Goal: Task Accomplishment & Management: Manage account settings

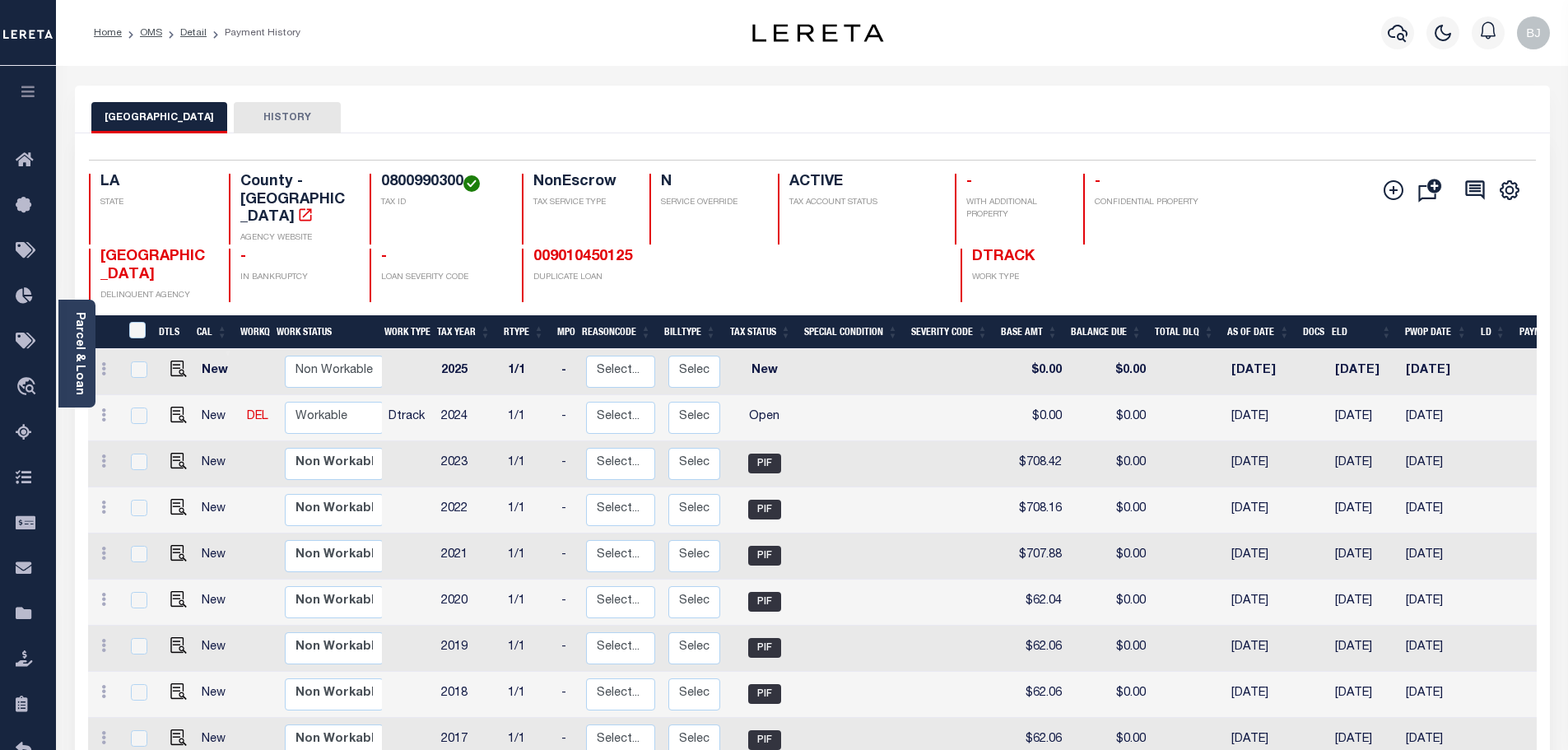
click at [411, 184] on h4 "0800990300" at bounding box center [441, 183] width 121 height 18
copy h4 "0800990300"
click at [500, 137] on div "Selected 13 Results 1 Items per page 25 50 100 LA STATE TAX ID N" at bounding box center [812, 600] width 1475 height 933
click at [170, 407] on img "" at bounding box center [178, 415] width 17 height 17
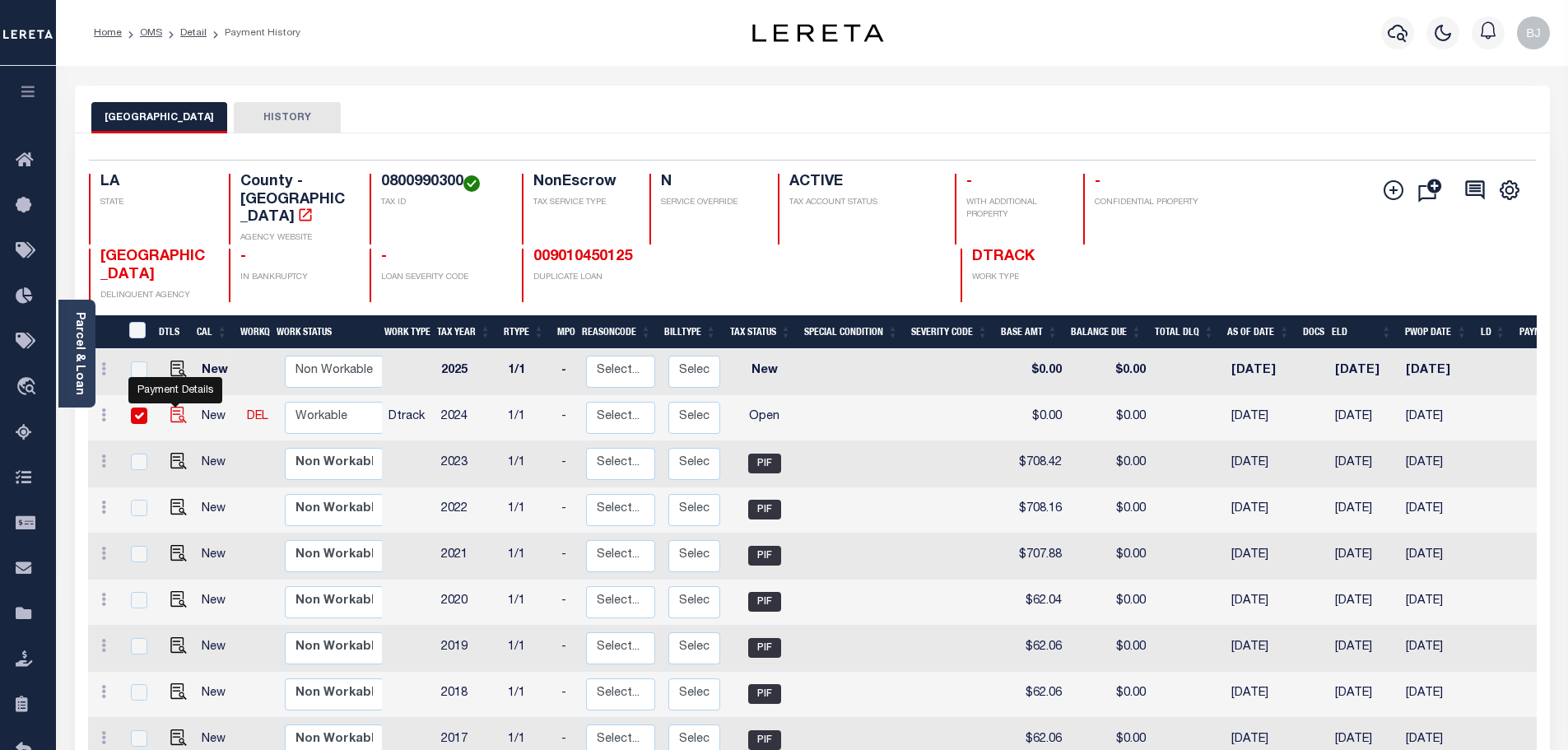
checkbox input "true"
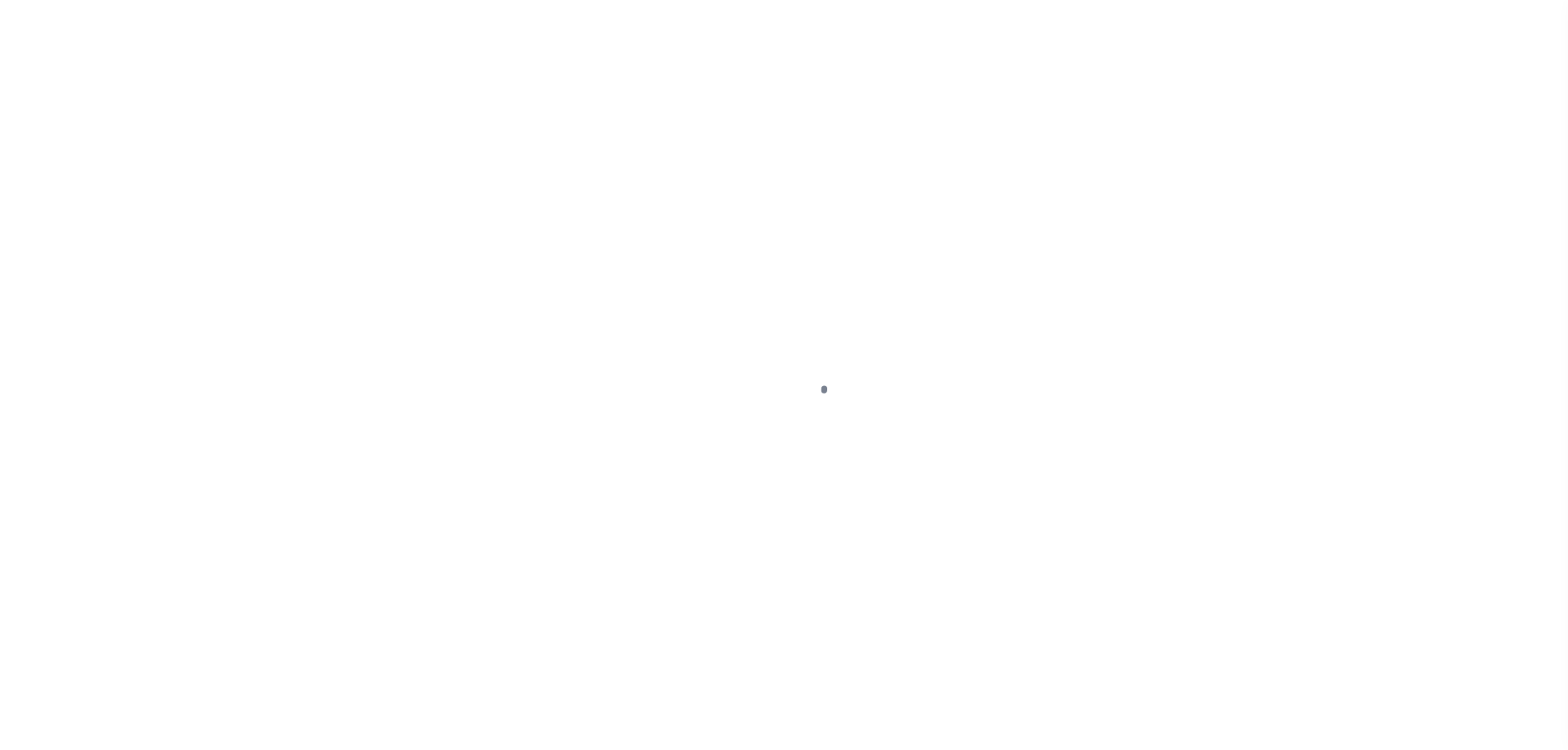
select select "OP2"
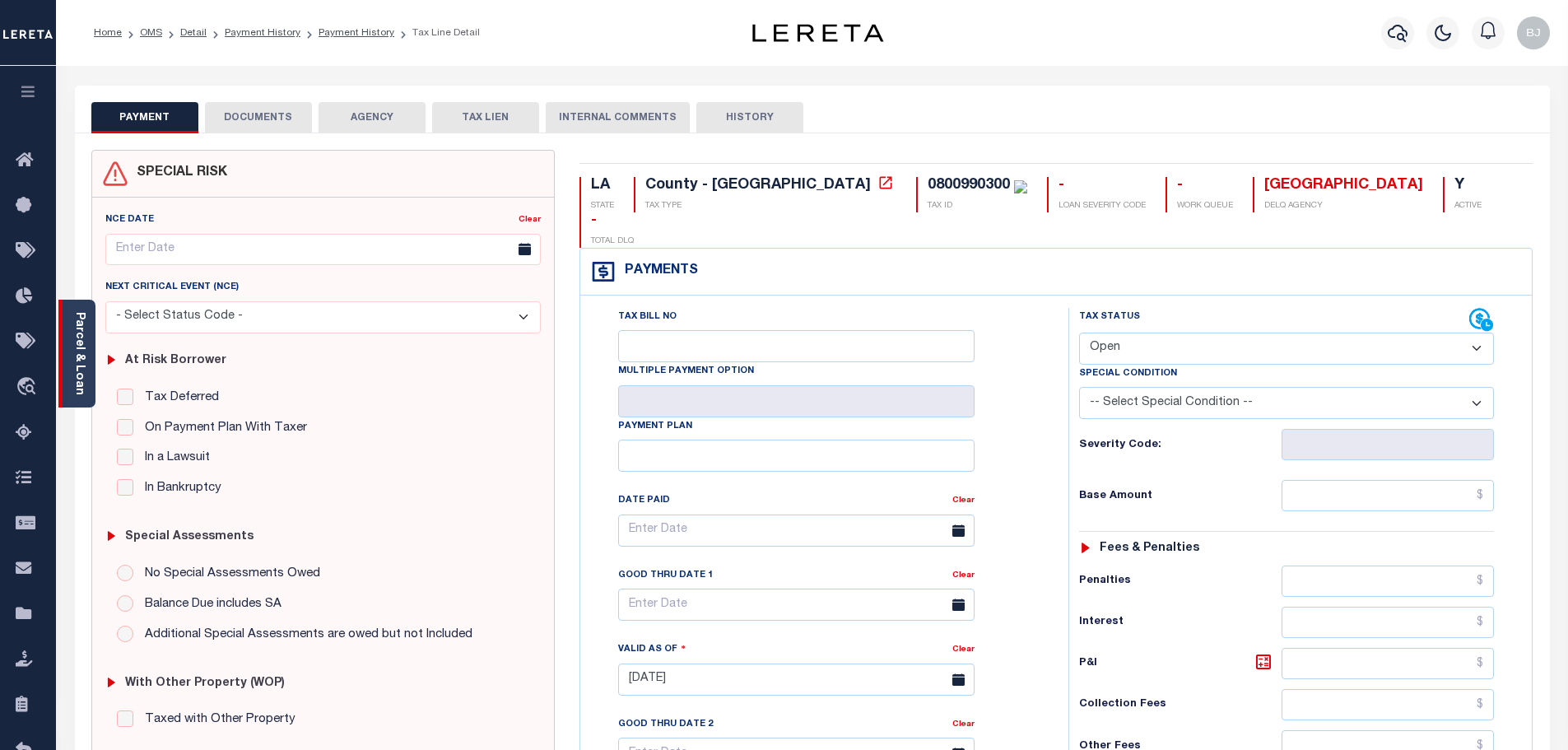
click at [90, 323] on div "Parcel & Loan" at bounding box center [77, 354] width 37 height 108
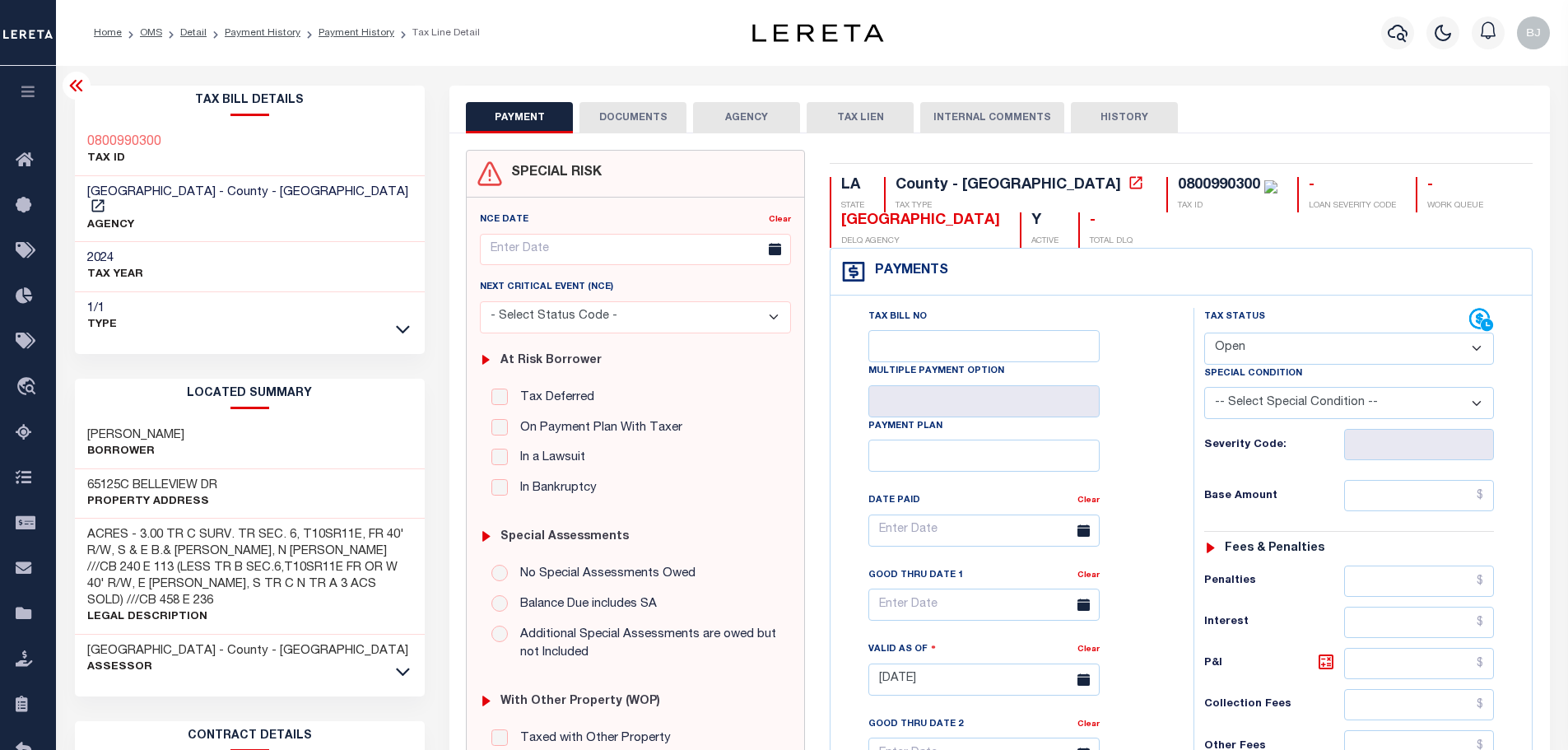
click at [1084, 173] on div "LA STATE County - LA TAX TYPE 0800990300 TAX ID - LOAN SEVERITY CODE - WORK QUE…" at bounding box center [1181, 677] width 727 height 1057
copy div "0800990300"
click at [372, 29] on link "Payment History" at bounding box center [356, 32] width 76 height 10
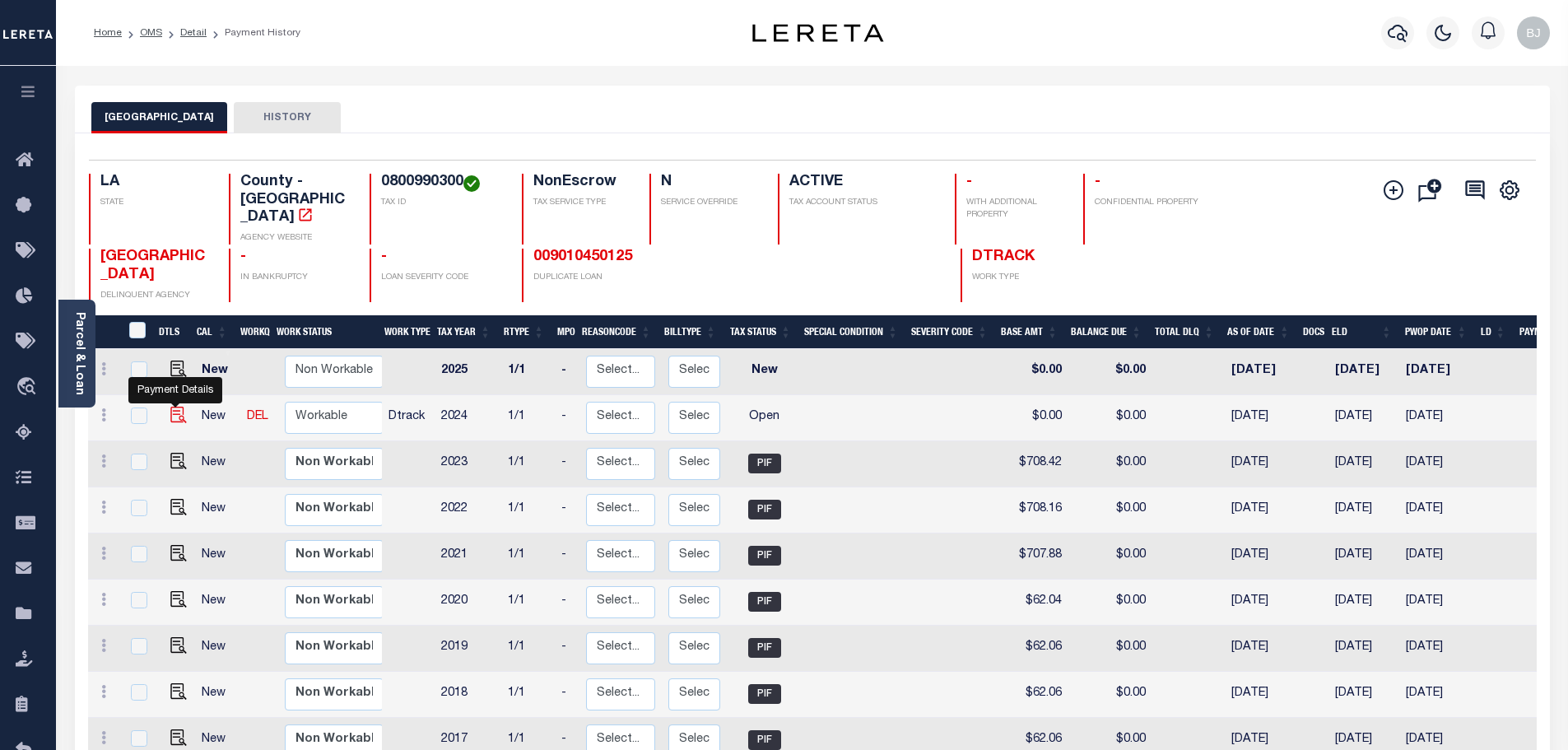
click at [184, 407] on img "" at bounding box center [178, 415] width 17 height 17
checkbox input "true"
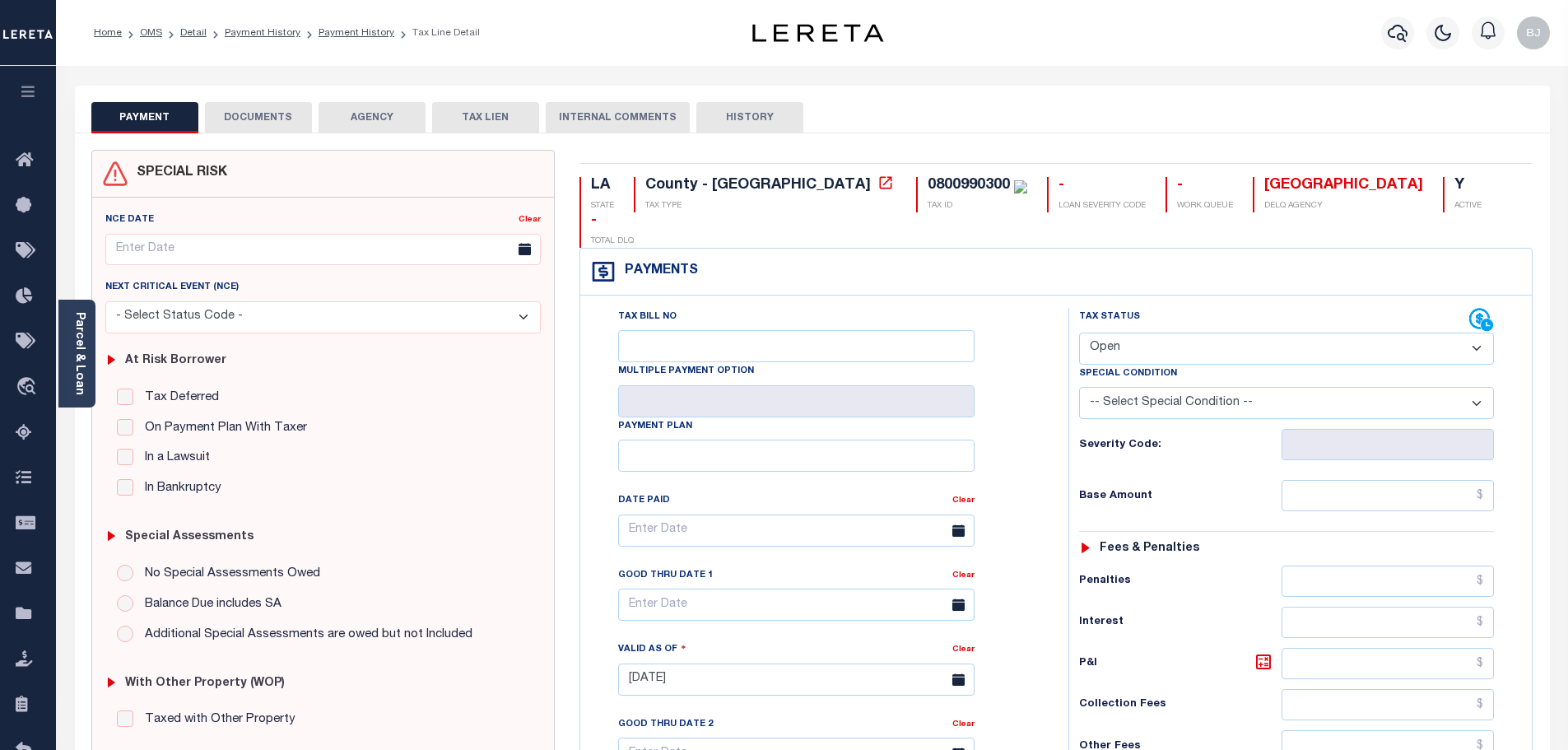
click at [928, 185] on div "0800990300" at bounding box center [969, 185] width 83 height 15
copy div "0800990300"
click at [1128, 332] on select "- Select Status Code - Open Due/Unpaid Paid Incomplete No Tax Due Internal Refu…" at bounding box center [1287, 348] width 415 height 32
select select "PYD"
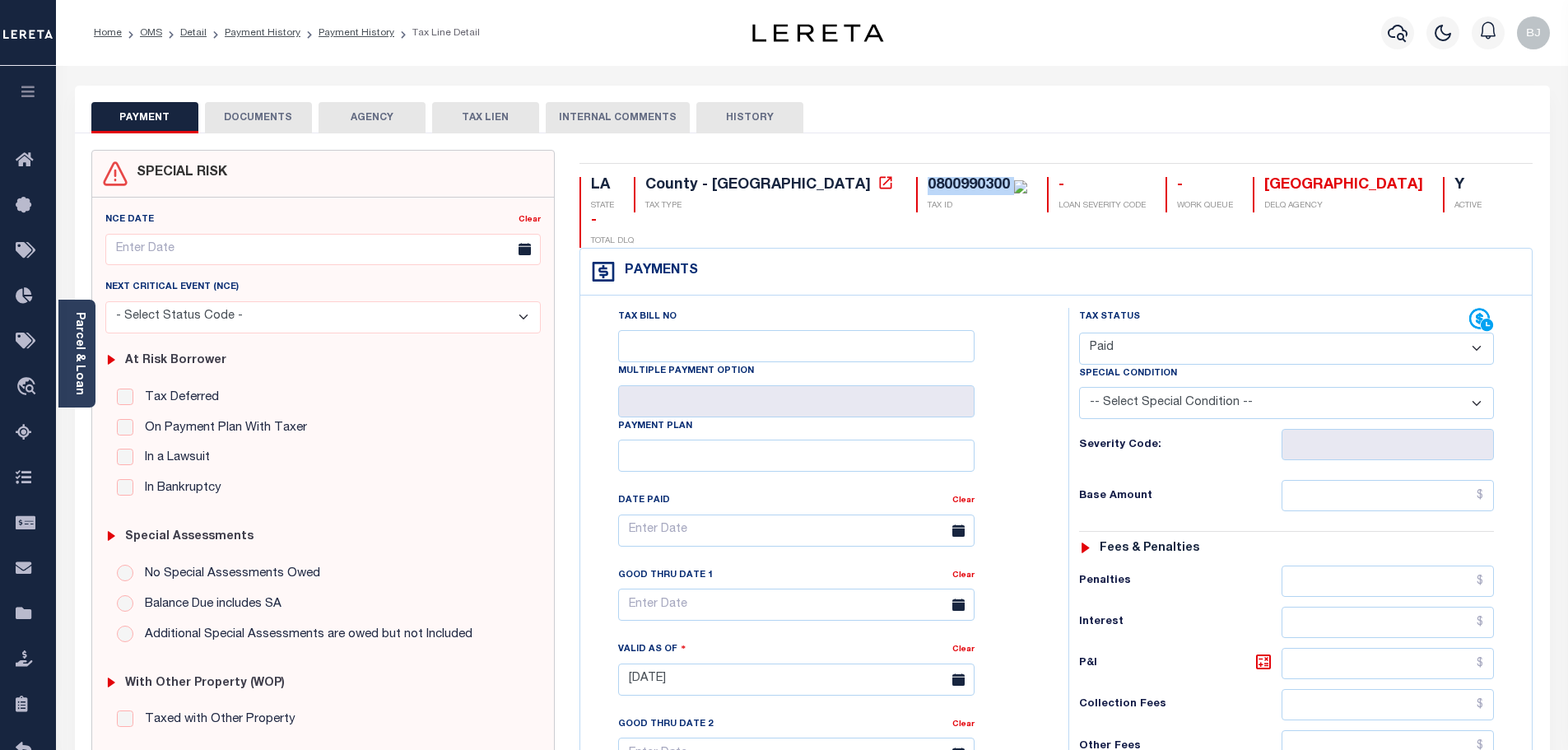
click at [1079, 332] on select "- Select Status Code - Open Due/Unpaid Paid Incomplete No Tax Due Internal Refu…" at bounding box center [1287, 348] width 415 height 32
type input "[DATE]"
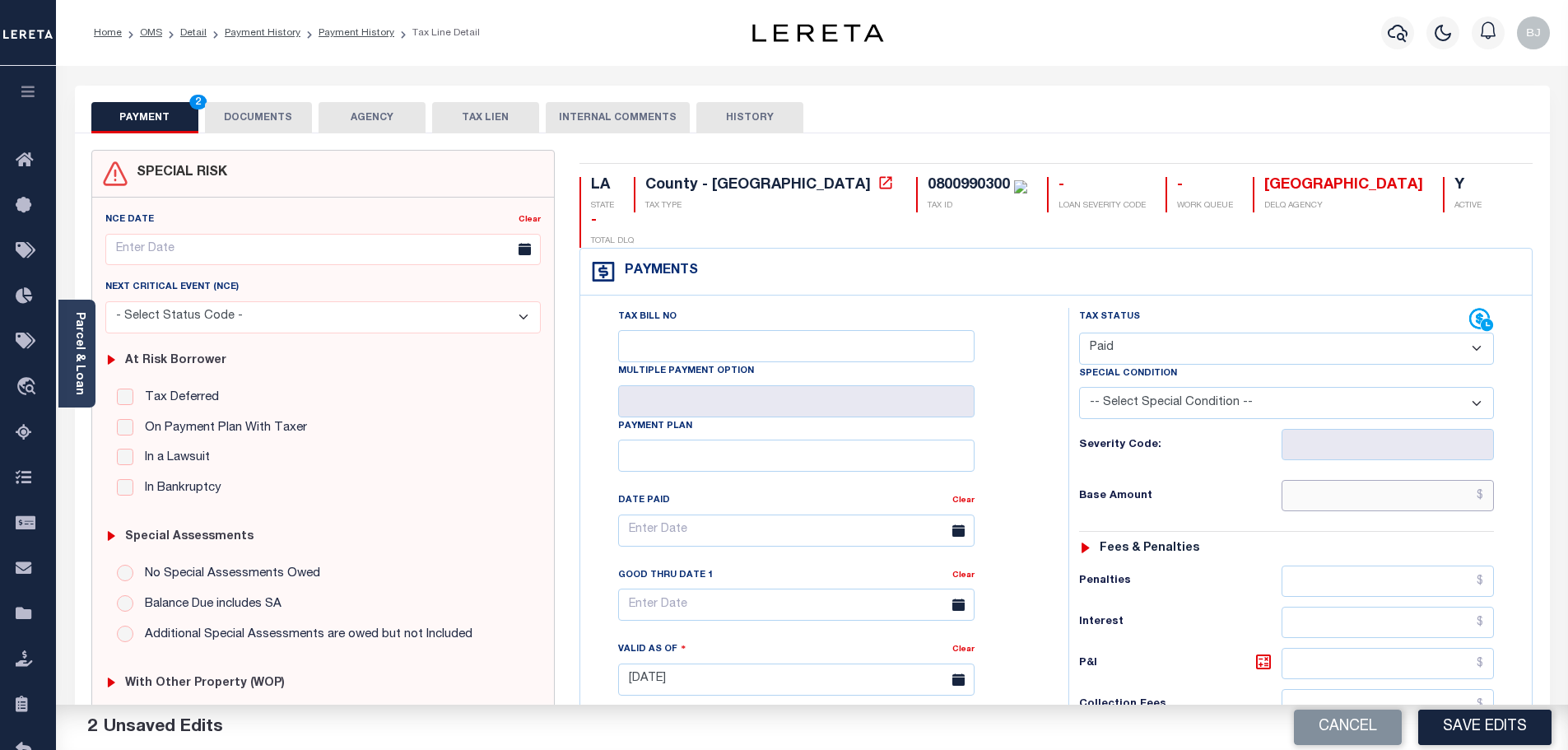
click at [1389, 480] on input "text" at bounding box center [1388, 495] width 213 height 31
paste input "708.37"
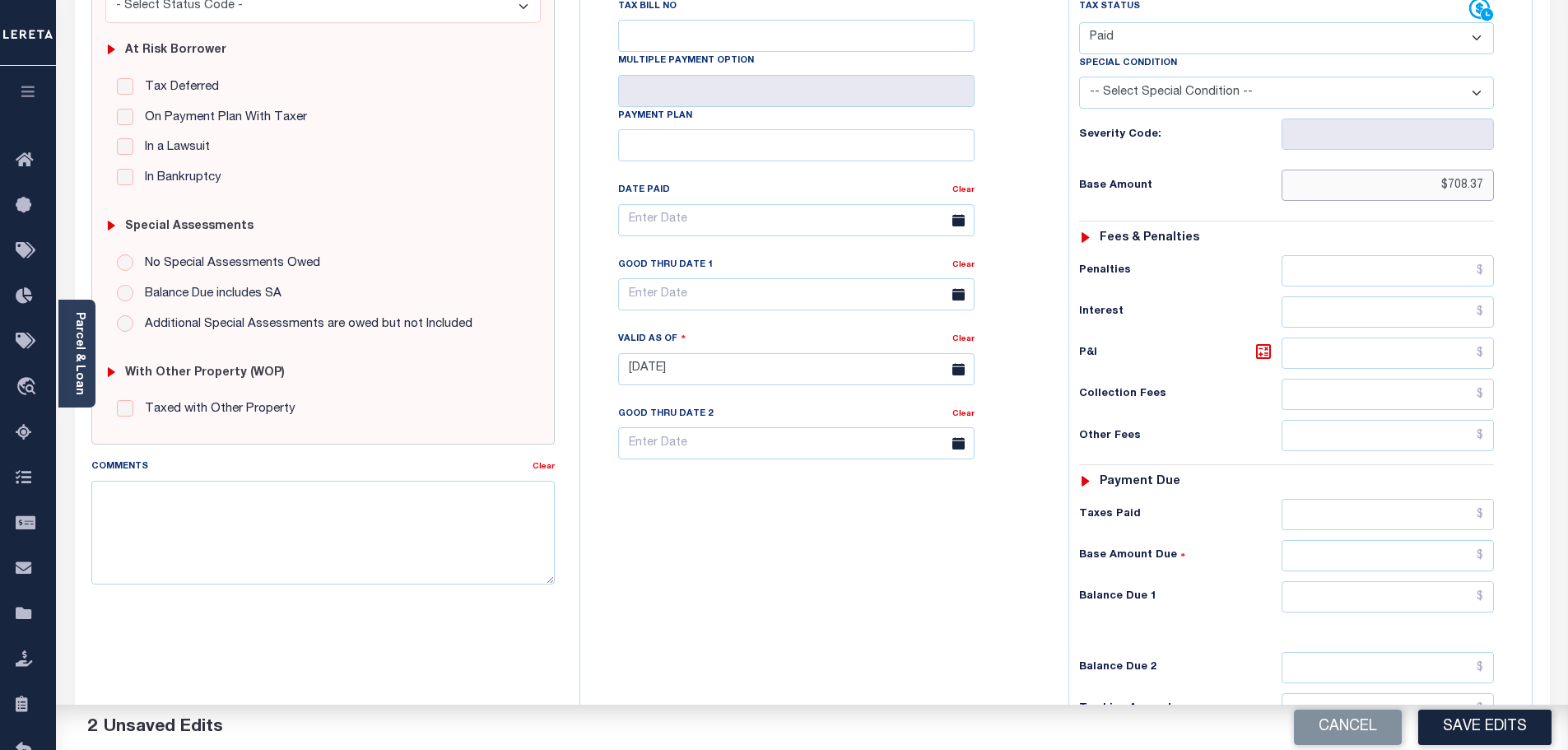
scroll to position [329, 0]
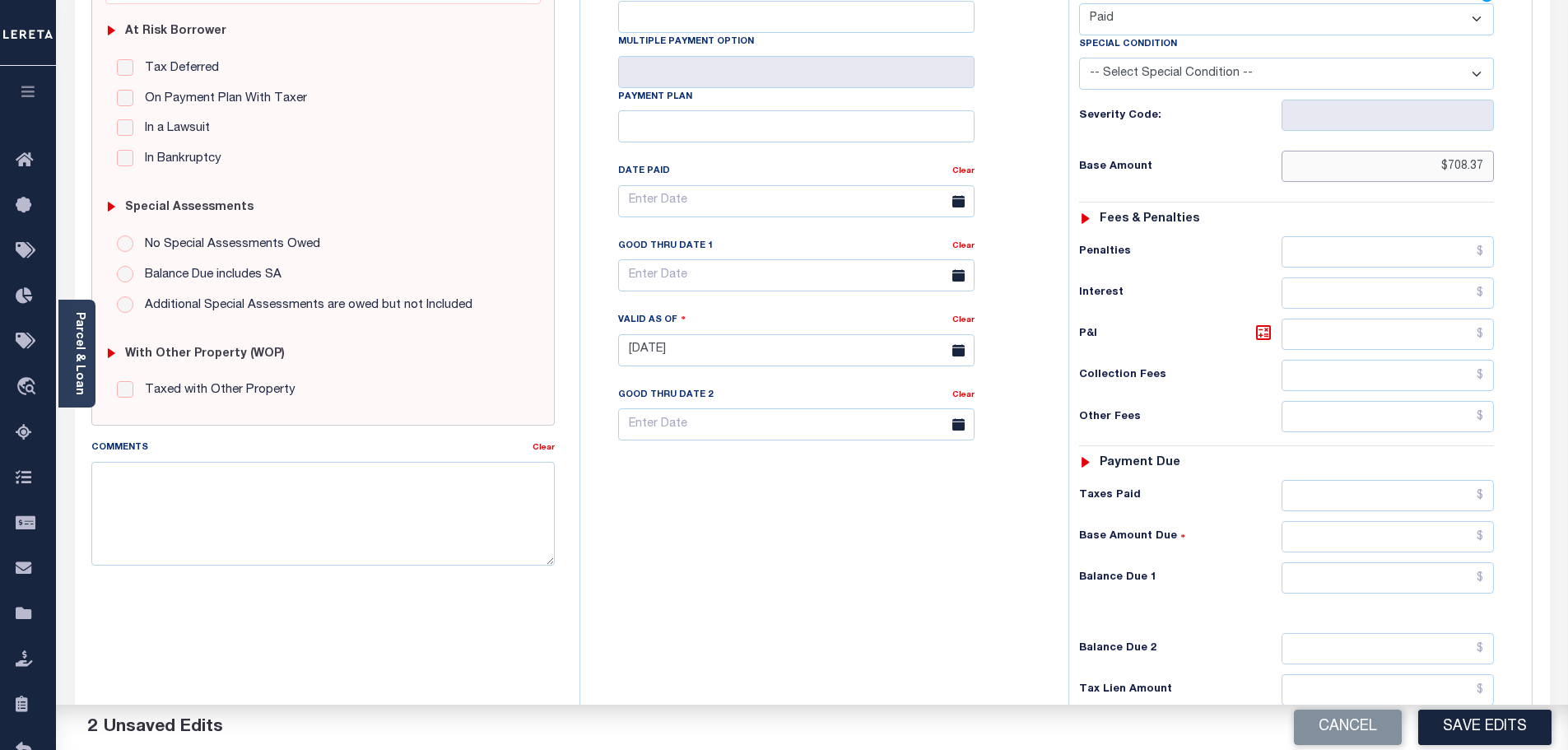
type input "$708.37"
click at [1350, 480] on input "text" at bounding box center [1388, 495] width 213 height 31
paste input "708.37"
type input "$708.37"
click at [1436, 562] on input "text" at bounding box center [1388, 578] width 213 height 31
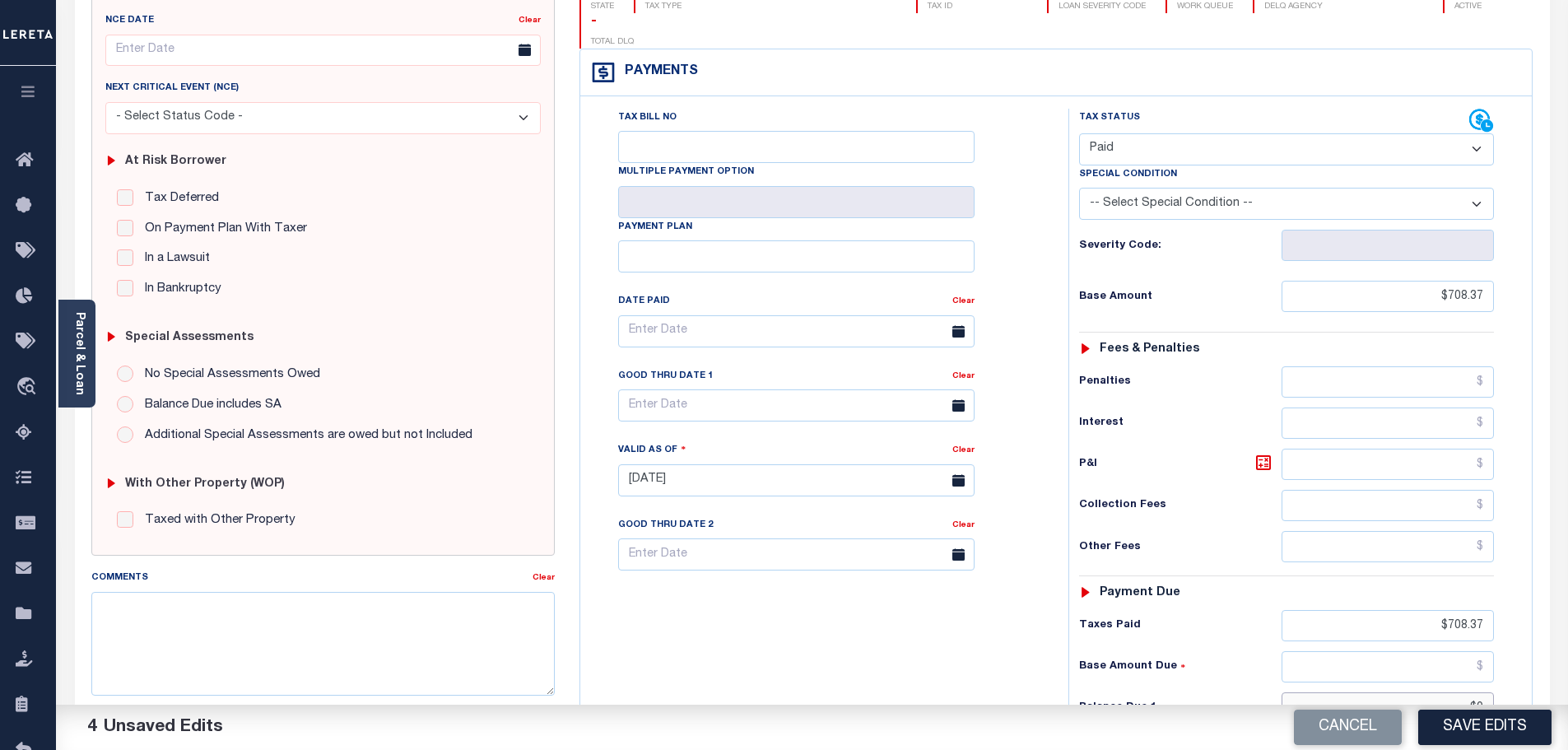
scroll to position [0, 0]
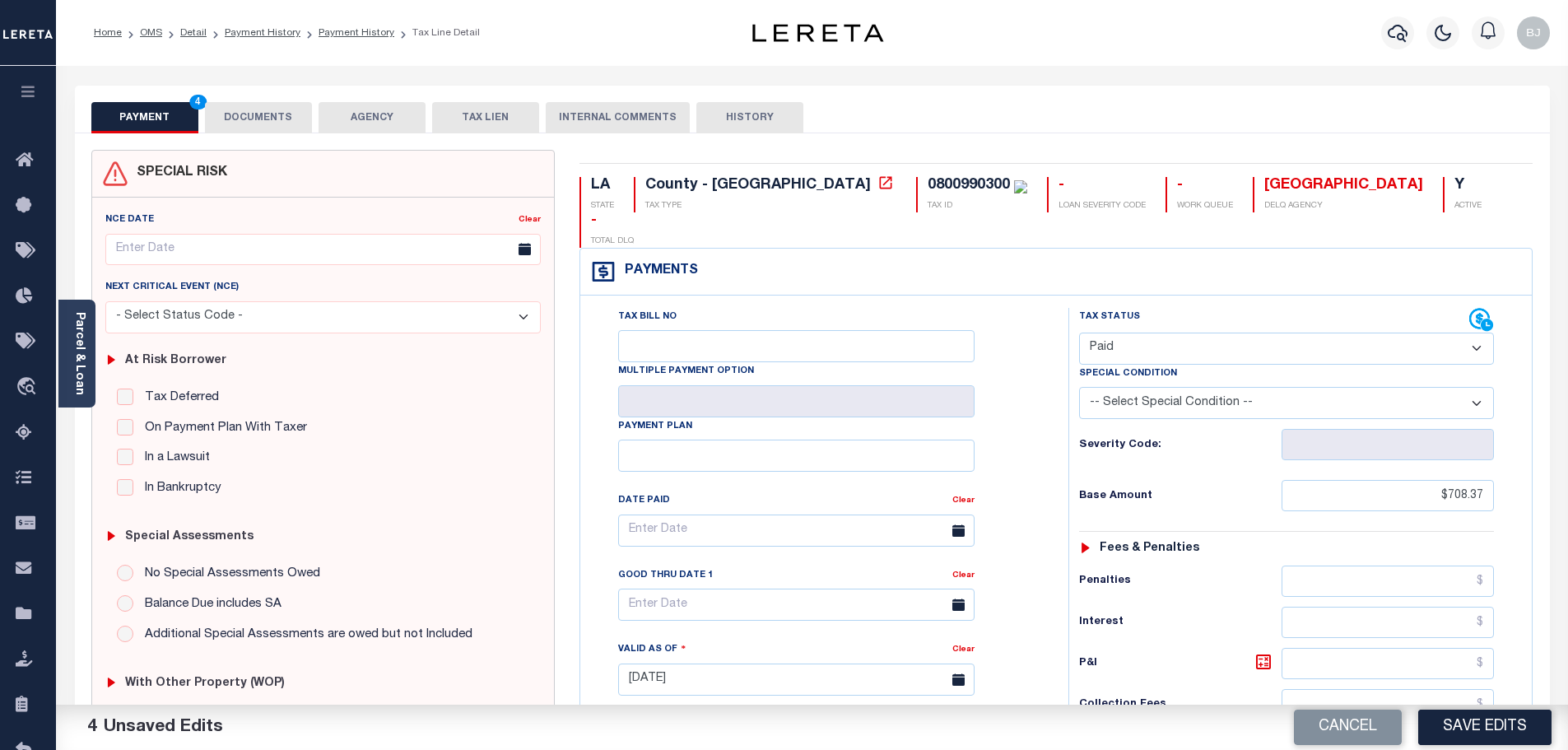
type input "$0.00"
click at [199, 117] on div "PAYMENT 5 DOCUMENTS AGENCY DELINQUENT PAYEE TAX LIEN HISTORY" at bounding box center [812, 117] width 1442 height 30
click at [282, 129] on button "DOCUMENTS" at bounding box center [258, 118] width 107 height 31
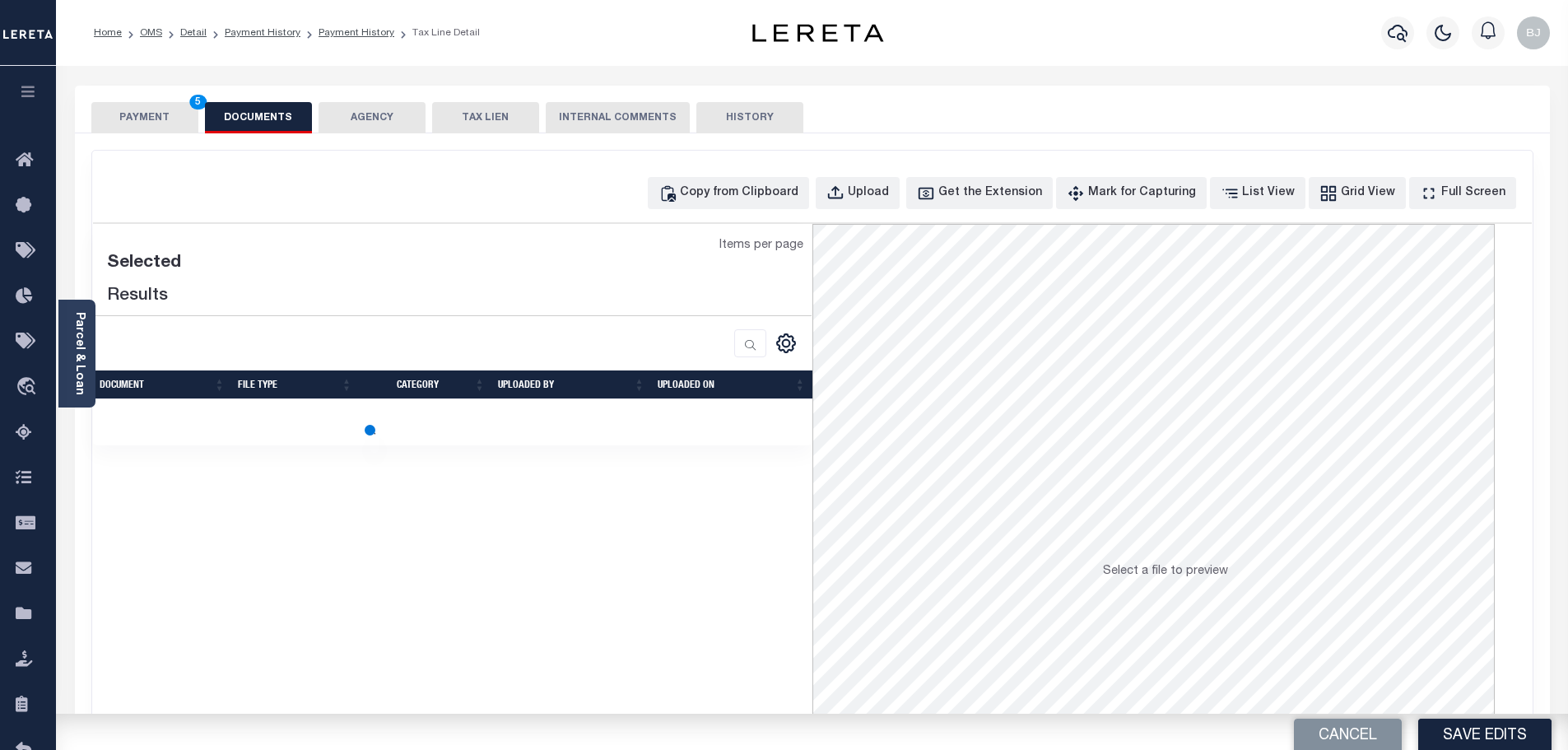
click at [586, 187] on div "Copy from Clipboard Upload Get the Extension Mark for Capturing Got it List Vie…" at bounding box center [812, 193] width 1438 height 32
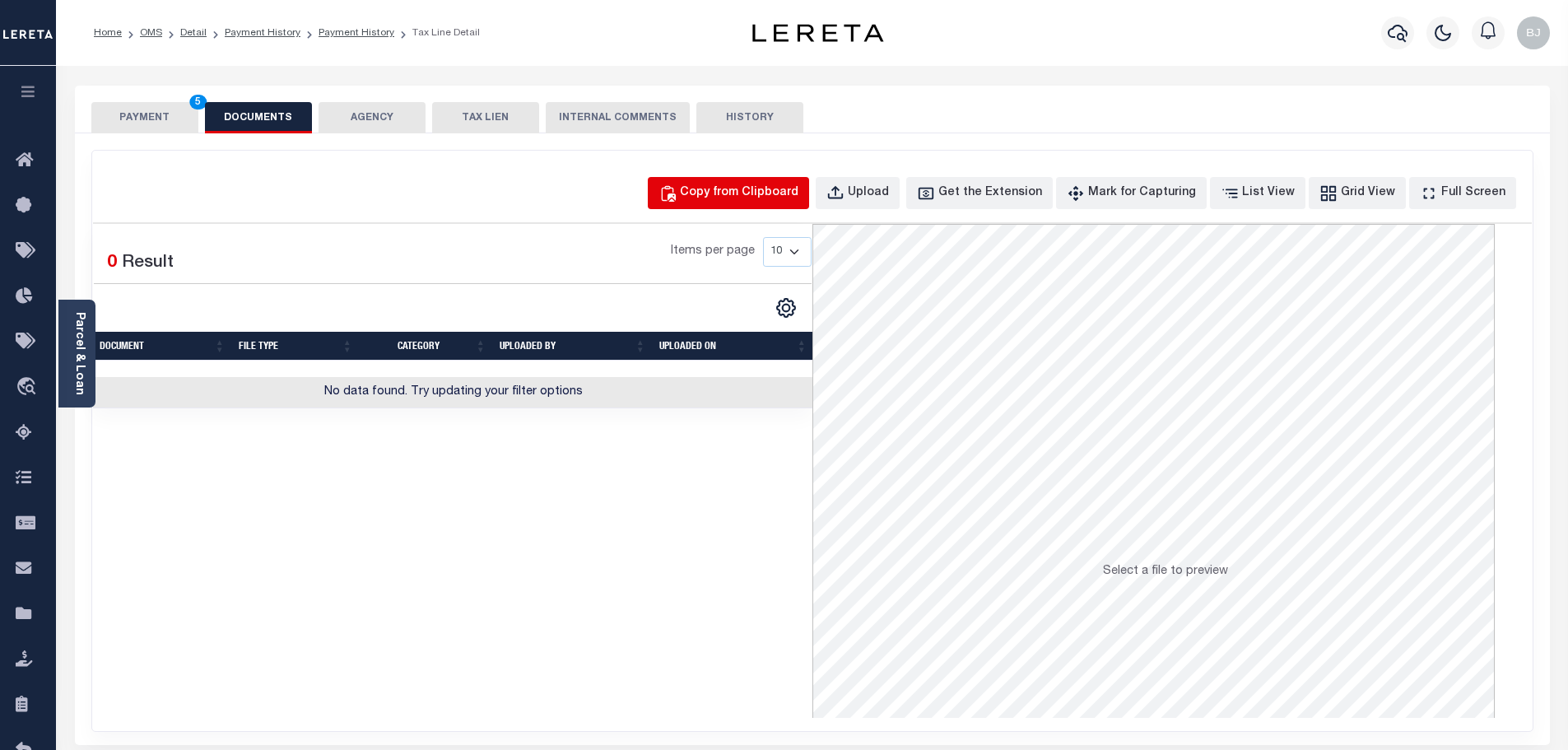
click at [774, 200] on div "Copy from Clipboard" at bounding box center [739, 194] width 119 height 18
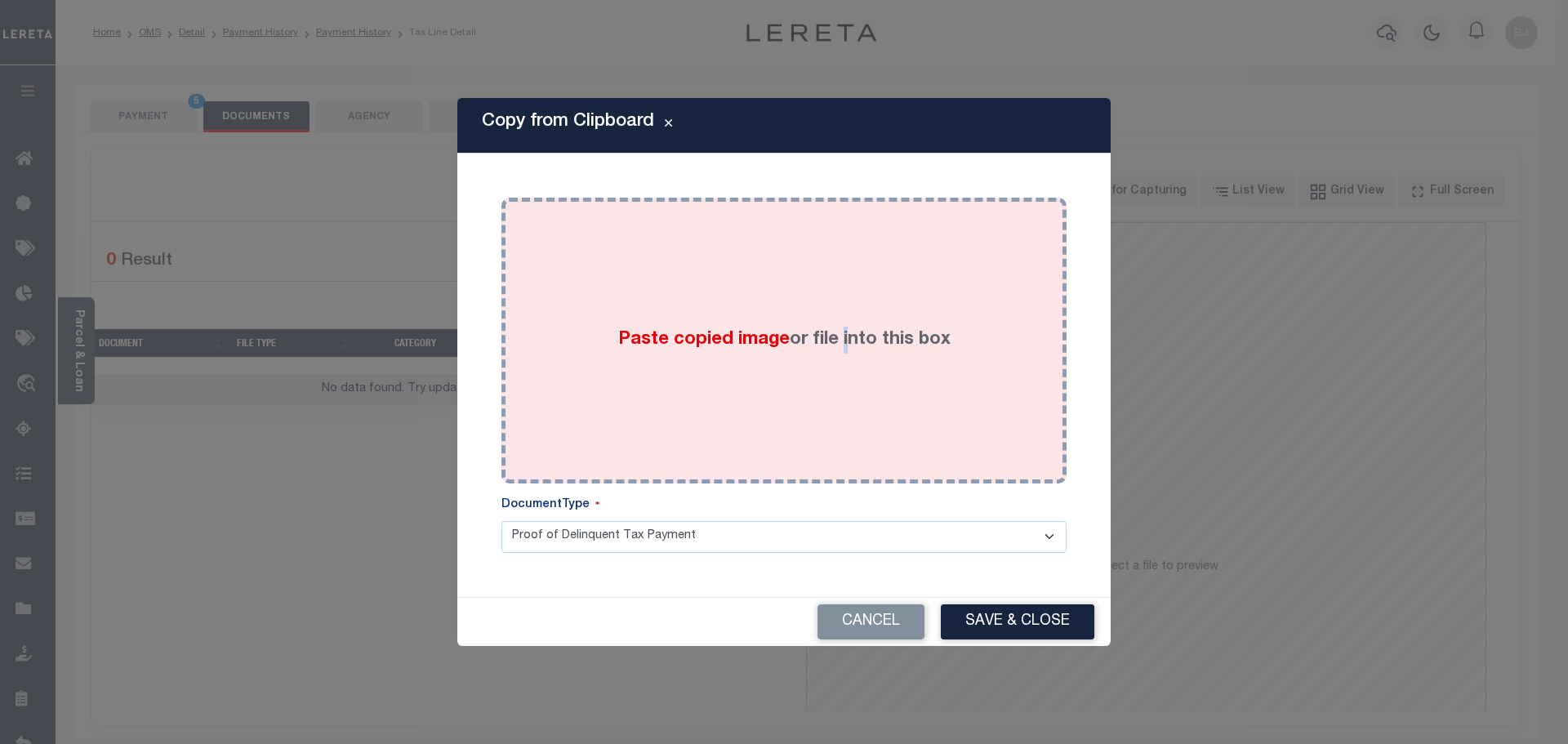
click at [844, 333] on div "Paste copied image or file into this box" at bounding box center [784, 340] width 541 height 261
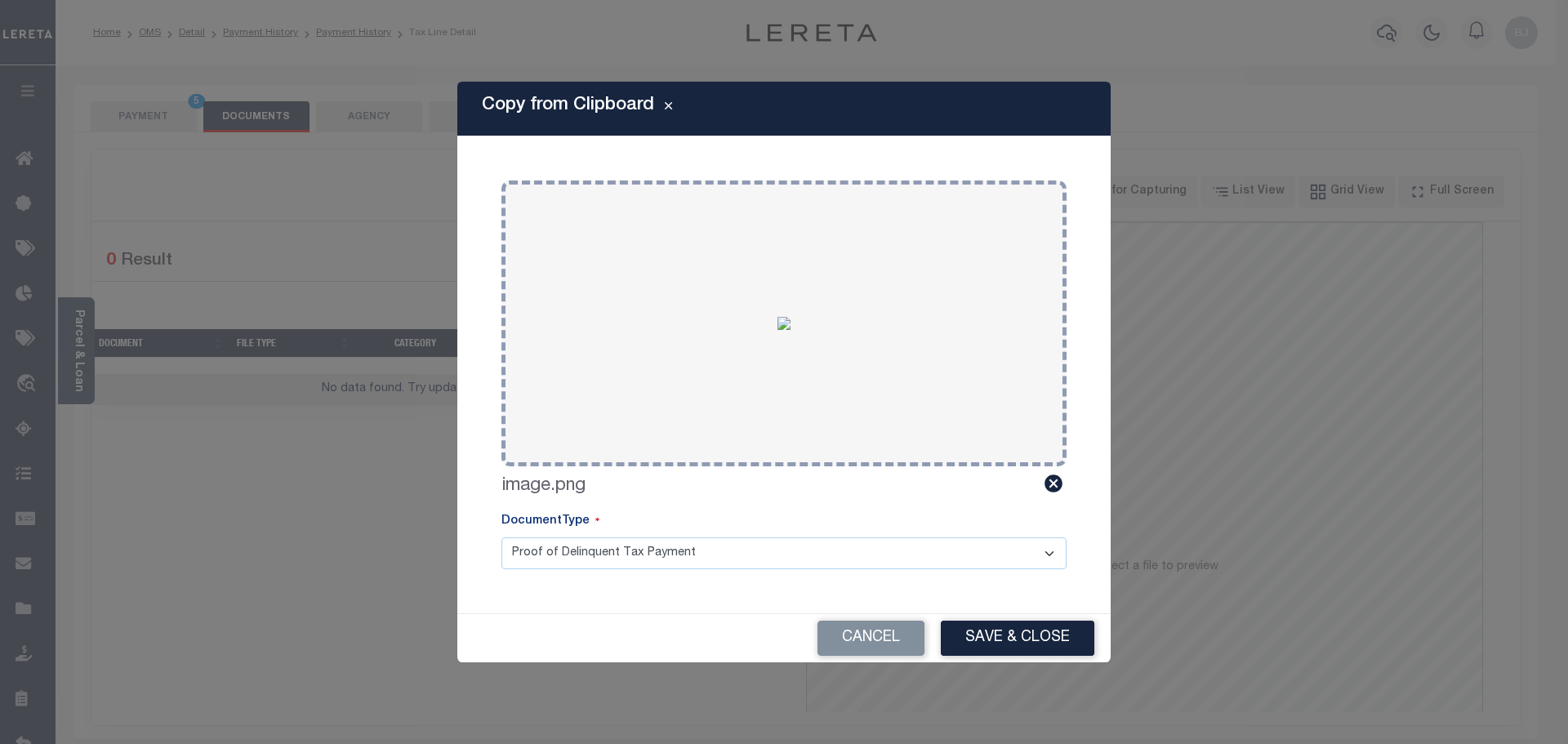
click at [1017, 608] on div "Copy from Clipboard Paste copied image or file into this box Select file or dra…" at bounding box center [784, 372] width 654 height 580
click at [1026, 635] on button "Save & Close" at bounding box center [1017, 638] width 153 height 35
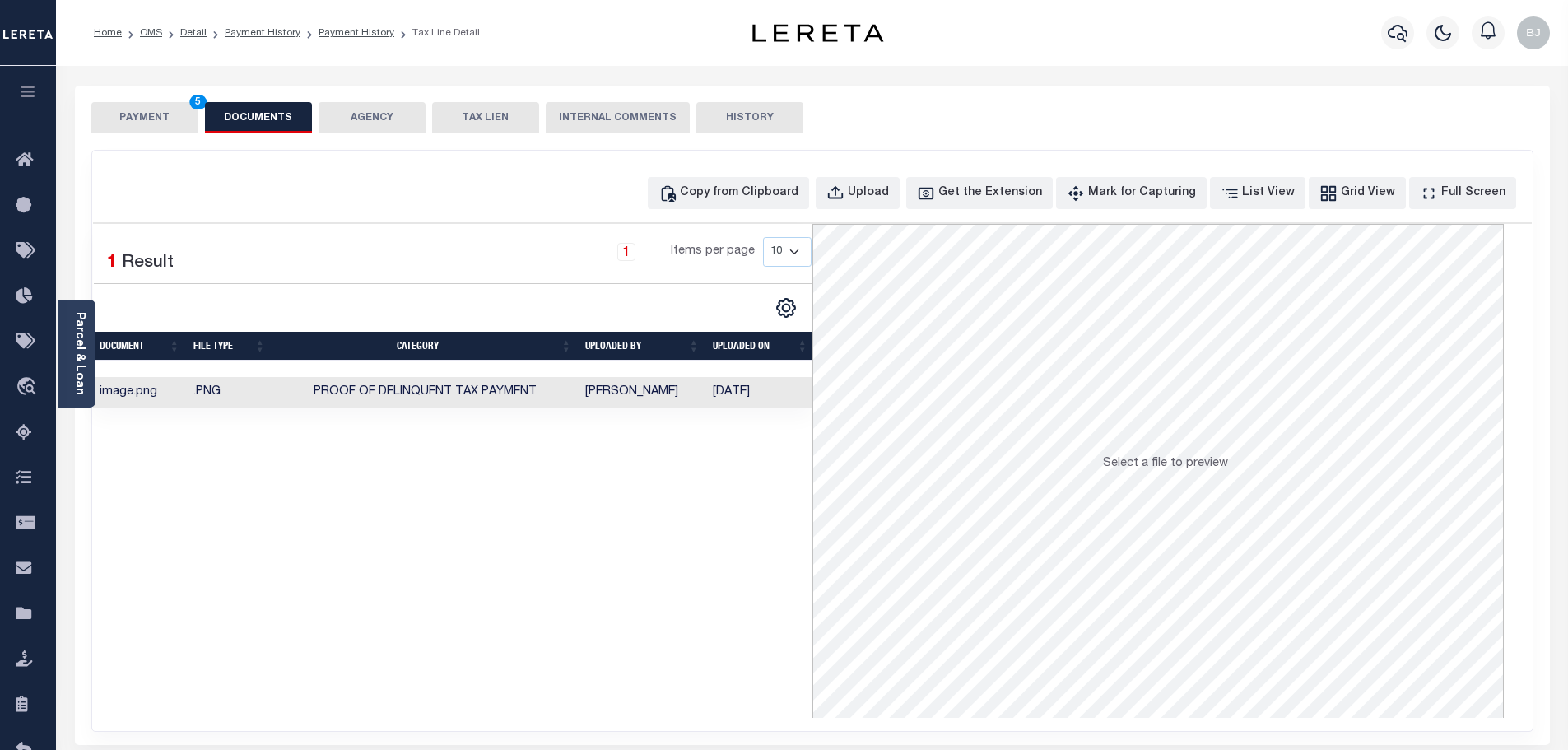
click at [154, 104] on button "PAYMENT 5" at bounding box center [145, 118] width 107 height 31
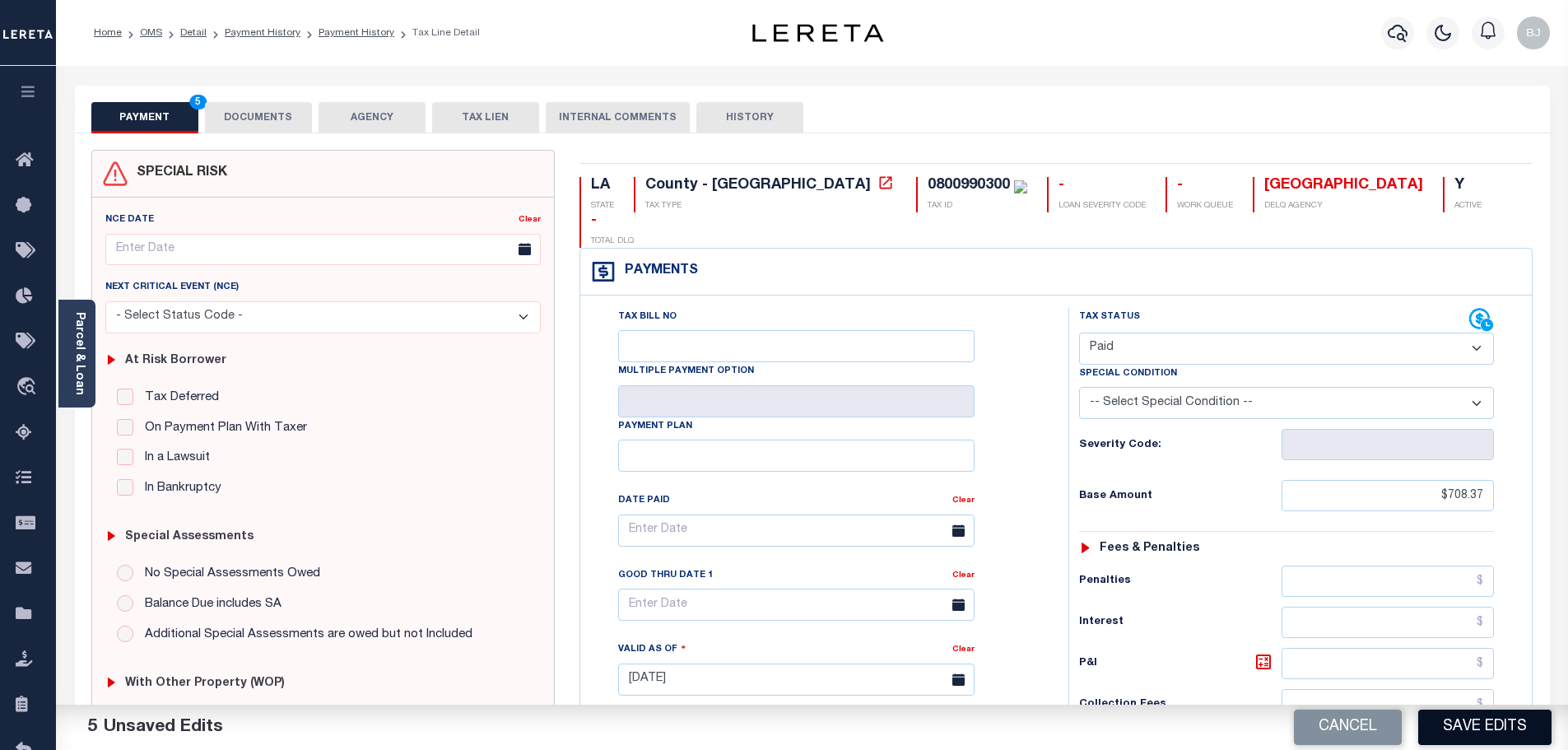
click at [1478, 726] on button "Save Edits" at bounding box center [1485, 727] width 134 height 35
type input "$708.37"
type input "$0"
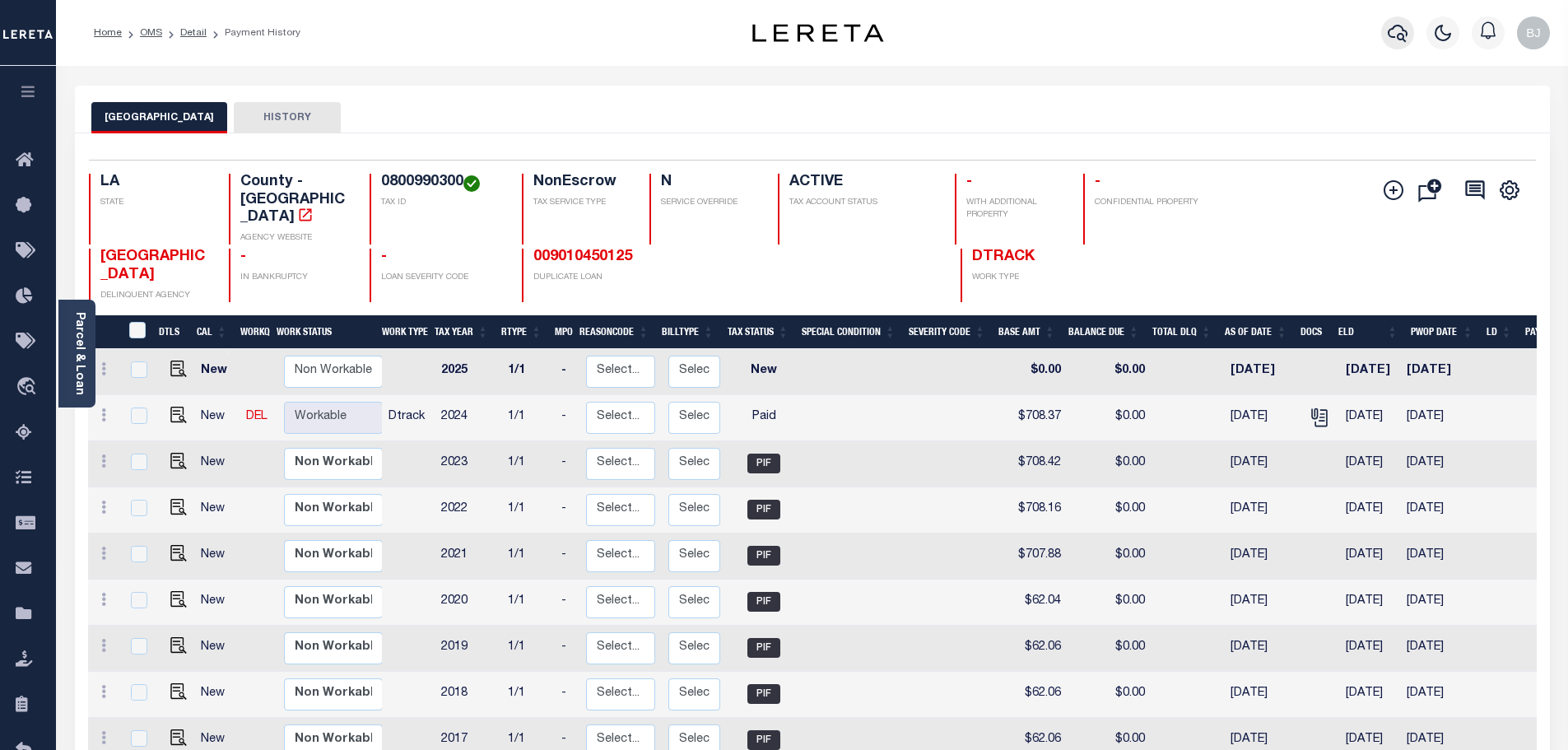
click at [1398, 34] on icon "button" at bounding box center [1398, 32] width 20 height 20
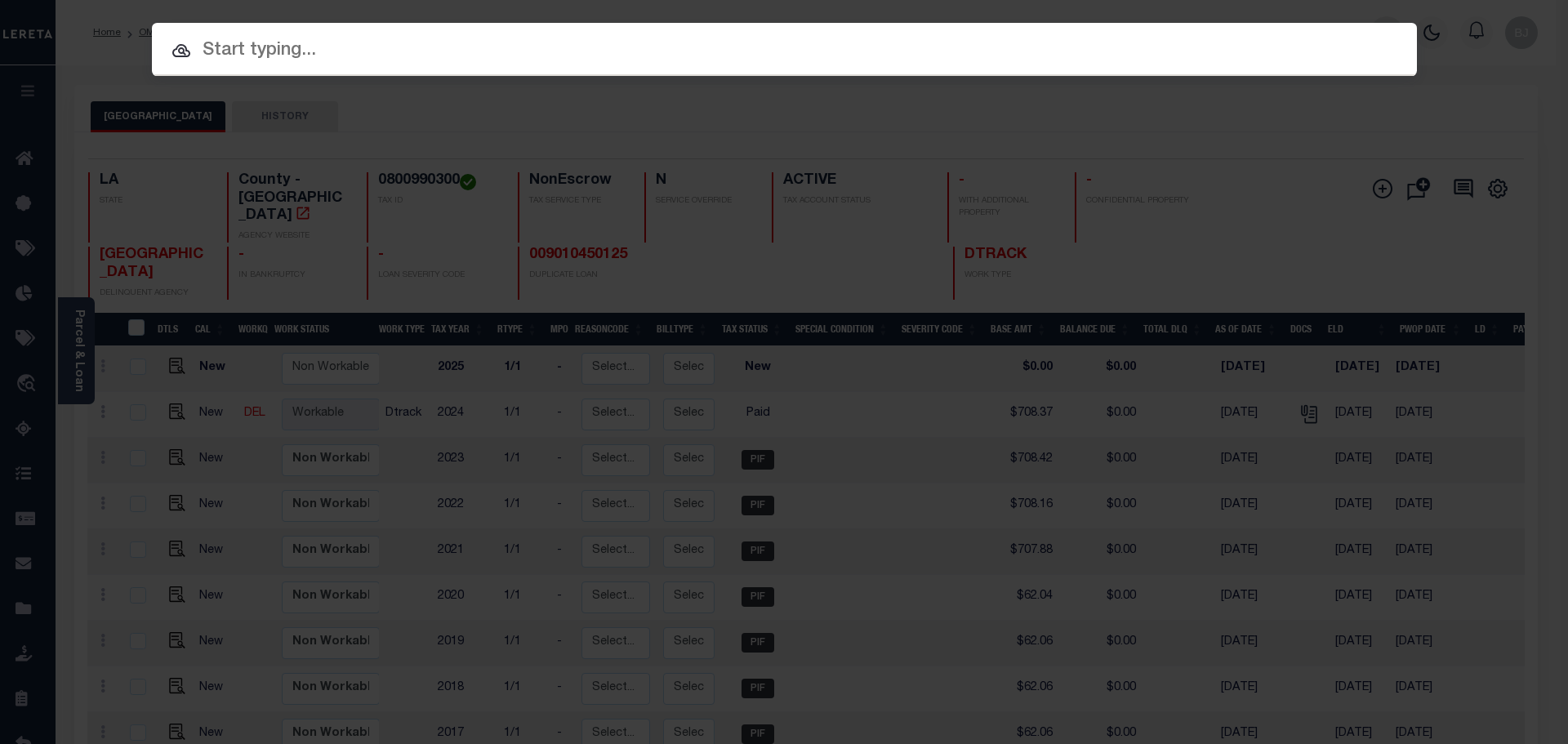
paste input "57003785"
type input "57003785"
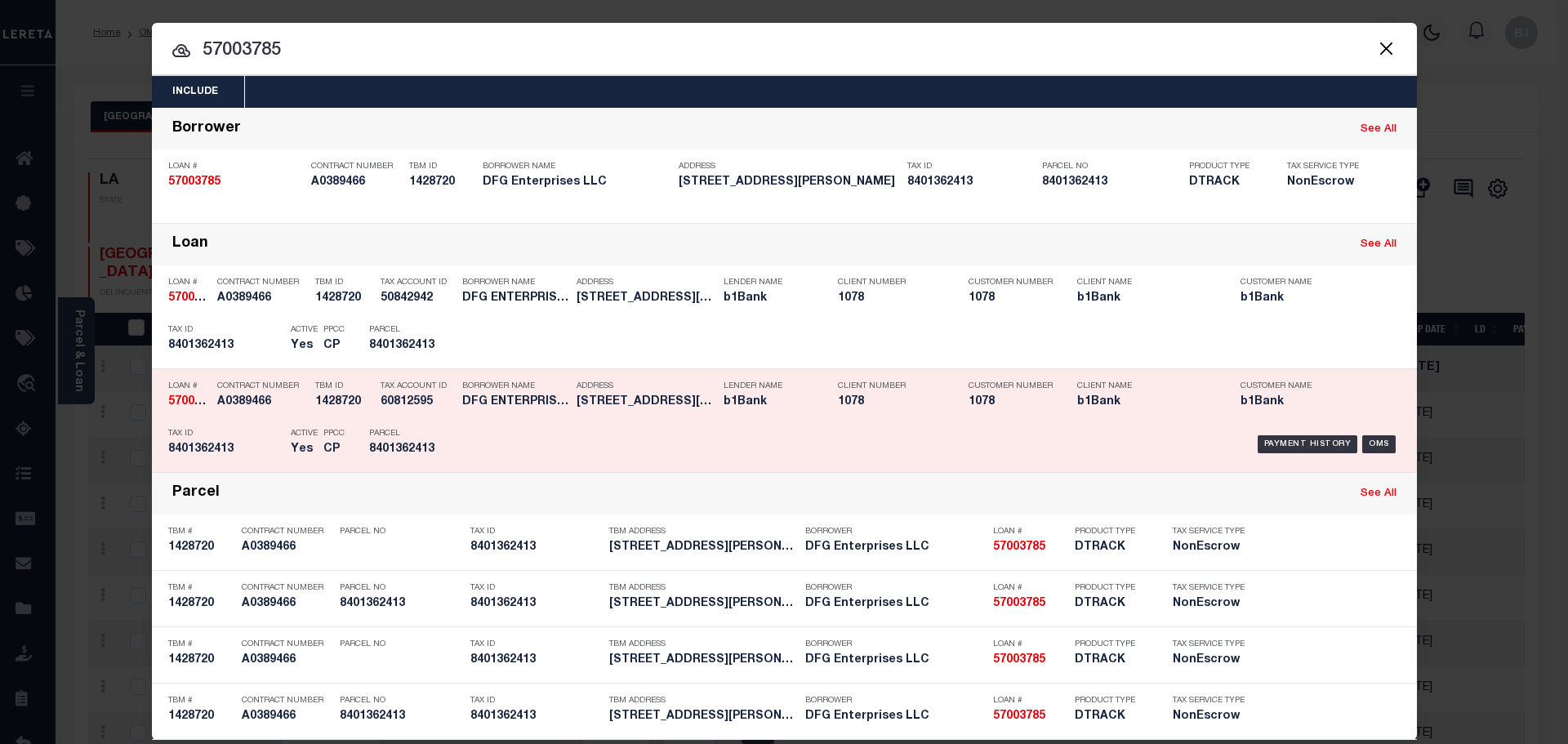
click at [548, 398] on h5 "DFG ENTERPRISES LLC" at bounding box center [515, 402] width 106 height 14
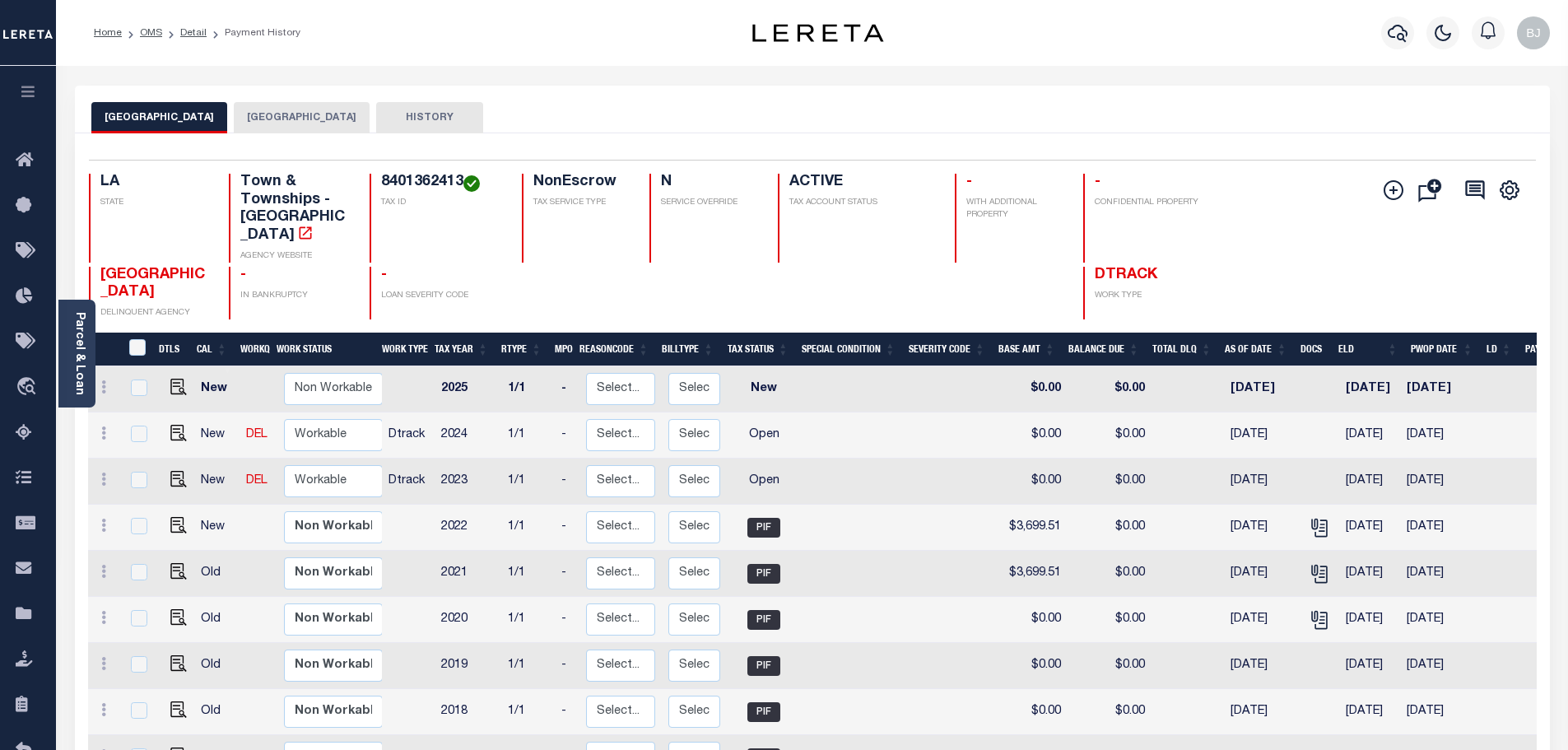
click at [238, 103] on button "[GEOGRAPHIC_DATA]" at bounding box center [302, 118] width 136 height 31
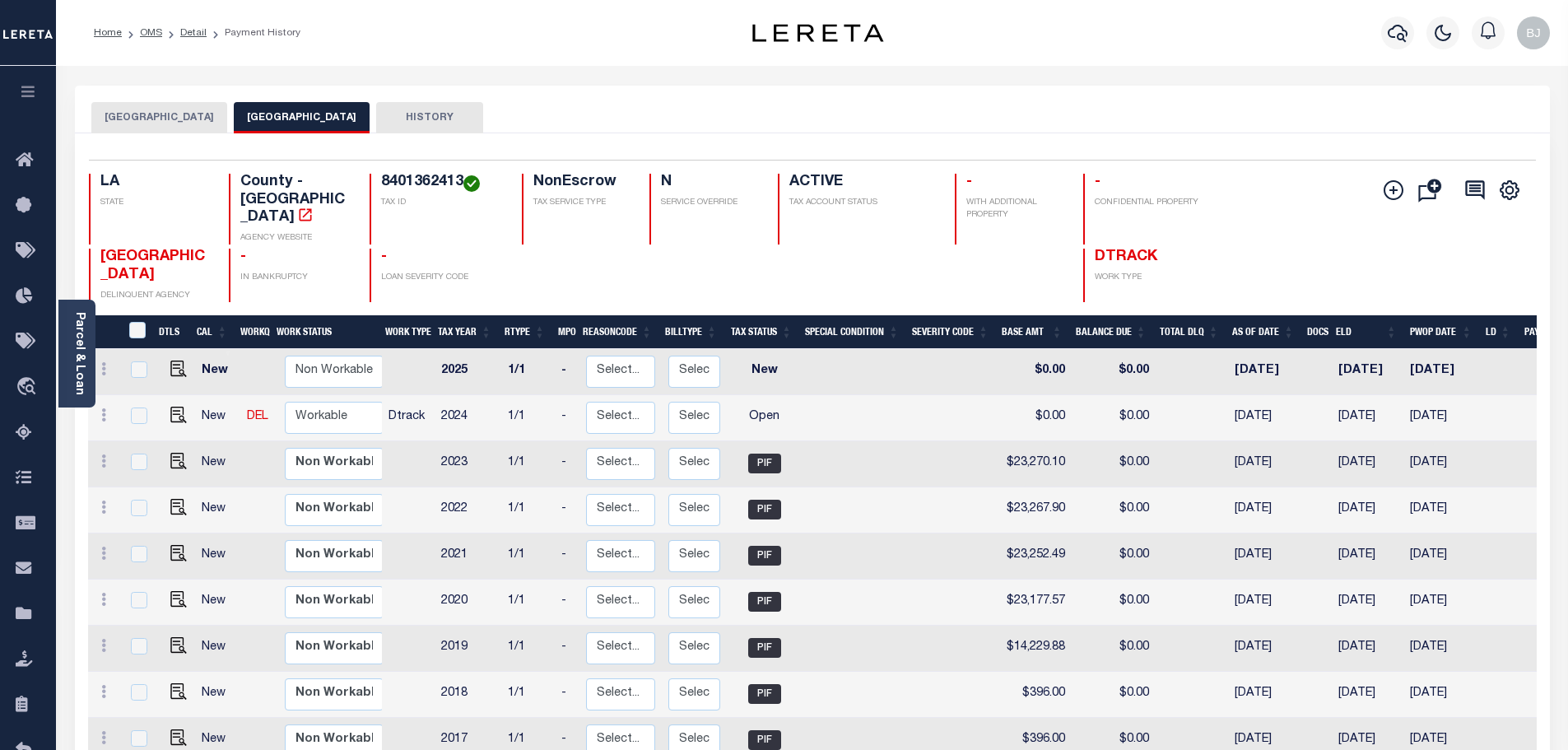
click at [425, 174] on h4 "8401362413" at bounding box center [441, 183] width 121 height 18
copy h4 "8401362413"
click at [174, 407] on img "" at bounding box center [178, 415] width 17 height 17
checkbox input "true"
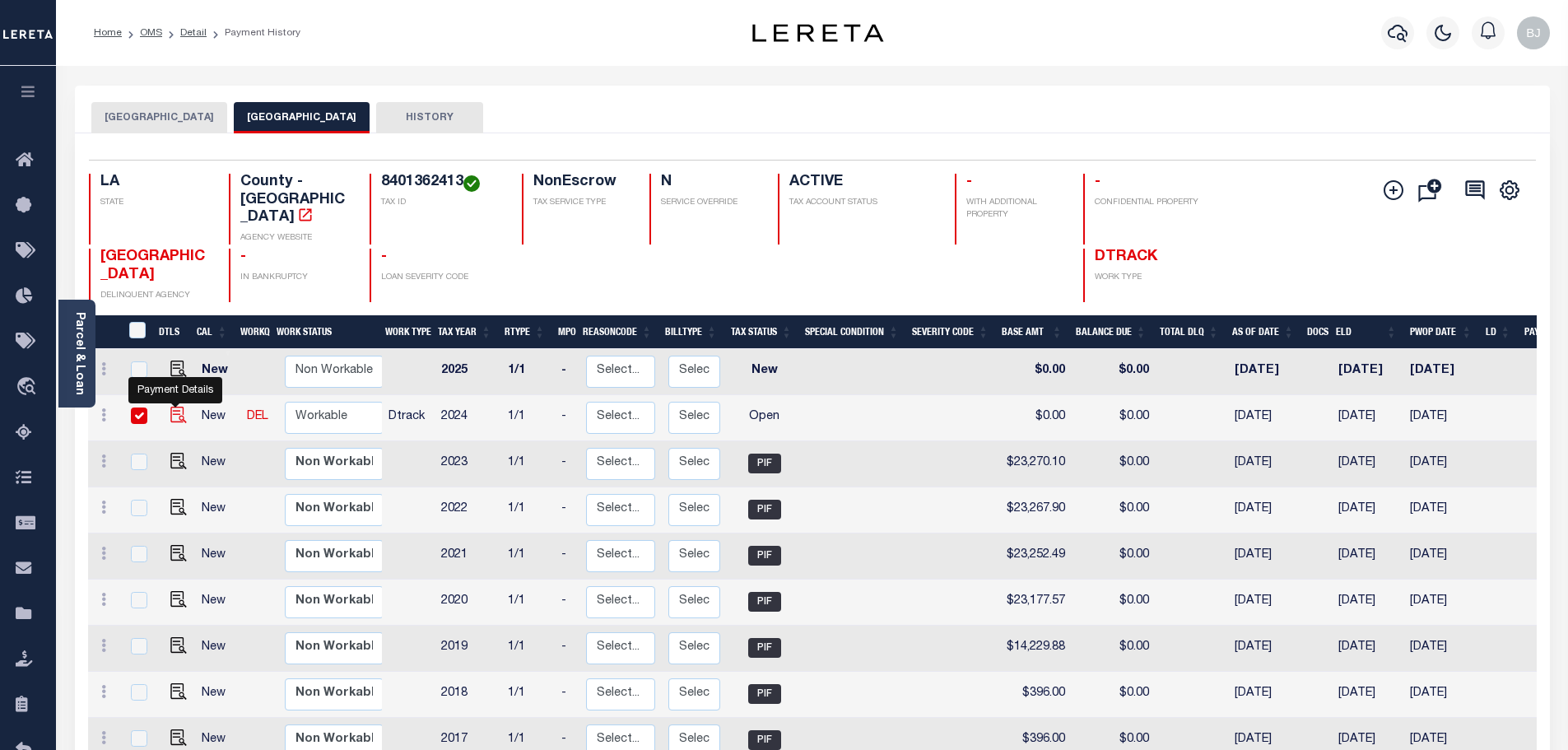
checkbox input "true"
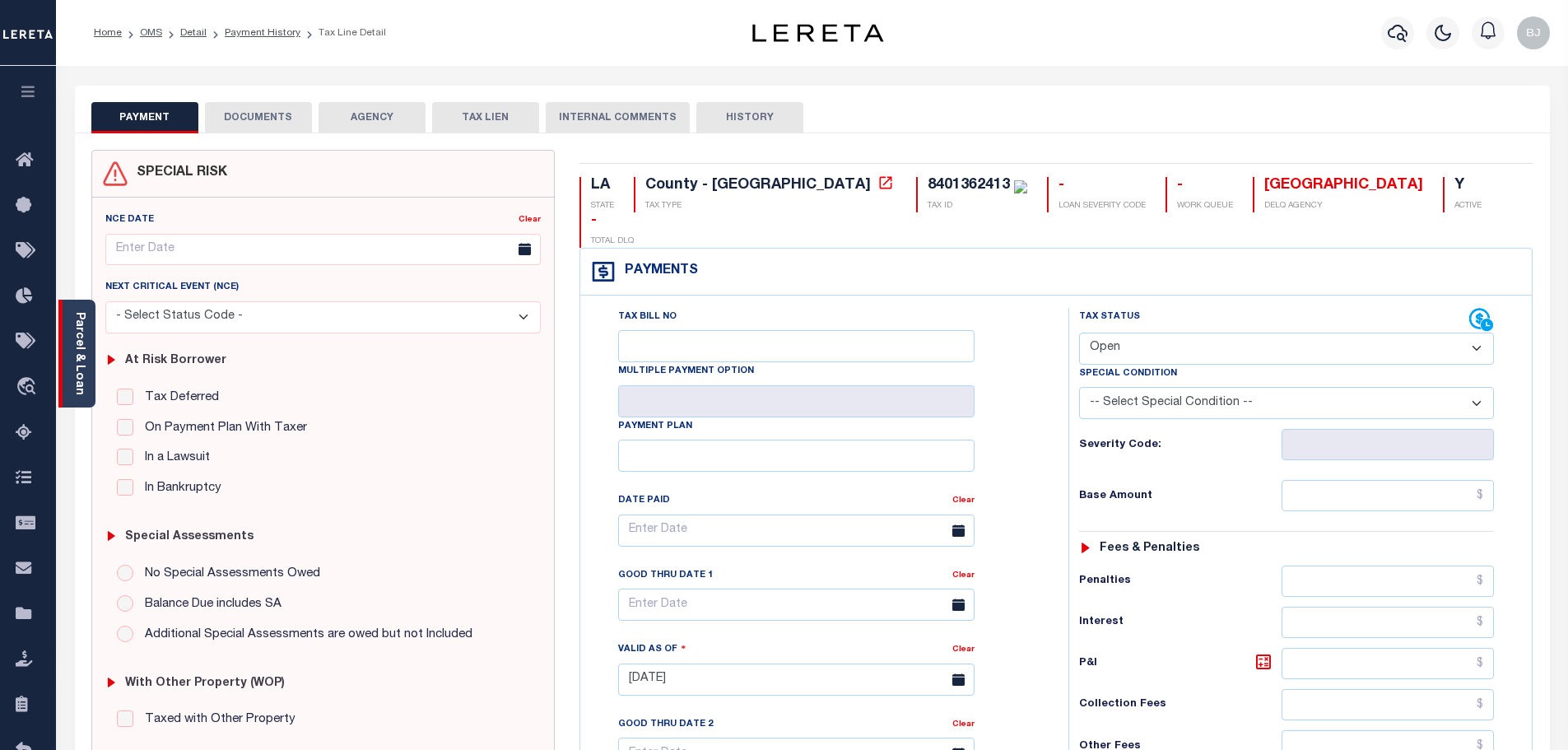
click at [77, 316] on link "Parcel & Loan" at bounding box center [80, 353] width 12 height 84
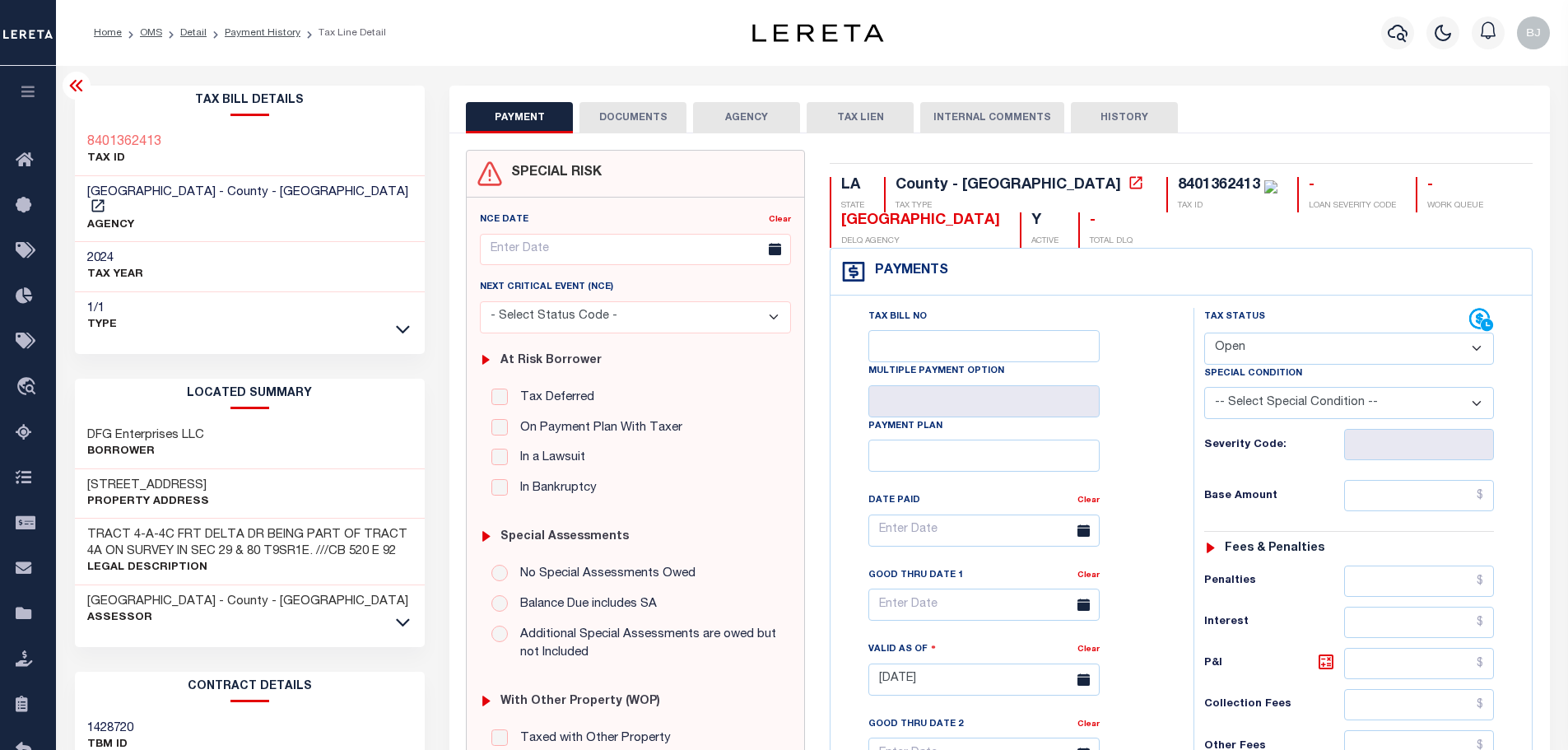
click at [80, 419] on div "DFG Enterprises LLC Borrower" at bounding box center [250, 443] width 351 height 50
click at [99, 428] on h3 "DFG Enterprises LLC" at bounding box center [145, 435] width 117 height 17
copy h3 "DFG"
click at [1078, 175] on div "LA STATE County - LA TAX TYPE 8401362413 TAX ID - LOAN SEVERITY CODE - WORK QUE…" at bounding box center [1181, 677] width 727 height 1057
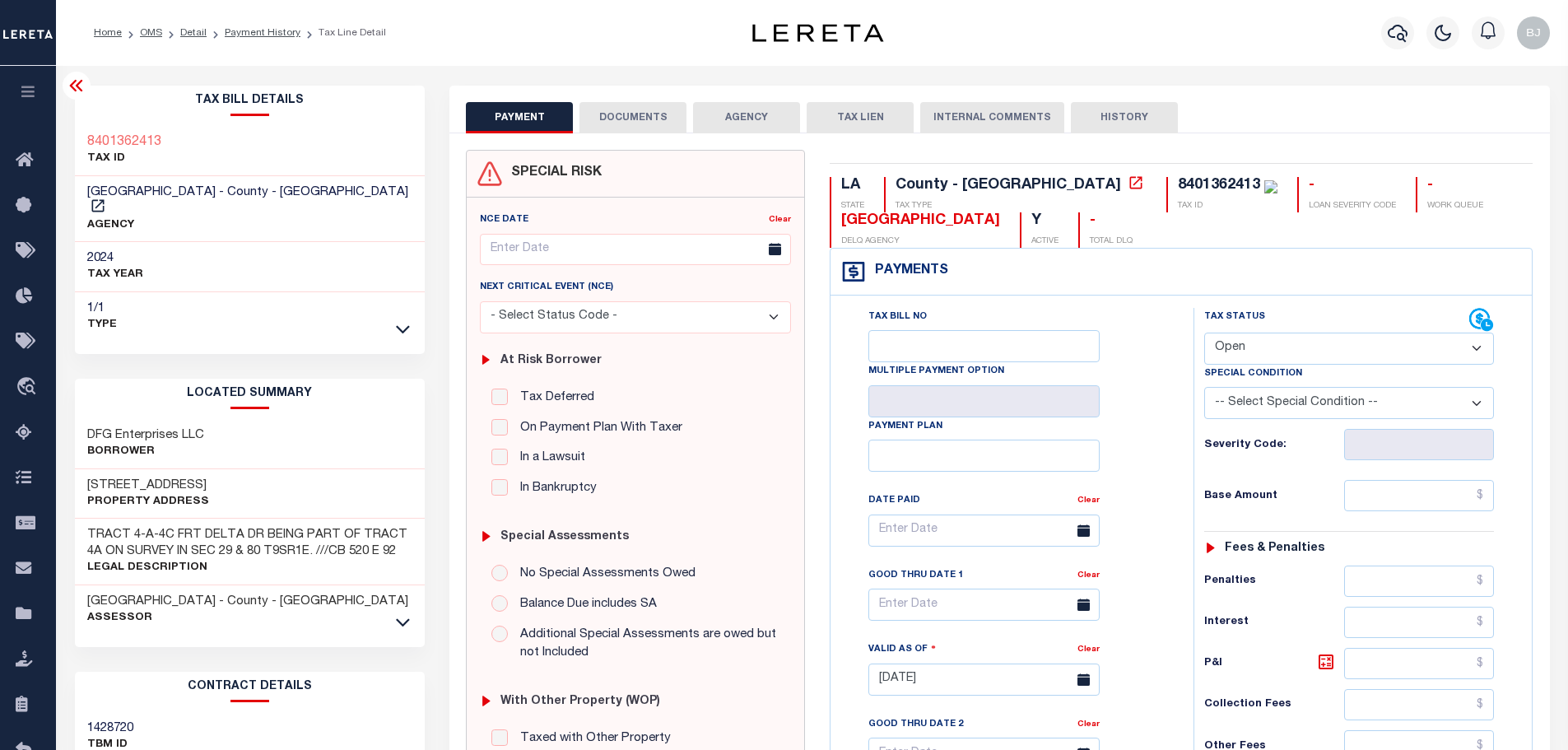
click at [1078, 175] on div "LA STATE County - LA TAX TYPE 8401362413 TAX ID - LOAN SEVERITY CODE - WORK QUE…" at bounding box center [1181, 677] width 727 height 1057
copy div "8401362413"
click at [1314, 363] on select "- Select Status Code - Open Due/Unpaid Paid Incomplete No Tax Due Internal Refu…" at bounding box center [1349, 348] width 290 height 32
select select "PYD"
click at [1204, 333] on select "- Select Status Code - Open Due/Unpaid Paid Incomplete No Tax Due Internal Refu…" at bounding box center [1349, 348] width 290 height 32
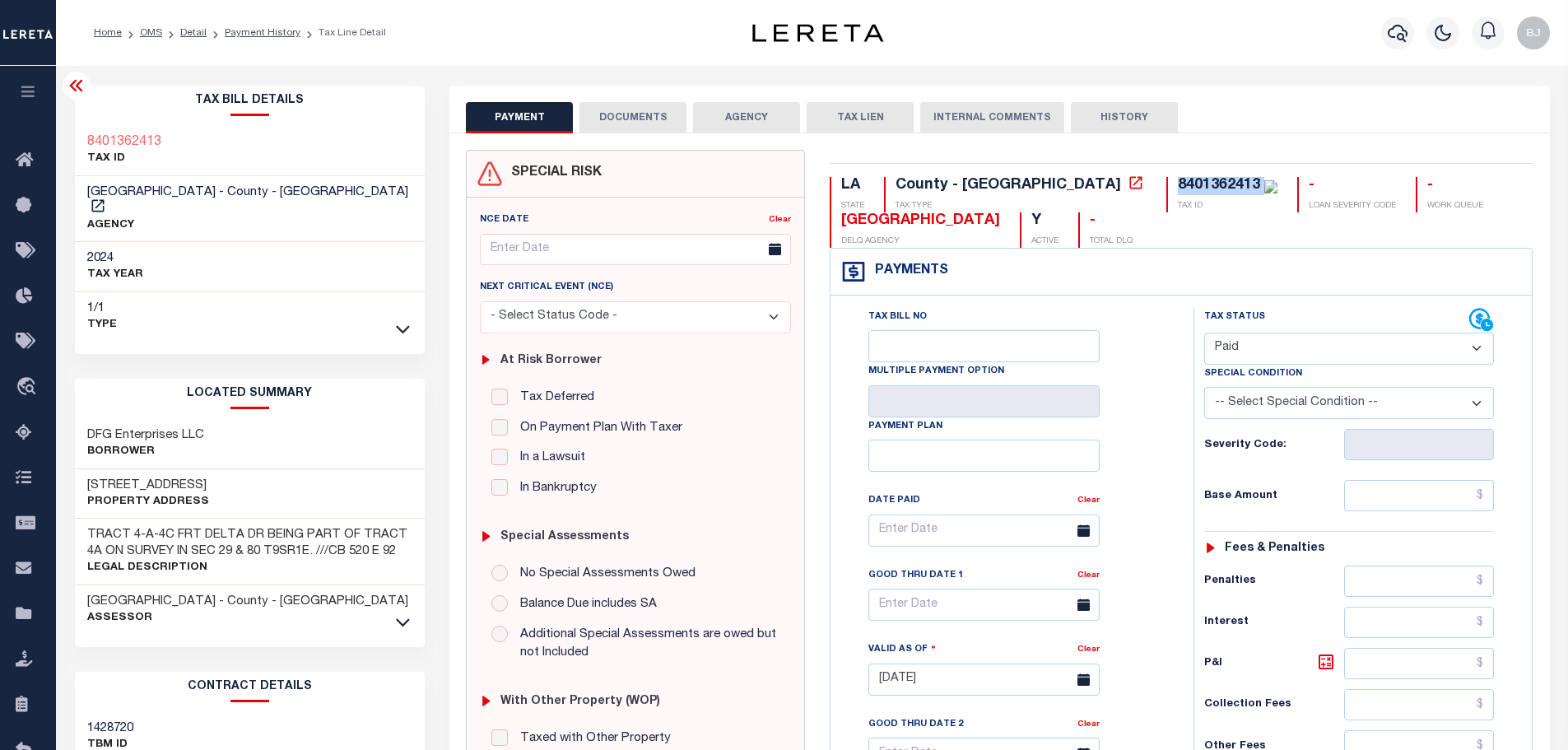
type input "[DATE]"
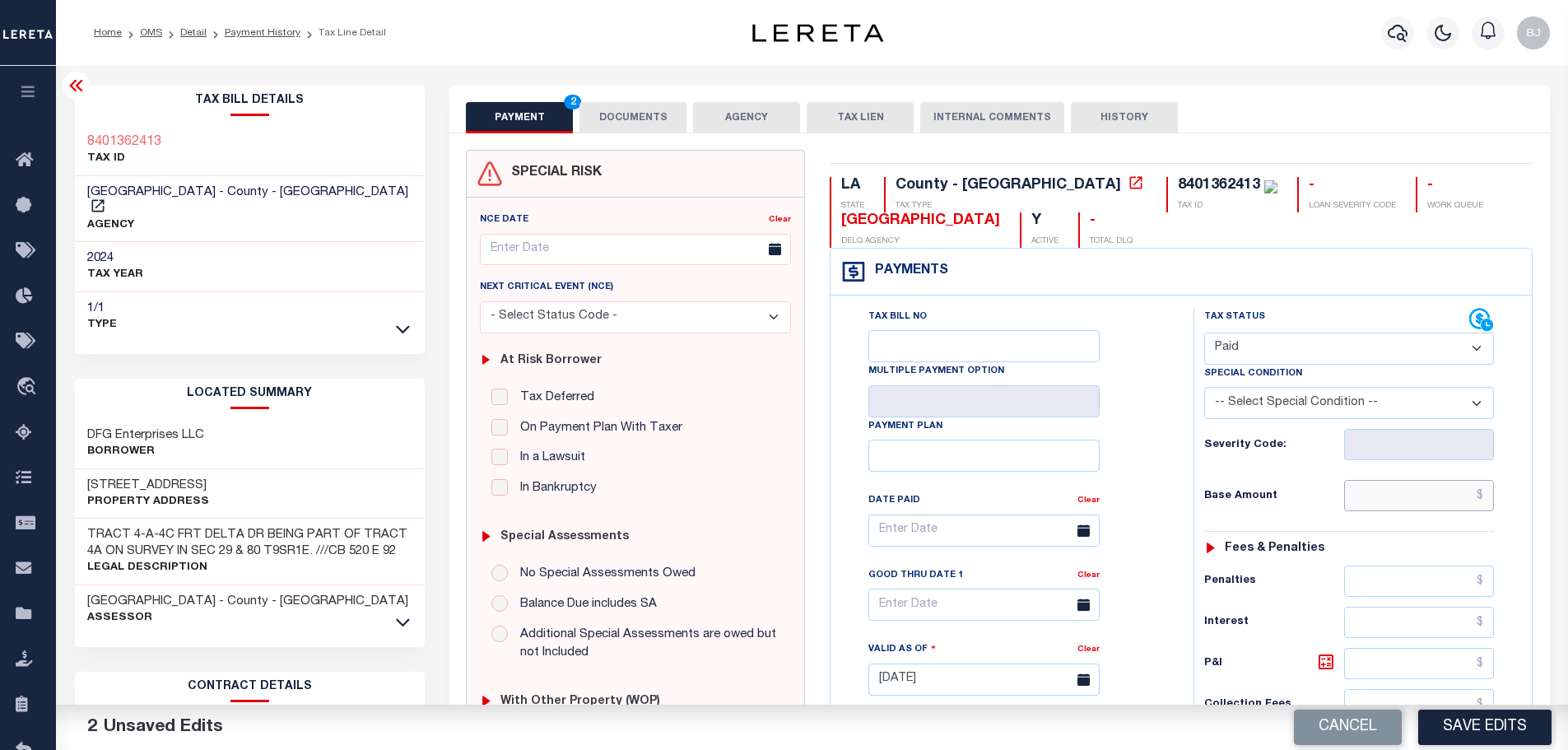
click at [1402, 505] on input "text" at bounding box center [1419, 495] width 150 height 31
paste input "23,226.05"
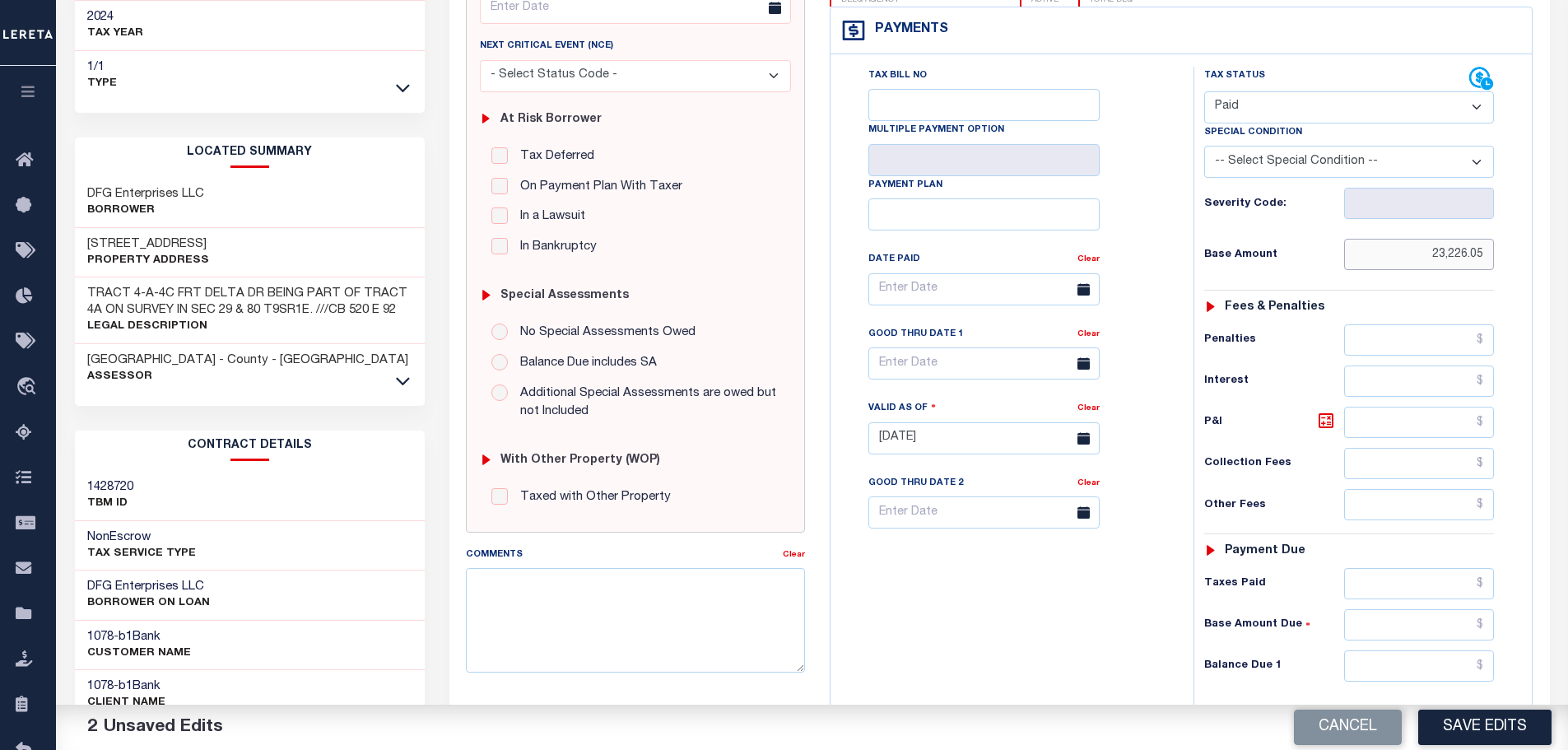
scroll to position [247, 0]
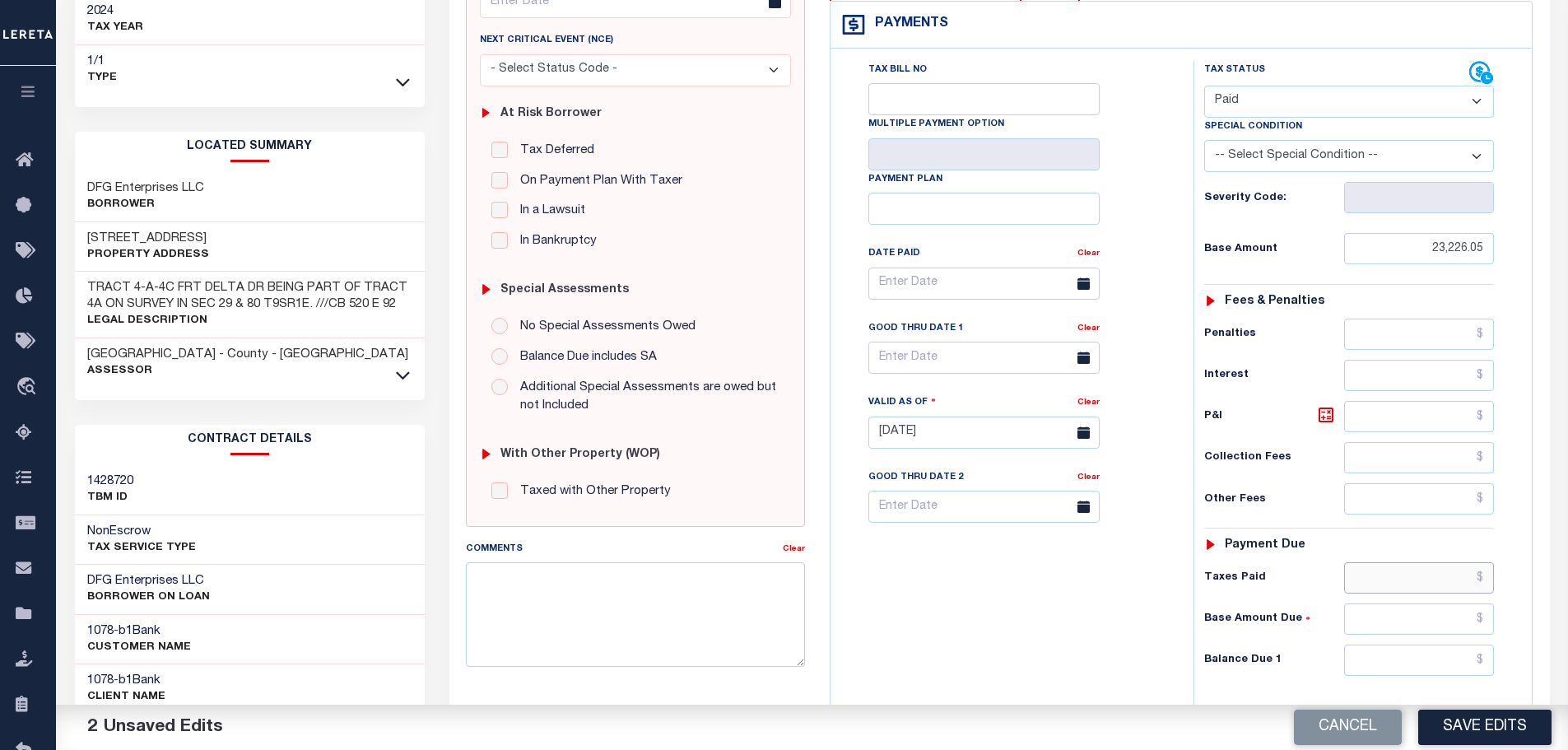
type input "$23,226.05"
paste input "23,226.05"
type input "$23,226.05"
click at [1427, 666] on input "text" at bounding box center [1419, 661] width 150 height 31
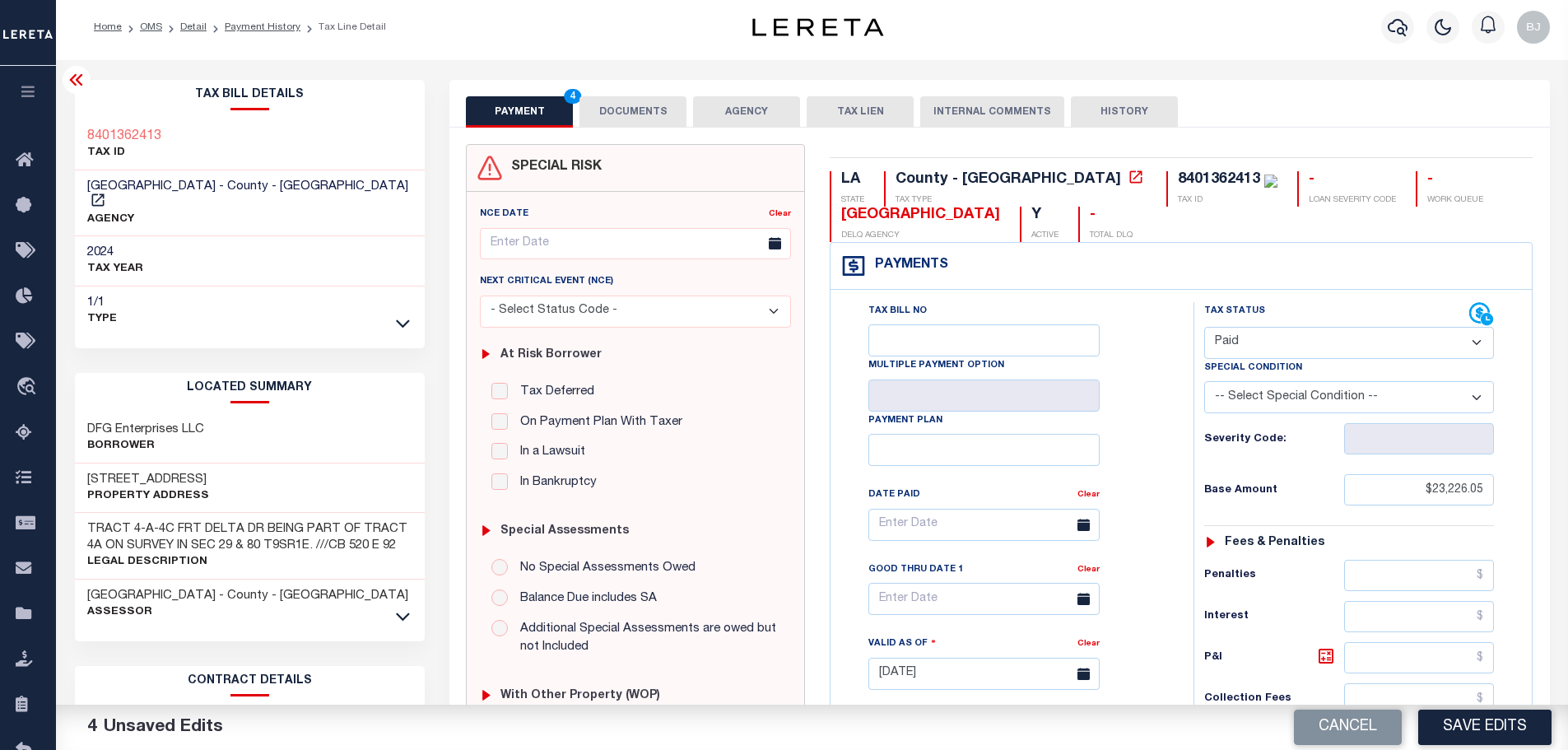
scroll to position [0, 0]
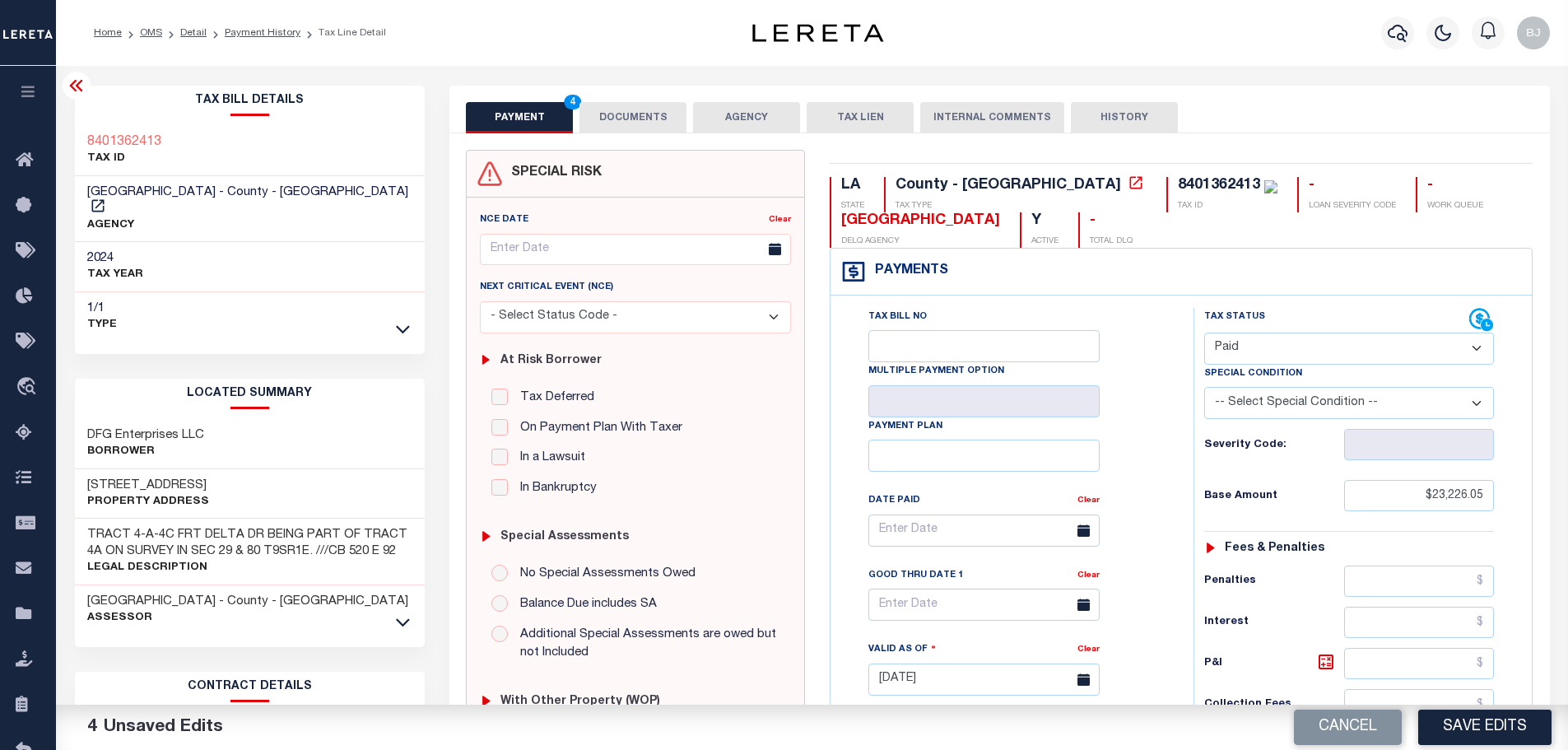
type input "$0.00"
click at [619, 114] on button "DOCUMENTS" at bounding box center [632, 118] width 107 height 31
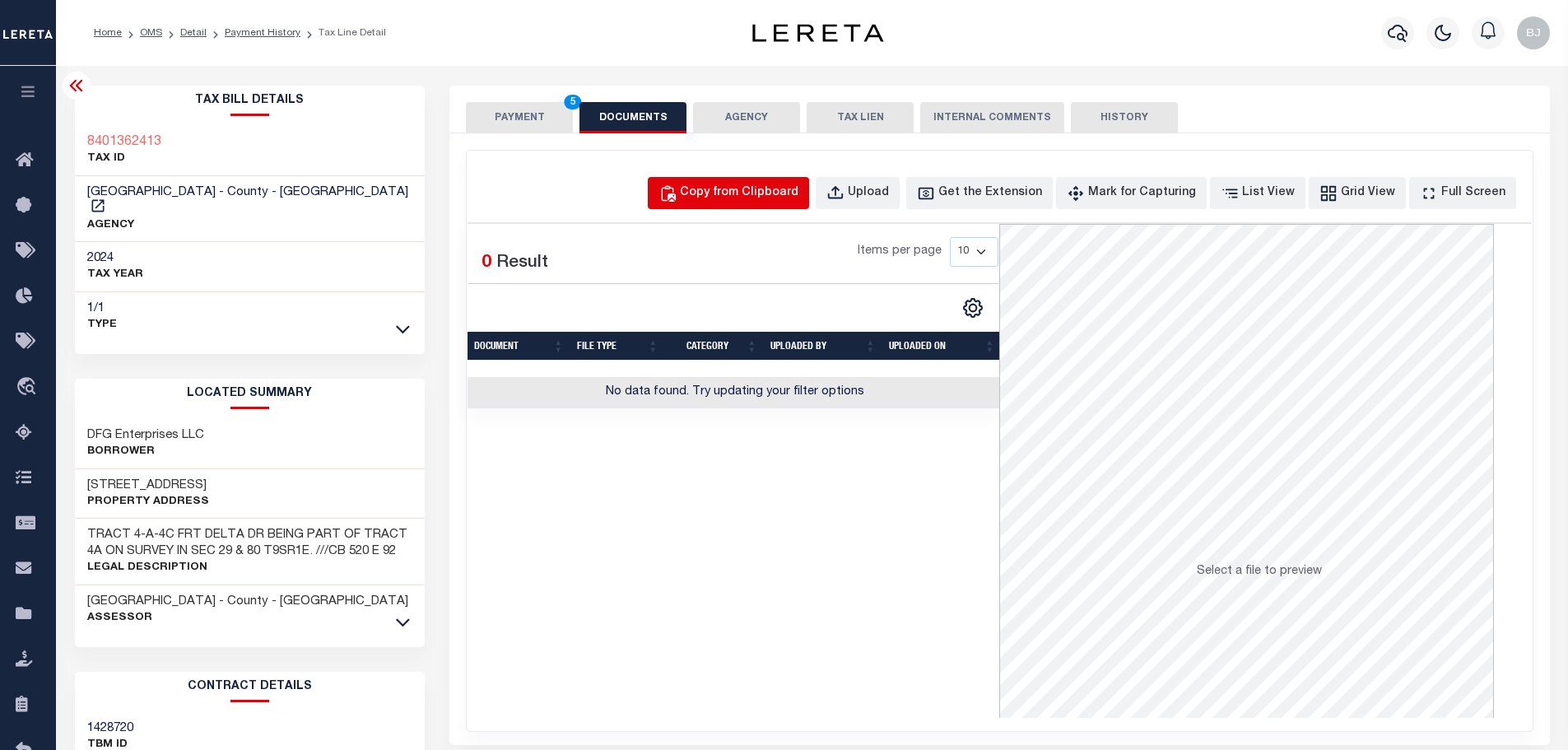
click at [798, 202] on div "Copy from Clipboard" at bounding box center [739, 194] width 119 height 18
select select "POP"
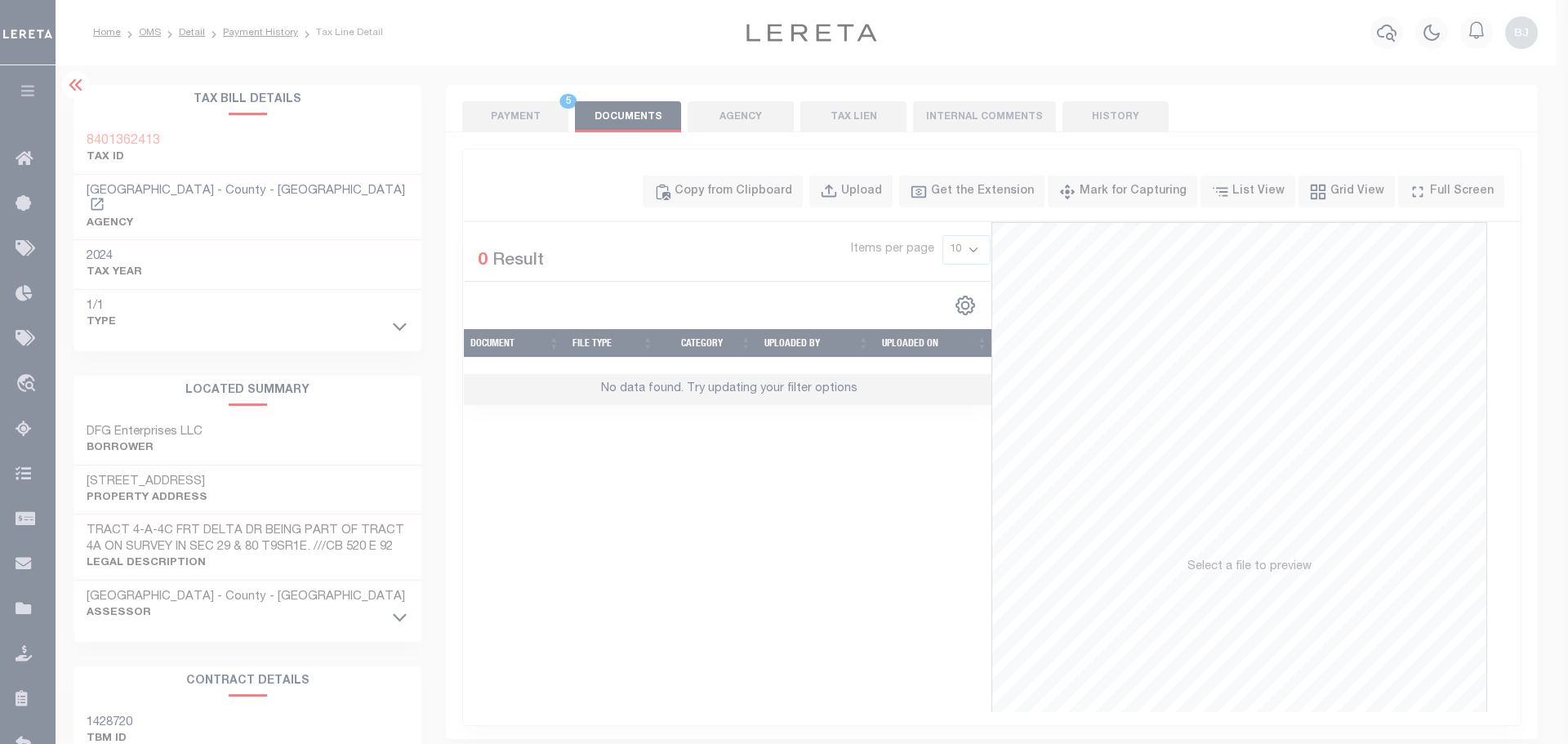
drag, startPoint x: 854, startPoint y: 268, endPoint x: 853, endPoint y: 296, distance: 28.0
click at [0, 0] on div "Paste copied image or file into this box" at bounding box center [0, 0] width 0 height 0
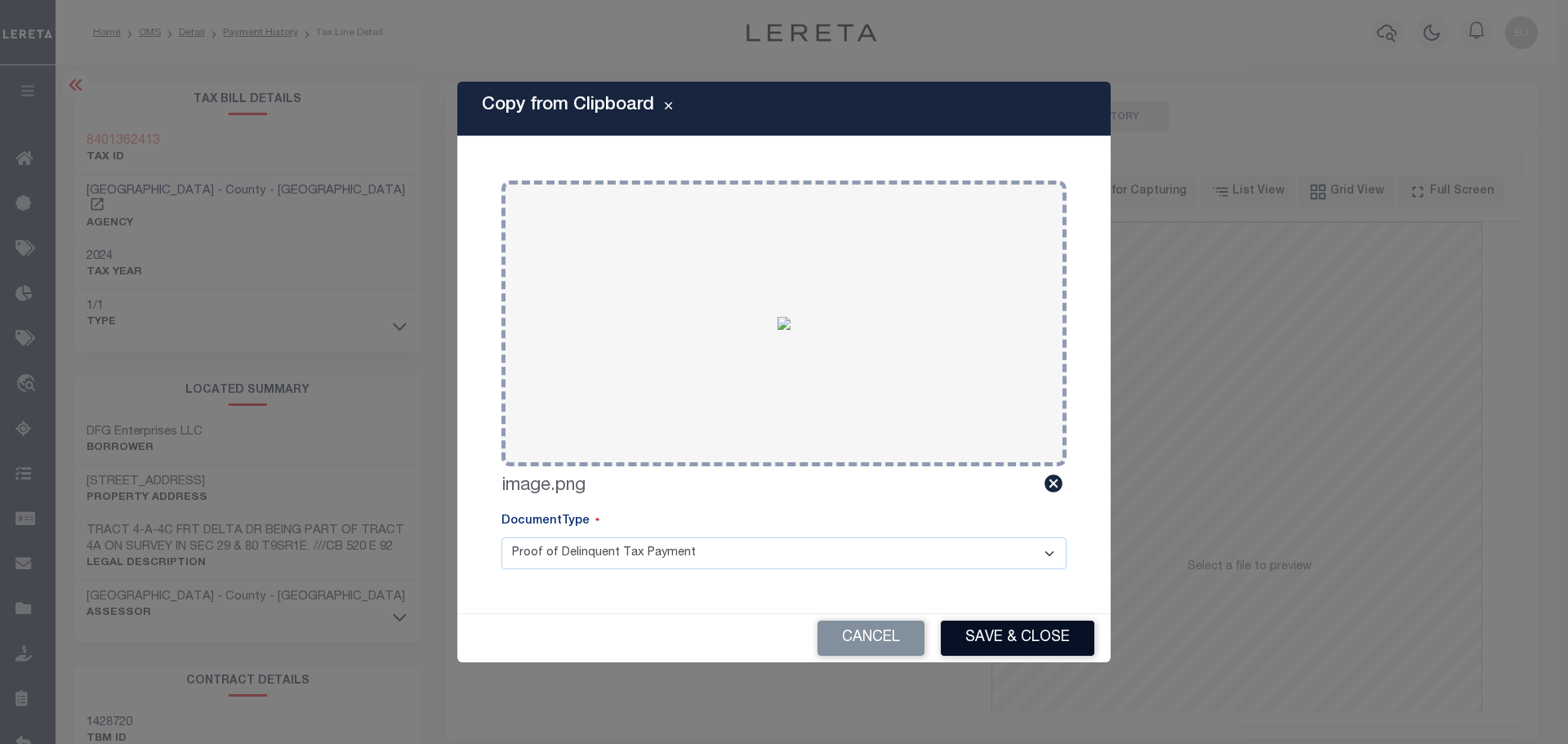
click at [1039, 621] on button "Save & Close" at bounding box center [1017, 638] width 153 height 35
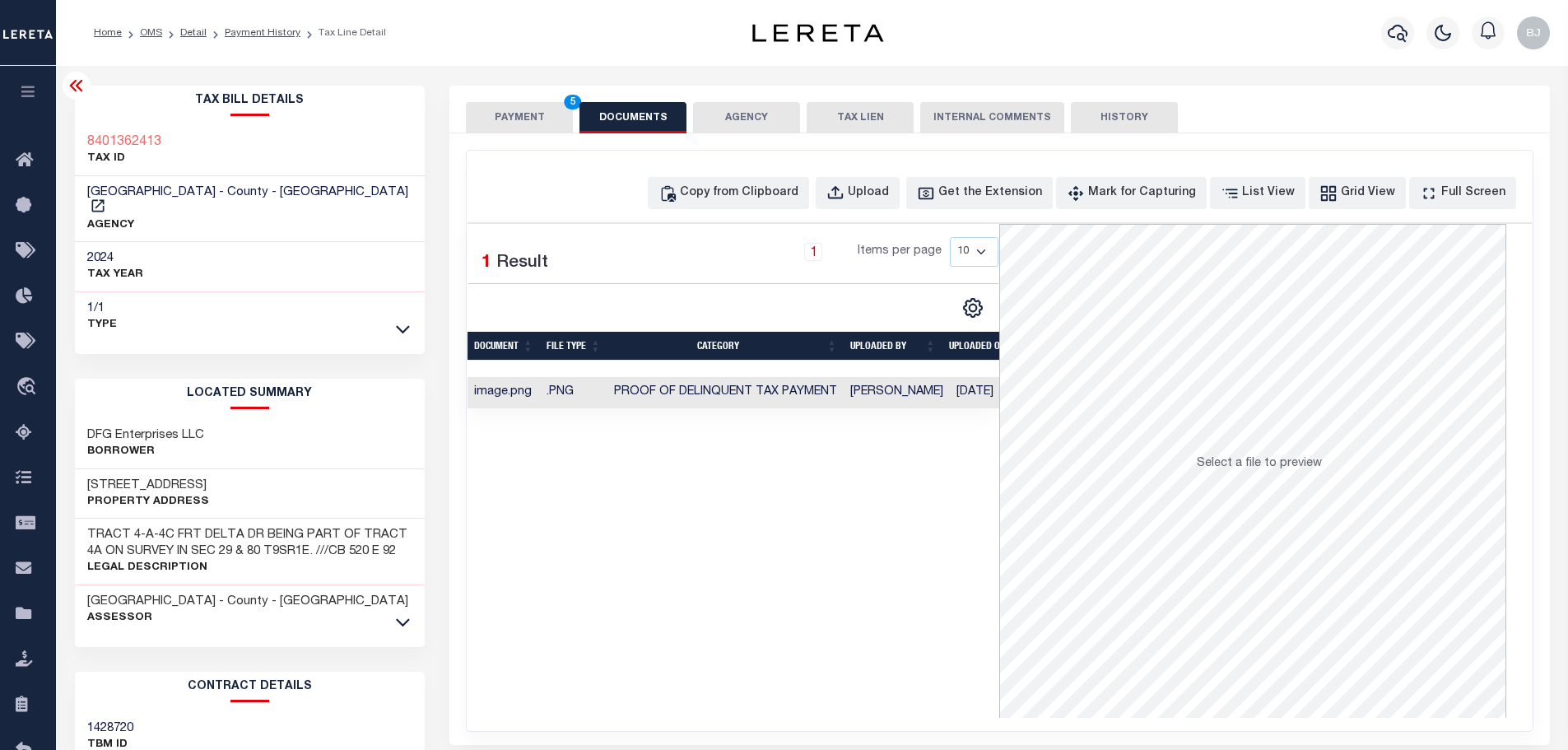
click at [527, 127] on button "PAYMENT 5" at bounding box center [519, 118] width 107 height 31
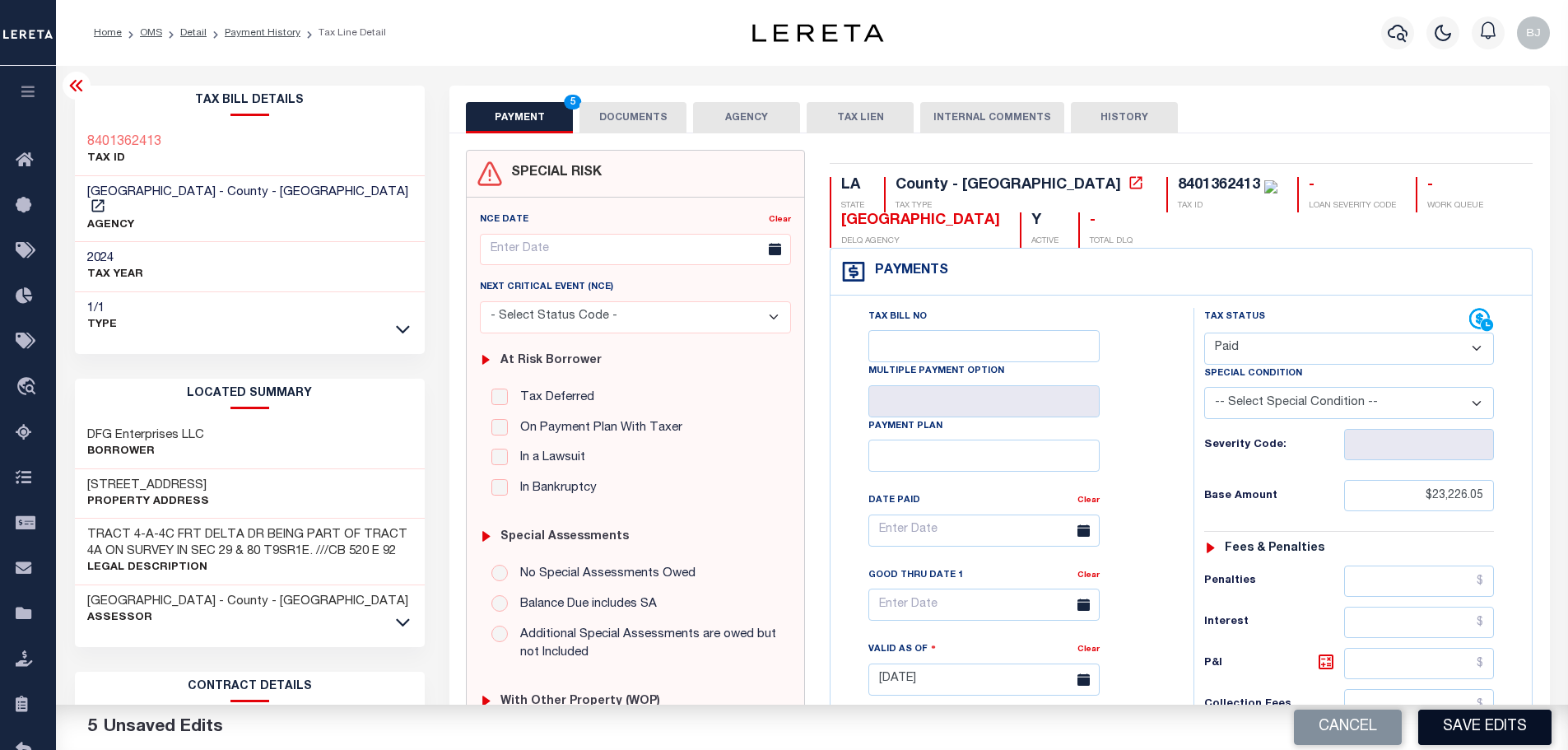
click at [1487, 725] on button "Save Edits" at bounding box center [1485, 727] width 134 height 35
checkbox input "false"
type input "$23,226.05"
type input "$0"
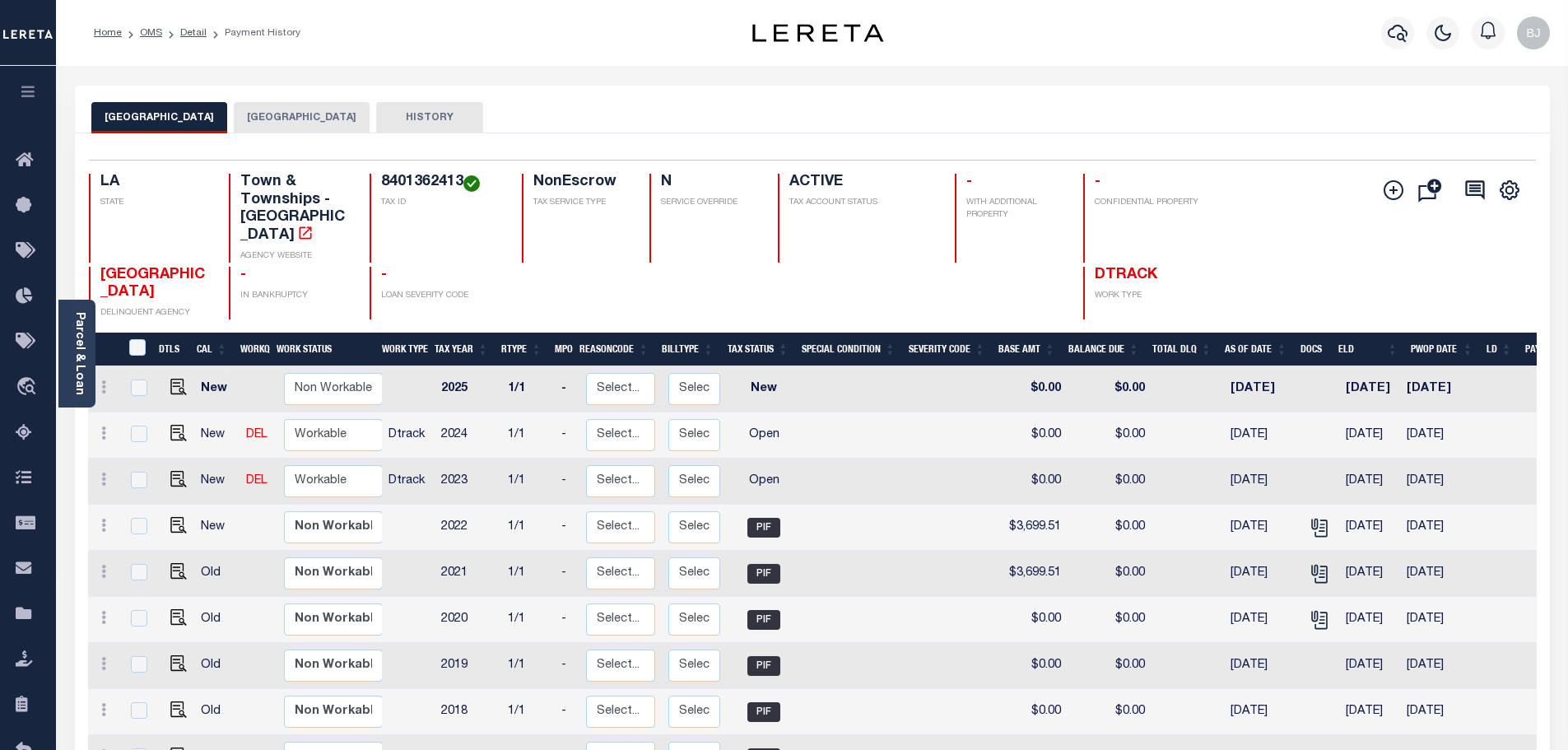
click at [279, 100] on div "[GEOGRAPHIC_DATA] PARISH HISTORY" at bounding box center [812, 109] width 1475 height 48
click at [265, 129] on button "[GEOGRAPHIC_DATA]" at bounding box center [302, 118] width 136 height 31
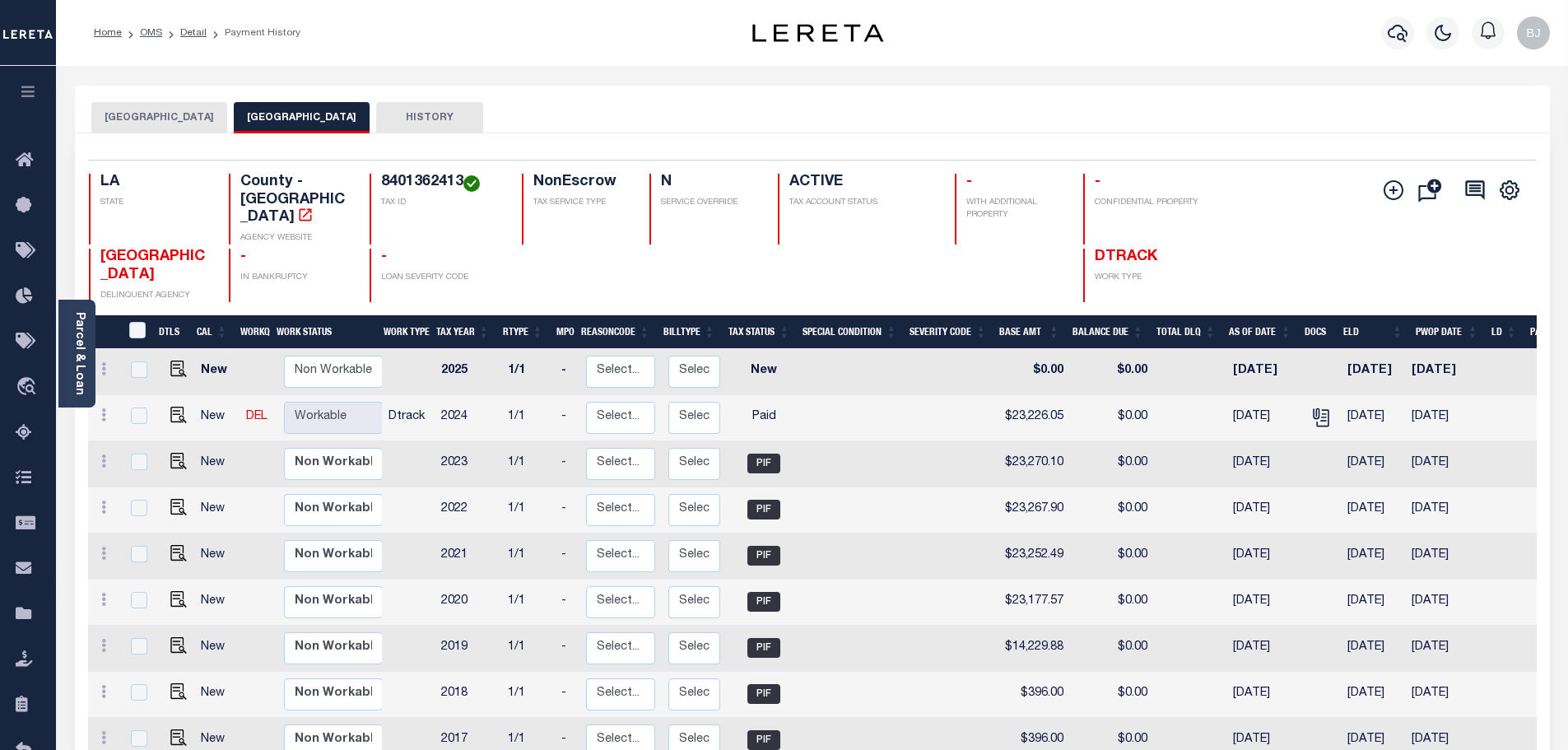
click at [170, 117] on button "[GEOGRAPHIC_DATA]" at bounding box center [159, 118] width 136 height 31
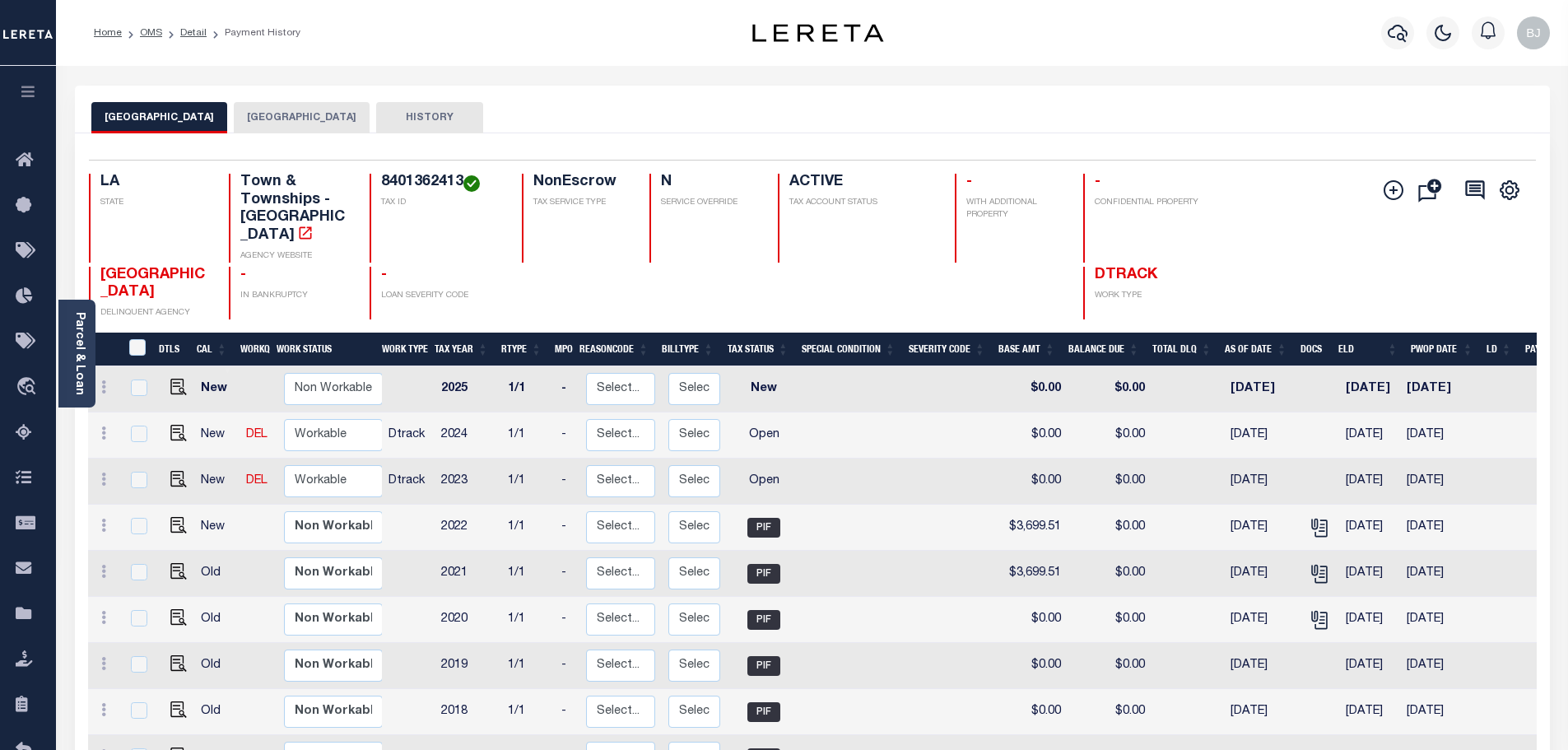
click at [417, 192] on h4 "8401362413" at bounding box center [441, 183] width 121 height 18
copy h4 "8401362413"
click at [178, 471] on img "" at bounding box center [178, 479] width 17 height 17
checkbox input "true"
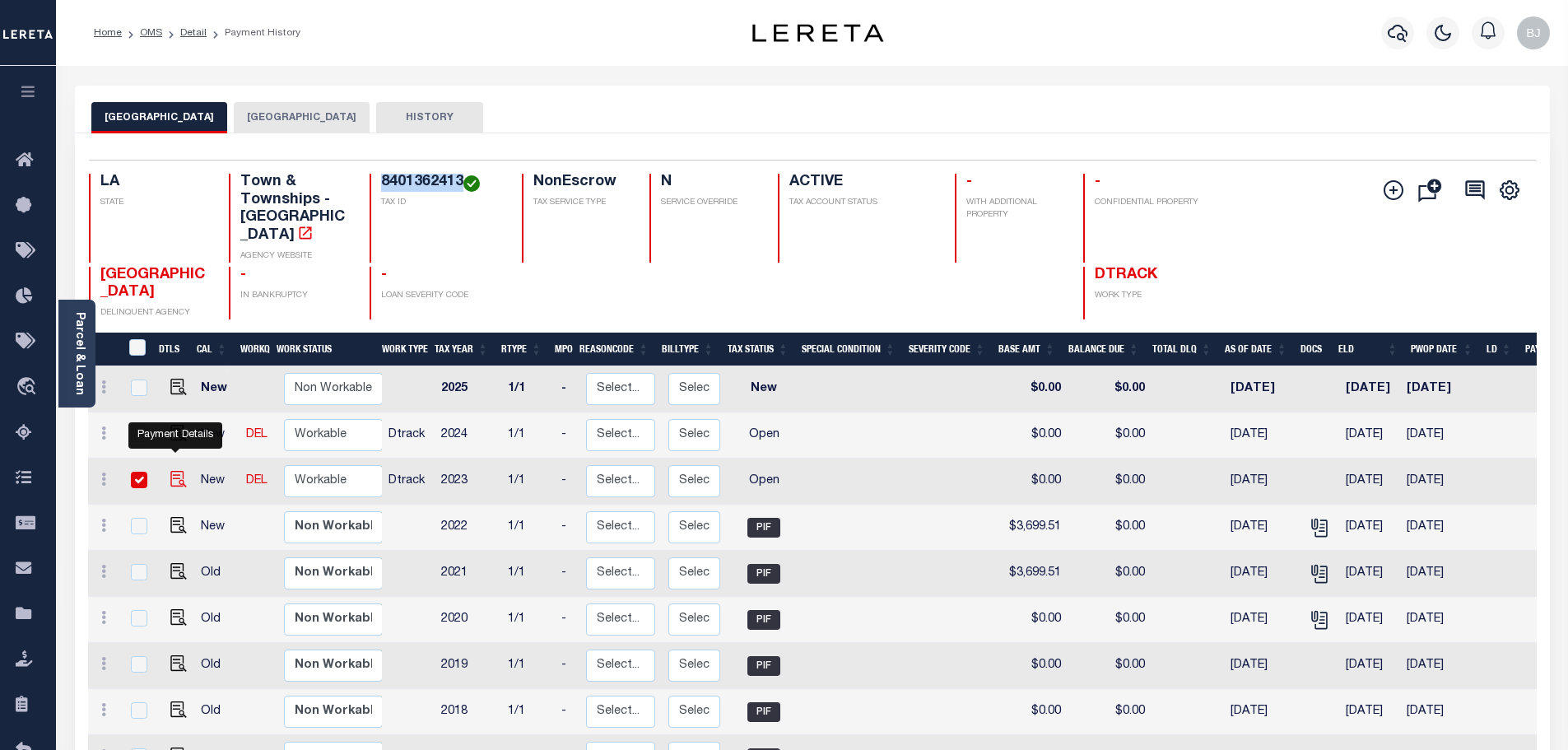
checkbox input "true"
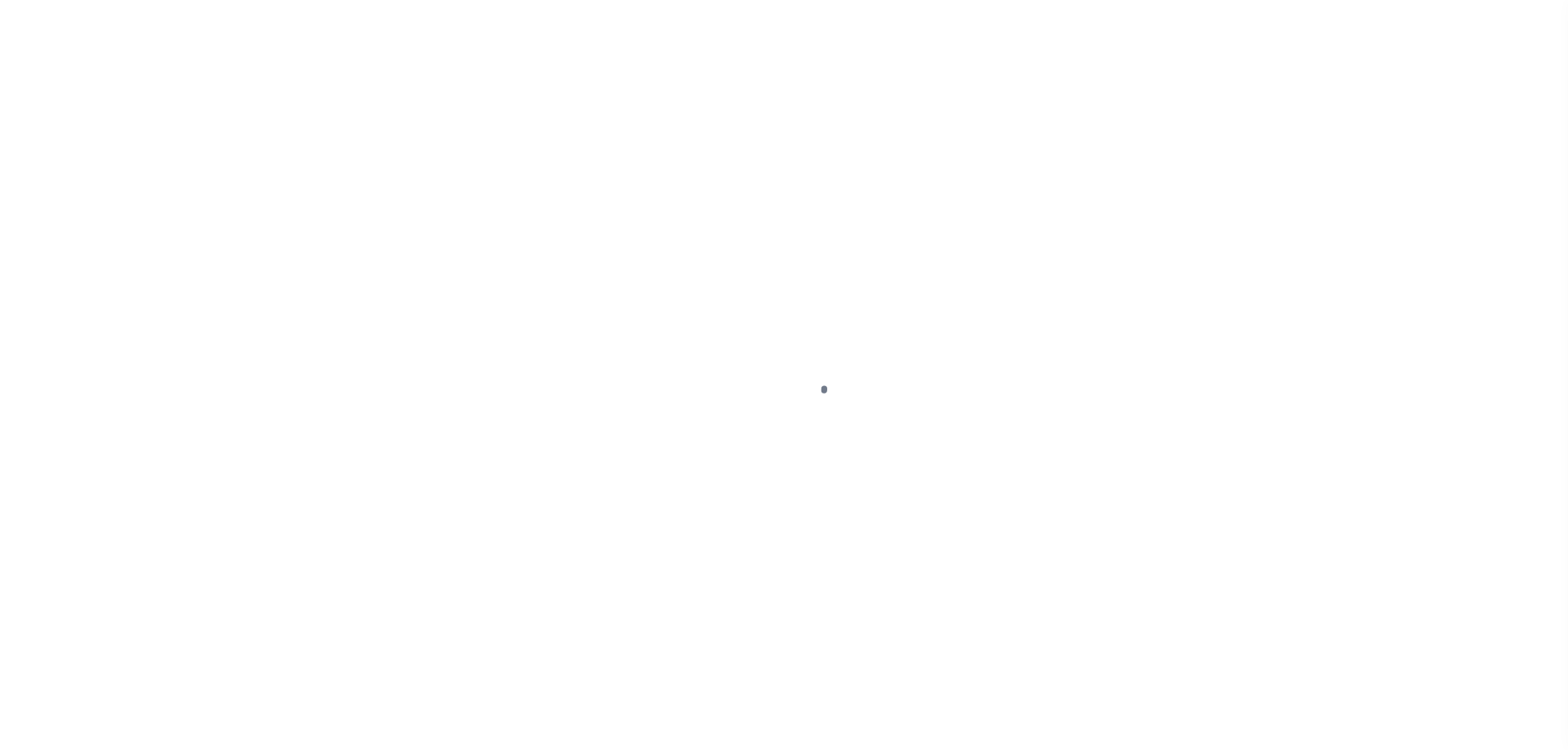
select select "OP2"
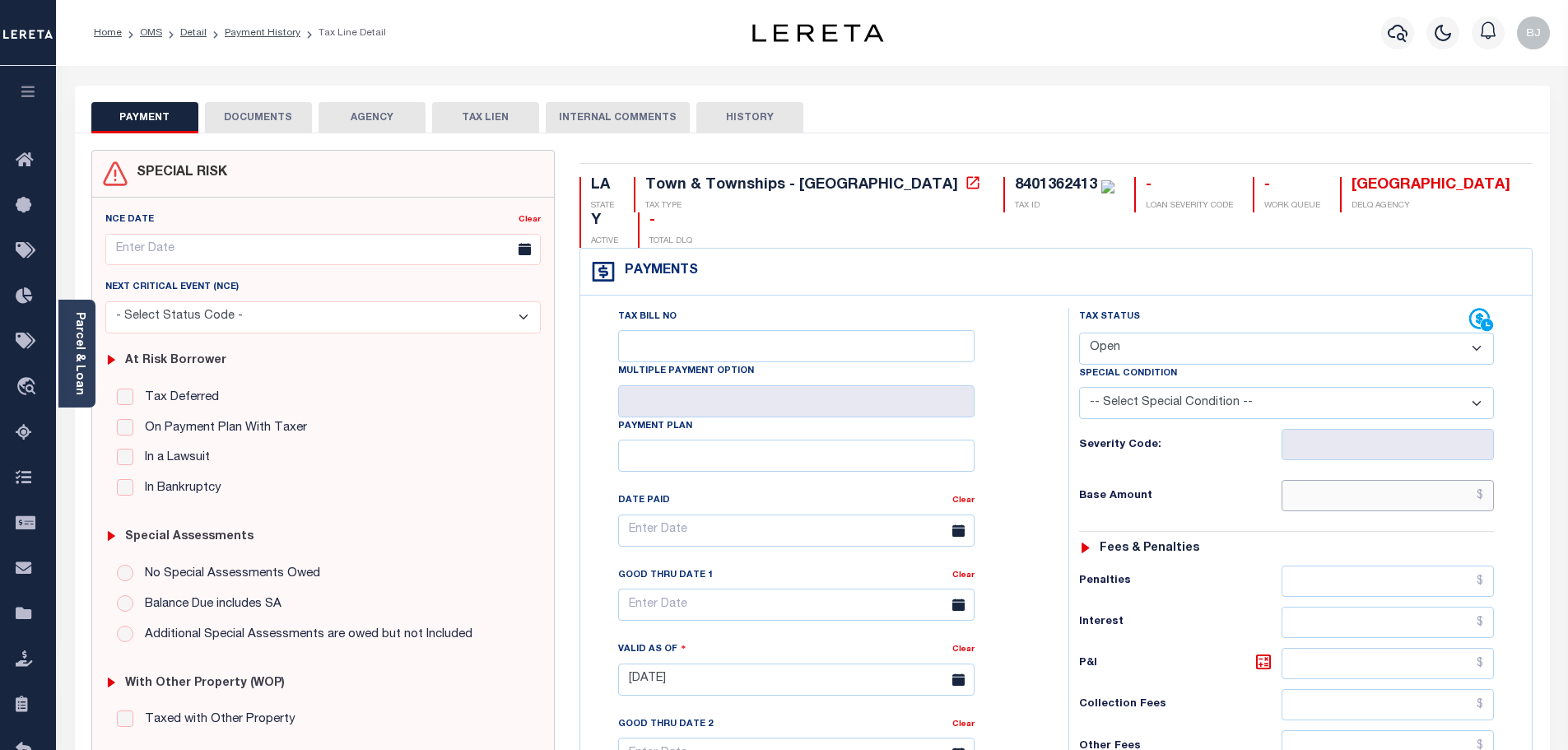
drag, startPoint x: 1316, startPoint y: 465, endPoint x: 1276, endPoint y: 431, distance: 52.5
click at [1316, 480] on input "text" at bounding box center [1388, 495] width 213 height 31
paste input "3,710.53"
type input "$3,710.53"
type input "[DATE]"
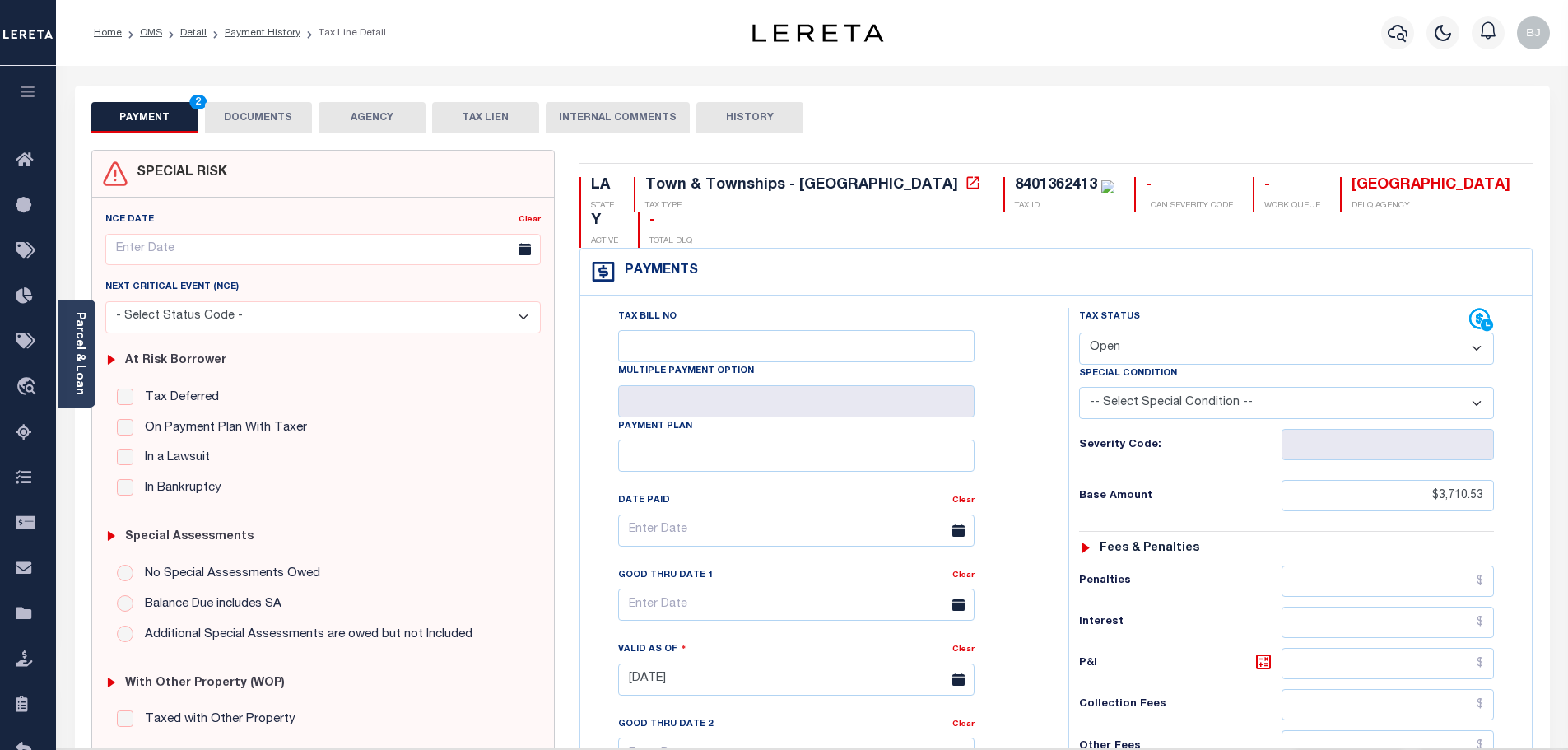
click at [1151, 332] on select "- Select Status Code - Open Due/Unpaid Paid Incomplete No Tax Due Internal Refu…" at bounding box center [1287, 348] width 415 height 32
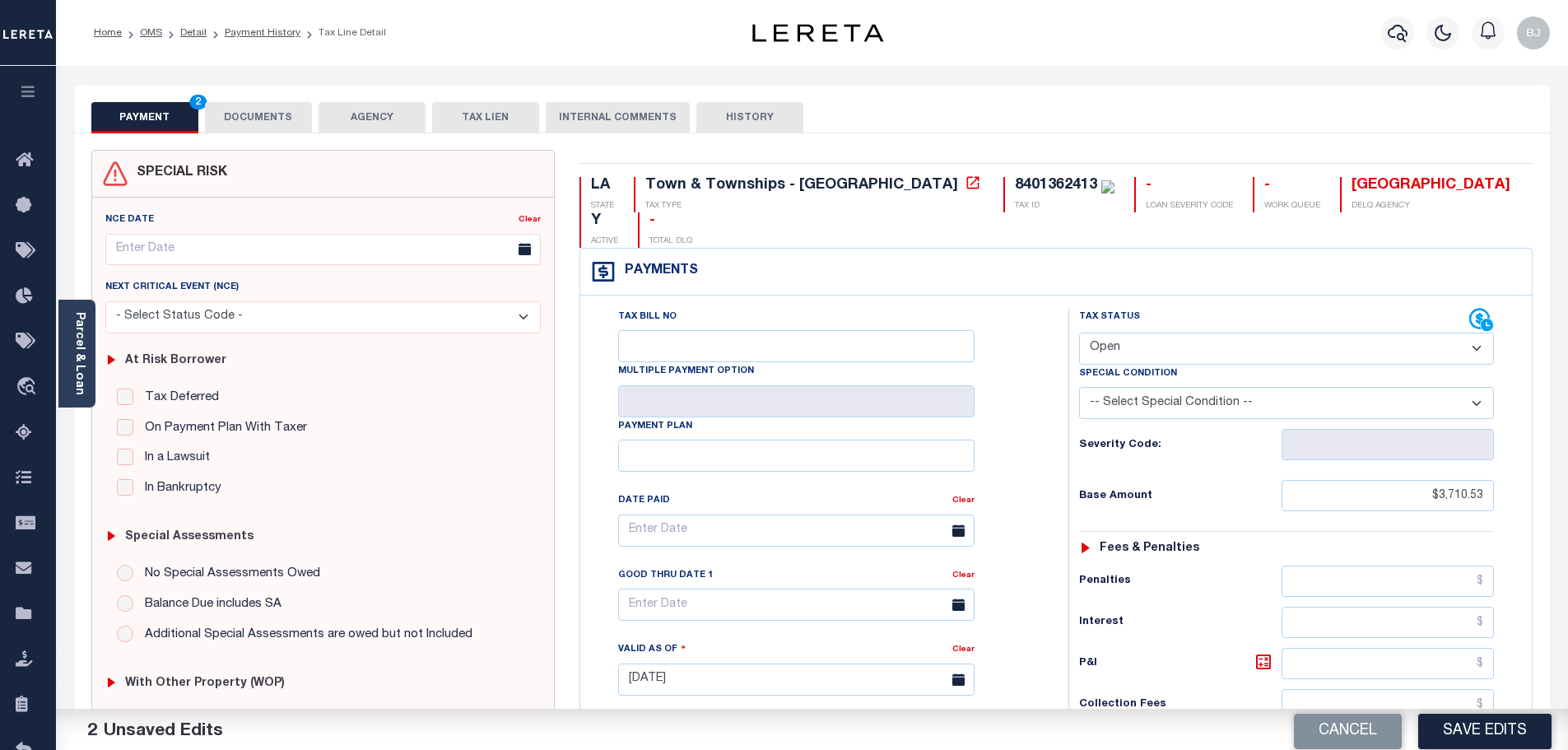
select select "PYD"
click at [1079, 332] on select "- Select Status Code - Open Due/Unpaid Paid Incomplete No Tax Due Internal Refu…" at bounding box center [1287, 348] width 415 height 32
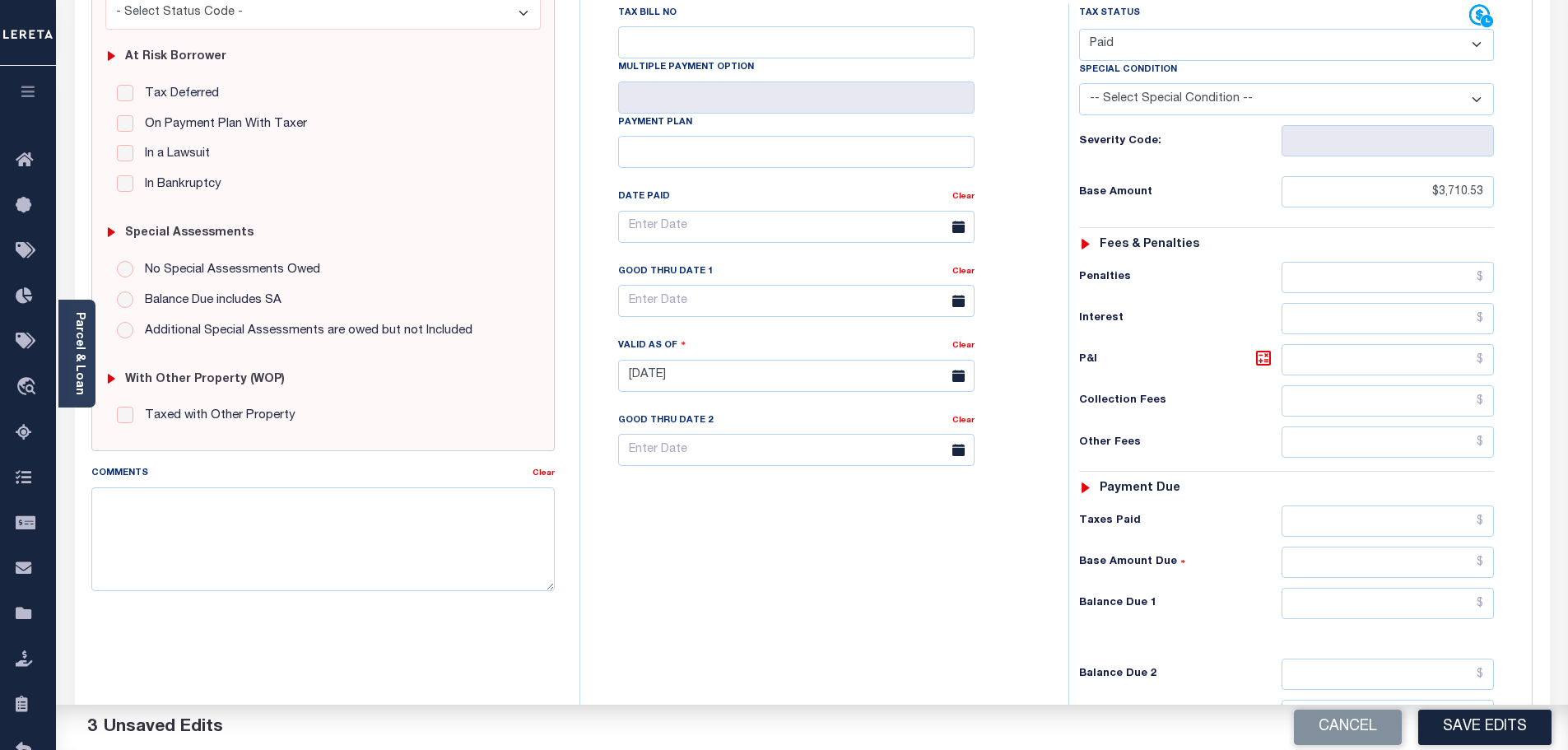
scroll to position [329, 0]
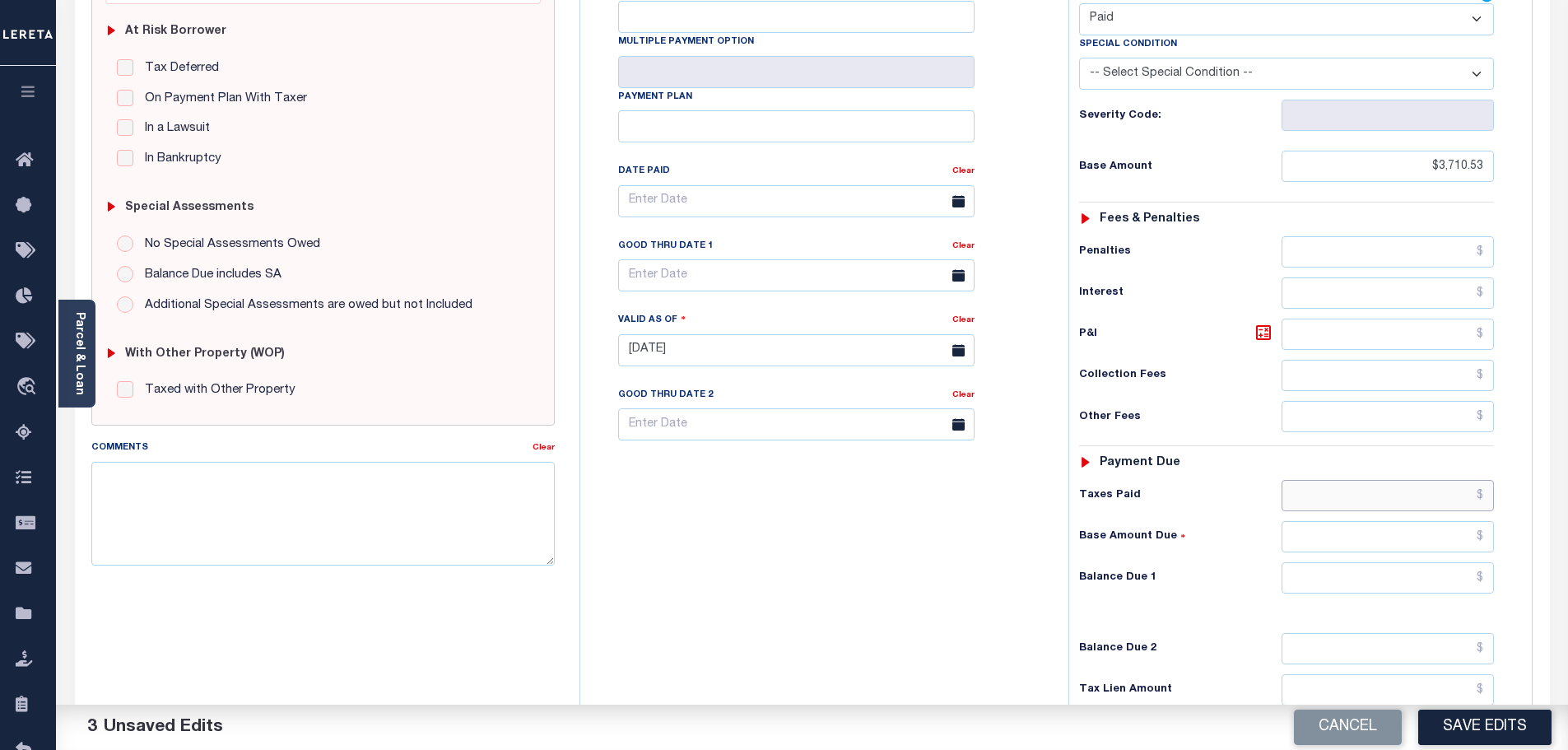
click at [1345, 480] on input "text" at bounding box center [1388, 495] width 213 height 31
paste input "3,710.53"
type input "$3,710.53"
click at [1367, 562] on input "text" at bounding box center [1388, 578] width 213 height 31
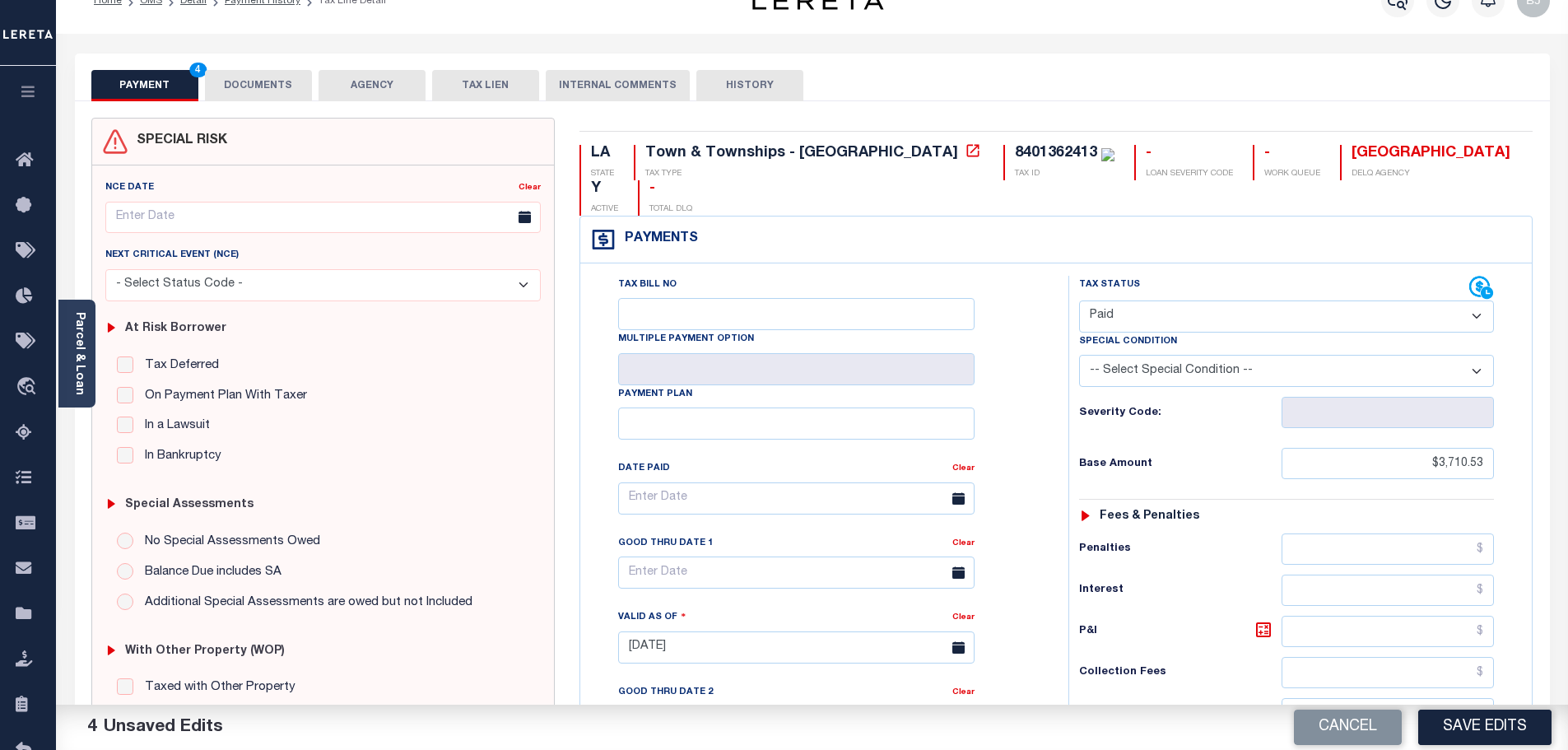
scroll to position [0, 0]
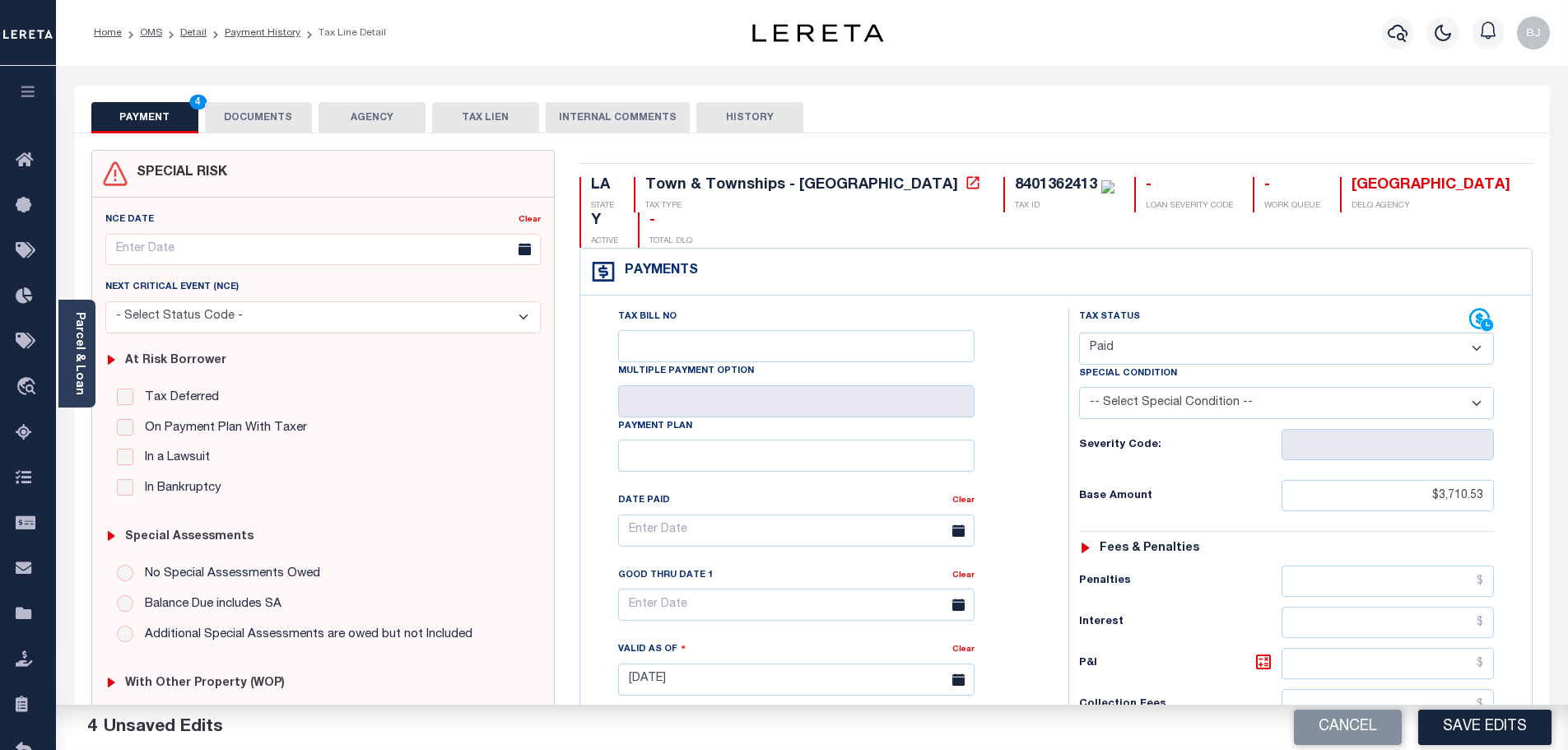
type input "$0.00"
drag, startPoint x: 237, startPoint y: 119, endPoint x: 256, endPoint y: 129, distance: 21.5
click at [237, 119] on button "DOCUMENTS" at bounding box center [258, 118] width 107 height 31
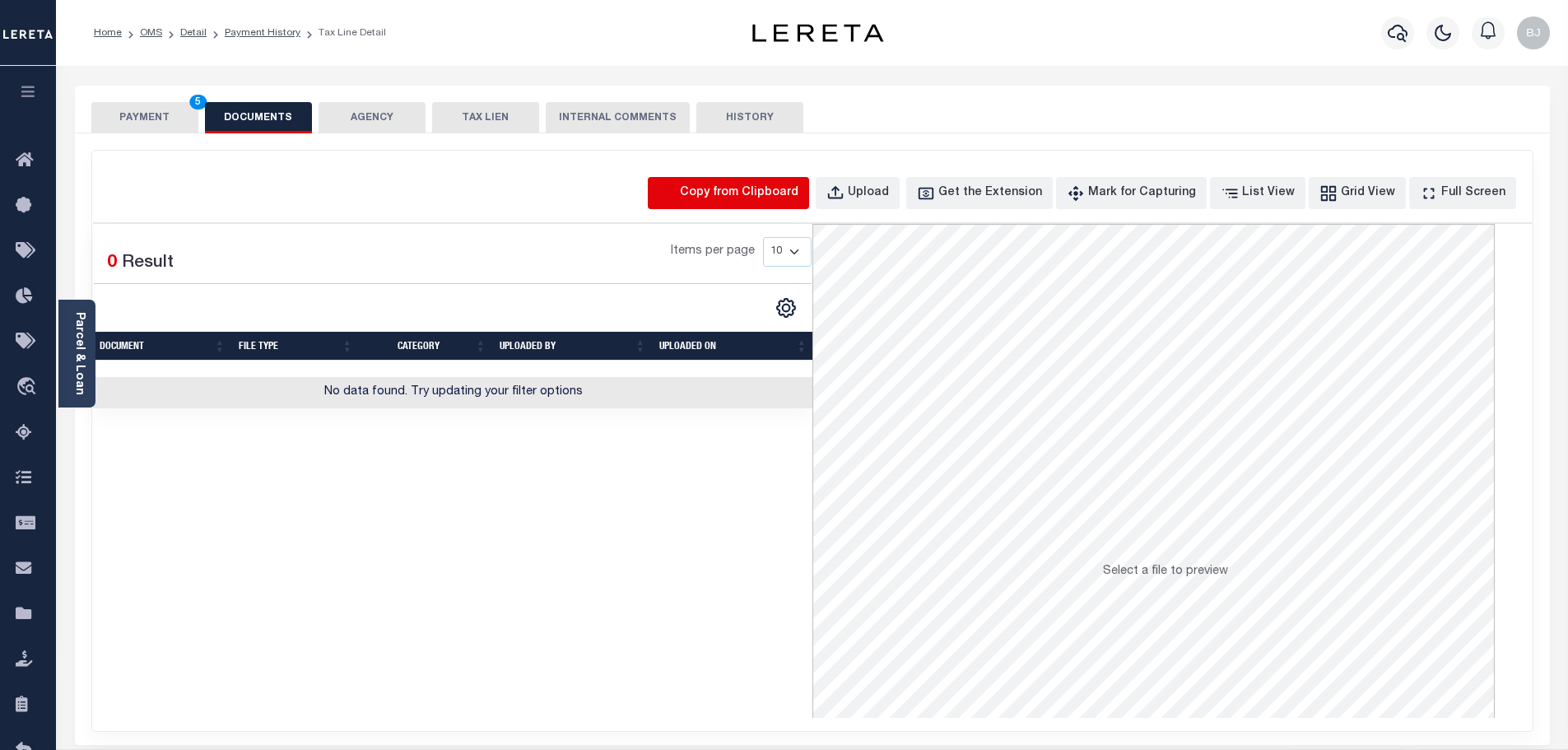
click at [676, 185] on icon "button" at bounding box center [668, 194] width 18 height 18
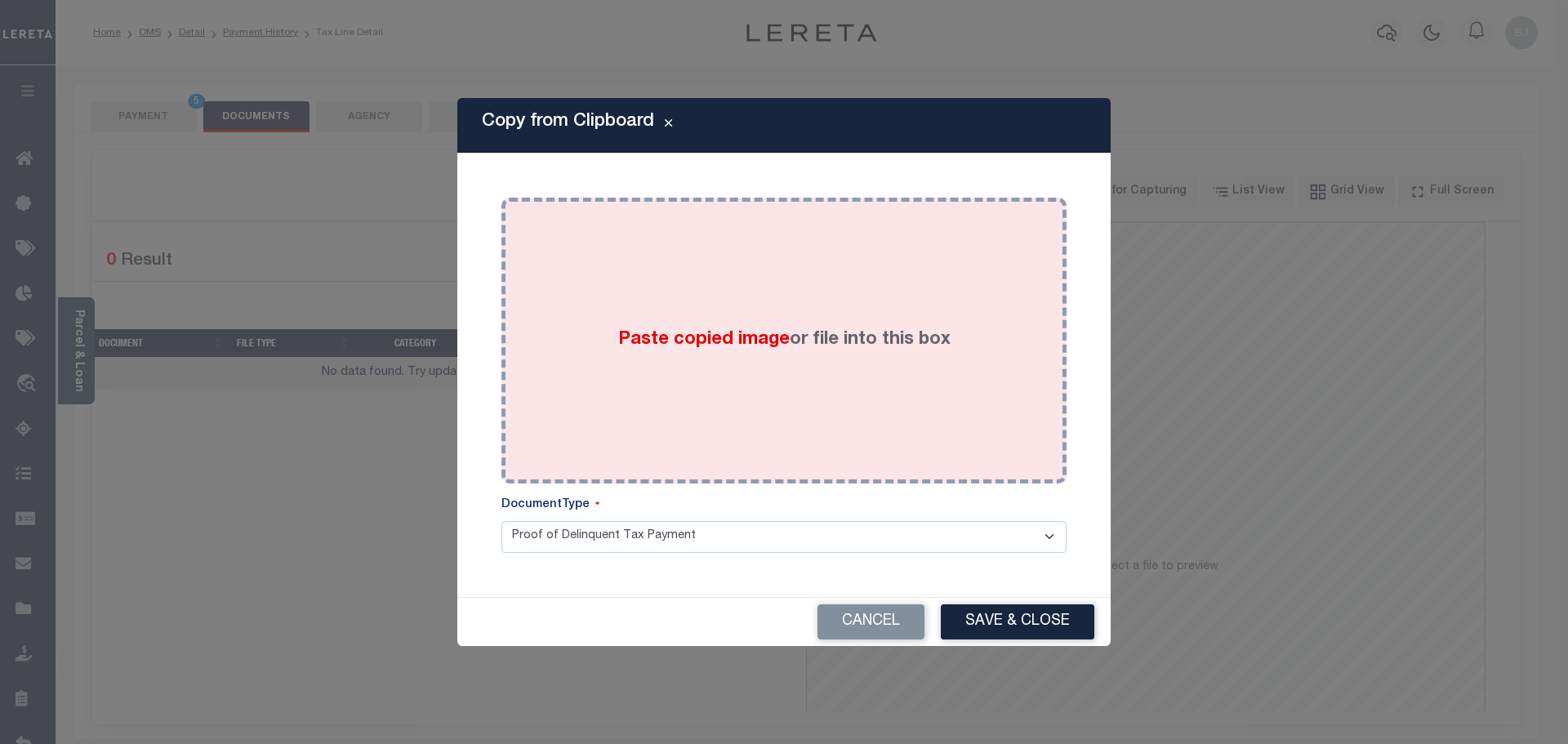
click at [776, 307] on div "Paste copied image or file into this box" at bounding box center [784, 340] width 541 height 261
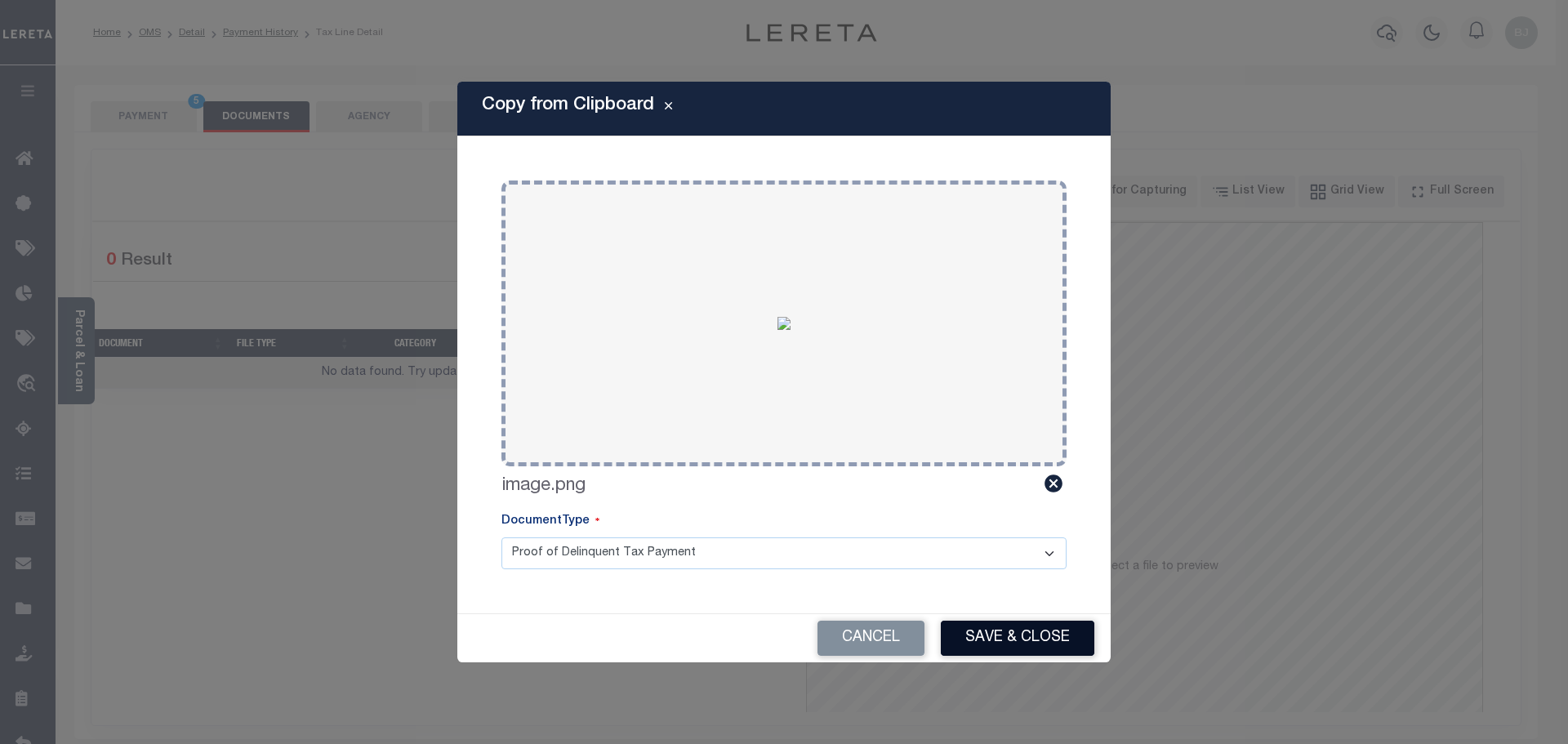
click at [1024, 640] on button "Save & Close" at bounding box center [1017, 638] width 153 height 35
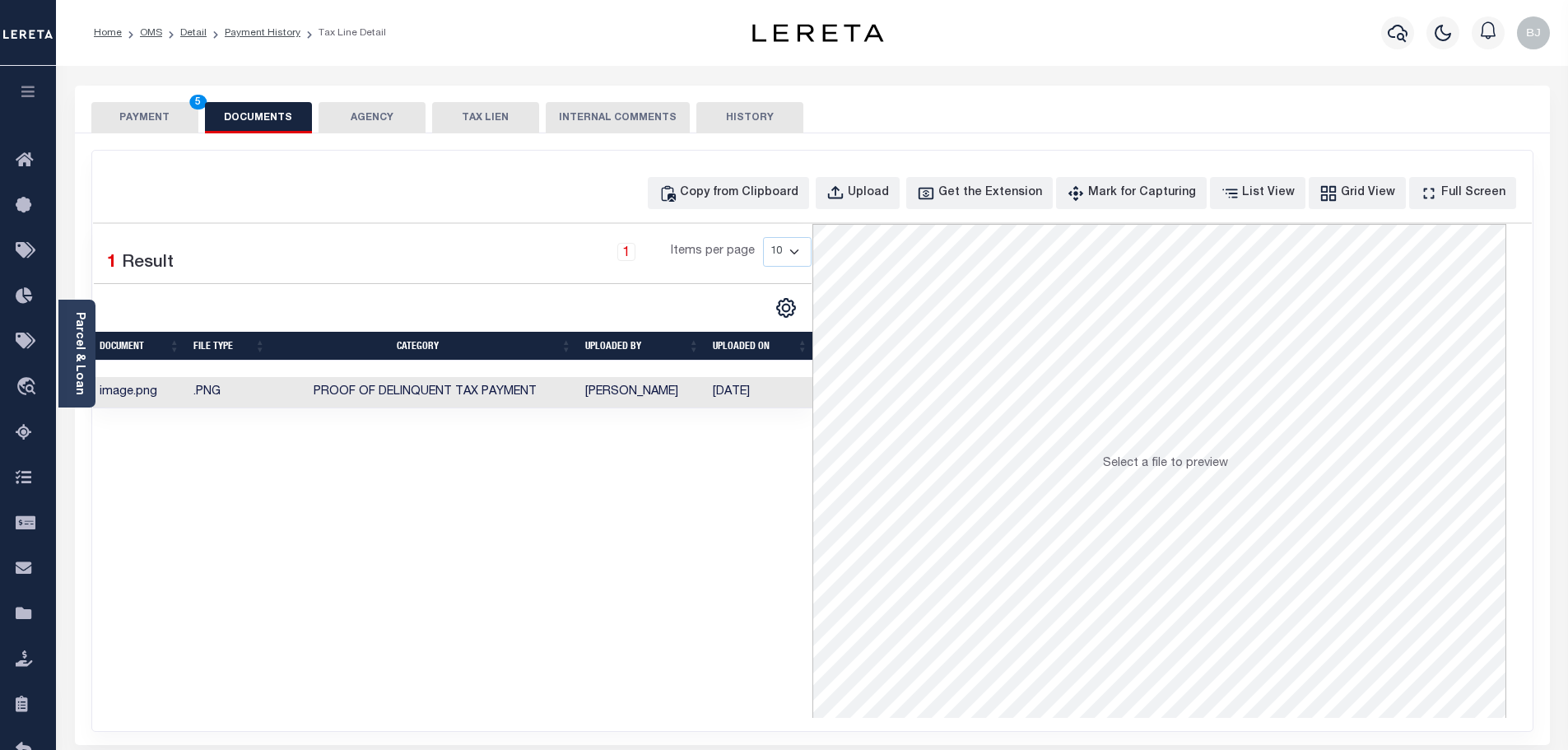
click at [154, 110] on button "PAYMENT 5" at bounding box center [145, 118] width 107 height 31
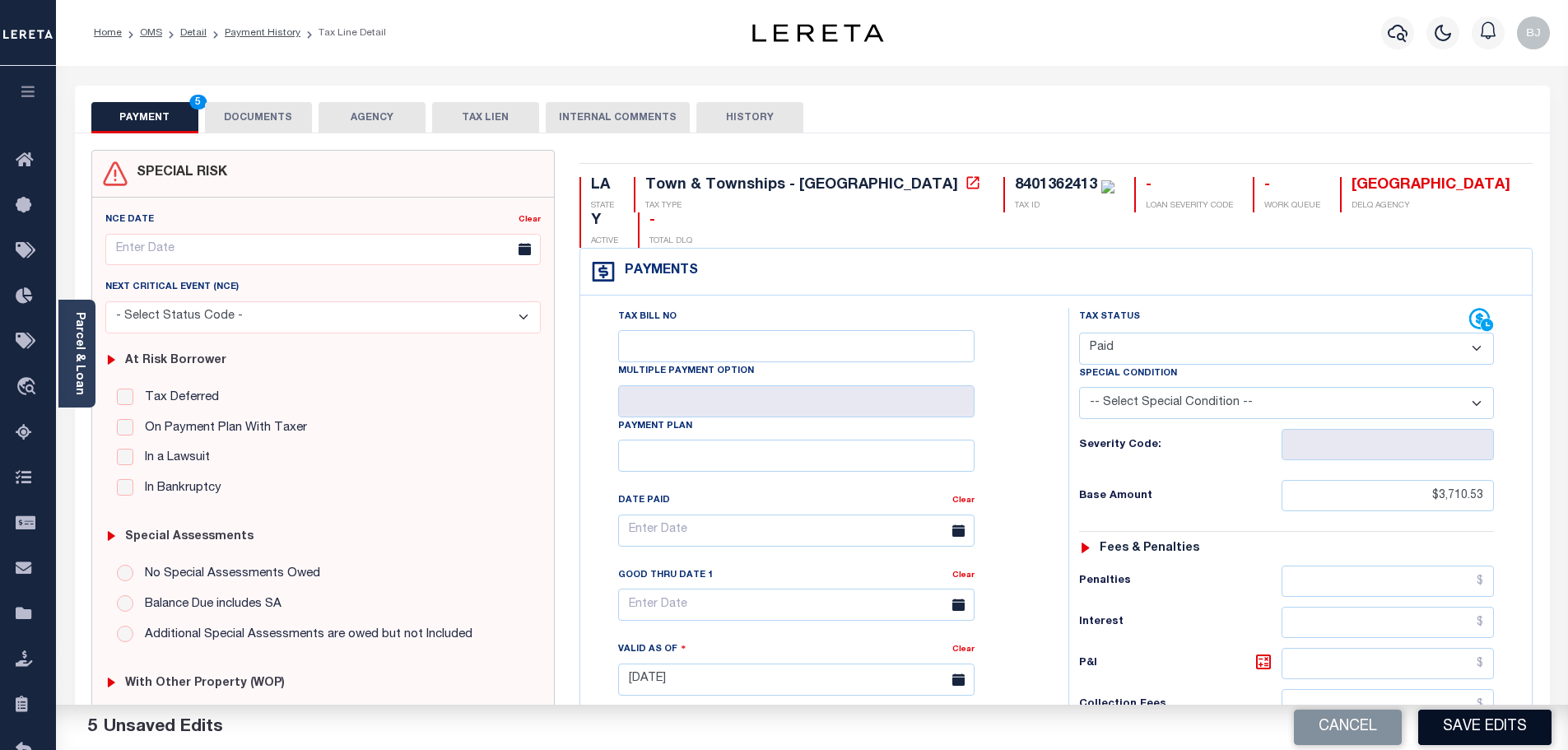
click at [1507, 732] on button "Save Edits" at bounding box center [1485, 727] width 134 height 35
checkbox input "false"
type input "$3,710.53"
type input "$0"
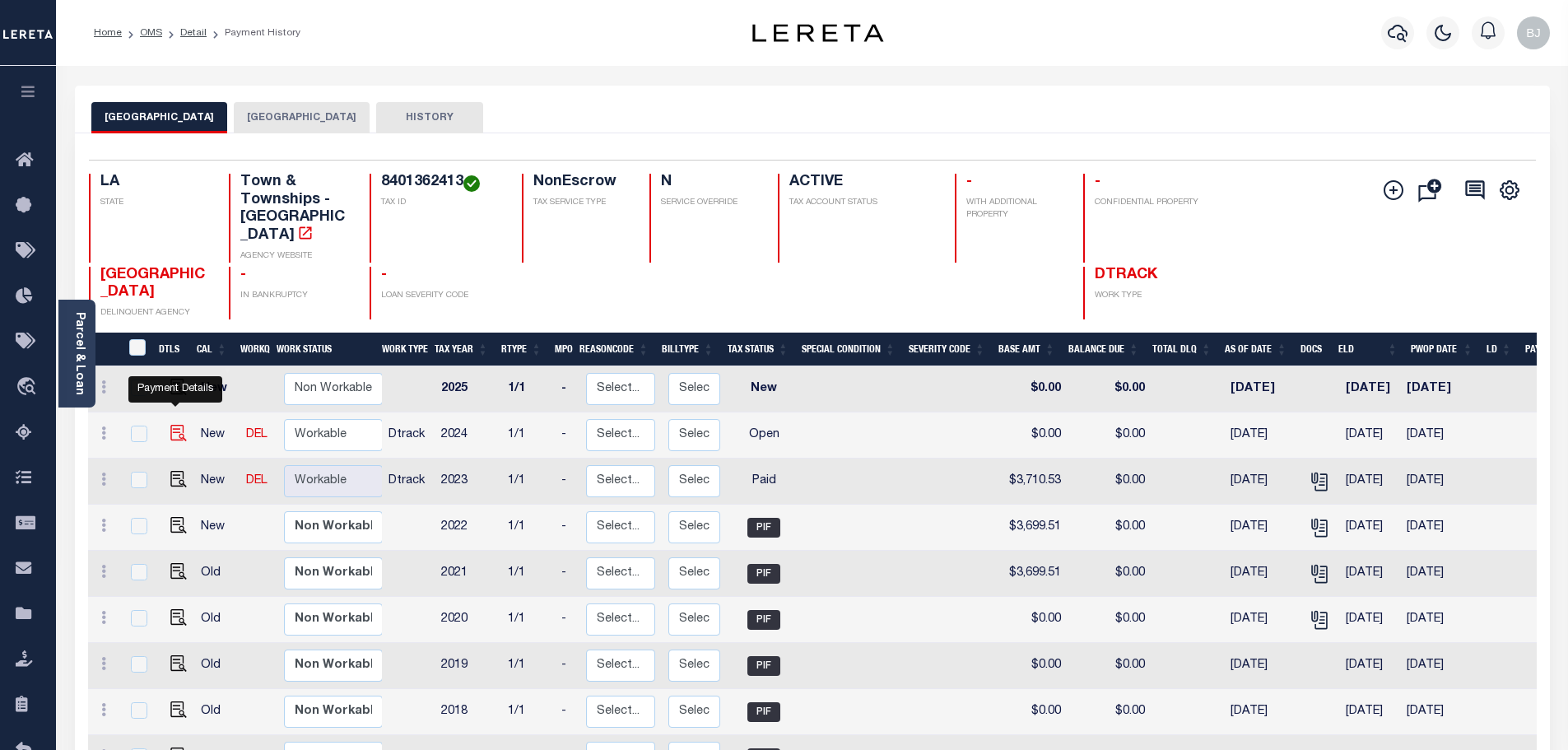
click at [170, 425] on img "" at bounding box center [178, 433] width 17 height 17
checkbox input "true"
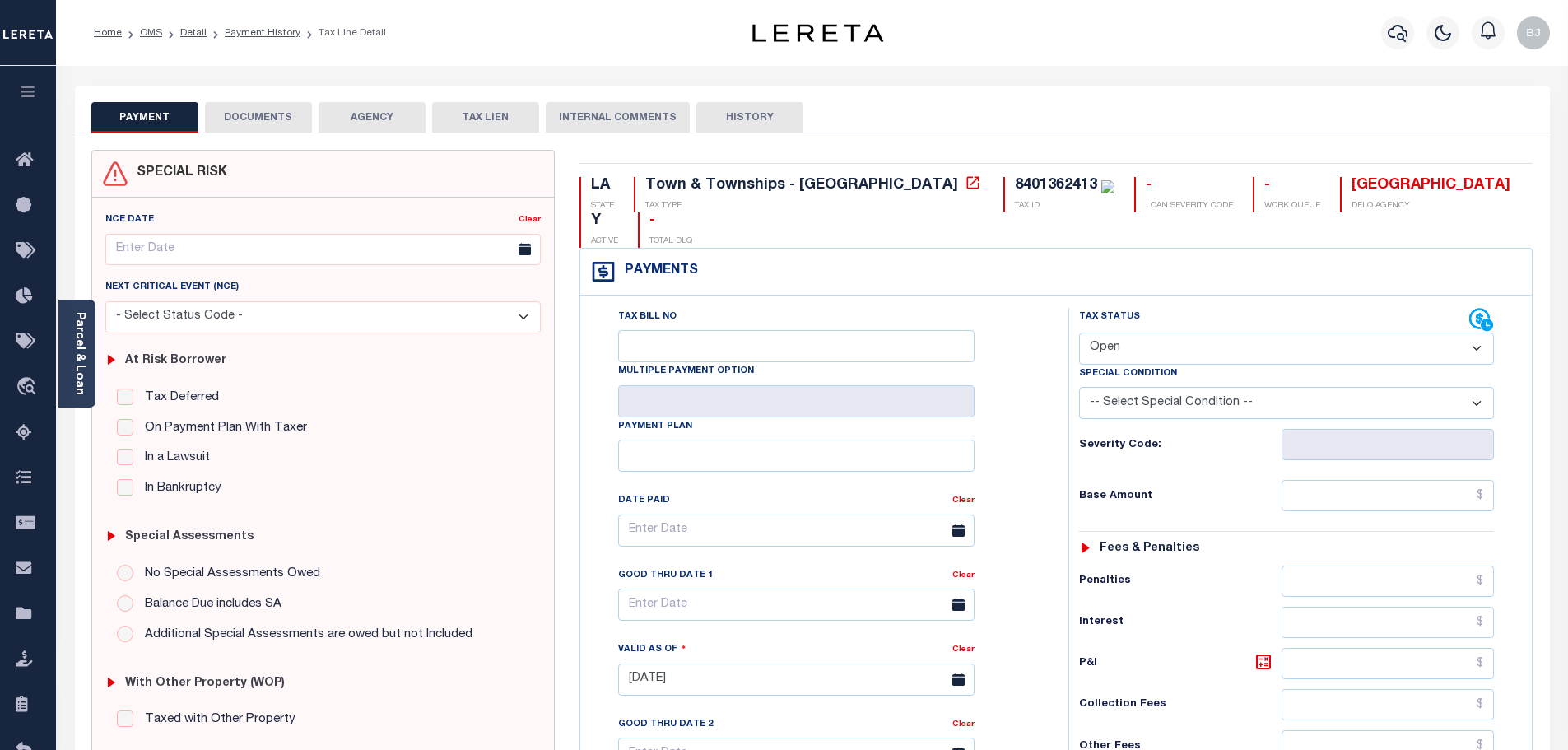
click at [1191, 332] on select "- Select Status Code - Open Due/Unpaid Paid Incomplete No Tax Due Internal Refu…" at bounding box center [1287, 348] width 415 height 32
select select "PYD"
click at [1079, 332] on select "- Select Status Code - Open Due/Unpaid Paid Incomplete No Tax Due Internal Refu…" at bounding box center [1287, 348] width 415 height 32
type input "[DATE]"
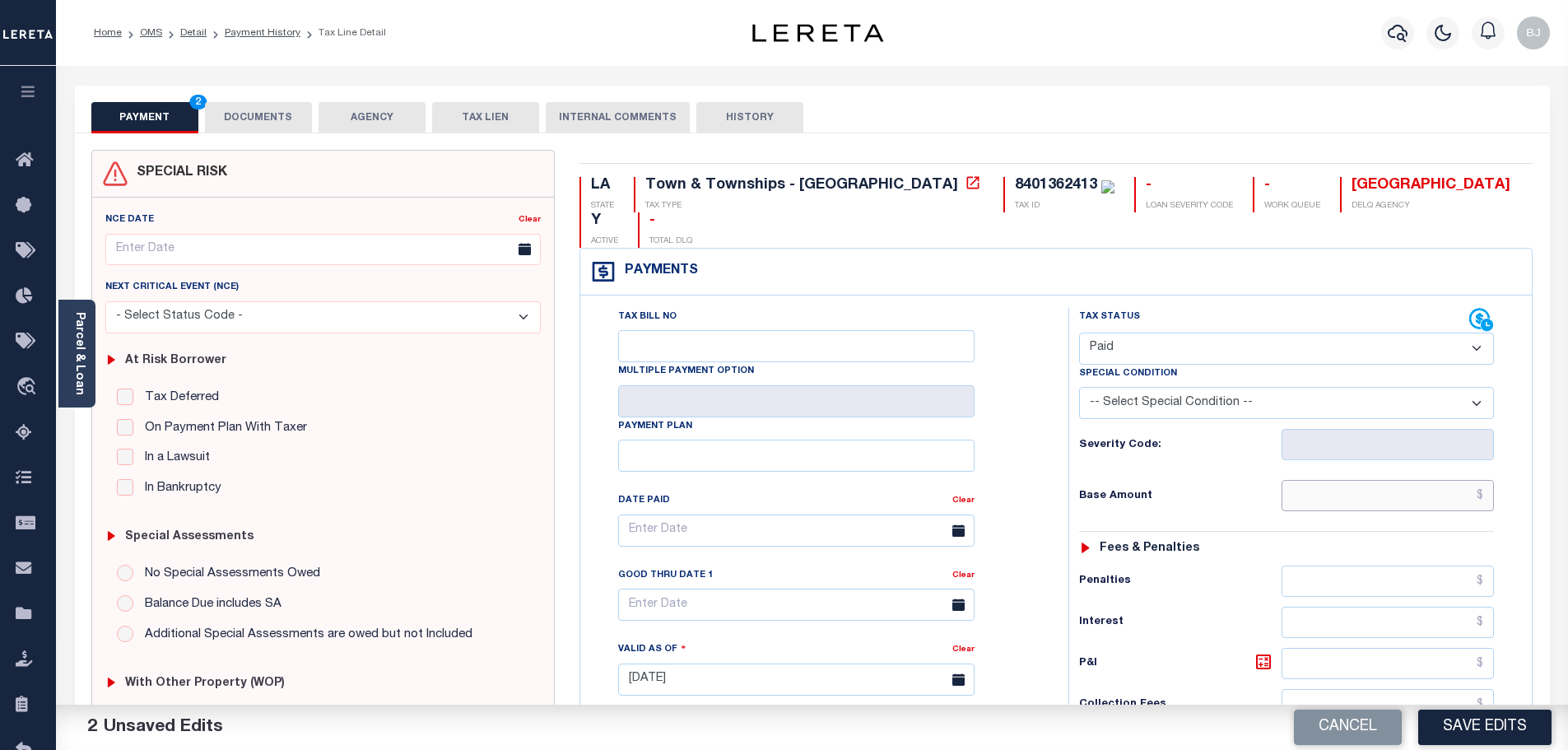
click at [1384, 480] on input "text" at bounding box center [1388, 495] width 213 height 31
paste input "3,710.53"
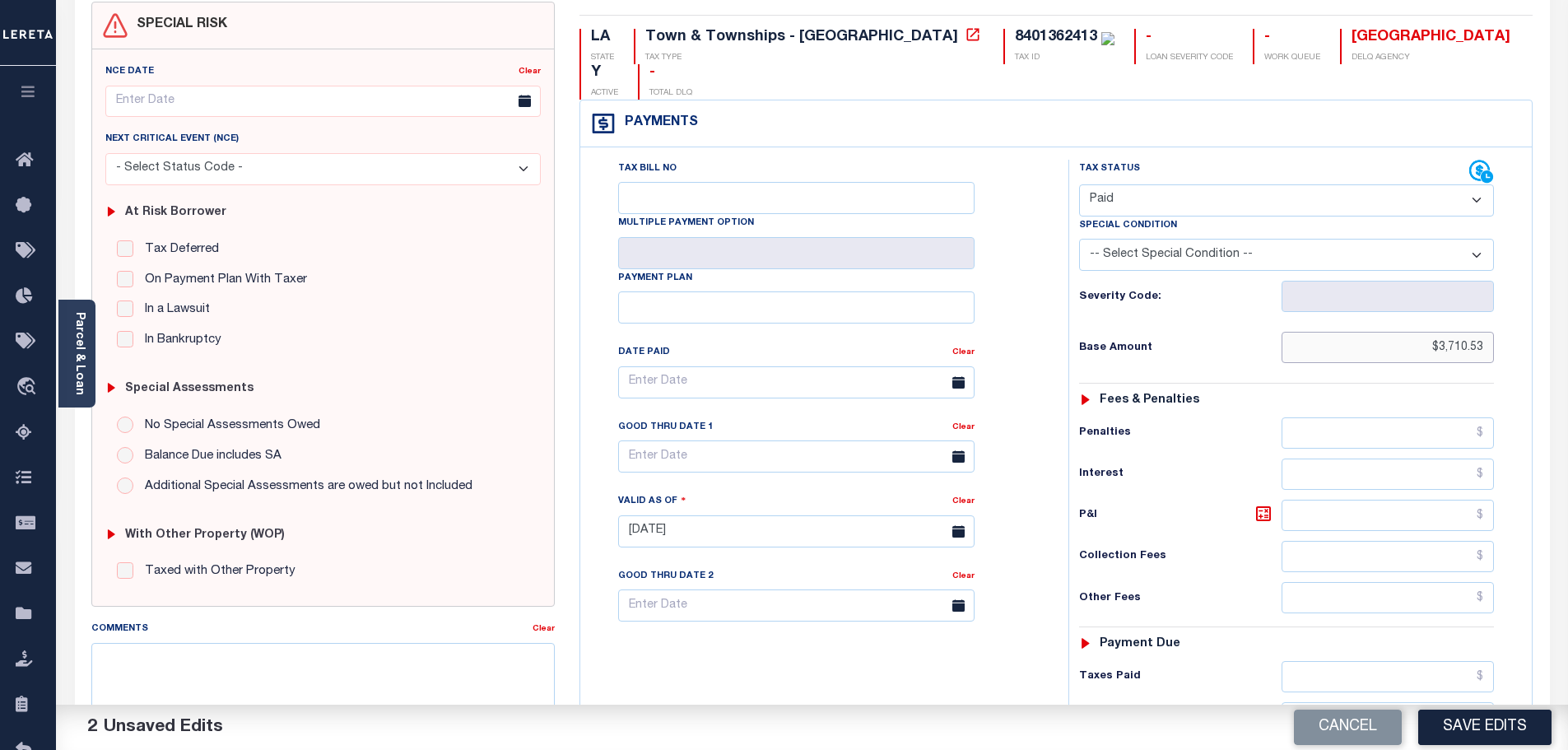
scroll to position [247, 0]
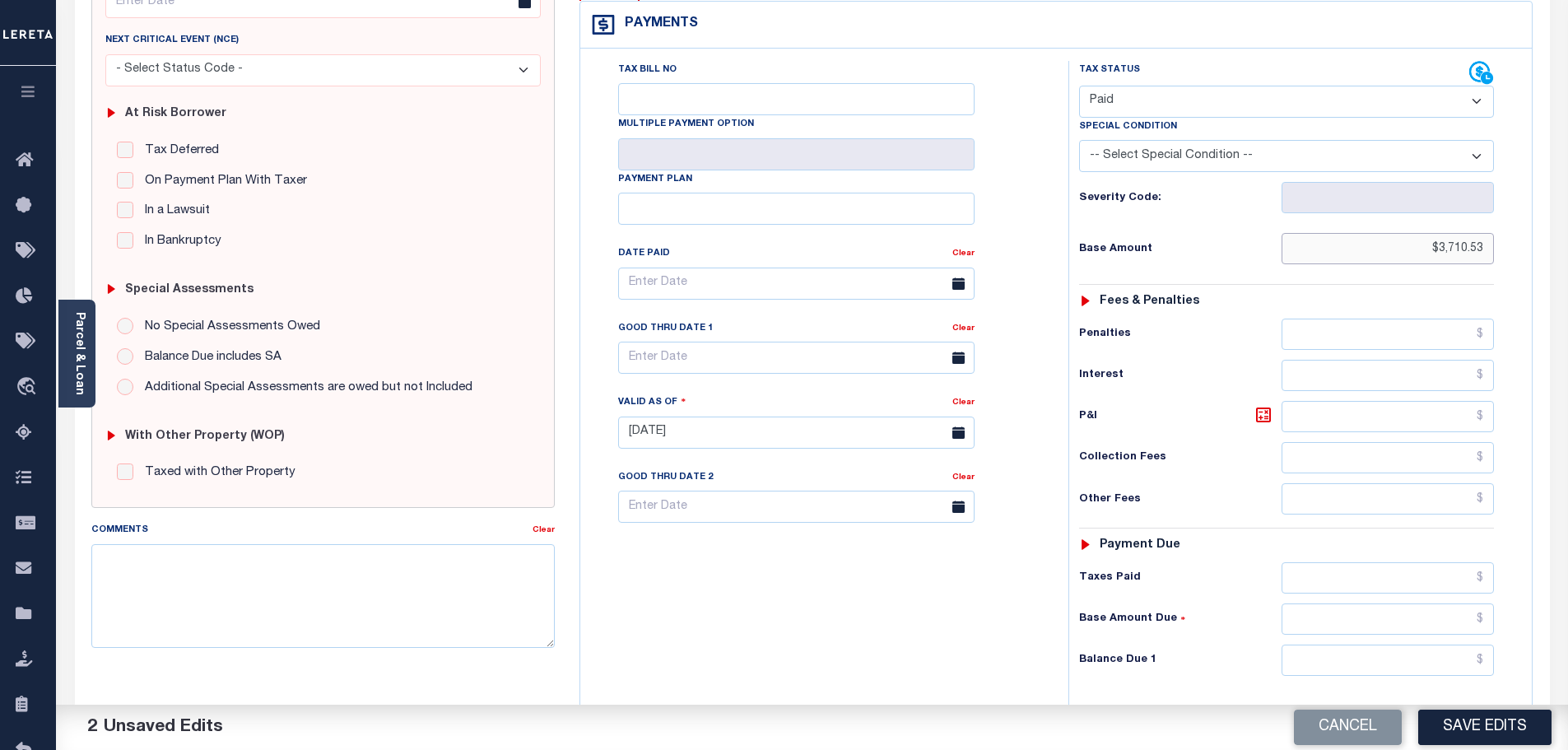
type input "$3,710.53"
click at [1377, 562] on input "text" at bounding box center [1388, 578] width 213 height 31
paste input "3,710.53"
type input "$3,710.53"
click at [1379, 645] on input "text" at bounding box center [1388, 661] width 213 height 31
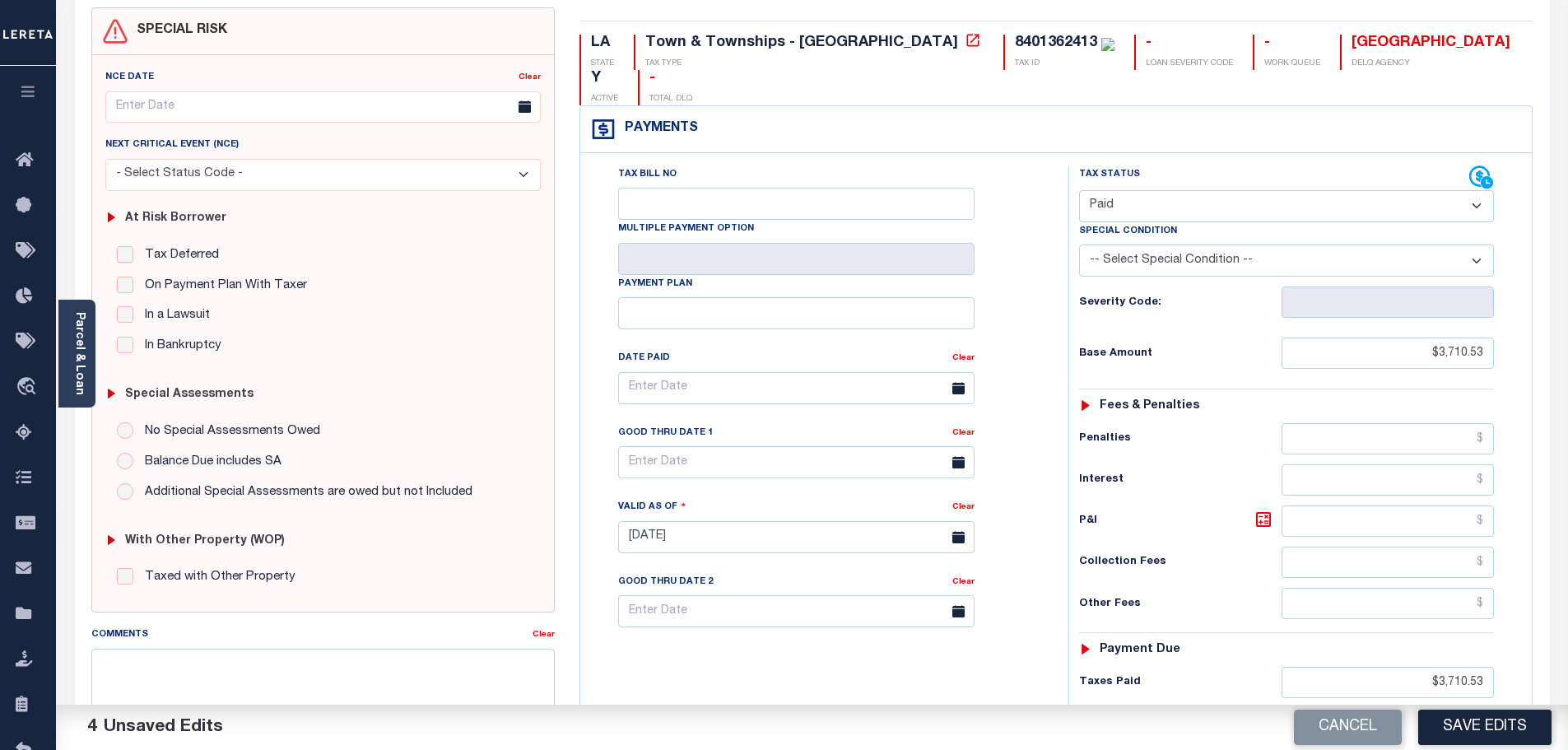
scroll to position [0, 0]
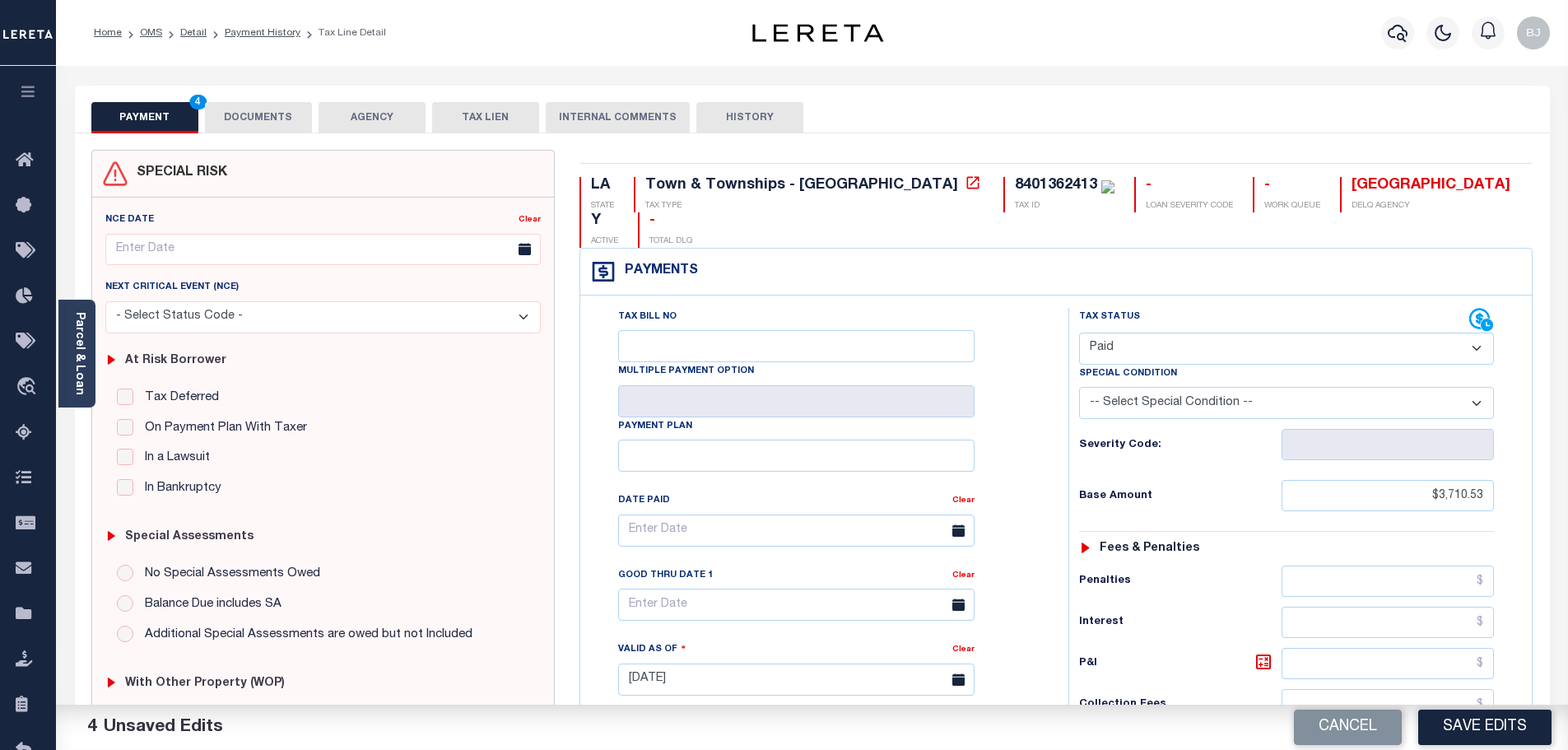
type input "$0.00"
drag, startPoint x: 266, startPoint y: 117, endPoint x: 421, endPoint y: 139, distance: 156.6
click at [266, 117] on button "DOCUMENTS" at bounding box center [258, 118] width 107 height 31
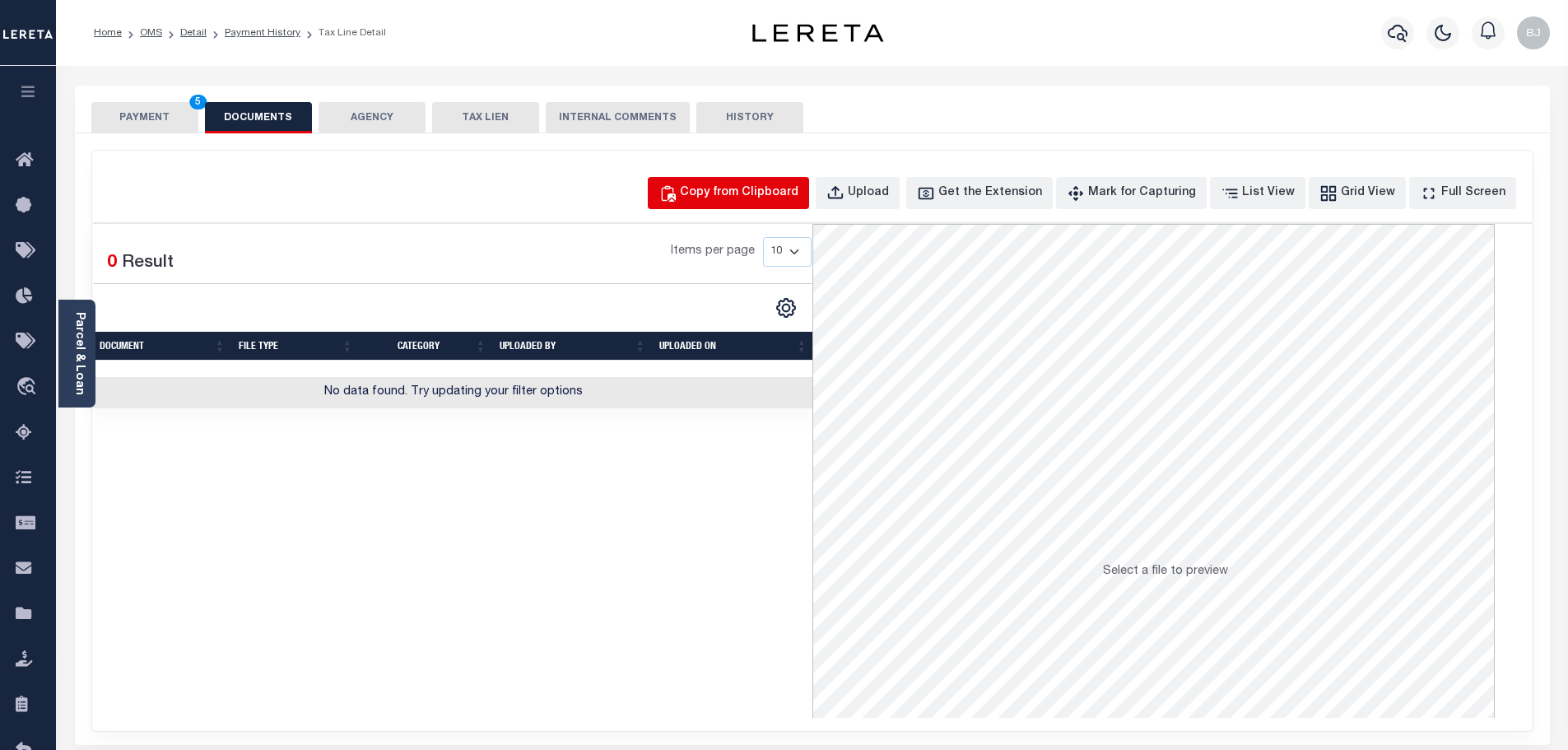
click at [798, 200] on div "Copy from Clipboard" at bounding box center [739, 194] width 119 height 18
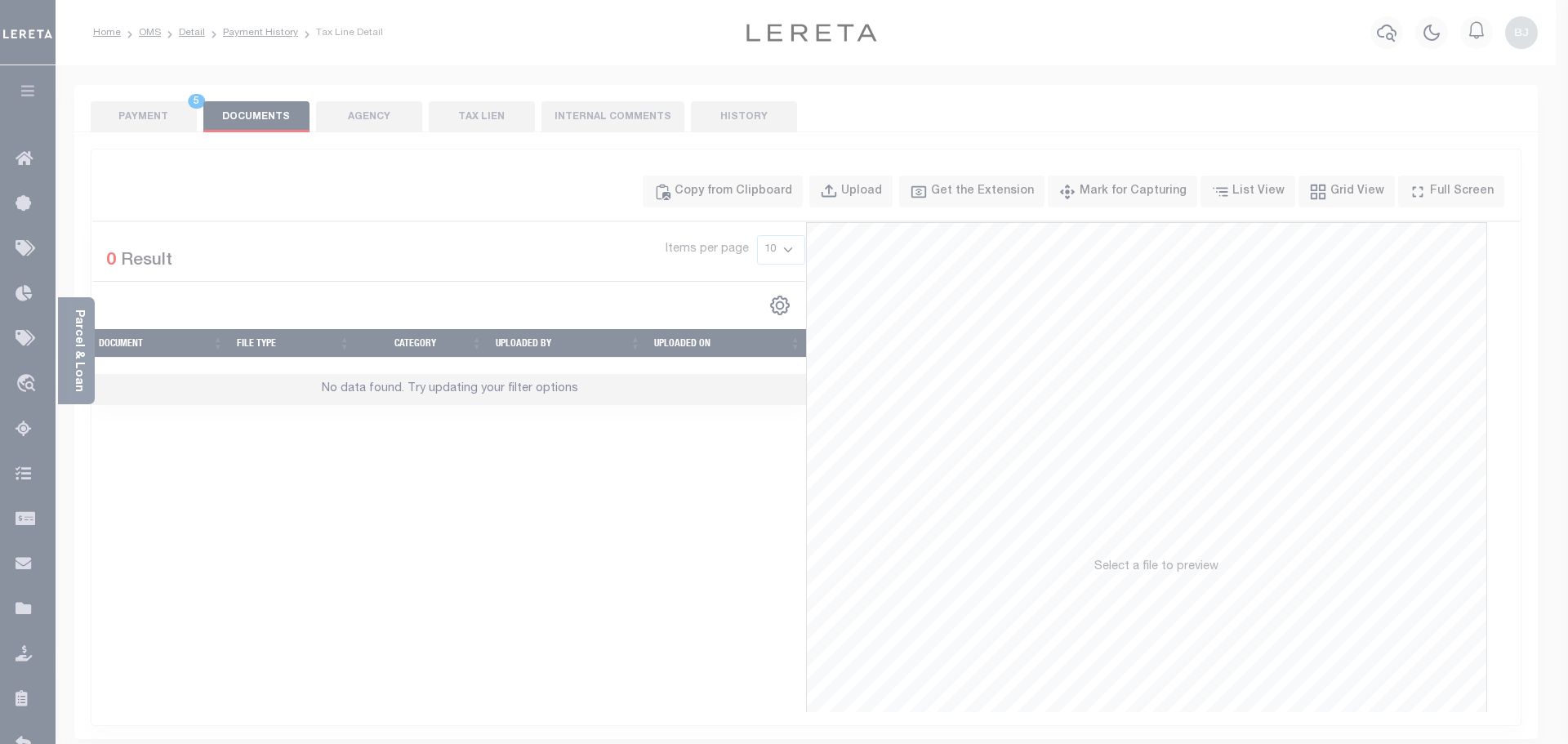
click at [0, 0] on div "Paste copied image or file into this box" at bounding box center [0, 0] width 0 height 0
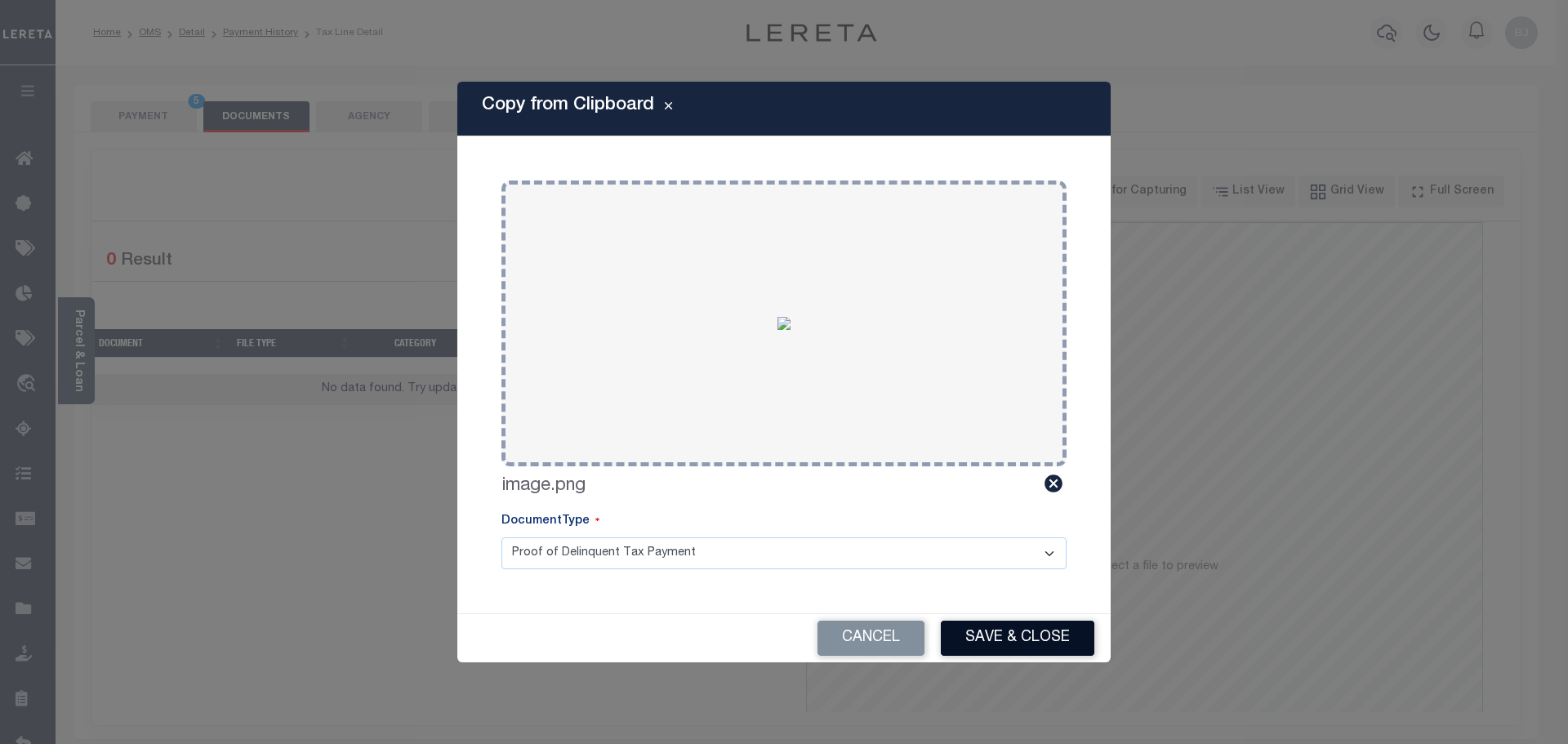
click at [1062, 642] on button "Save & Close" at bounding box center [1017, 638] width 153 height 35
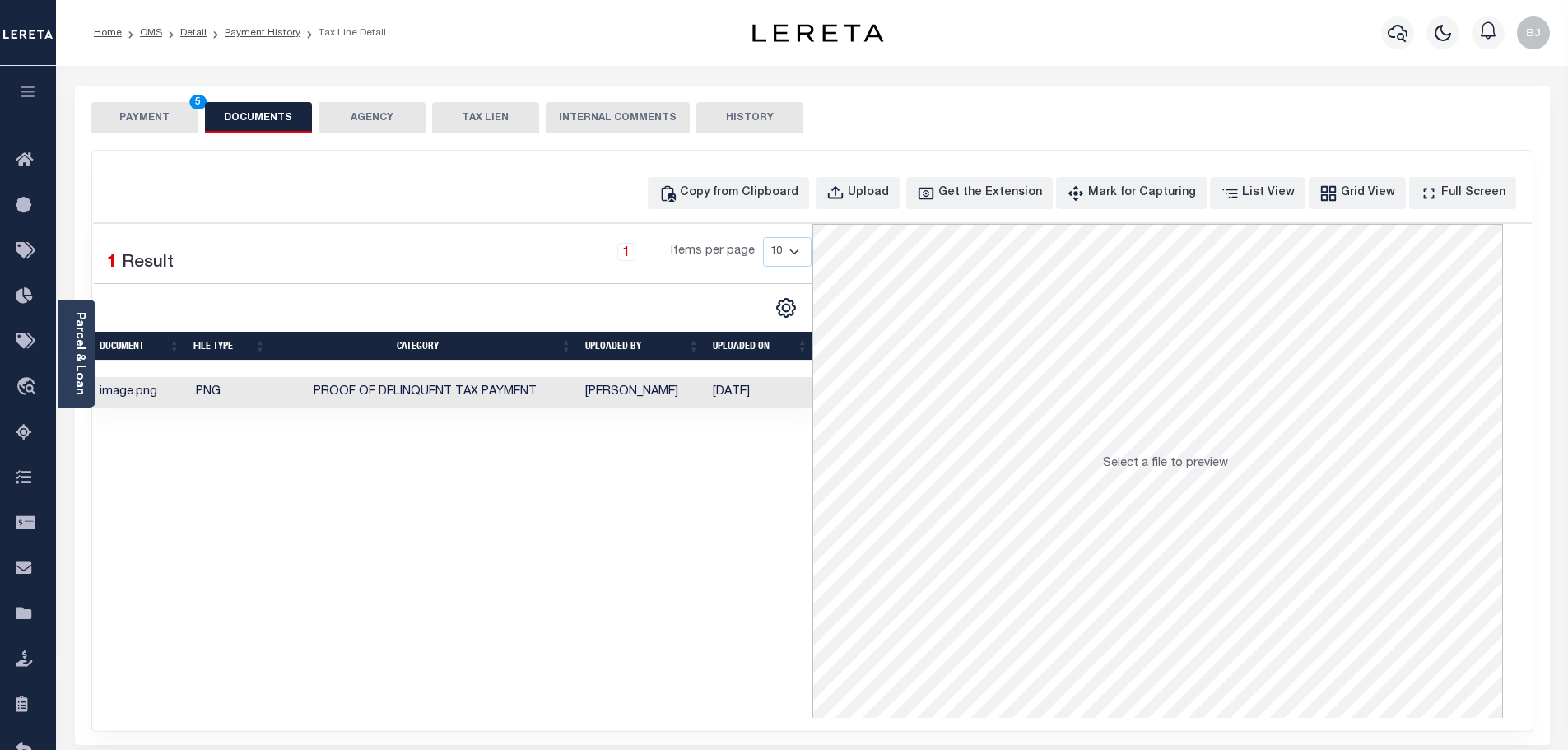
click at [160, 119] on button "PAYMENT 5" at bounding box center [145, 118] width 107 height 31
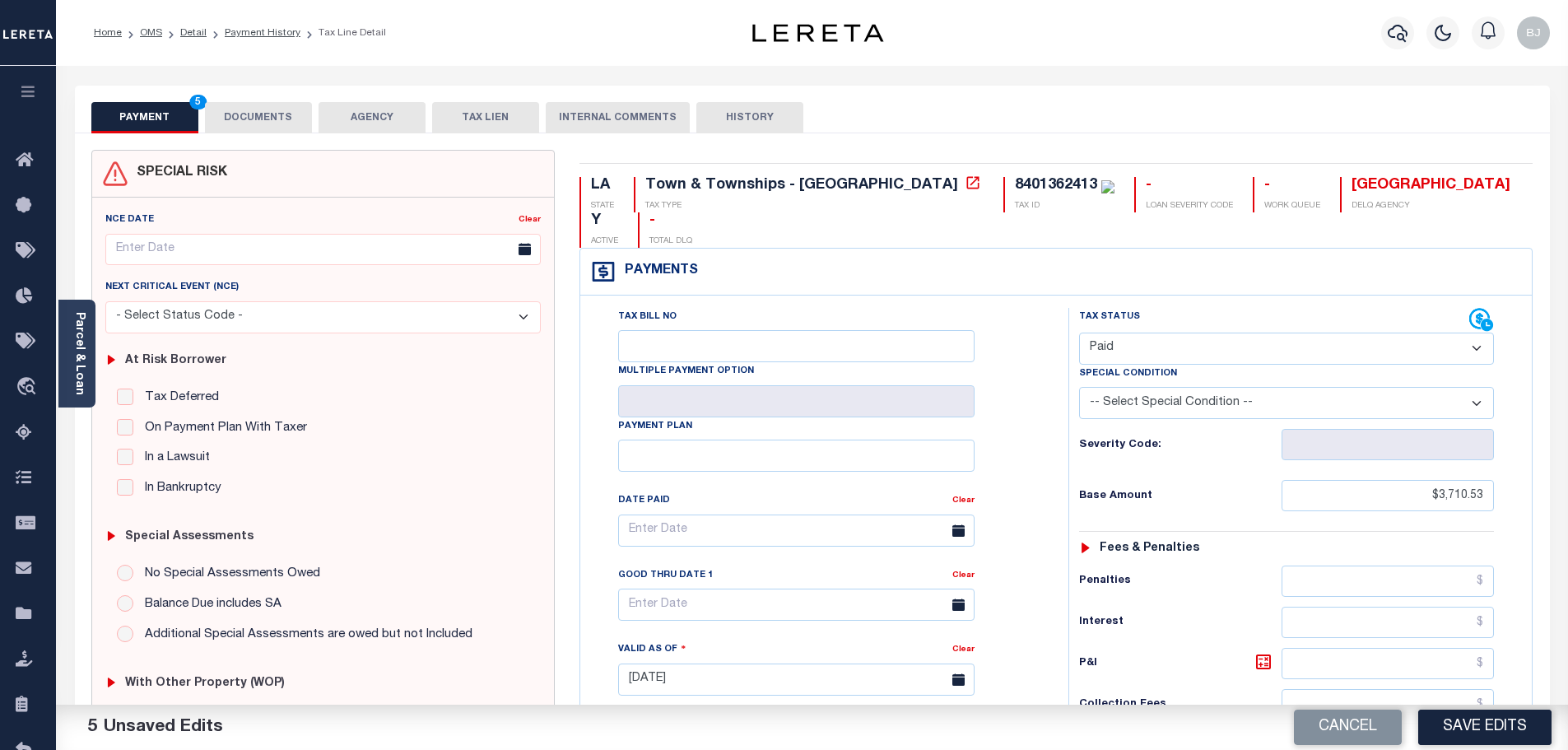
click at [1551, 725] on div "Cancel Save Edits" at bounding box center [1190, 727] width 756 height 46
click at [1429, 725] on button "Save Edits" at bounding box center [1485, 727] width 134 height 35
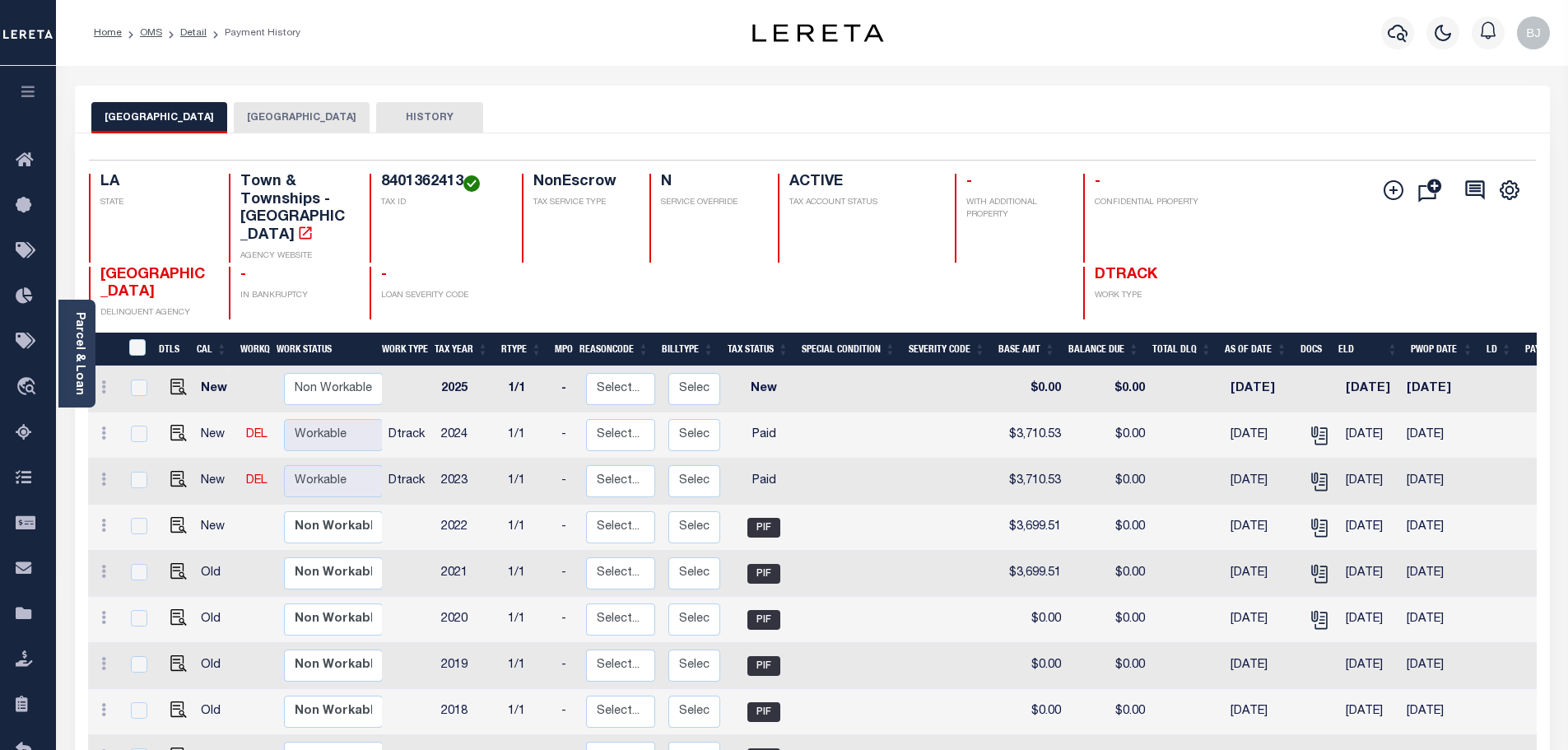
click at [264, 114] on button "[GEOGRAPHIC_DATA]" at bounding box center [302, 118] width 136 height 31
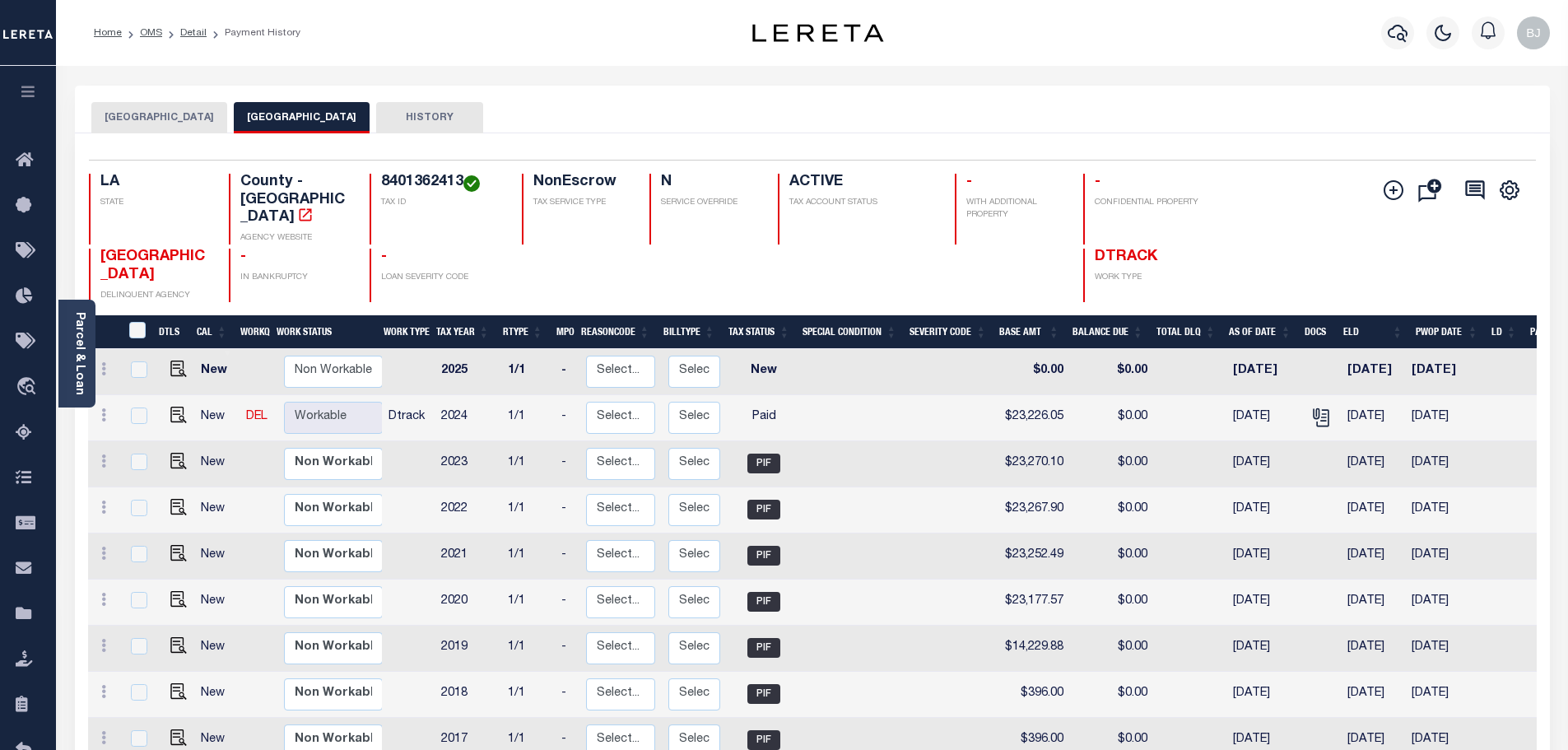
click at [146, 117] on button "[GEOGRAPHIC_DATA]" at bounding box center [159, 118] width 136 height 31
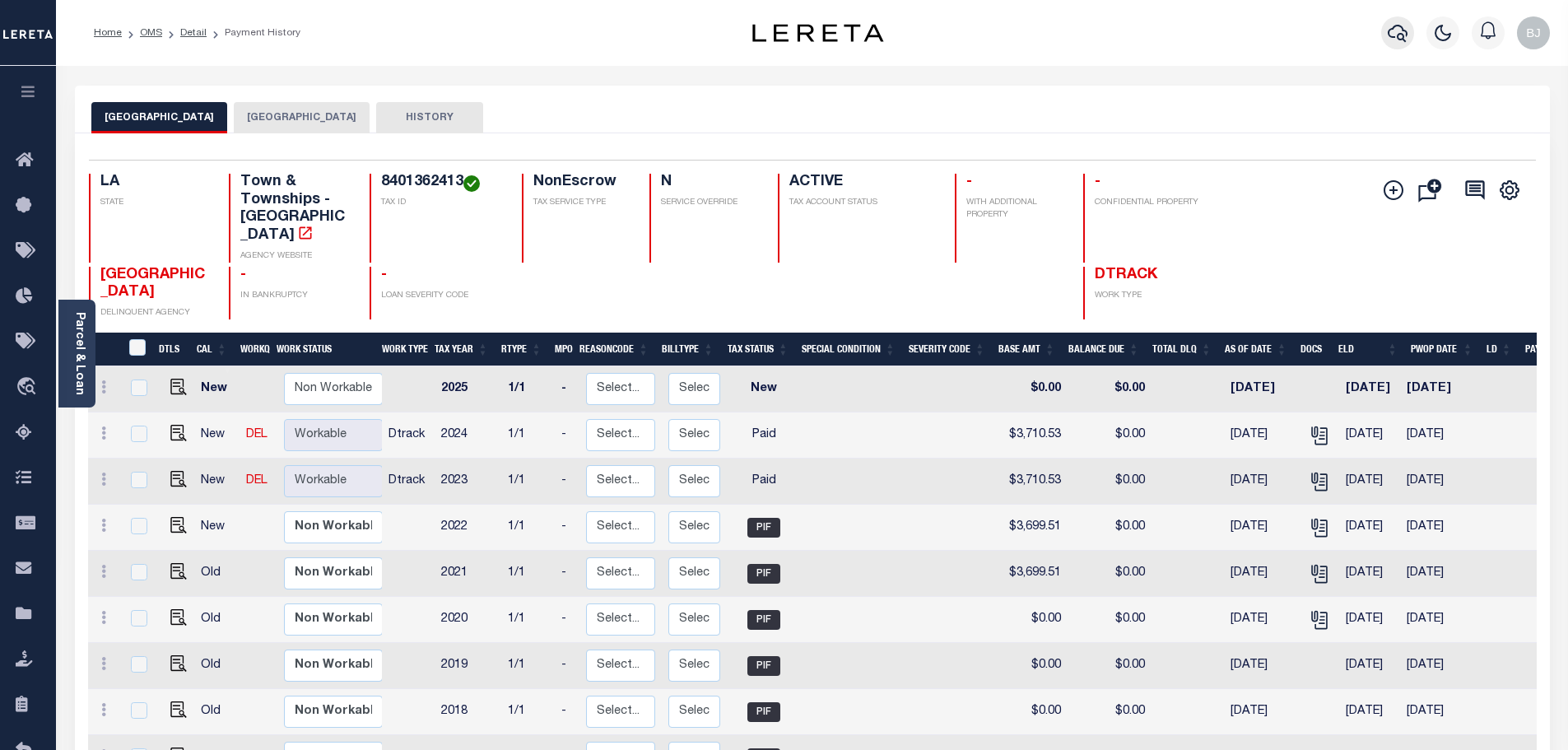
click at [1383, 31] on button "button" at bounding box center [1397, 32] width 32 height 32
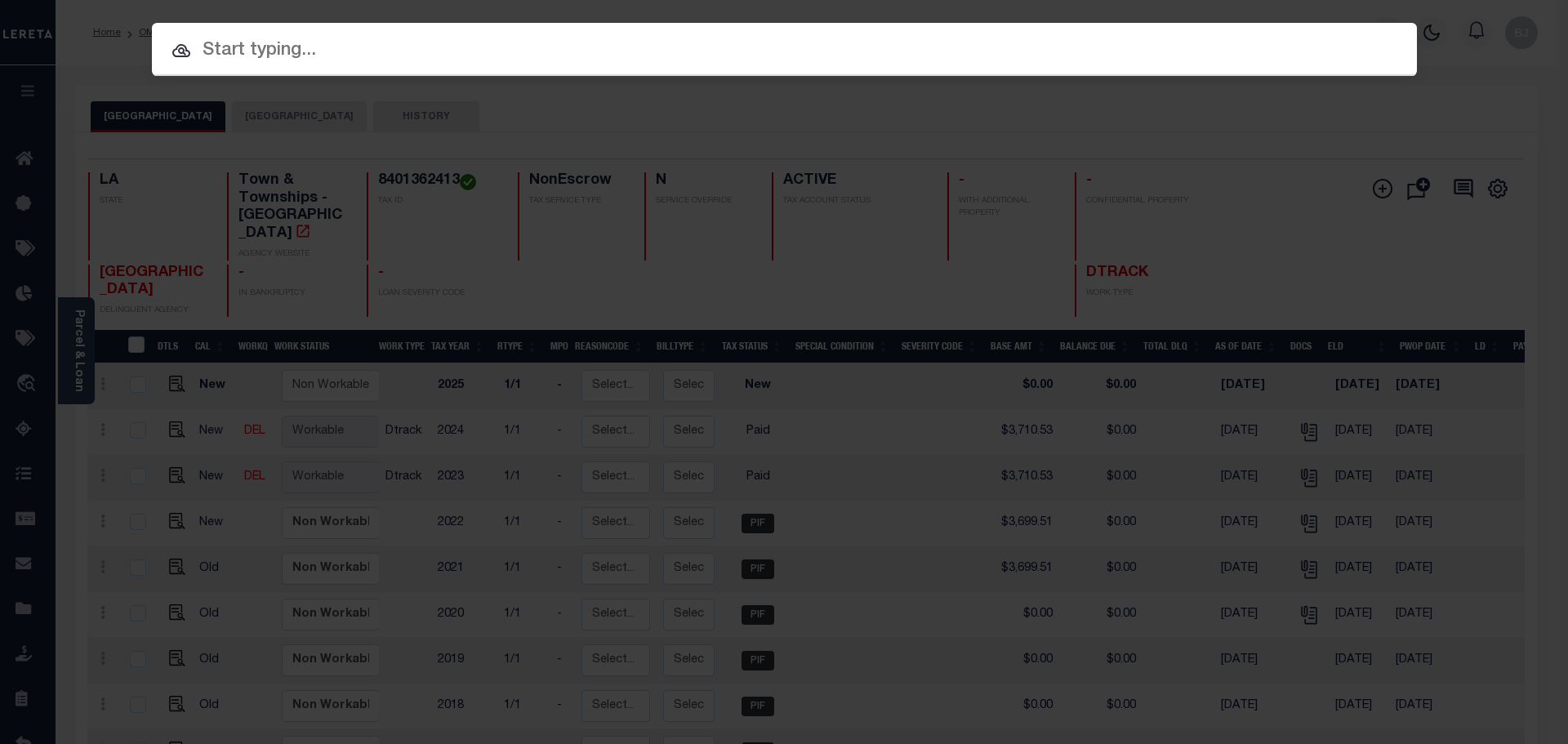
paste input "942100019838"
type input "942100019838"
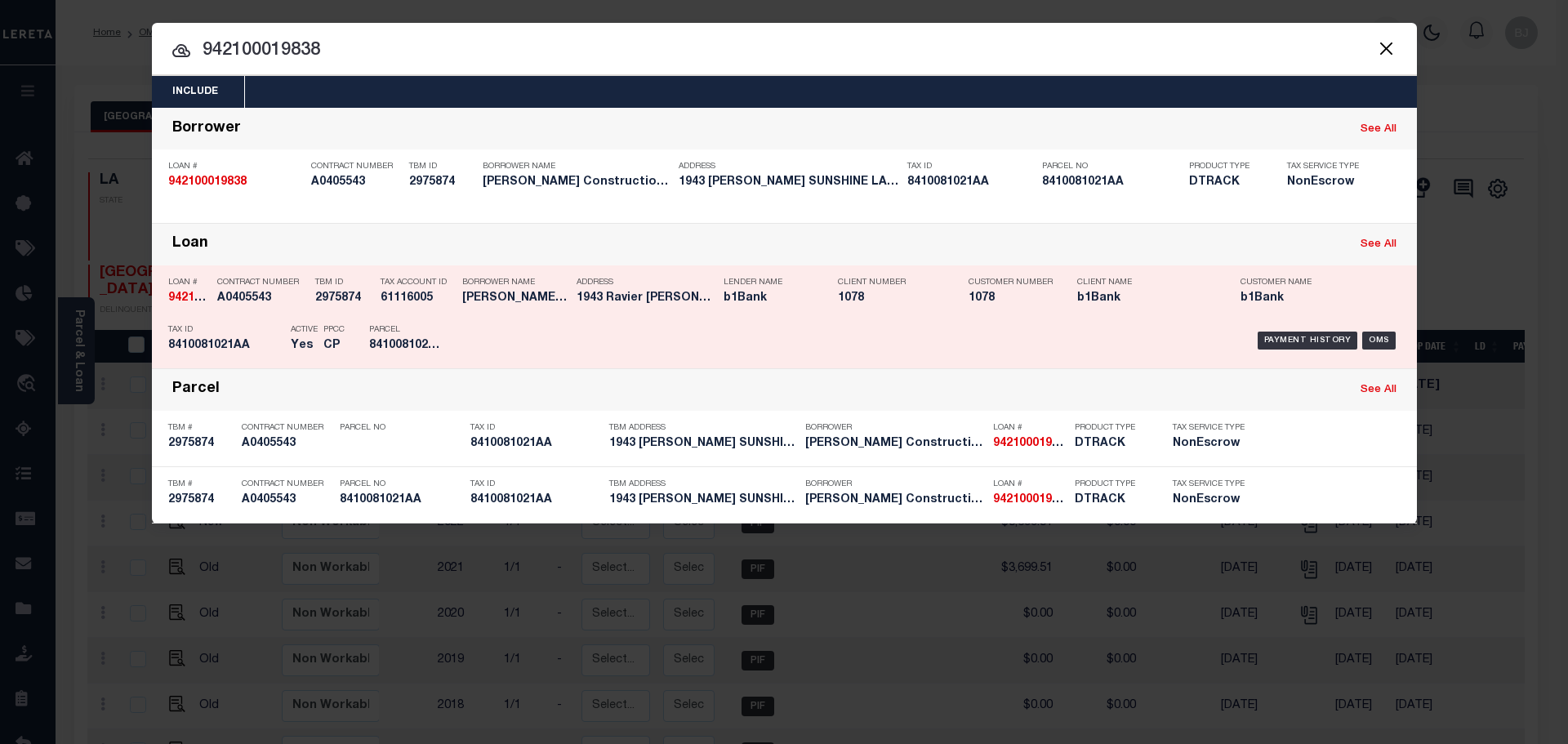
click at [811, 322] on div "Payment History OMS" at bounding box center [934, 340] width 934 height 48
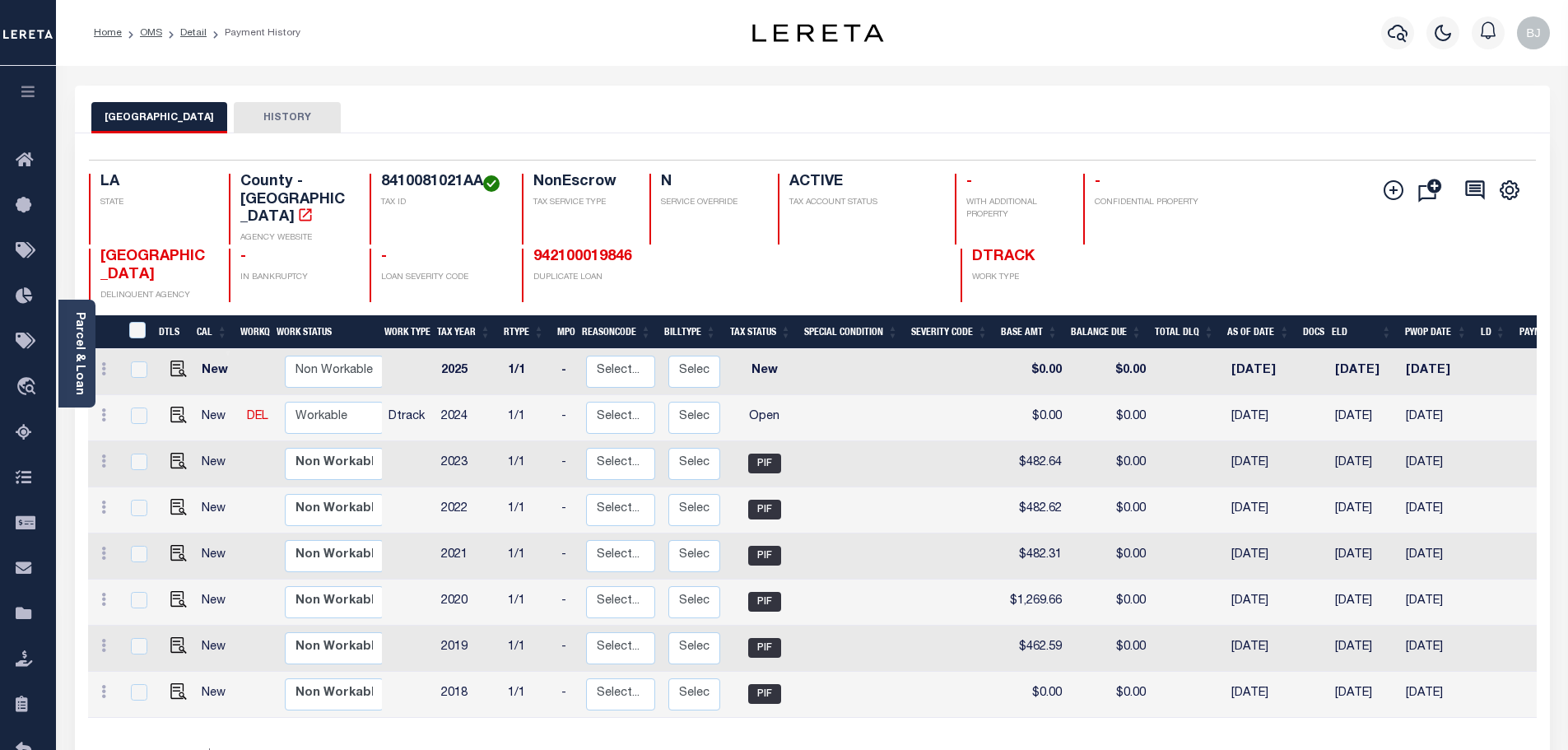
click at [442, 182] on h4 "8410081021AA" at bounding box center [441, 183] width 121 height 18
click at [195, 401] on td "New" at bounding box center [217, 418] width 45 height 46
checkbox input "true"
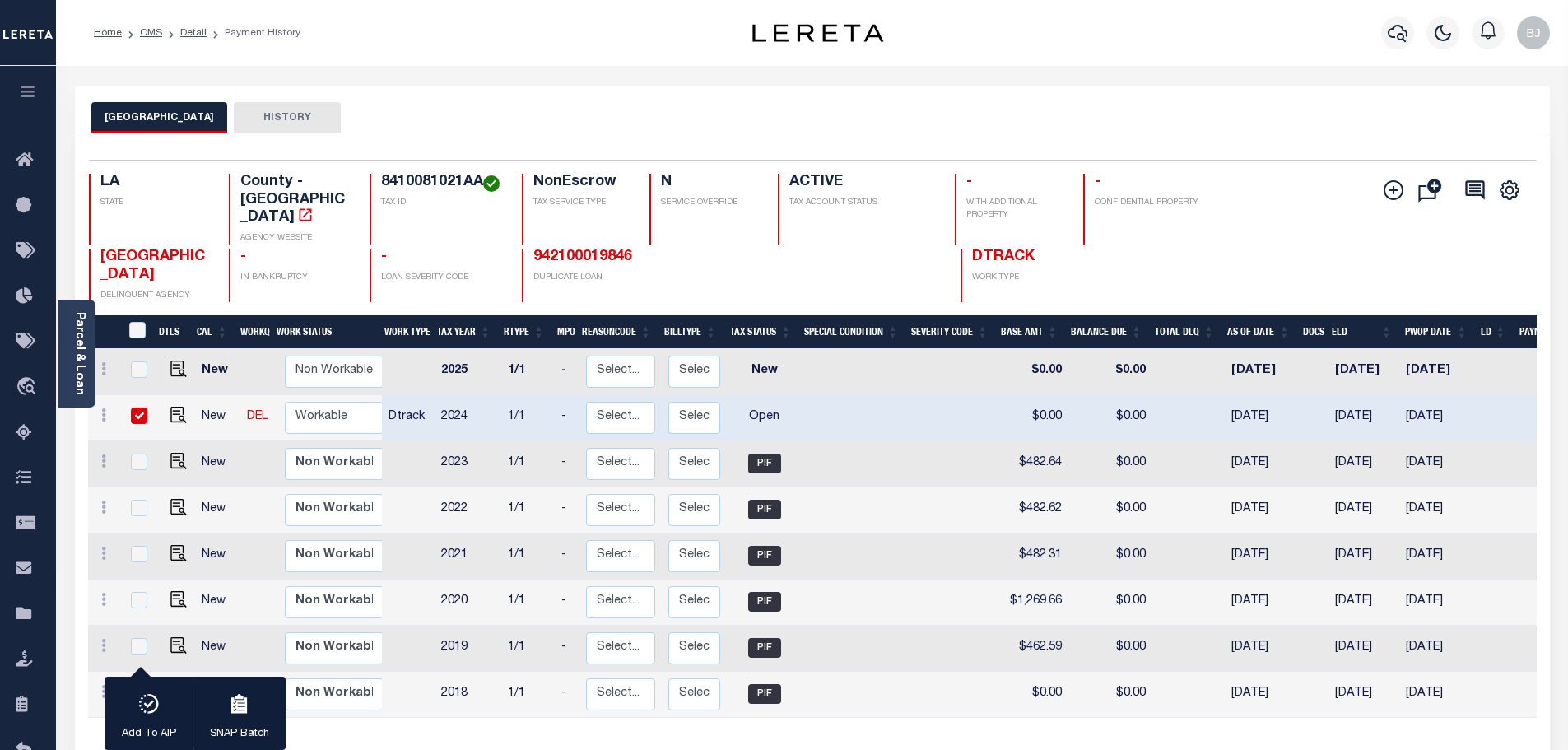
click at [162, 411] on link at bounding box center [174, 417] width 25 height 12
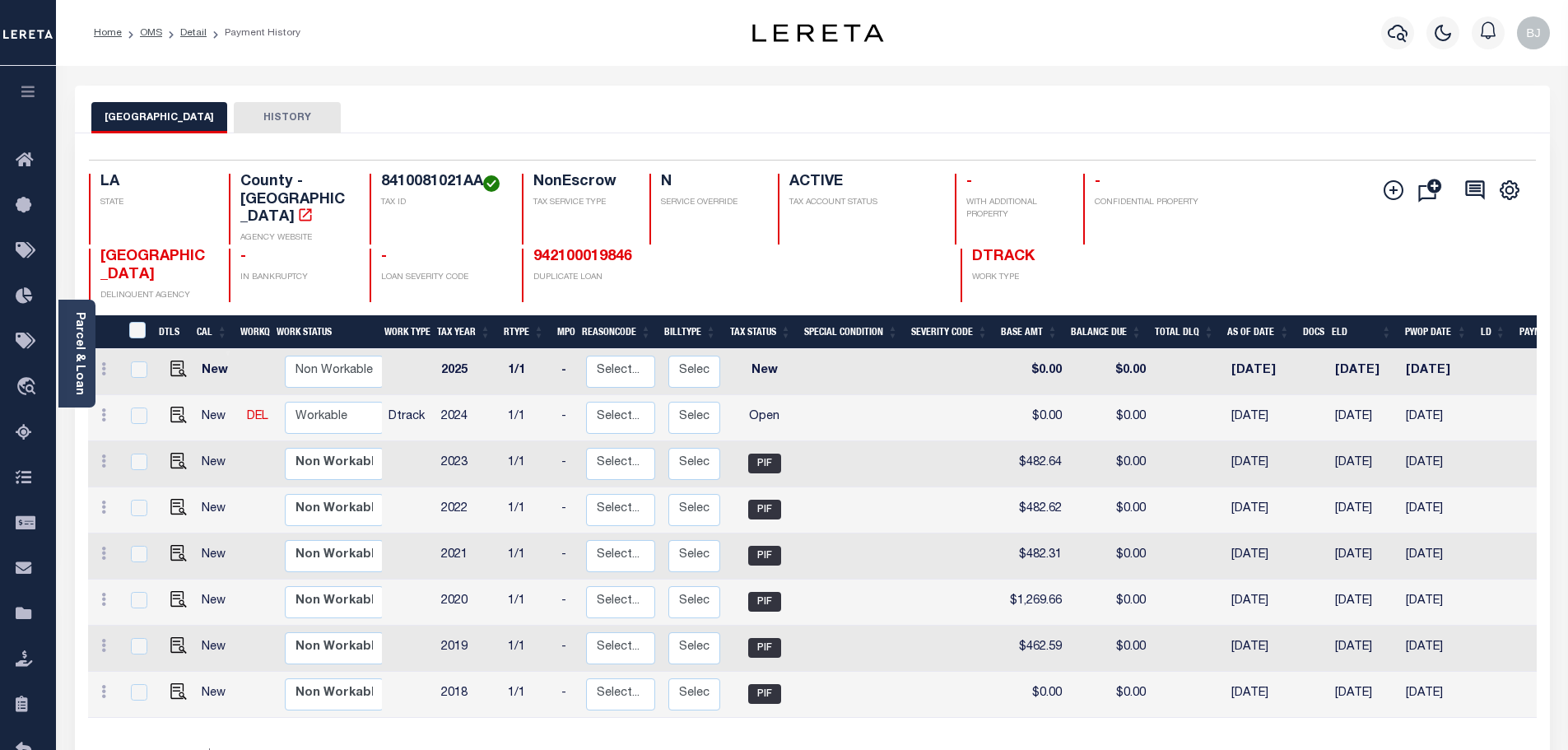
checkbox input "false"
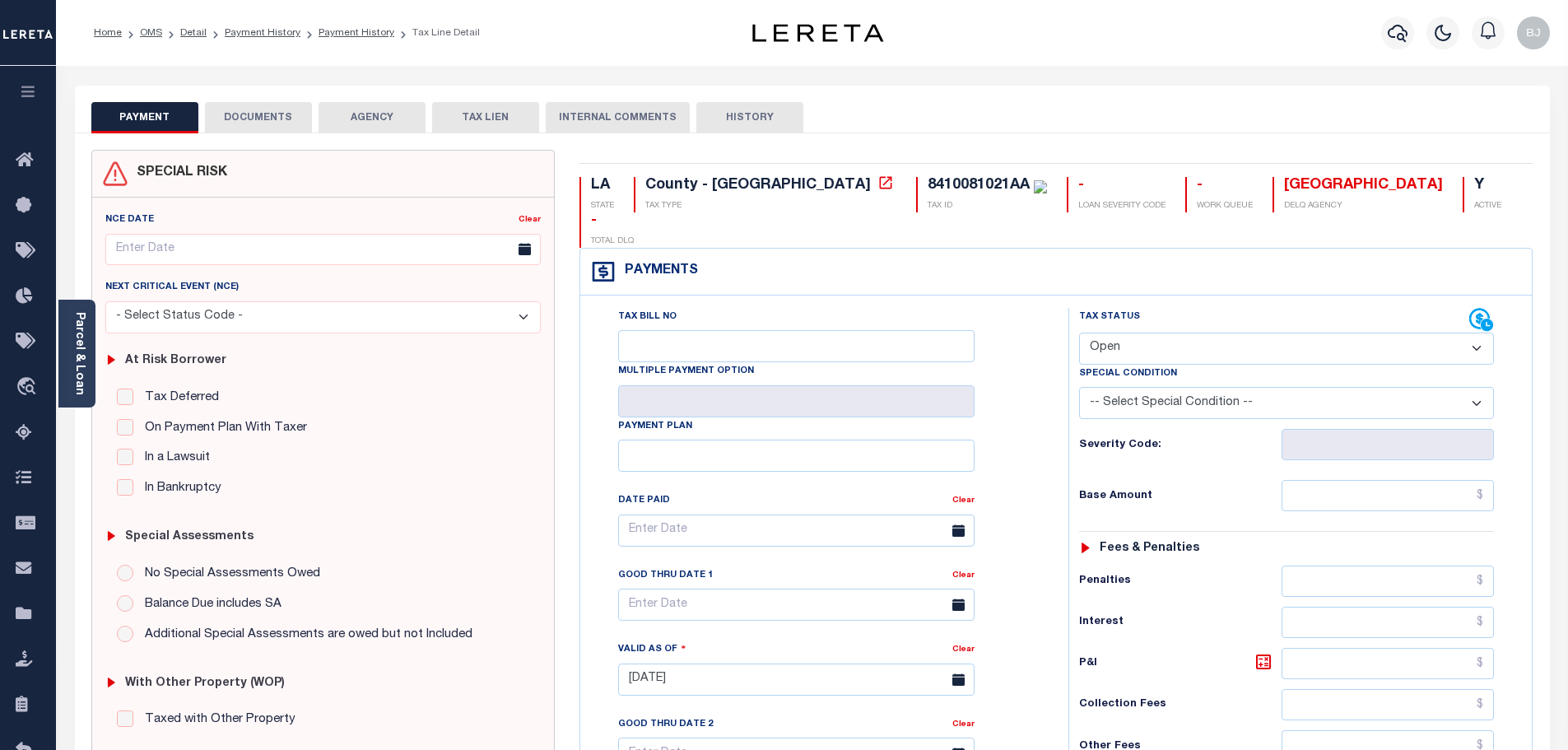
click at [1188, 332] on select "- Select Status Code - Open Due/Unpaid Paid Incomplete No Tax Due Internal Refu…" at bounding box center [1287, 348] width 415 height 32
select select "PYD"
click at [1079, 332] on select "- Select Status Code - Open Due/Unpaid Paid Incomplete No Tax Due Internal Refu…" at bounding box center [1287, 348] width 415 height 32
type input "[DATE]"
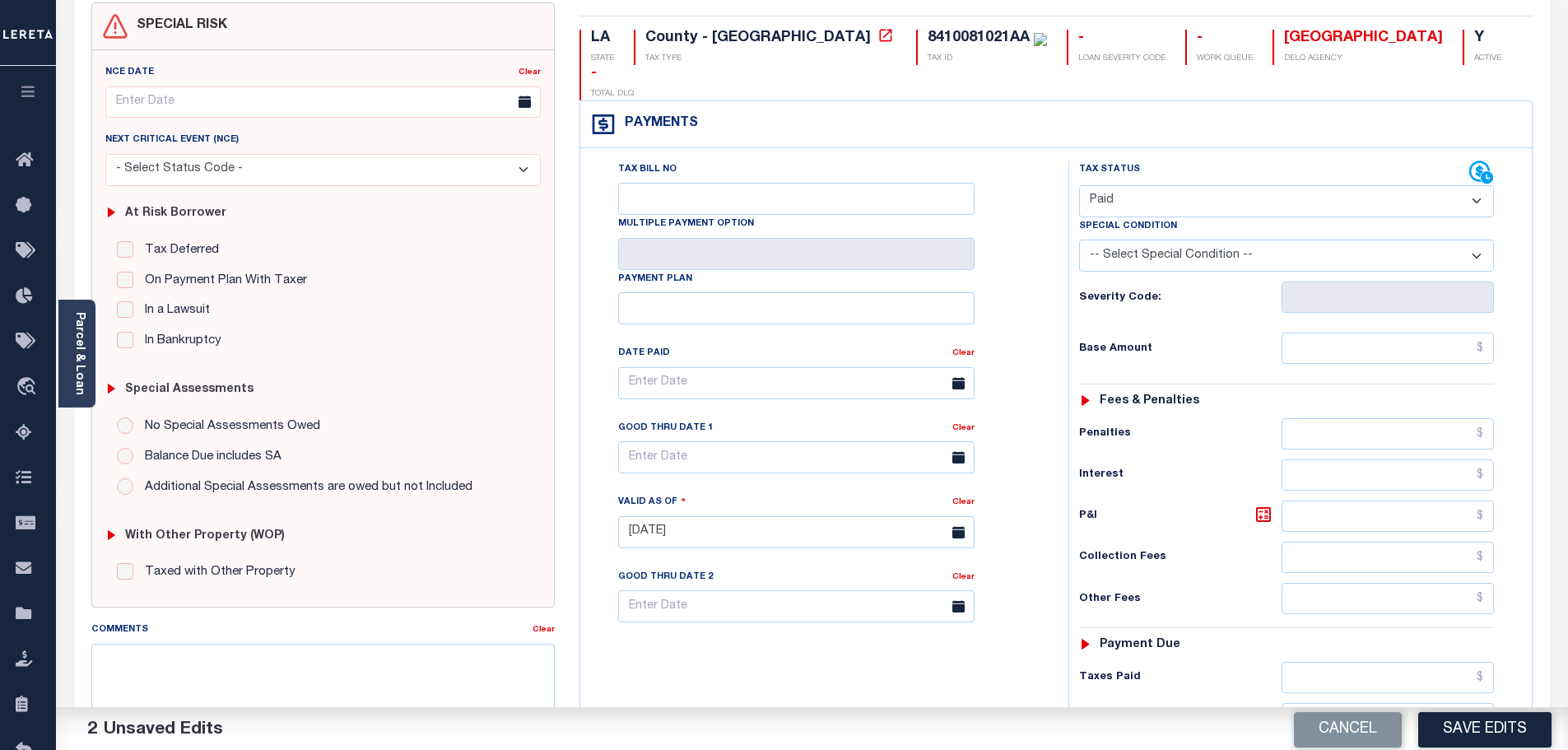
scroll to position [329, 0]
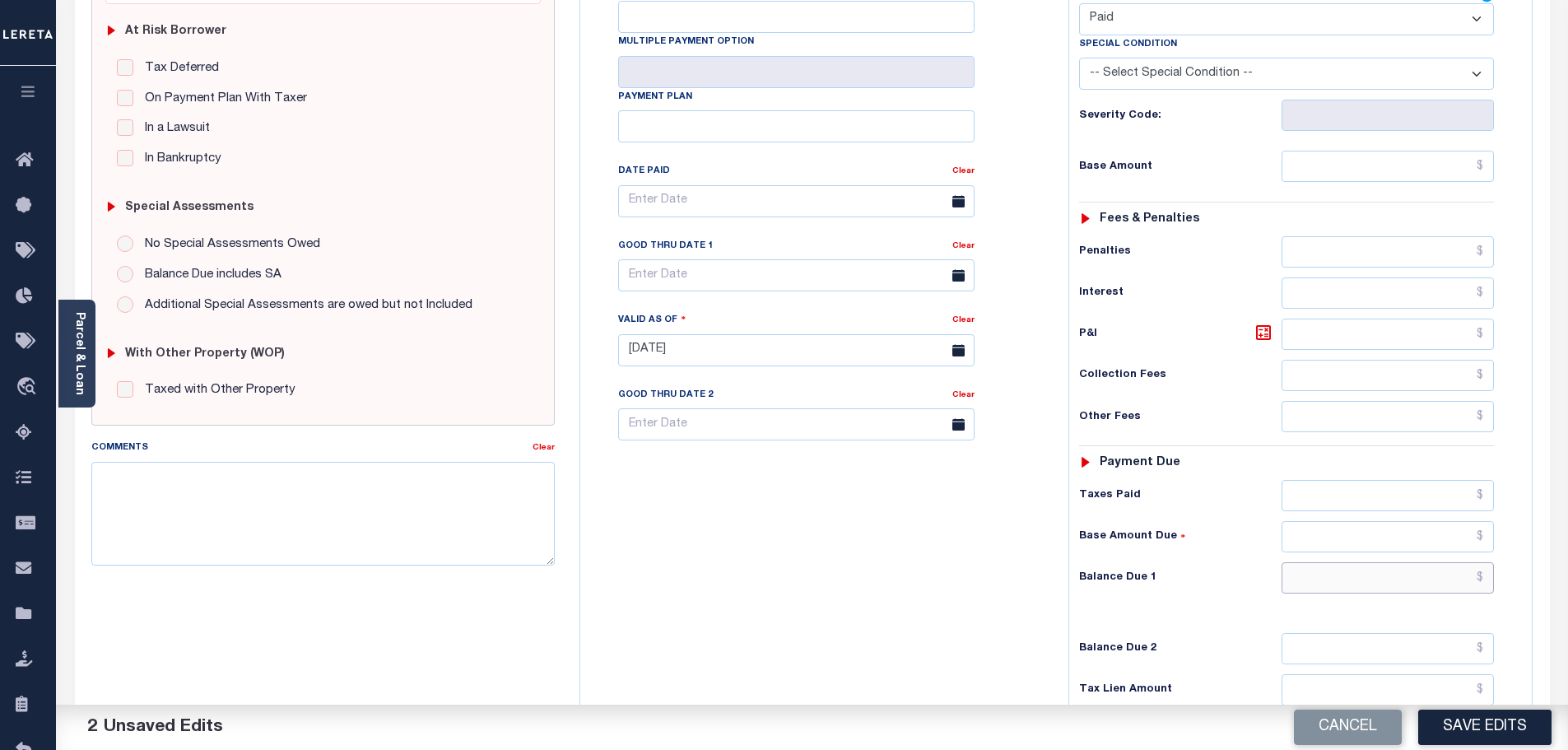
click at [1349, 562] on input "text" at bounding box center [1388, 578] width 213 height 31
type input "$0.00"
click at [477, 522] on textarea "Comments" at bounding box center [323, 513] width 464 height 103
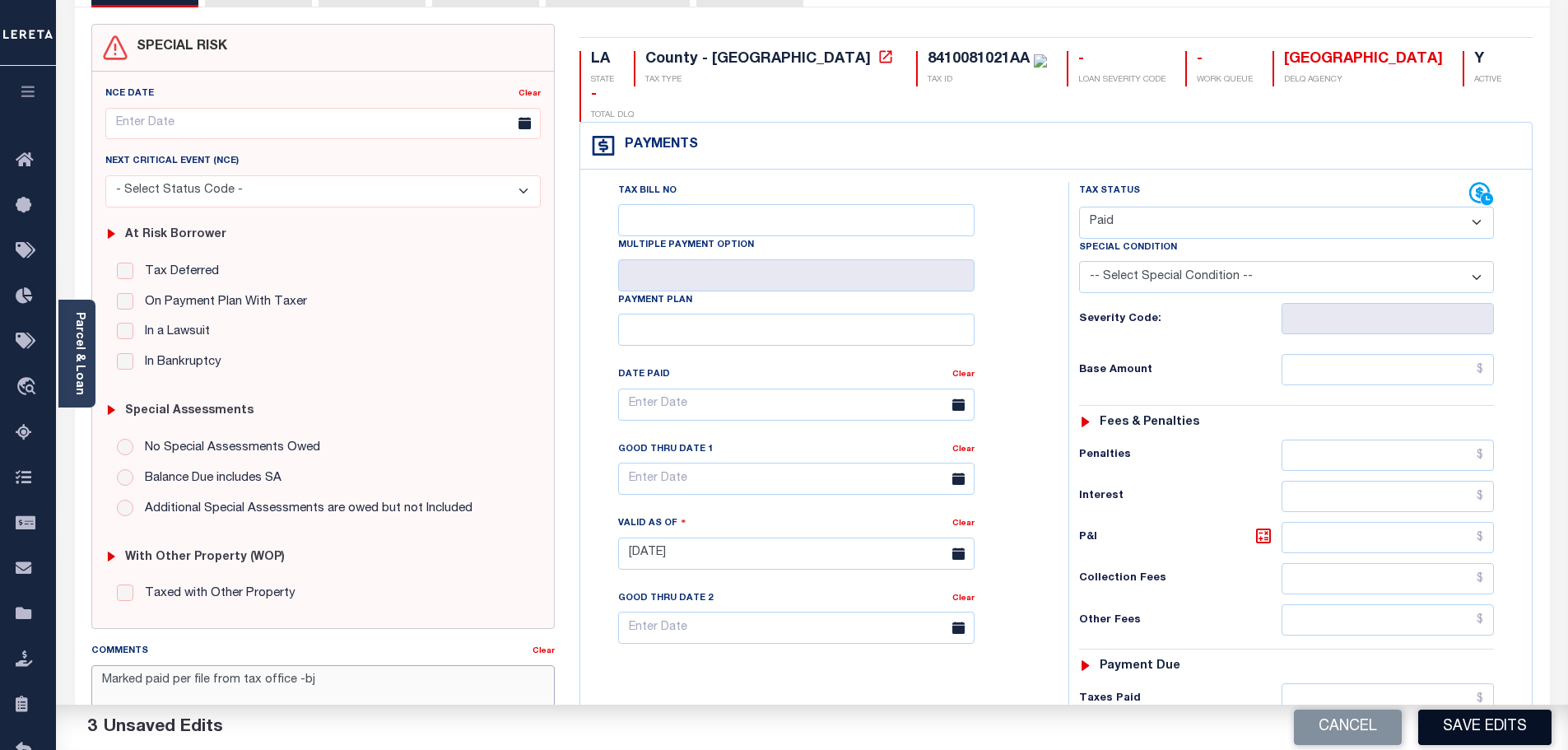
scroll to position [0, 0]
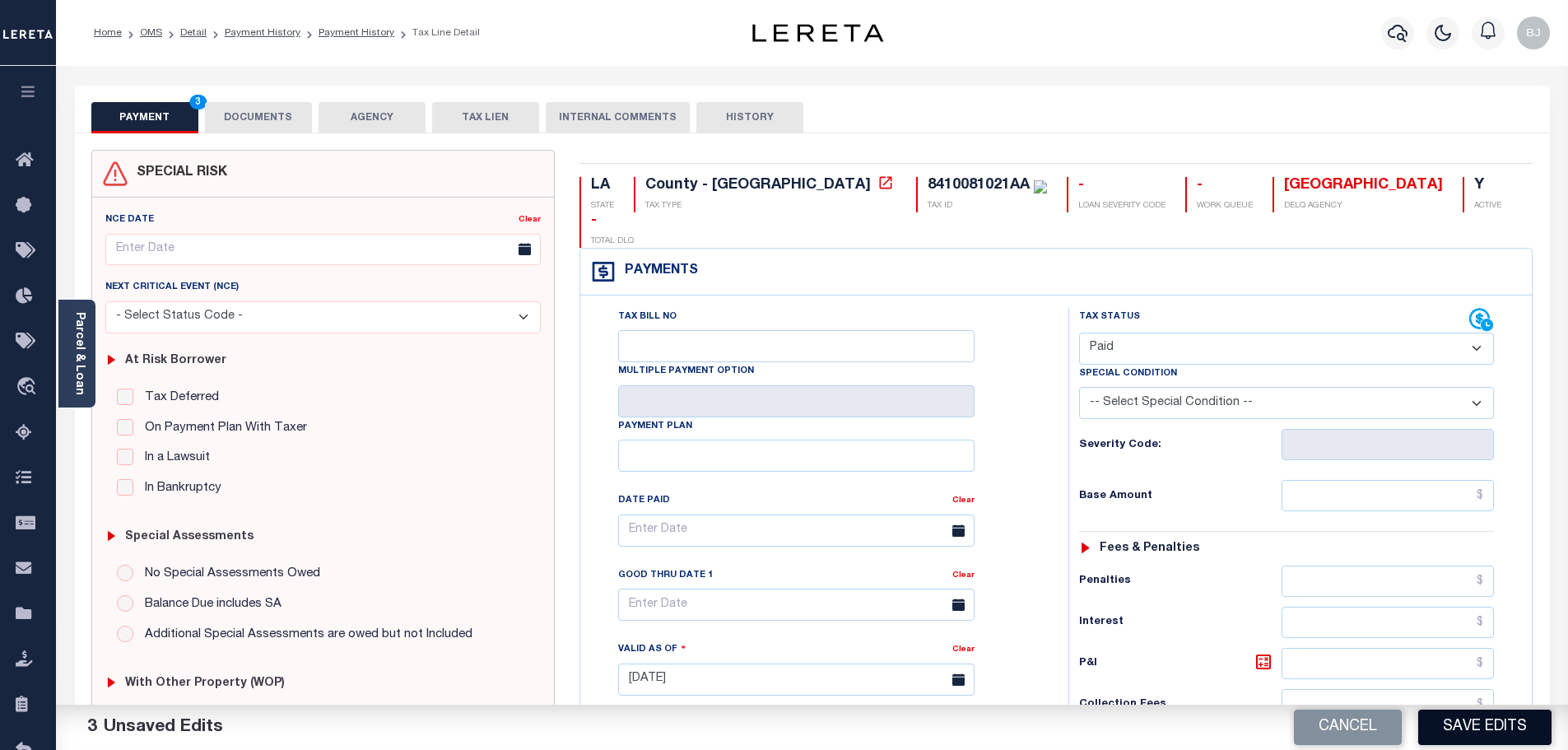
type textarea "Marked paid per file from tax office -bj"
click at [1531, 726] on button "Save Edits" at bounding box center [1485, 727] width 134 height 35
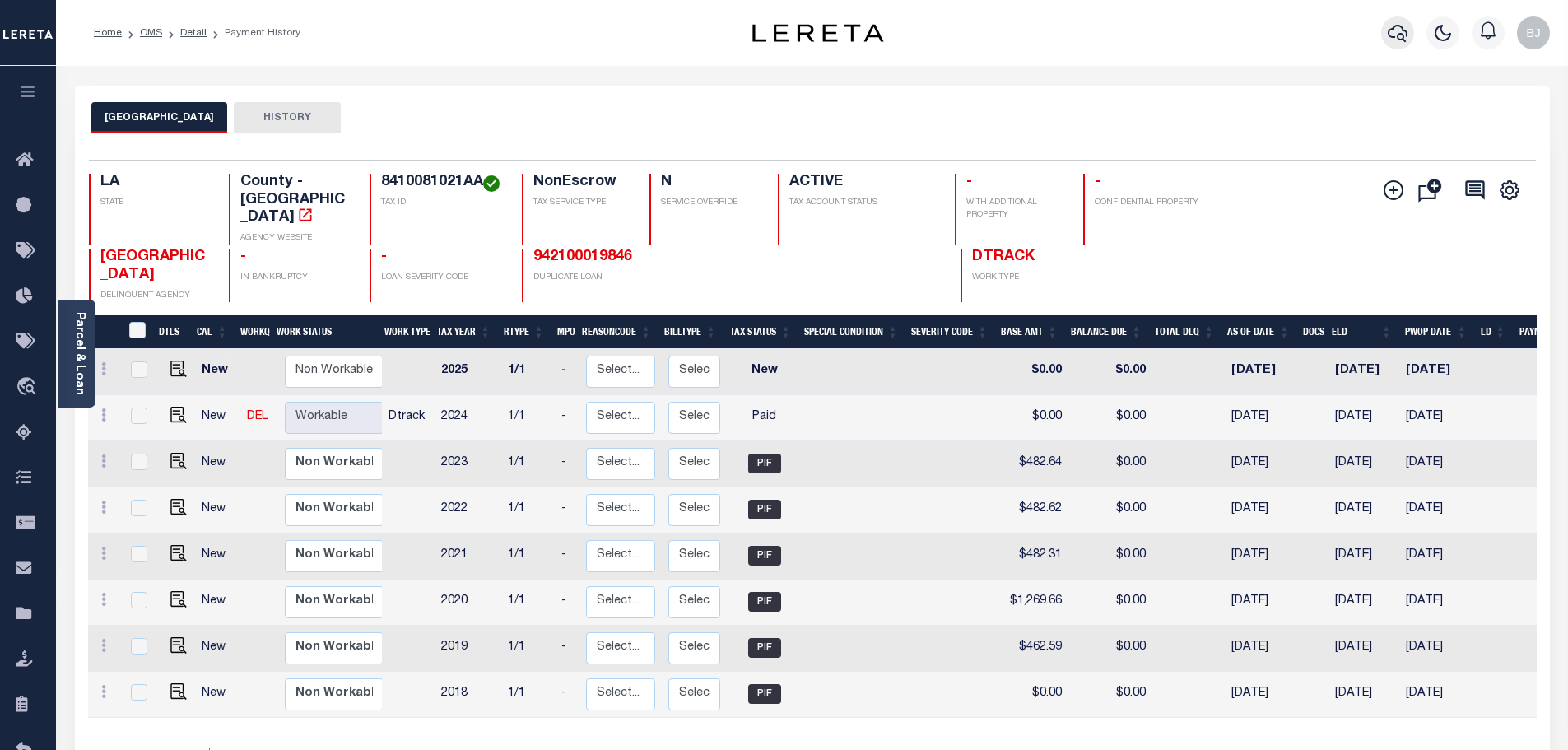
click at [1398, 35] on icon "button" at bounding box center [1398, 33] width 20 height 18
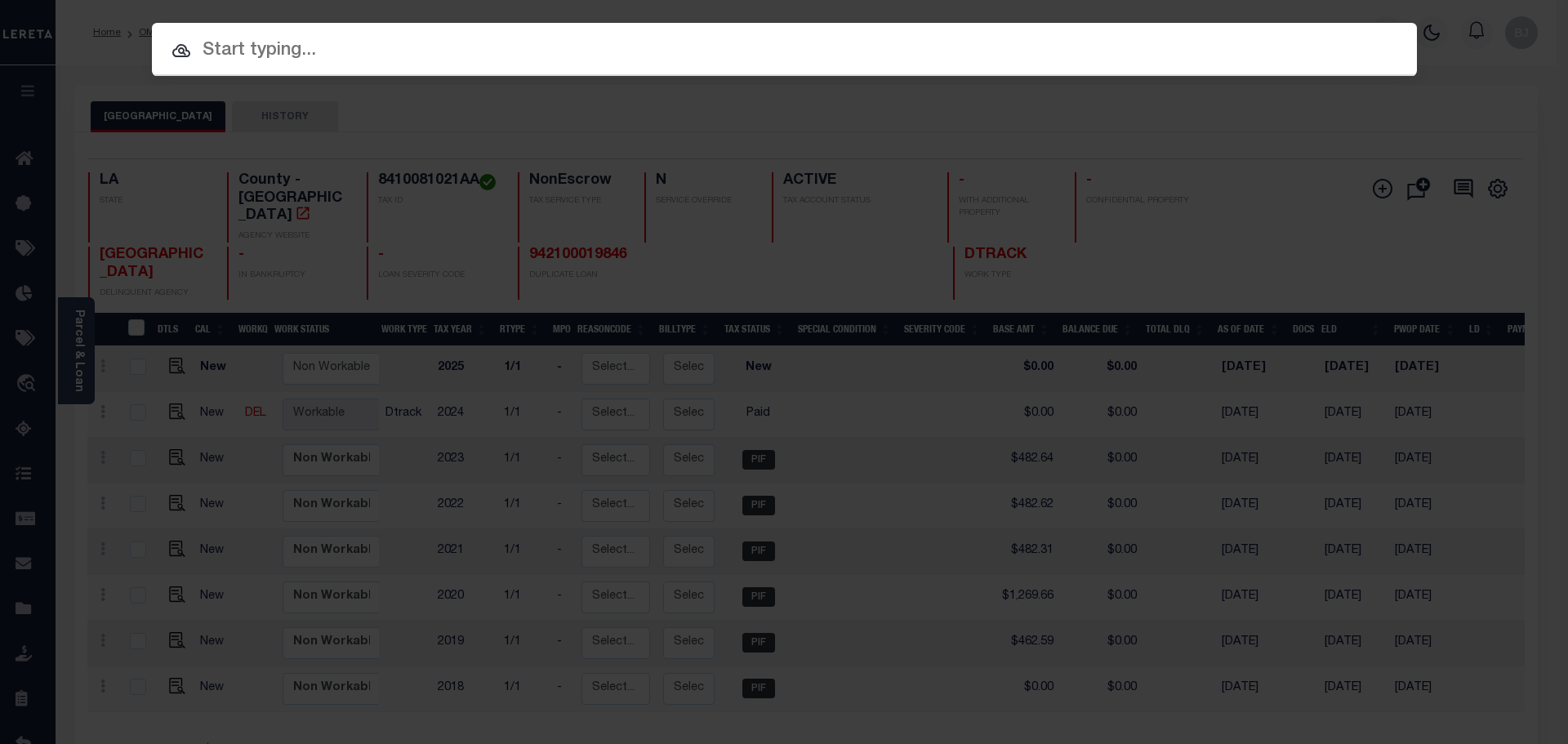
paste input "942200010067"
type input "942200010067"
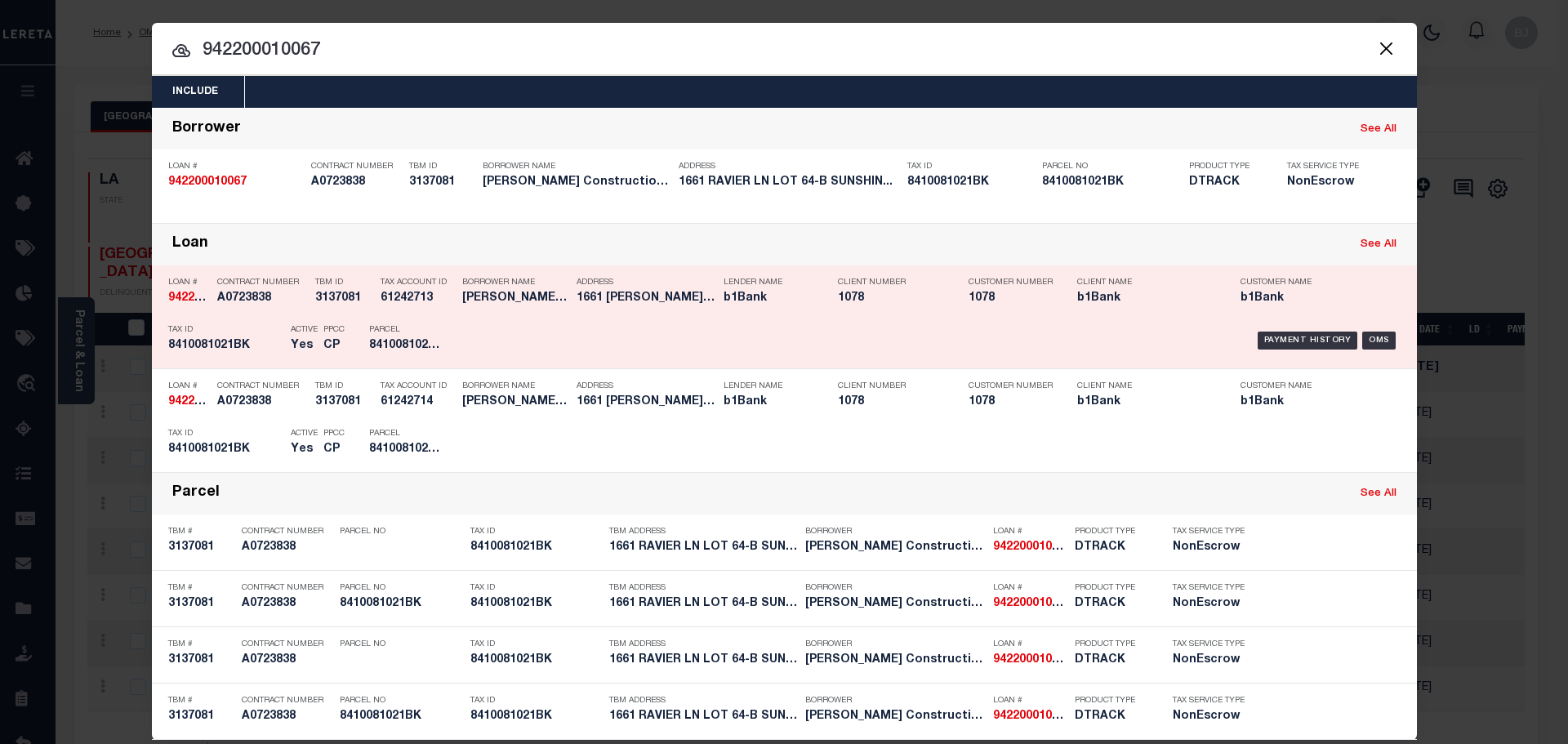
click at [291, 342] on h5 "Yes" at bounding box center [302, 345] width 24 height 14
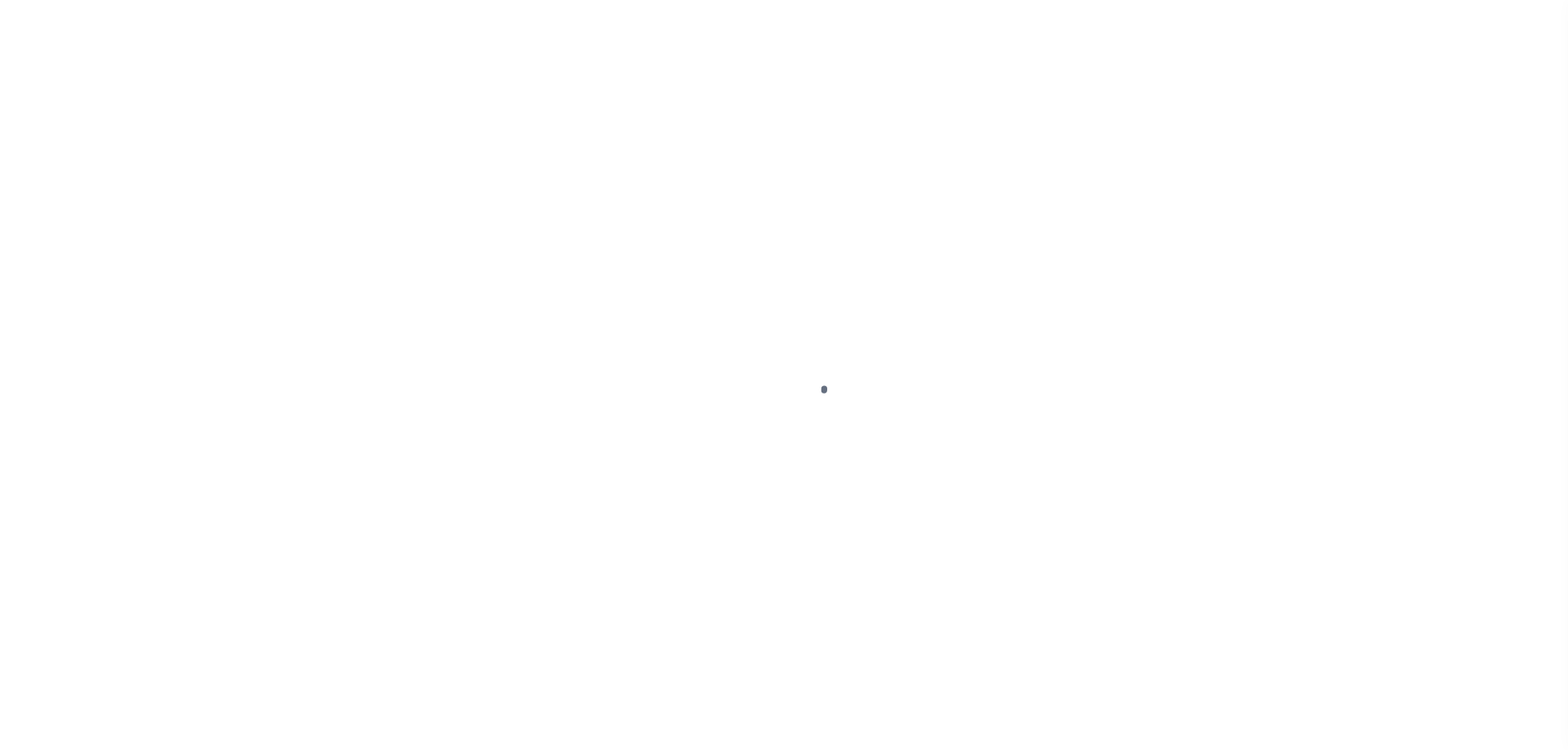
select select "OP2"
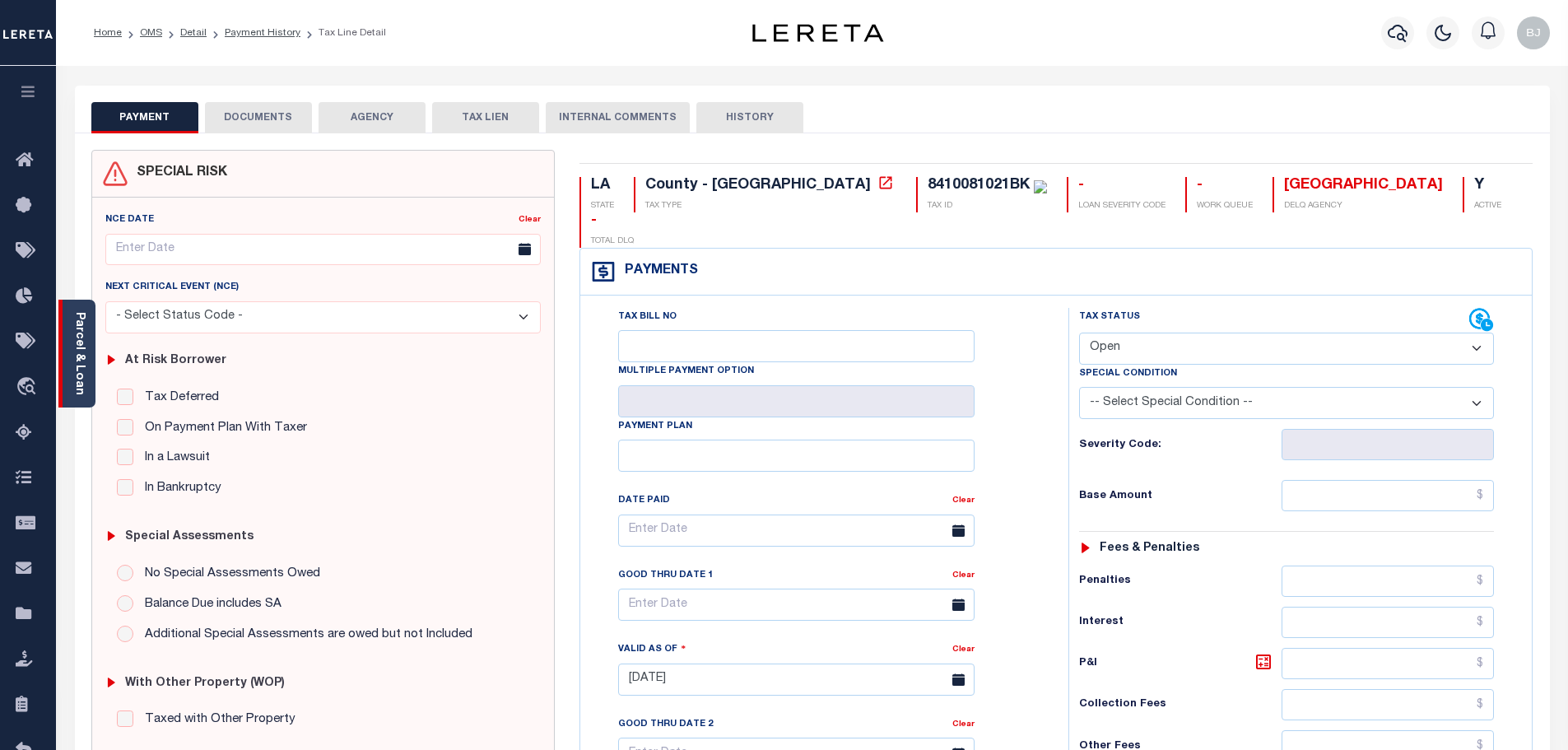
click at [84, 355] on link "Parcel & Loan" at bounding box center [80, 353] width 12 height 84
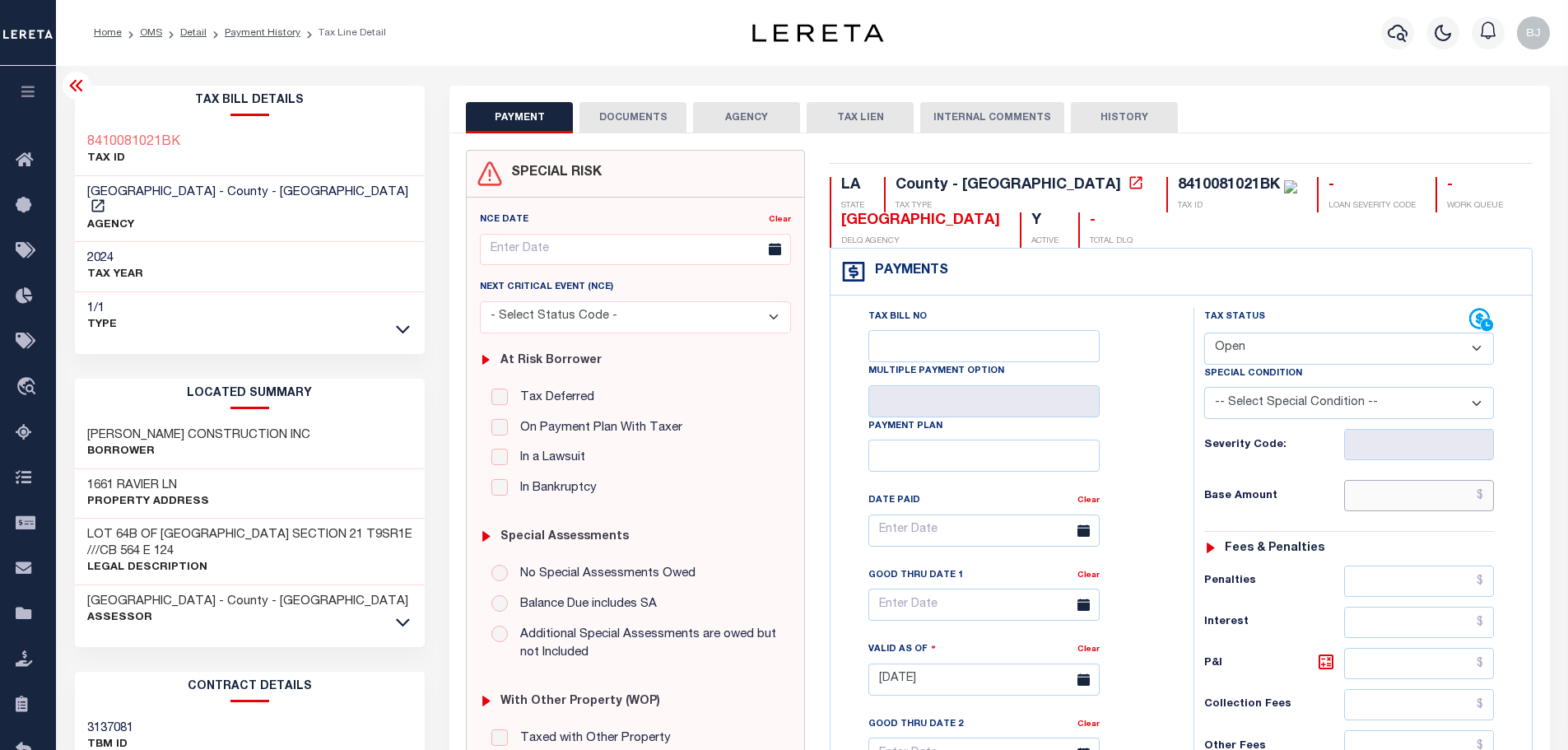
click at [1379, 506] on input "text" at bounding box center [1419, 495] width 150 height 31
paste input "1,312.38"
type input "$1,312.38"
type input "[DATE]"
click at [1272, 356] on select "- Select Status Code - Open Due/Unpaid Paid Incomplete No Tax Due Internal Refu…" at bounding box center [1349, 348] width 290 height 32
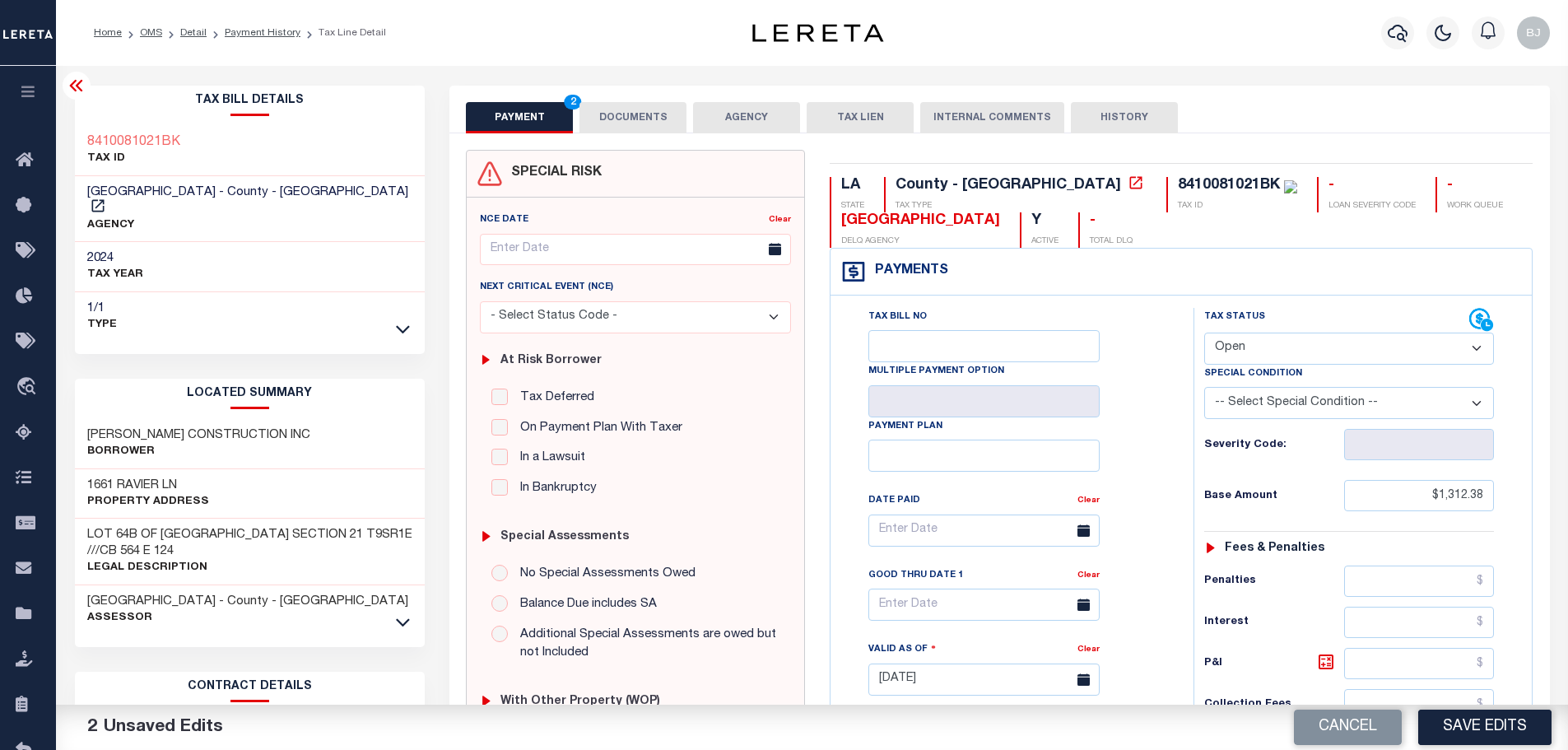
select select "PYD"
click at [1204, 333] on select "- Select Status Code - Open Due/Unpaid Paid Incomplete No Tax Due Internal Refu…" at bounding box center [1349, 348] width 290 height 32
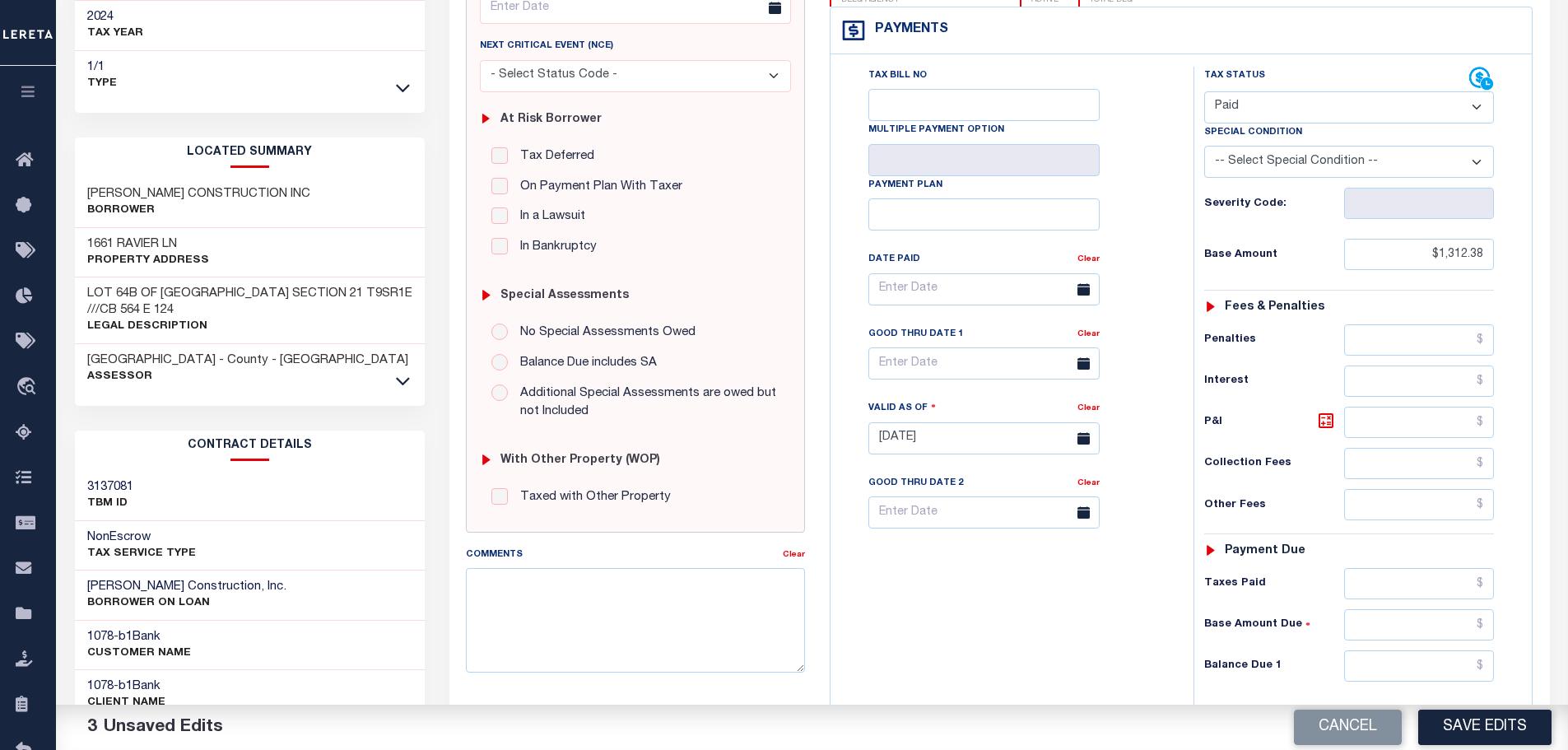
scroll to position [247, 0]
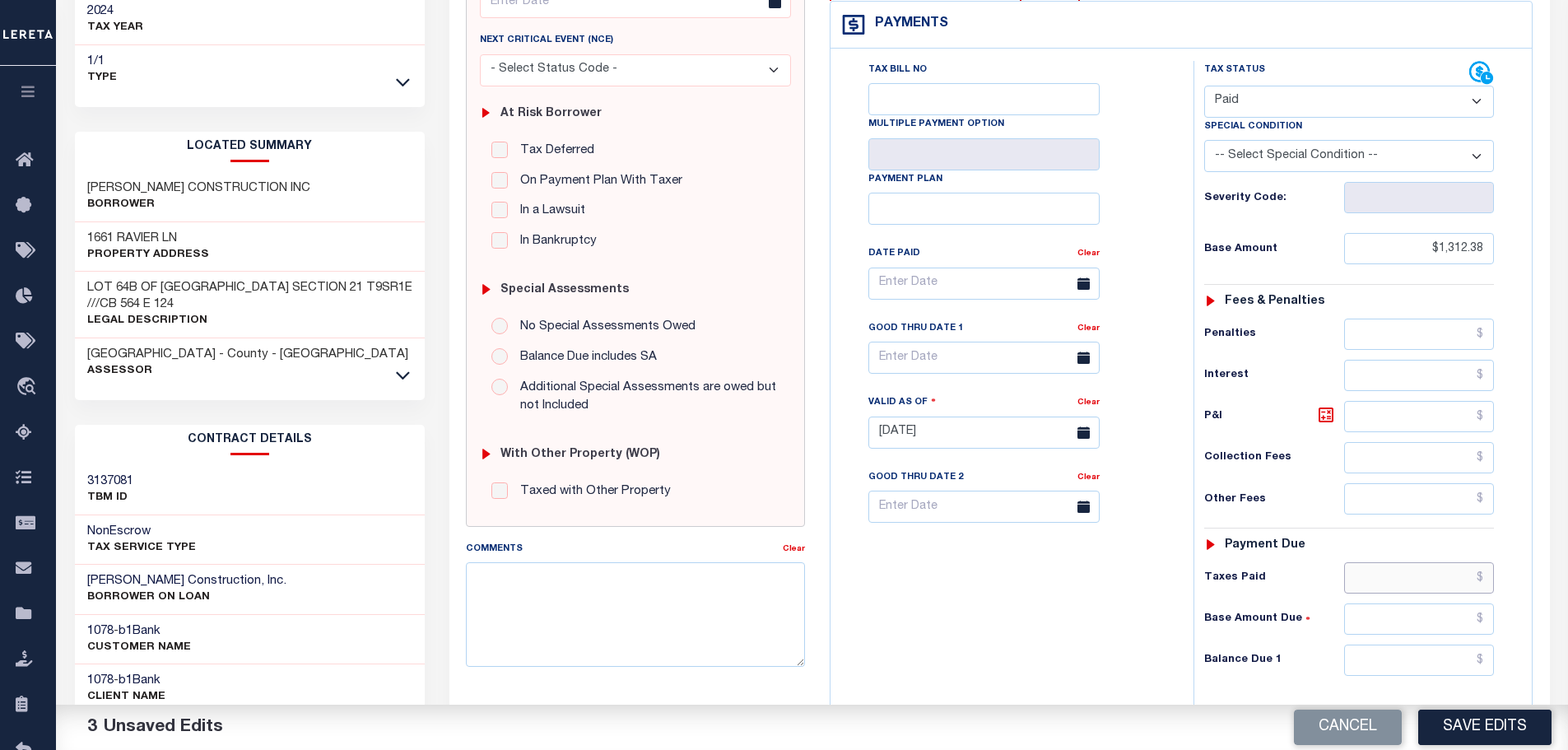
click at [1424, 586] on input "text" at bounding box center [1419, 578] width 150 height 31
paste input "1,312.38"
type input "$1,312.38"
click at [1438, 649] on input "text" at bounding box center [1419, 661] width 150 height 31
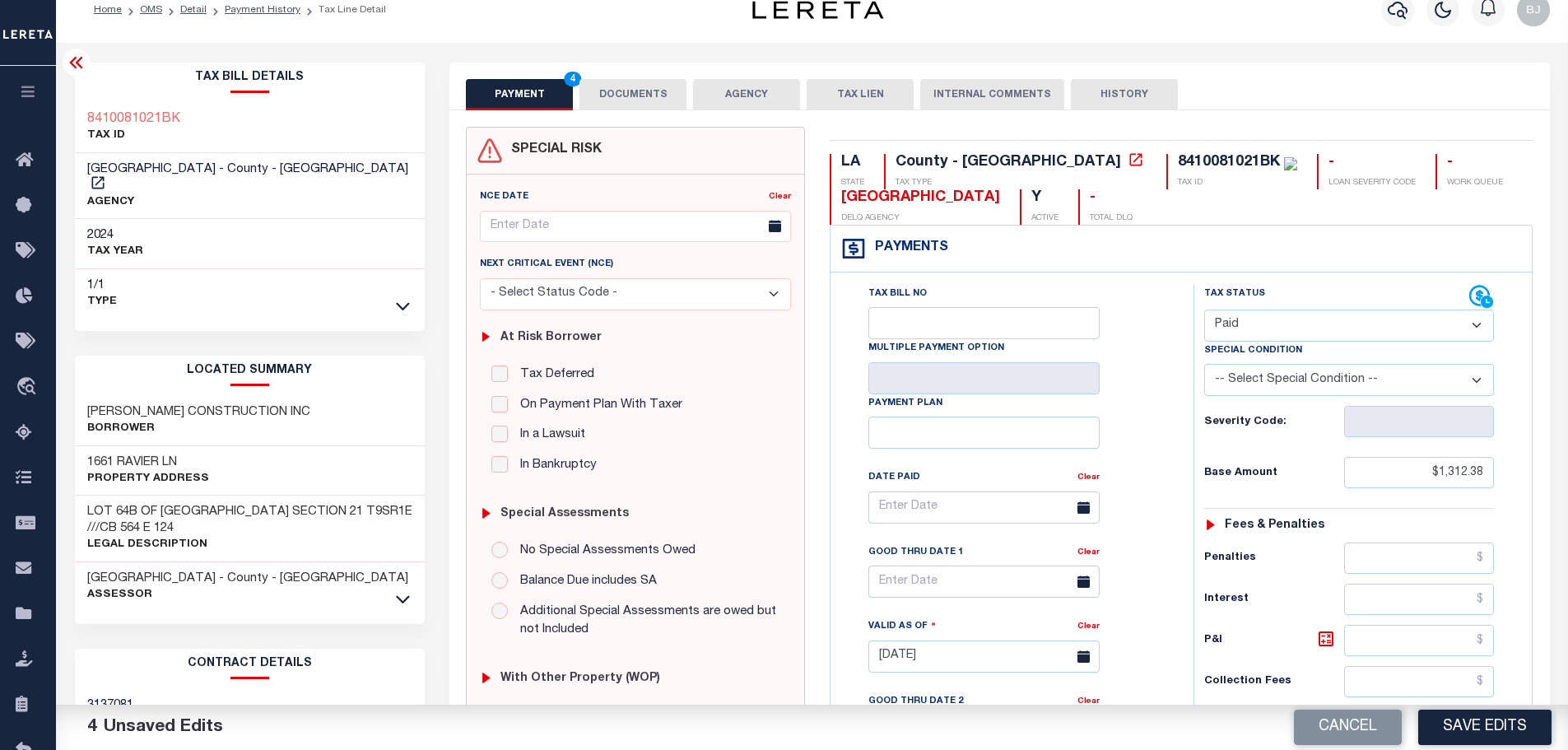
type input "$0.00"
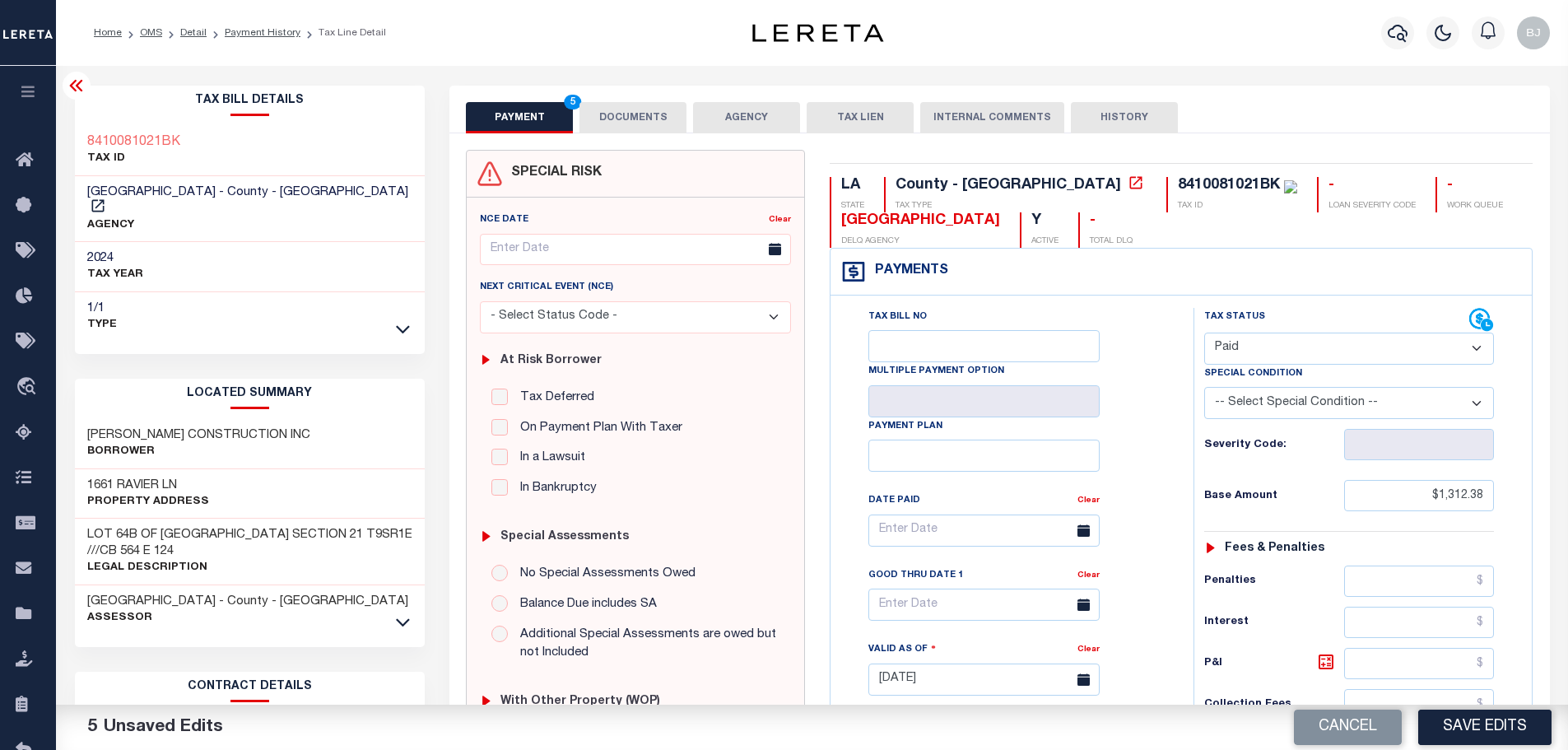
click at [600, 124] on button "DOCUMENTS" at bounding box center [632, 118] width 107 height 31
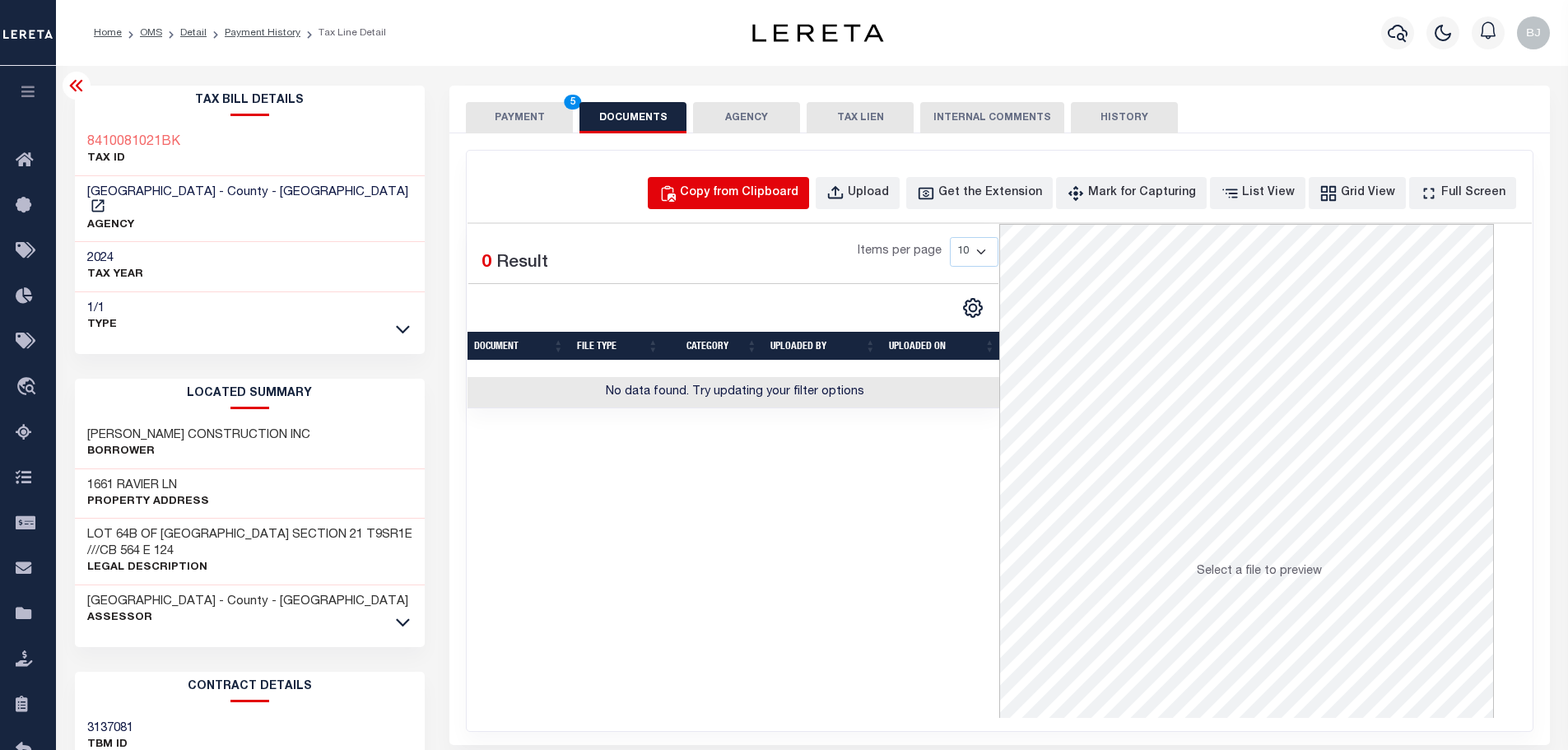
click at [798, 190] on div "Copy from Clipboard" at bounding box center [739, 194] width 119 height 18
select select "POP"
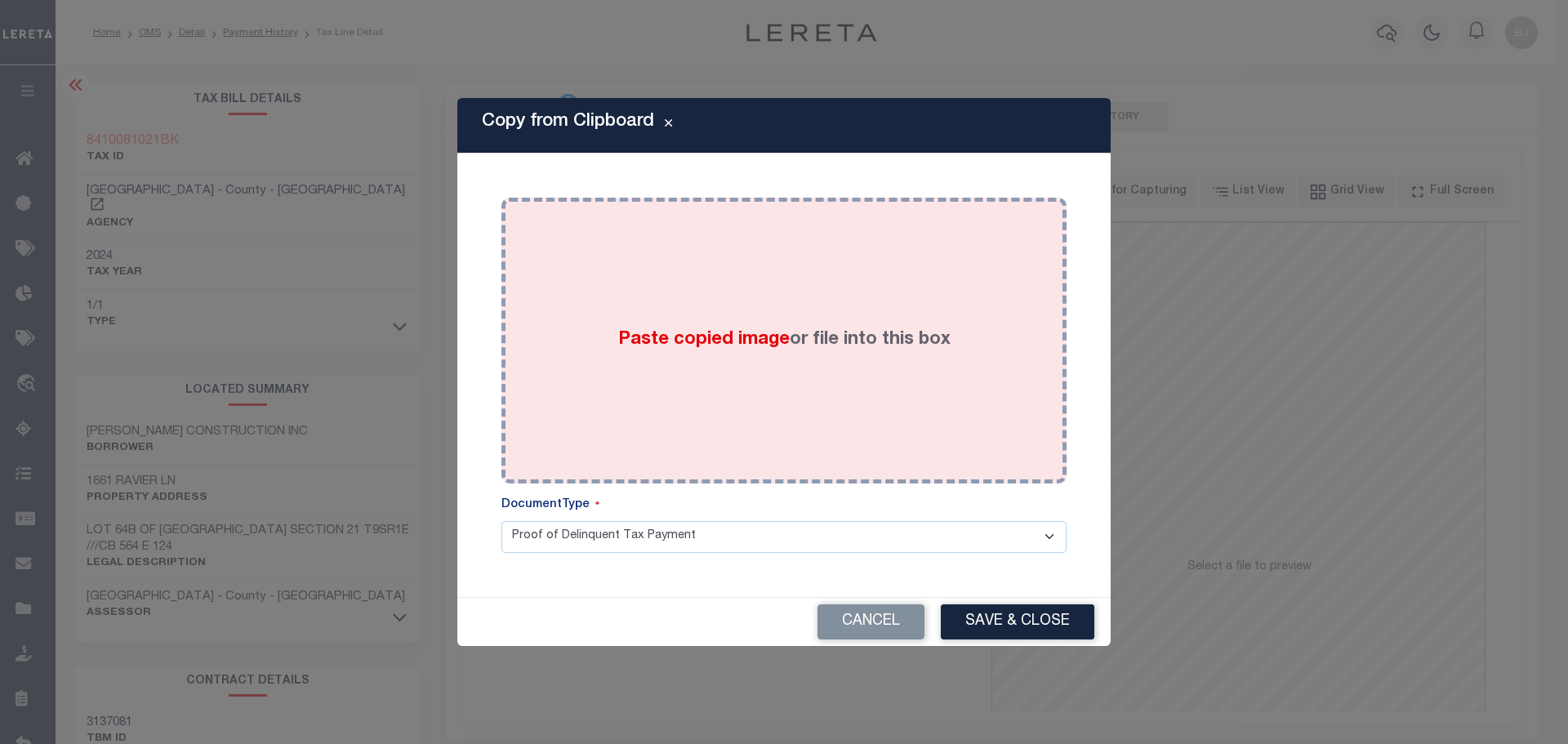
click at [856, 327] on label "Paste copied image or file into this box" at bounding box center [784, 340] width 333 height 27
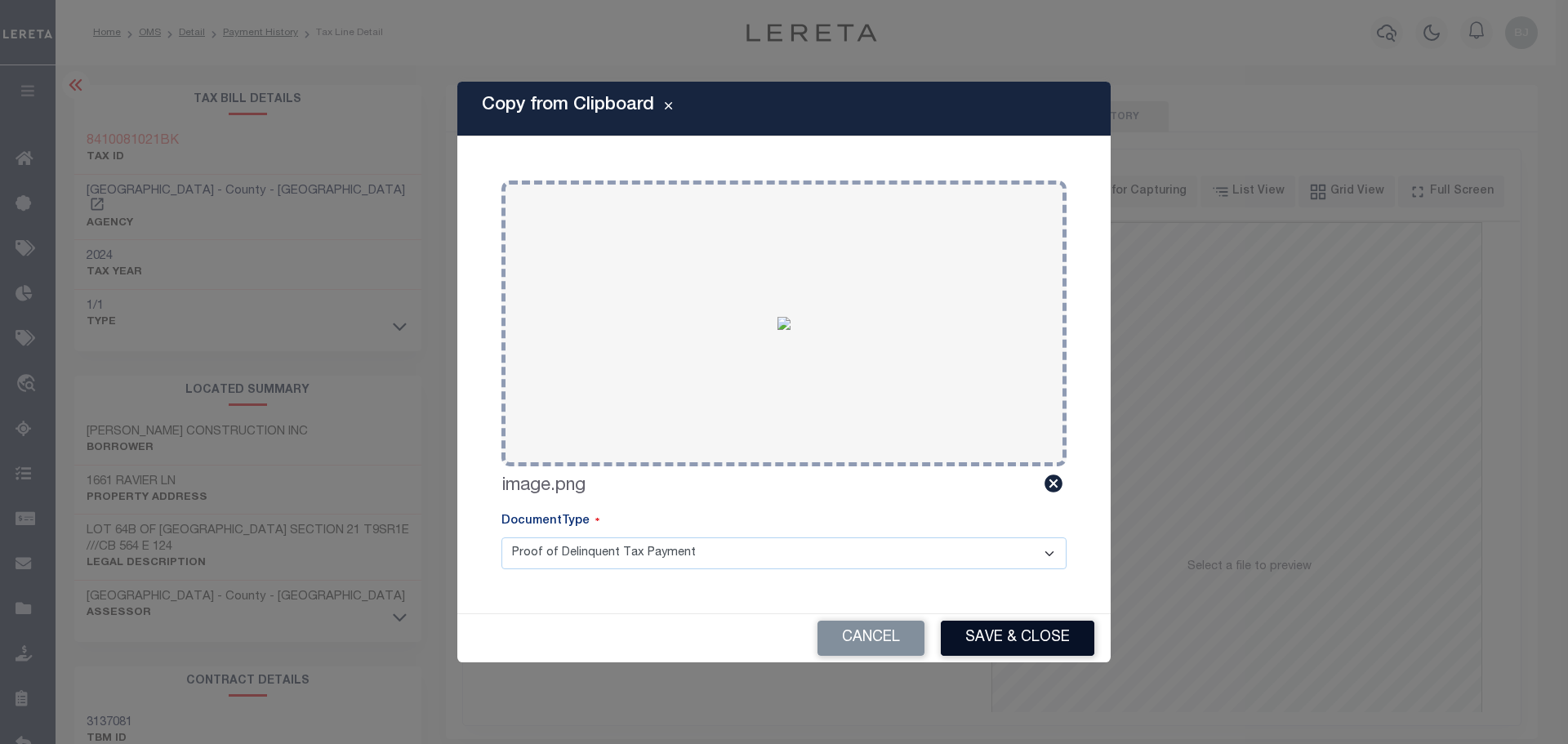
click at [1026, 636] on button "Save & Close" at bounding box center [1017, 638] width 153 height 35
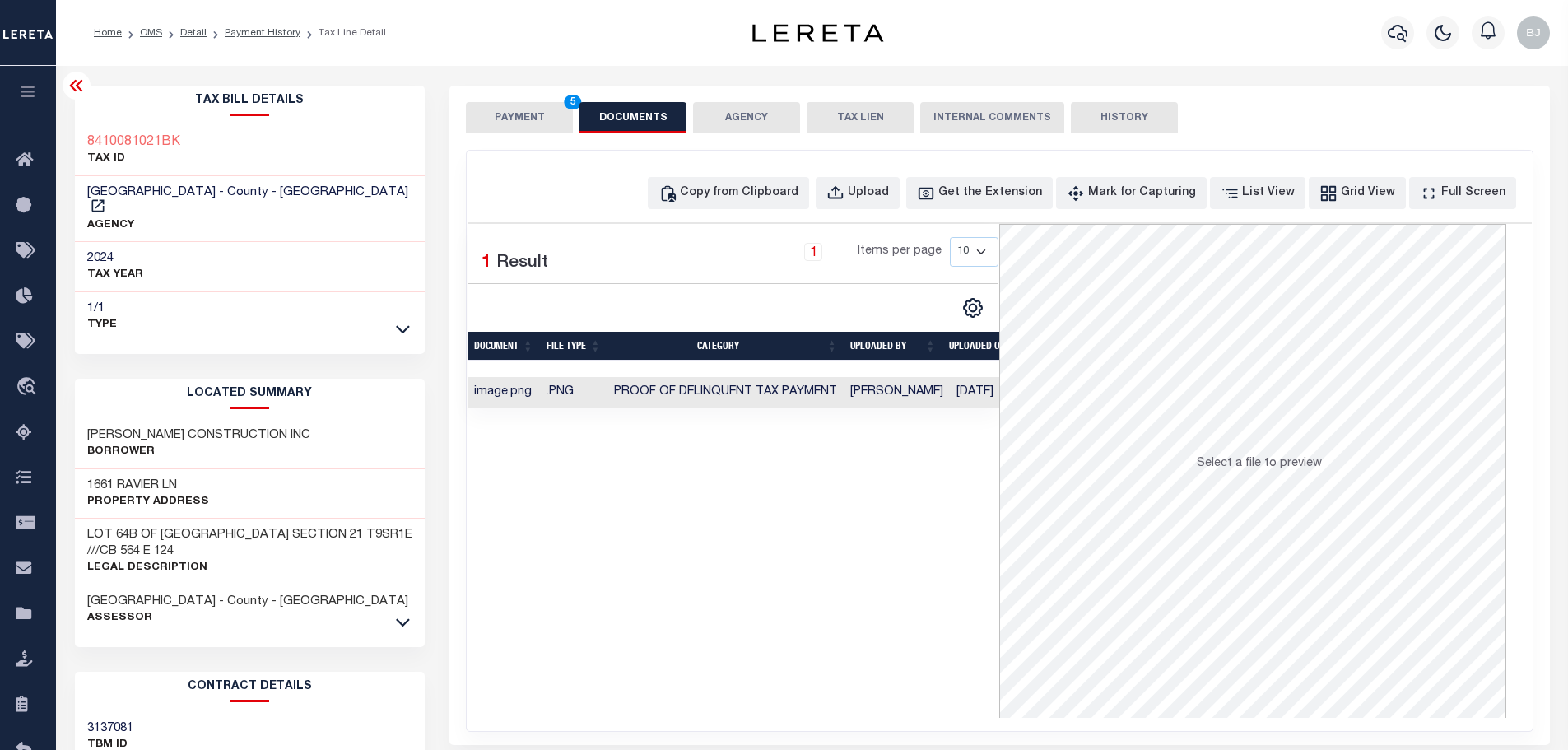
click at [559, 121] on button "PAYMENT 5" at bounding box center [519, 118] width 107 height 31
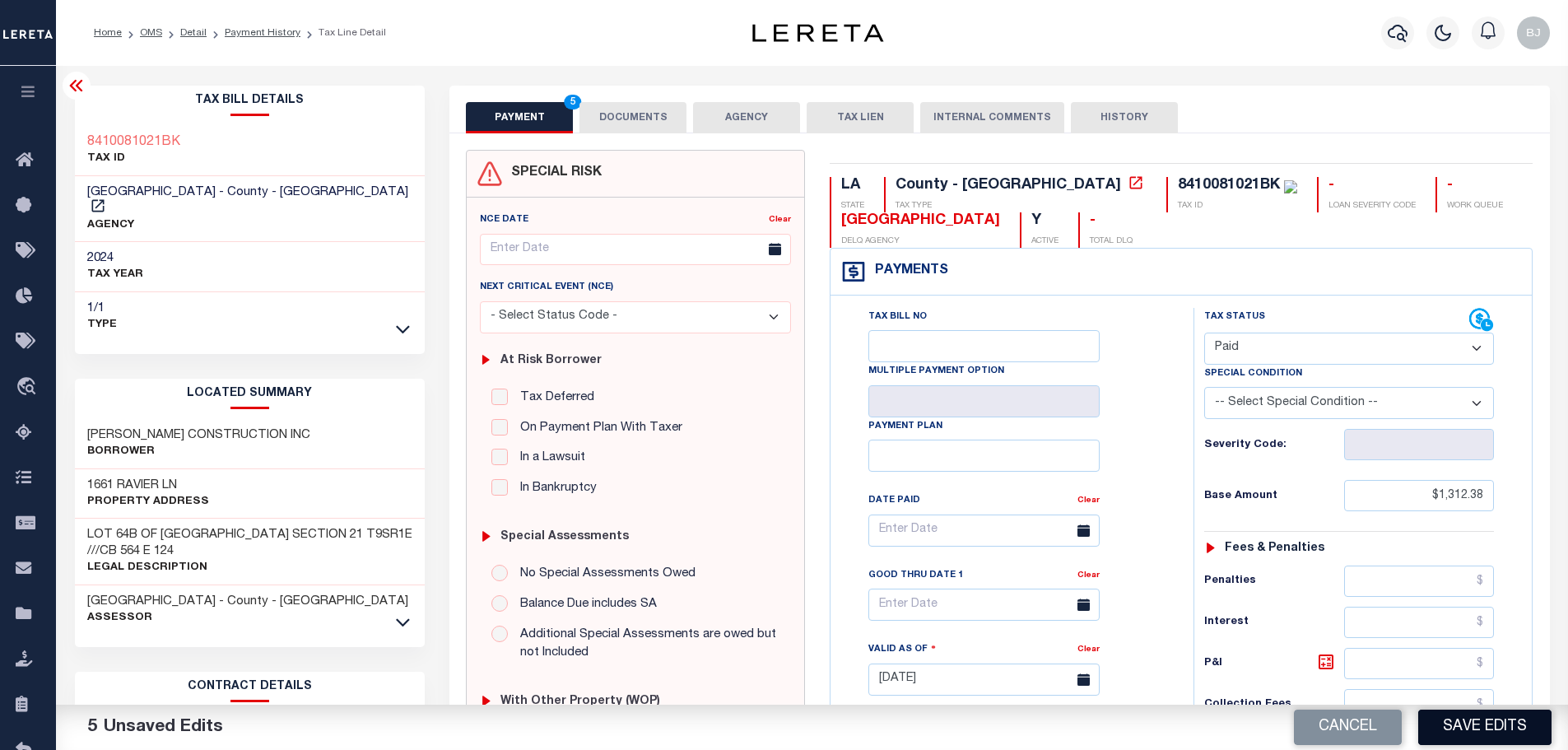
click at [1476, 723] on button "Save Edits" at bounding box center [1485, 727] width 134 height 35
checkbox input "false"
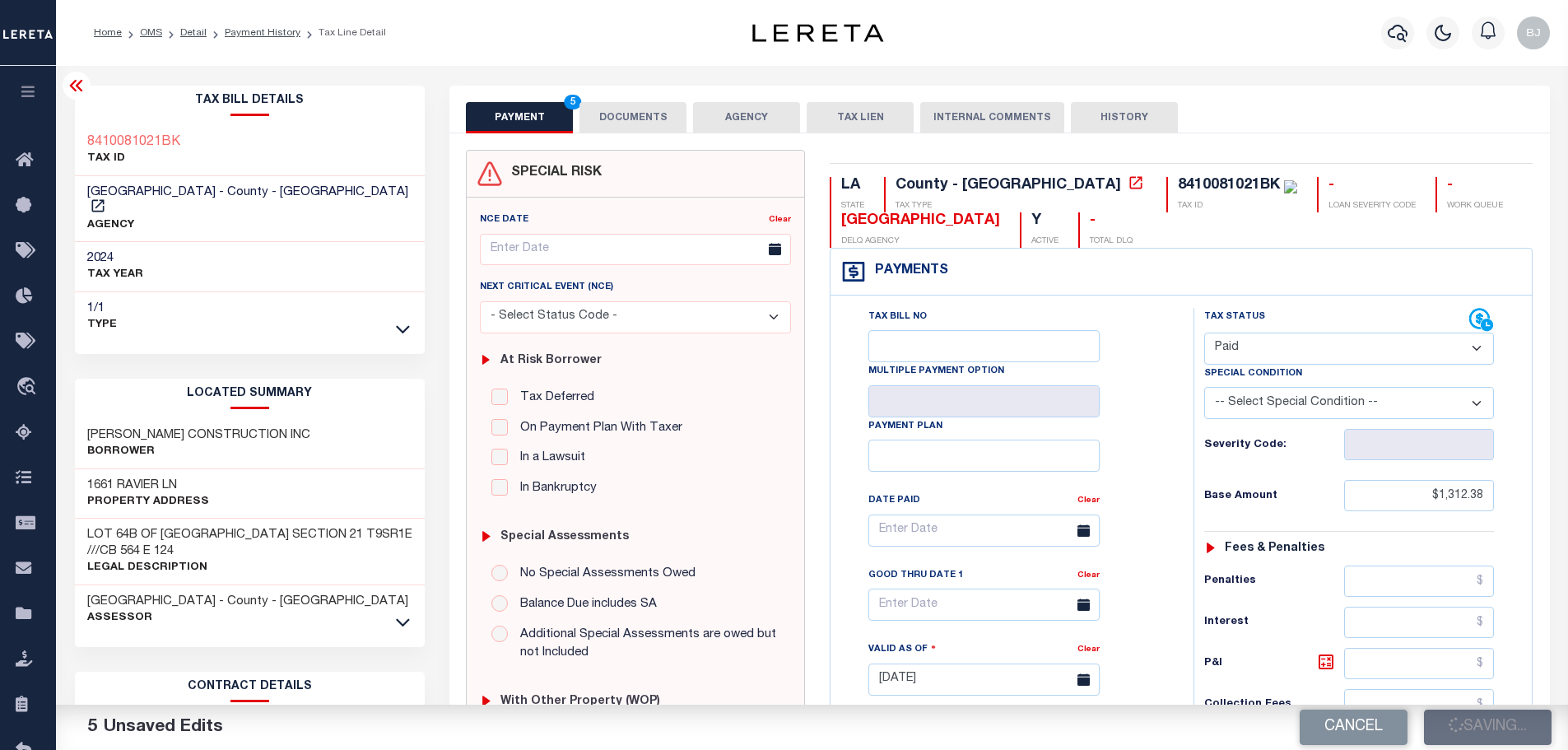
type input "$1,312.38"
type input "$0"
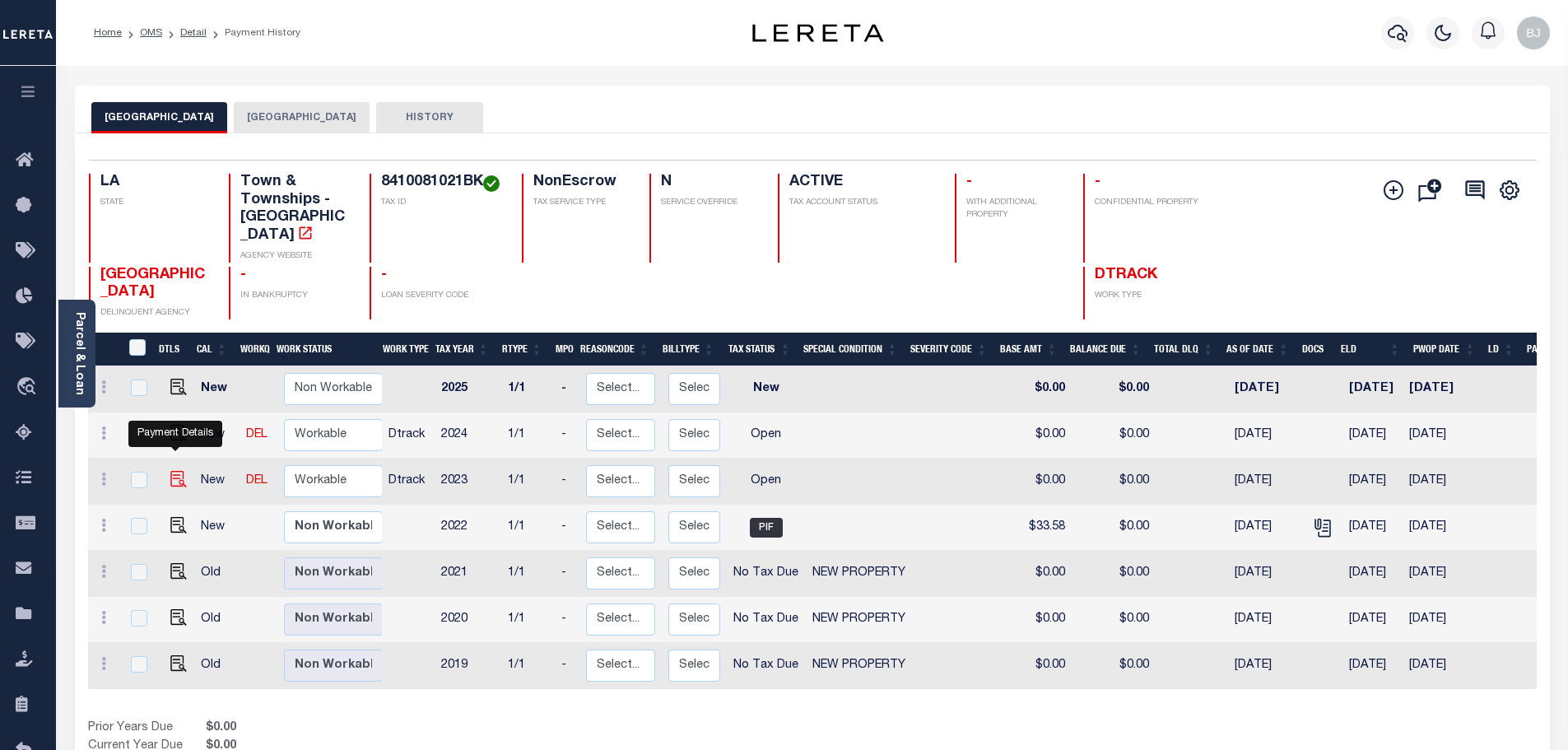
click at [172, 471] on img "" at bounding box center [178, 479] width 17 height 17
checkbox input "true"
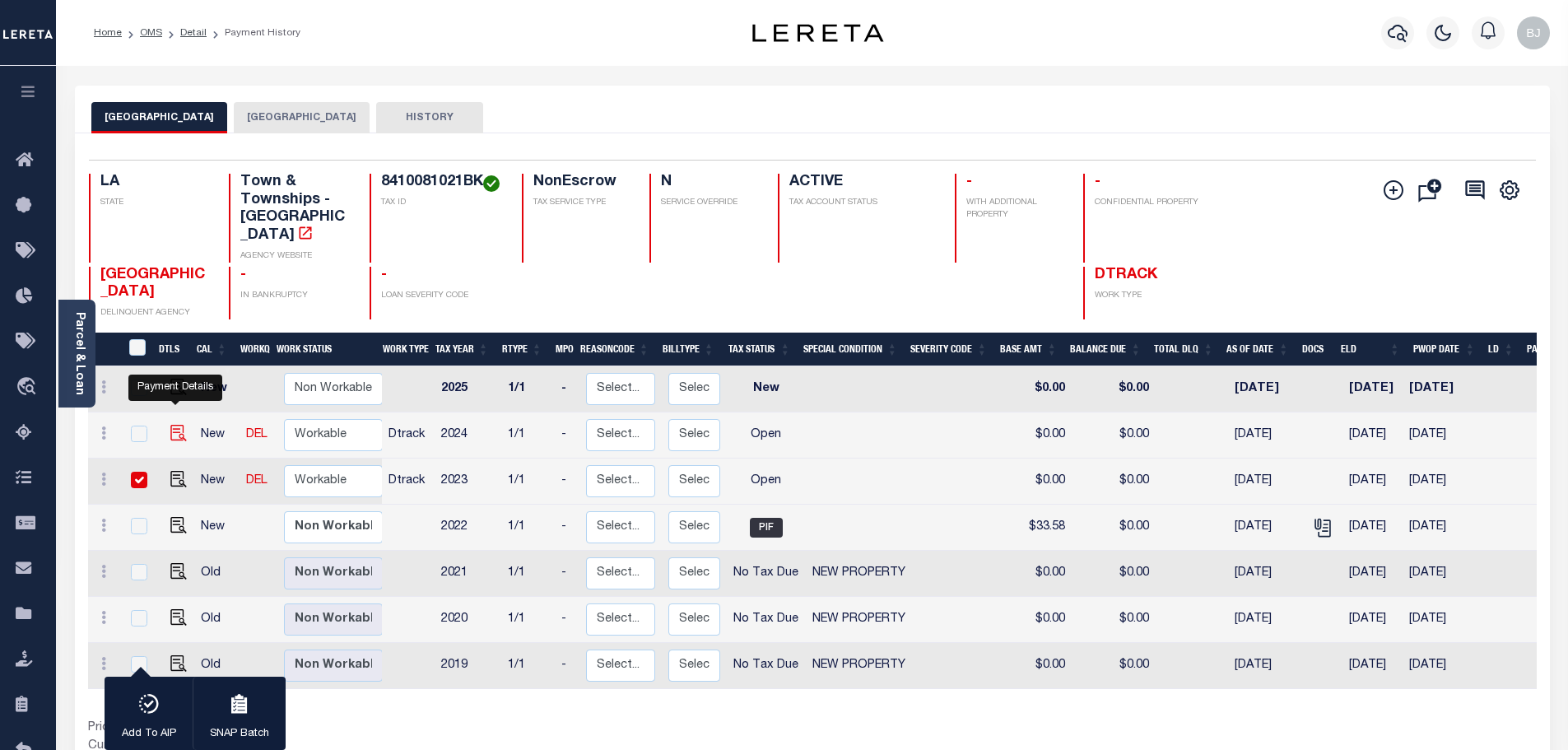
click at [174, 425] on img "" at bounding box center [178, 433] width 17 height 17
checkbox input "true"
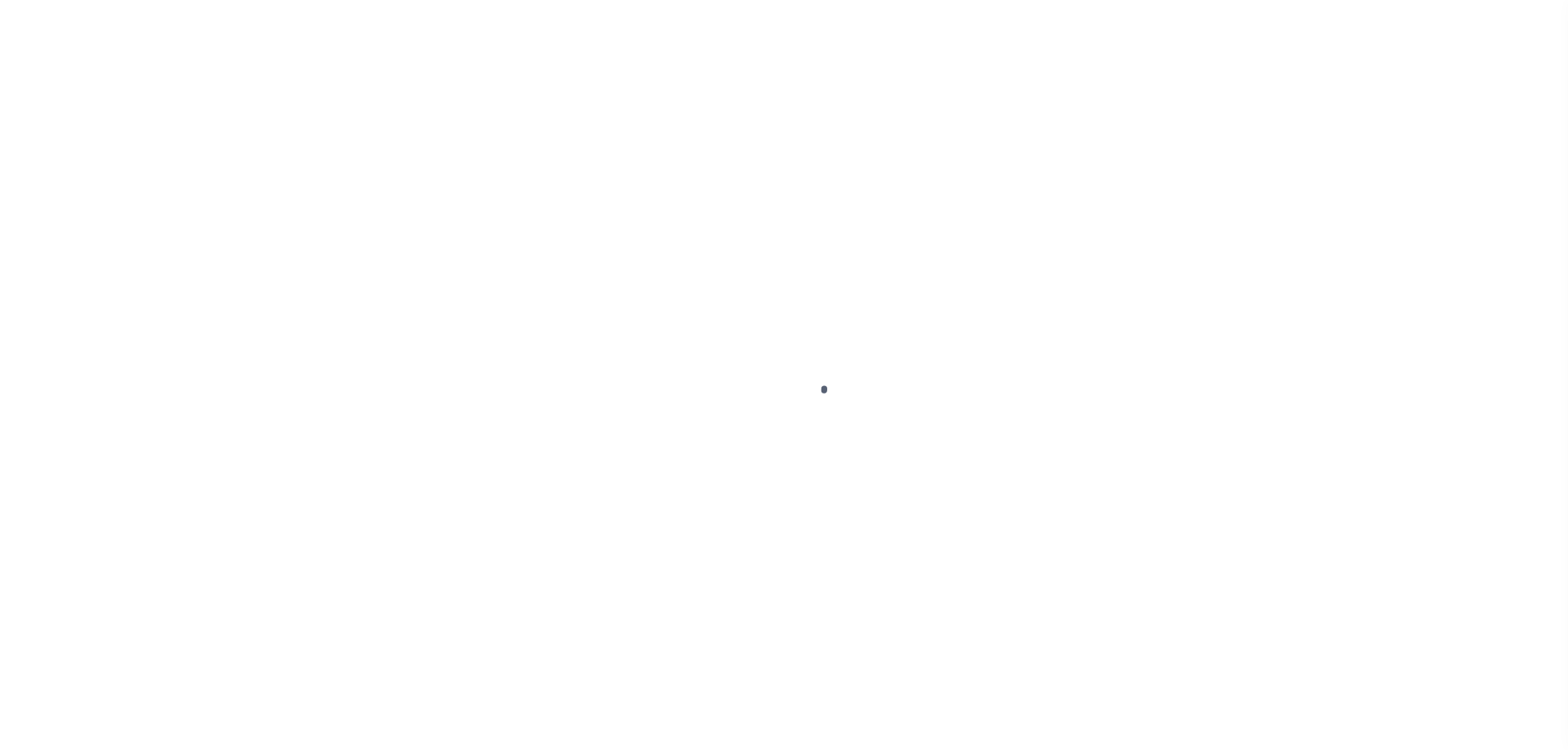
select select "OP2"
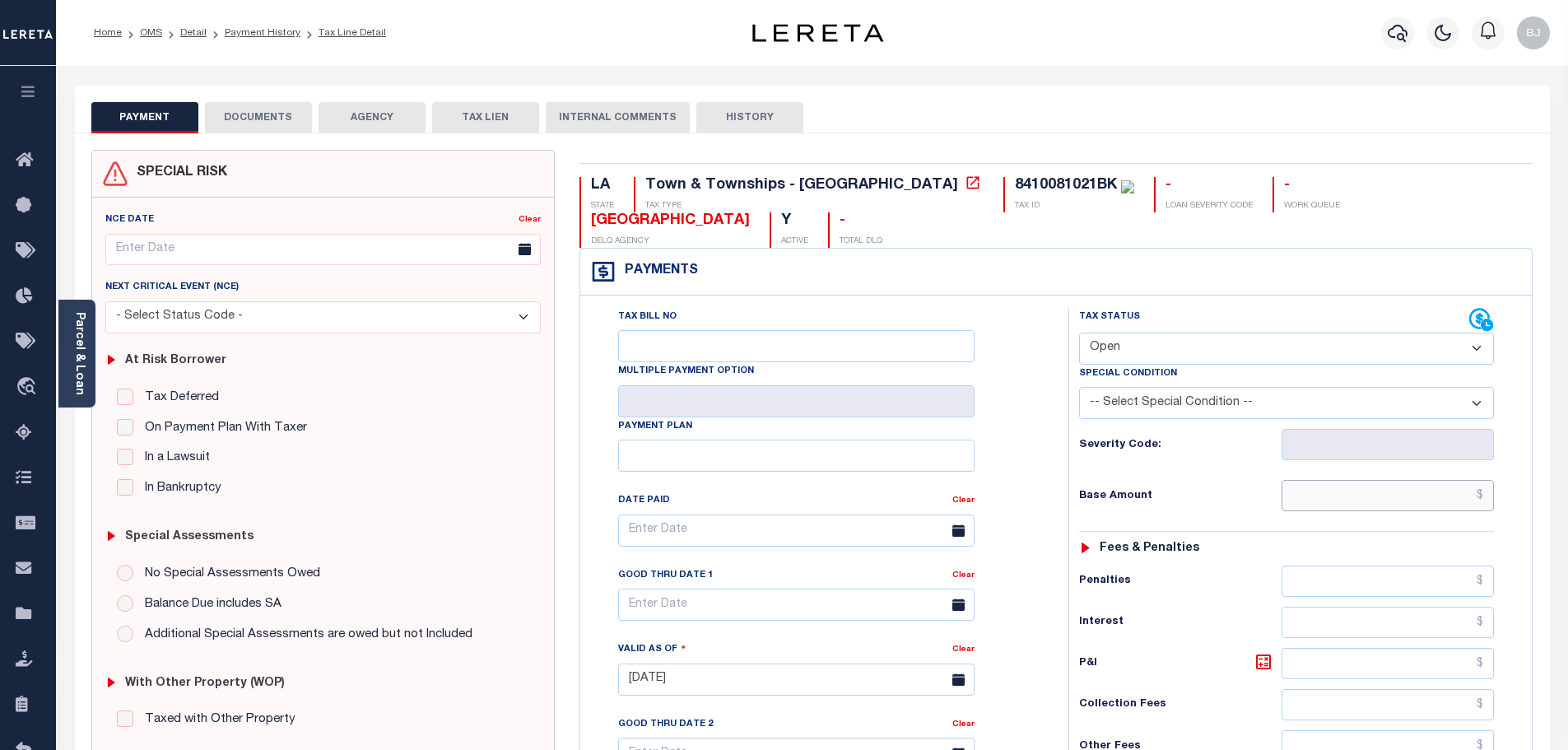
paste input "335.96"
click at [1351, 480] on input "text" at bounding box center [1388, 495] width 213 height 31
type input "$335.96"
type input "[DATE]"
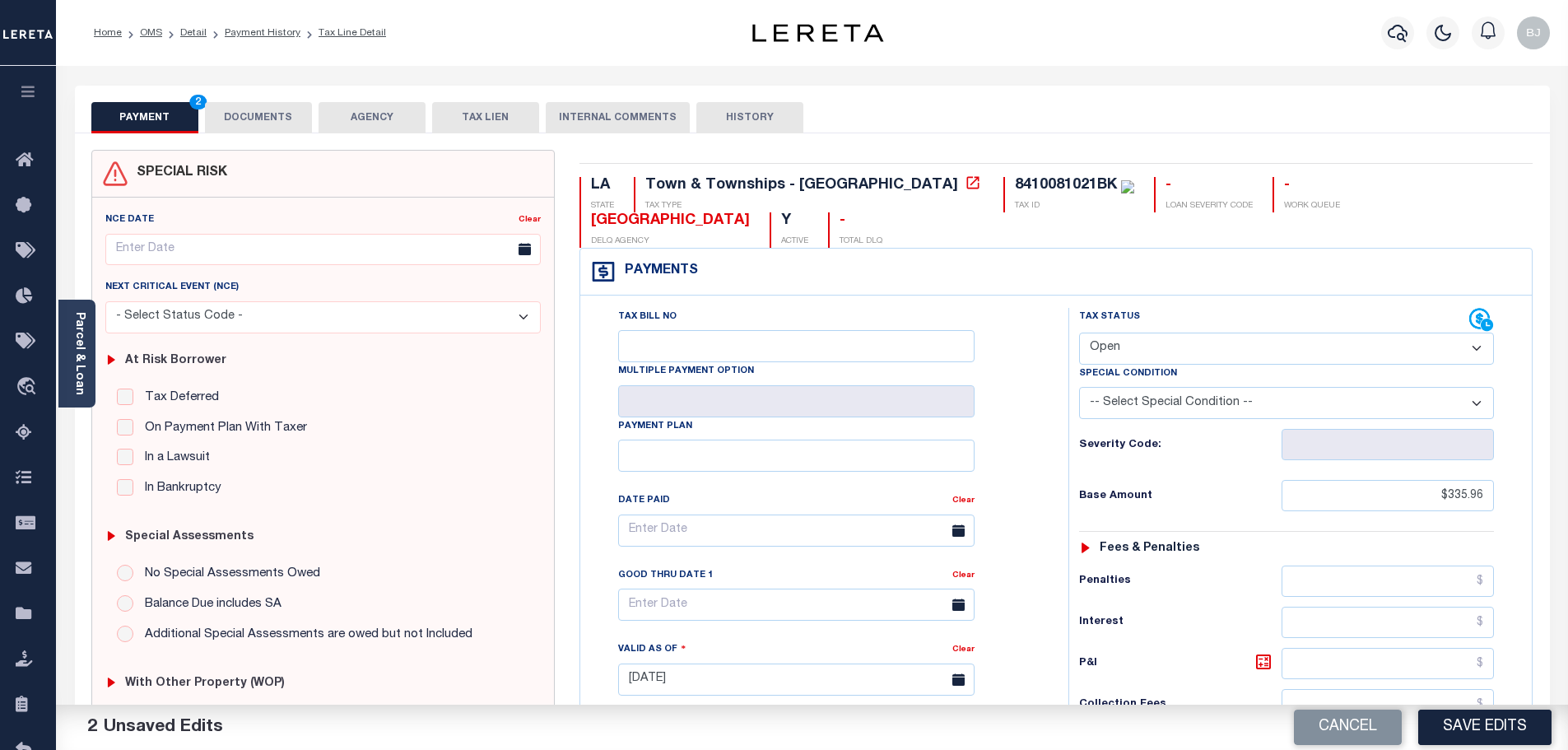
click at [1187, 332] on select "- Select Status Code - Open Due/Unpaid Paid Incomplete No Tax Due Internal Refu…" at bounding box center [1287, 348] width 415 height 32
select select "PYD"
click at [1079, 332] on select "- Select Status Code - Open Due/Unpaid Paid Incomplete No Tax Due Internal Refu…" at bounding box center [1287, 348] width 415 height 32
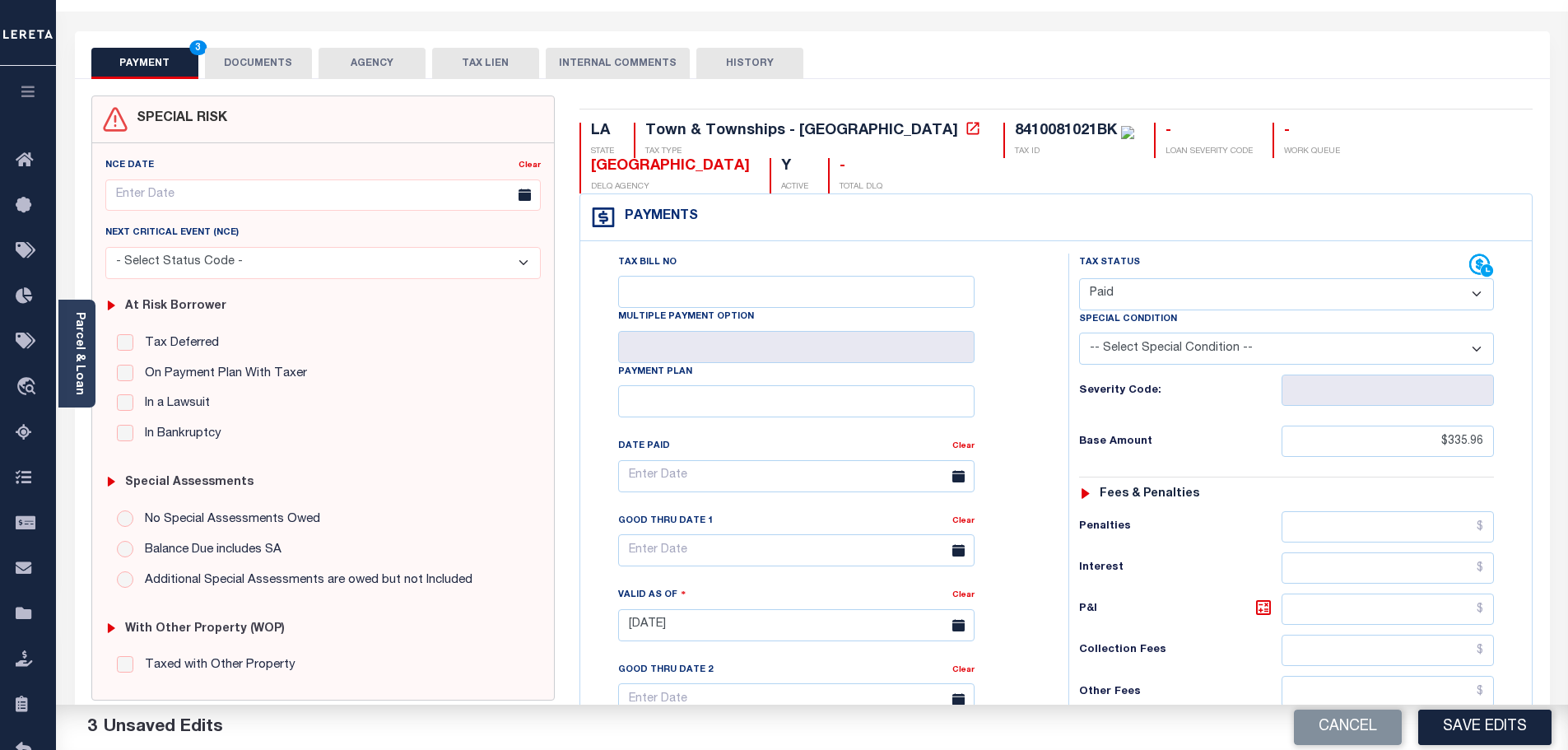
scroll to position [247, 0]
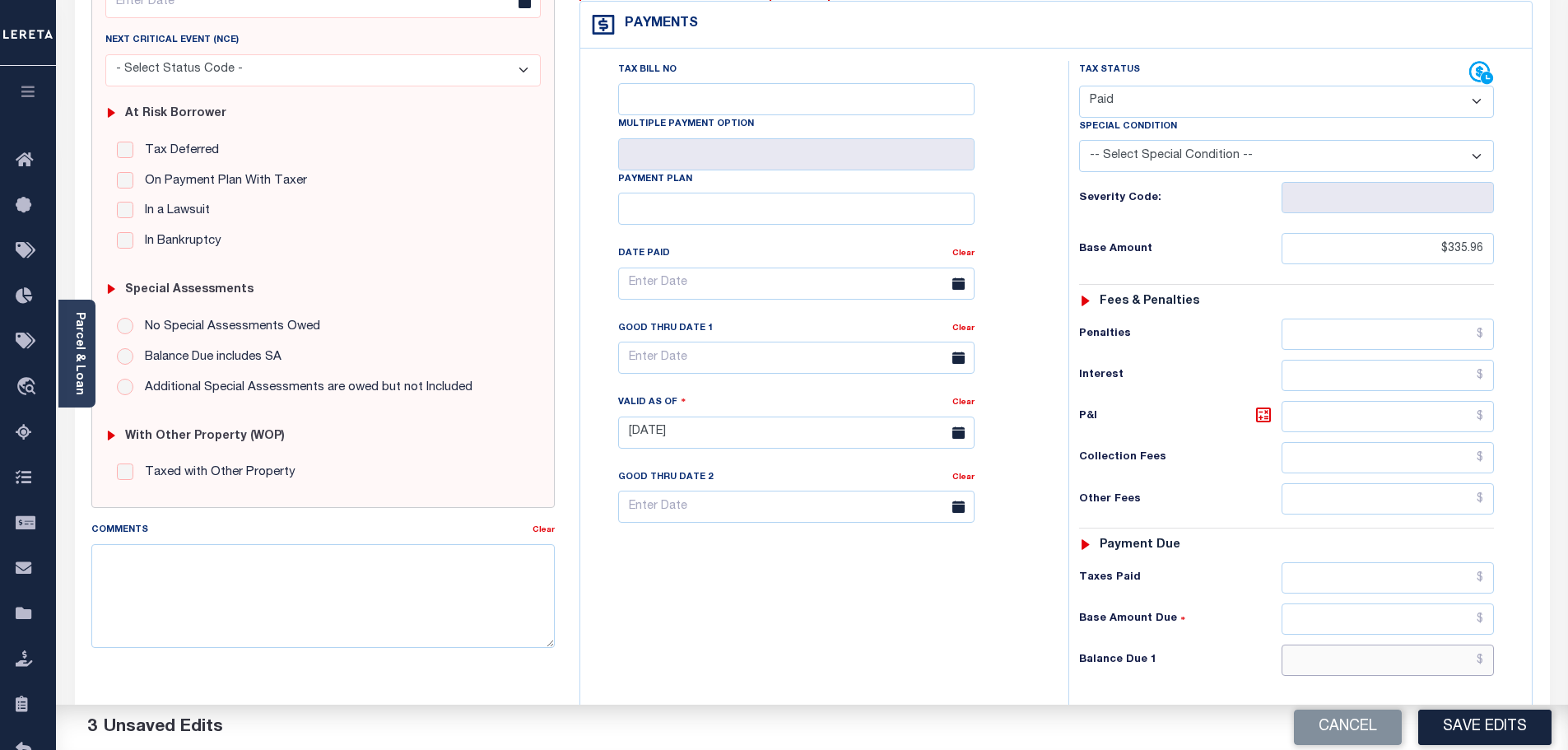
drag, startPoint x: 1406, startPoint y: 629, endPoint x: 1418, endPoint y: 605, distance: 26.8
click at [1406, 645] on input "text" at bounding box center [1388, 661] width 213 height 31
paste input "342.68"
type input "$342.68"
drag, startPoint x: 1438, startPoint y: 544, endPoint x: 1419, endPoint y: 523, distance: 28.3
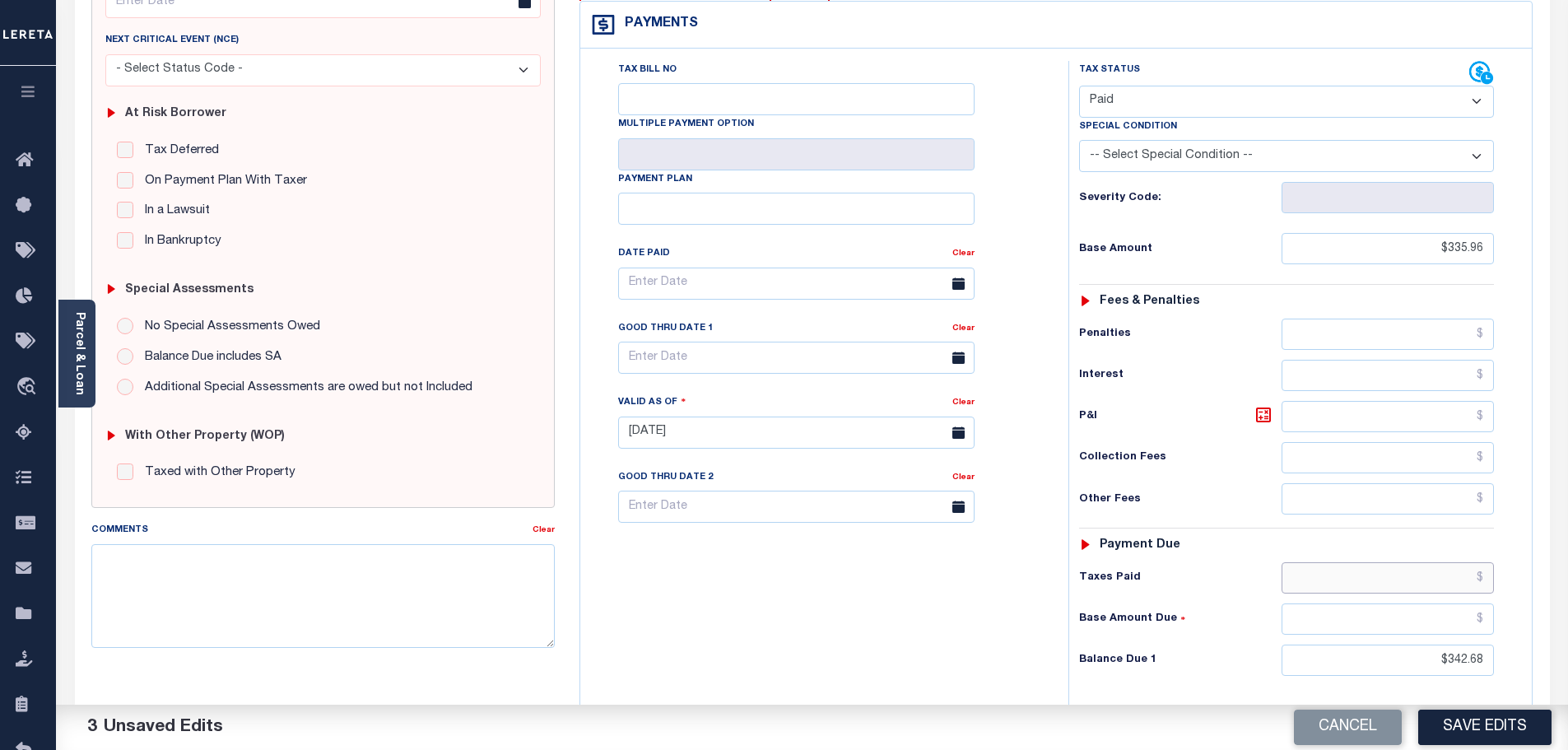
click at [1438, 562] on input "text" at bounding box center [1388, 578] width 213 height 31
paste input "342.68"
type input "$342.68"
click at [1258, 405] on icon at bounding box center [1263, 415] width 20 height 20
type input "$6.72"
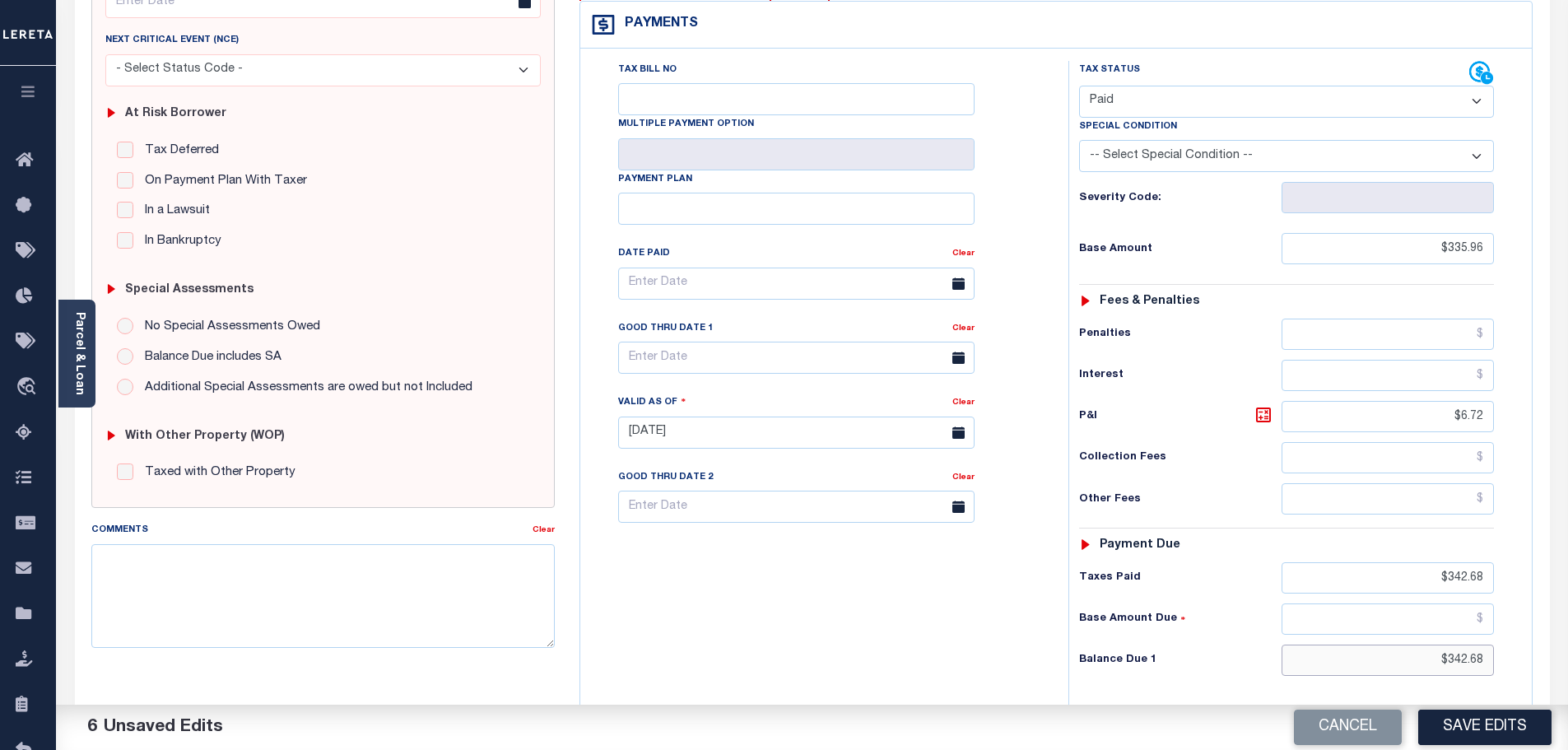
drag, startPoint x: 1419, startPoint y: 618, endPoint x: 1689, endPoint y: 645, distance: 271.3
click at [1567, 645] on html "Home OMS Detail Payment History Tax Line Detail" at bounding box center [784, 375] width 1568 height 1244
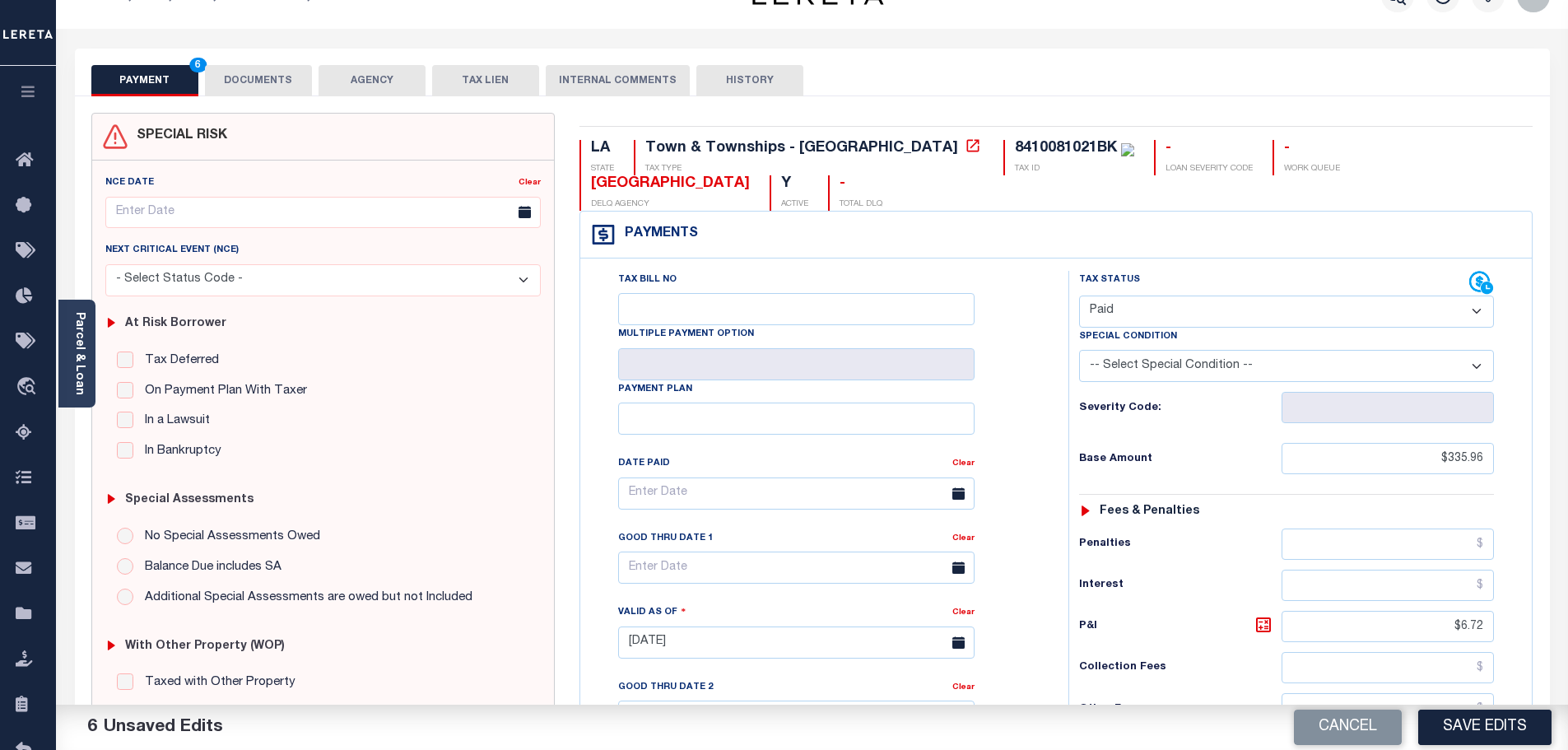
scroll to position [0, 0]
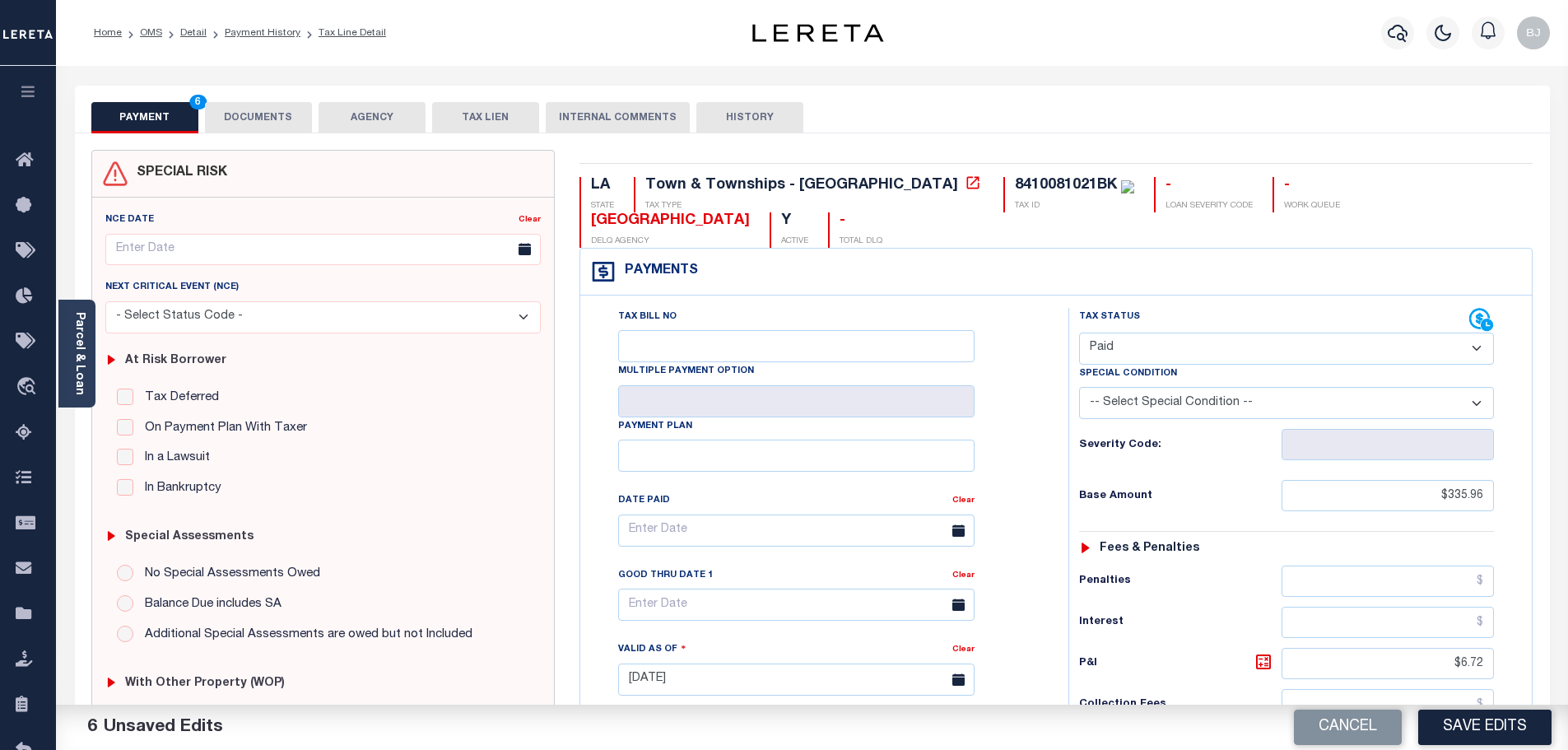
type input "$0.00"
click at [307, 129] on button "DOCUMENTS" at bounding box center [258, 118] width 107 height 31
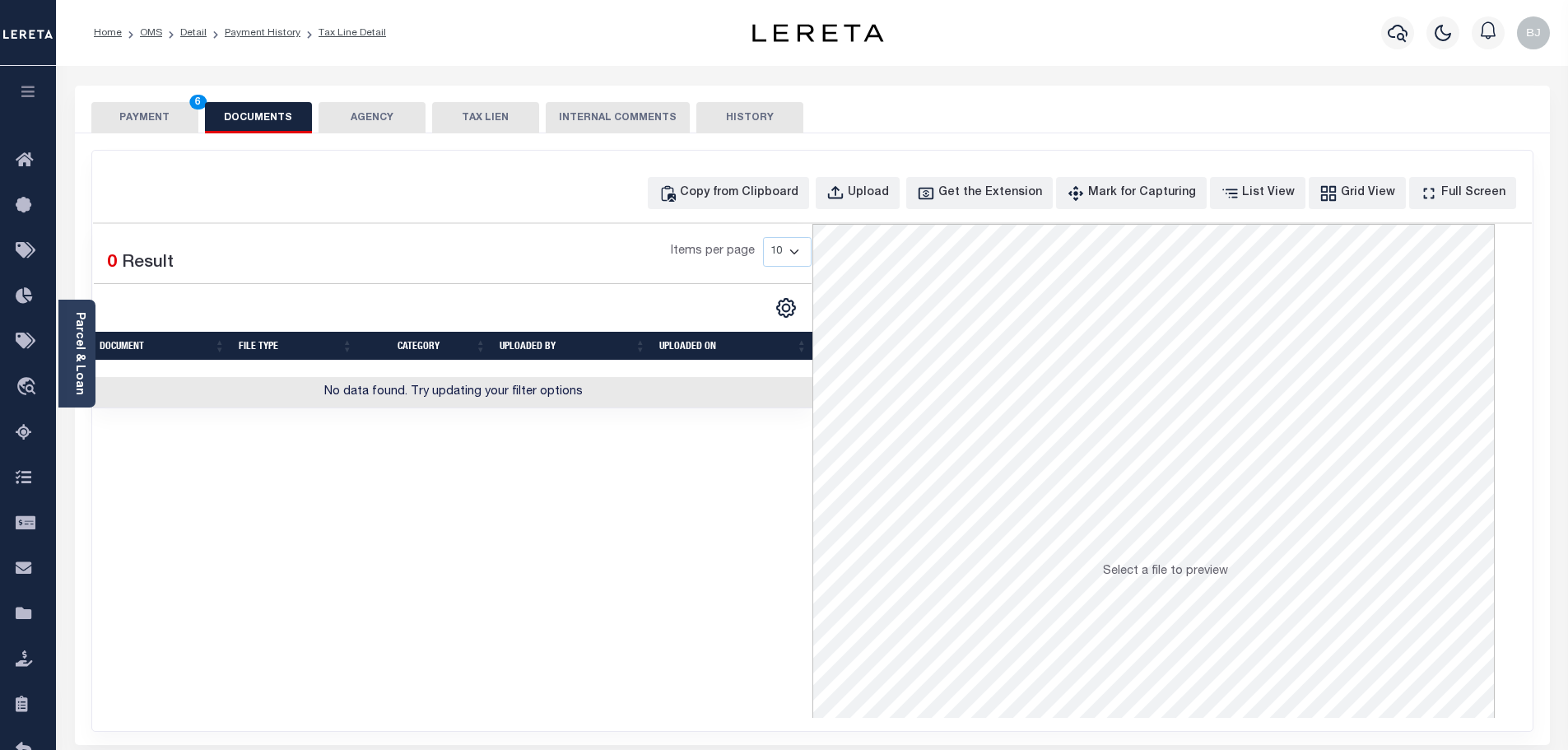
click at [846, 195] on div "Copy from Clipboard Upload Get the Extension Mark for Capturing Got it List Vie…" at bounding box center [1083, 193] width 872 height 32
click at [795, 195] on div "Copy from Clipboard" at bounding box center [739, 194] width 119 height 18
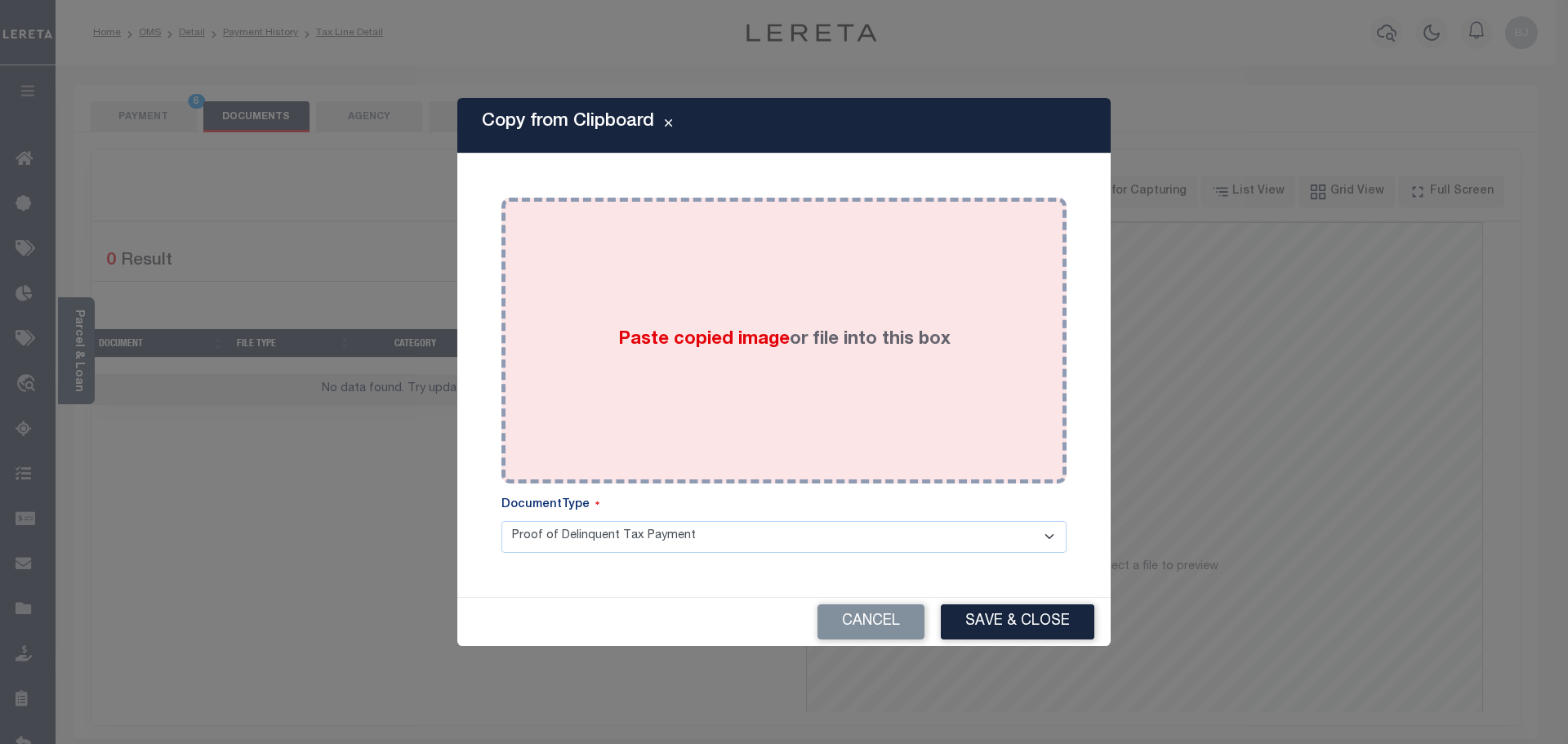
click at [846, 328] on div "Paste copied image or file into this box" at bounding box center [784, 340] width 541 height 261
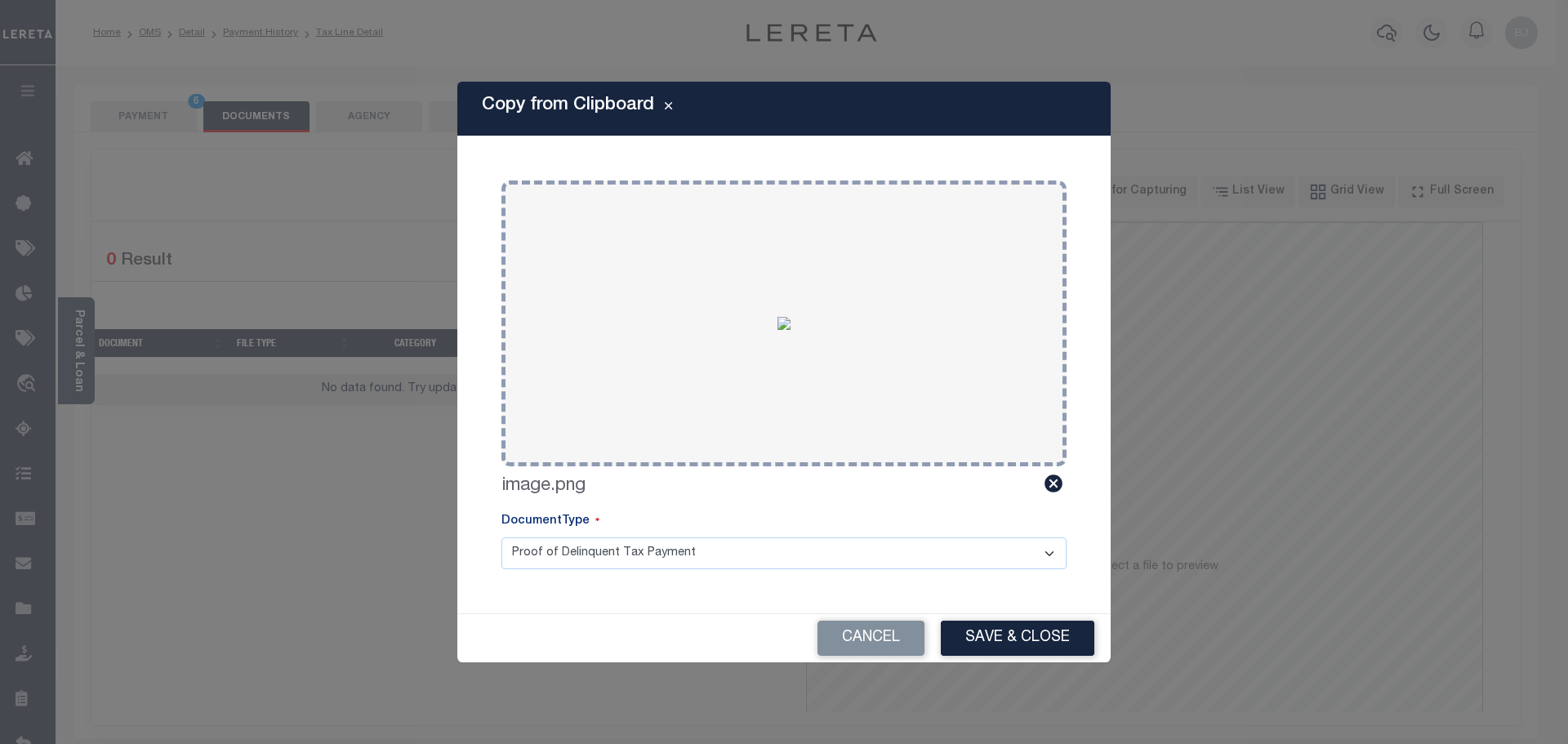
click at [1021, 617] on div "Cancel Save & Close" at bounding box center [784, 638] width 654 height 48
click at [1034, 645] on button "Save & Close" at bounding box center [1017, 638] width 153 height 35
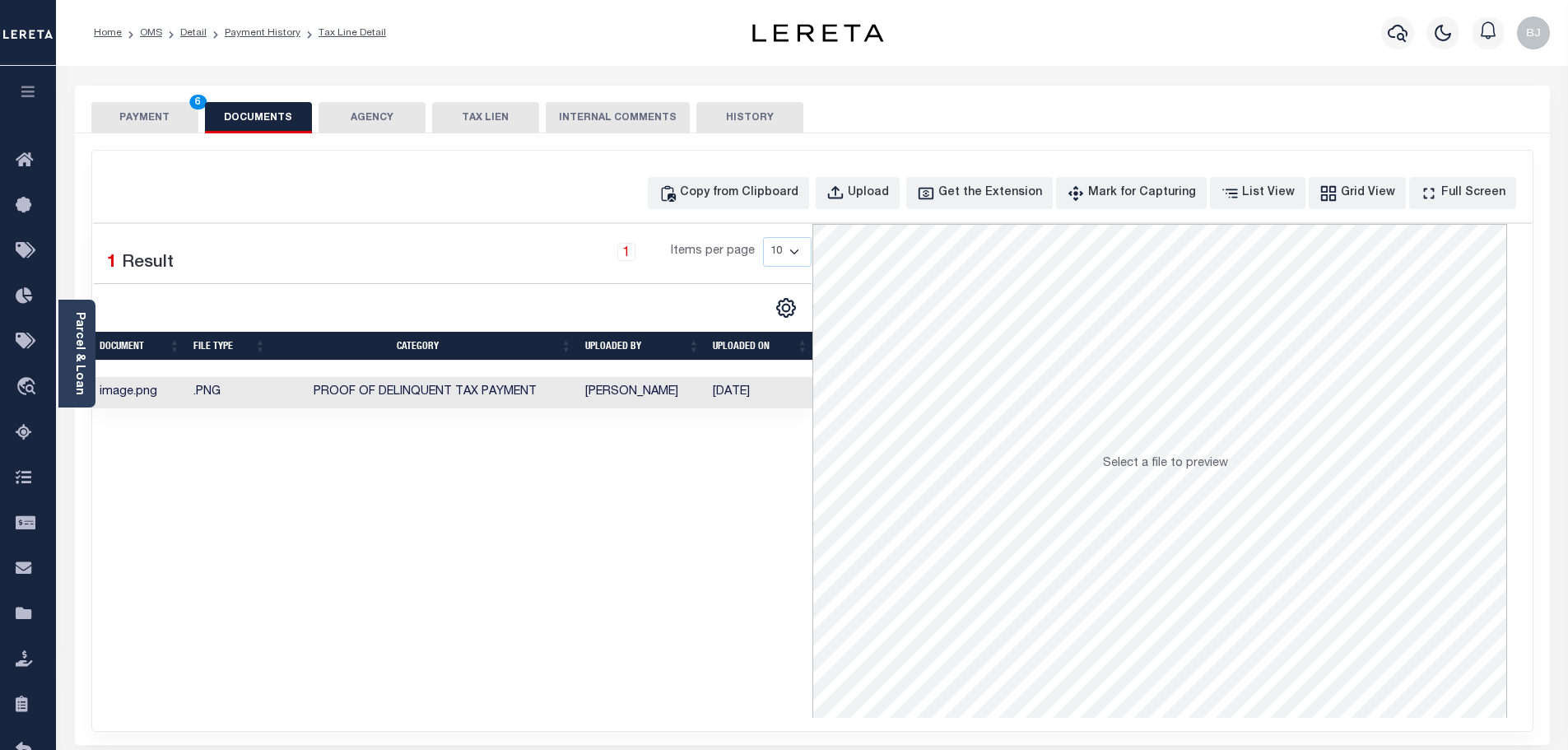
click at [118, 108] on button "PAYMENT 6" at bounding box center [145, 118] width 107 height 31
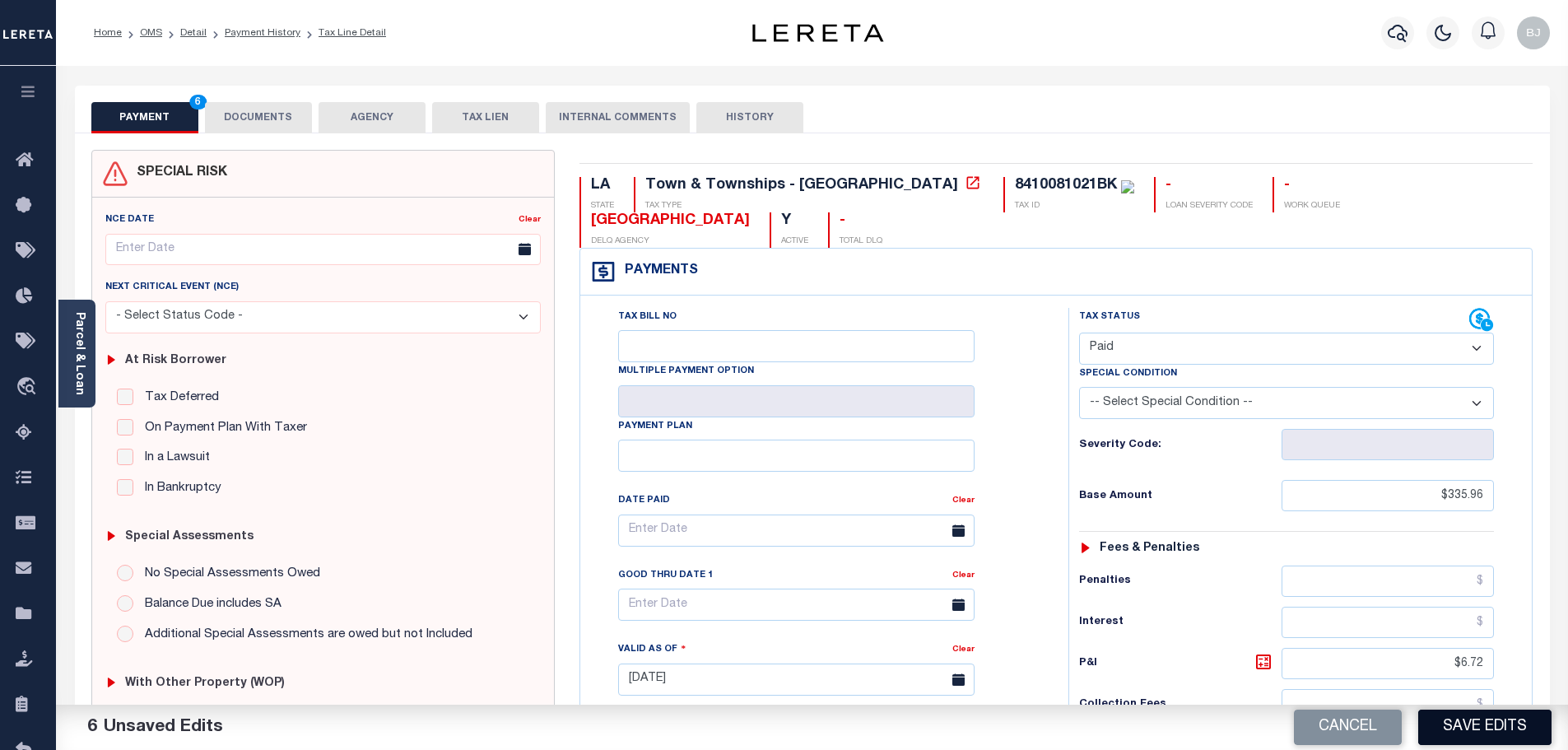
click at [1471, 736] on button "Save Edits" at bounding box center [1485, 727] width 134 height 35
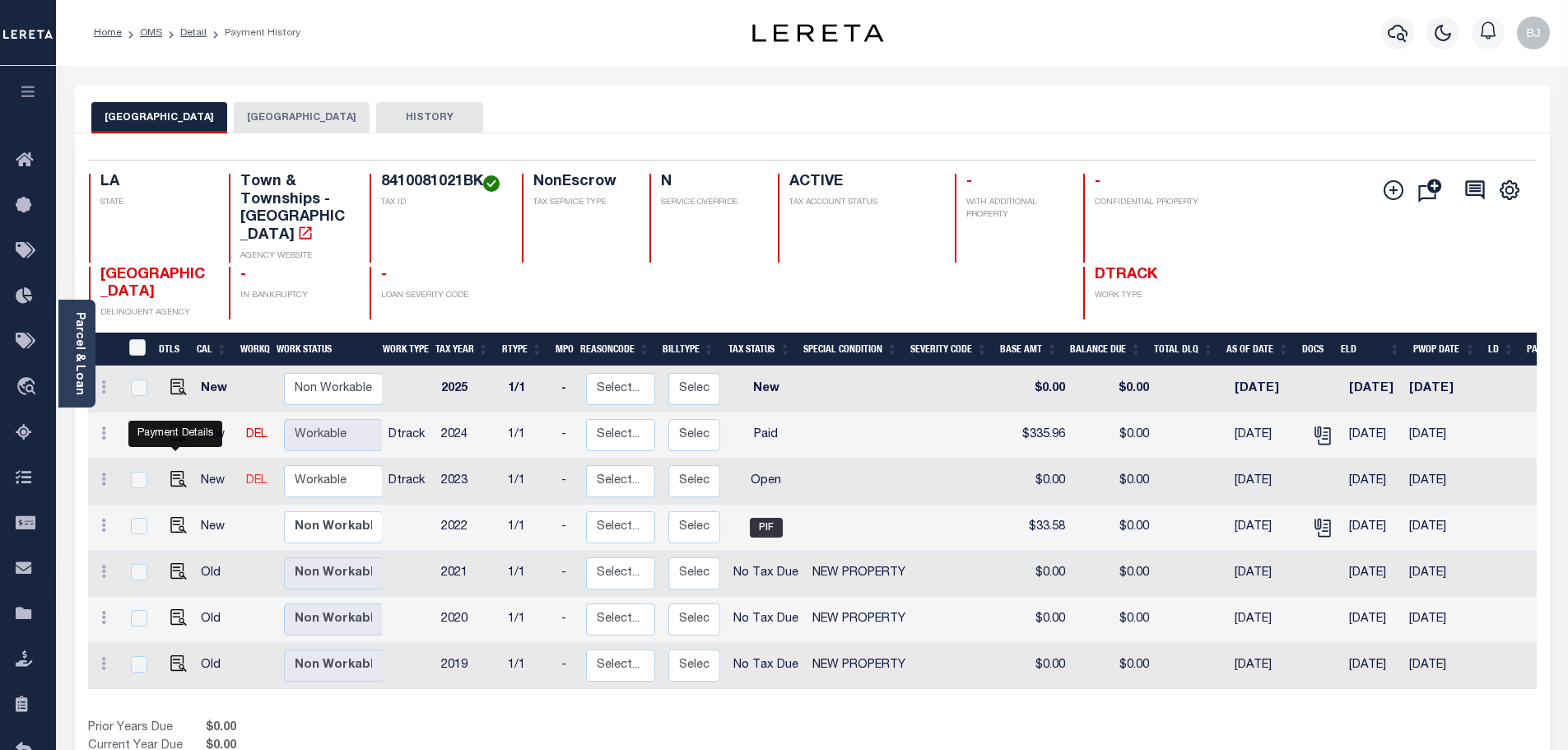
drag, startPoint x: 176, startPoint y: 461, endPoint x: 255, endPoint y: 465, distance: 79.1
click at [176, 471] on img "" at bounding box center [178, 479] width 17 height 17
checkbox input "true"
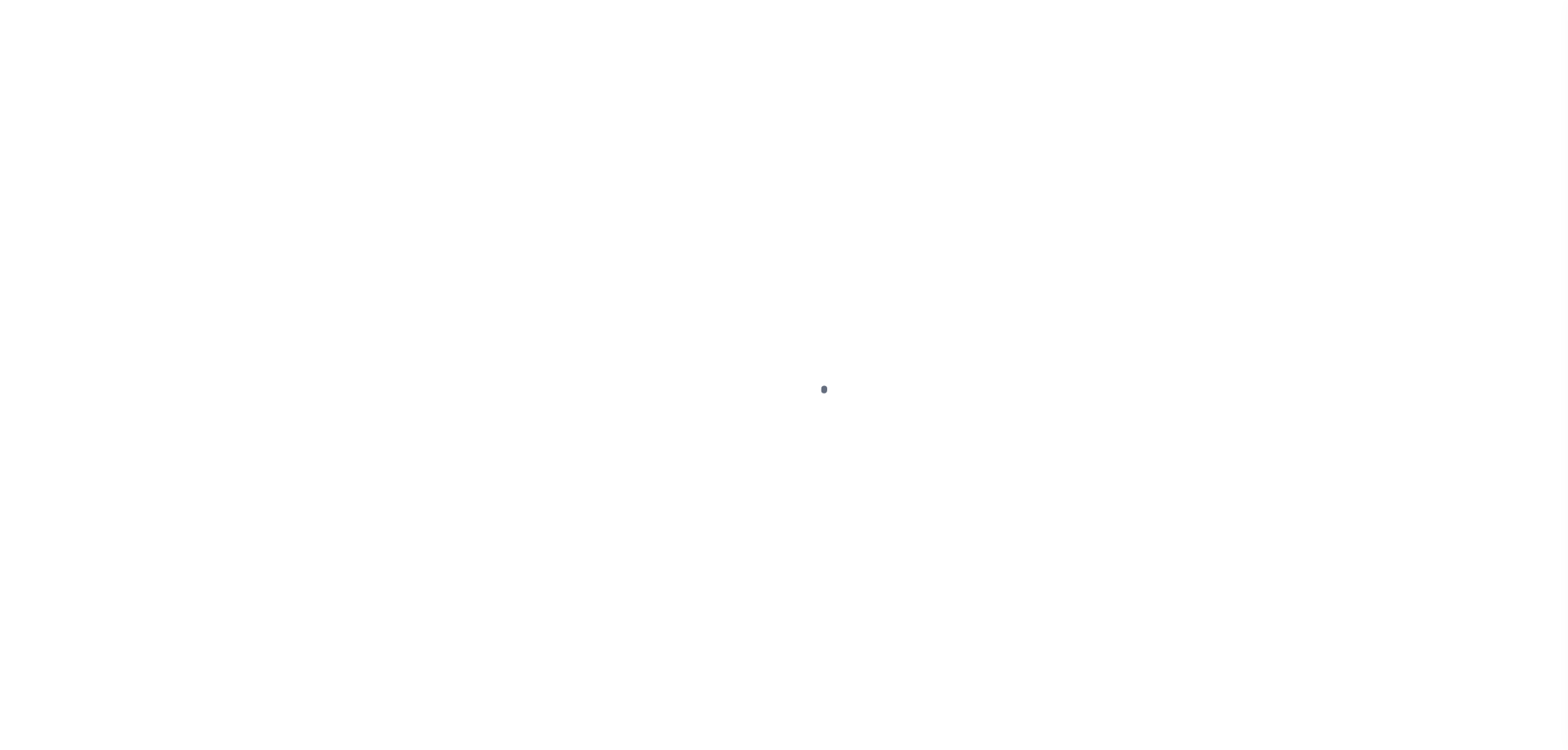
select select "OP2"
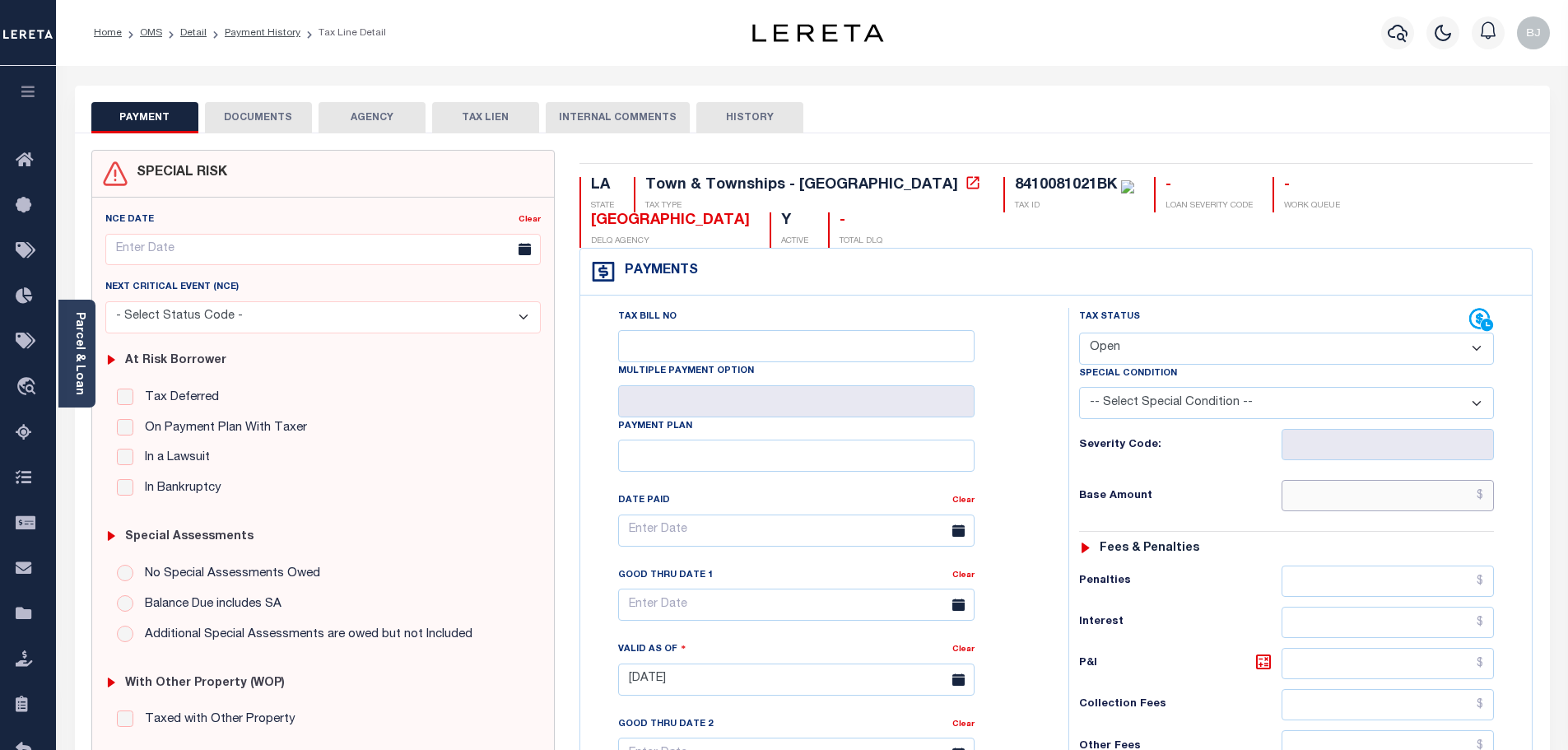
click at [1402, 480] on input "text" at bounding box center [1388, 495] width 213 height 31
paste input "33.68"
type input "$33.68"
type input "[DATE]"
click at [1277, 332] on select "- Select Status Code - Open Due/Unpaid Paid Incomplete No Tax Due Internal Refu…" at bounding box center [1287, 348] width 415 height 32
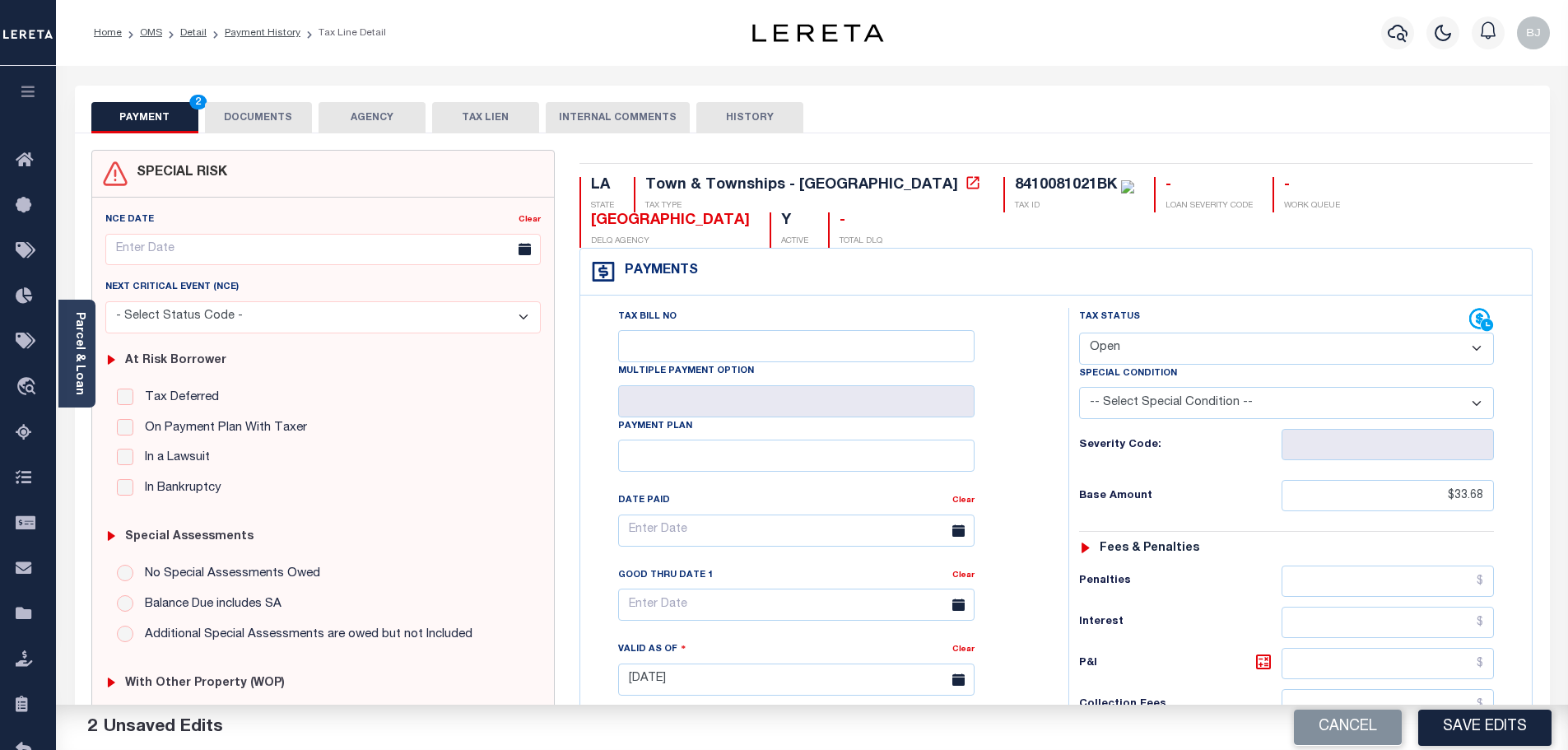
select select "PYD"
click at [1079, 332] on select "- Select Status Code - Open Due/Unpaid Paid Incomplete No Tax Due Internal Refu…" at bounding box center [1287, 348] width 415 height 32
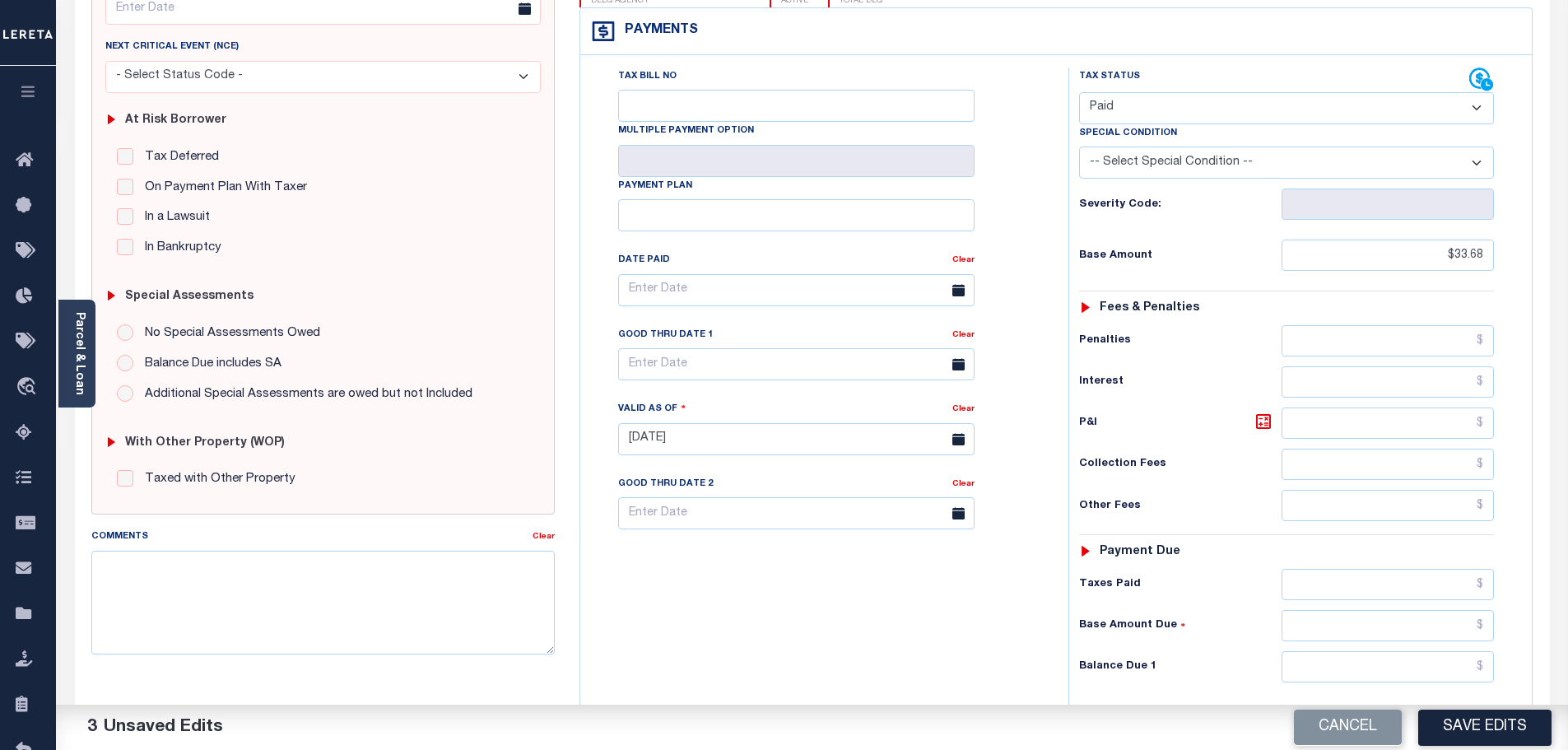
scroll to position [247, 0]
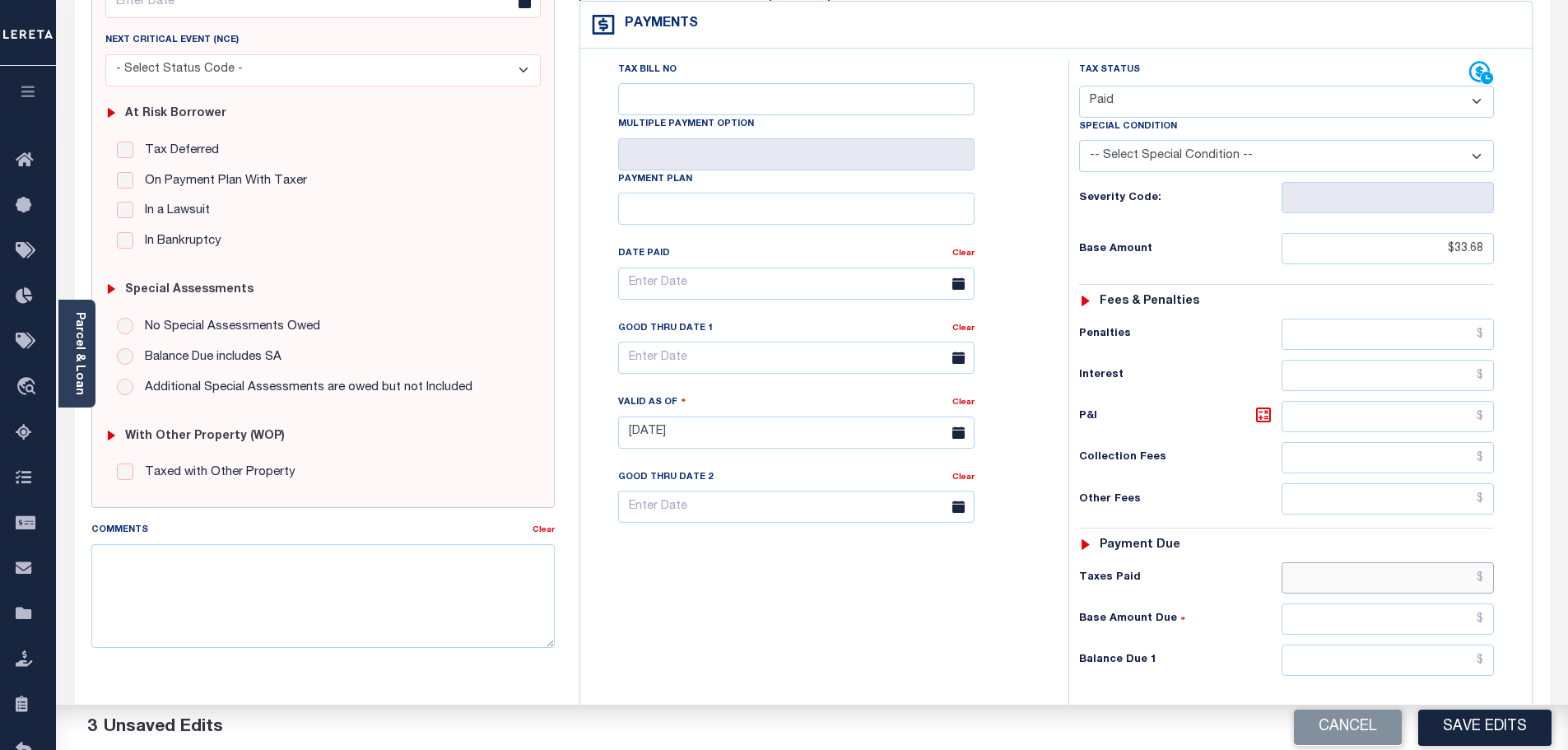
click at [1418, 562] on input "text" at bounding box center [1388, 578] width 213 height 31
paste input "33.68"
type input "$33.68"
click at [1442, 645] on input "text" at bounding box center [1388, 661] width 213 height 31
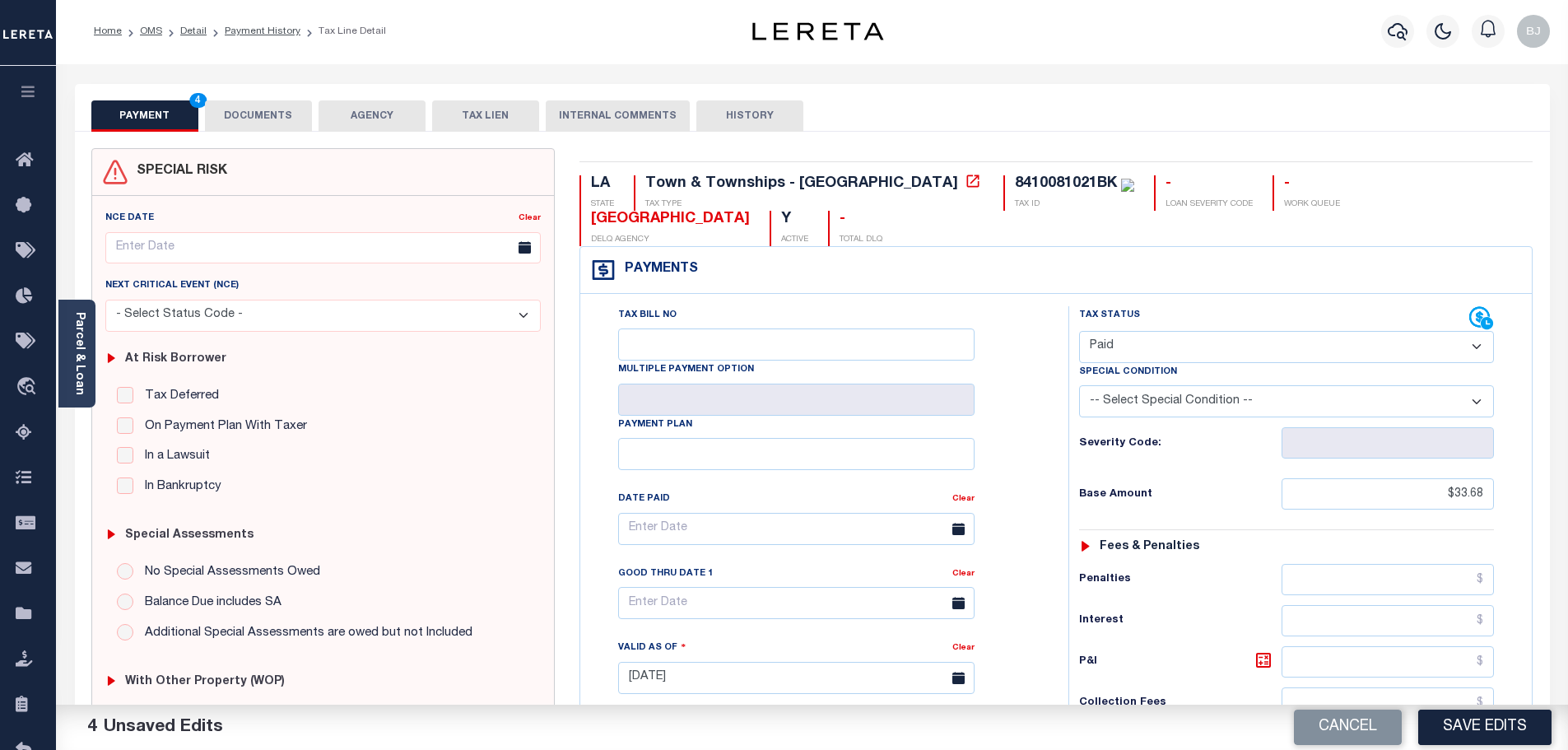
scroll to position [0, 0]
type input "$0.00"
click at [275, 123] on button "DOCUMENTS" at bounding box center [258, 118] width 107 height 31
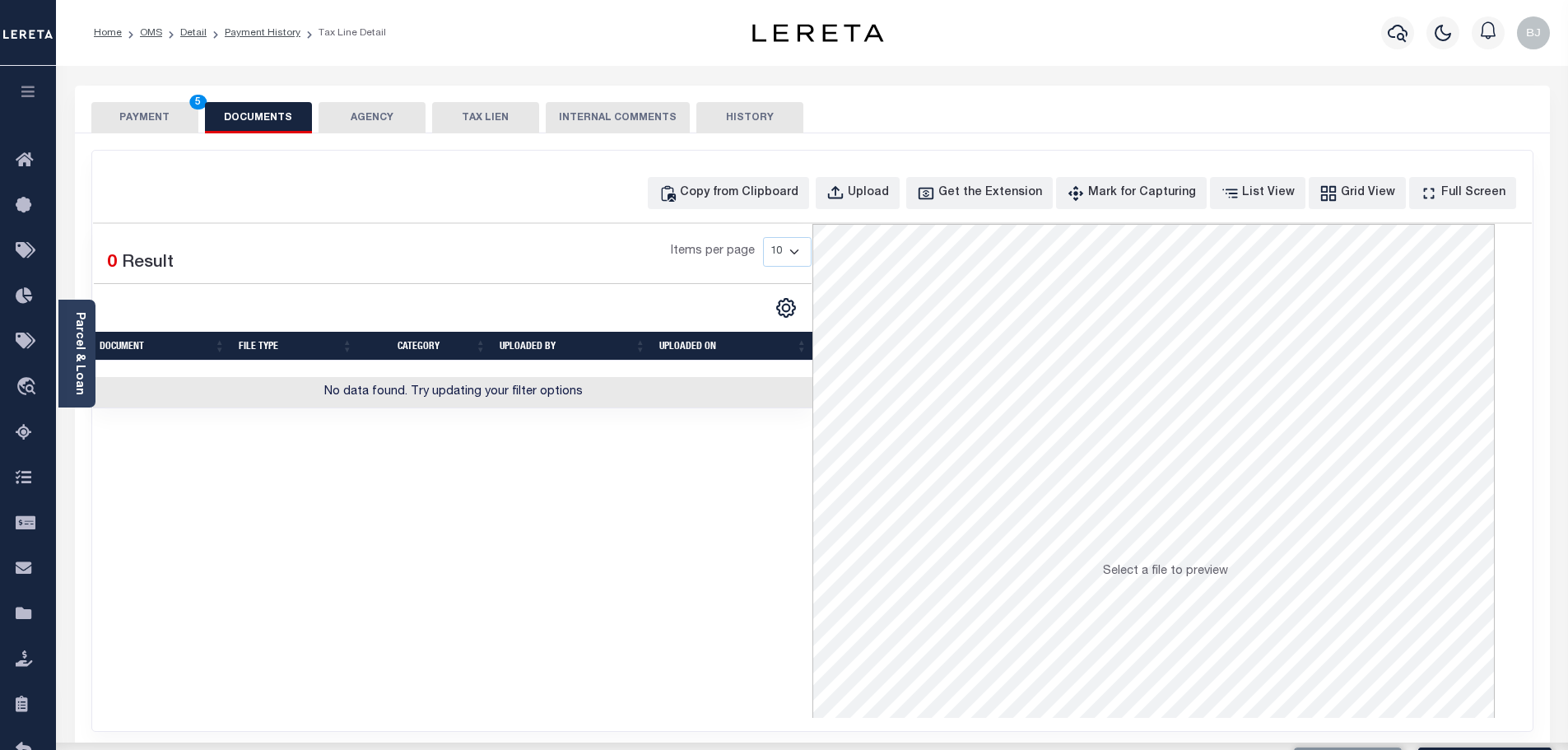
click at [715, 218] on div "Copy from Clipboard Upload Get the Extension Mark for Capturing Got it List Vie…" at bounding box center [812, 440] width 1440 height 580
click at [798, 200] on div "Copy from Clipboard" at bounding box center [739, 194] width 119 height 18
select select "POP"
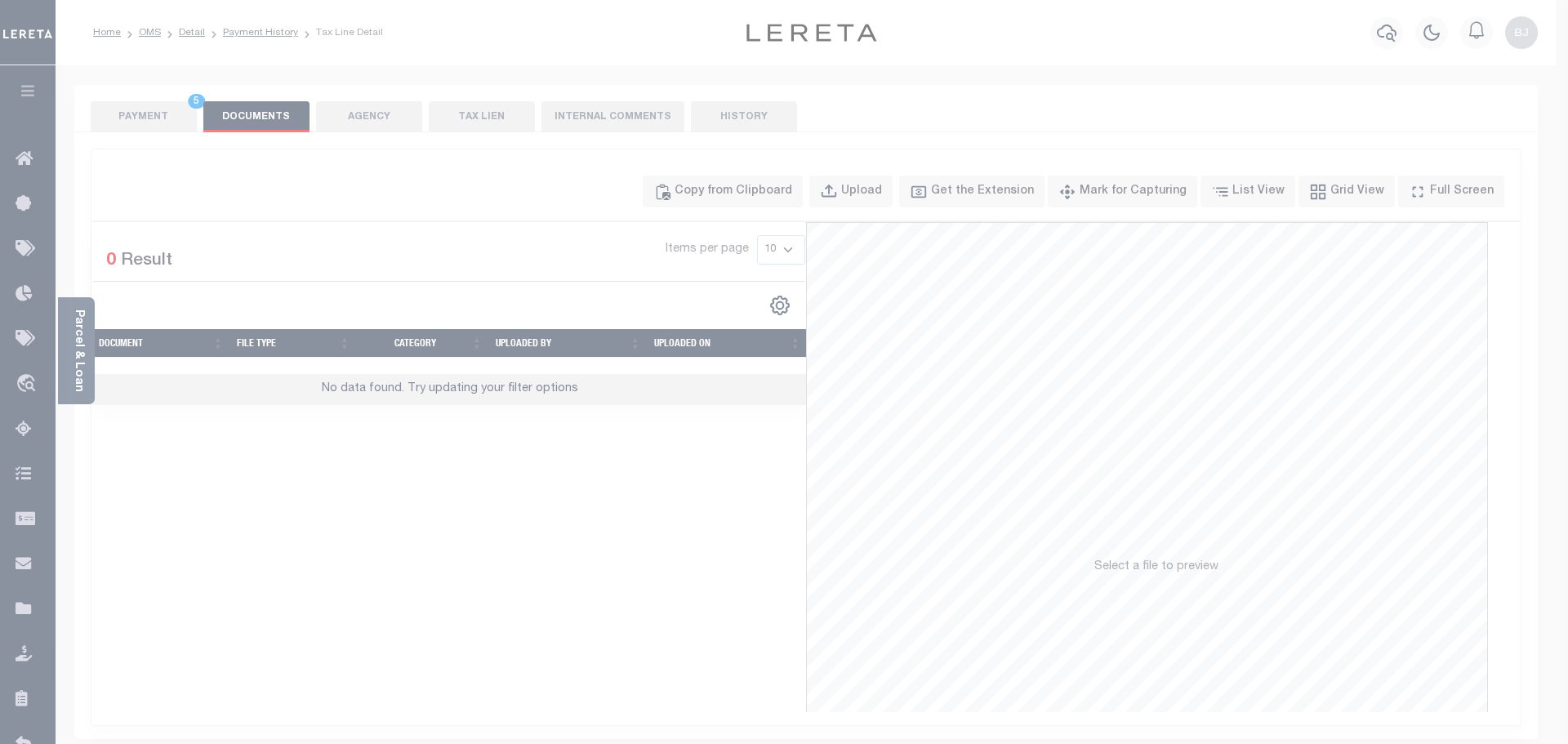
drag, startPoint x: 889, startPoint y: 325, endPoint x: 893, endPoint y: 333, distance: 8.9
click at [0, 0] on label "Paste copied image or file into this box" at bounding box center [0, 0] width 0 height 0
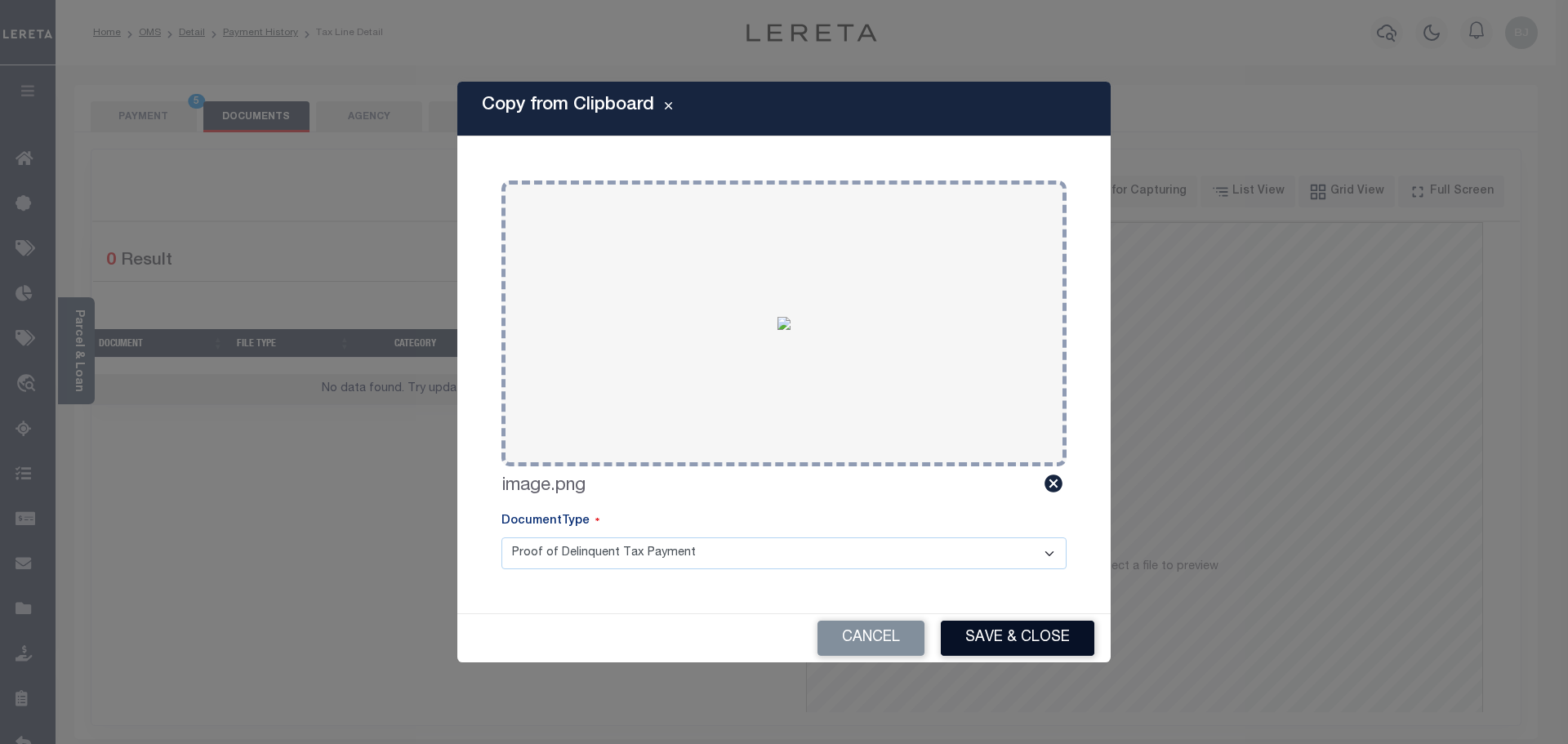
click at [1036, 629] on button "Save & Close" at bounding box center [1017, 638] width 153 height 35
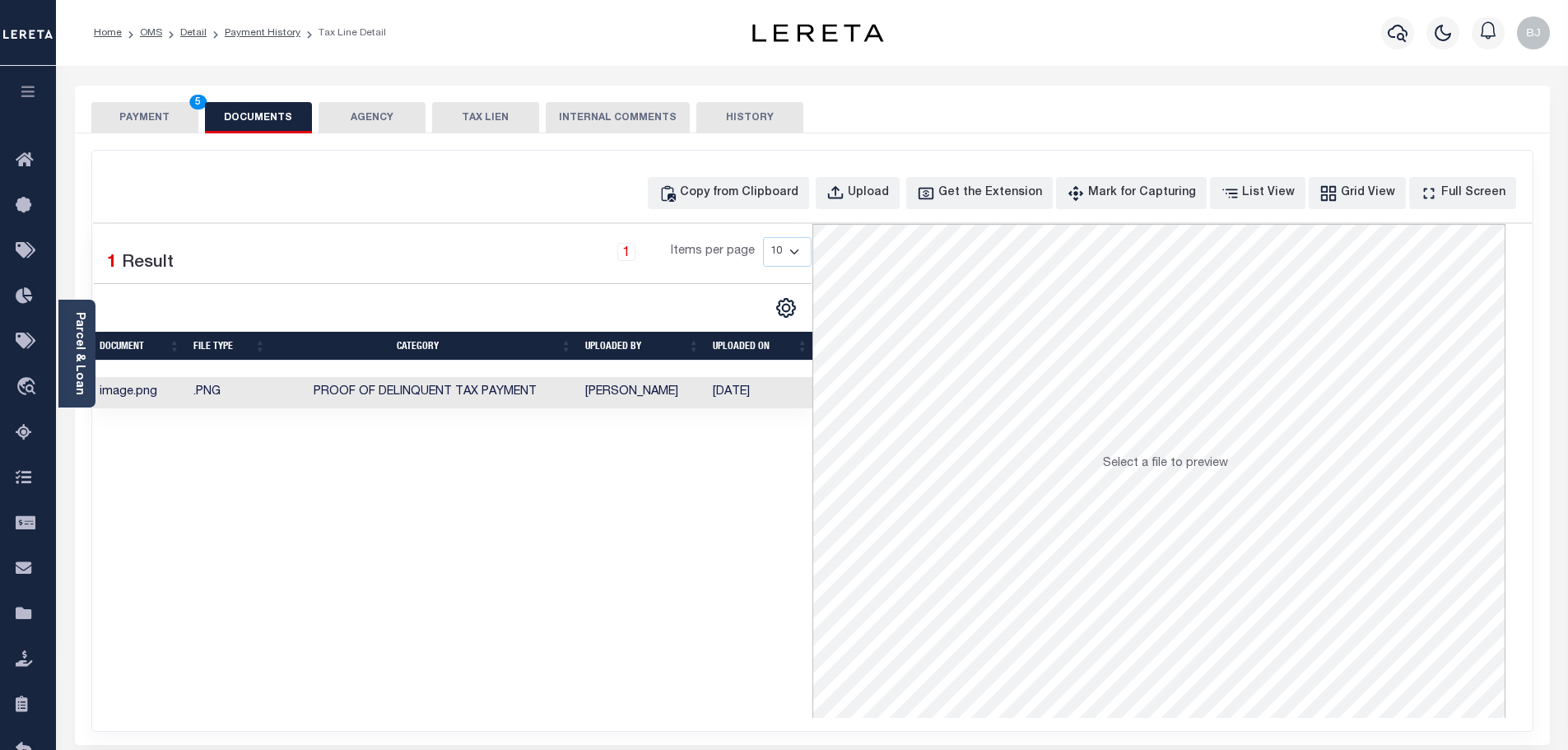
click at [92, 126] on button "PAYMENT 5" at bounding box center [145, 118] width 107 height 31
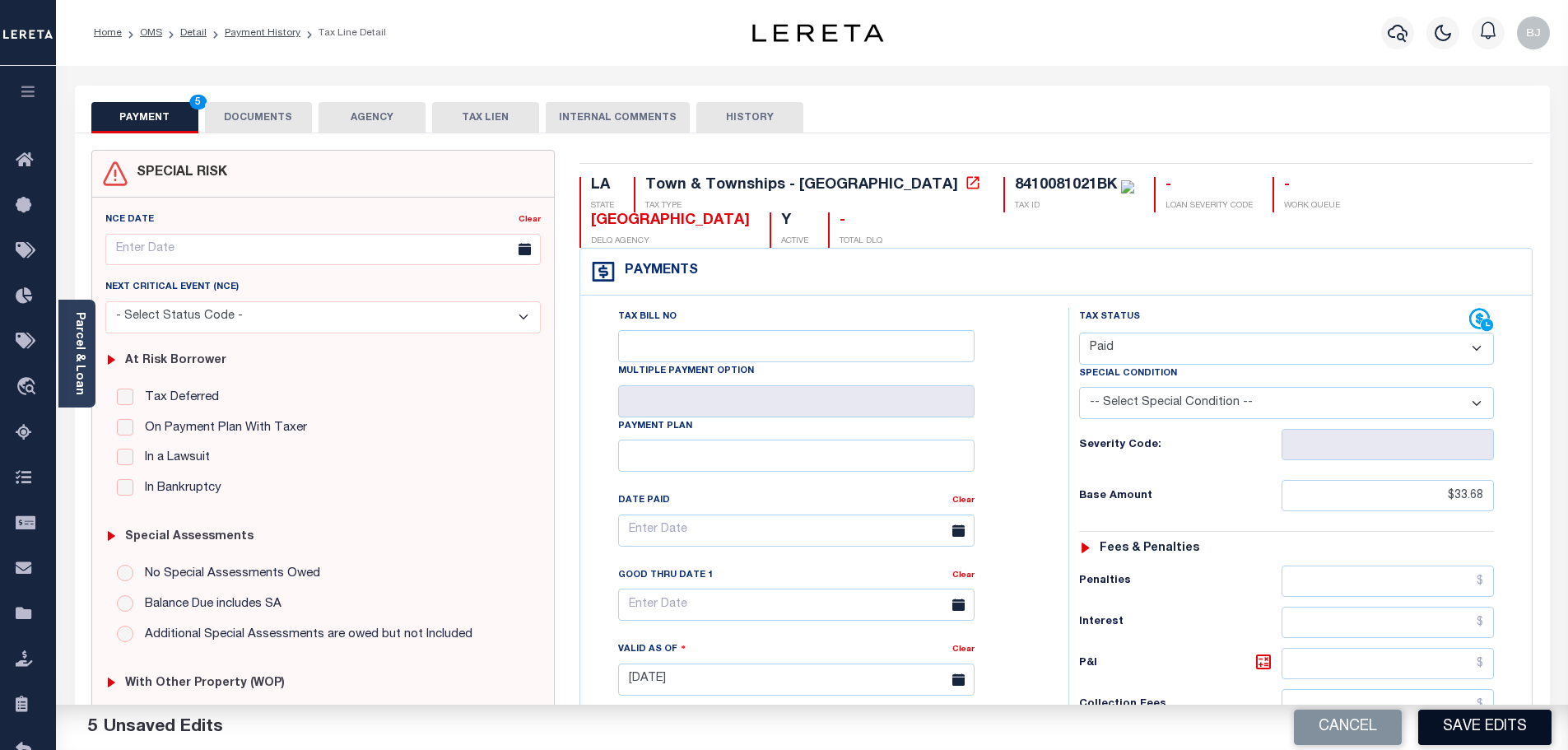
click at [1496, 718] on button "Save Edits" at bounding box center [1485, 727] width 134 height 35
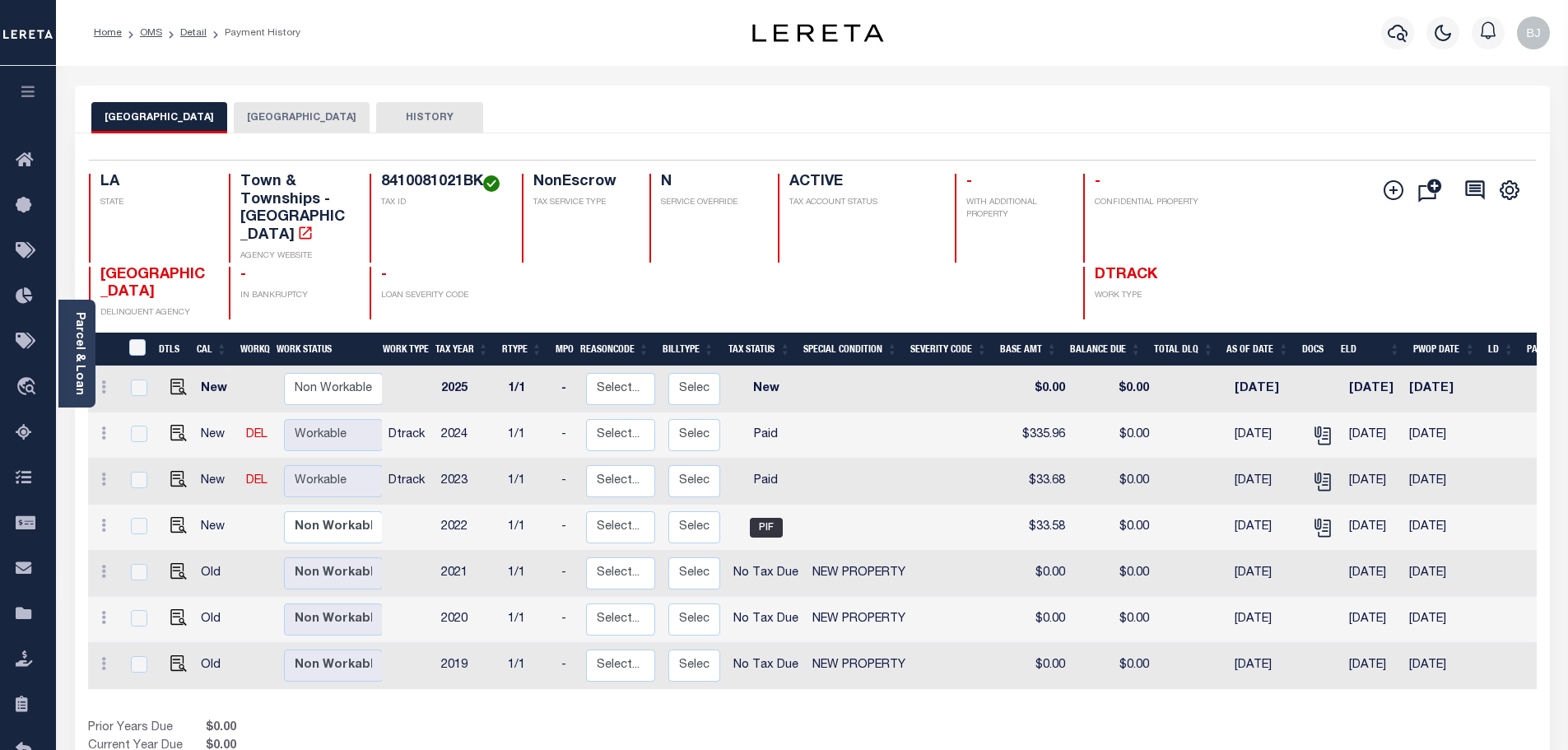
click at [269, 134] on div "Selected 7 Results 1 Items per page 25 50 100 LA STATE TAX ID N" at bounding box center [812, 471] width 1475 height 674
click at [265, 118] on button "[GEOGRAPHIC_DATA]" at bounding box center [302, 118] width 136 height 31
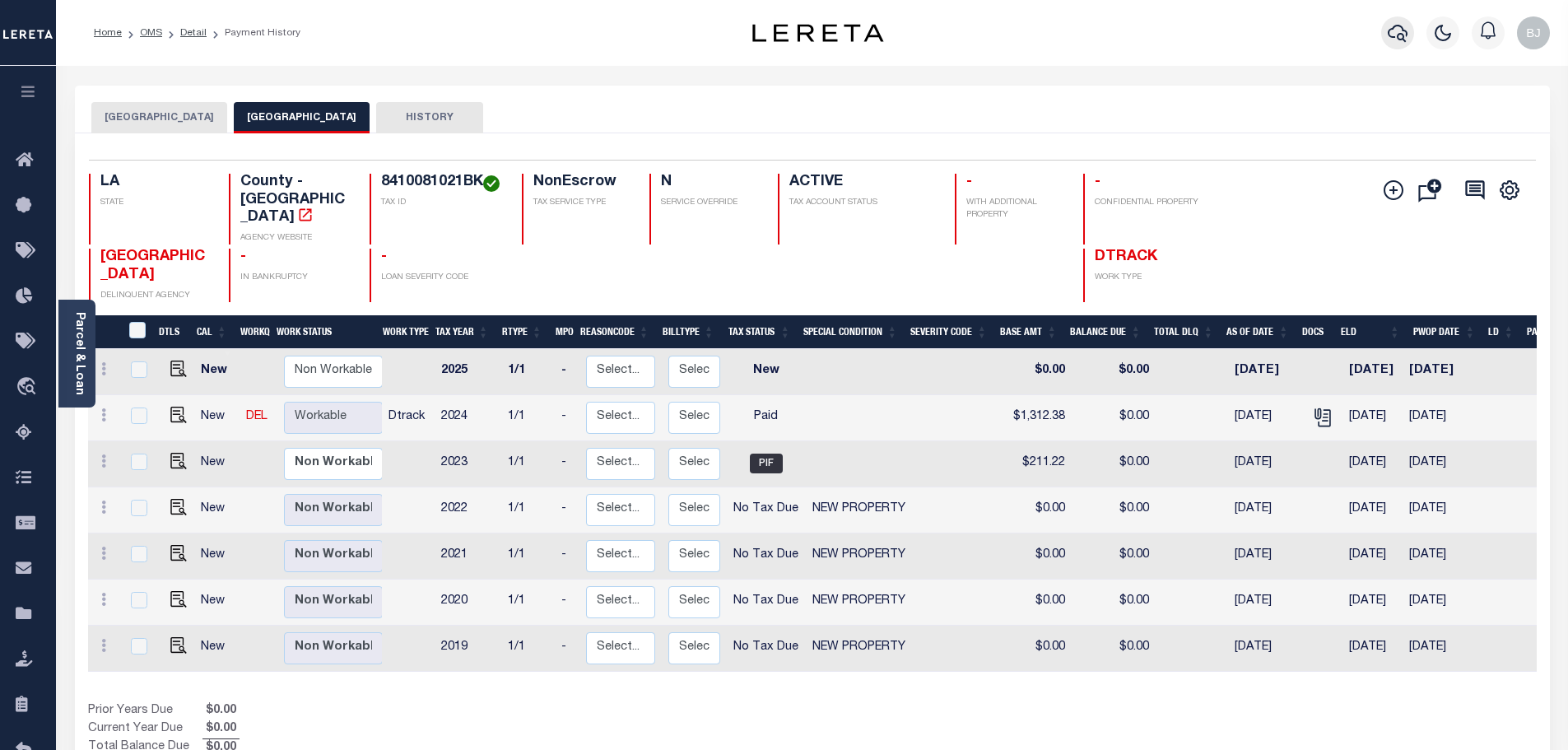
click at [1409, 26] on button "button" at bounding box center [1397, 32] width 32 height 32
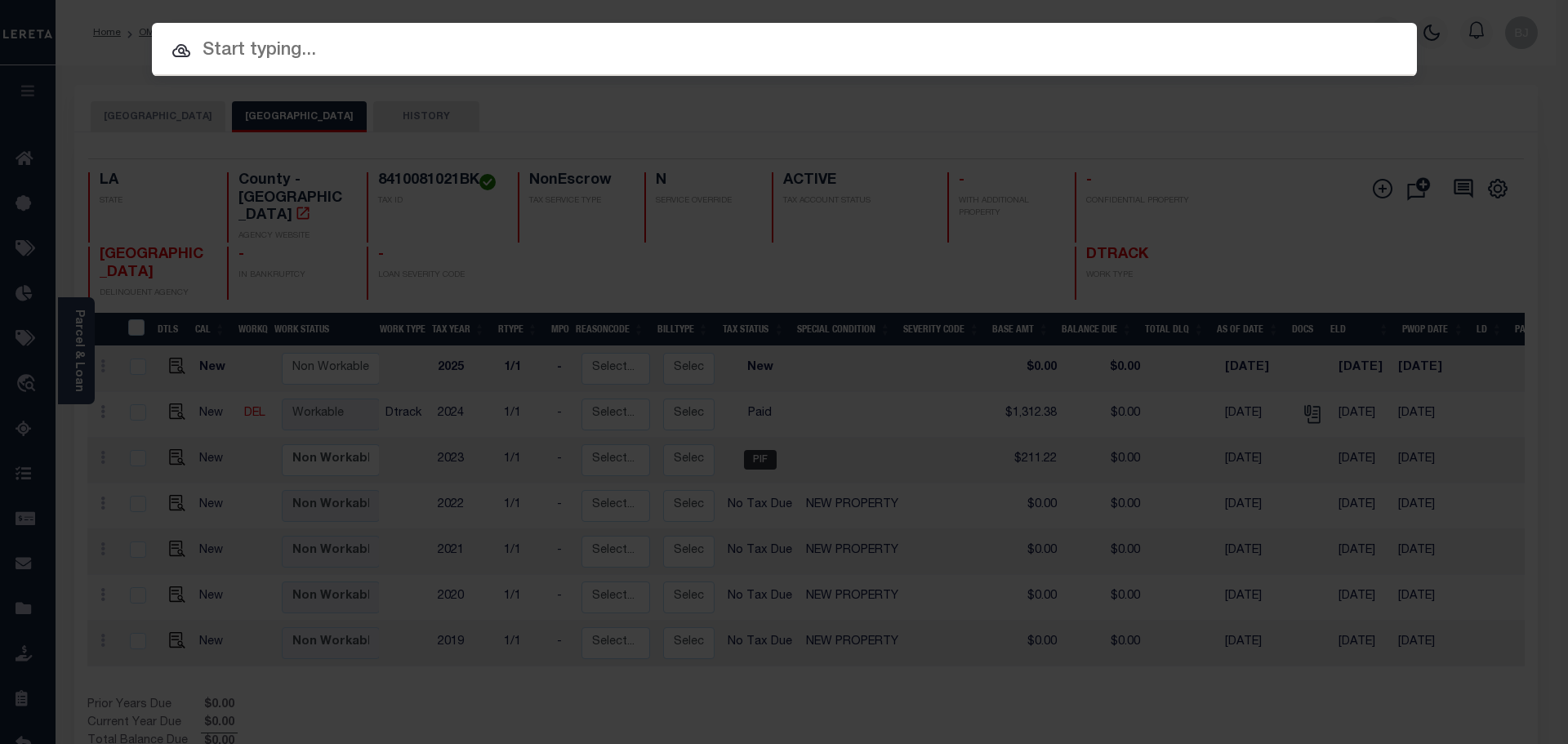
click at [678, 45] on input "text" at bounding box center [784, 51] width 1266 height 28
paste input "17022256"
type input "17022256"
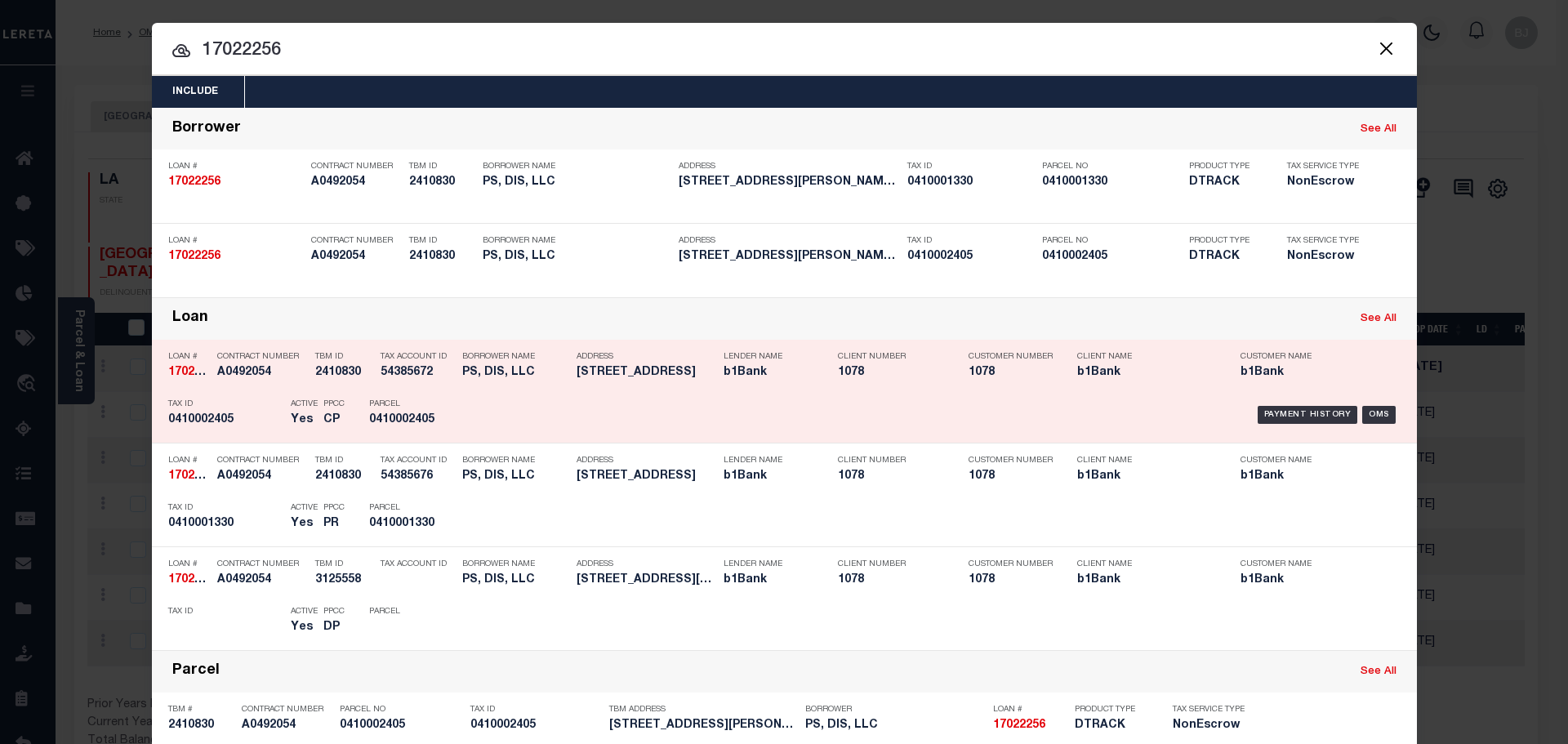
click at [487, 405] on div "Payment History OMS" at bounding box center [934, 414] width 934 height 48
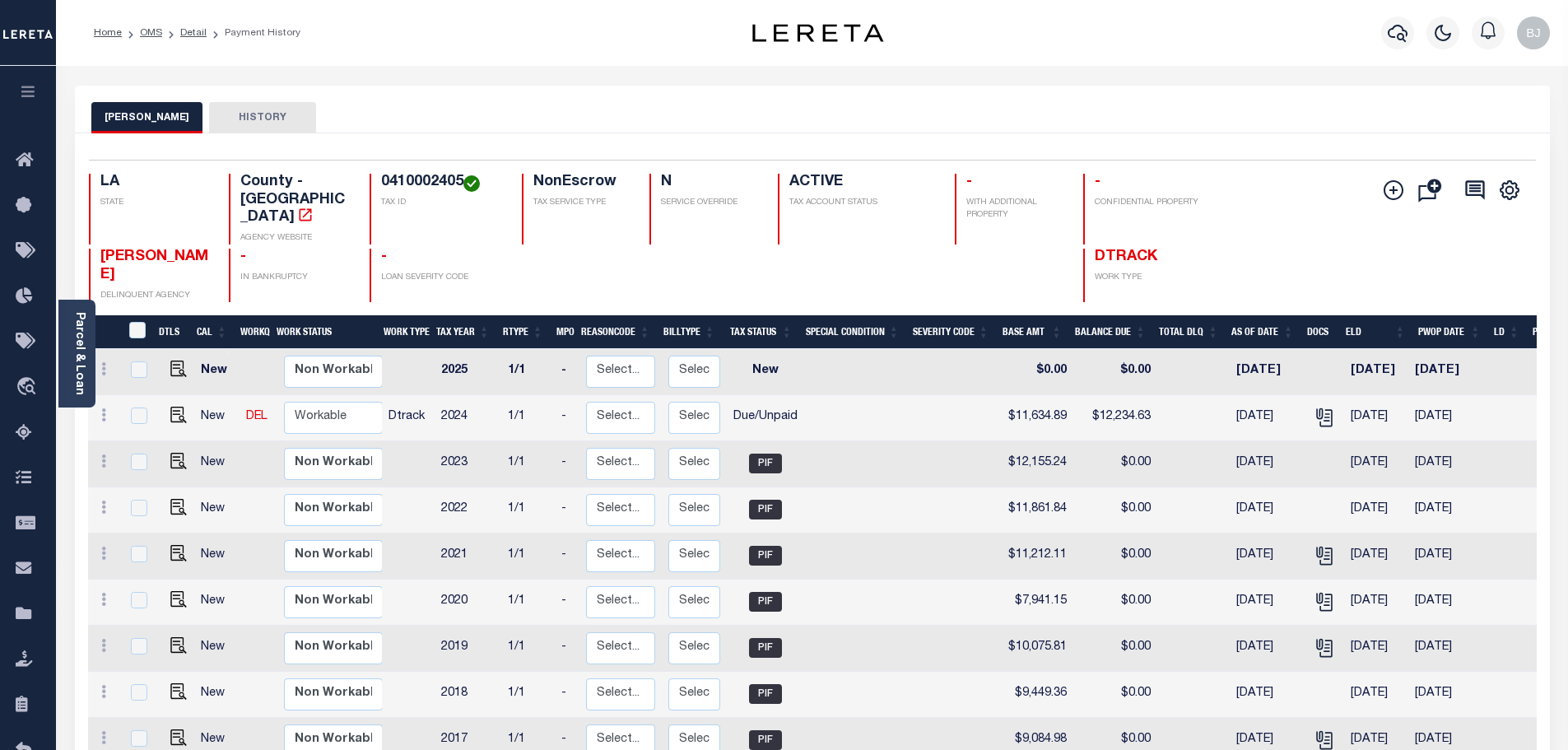
click at [437, 188] on h4 "0410002405" at bounding box center [441, 183] width 121 height 18
copy h4 "0410002405"
click at [180, 407] on img "" at bounding box center [178, 415] width 17 height 17
checkbox input "true"
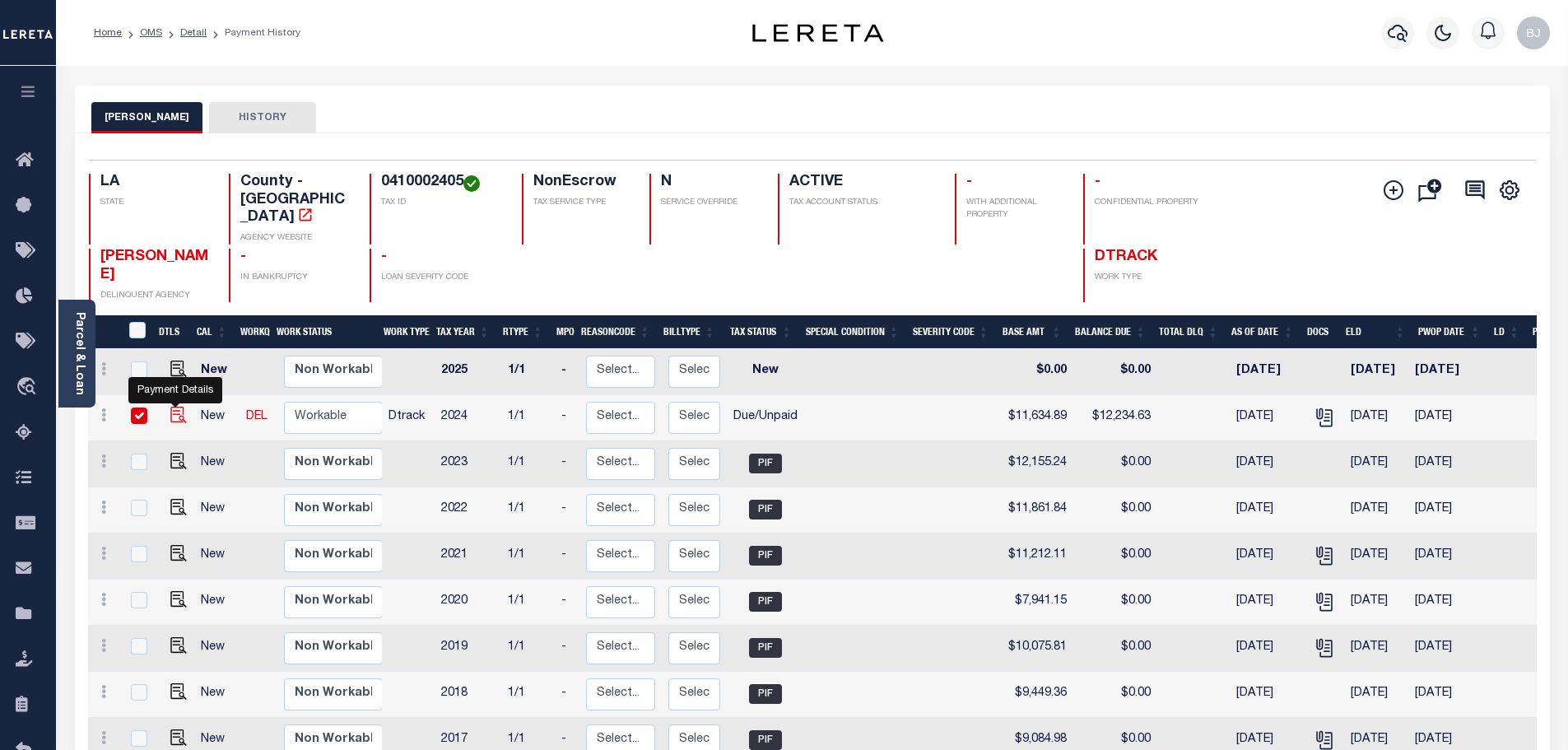
checkbox input "true"
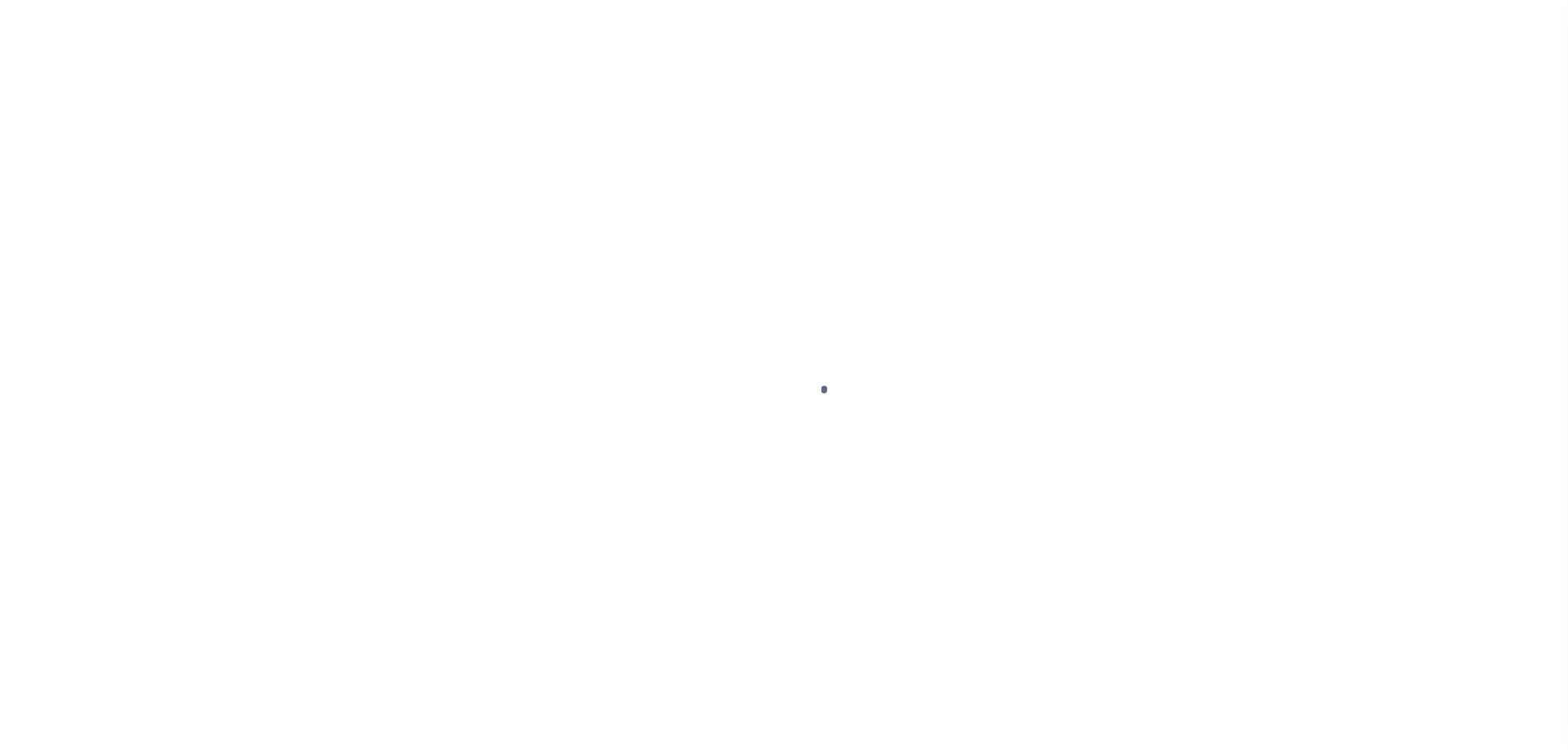
select select "DUE"
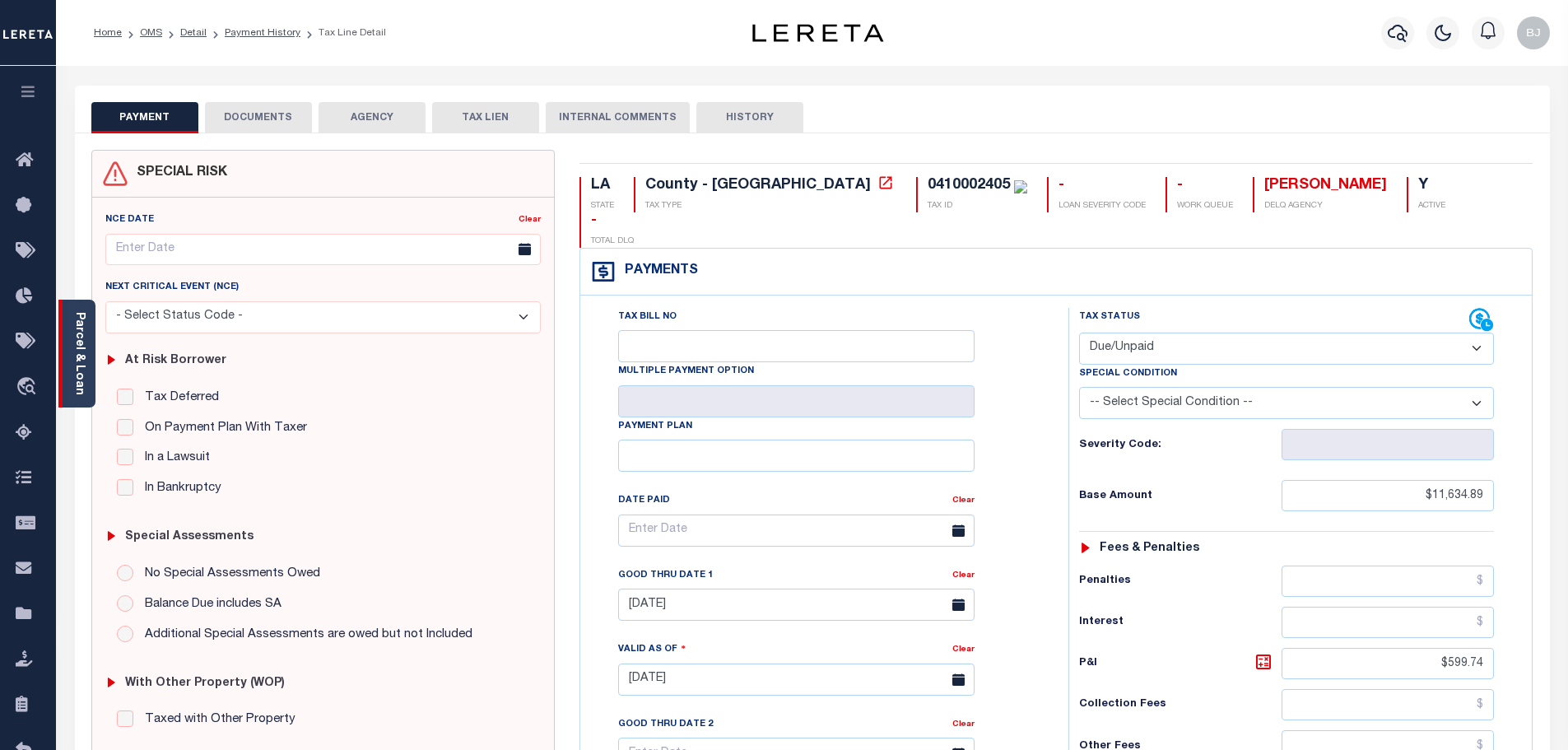
click at [84, 381] on link "Parcel & Loan" at bounding box center [80, 353] width 12 height 84
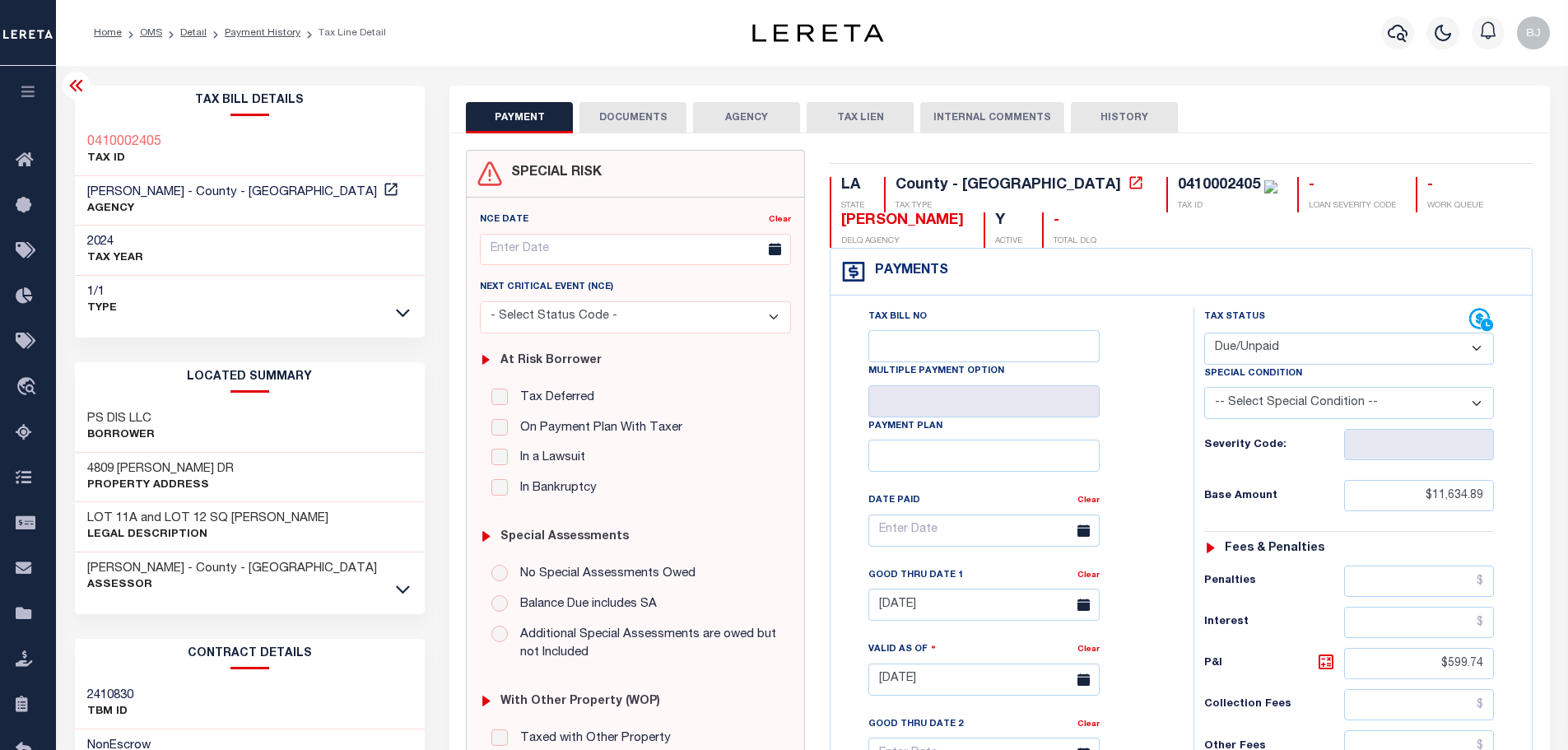
click at [1178, 183] on div "0410002405" at bounding box center [1219, 185] width 83 height 15
drag, startPoint x: 1113, startPoint y: 183, endPoint x: 1373, endPoint y: 116, distance: 268.5
click at [1178, 183] on div "0410002405" at bounding box center [1219, 185] width 83 height 15
copy div "0410002405"
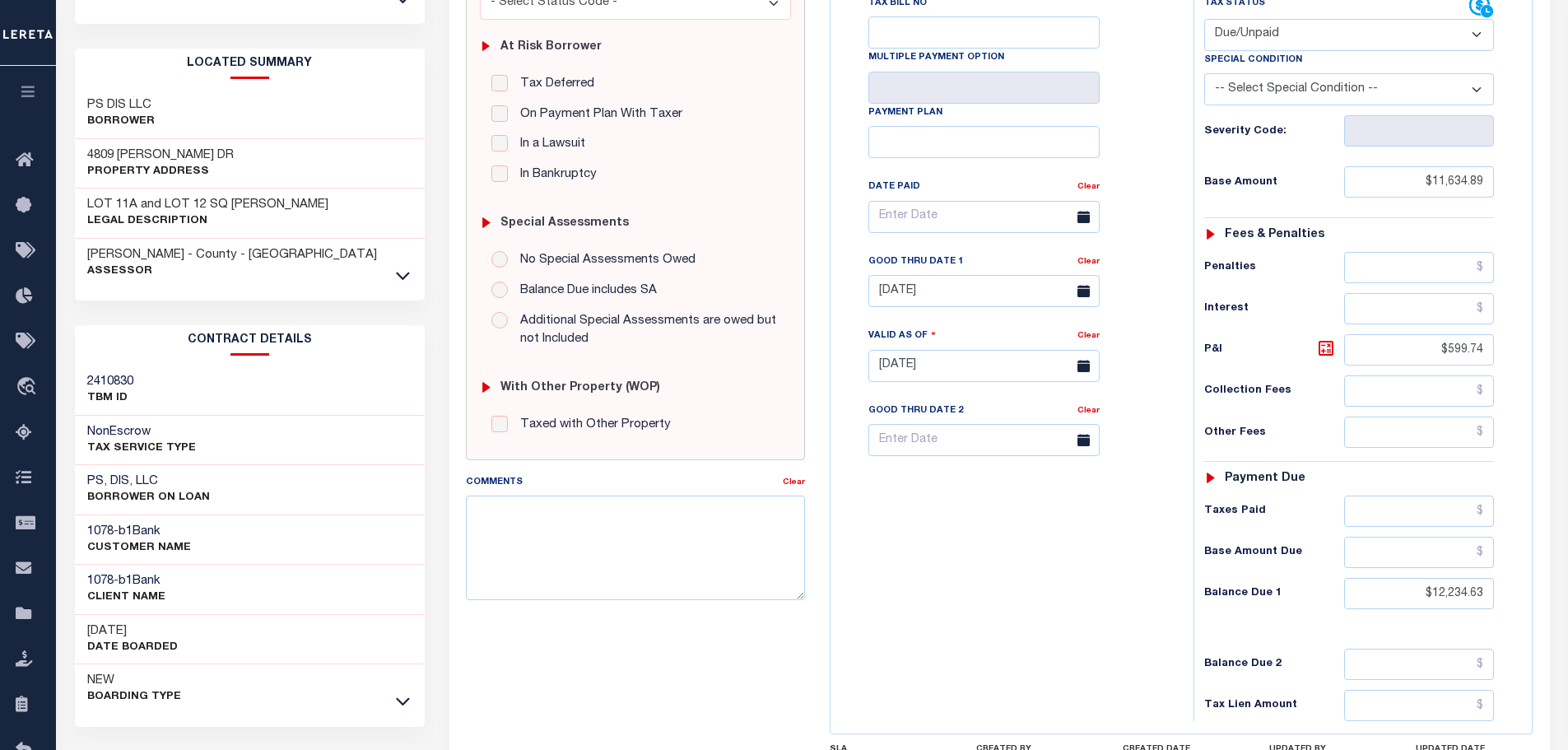
scroll to position [329, 0]
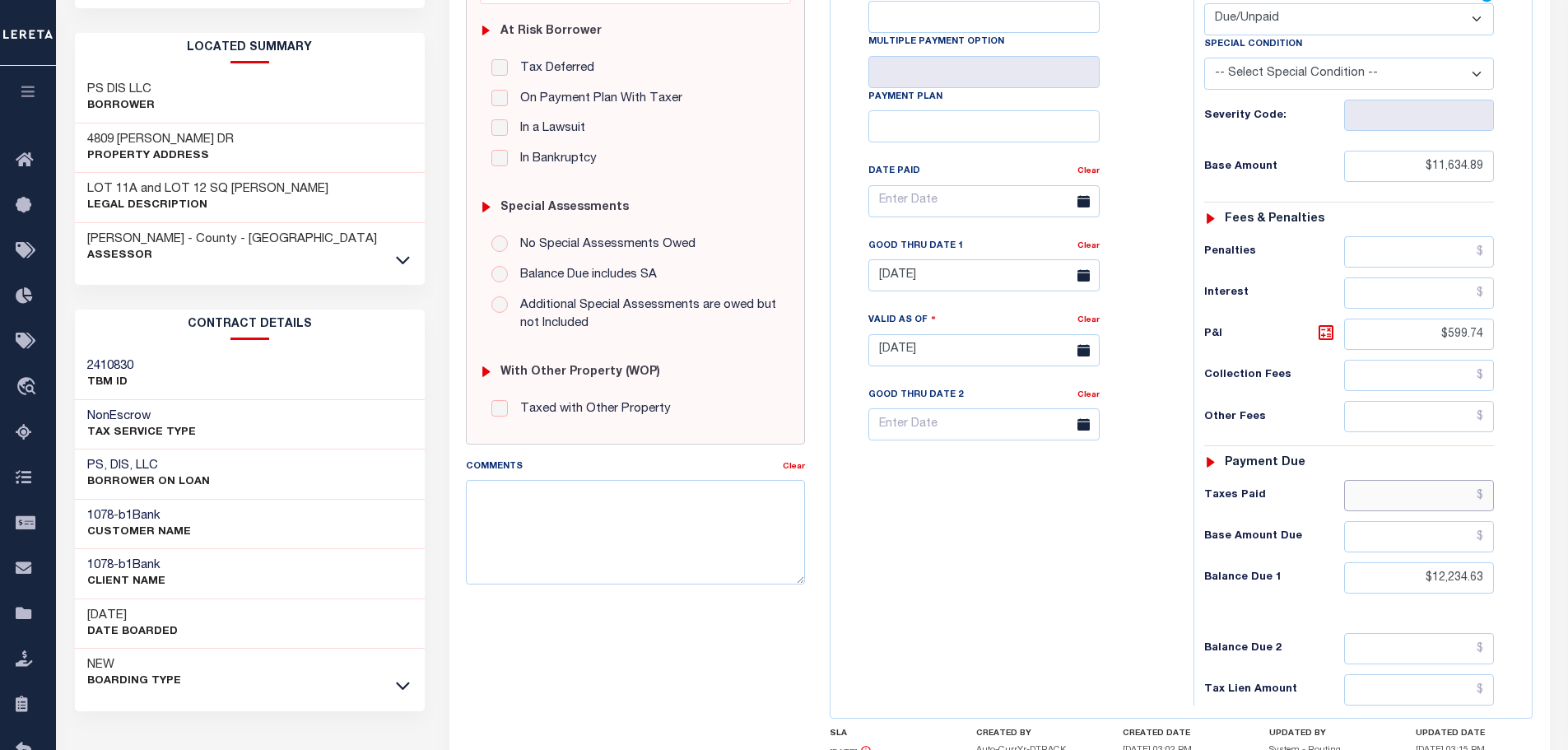
click at [1445, 508] on input "text" at bounding box center [1419, 495] width 150 height 31
paste input "12,960.68"
type input "$12,960.68"
type input "[DATE]"
drag, startPoint x: 1450, startPoint y: 586, endPoint x: 1526, endPoint y: 586, distance: 76.0
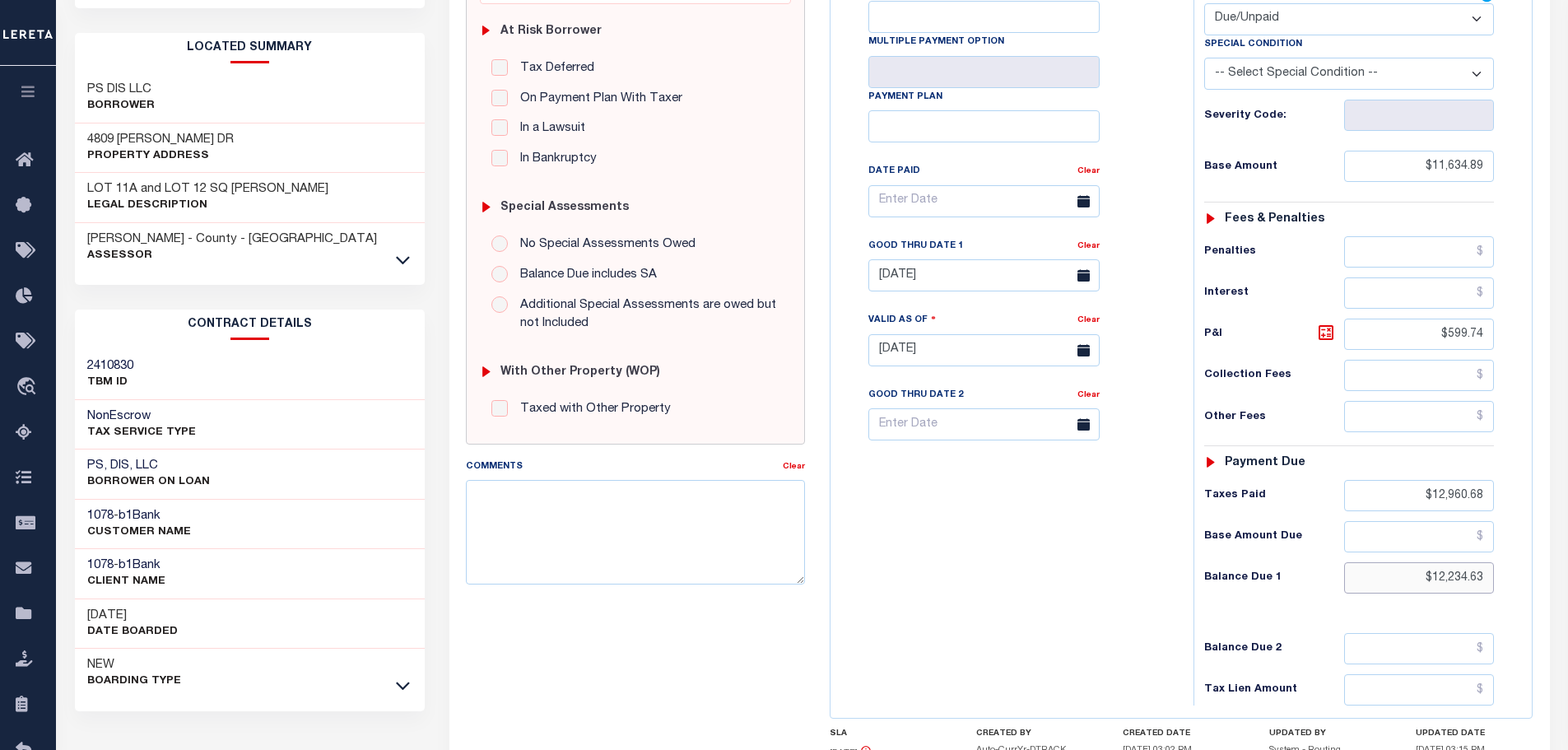
click at [1522, 586] on div "Tax Status Status" at bounding box center [1354, 341] width 346 height 726
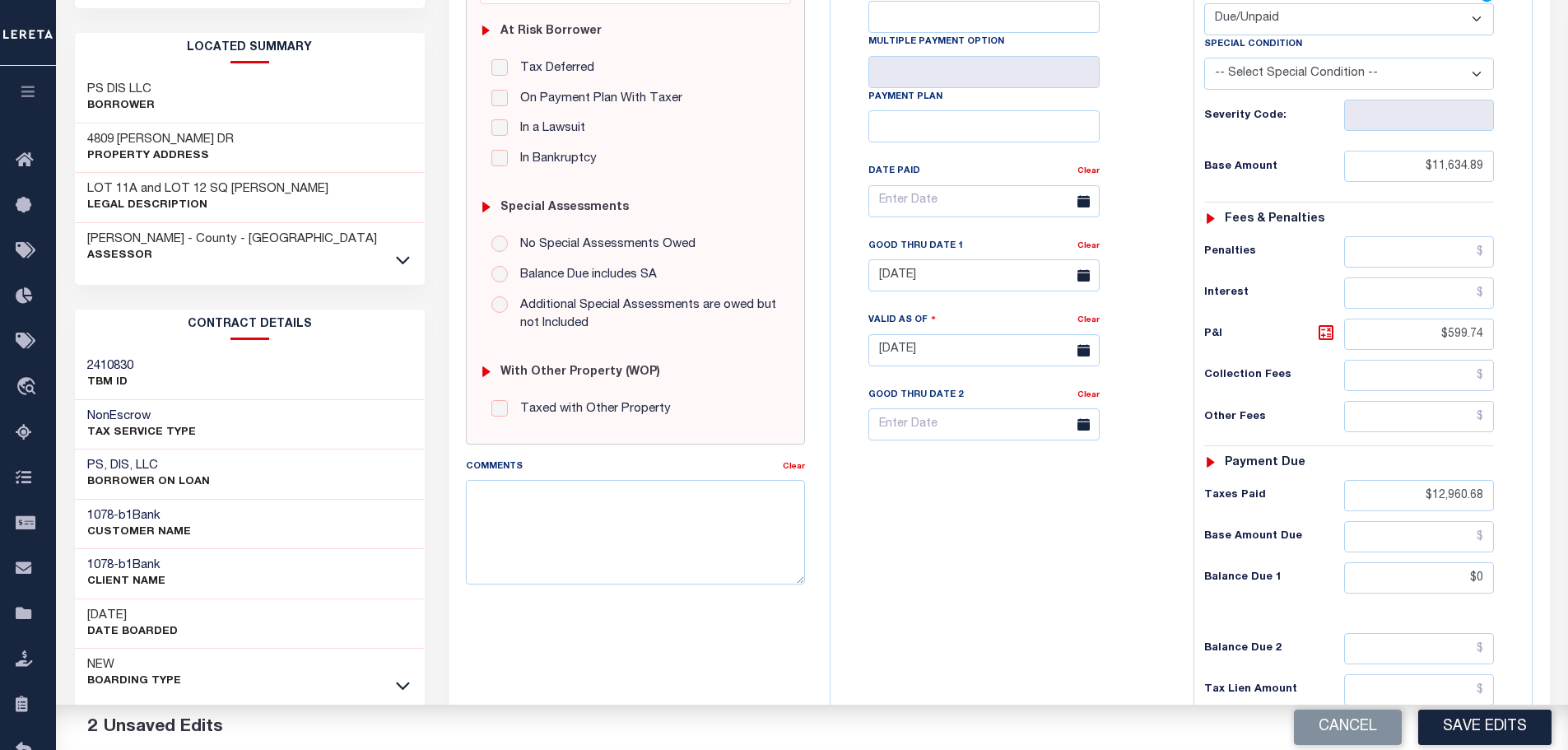
type input "$0.00"
click at [1247, 30] on select "- Select Status Code - Open Due/Unpaid Paid Incomplete No Tax Due Internal Refu…" at bounding box center [1349, 19] width 290 height 32
select select "PYD"
click at [1204, 4] on select "- Select Status Code - Open Due/Unpaid Paid Incomplete No Tax Due Internal Refu…" at bounding box center [1349, 19] width 290 height 32
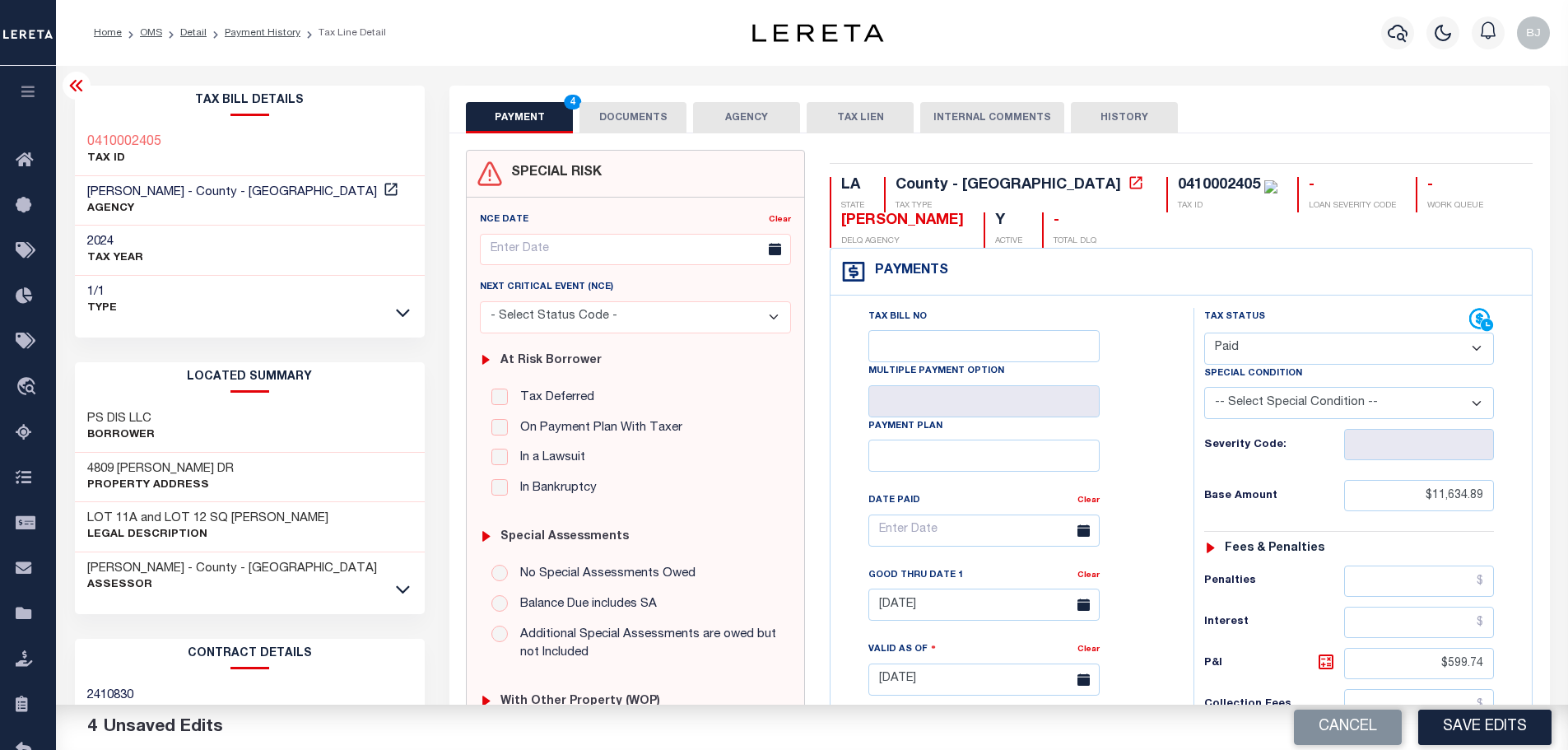
click at [615, 114] on button "DOCUMENTS" at bounding box center [632, 118] width 107 height 31
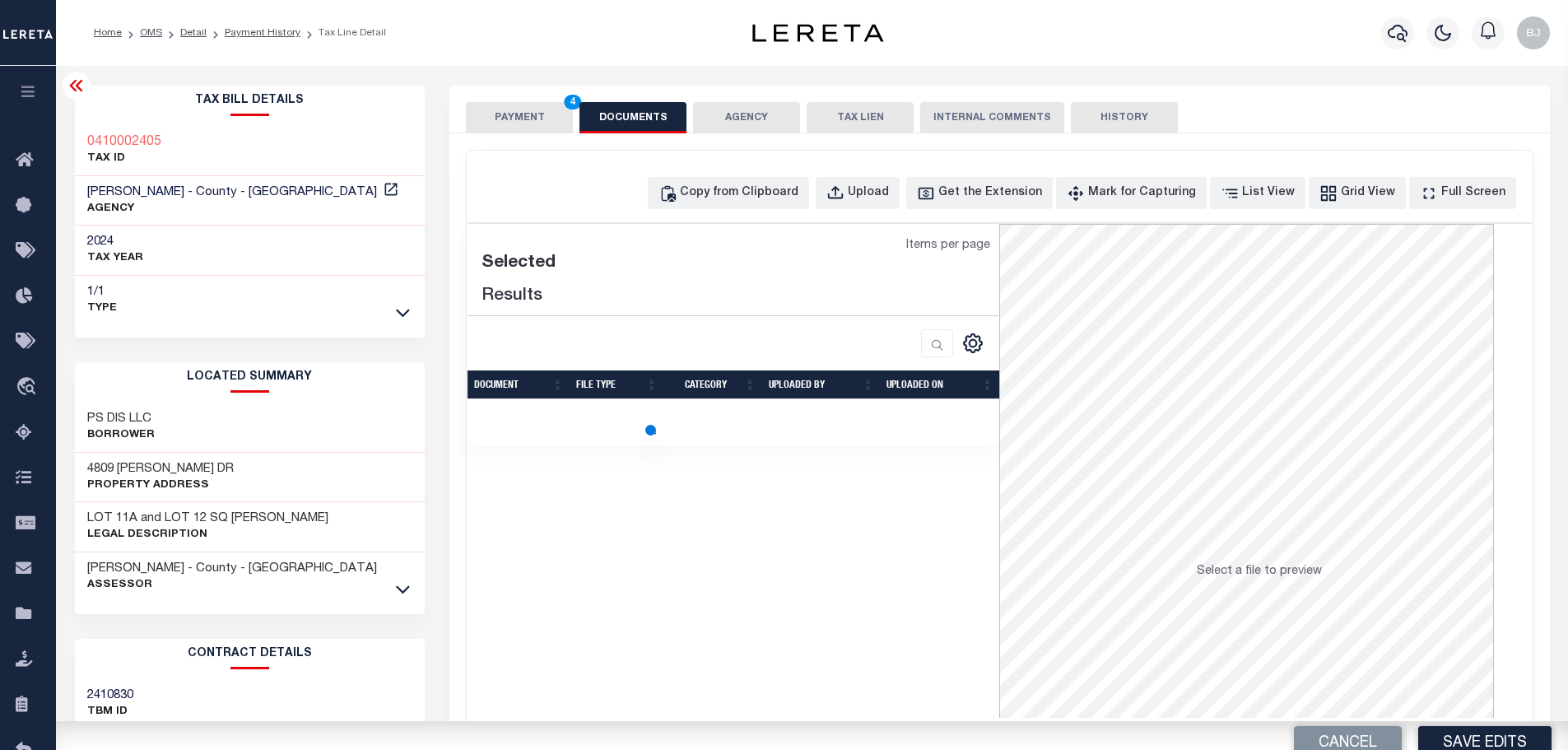
click at [671, 207] on div "Copy from Clipboard Upload Get the Extension Mark for Capturing Got it List Vie…" at bounding box center [1000, 193] width 1065 height 32
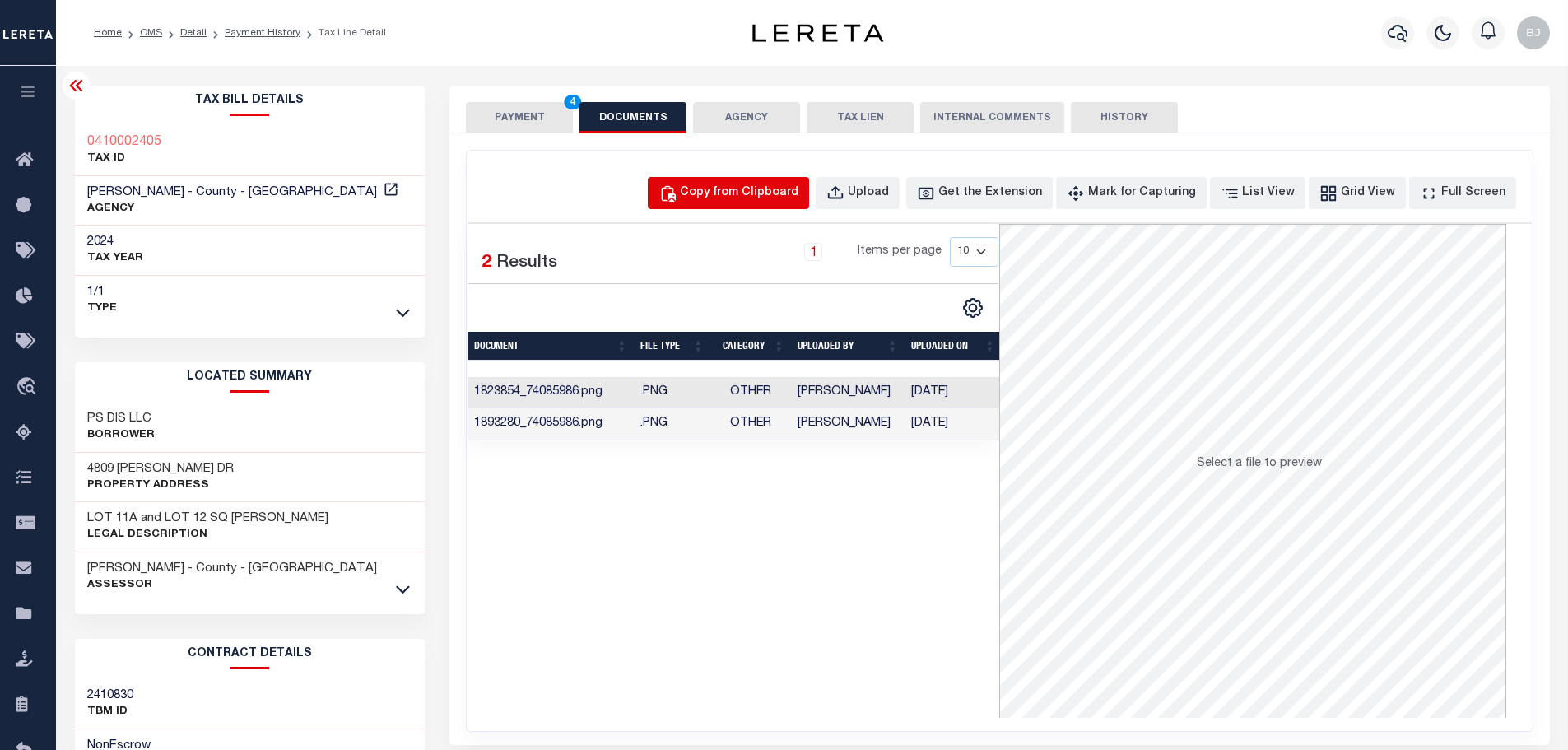
click at [770, 185] on div "Copy from Clipboard" at bounding box center [739, 194] width 119 height 18
select select "POP"
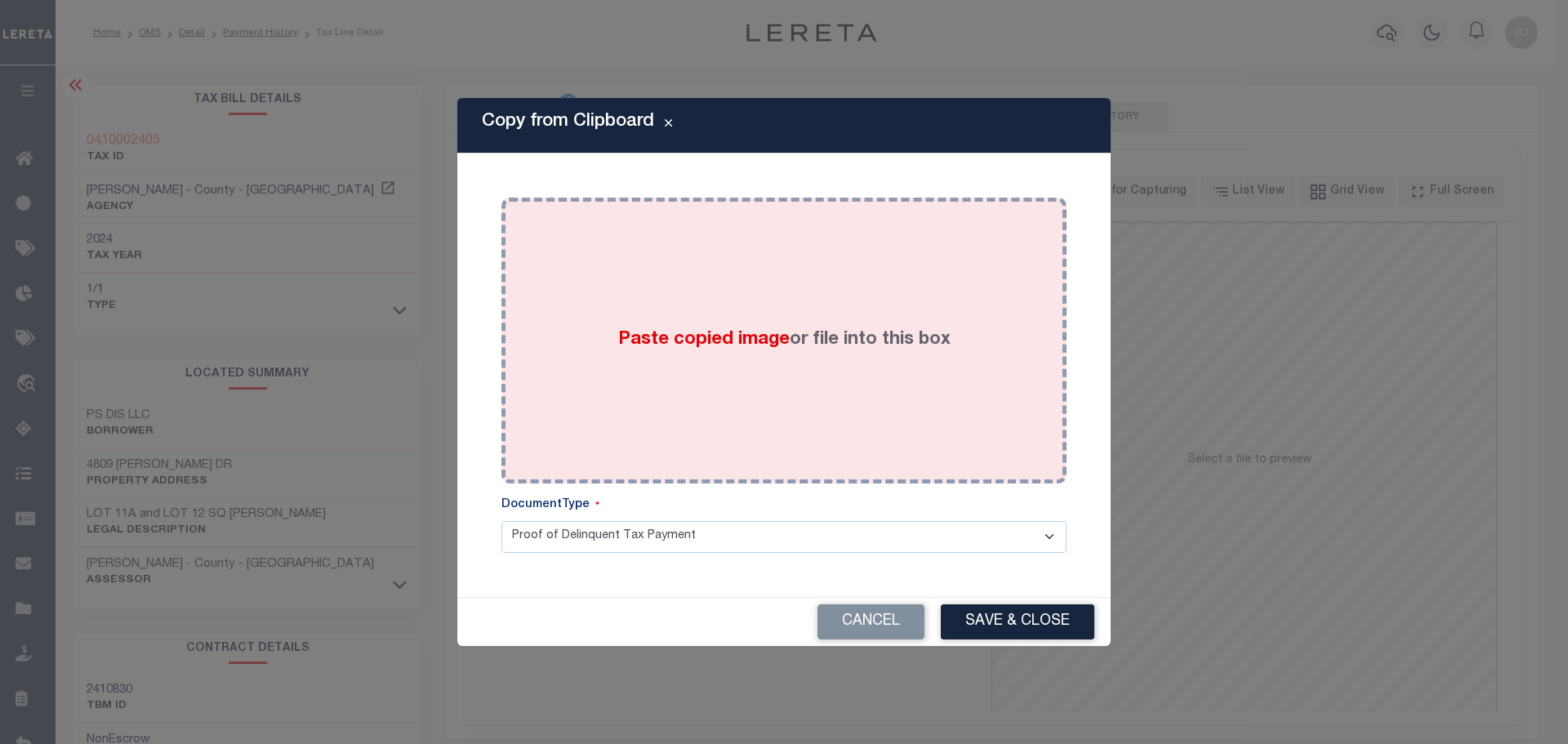
click at [891, 347] on div "Paste copied image or file into this box" at bounding box center [784, 340] width 541 height 261
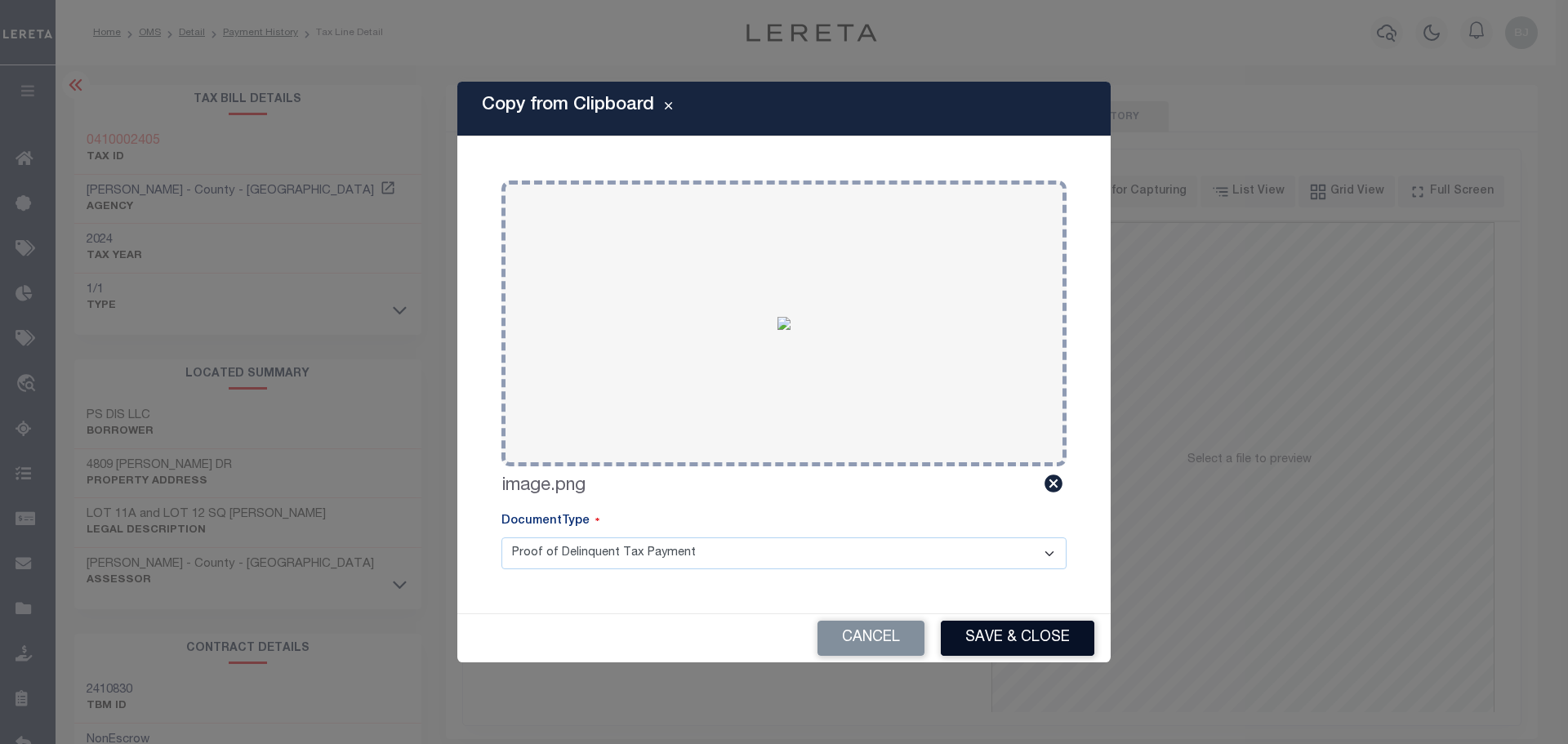
click at [1047, 632] on button "Save & Close" at bounding box center [1017, 638] width 153 height 35
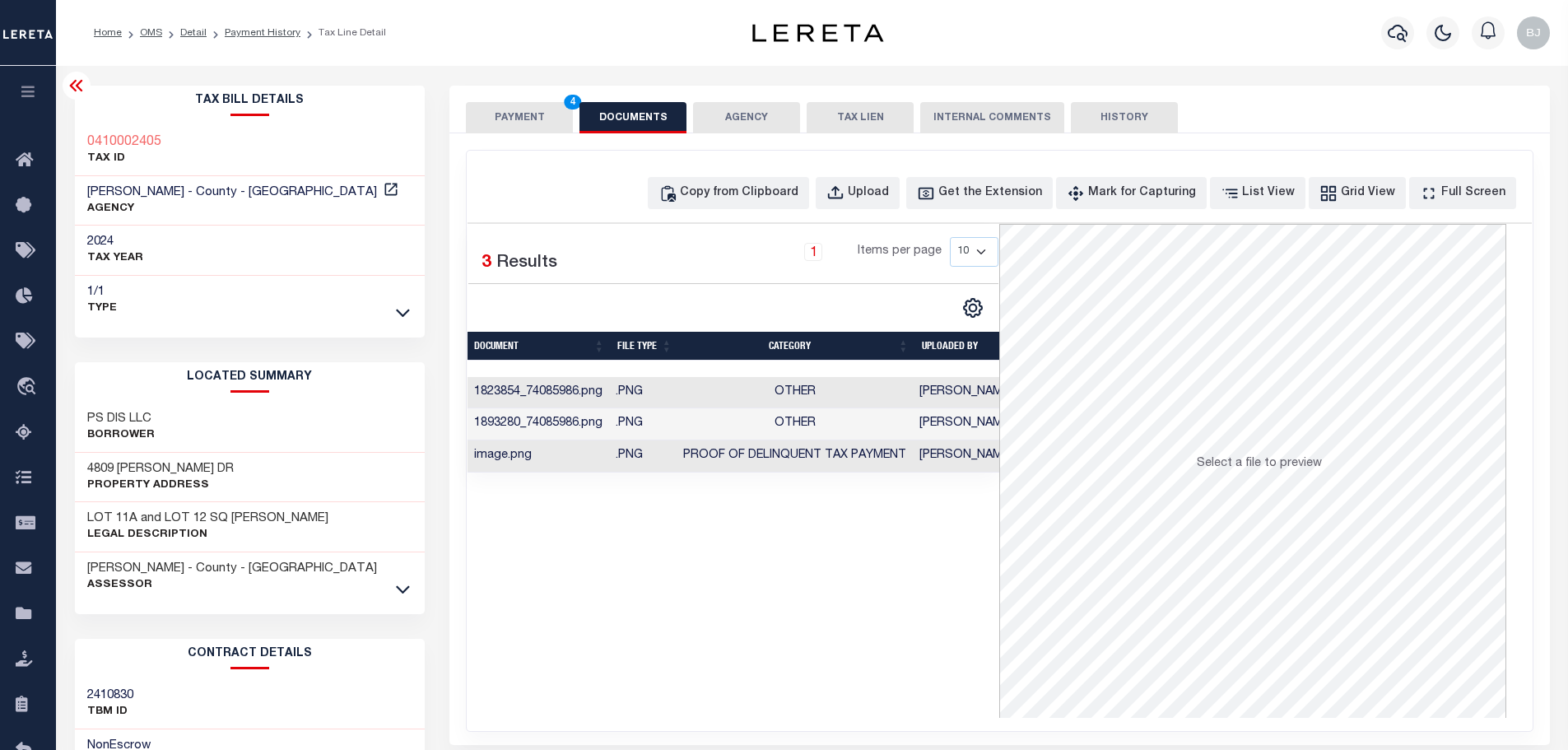
click at [552, 127] on button "PAYMENT 4" at bounding box center [519, 118] width 107 height 31
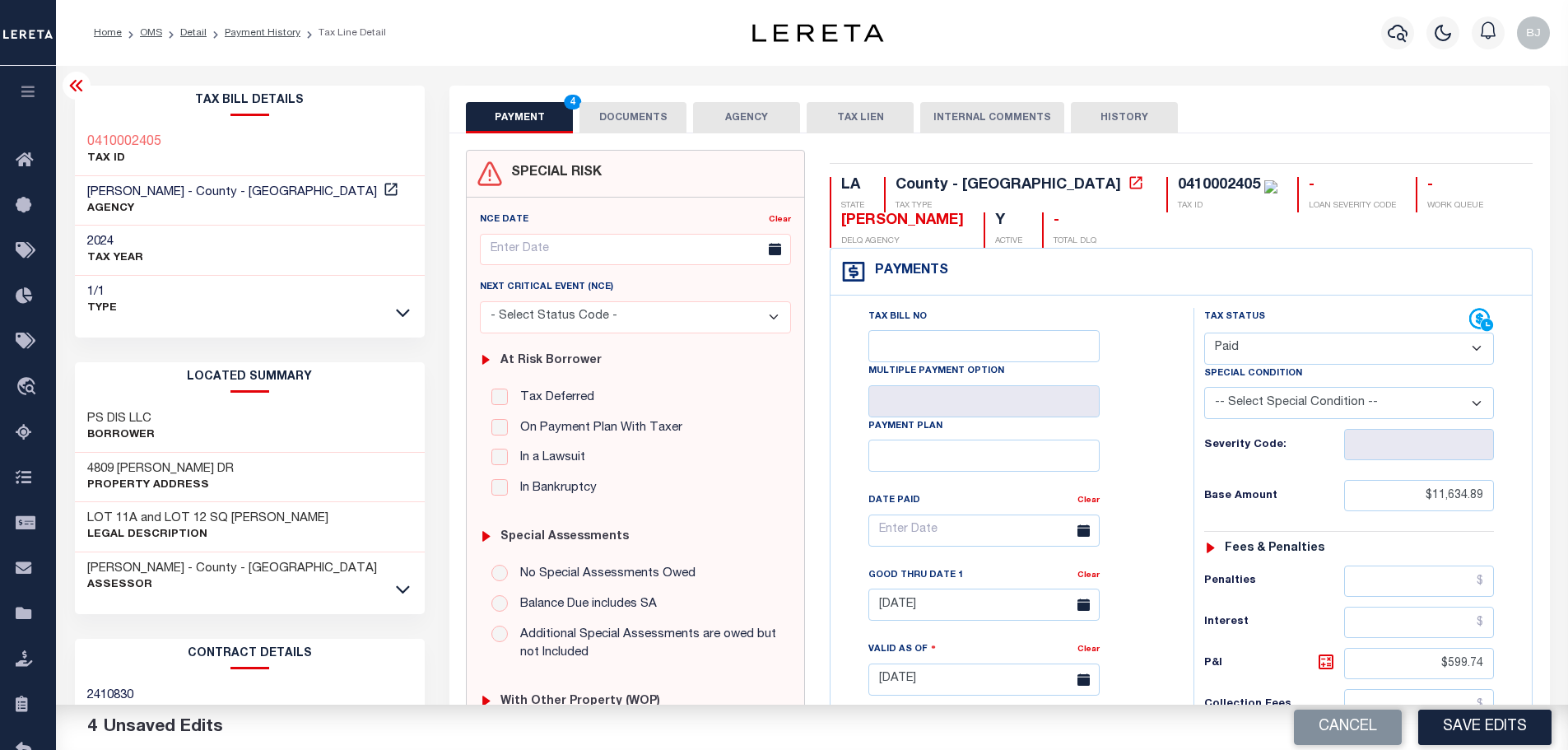
click at [1538, 746] on div "Cancel Save Edits" at bounding box center [1190, 727] width 756 height 46
click at [1539, 735] on button "Save Edits" at bounding box center [1485, 727] width 134 height 35
checkbox input "false"
type input "$11,634.89"
type input "$599.74"
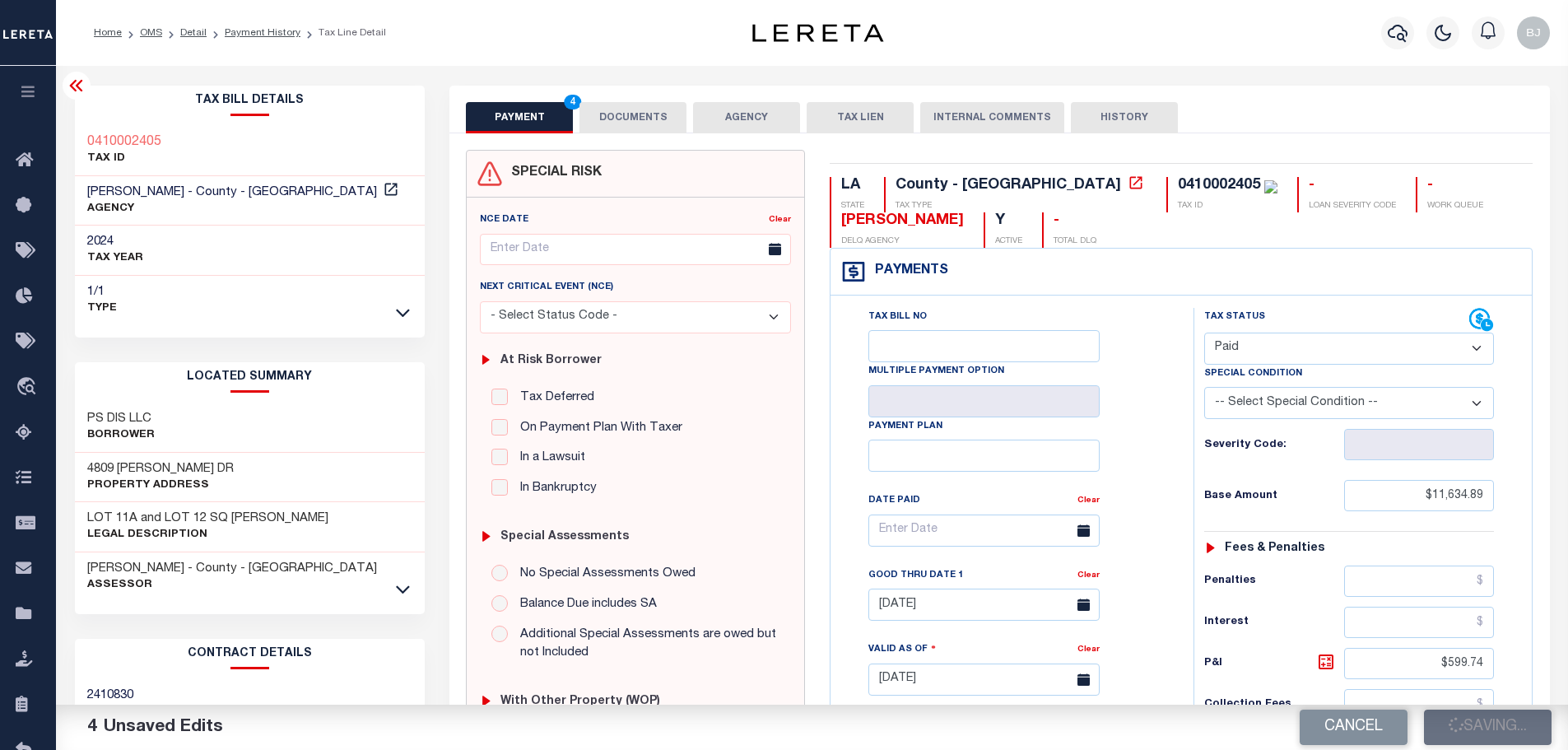
type input "$12,960.68"
type input "$0"
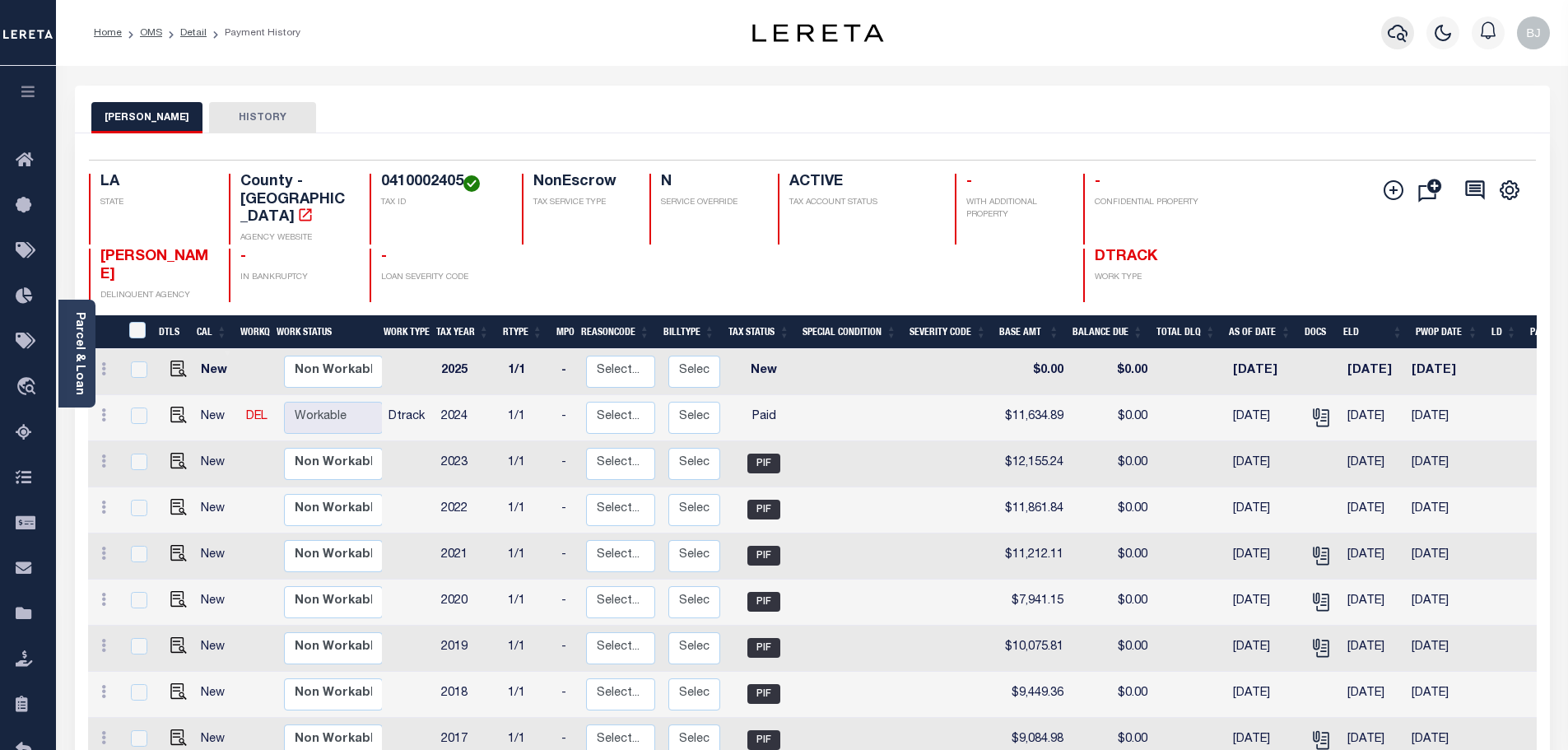
click at [1391, 33] on icon "button" at bounding box center [1398, 32] width 20 height 20
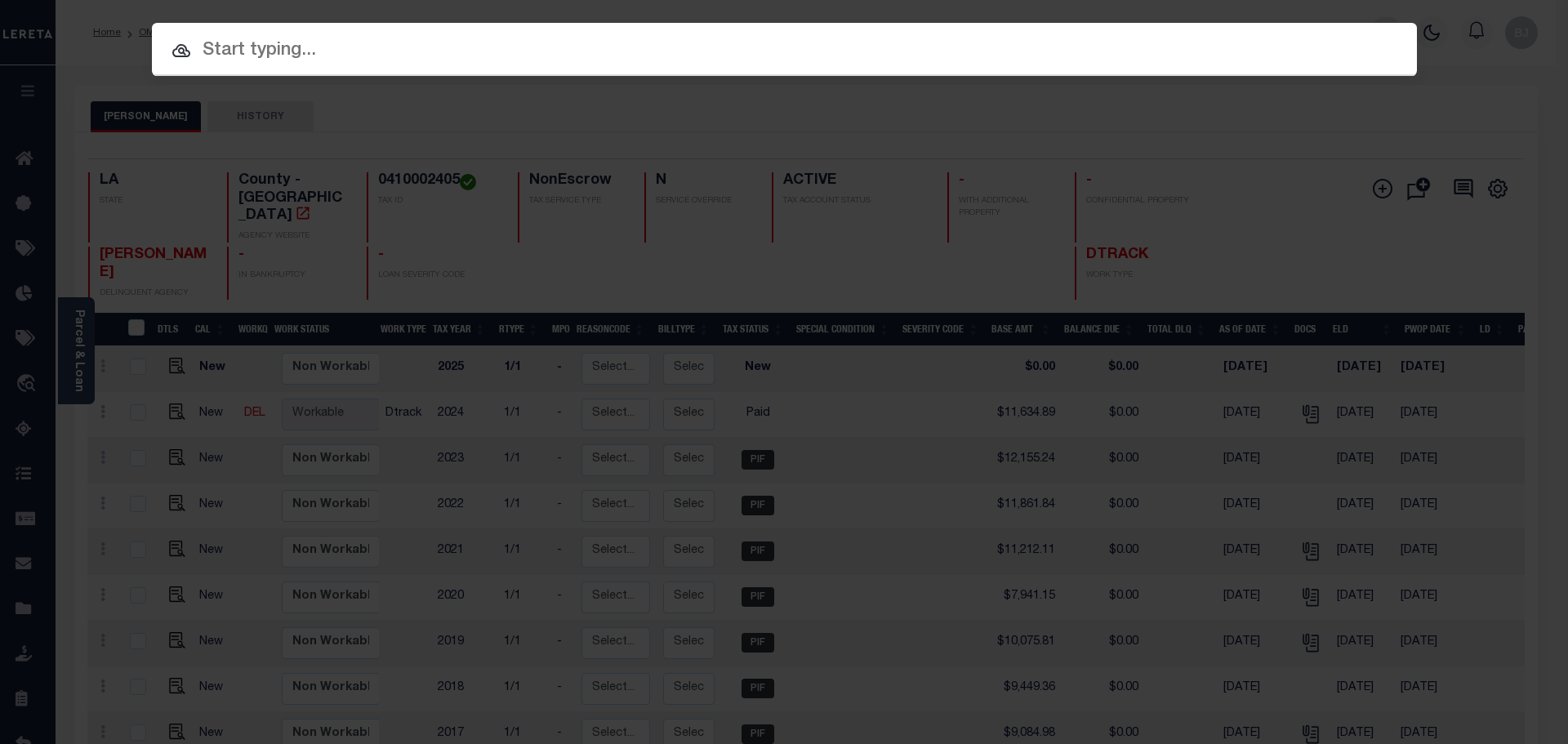
paste input "962100000091"
type input "962100000091"
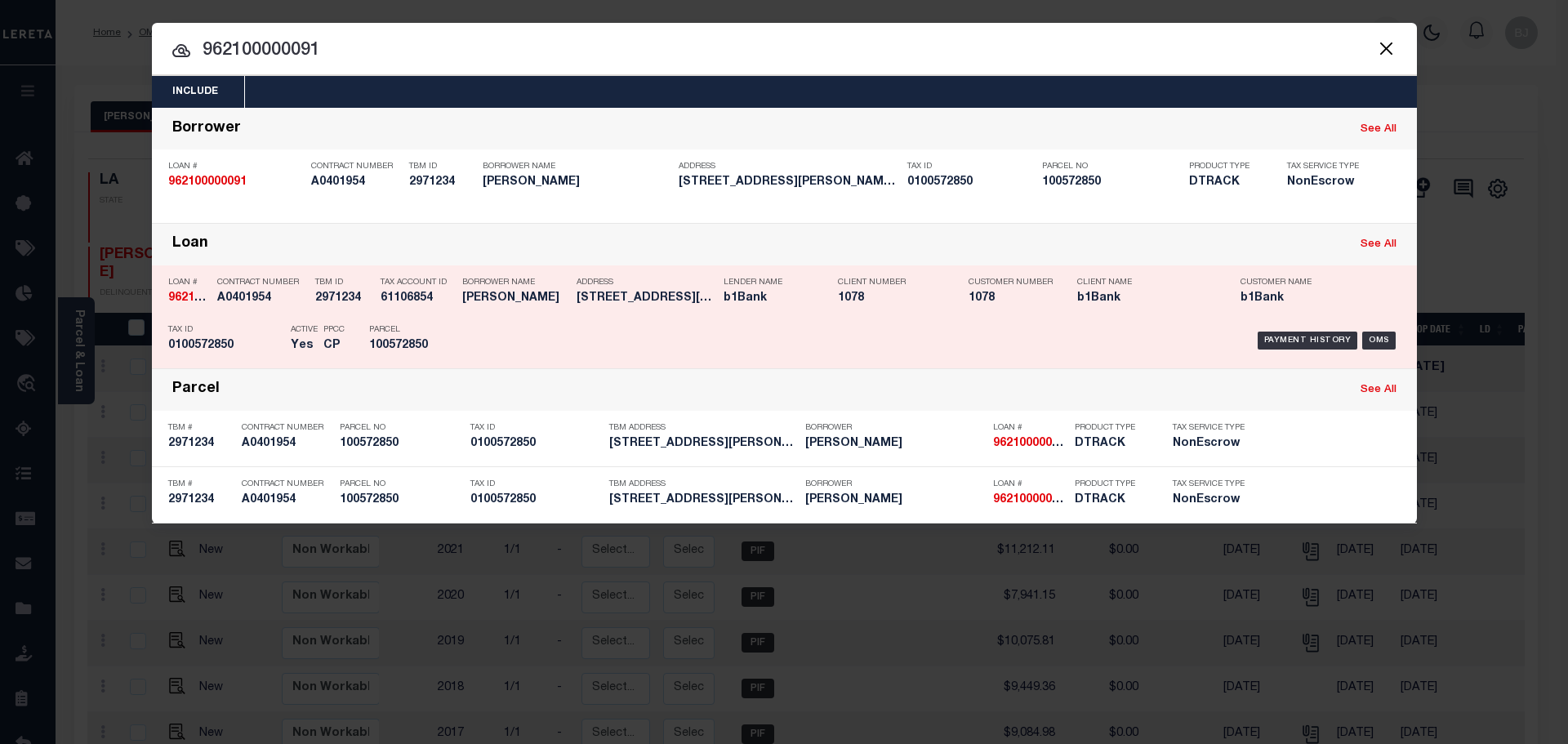
click at [670, 319] on div "Payment History OMS" at bounding box center [934, 340] width 934 height 48
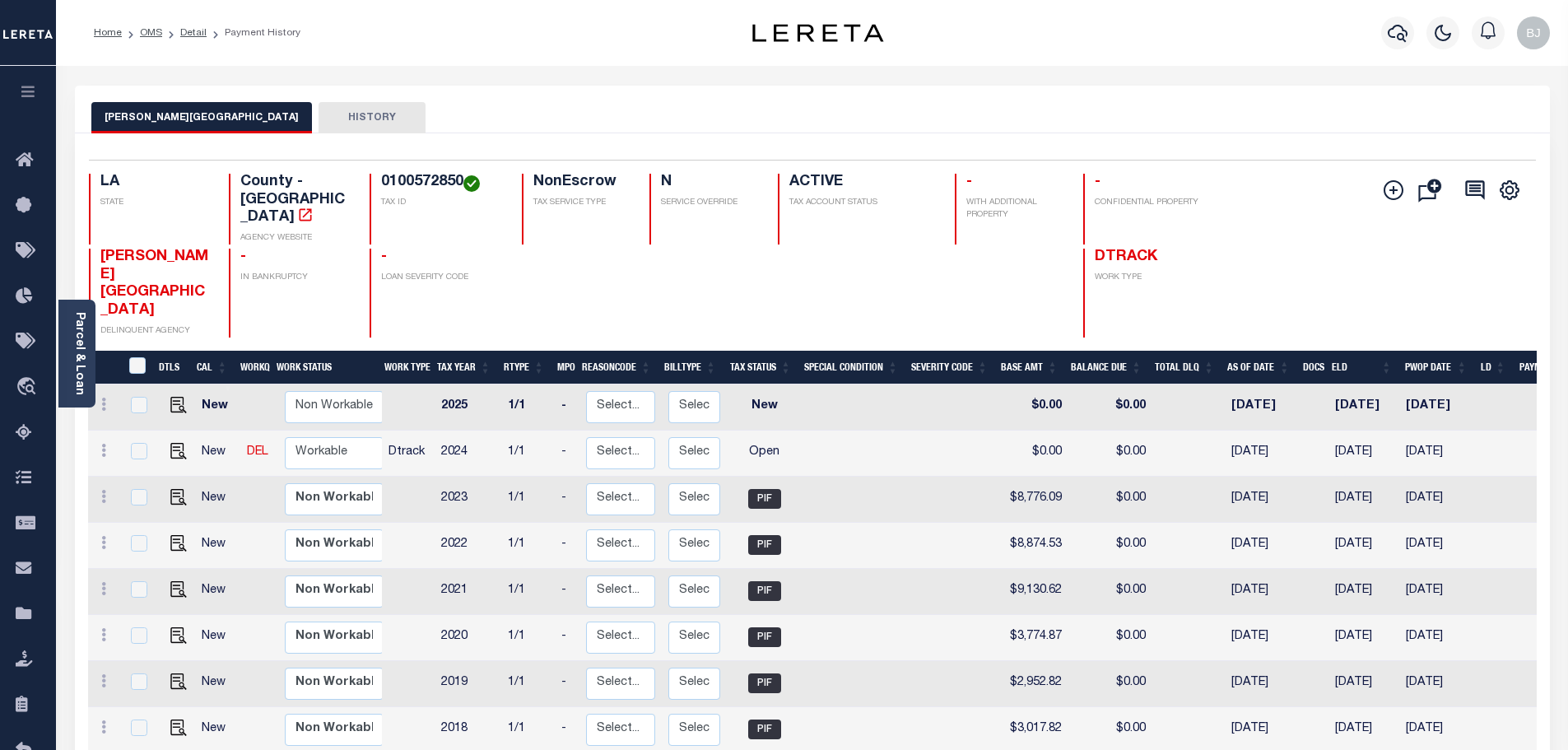
click at [442, 184] on h4 "0100572850" at bounding box center [441, 183] width 121 height 18
copy h4 "0100572850"
click at [571, 170] on div "Selected 8 Results 1 Items per page 25 50 100 LA STATE County - LA AGENCY WEBSI…" at bounding box center [812, 248] width 1474 height 178
click at [397, 182] on h4 "0100572850" at bounding box center [441, 183] width 121 height 18
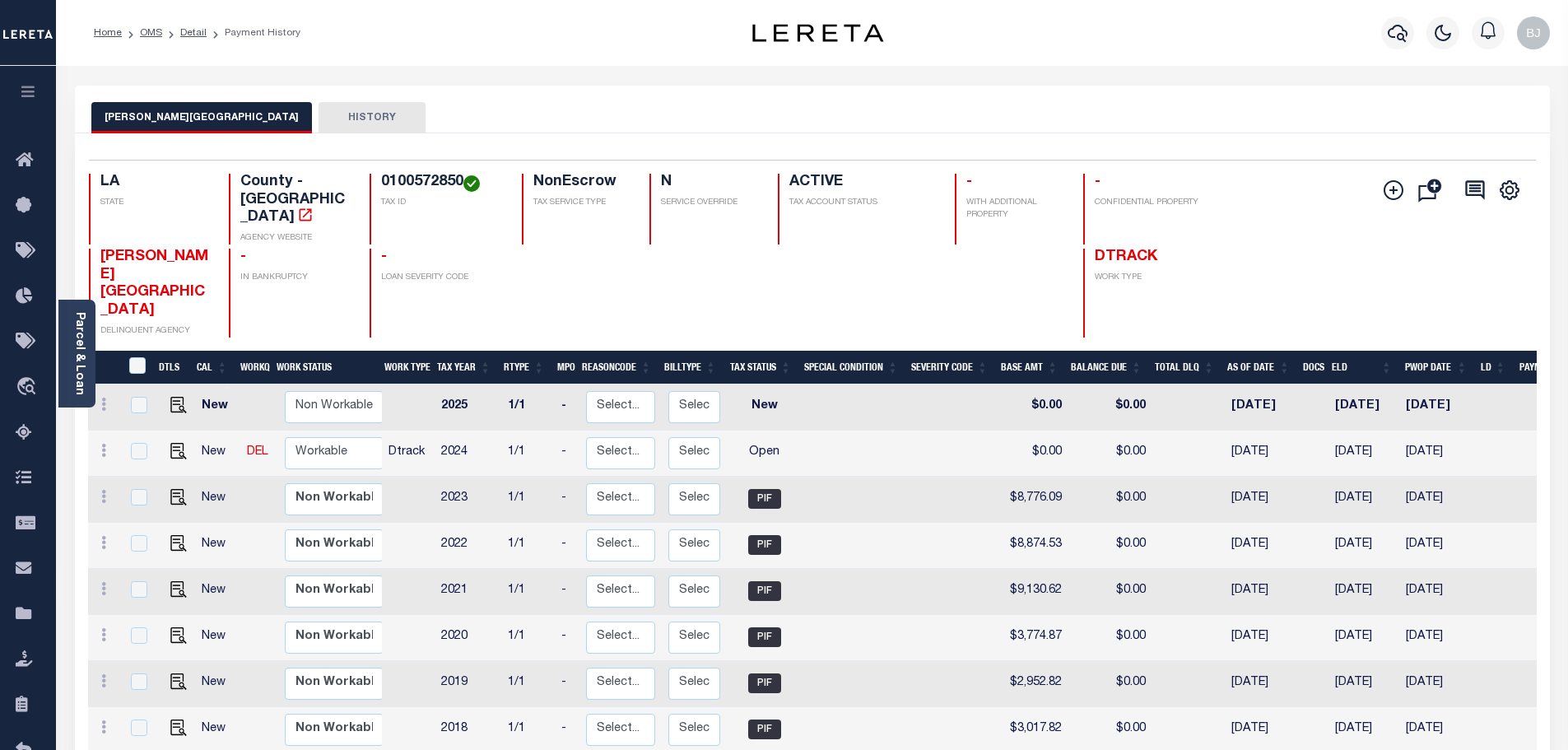
click at [397, 182] on h4 "0100572850" at bounding box center [441, 183] width 121 height 18
copy h4 "0100572850"
click at [179, 442] on img "" at bounding box center [178, 450] width 17 height 17
checkbox input "true"
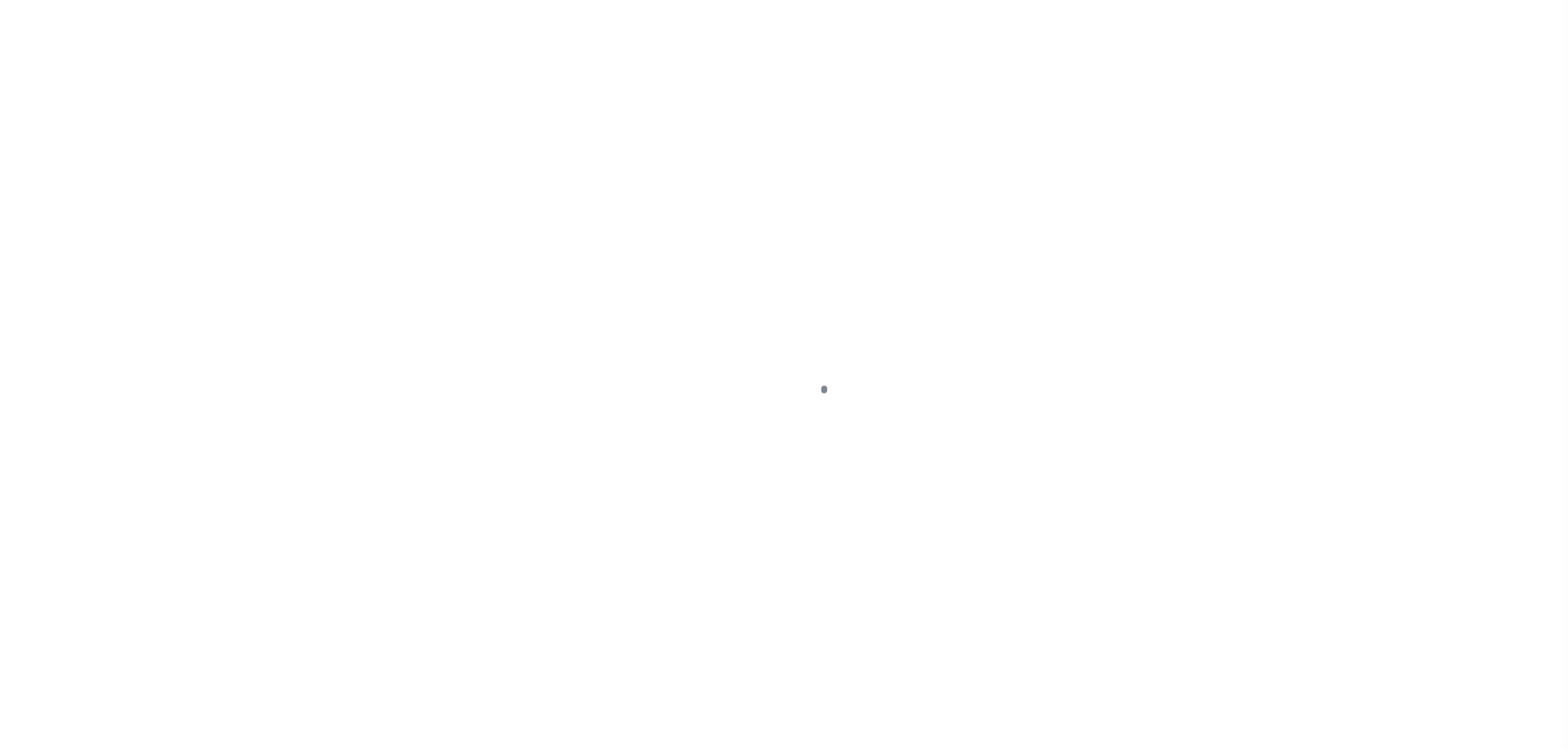
select select "OP2"
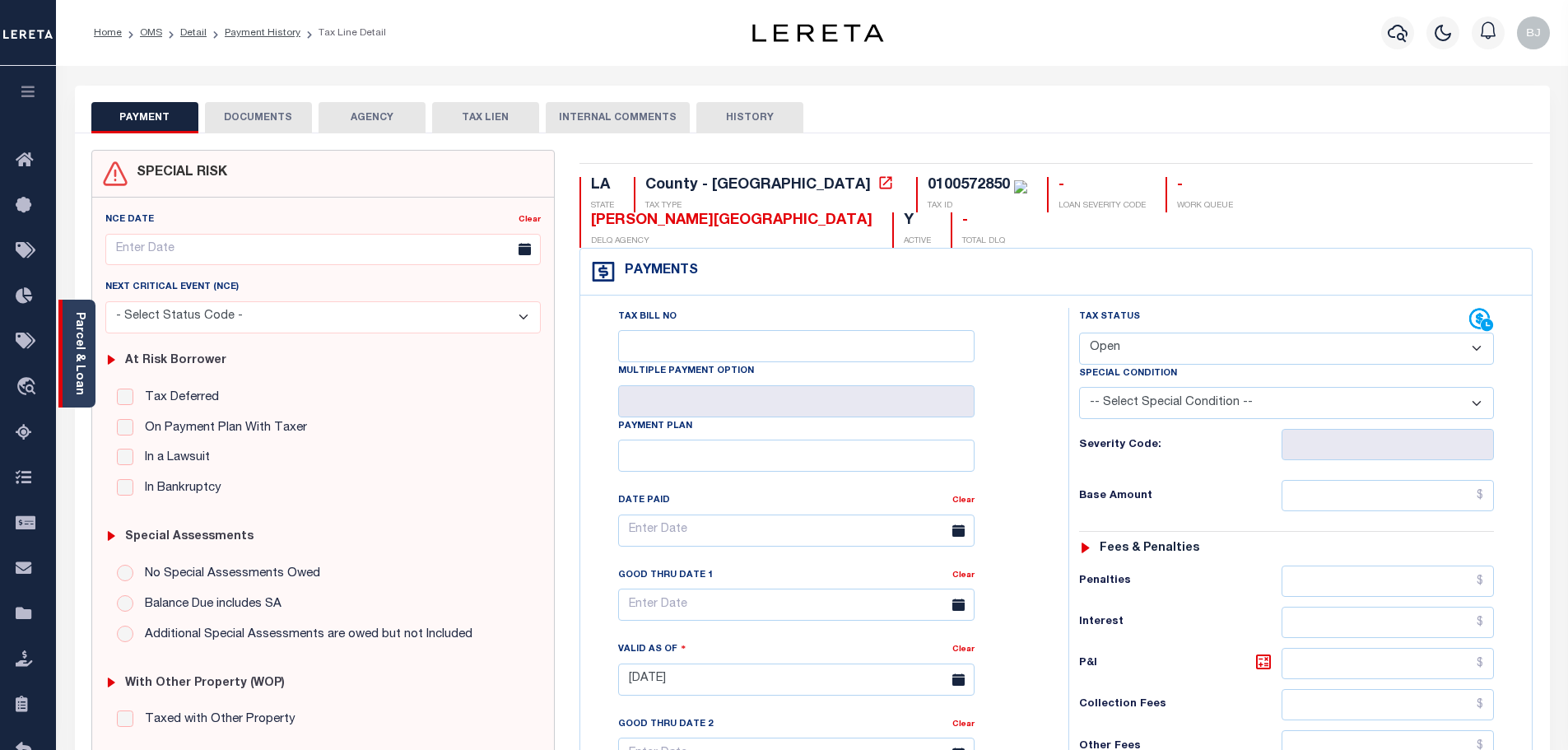
click at [93, 376] on div "Parcel & Loan" at bounding box center [77, 354] width 37 height 108
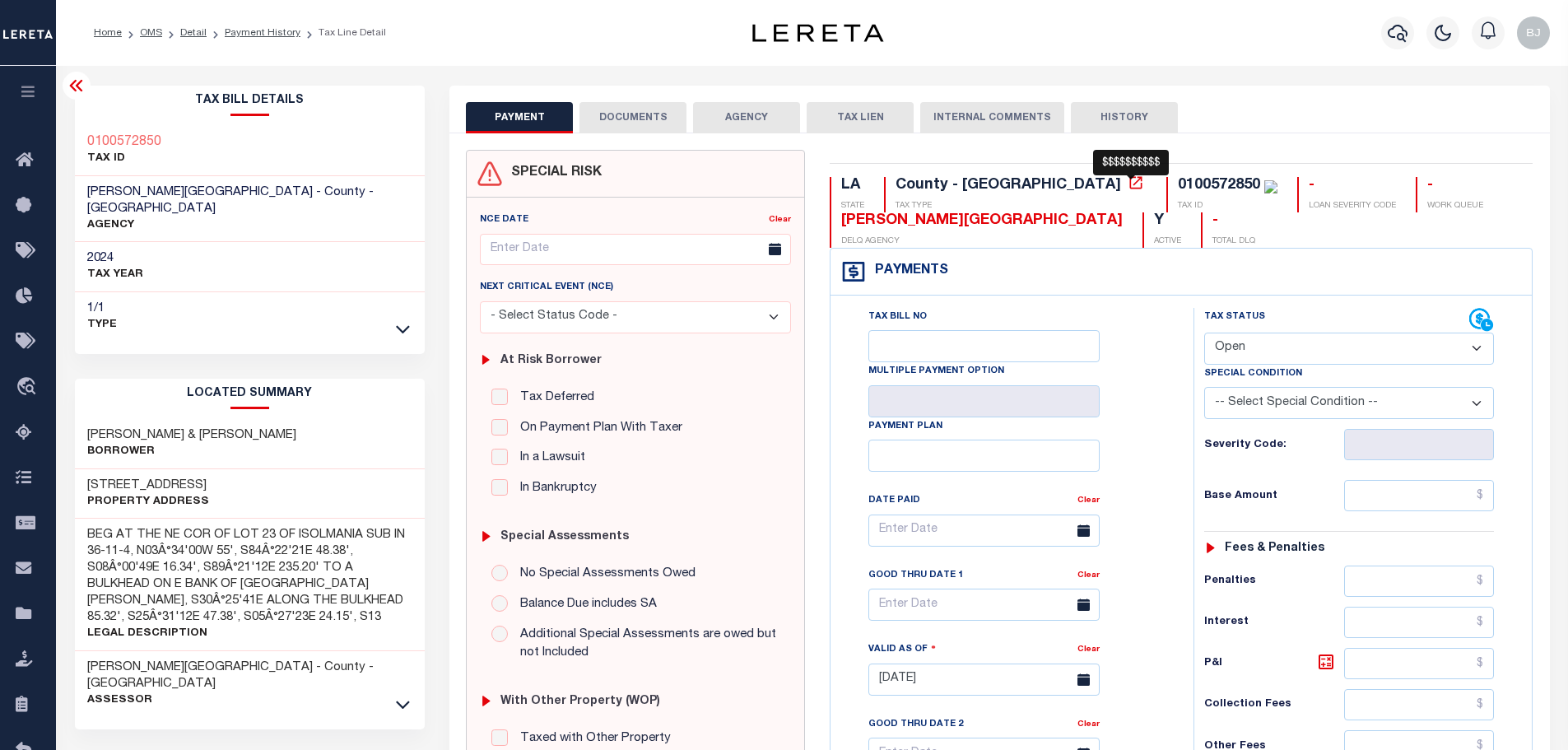
click at [1264, 185] on img at bounding box center [1270, 186] width 13 height 13
click at [1178, 182] on div "0100572850" at bounding box center [1219, 185] width 83 height 15
copy div "0100572850"
click at [1444, 488] on input "text" at bounding box center [1419, 495] width 150 height 31
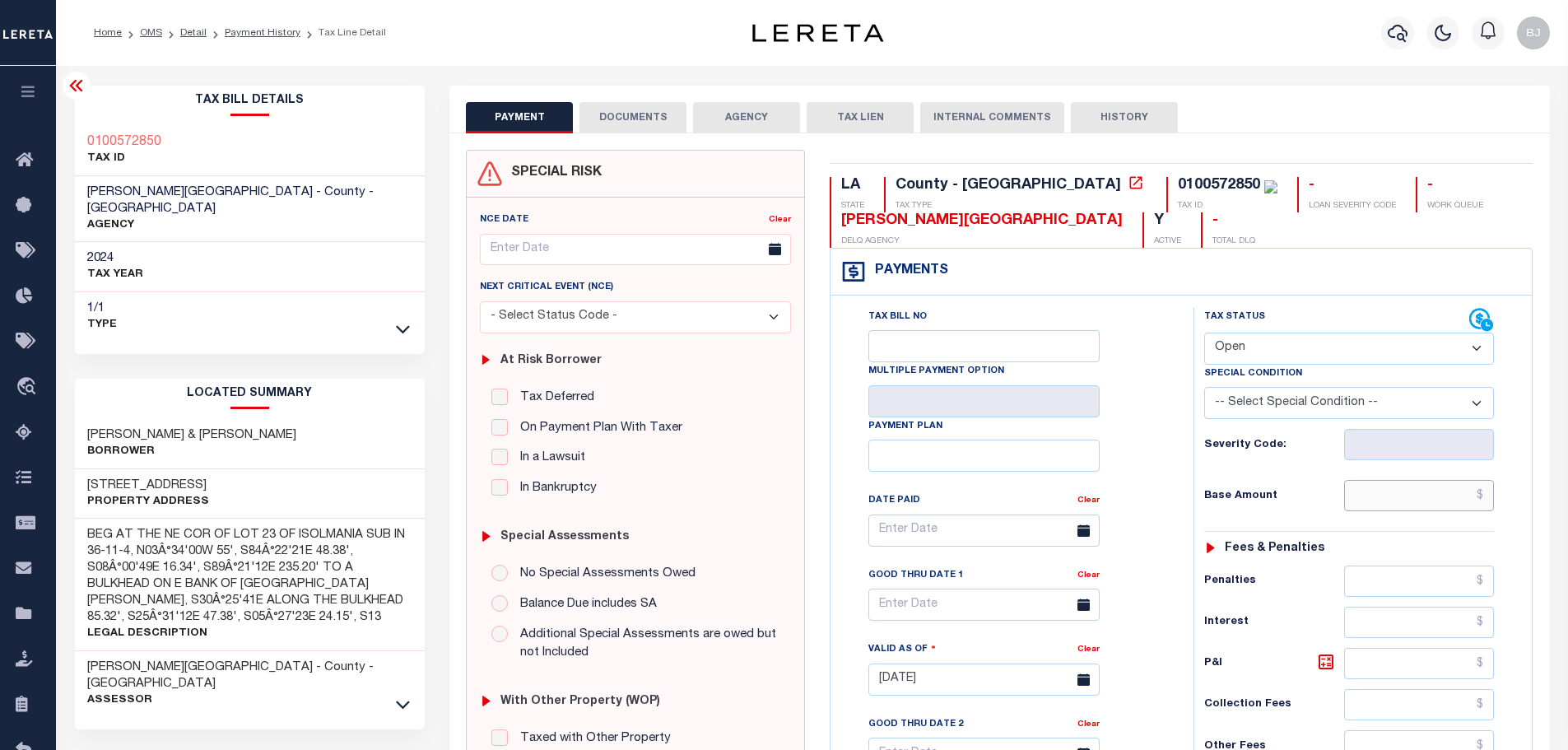
paste input "8,828.62"
type input "$8,828.62"
type input "[DATE]"
click at [1334, 362] on select "- Select Status Code - Open Due/Unpaid Paid Incomplete No Tax Due Internal Refu…" at bounding box center [1349, 348] width 290 height 32
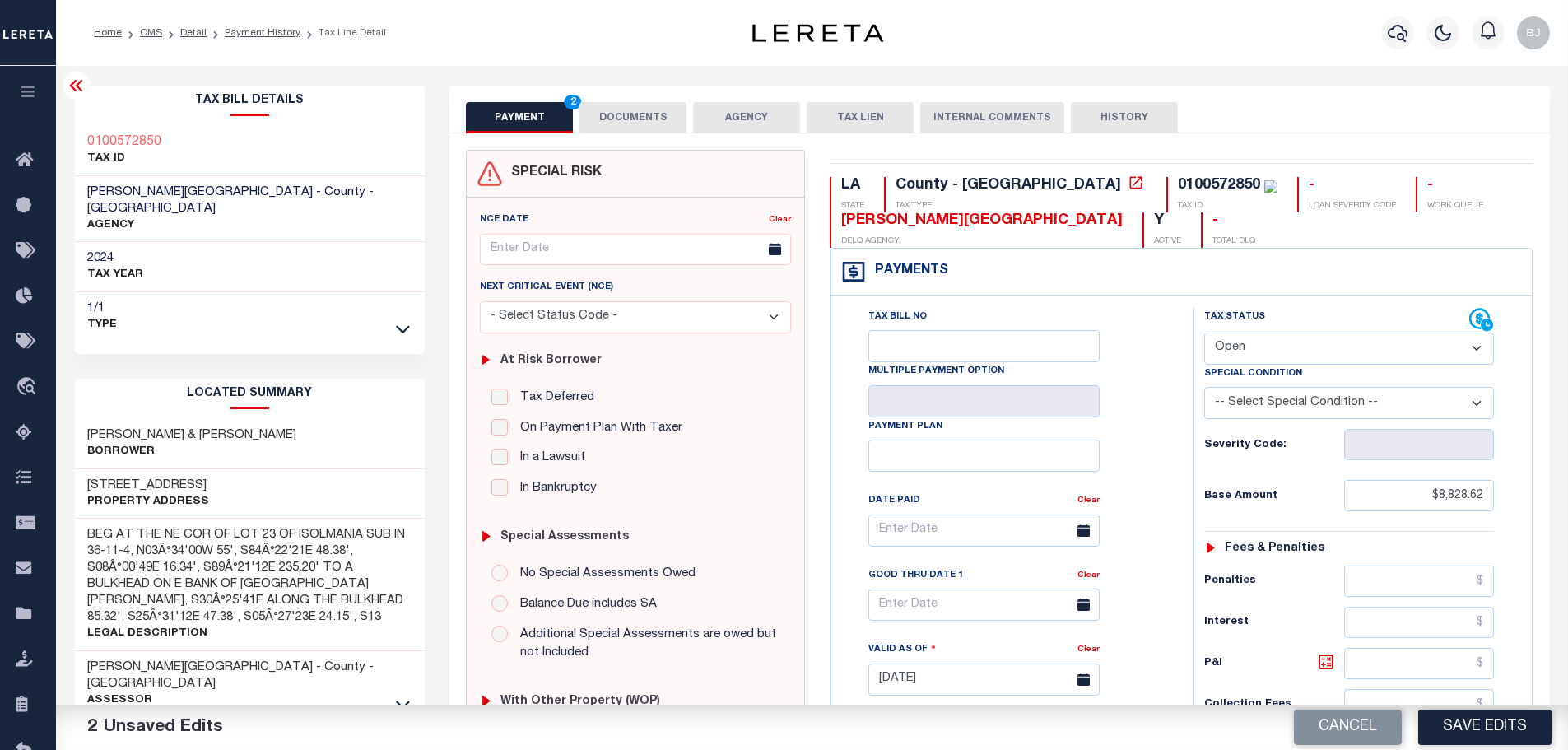
select select "PYD"
click at [1204, 333] on select "- Select Status Code - Open Due/Unpaid Paid Incomplete No Tax Due Internal Refu…" at bounding box center [1349, 348] width 290 height 32
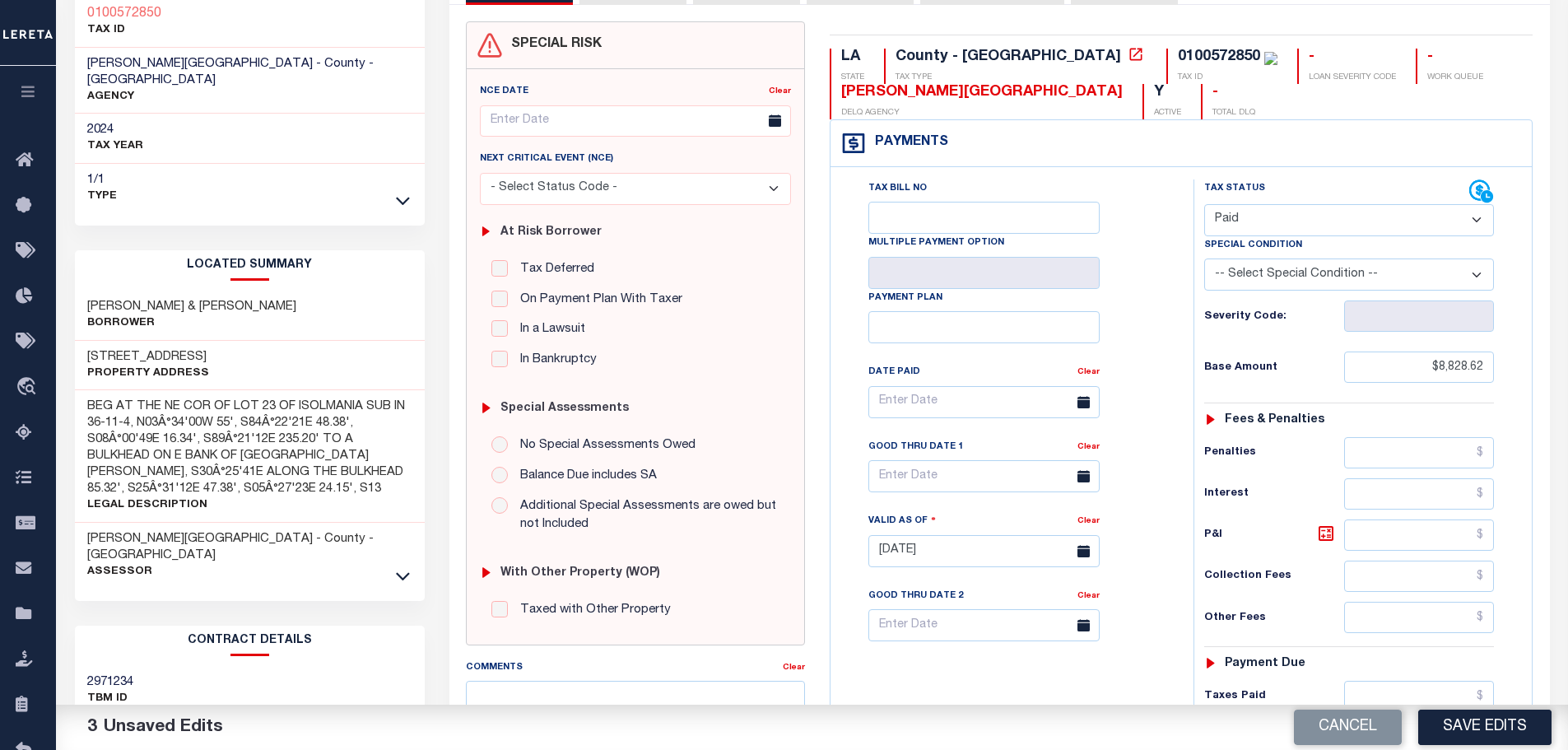
scroll to position [497, 0]
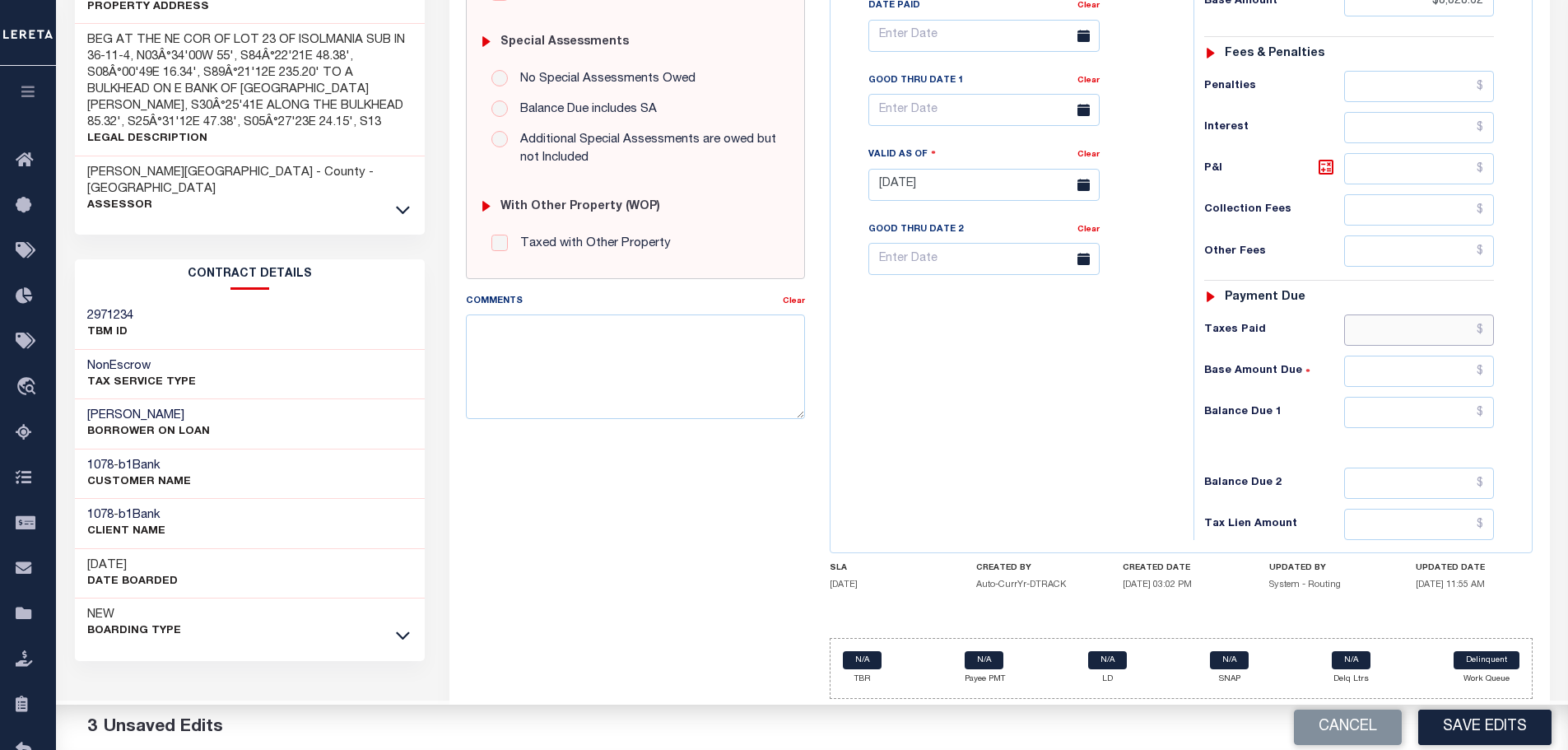
click at [1419, 337] on input "text" at bounding box center [1419, 330] width 150 height 31
paste input "8,828.62"
type input "$8,828.62"
click at [1446, 407] on input "text" at bounding box center [1419, 413] width 150 height 31
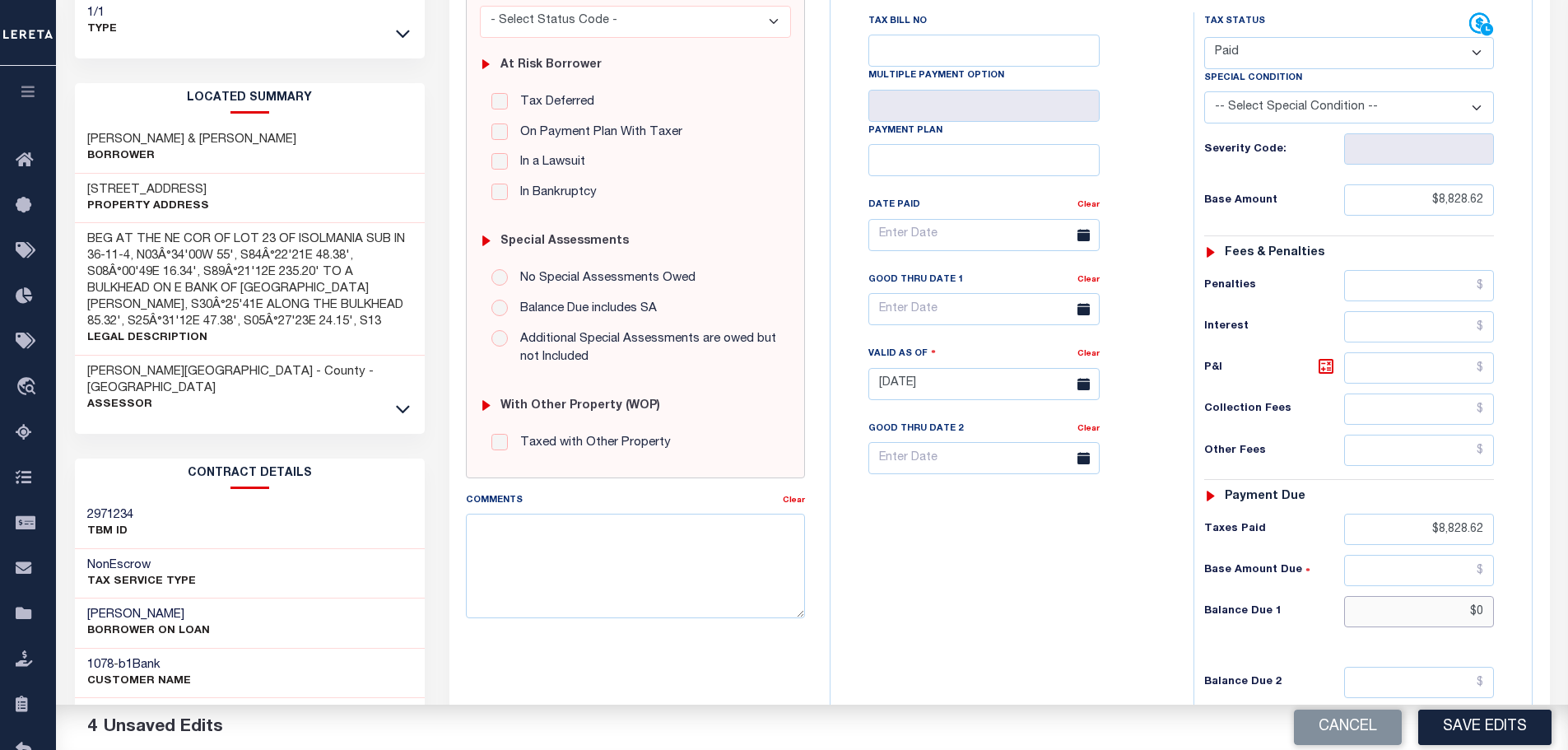
scroll to position [86, 0]
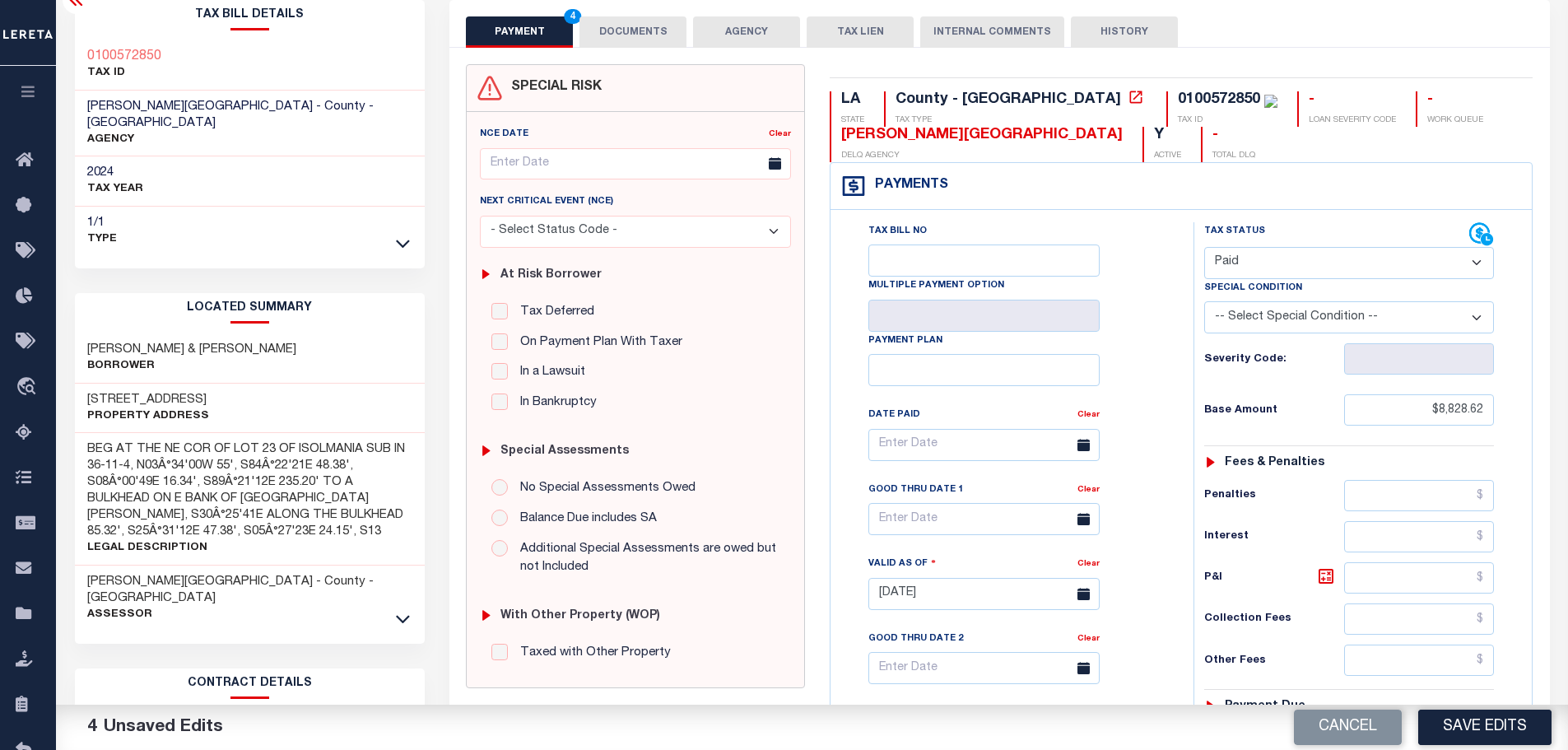
type input "$0.00"
click at [638, 40] on button "DOCUMENTS" at bounding box center [632, 32] width 107 height 31
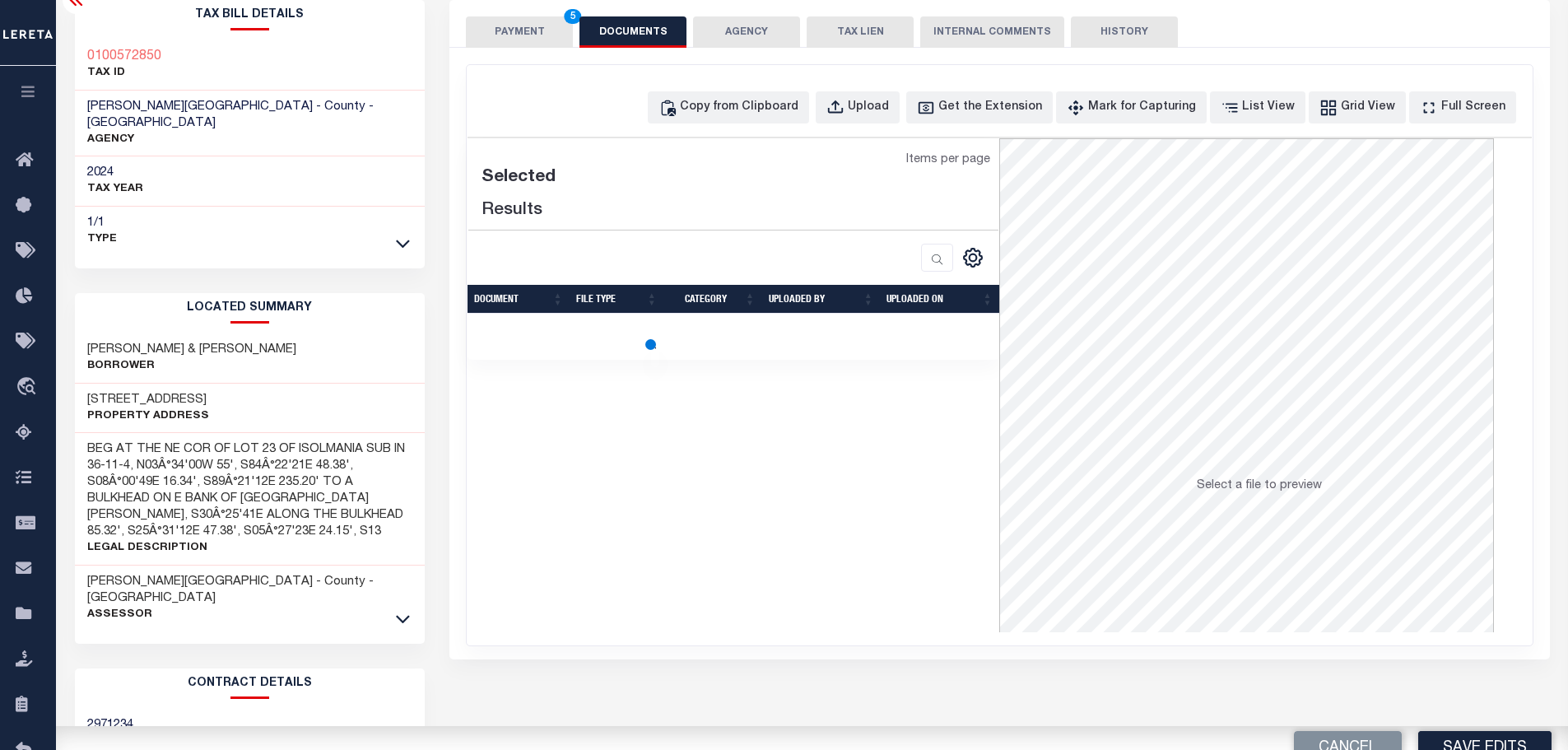
click at [775, 133] on div "Copy from Clipboard Upload Get the Extension Mark for Capturing Got it List Vie…" at bounding box center [1000, 355] width 1066 height 580
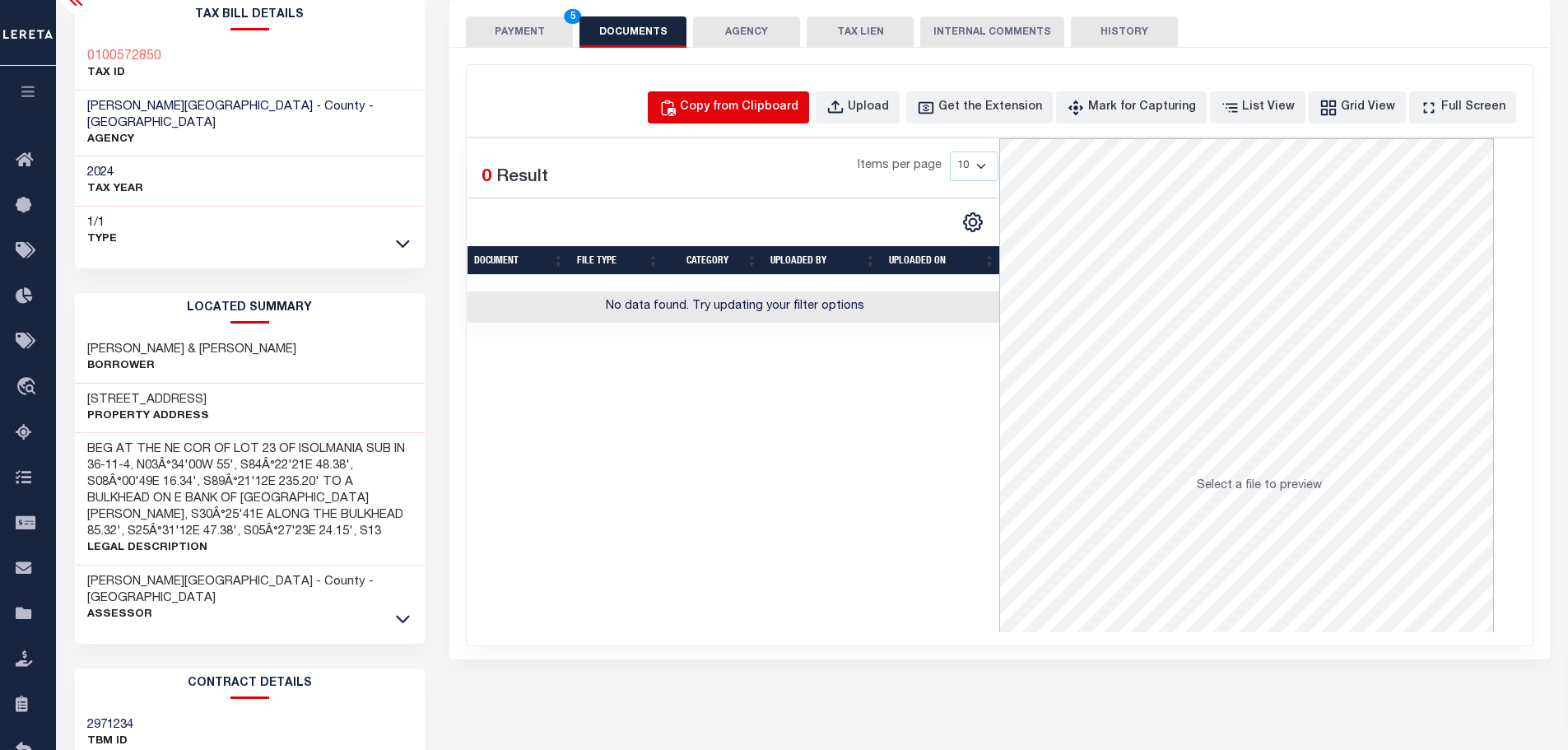
click at [757, 109] on div "Copy from Clipboard" at bounding box center [739, 107] width 119 height 18
select select "POP"
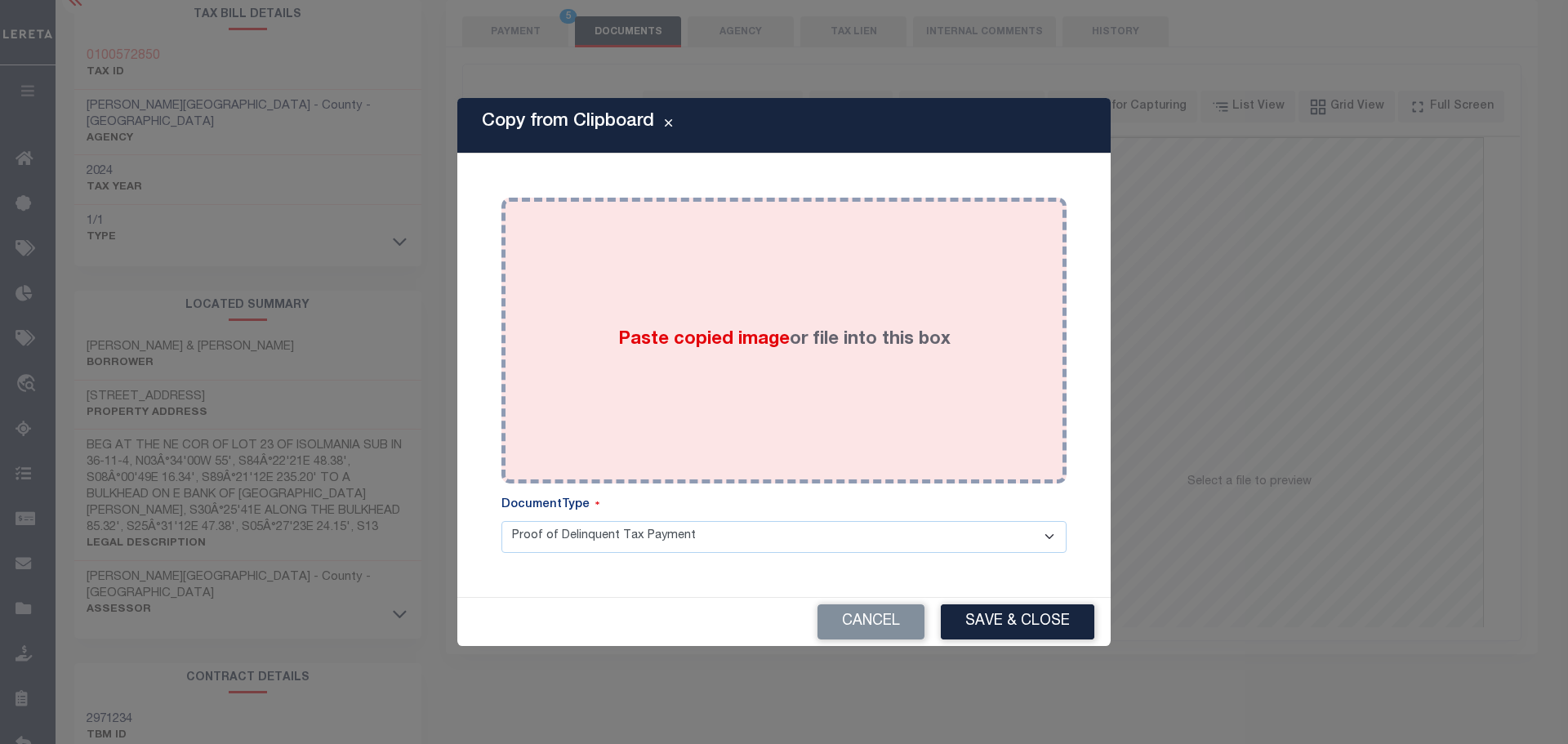
drag, startPoint x: 907, startPoint y: 267, endPoint x: 945, endPoint y: 376, distance: 115.4
click at [907, 270] on div "Paste copied image or file into this box" at bounding box center [784, 340] width 541 height 261
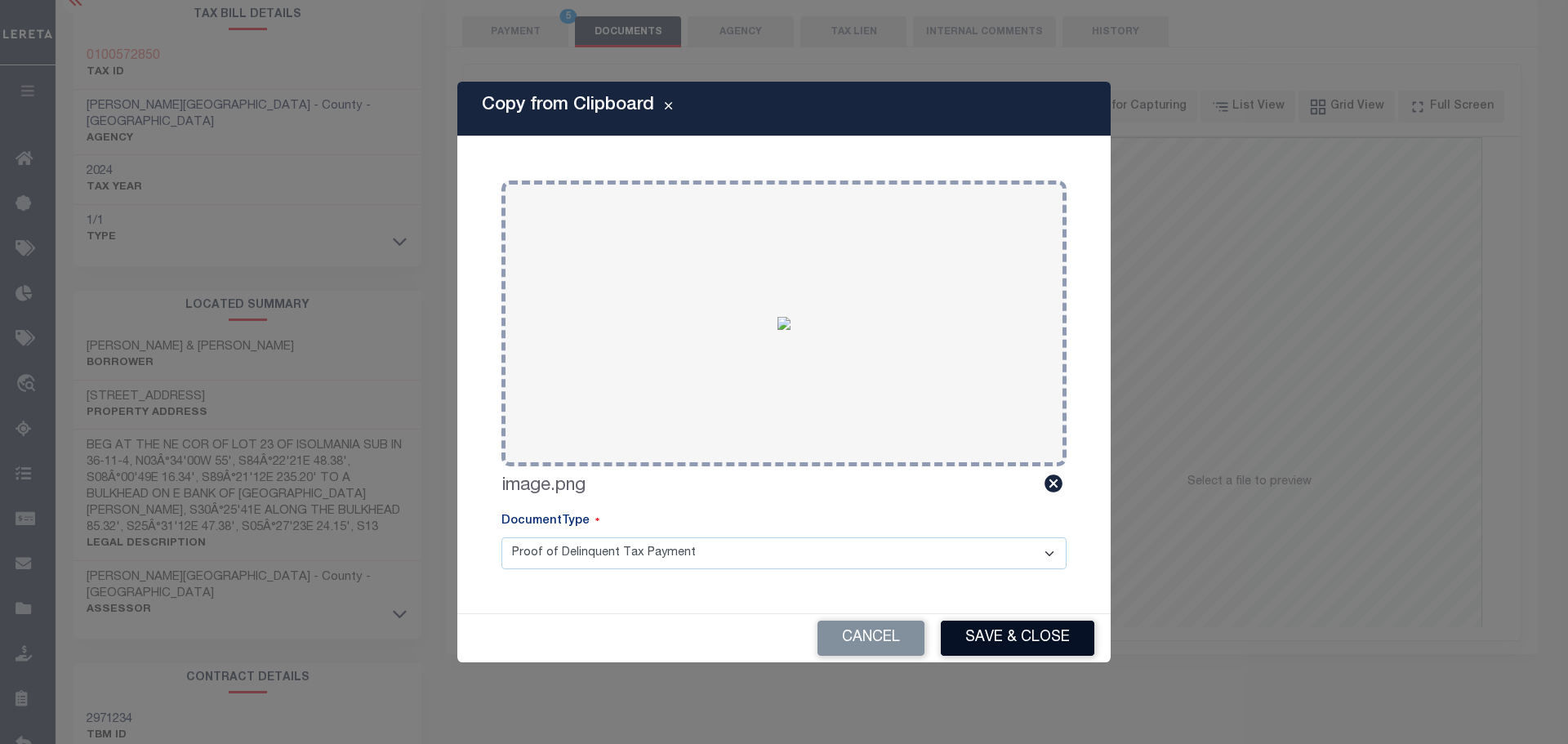
click at [1062, 635] on button "Save & Close" at bounding box center [1017, 638] width 153 height 35
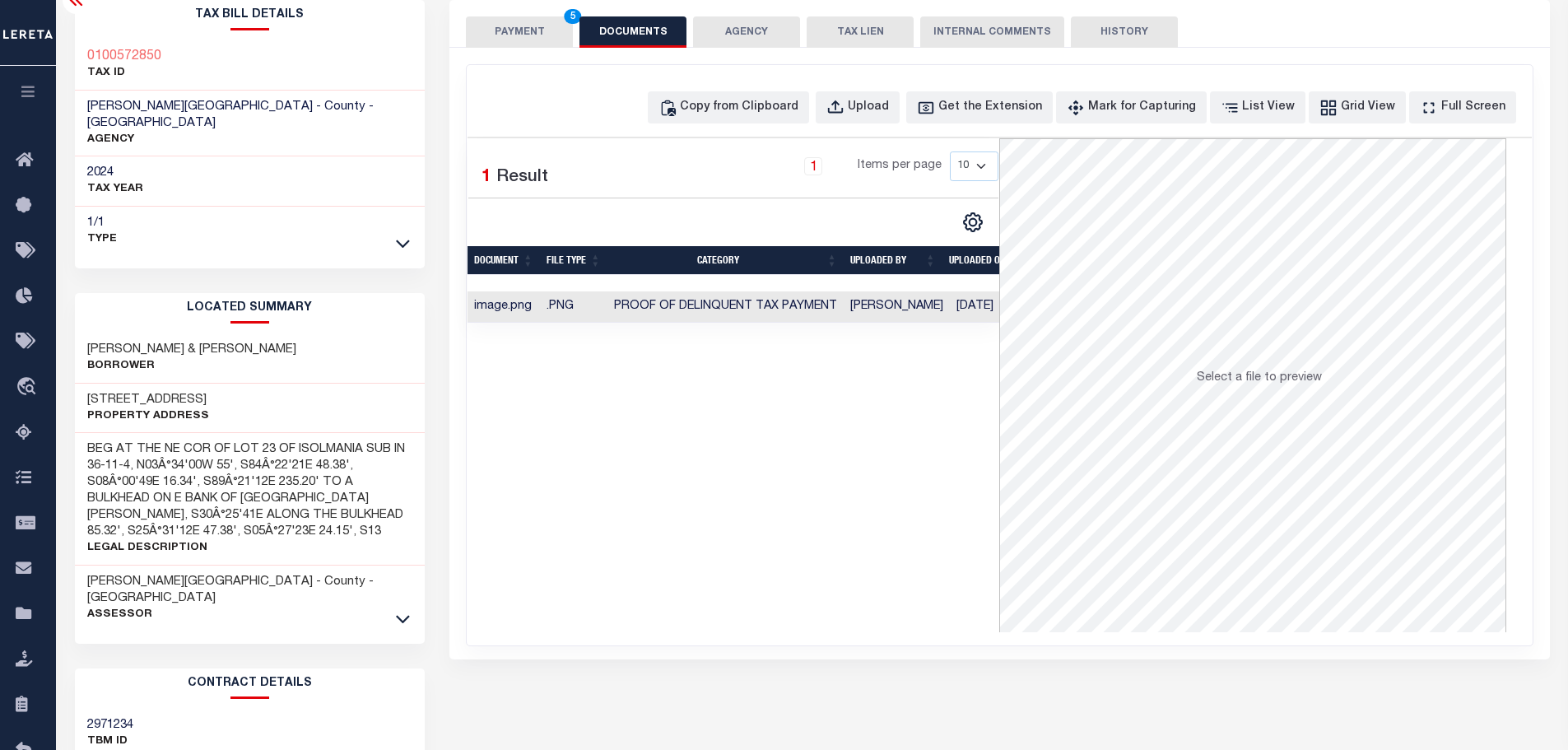
click at [510, 47] on button "PAYMENT 5" at bounding box center [519, 32] width 107 height 31
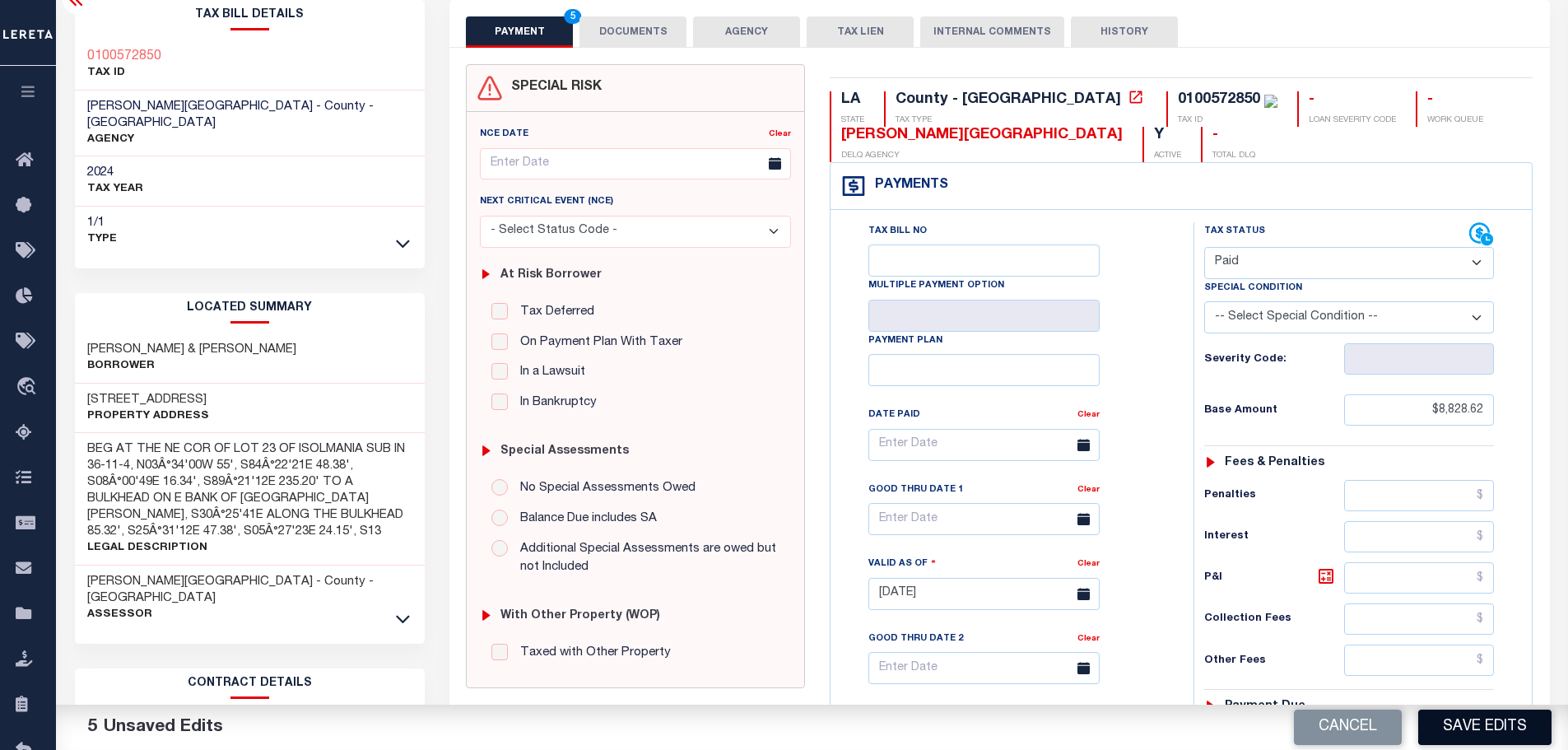
click at [1483, 721] on button "Save Edits" at bounding box center [1485, 727] width 134 height 35
checkbox input "false"
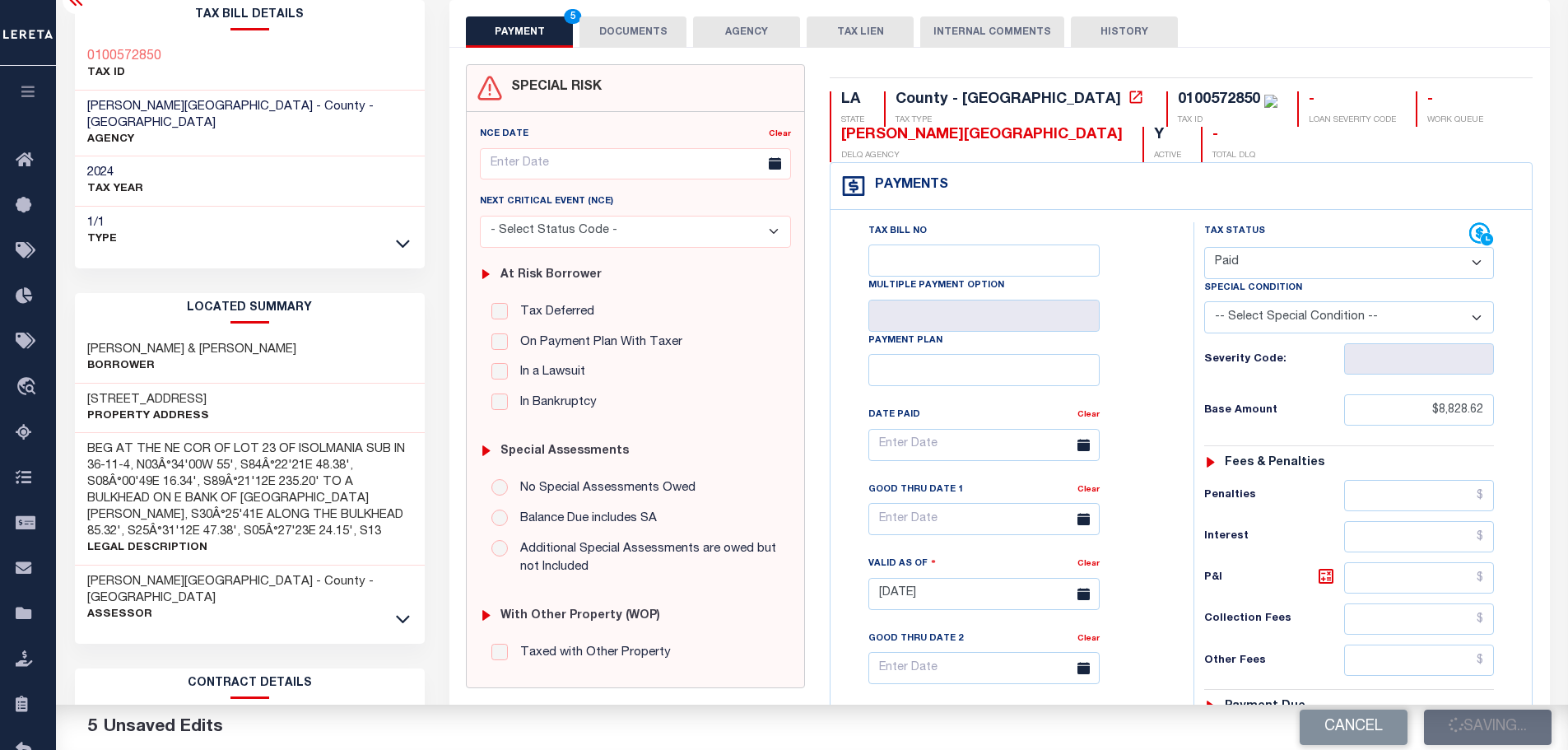
type input "$8,828.62"
type input "$0"
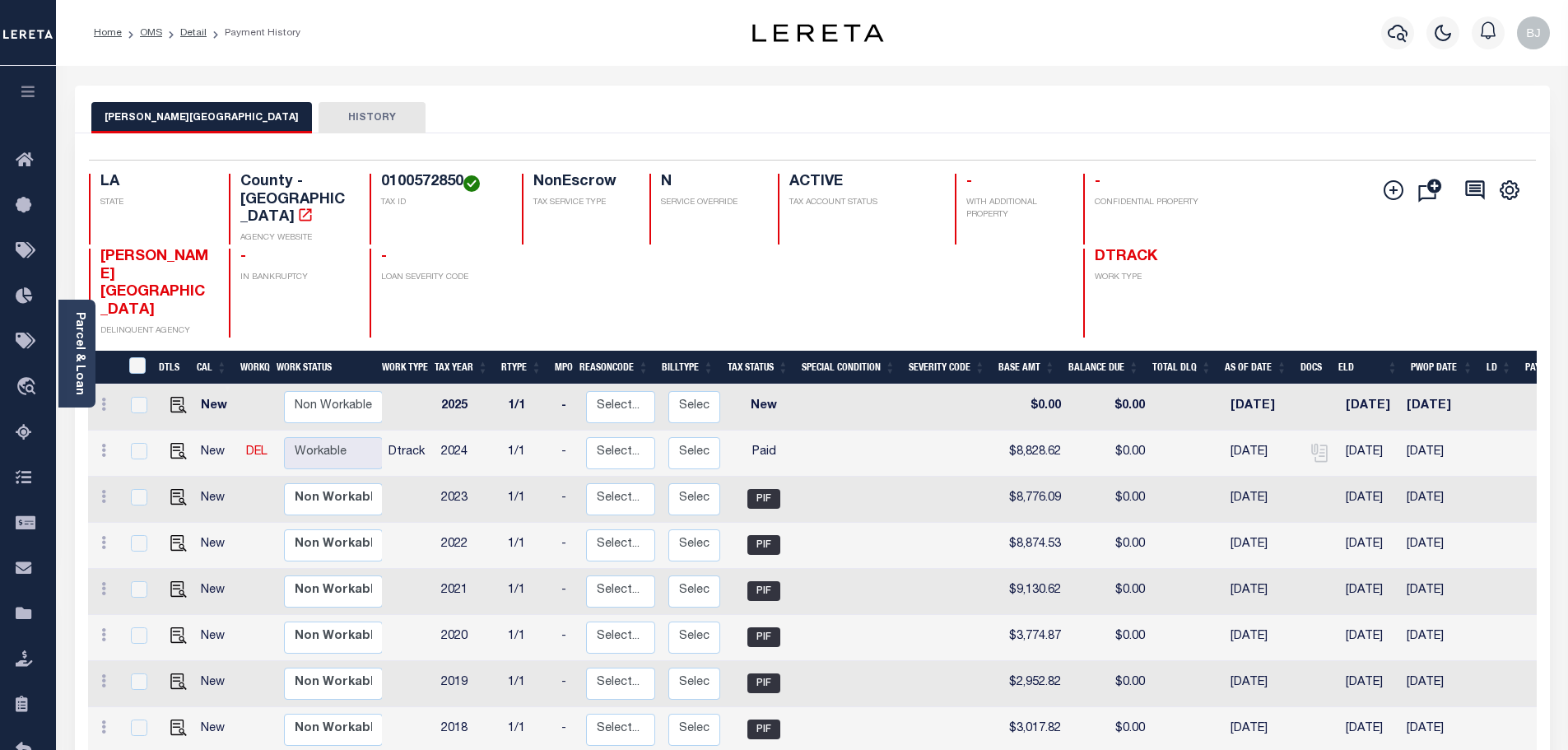
click at [1403, 49] on div at bounding box center [1397, 32] width 45 height 58
click at [1405, 38] on icon "button" at bounding box center [1398, 32] width 20 height 20
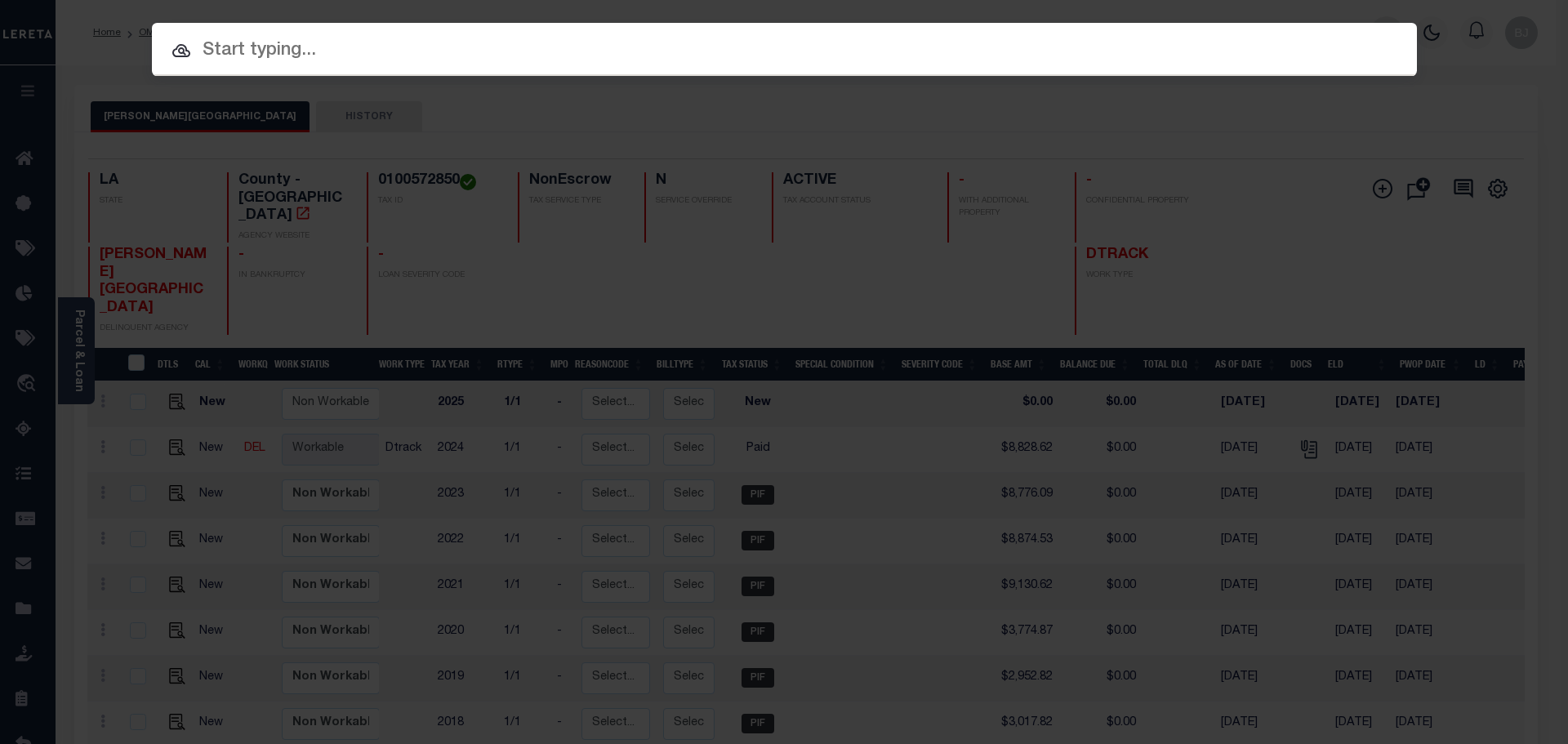
paste input "17179486"
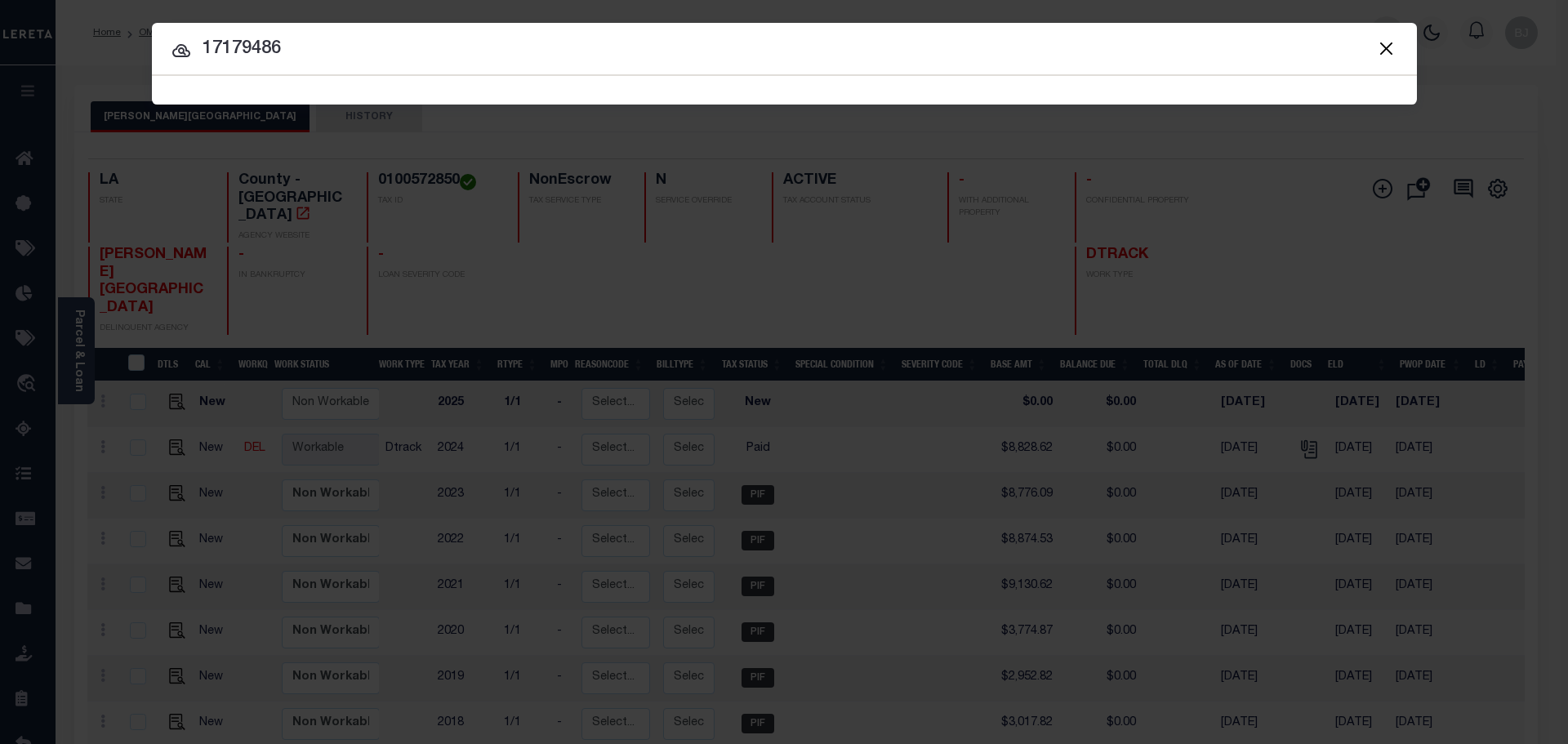
type input "17179486"
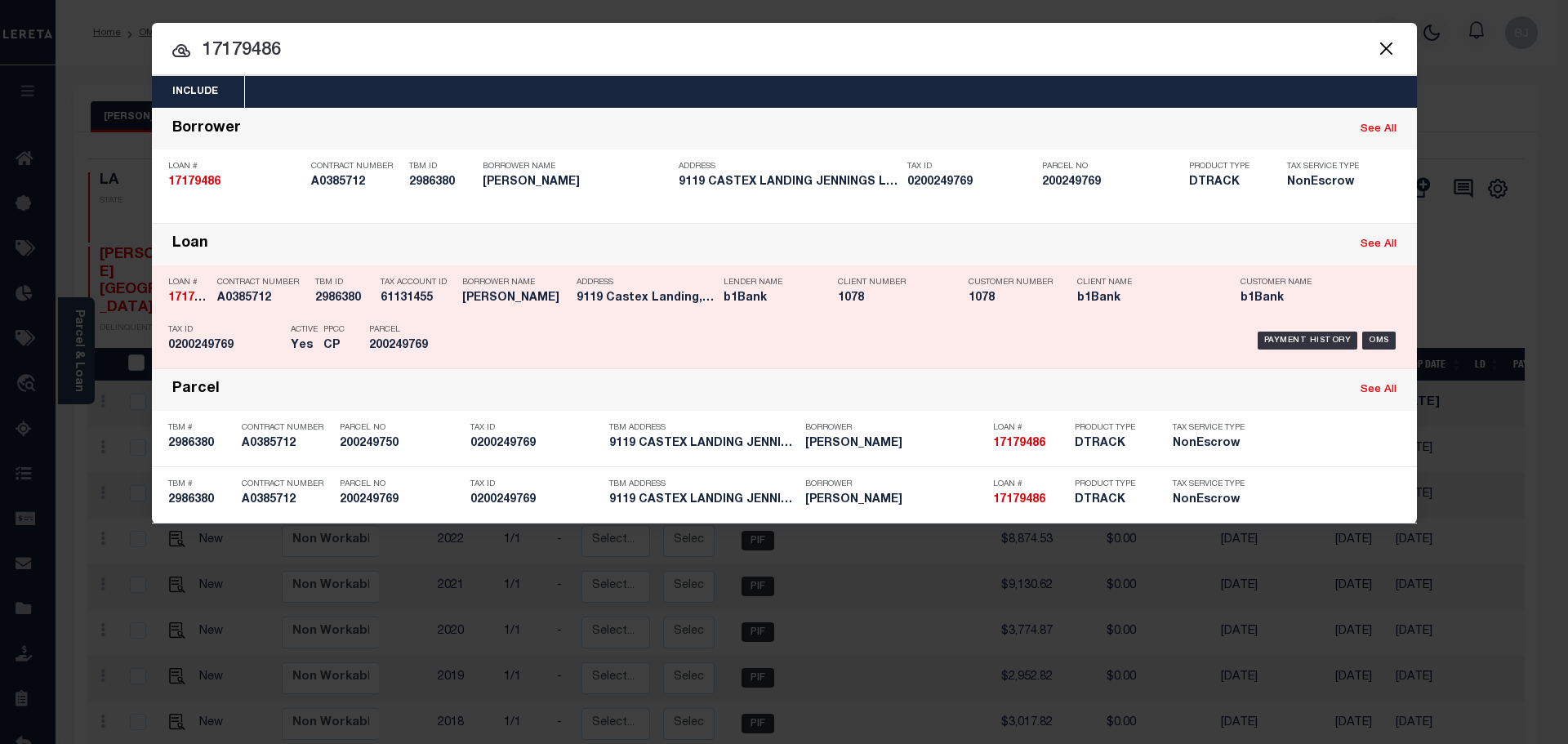
click at [647, 329] on div "Payment History OMS" at bounding box center [934, 340] width 934 height 48
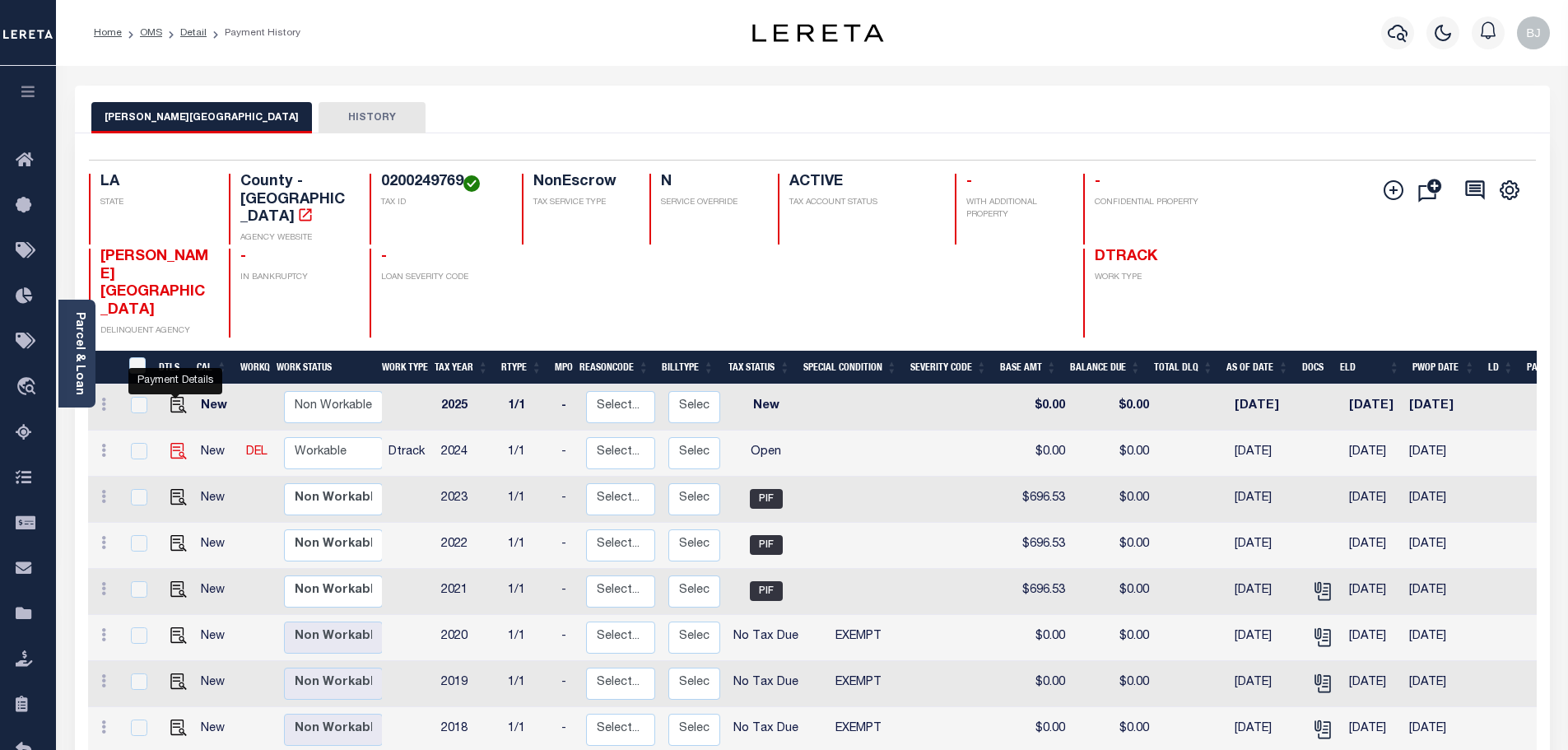
click at [170, 442] on img "" at bounding box center [178, 450] width 17 height 17
checkbox input "true"
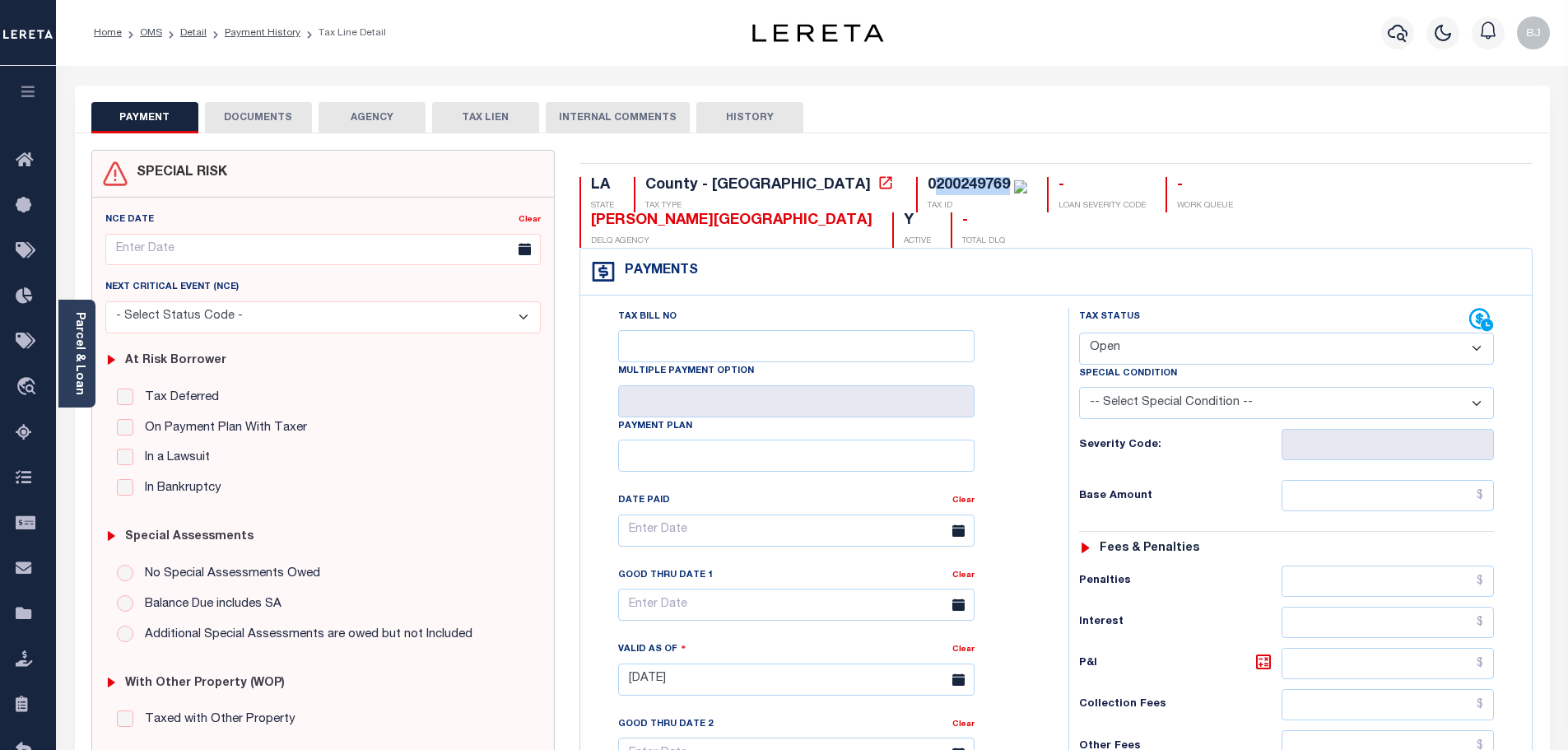
drag, startPoint x: 817, startPoint y: 186, endPoint x: 869, endPoint y: 189, distance: 52.1
click at [928, 189] on div "0200249769" at bounding box center [969, 185] width 83 height 15
copy div "200249769"
click at [70, 336] on div "Parcel & Loan" at bounding box center [77, 354] width 37 height 108
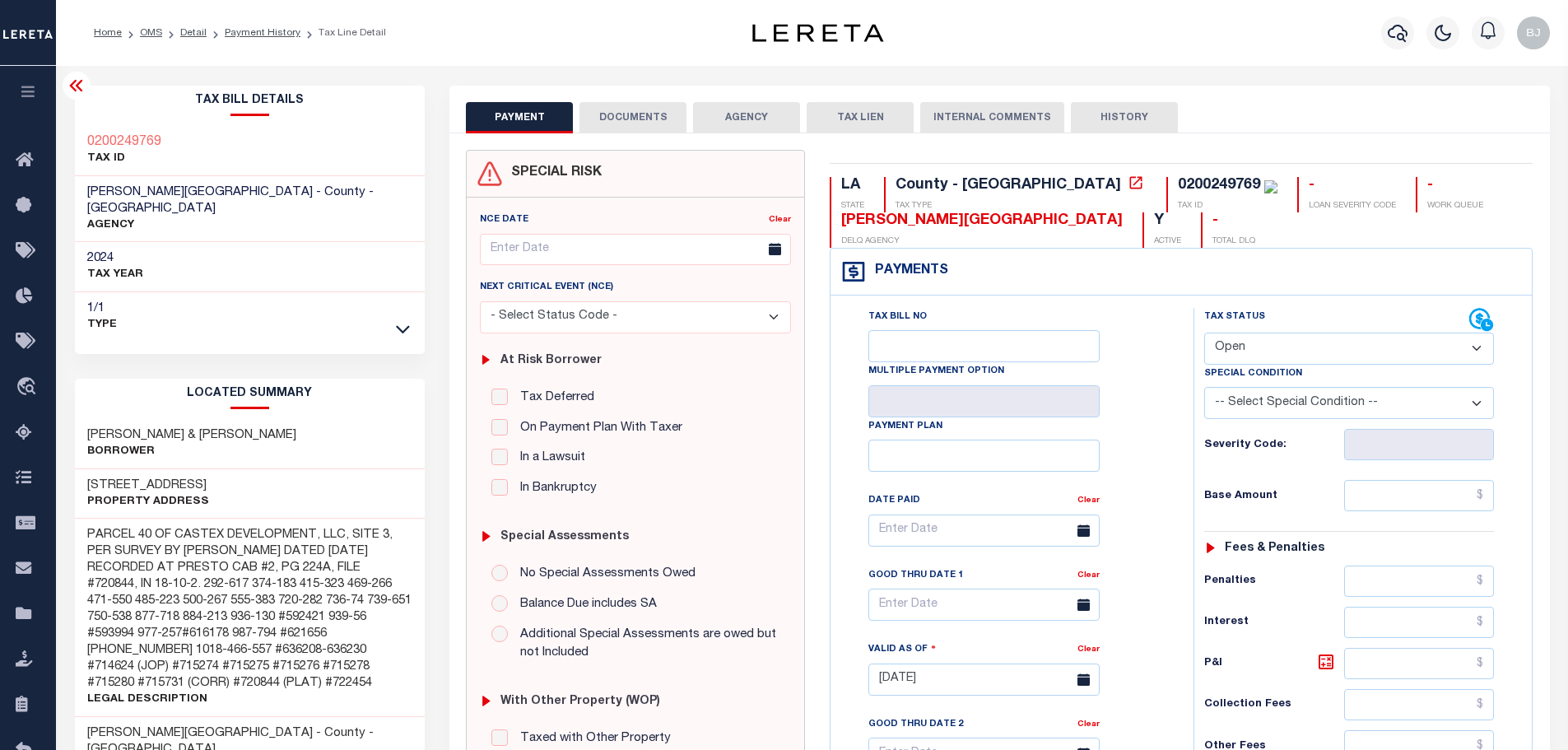
click at [112, 428] on h3 "HEBERT, COREY & STACI GUILLOT" at bounding box center [192, 435] width 209 height 17
copy h3 "HEBERT"
drag, startPoint x: 1273, startPoint y: 352, endPoint x: 1275, endPoint y: 364, distance: 12.2
click at [1273, 352] on select "- Select Status Code - Open Due/Unpaid Paid Incomplete No Tax Due Internal Refu…" at bounding box center [1349, 348] width 290 height 32
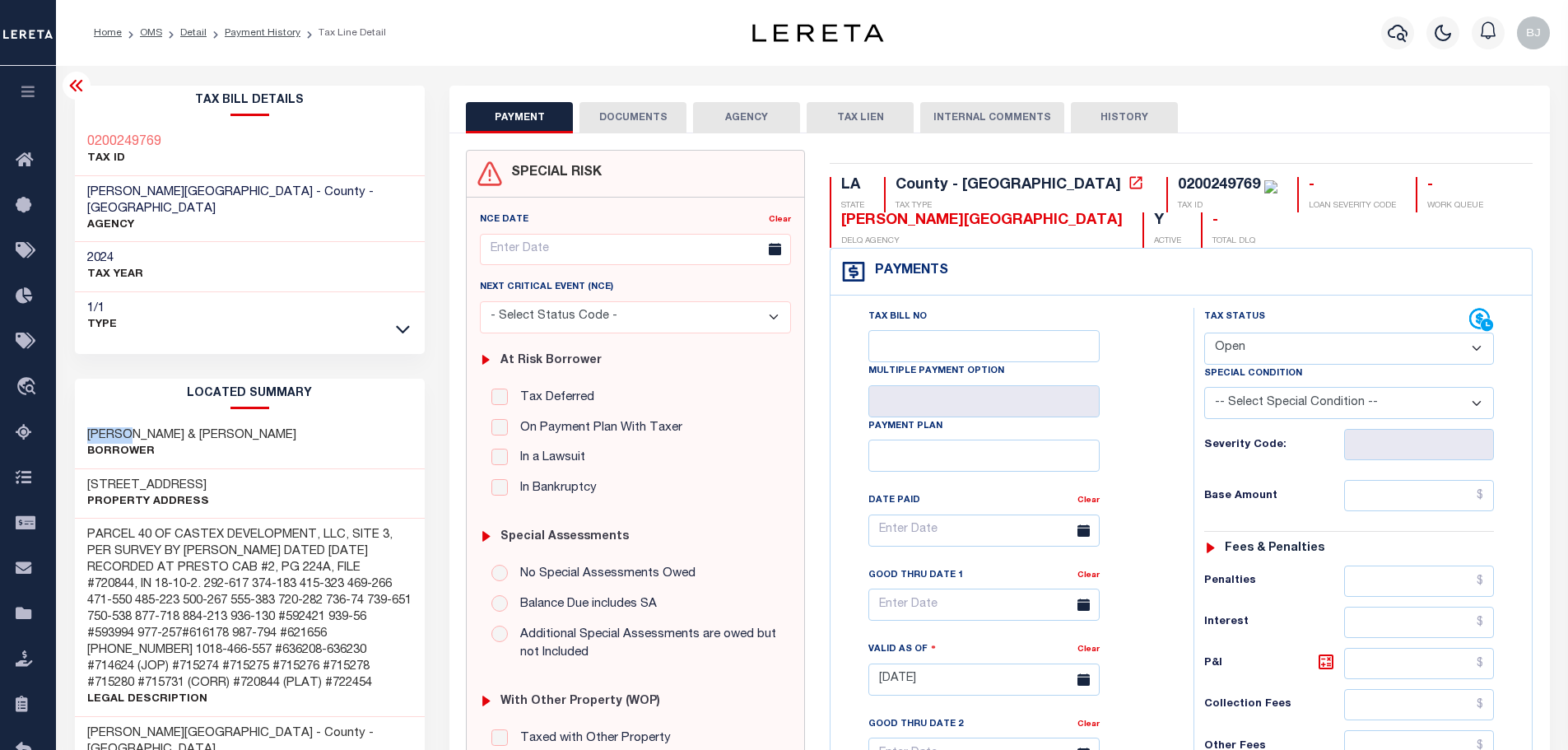
select select "PYD"
click at [1204, 333] on select "- Select Status Code - Open Due/Unpaid Paid Incomplete No Tax Due Internal Refu…" at bounding box center [1349, 348] width 290 height 32
type input "10/13/2025"
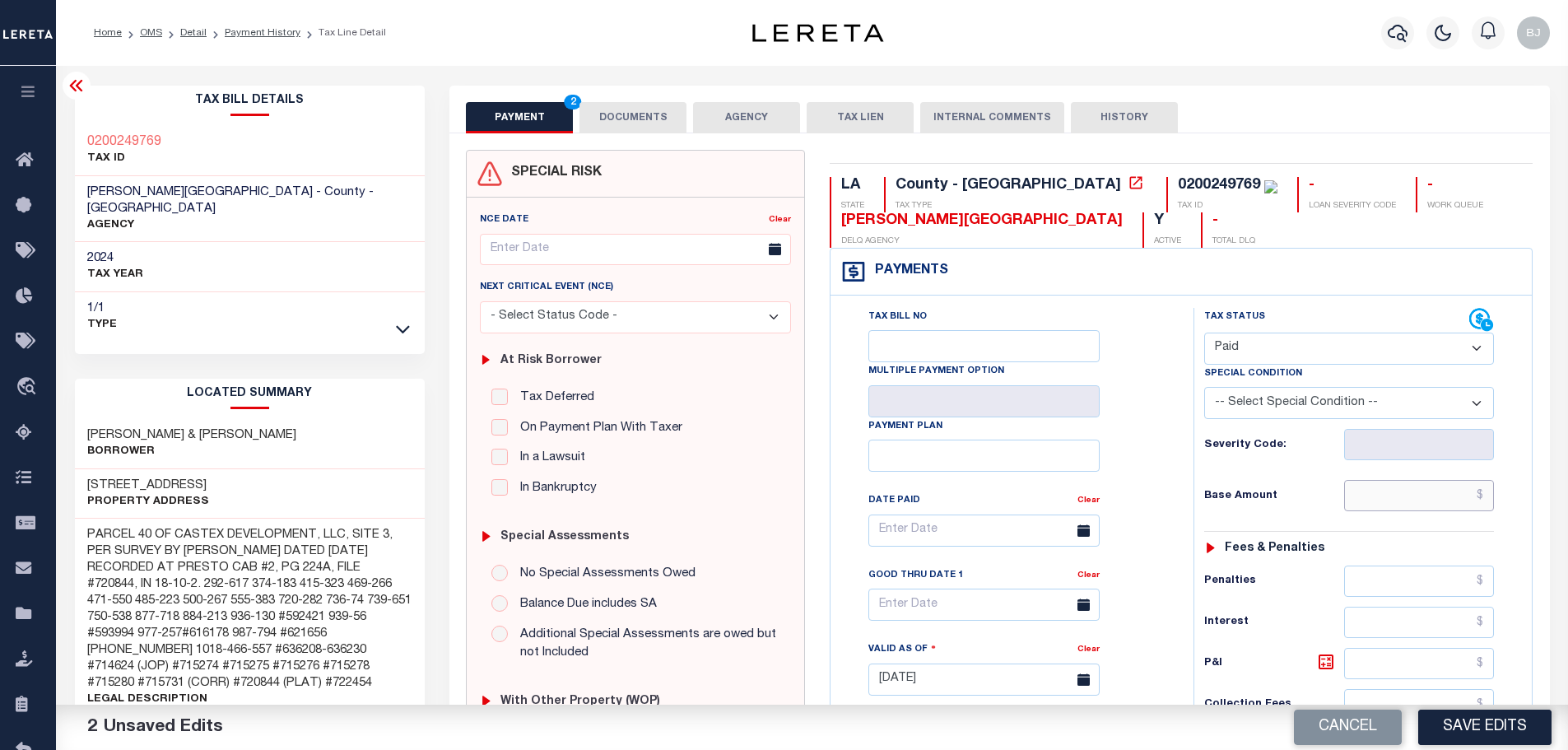
click at [1431, 500] on input "text" at bounding box center [1419, 495] width 150 height 31
paste input "690.99"
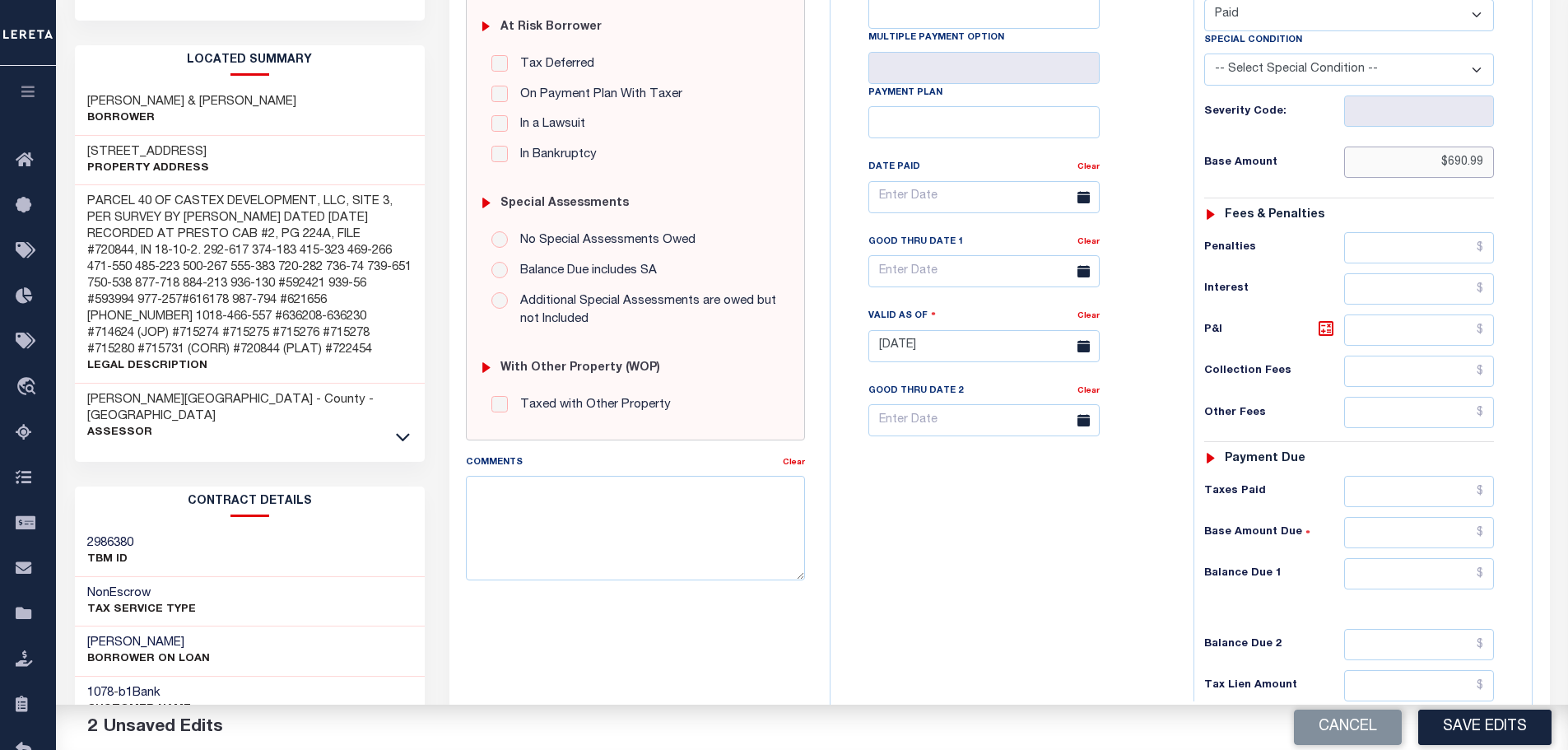
scroll to position [412, 0]
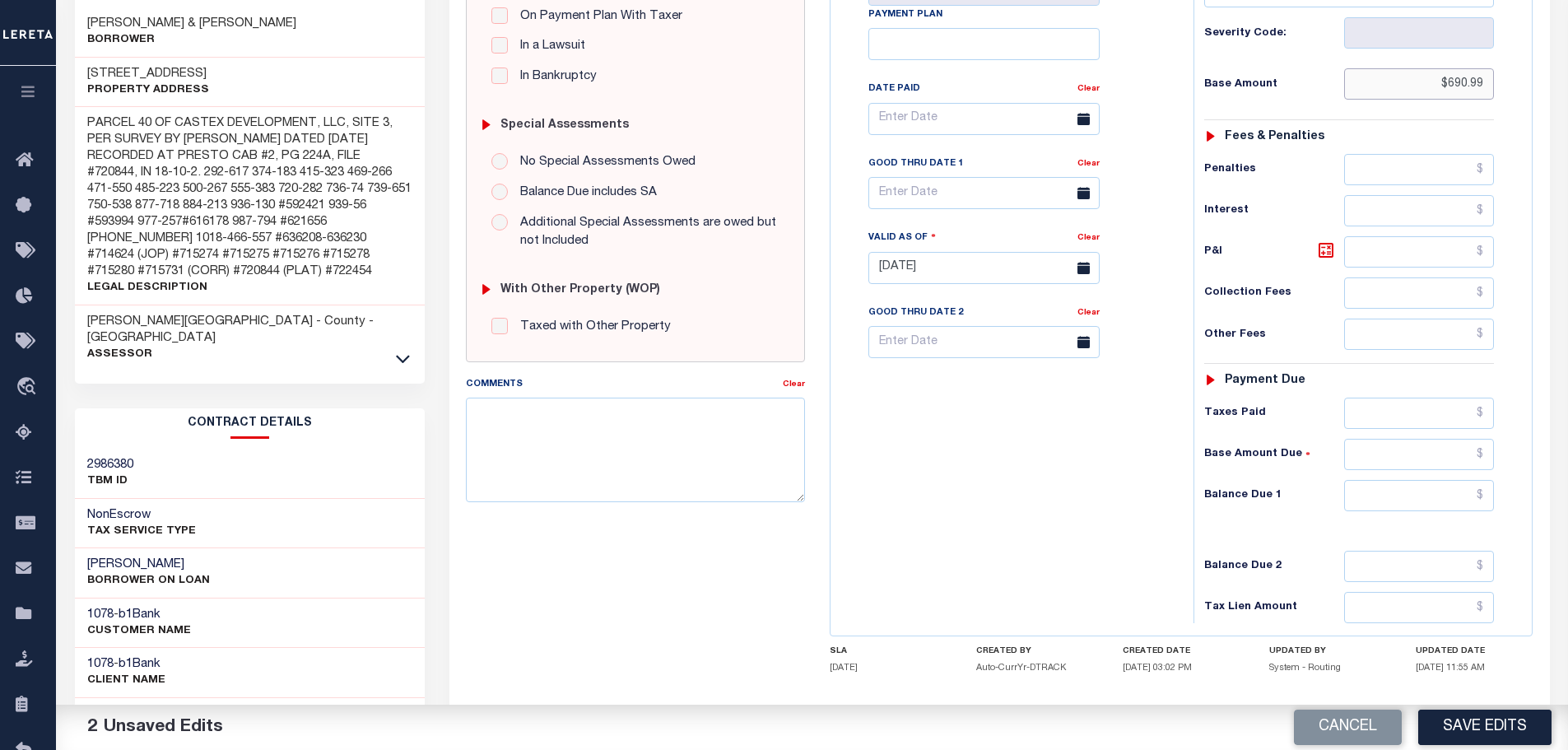
type input "$690.99"
click at [1429, 408] on input "text" at bounding box center [1419, 413] width 150 height 31
paste input "690.99"
type input "$690.99"
click at [1443, 493] on input "text" at bounding box center [1419, 495] width 150 height 31
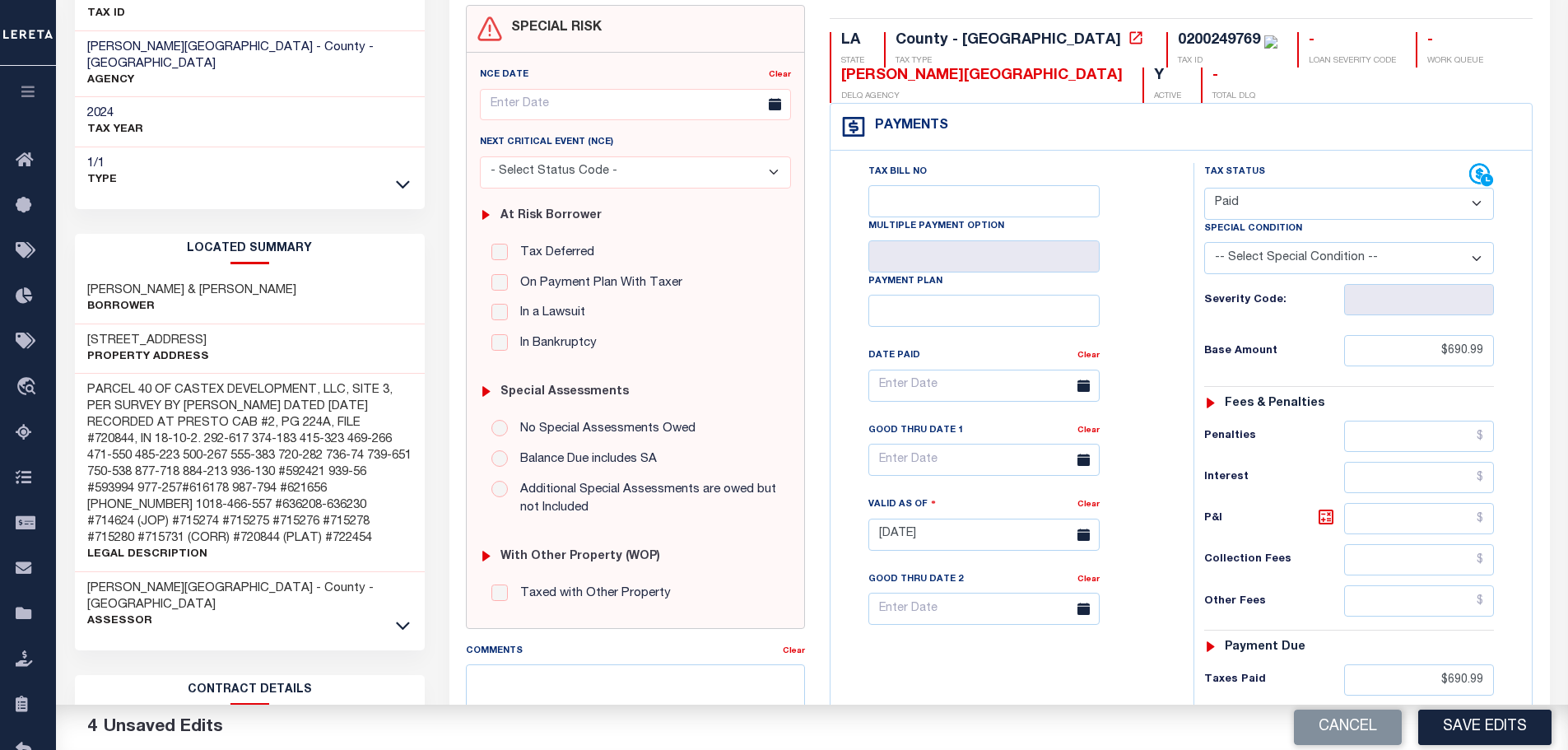
scroll to position [83, 0]
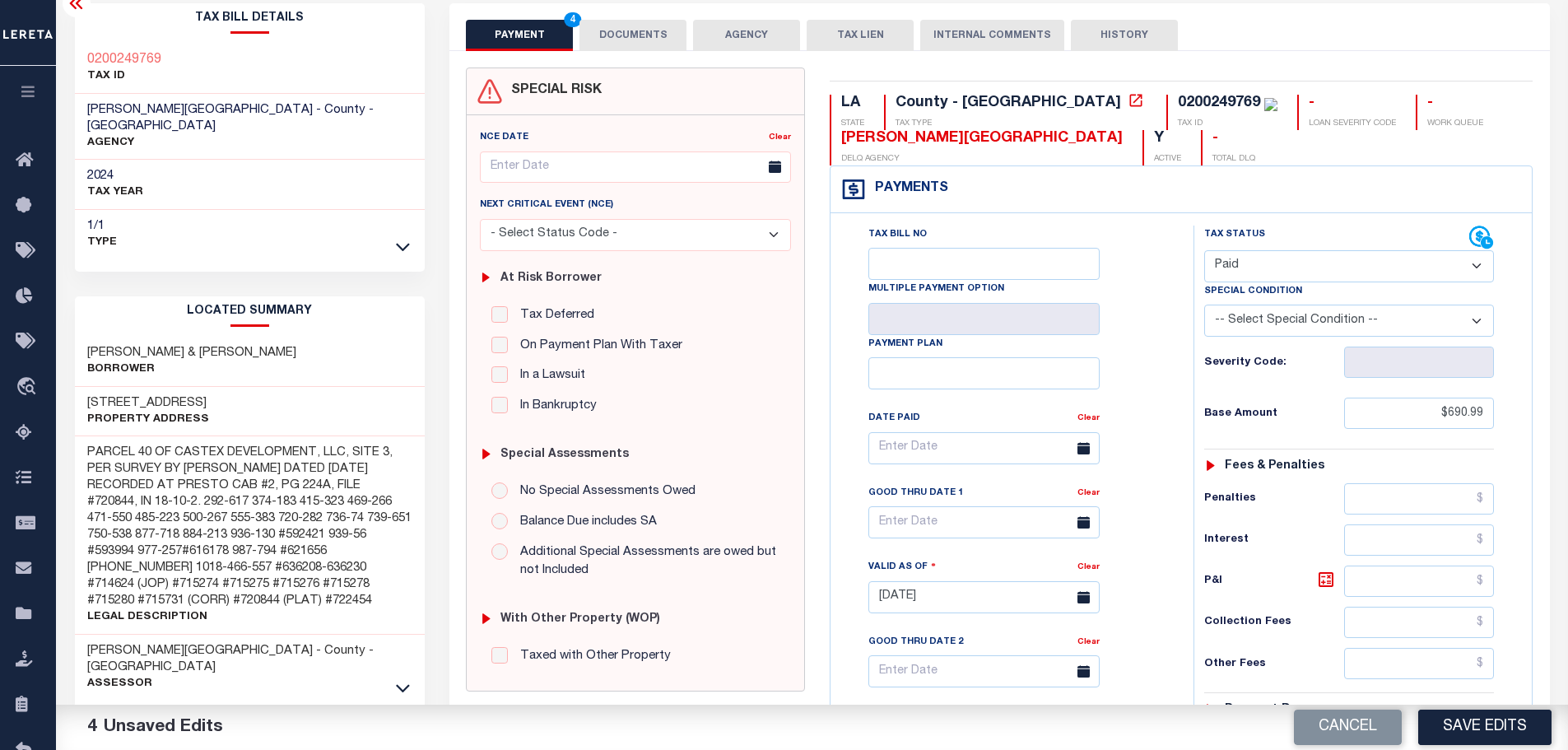
type input "$0.00"
click at [642, 29] on button "DOCUMENTS" at bounding box center [632, 35] width 107 height 31
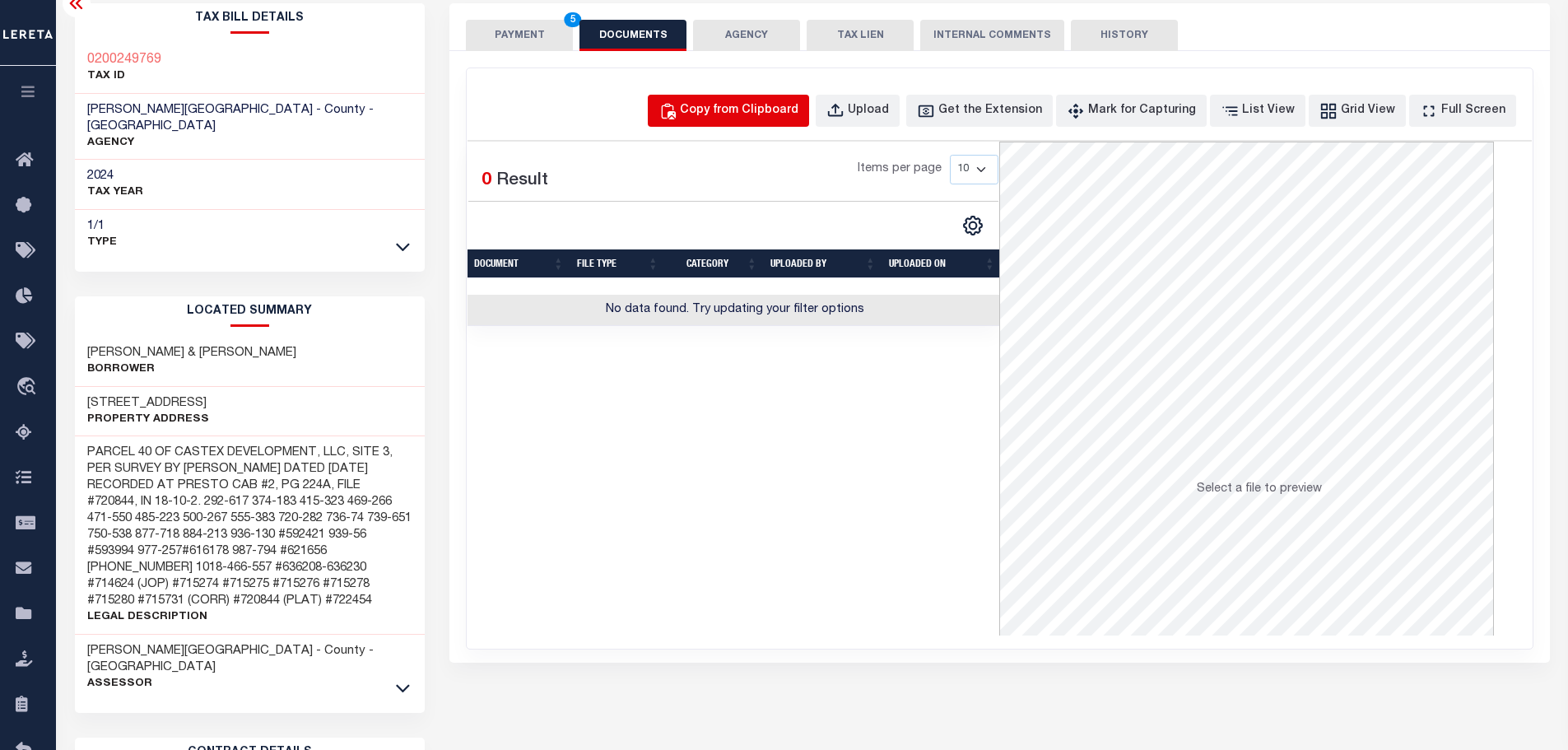
click at [779, 111] on div "Copy from Clipboard" at bounding box center [739, 111] width 119 height 18
select select "POP"
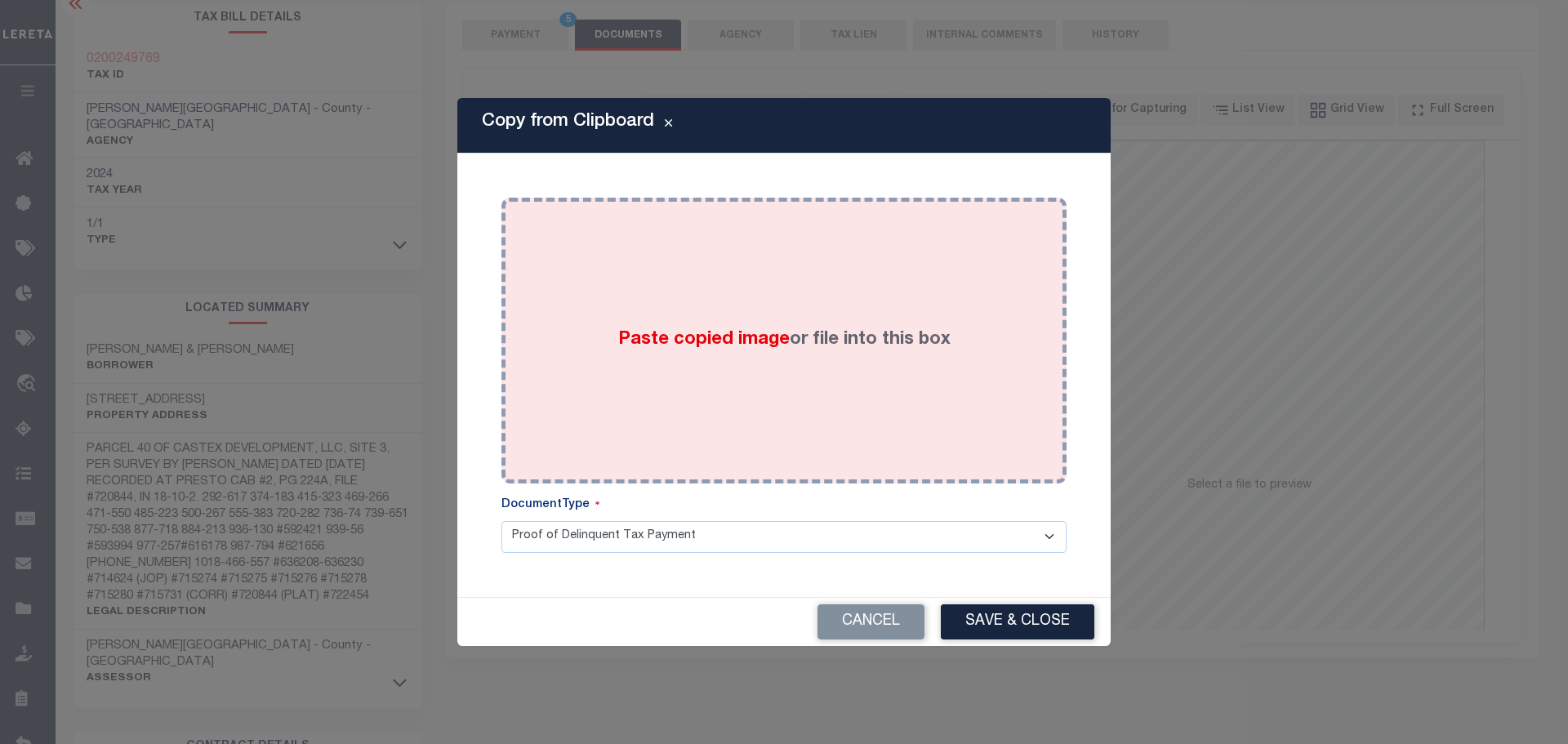
click at [920, 214] on body "Home OMS Detail Payment History Tax Line Detail" at bounding box center [784, 561] width 1568 height 1285
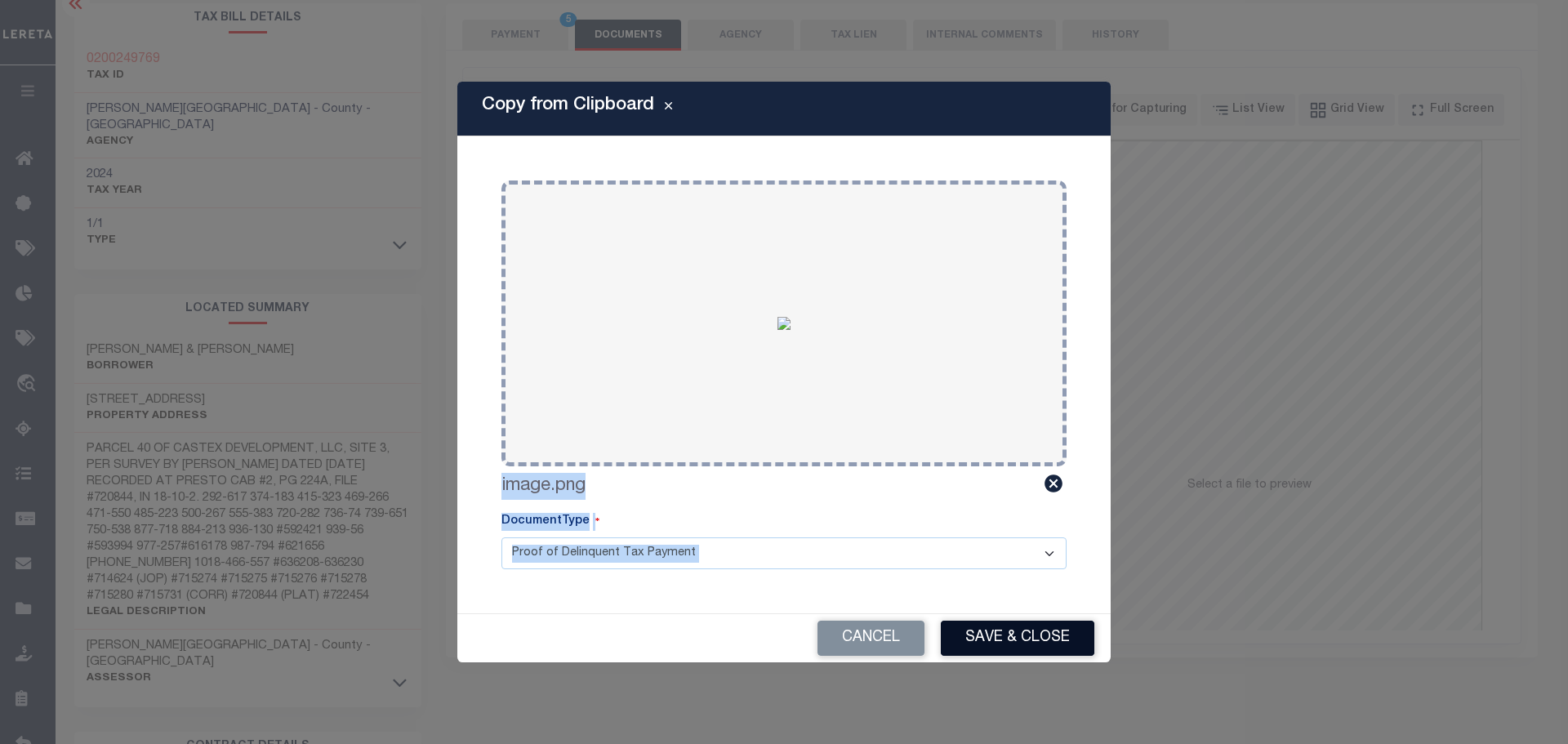
click at [1022, 624] on button "Save & Close" at bounding box center [1017, 638] width 153 height 35
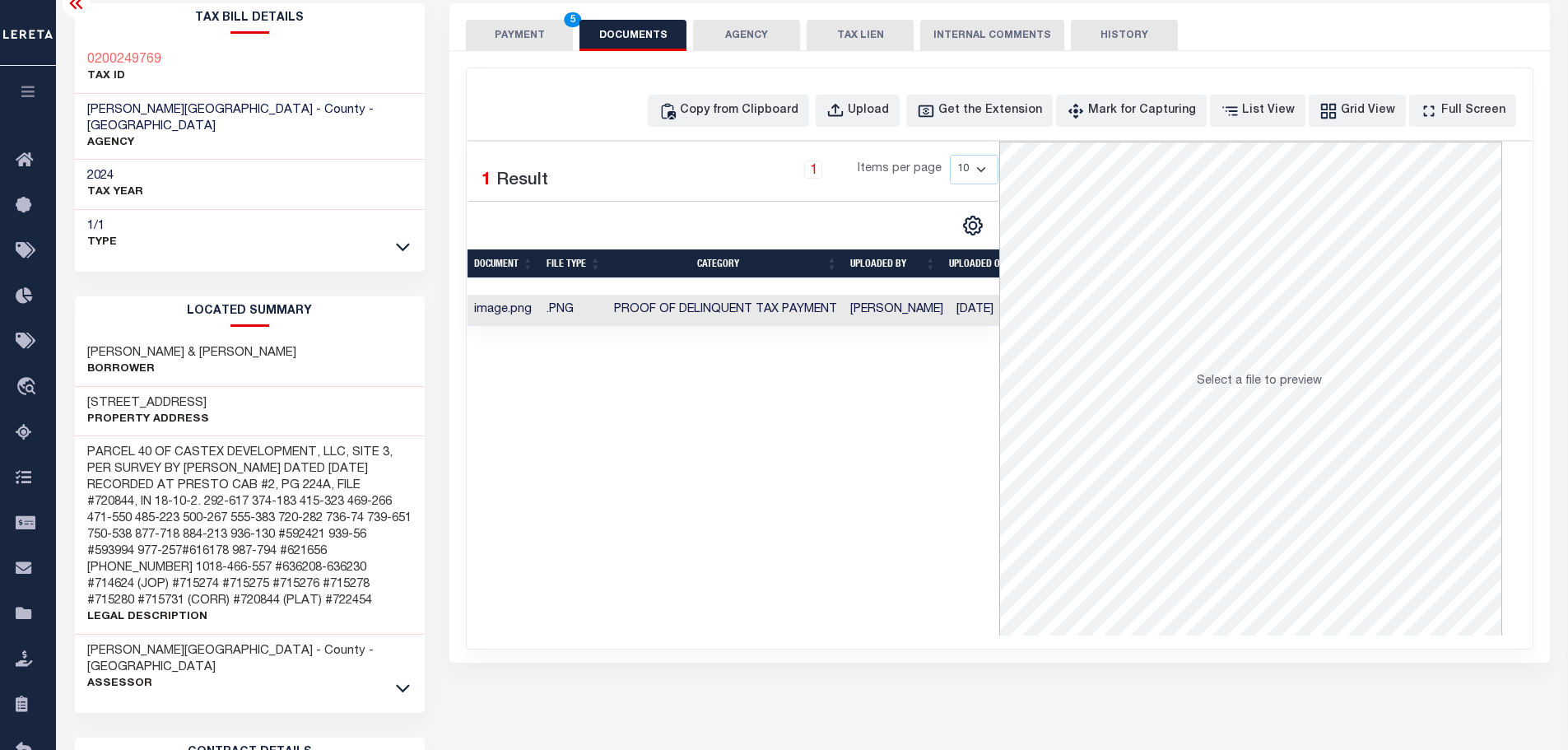
click at [493, 8] on div "PAYMENT 5 DOCUMENTS AGENCY DELINQUENT PAYEE TAX LIEN" at bounding box center [999, 27] width 1100 height 48
click at [502, 27] on button "PAYMENT 5" at bounding box center [519, 35] width 107 height 31
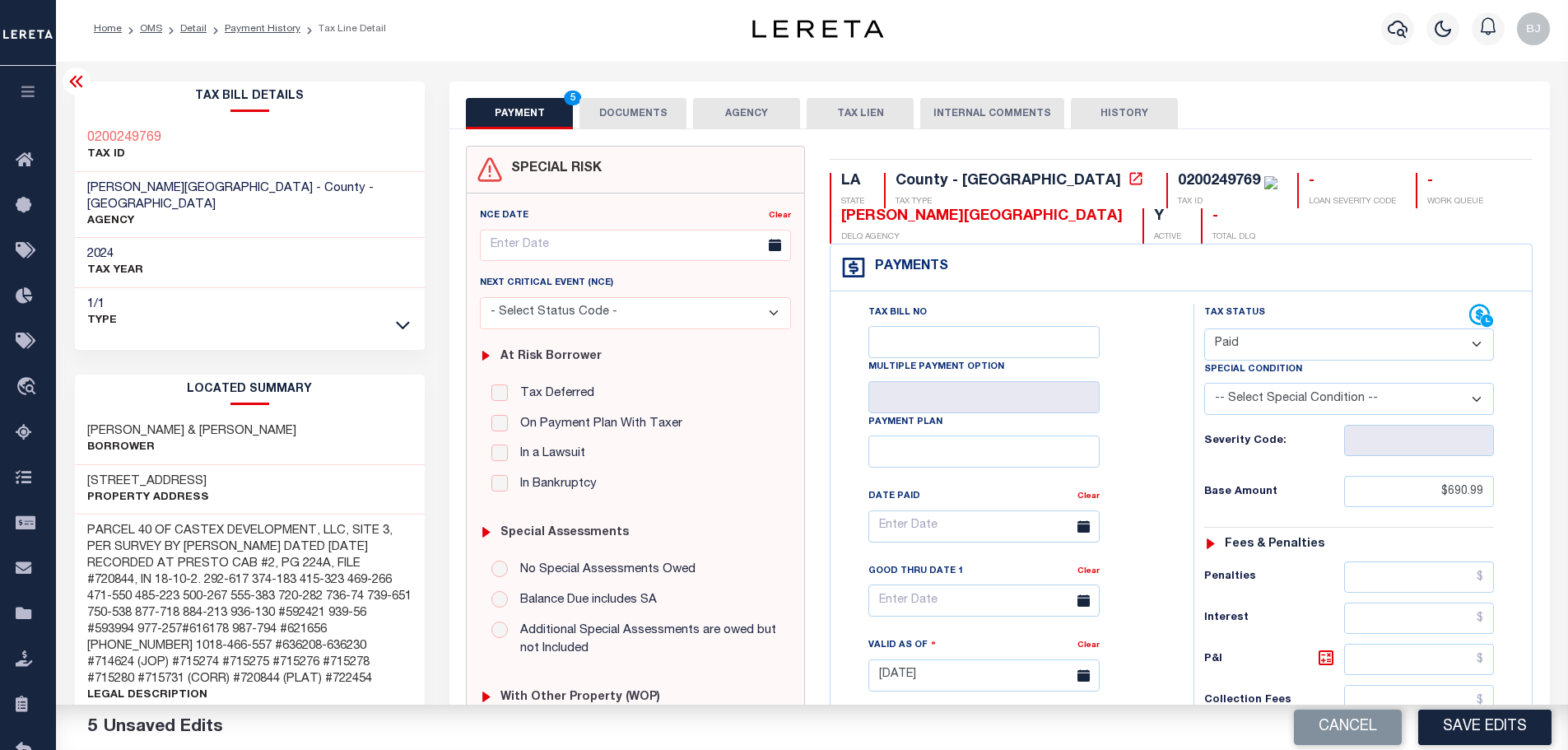
scroll to position [0, 0]
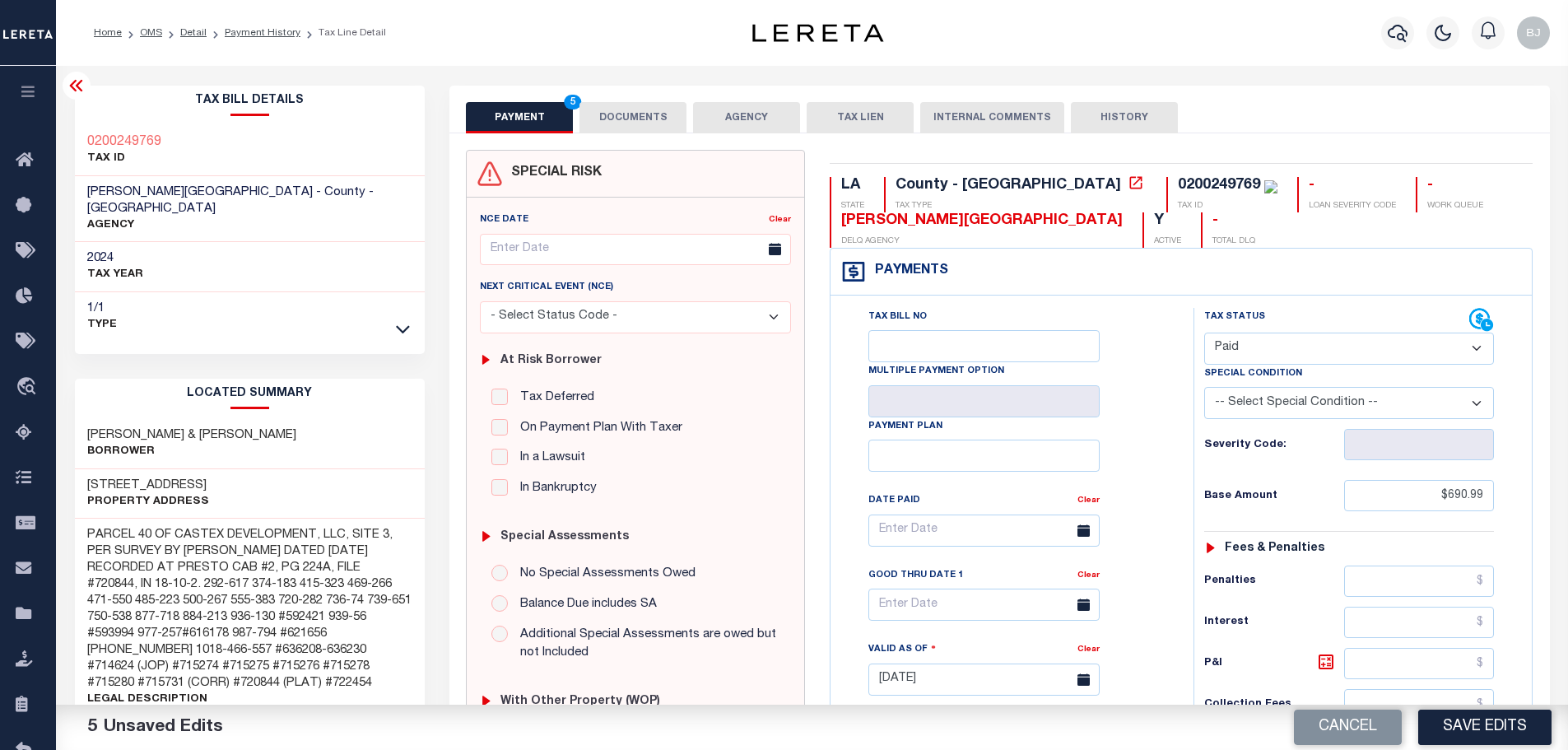
click at [1480, 745] on div "Cancel Save Edits" at bounding box center [1190, 727] width 756 height 46
click at [1462, 726] on button "Save Edits" at bounding box center [1485, 727] width 134 height 35
type input "$690.99"
type input "$0"
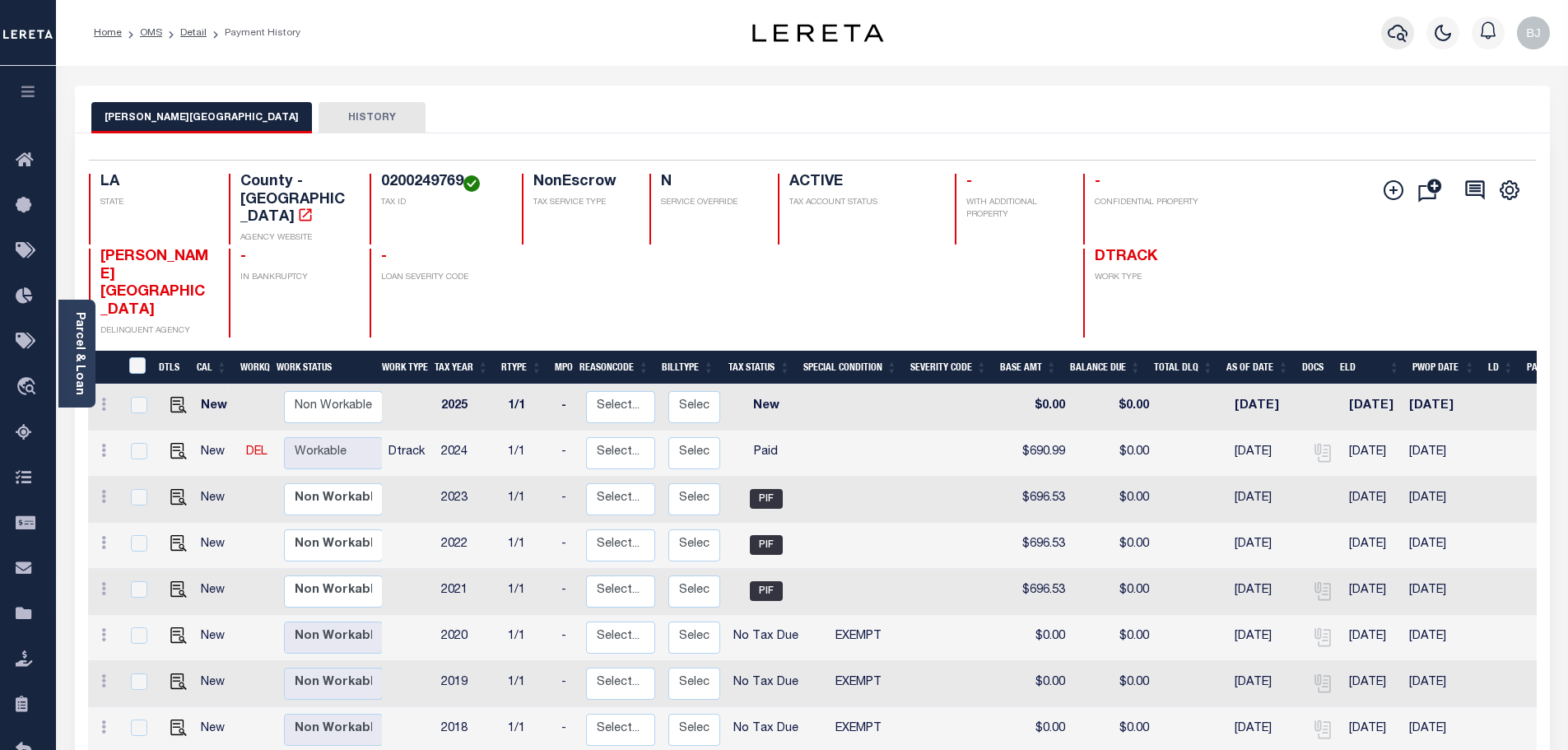
click at [1400, 31] on icon "button" at bounding box center [1398, 32] width 20 height 20
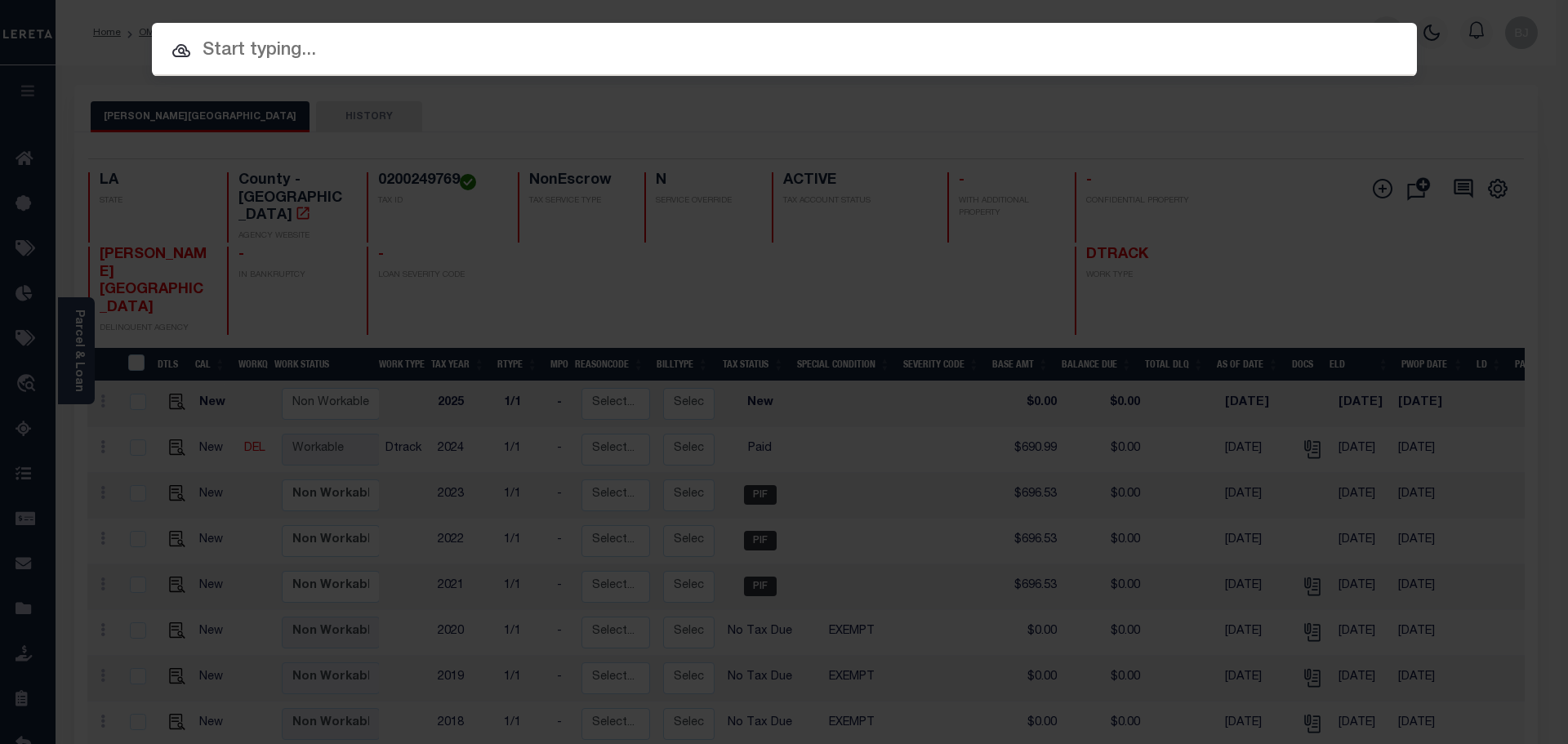
paste input "952200001917"
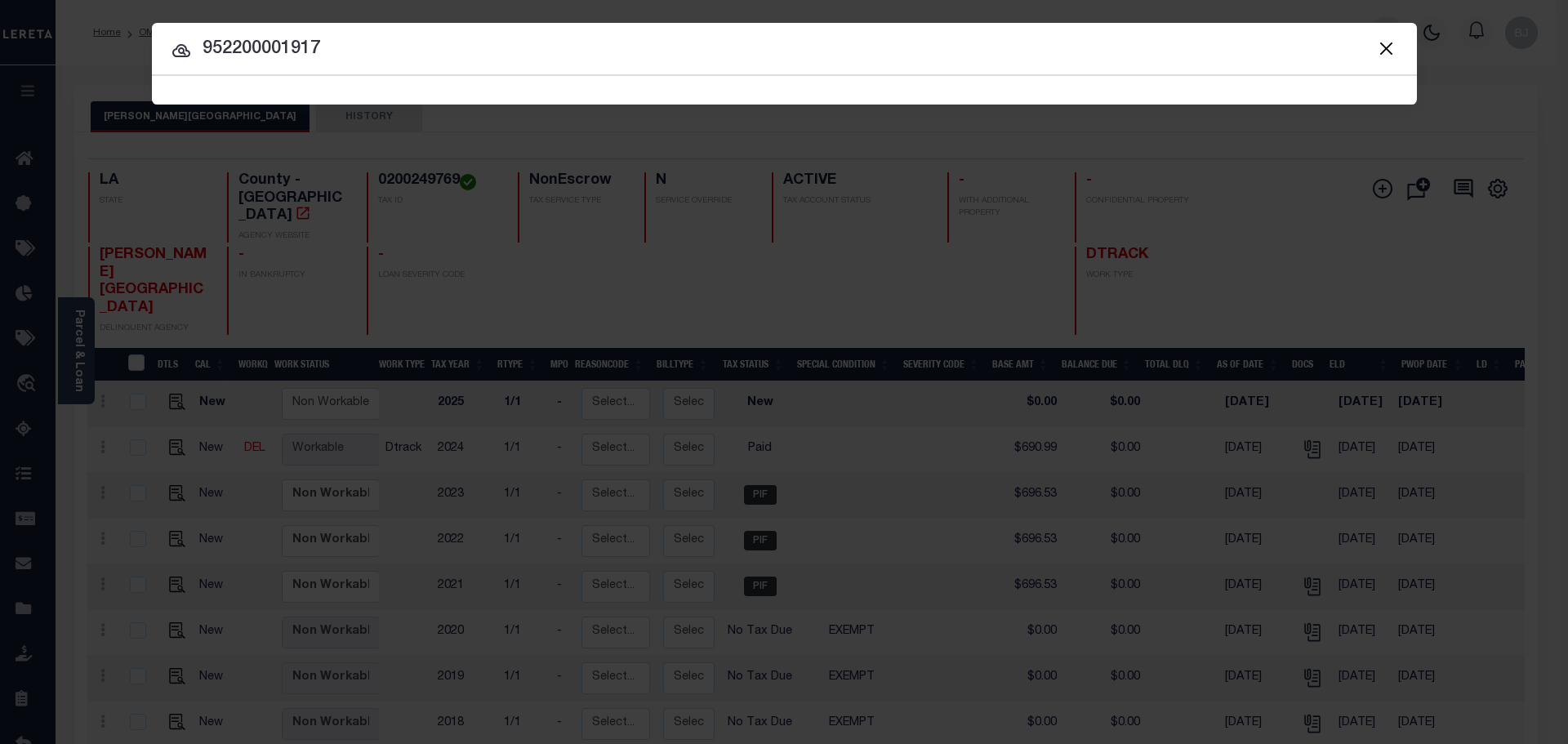
type input "952200001917"
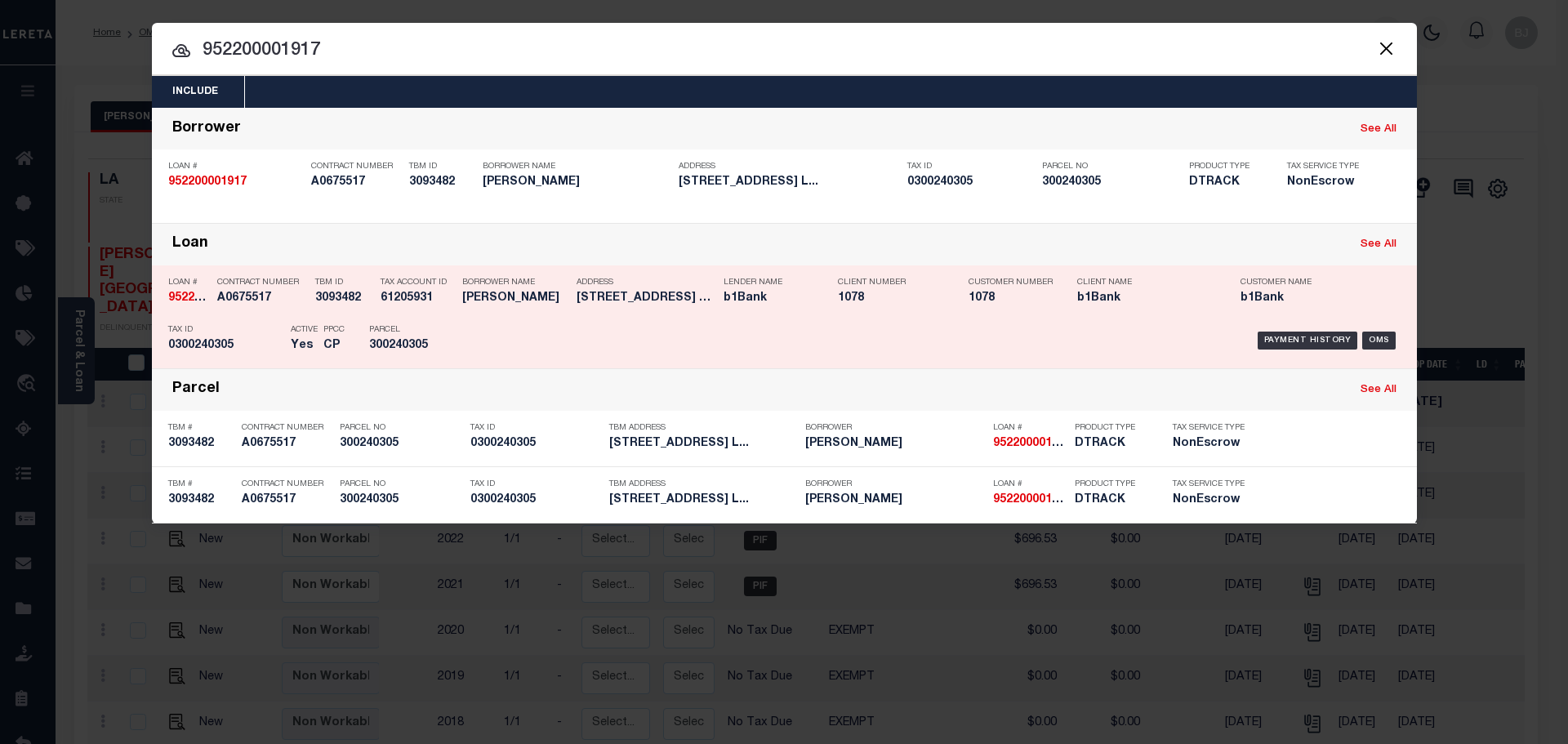
click at [492, 333] on div "Payment History OMS" at bounding box center [934, 340] width 934 height 48
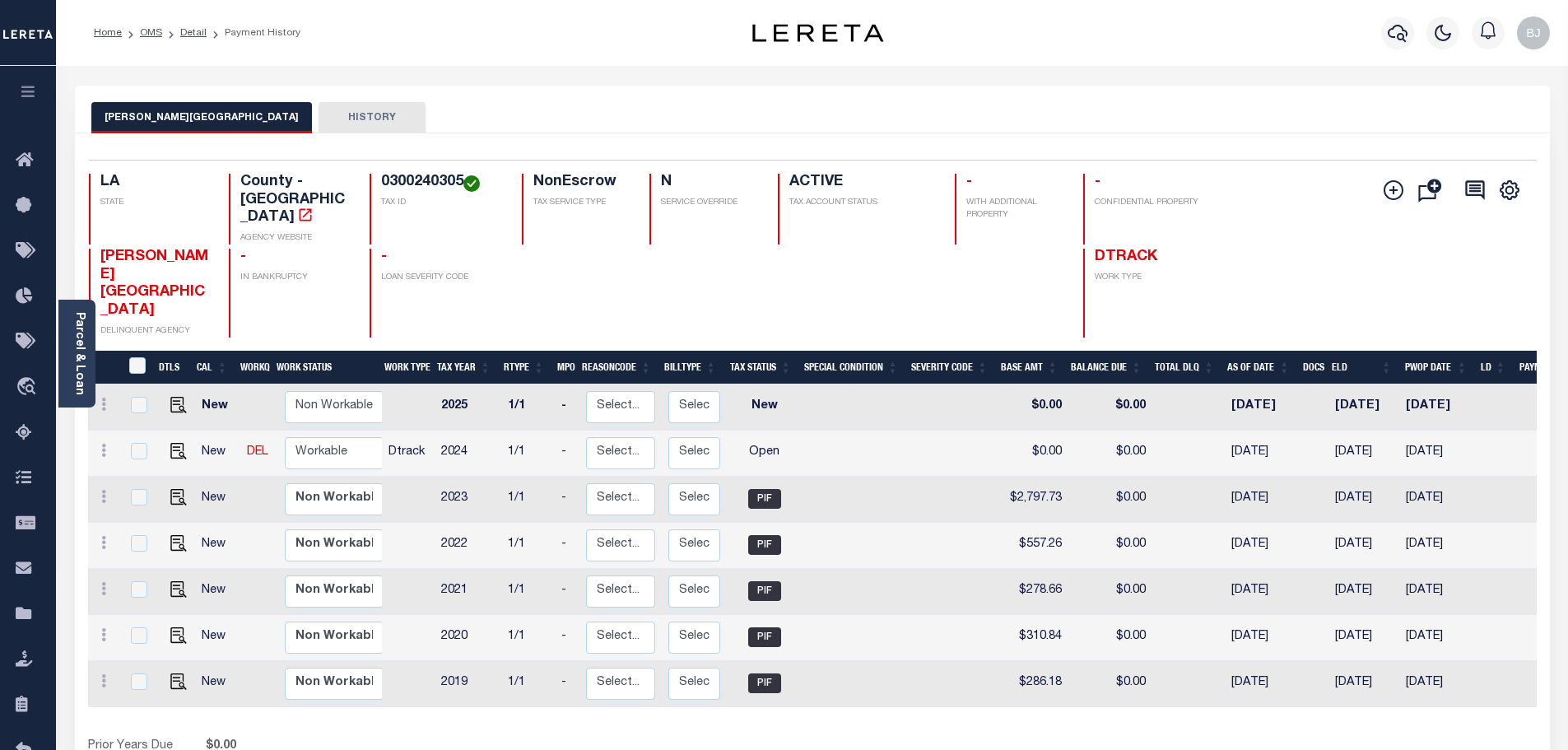
click at [423, 178] on h4 "0300240305" at bounding box center [441, 183] width 121 height 18
copy h4 "0300240305"
click at [180, 442] on img "" at bounding box center [178, 450] width 17 height 17
checkbox input "true"
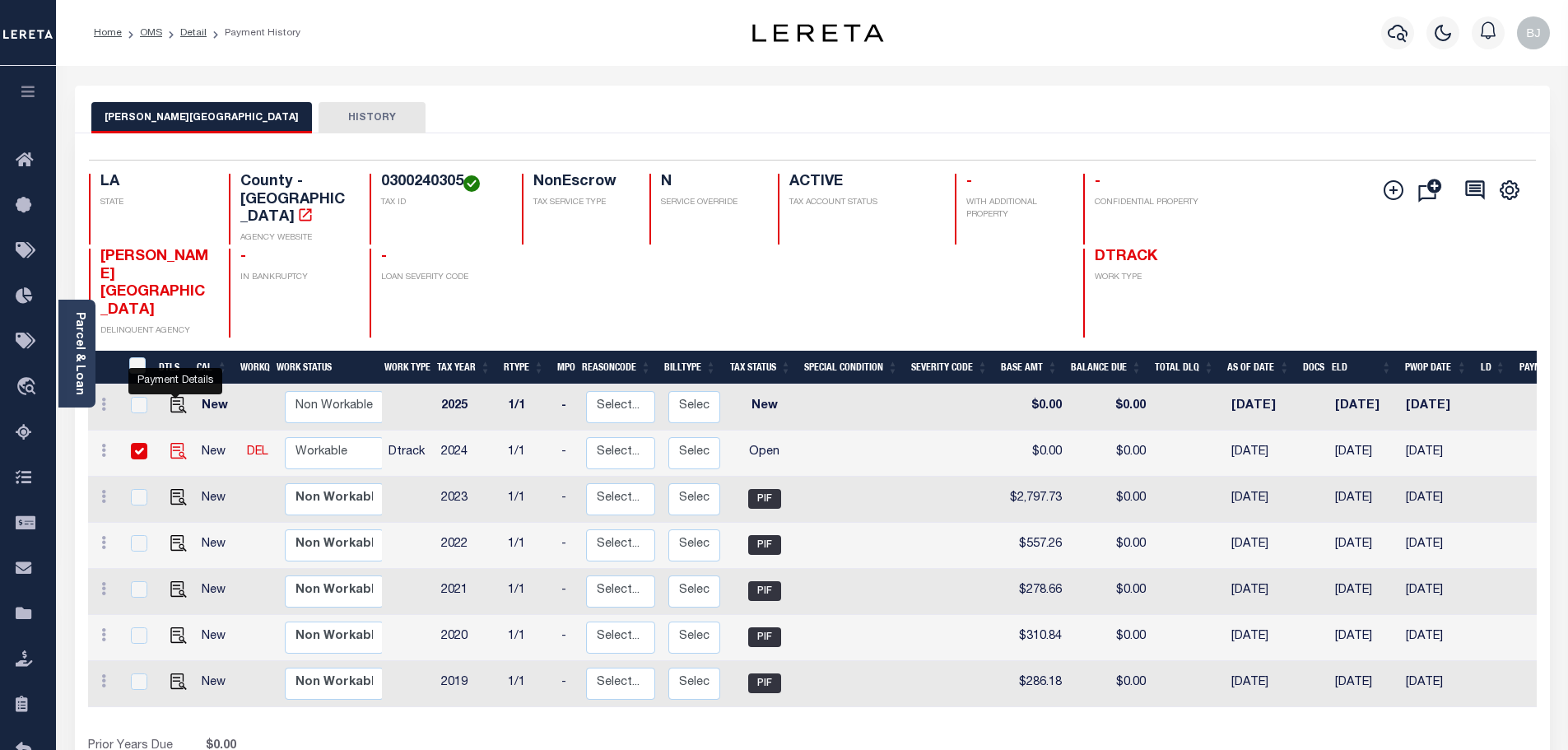
checkbox input "true"
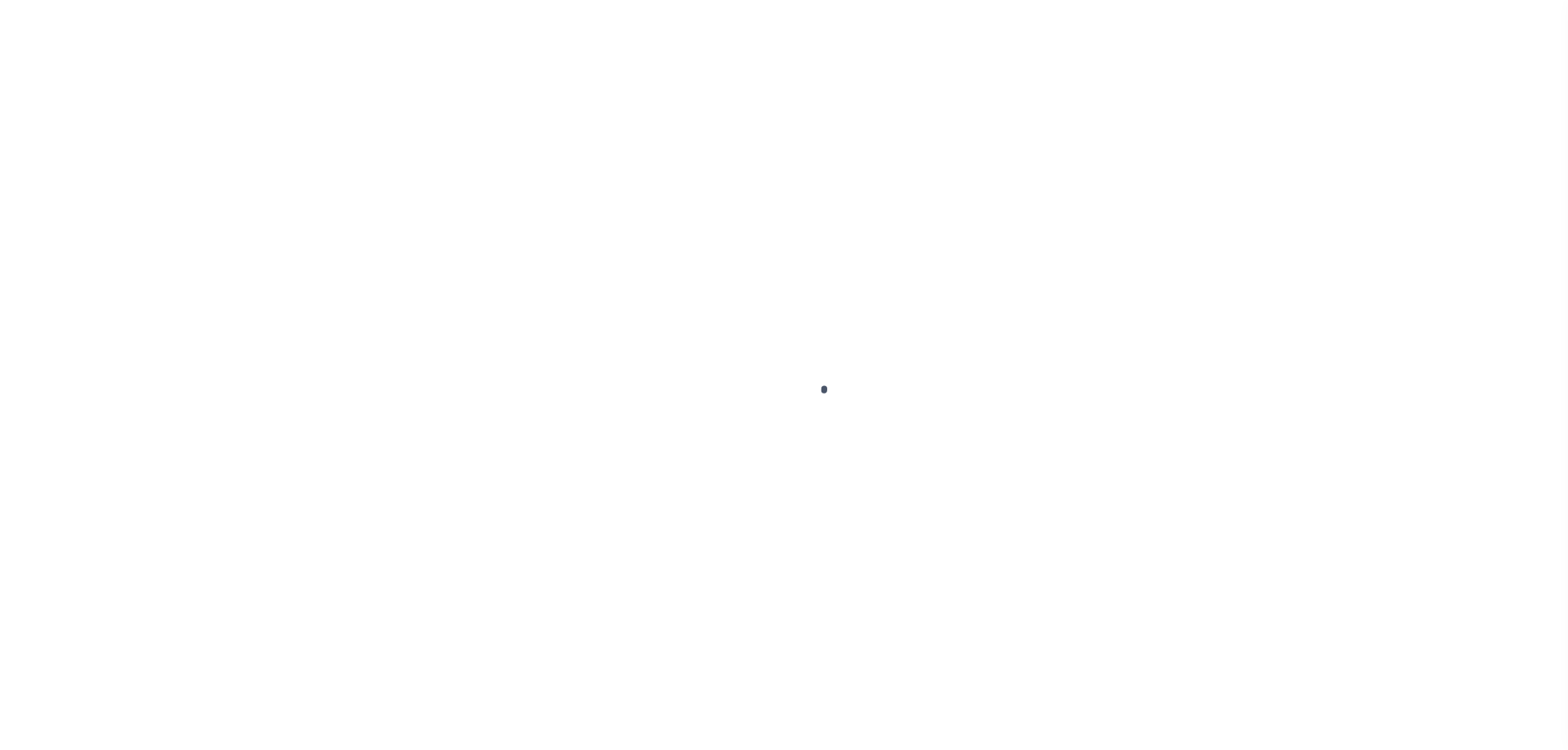
select select "OP2"
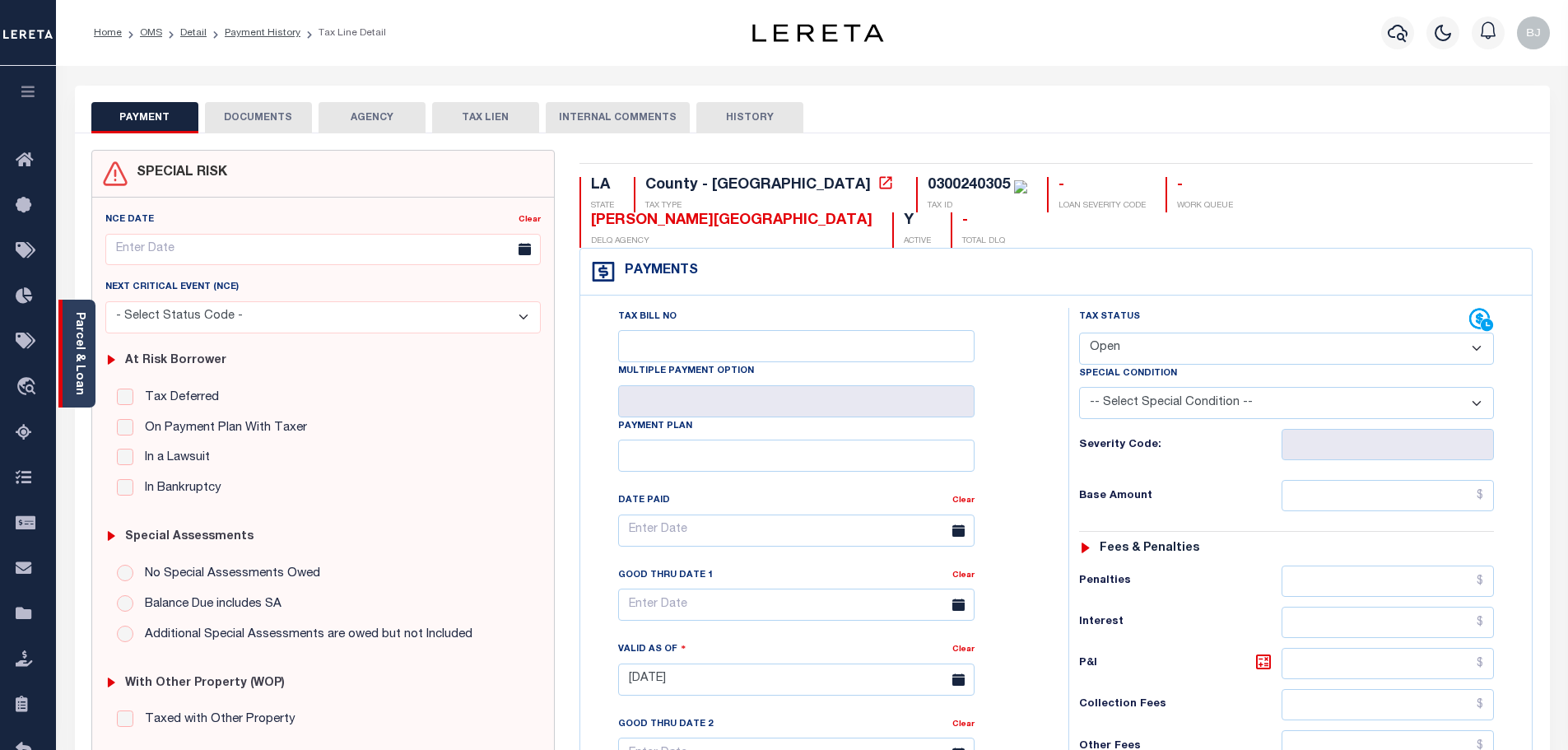
click at [79, 388] on link "Parcel & Loan" at bounding box center [80, 353] width 12 height 84
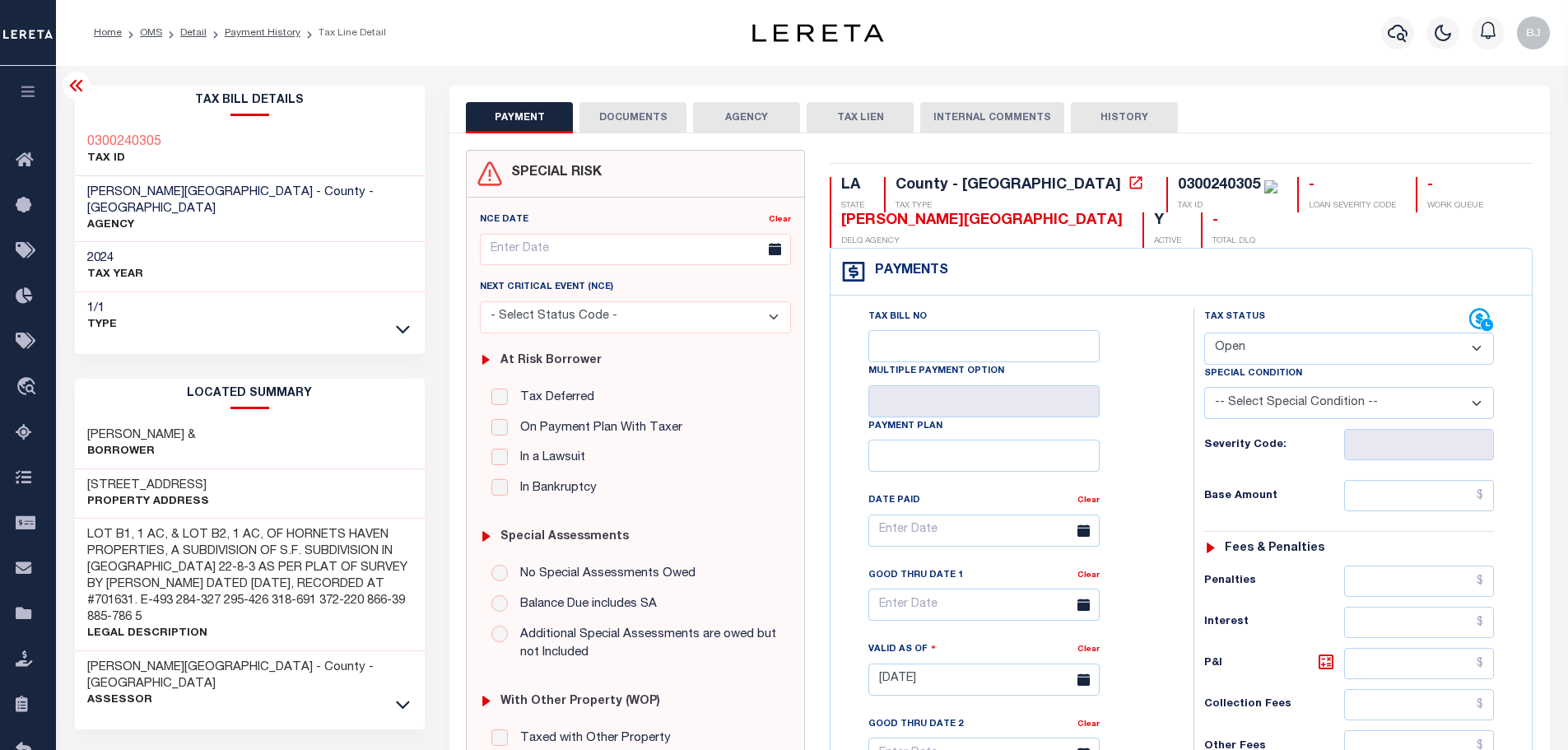
click at [106, 428] on h3 "O'NEAL, BRYAN KEITH &" at bounding box center [142, 435] width 109 height 17
copy h3 "O'NEAL"
drag, startPoint x: 1416, startPoint y: 498, endPoint x: 1373, endPoint y: 471, distance: 50.8
click at [1416, 498] on input "text" at bounding box center [1419, 495] width 150 height 31
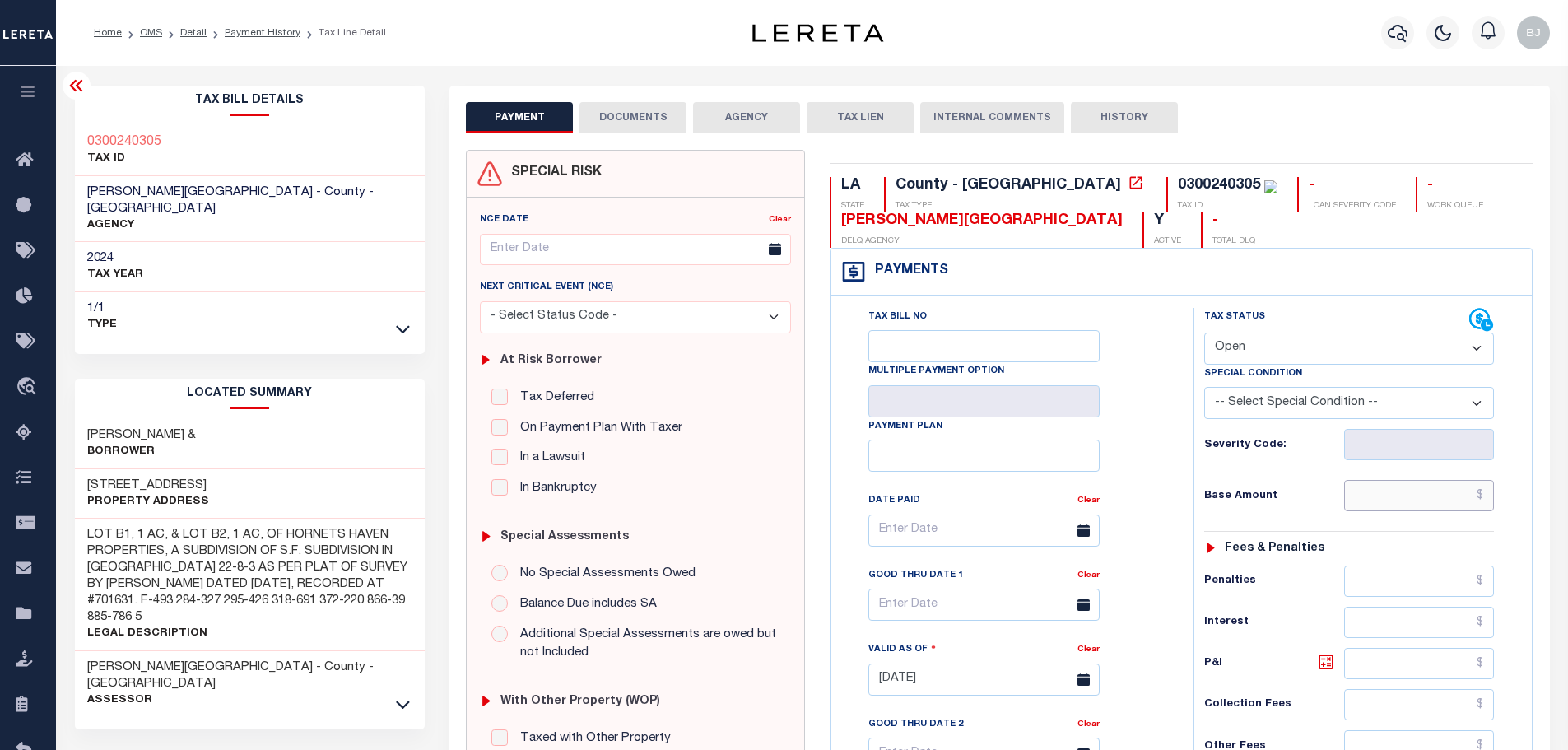
paste input "2,772.01"
type input "$2,772.01"
type input "[DATE]"
click at [1298, 360] on select "- Select Status Code - Open Due/Unpaid Paid Incomplete No Tax Due Internal Refu…" at bounding box center [1349, 348] width 290 height 32
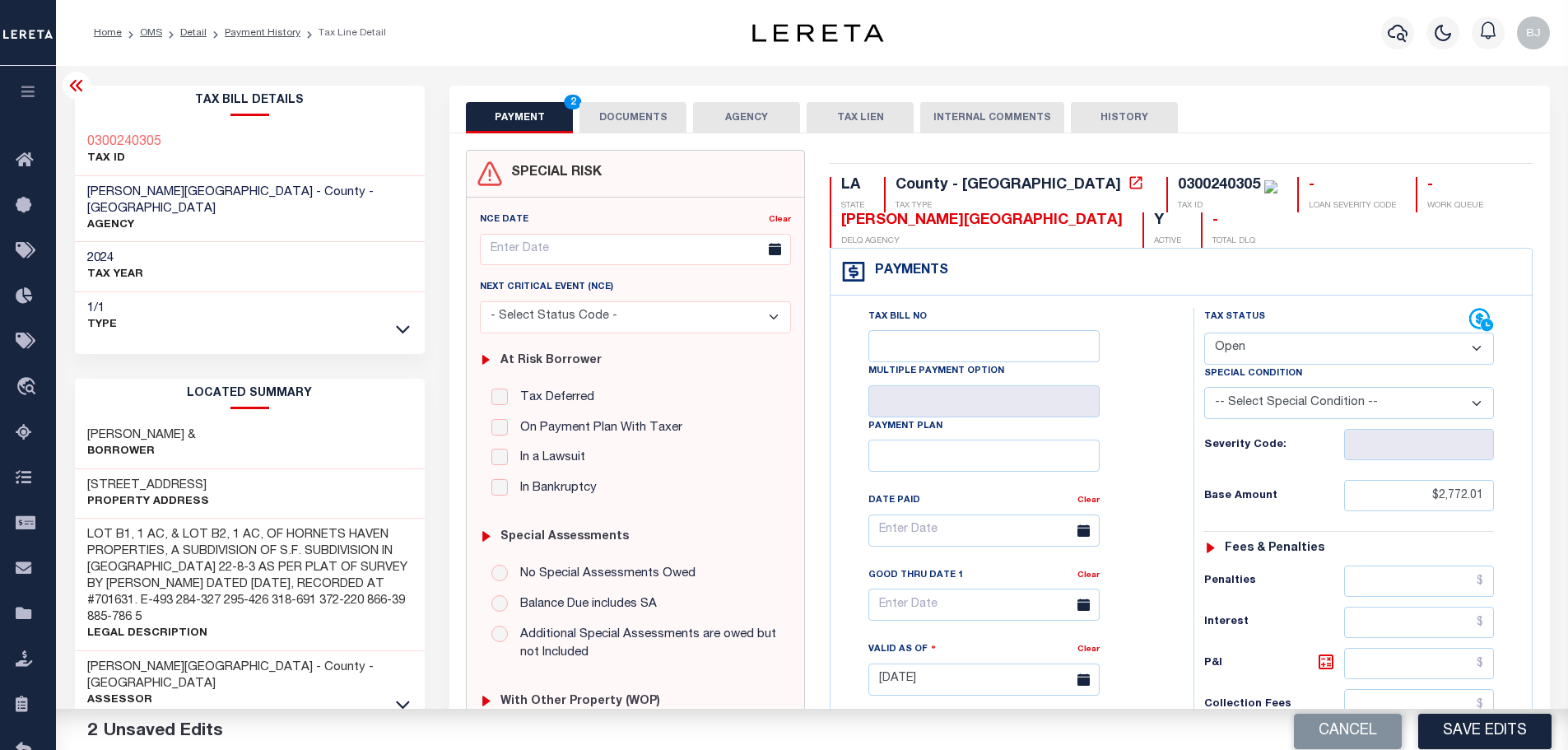
click at [1204, 333] on select "- Select Status Code - Open Due/Unpaid Paid Incomplete No Tax Due Internal Refu…" at bounding box center [1349, 348] width 290 height 32
select select "PYD"
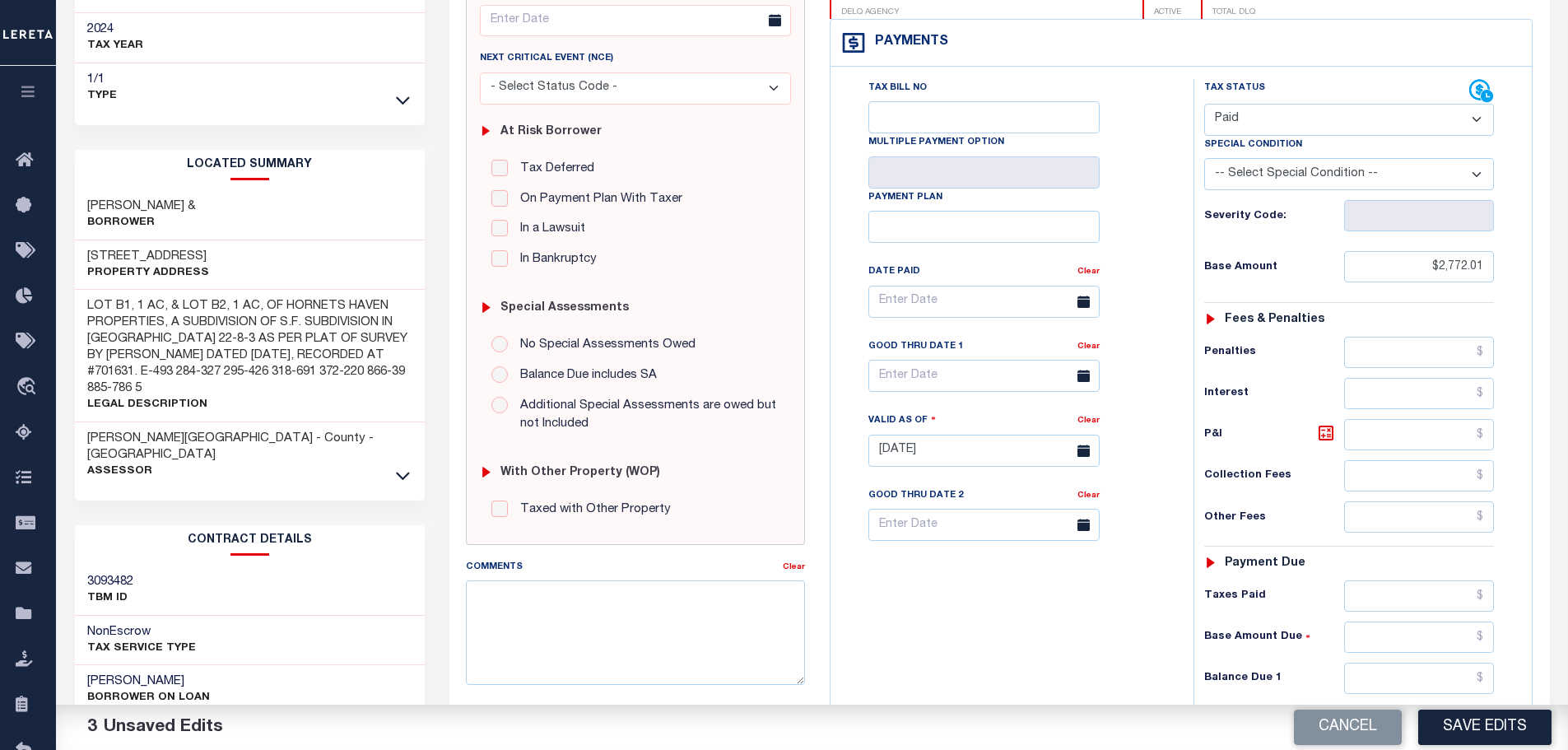
scroll to position [247, 0]
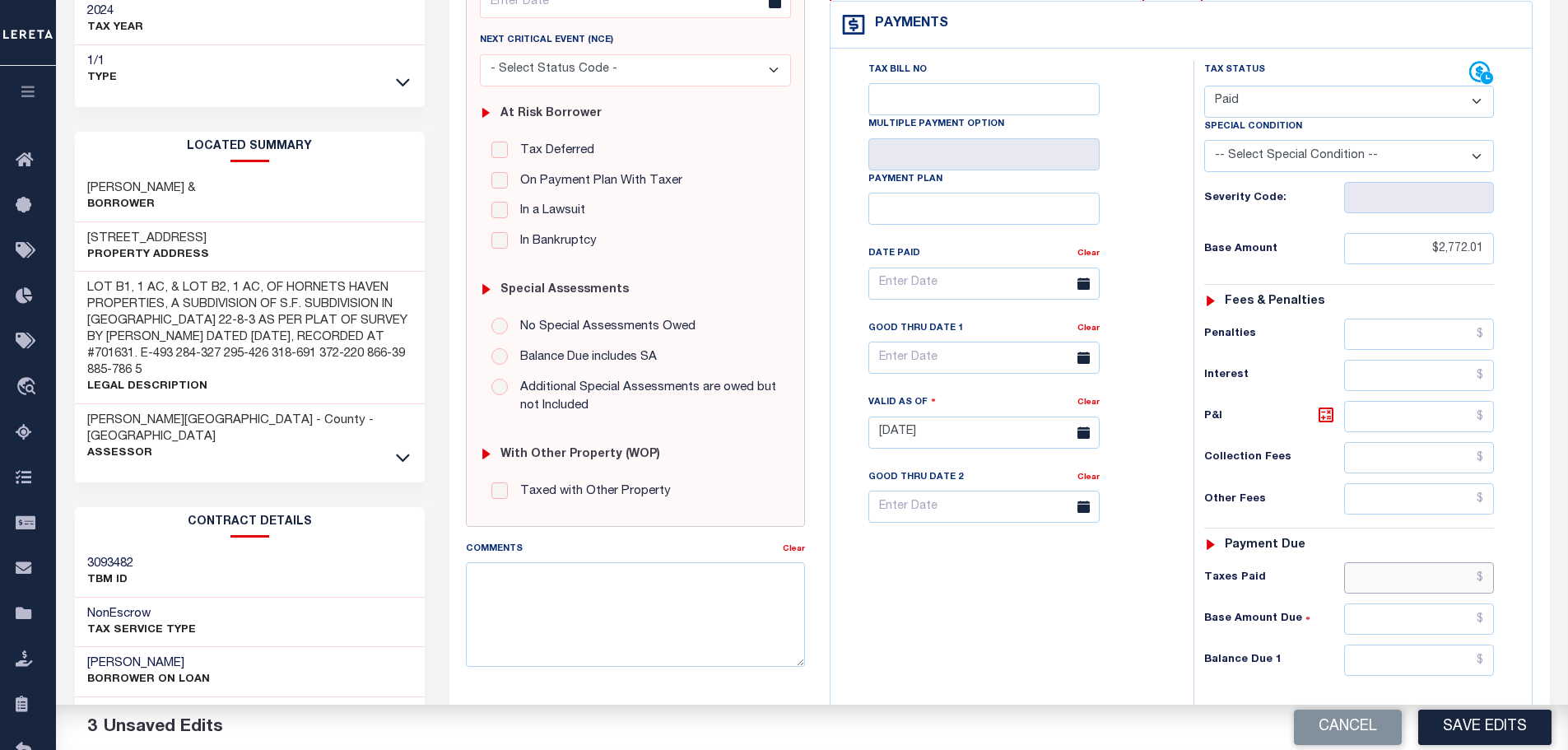
click at [1440, 570] on input "text" at bounding box center [1419, 578] width 150 height 31
paste input "2,772.01"
type input "$2,772.01"
click at [1459, 686] on div "Tax Status Status - Select Status Code -" at bounding box center [1354, 424] width 321 height 726
click at [1444, 667] on input "text" at bounding box center [1419, 661] width 150 height 31
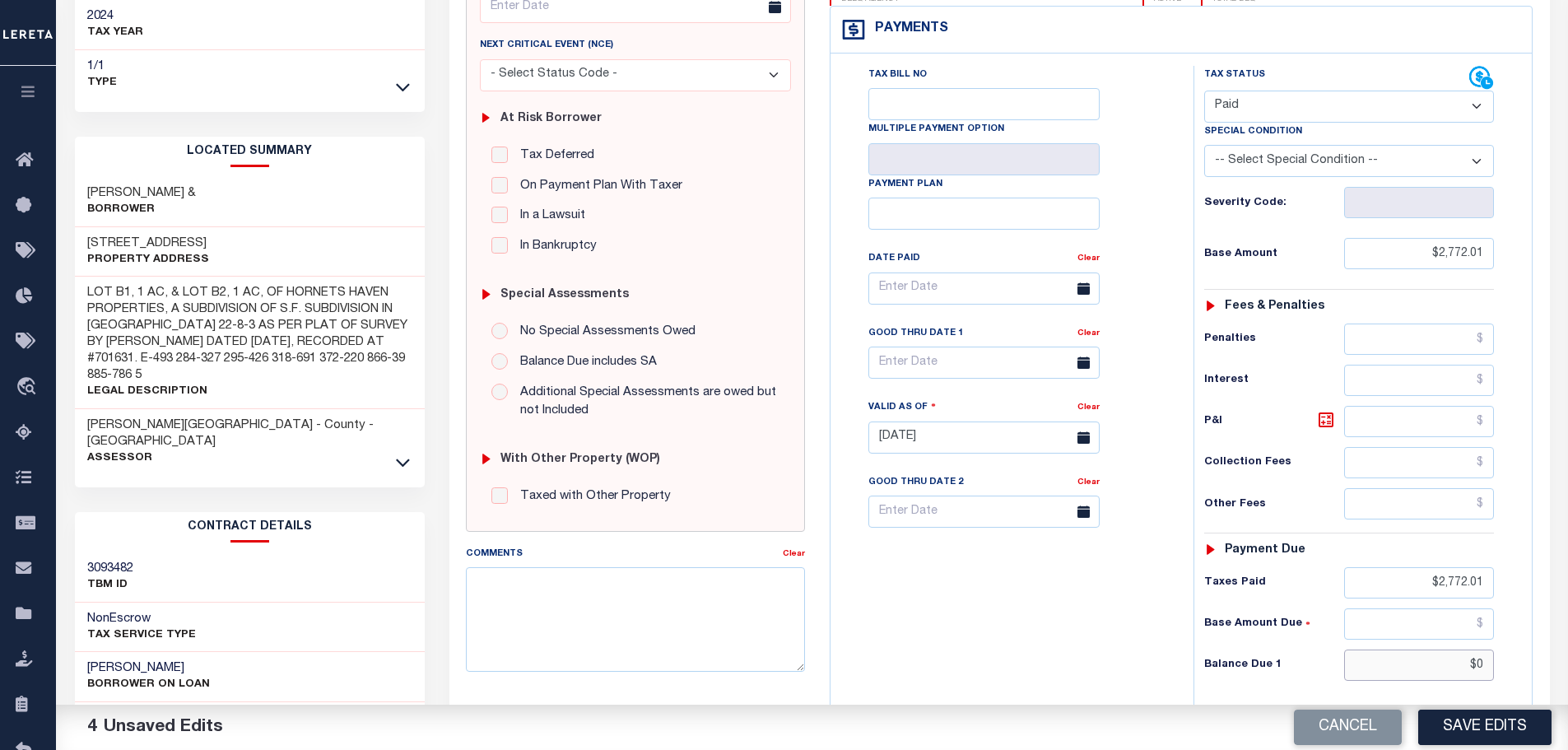
scroll to position [0, 0]
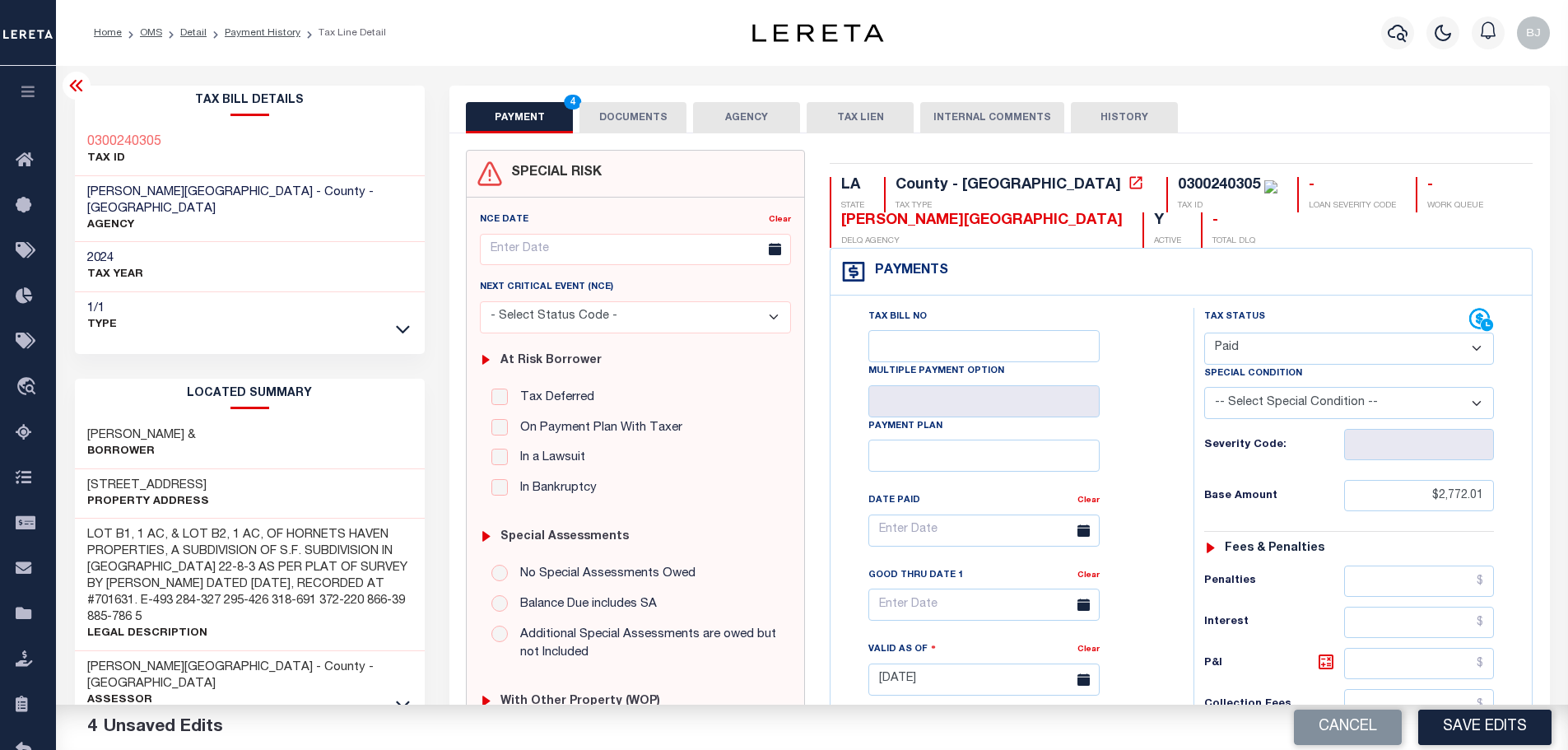
type input "$0.00"
drag, startPoint x: 639, startPoint y: 109, endPoint x: 648, endPoint y: 124, distance: 17.5
click at [639, 111] on button "DOCUMENTS" at bounding box center [632, 118] width 107 height 31
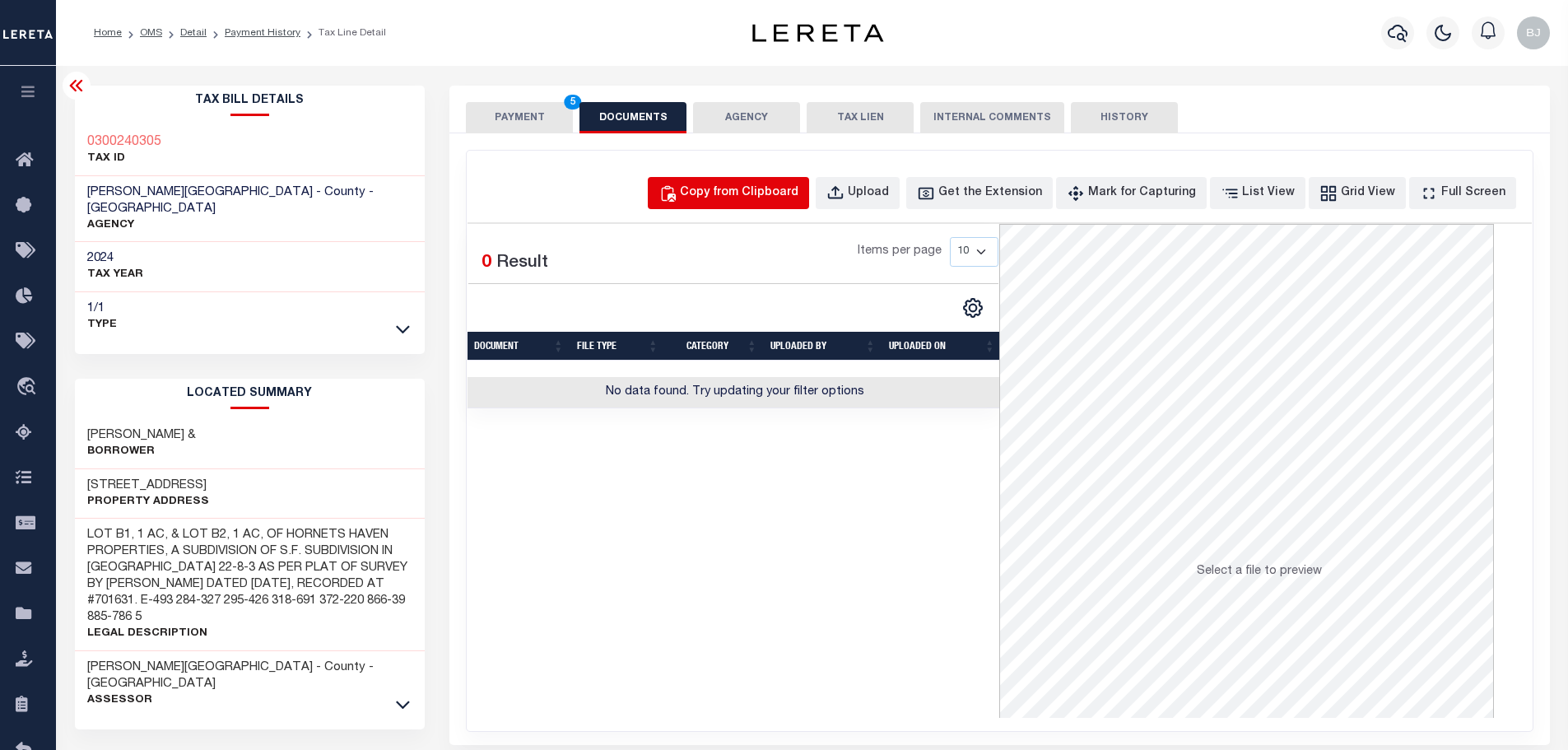
click at [772, 182] on button "Copy from Clipboard" at bounding box center [728, 193] width 161 height 32
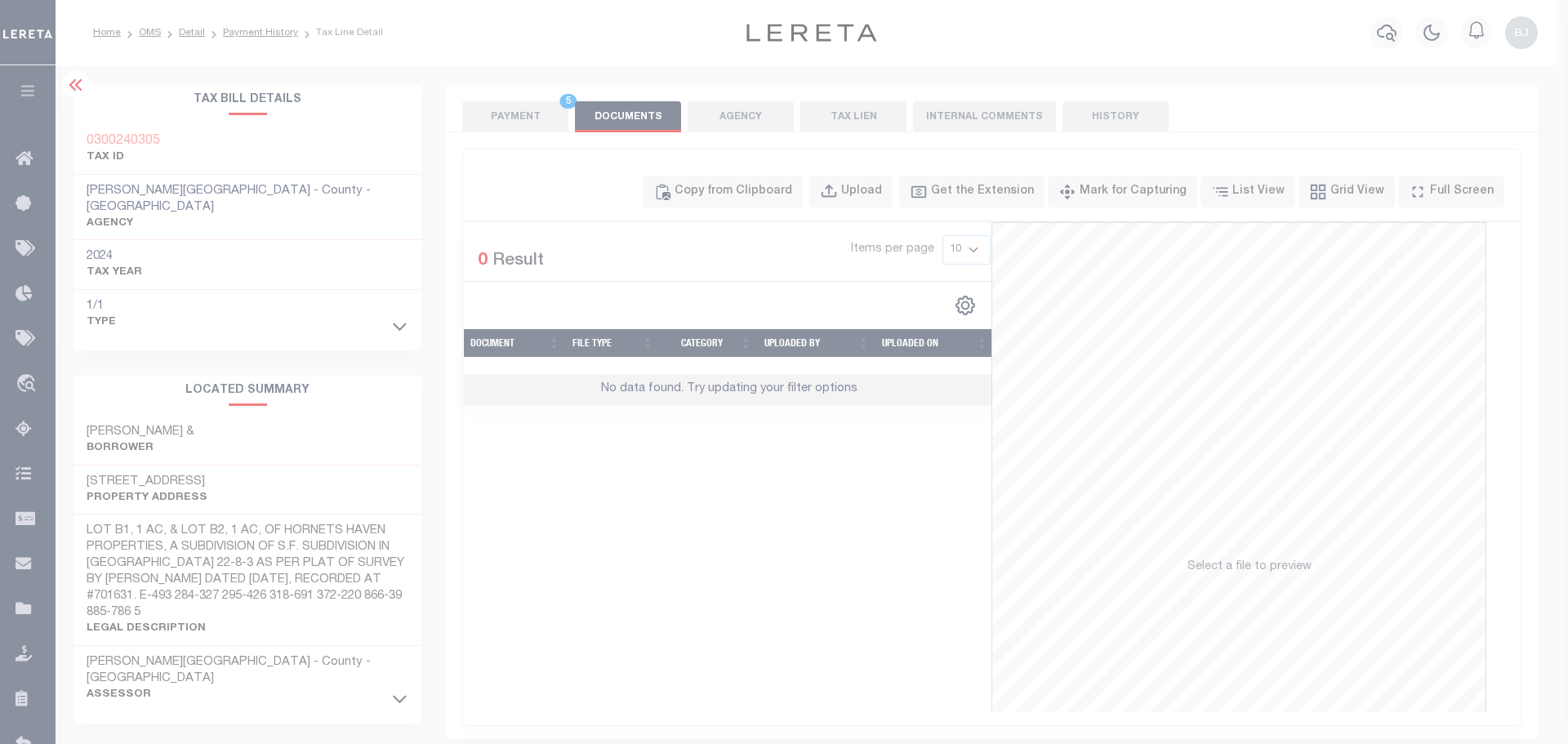
click at [0, 0] on div "Paste copied image or file into this box" at bounding box center [0, 0] width 0 height 0
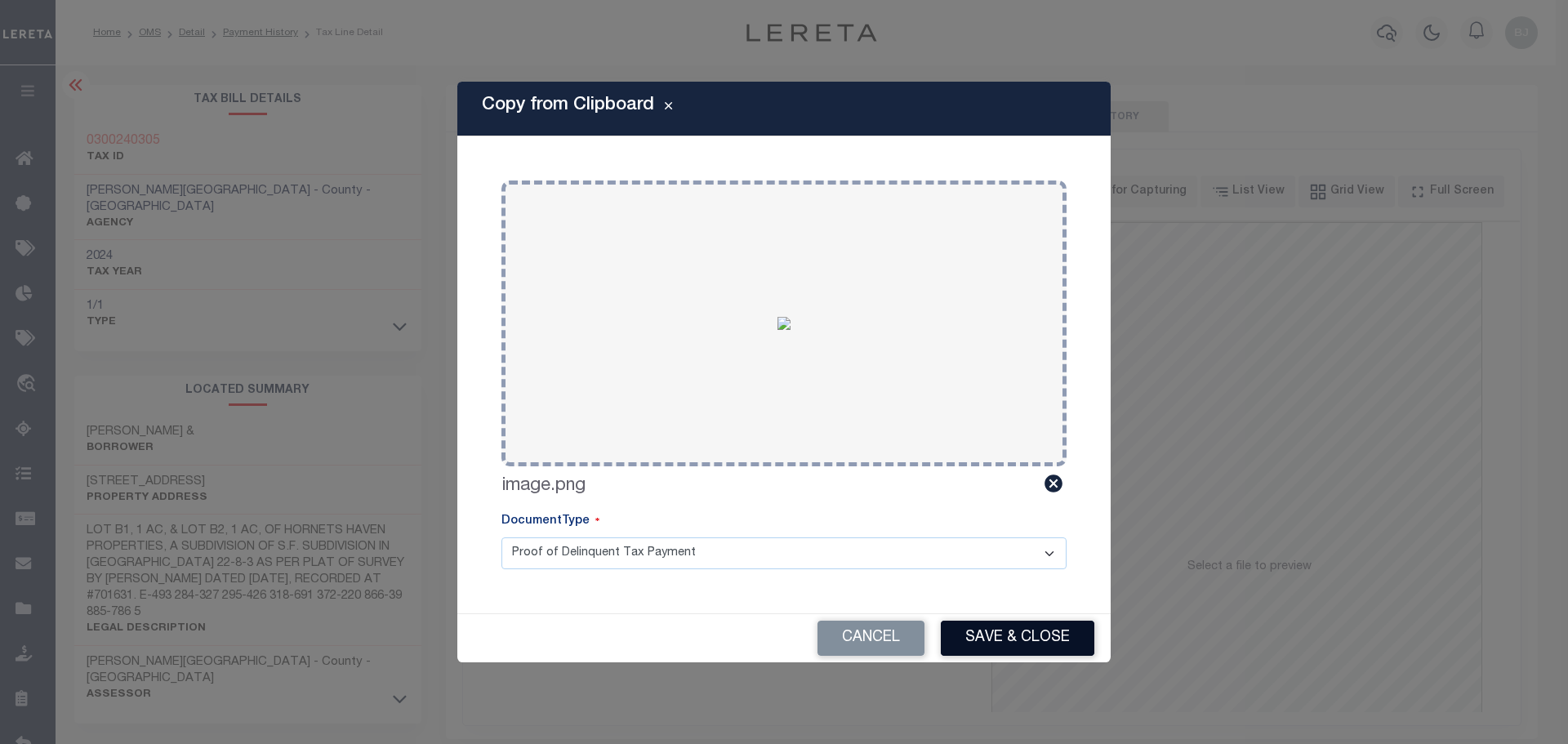
click at [988, 637] on button "Save & Close" at bounding box center [1017, 638] width 153 height 35
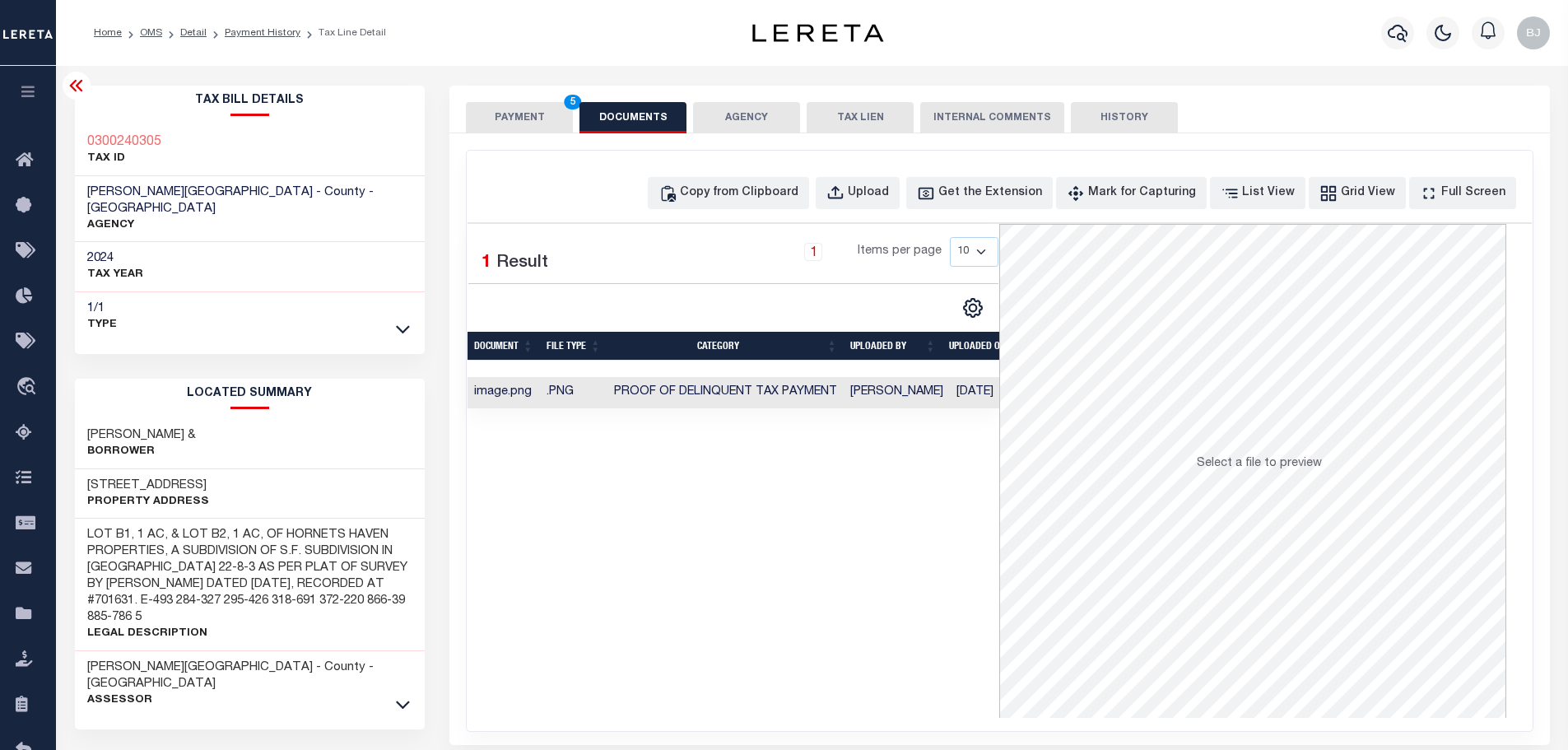
click at [549, 111] on button "PAYMENT 5" at bounding box center [519, 118] width 107 height 31
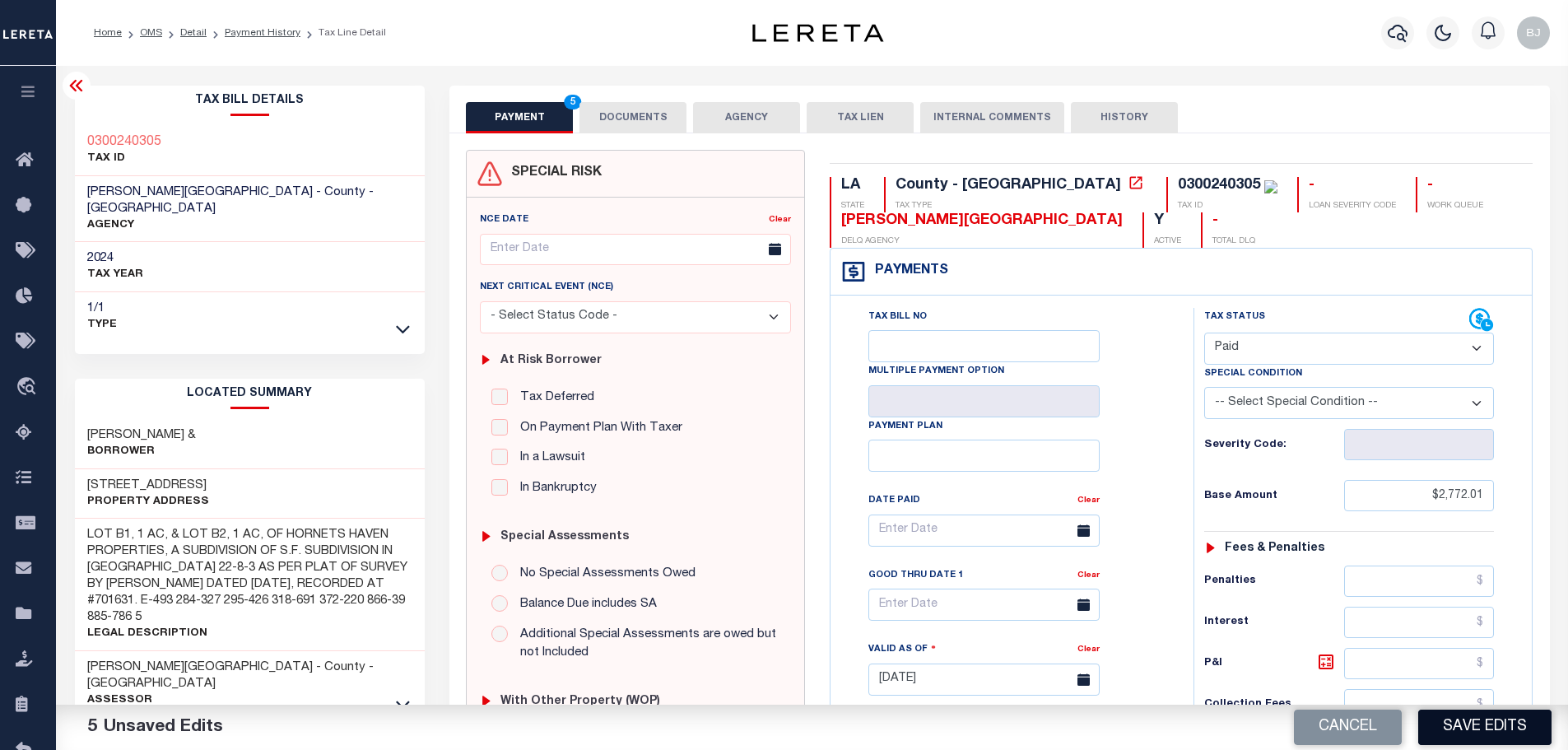
click at [1460, 733] on button "Save Edits" at bounding box center [1485, 727] width 134 height 35
checkbox input "false"
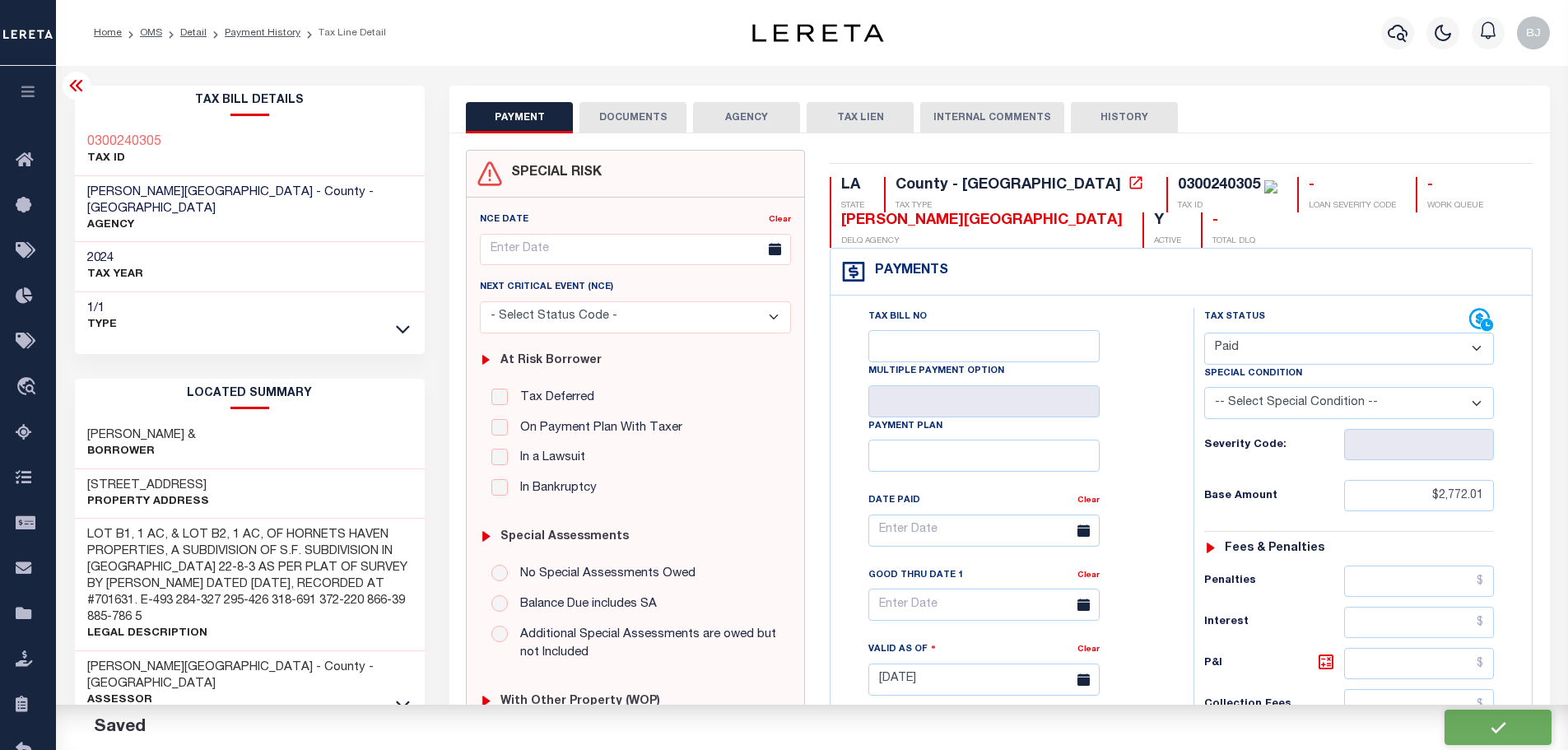
type input "$2,772.01"
type input "$0"
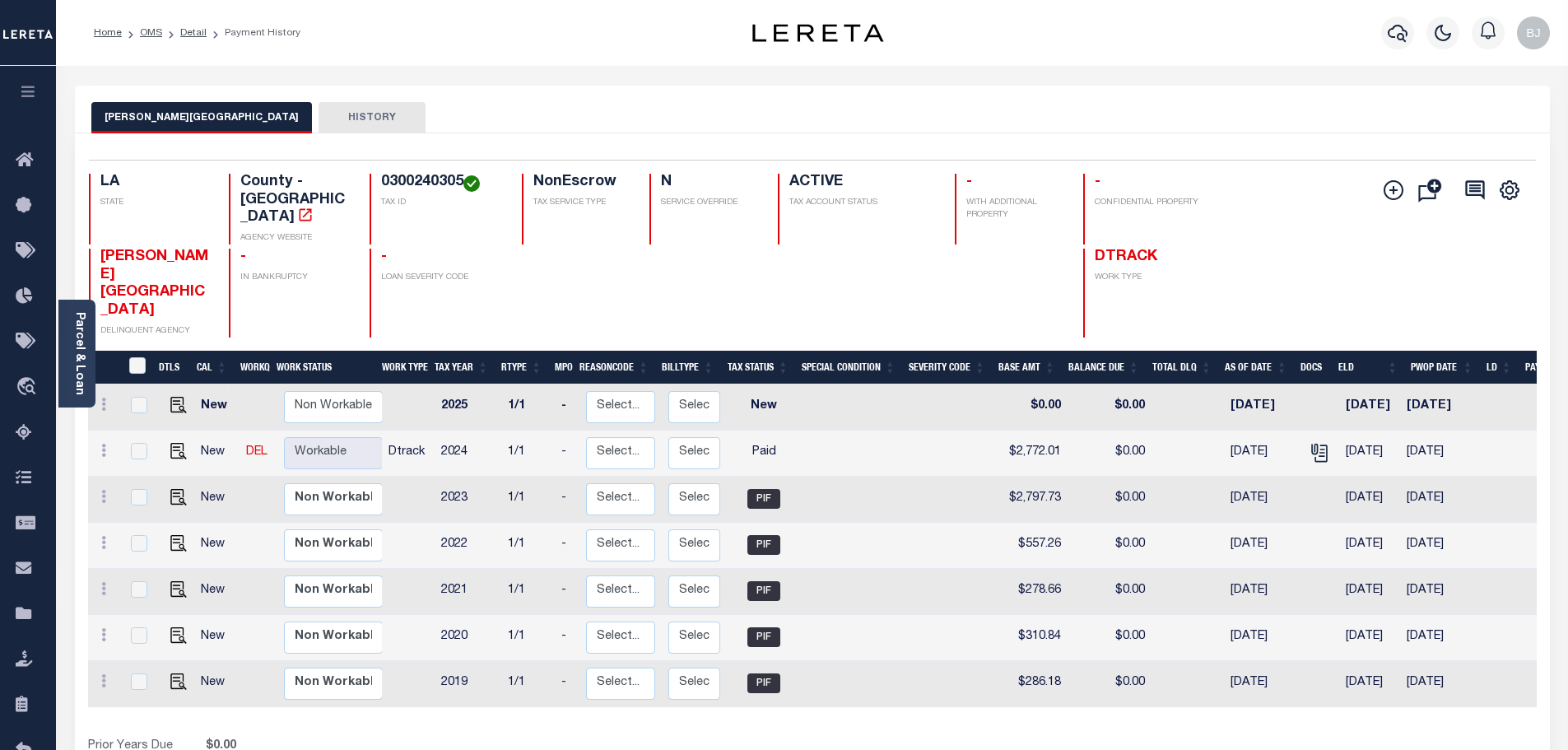
click at [1416, 33] on div at bounding box center [1397, 32] width 45 height 58
click at [1400, 35] on icon "button" at bounding box center [1398, 33] width 20 height 18
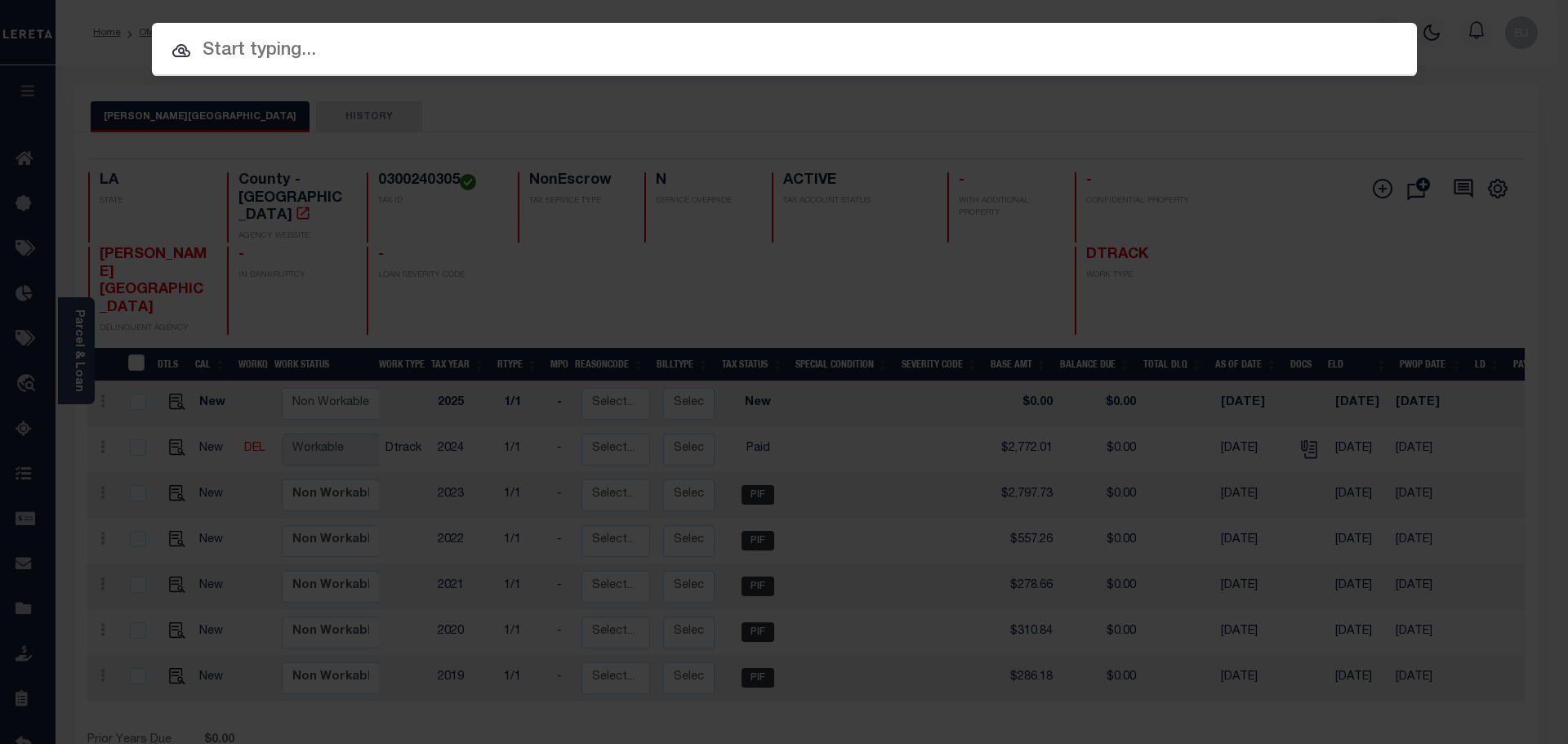
click at [439, 37] on input "text" at bounding box center [784, 51] width 1266 height 28
paste input "8481830"
type input "8481830"
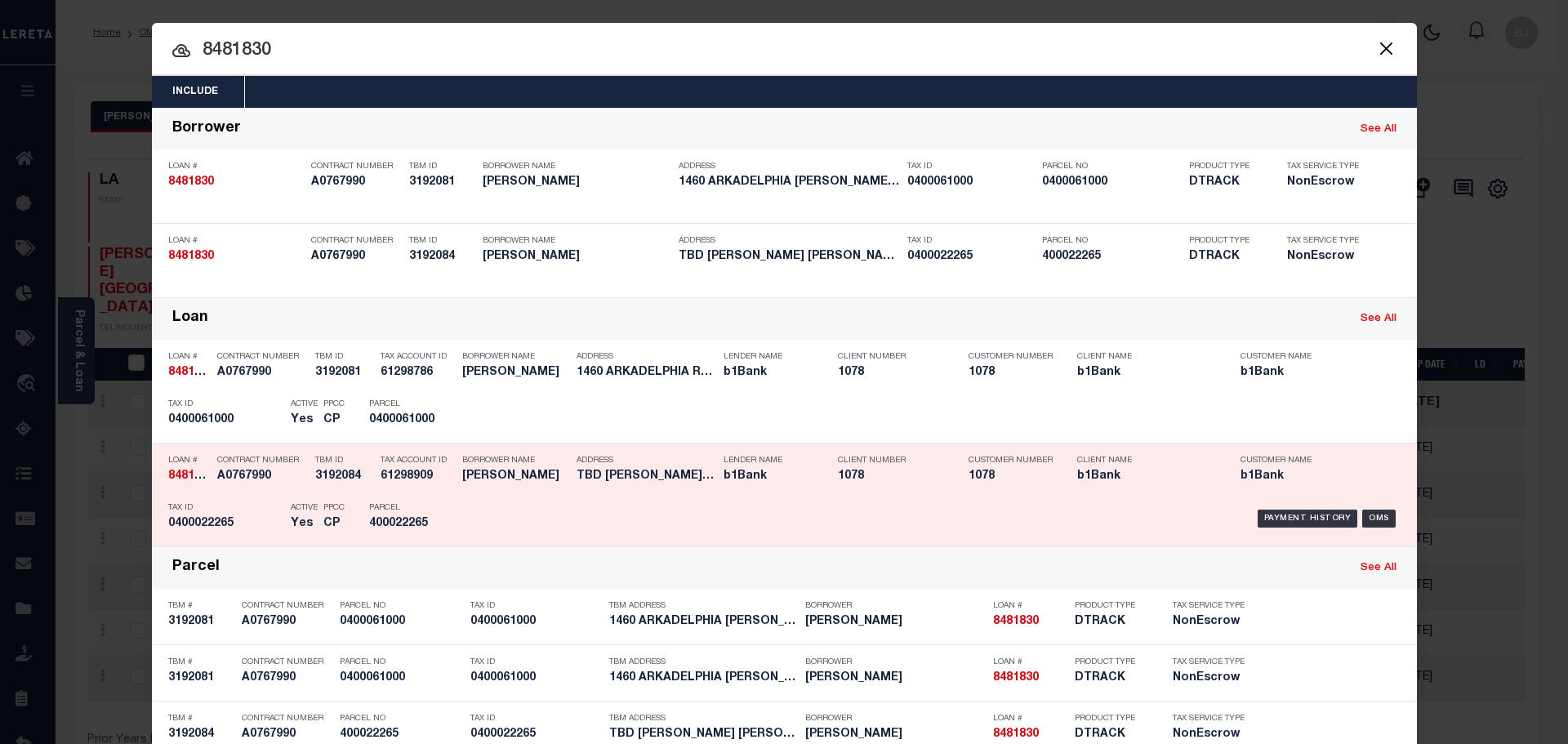
click at [543, 497] on div "Payment History OMS" at bounding box center [934, 518] width 934 height 48
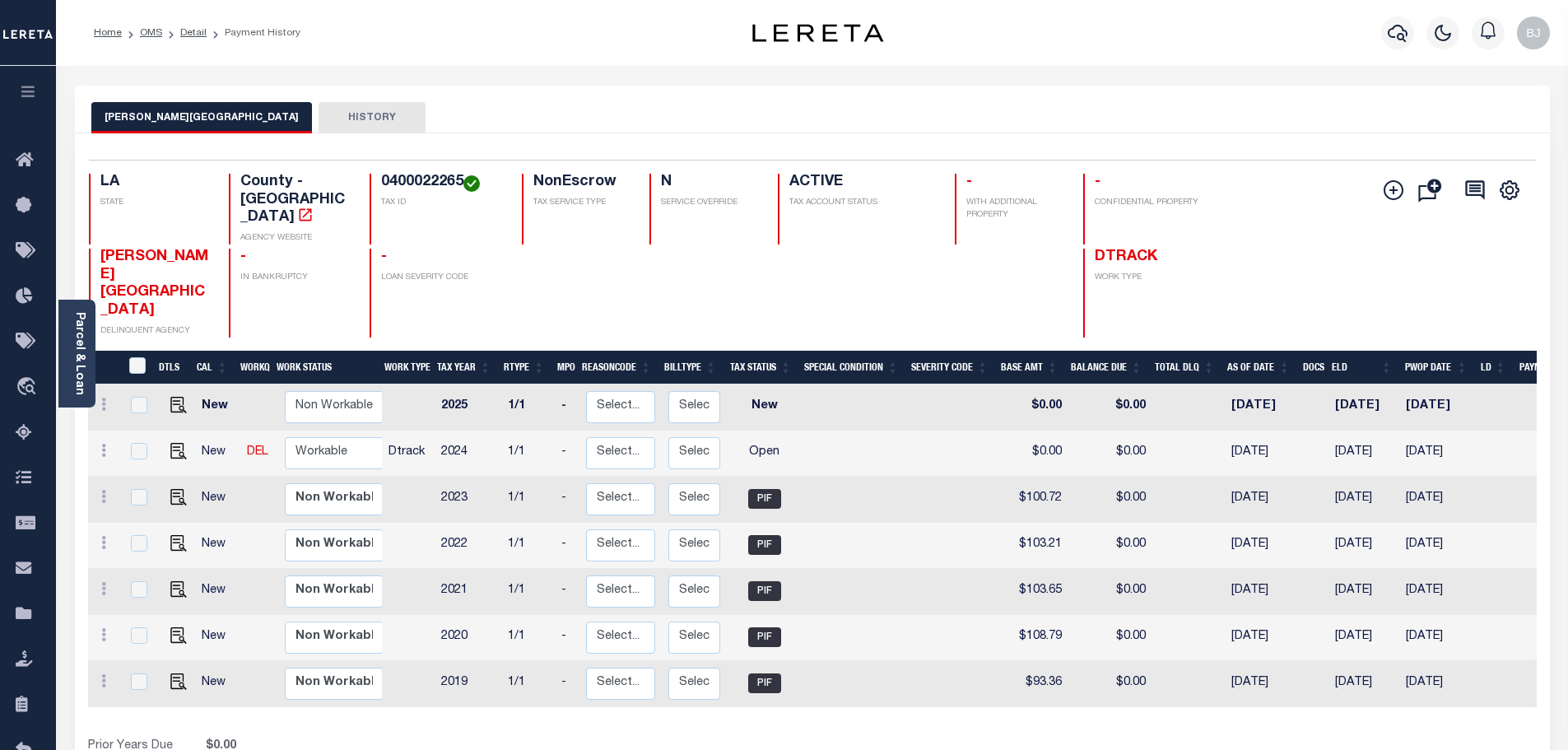
click at [396, 185] on h4 "0400022265" at bounding box center [441, 183] width 121 height 18
copy h4 "0400022265"
click at [174, 442] on img "" at bounding box center [178, 450] width 17 height 17
checkbox input "true"
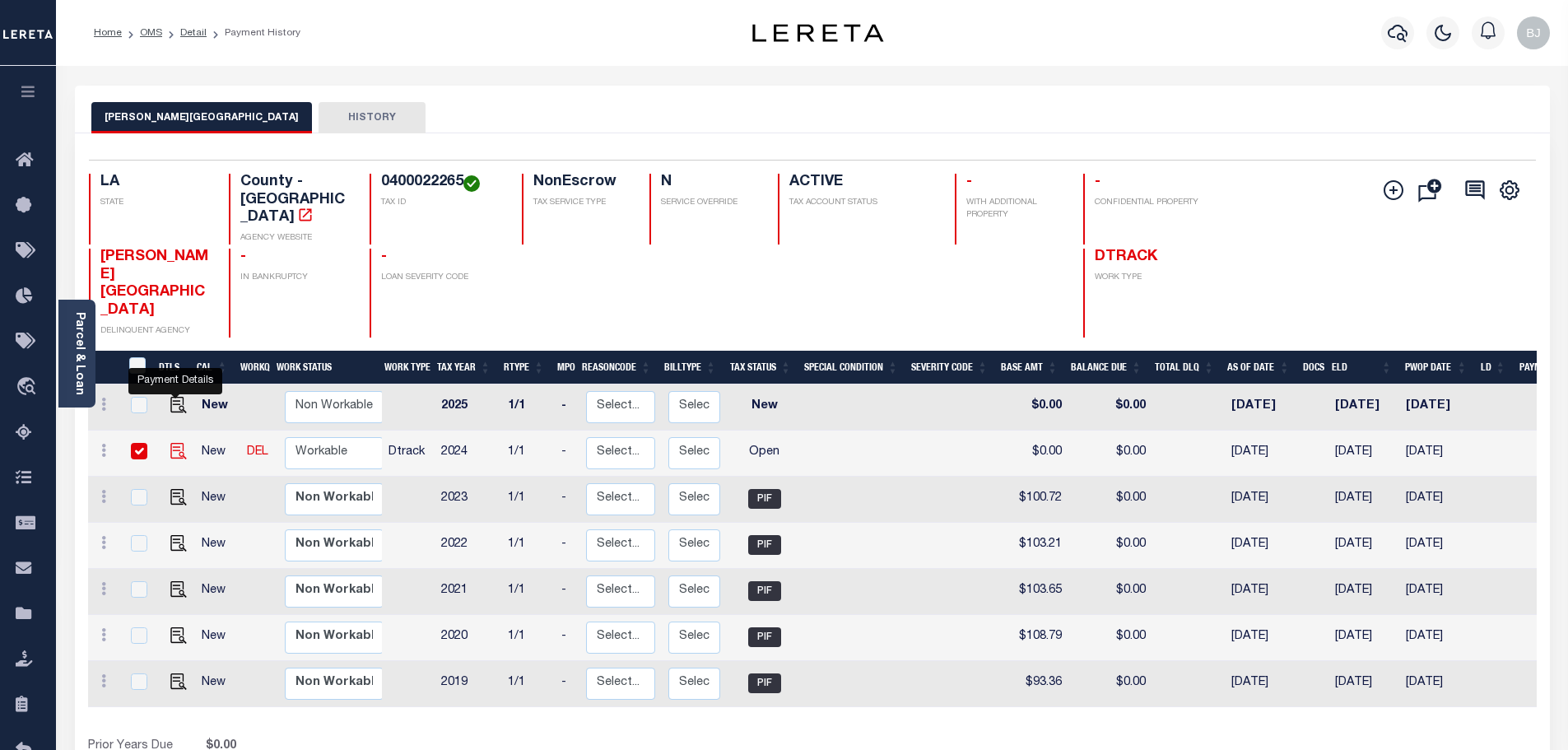
checkbox input "true"
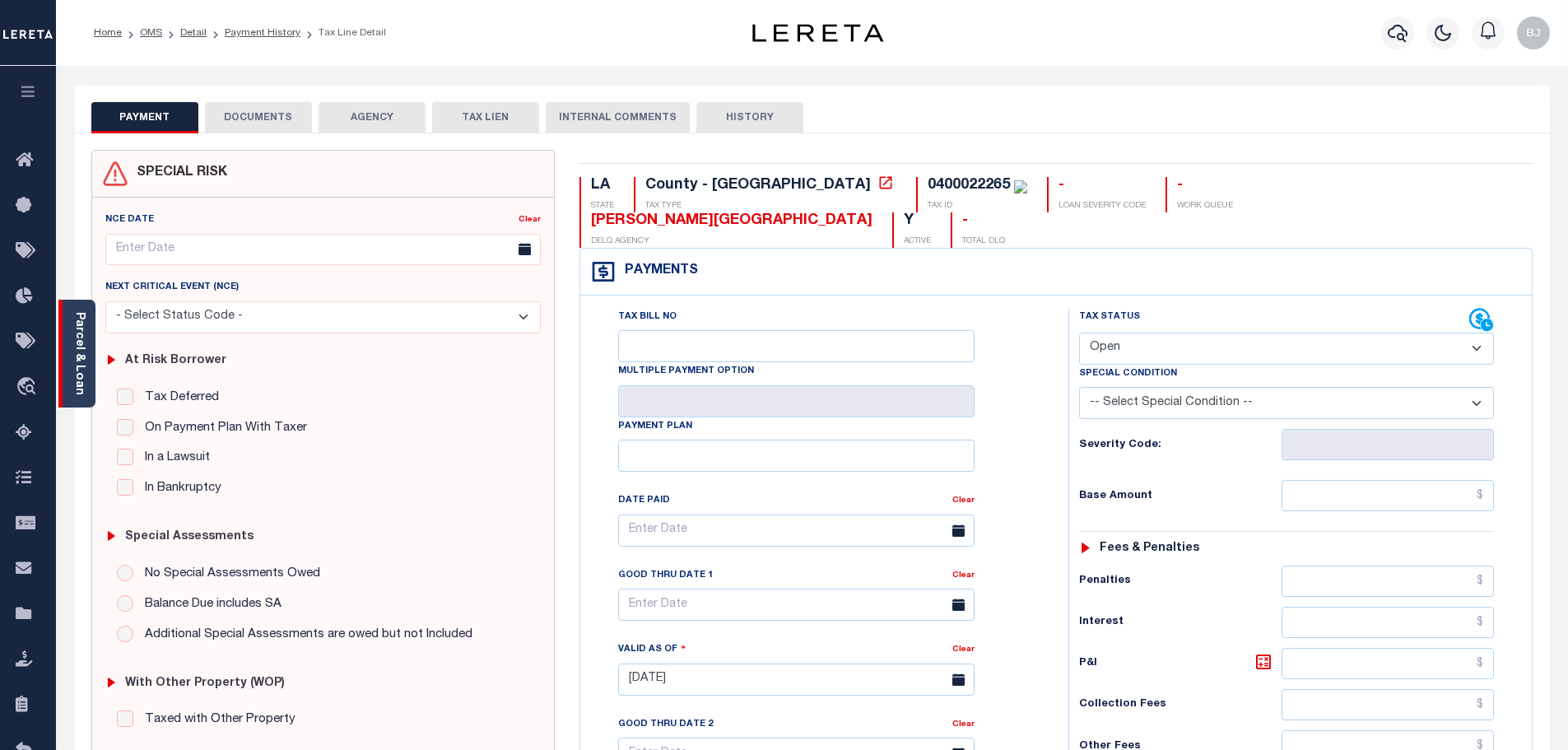
click at [83, 365] on link "Parcel & Loan" at bounding box center [80, 353] width 12 height 84
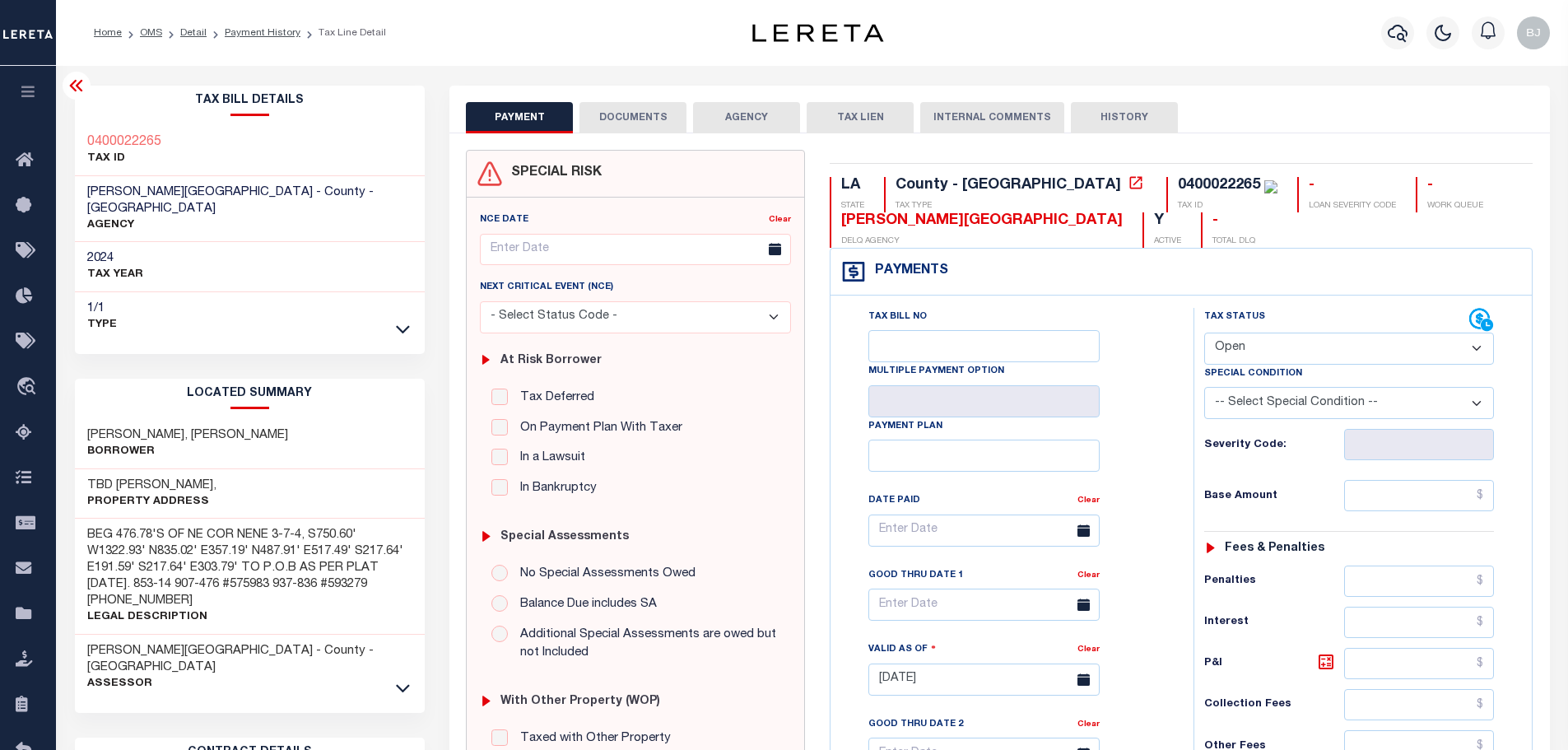
click at [95, 428] on h3 "[PERSON_NAME], [PERSON_NAME]" at bounding box center [188, 435] width 201 height 17
click at [95, 428] on h3 "BATTISE, TONY JARVIS" at bounding box center [188, 435] width 201 height 17
copy h3 "BATTISE"
click at [1284, 341] on select "- Select Status Code - Open Due/Unpaid Paid Incomplete No Tax Due Internal Refu…" at bounding box center [1349, 348] width 290 height 32
select select "PYD"
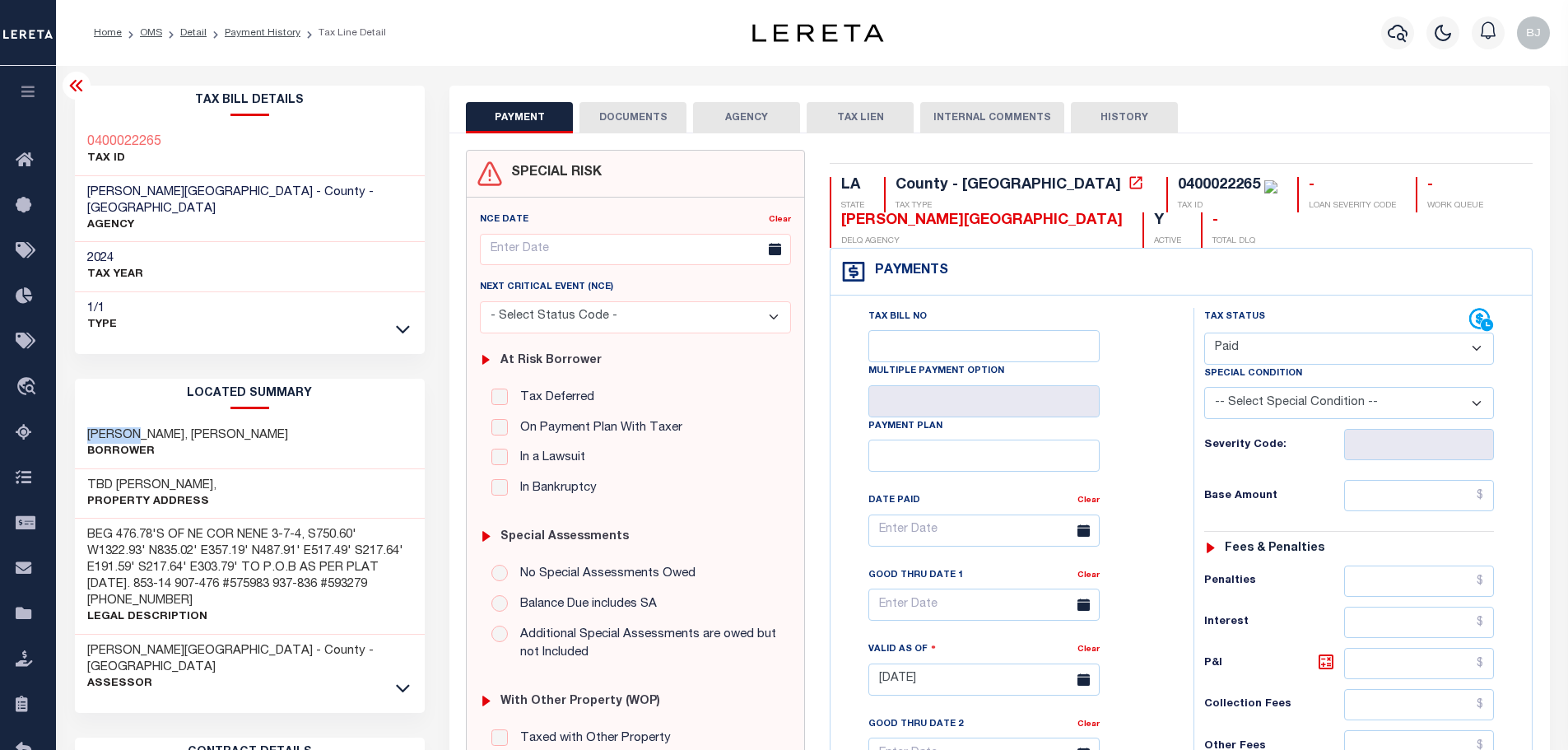
click at [1204, 333] on select "- Select Status Code - Open Due/Unpaid Paid Incomplete No Tax Due Internal Refu…" at bounding box center [1349, 348] width 290 height 32
type input "[DATE]"
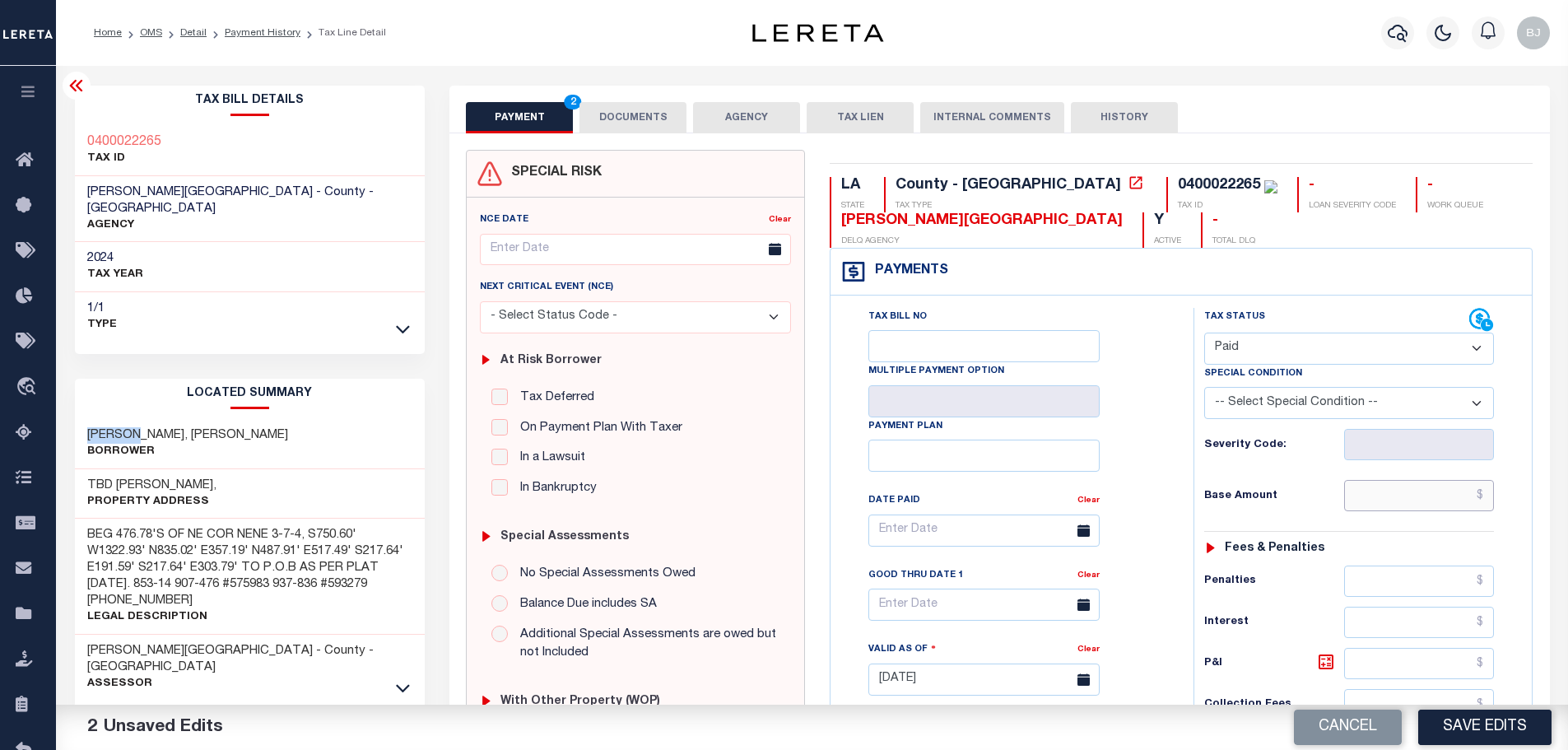
click at [1407, 505] on input "text" at bounding box center [1419, 495] width 150 height 31
paste input "99.61"
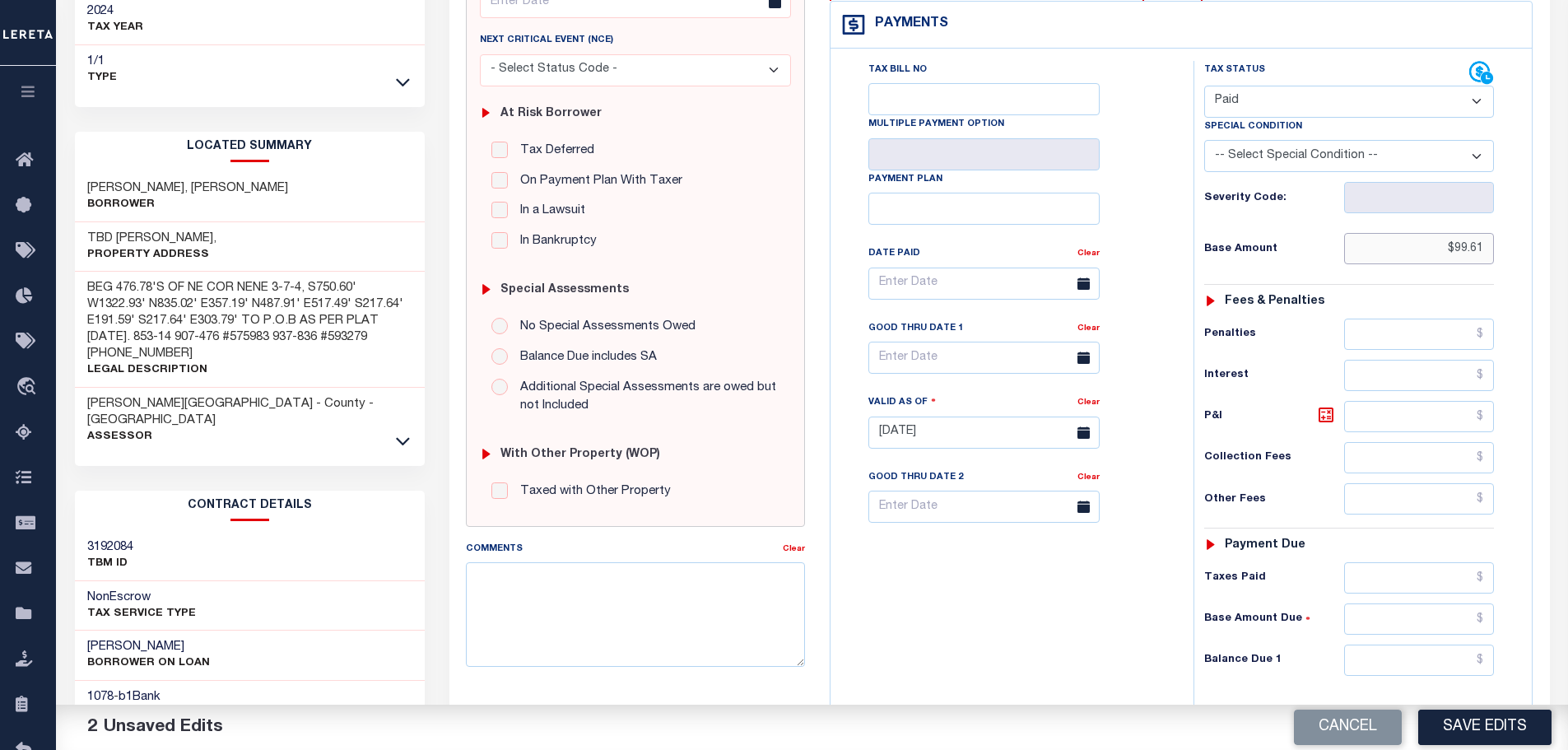
scroll to position [329, 0]
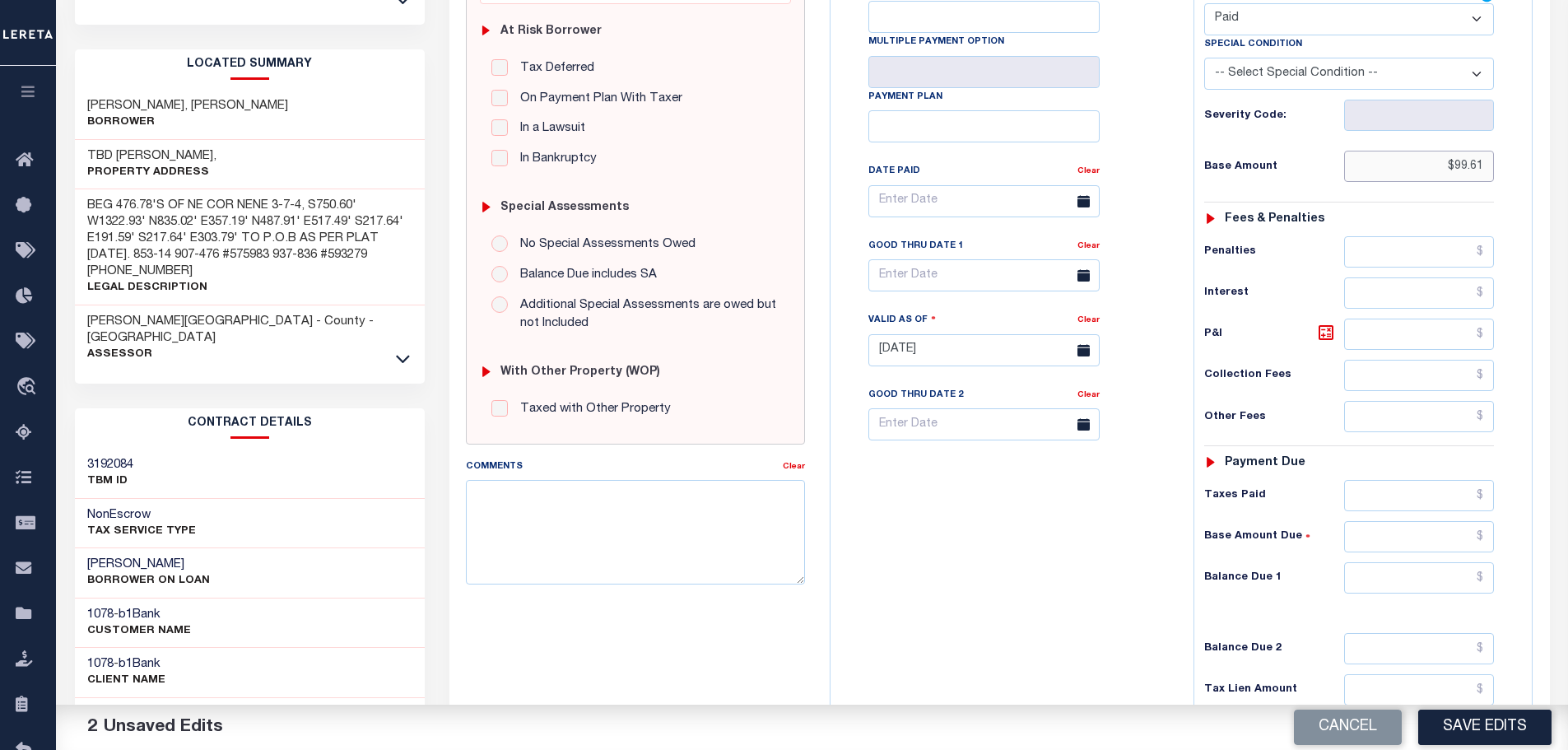
type input "$99.61"
click at [1398, 576] on input "text" at bounding box center [1419, 578] width 150 height 31
paste input "110.00"
type input "$110.00"
drag, startPoint x: 1420, startPoint y: 496, endPoint x: 1354, endPoint y: 426, distance: 96.2
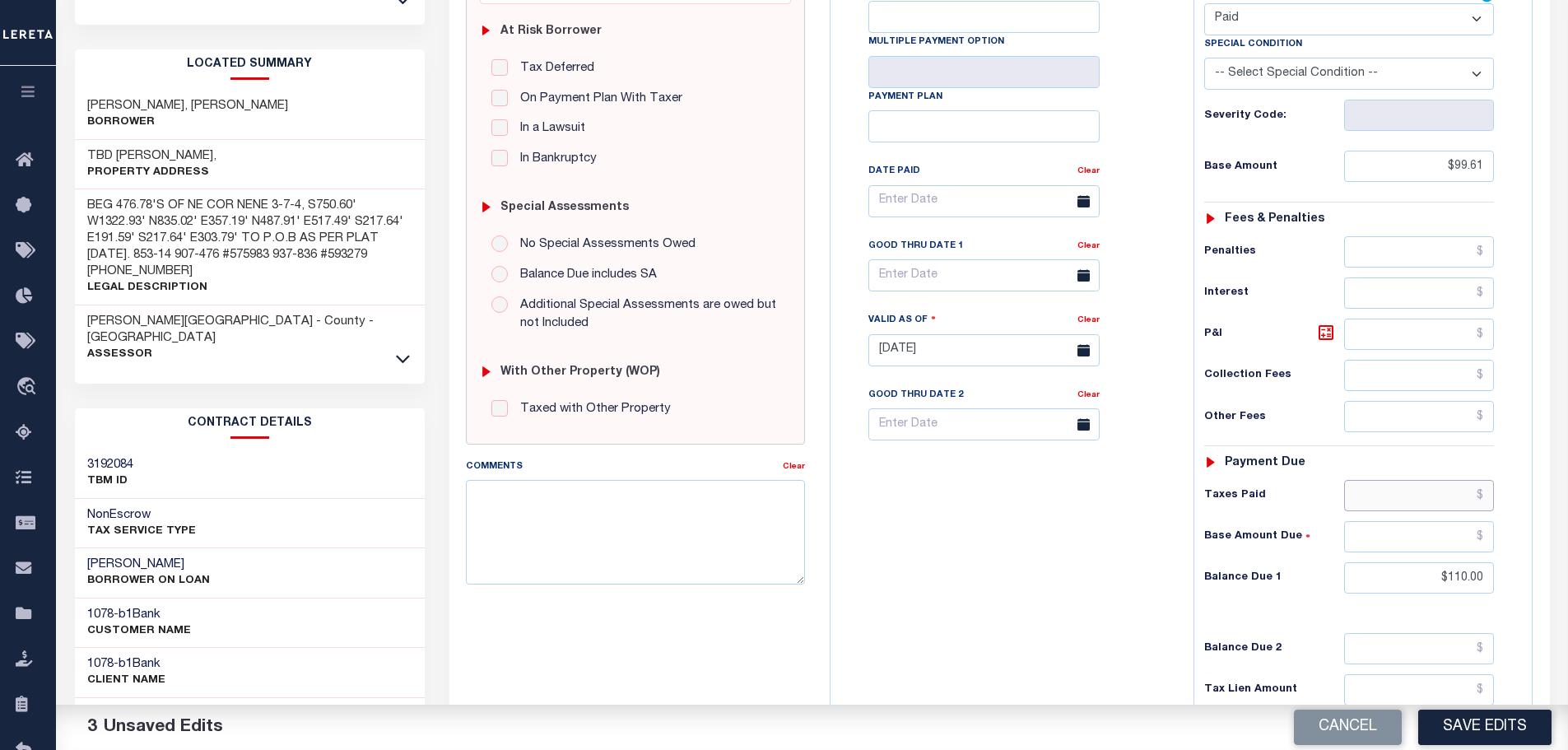
click at [1420, 496] on input "text" at bounding box center [1419, 495] width 150 height 31
paste input "110.00"
type input "$110.00"
click at [1328, 346] on link at bounding box center [1330, 333] width 28 height 23
type input "$10.39"
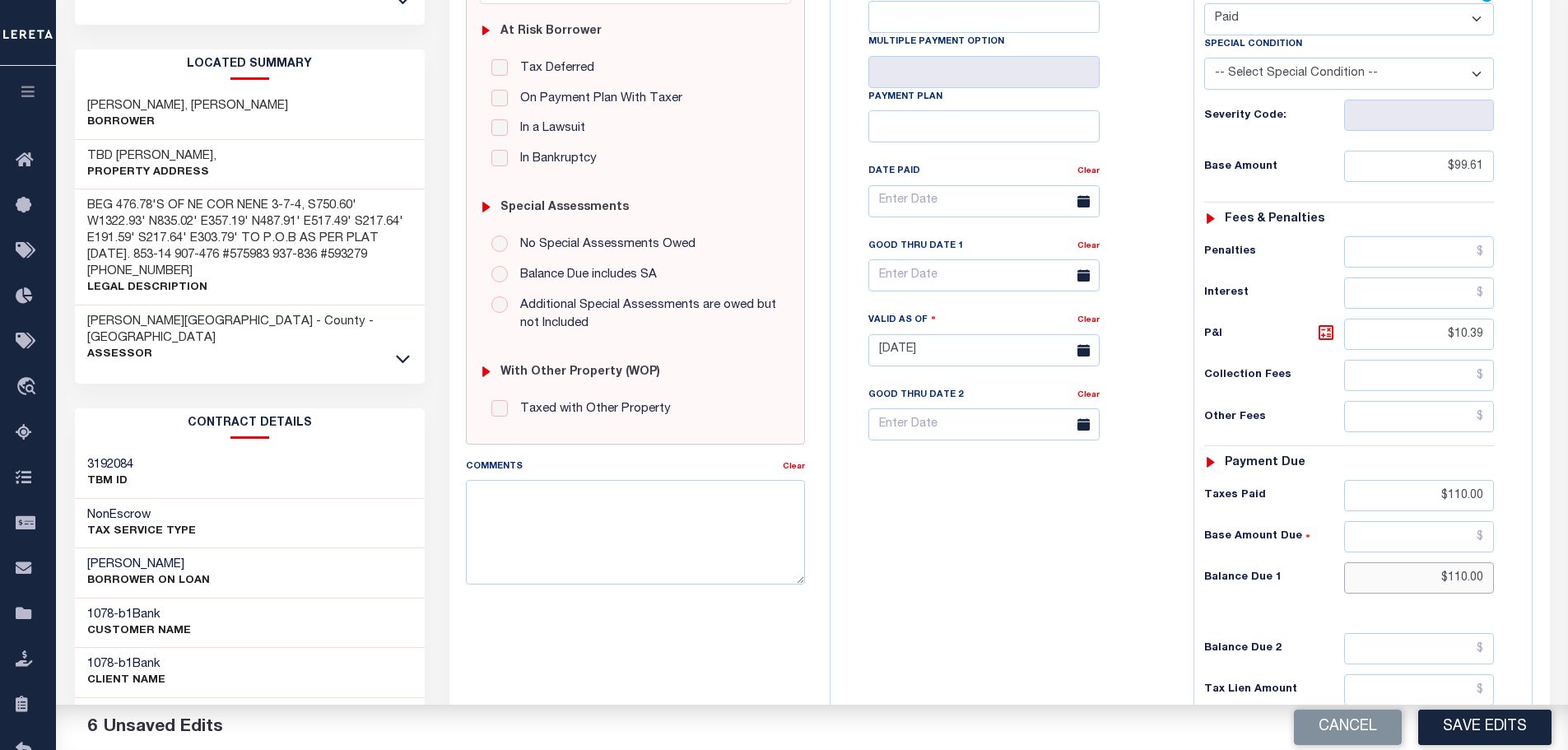
drag, startPoint x: 1405, startPoint y: 569, endPoint x: 1482, endPoint y: 571, distance: 77.0
click at [1482, 571] on input "$110.00" at bounding box center [1419, 578] width 150 height 31
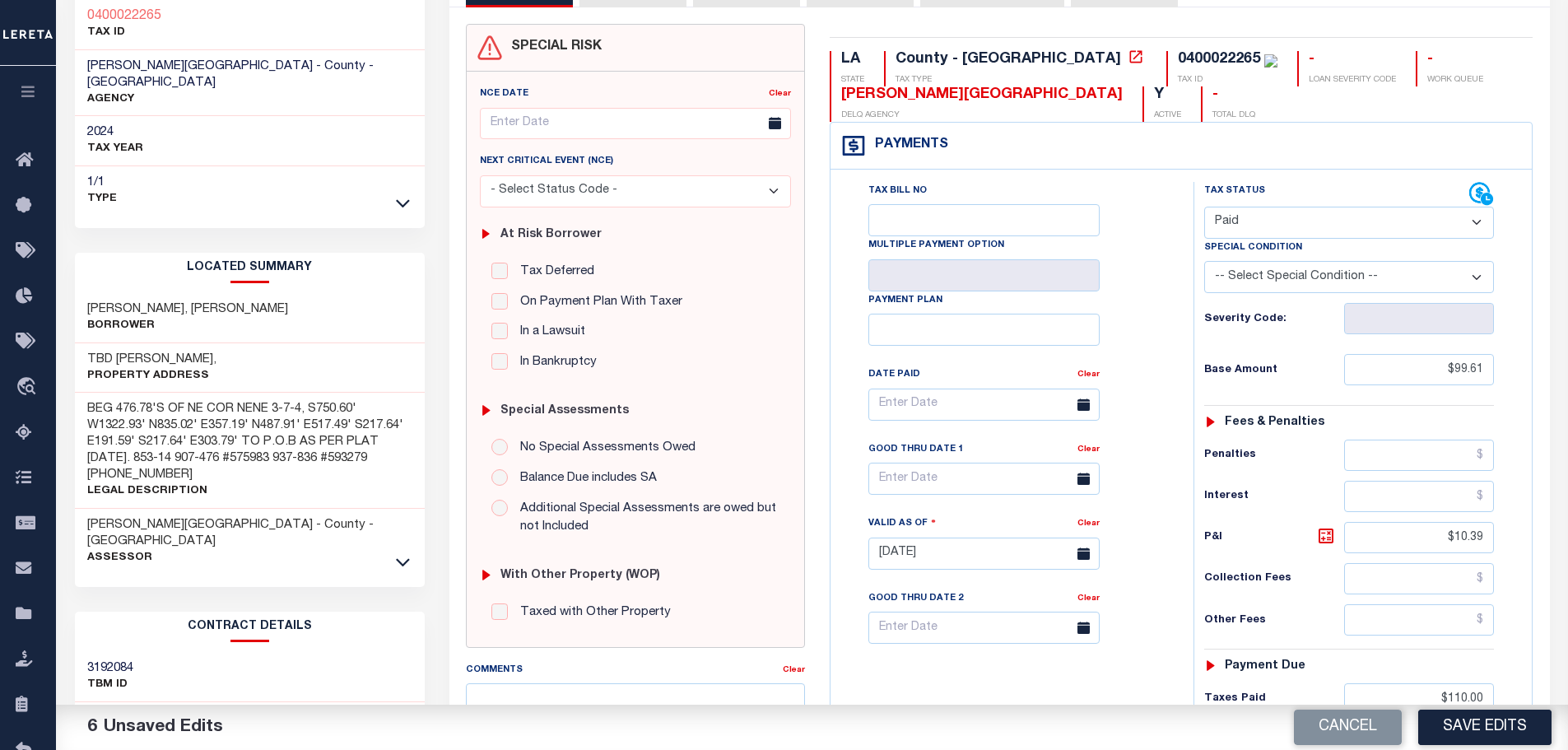
scroll to position [0, 0]
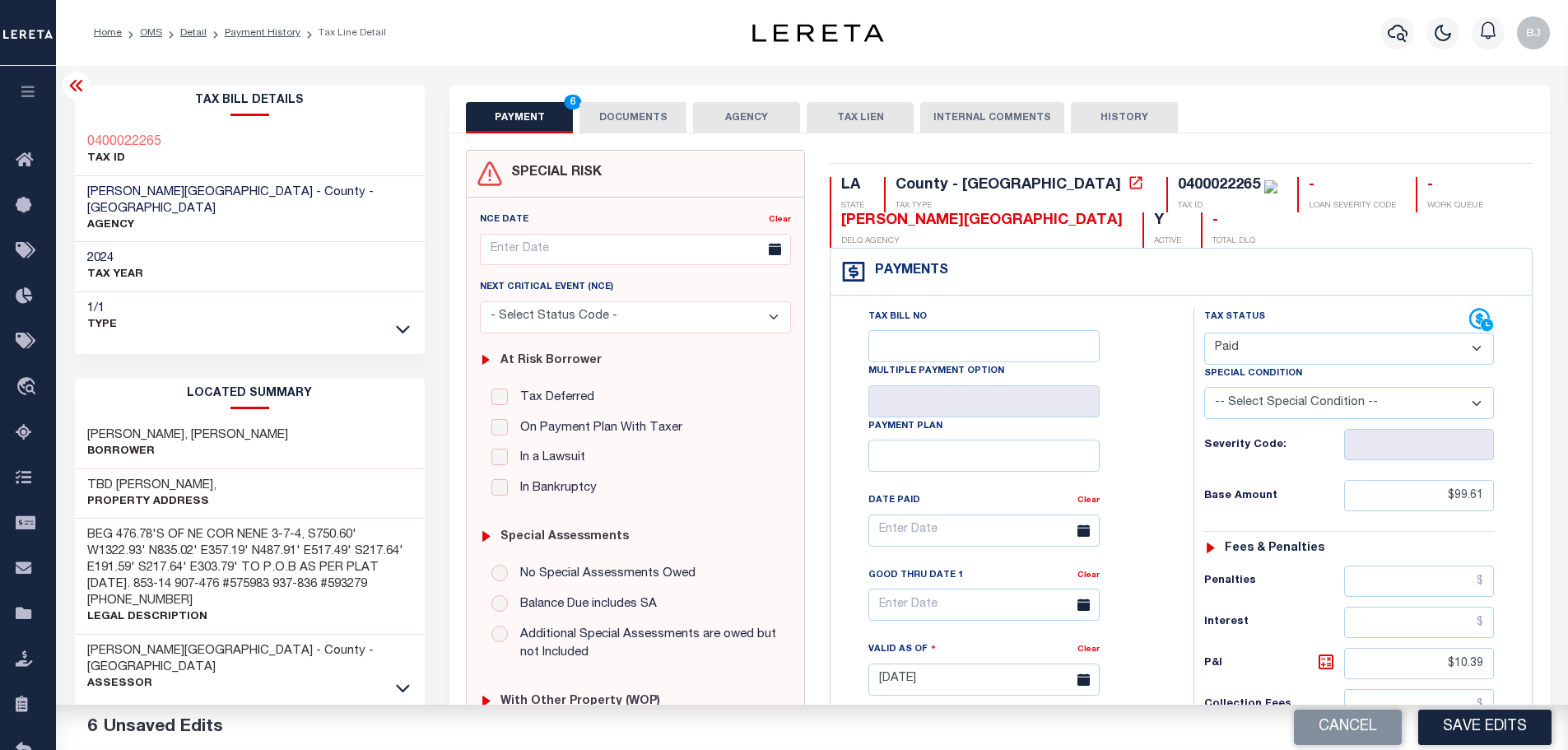
type input "$0.00"
click at [575, 114] on div "PAYMENT 6 DOCUMENTS AGENCY DELINQUENT PAYEE TAX LIEN HISTORY" at bounding box center [1000, 117] width 1068 height 30
click at [625, 127] on button "DOCUMENTS" at bounding box center [632, 118] width 107 height 31
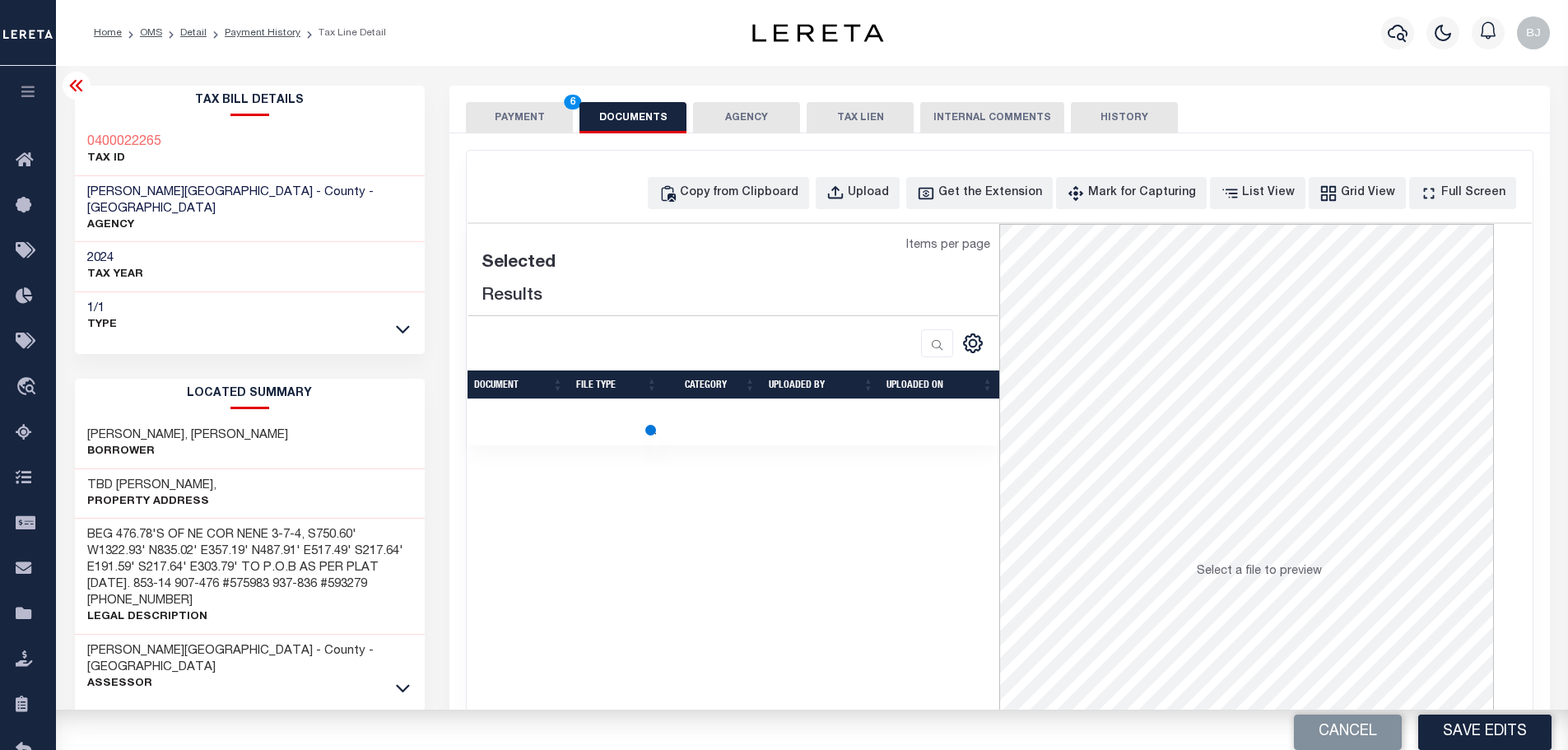
click at [733, 215] on div "Copy from Clipboard Upload Get the Extension Mark for Capturing Got it List Vie…" at bounding box center [1000, 440] width 1066 height 580
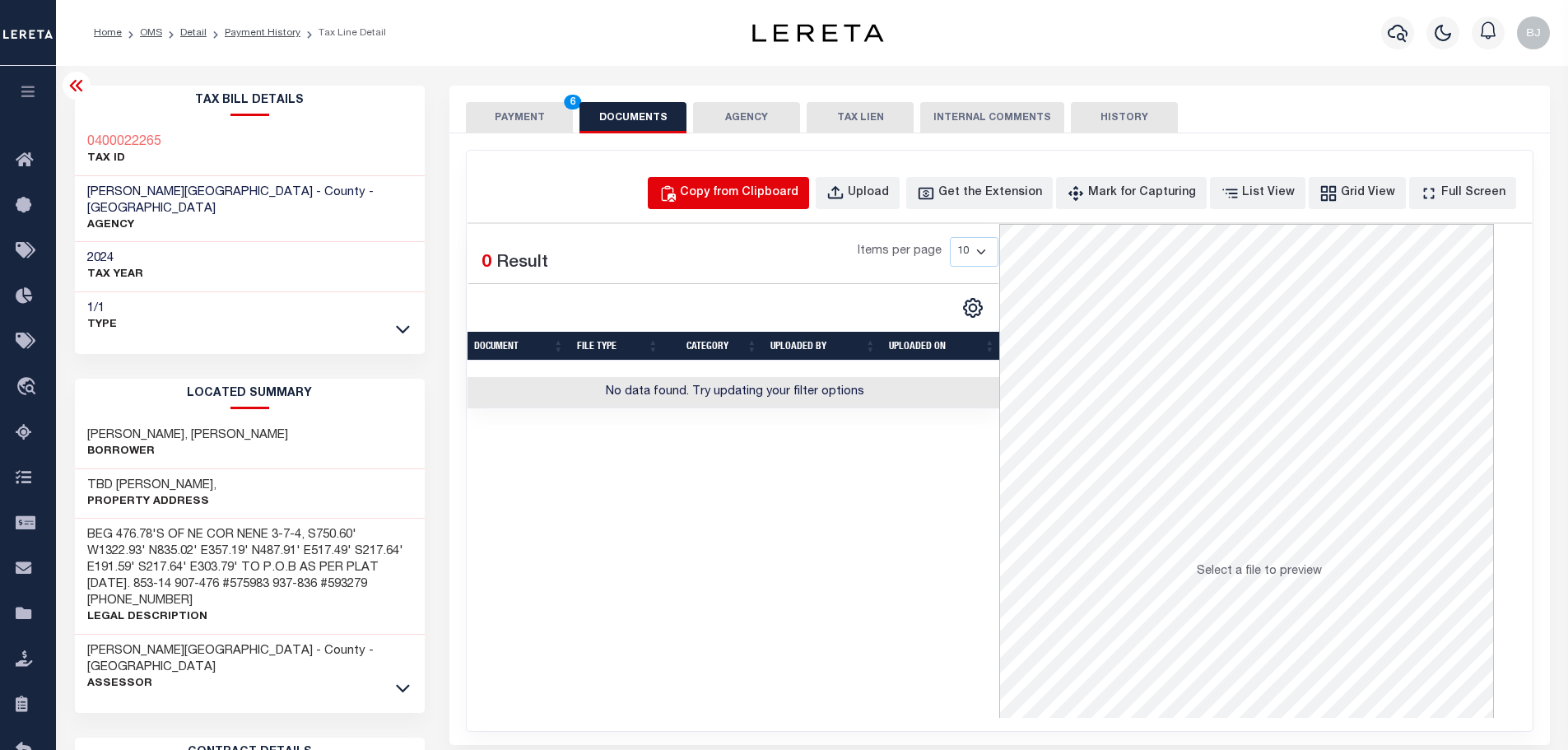
click at [763, 195] on div "Copy from Clipboard" at bounding box center [739, 194] width 119 height 18
click at [778, 286] on body "Home OMS Detail Payment History Tax Line Detail" at bounding box center [789, 606] width 1580 height 1213
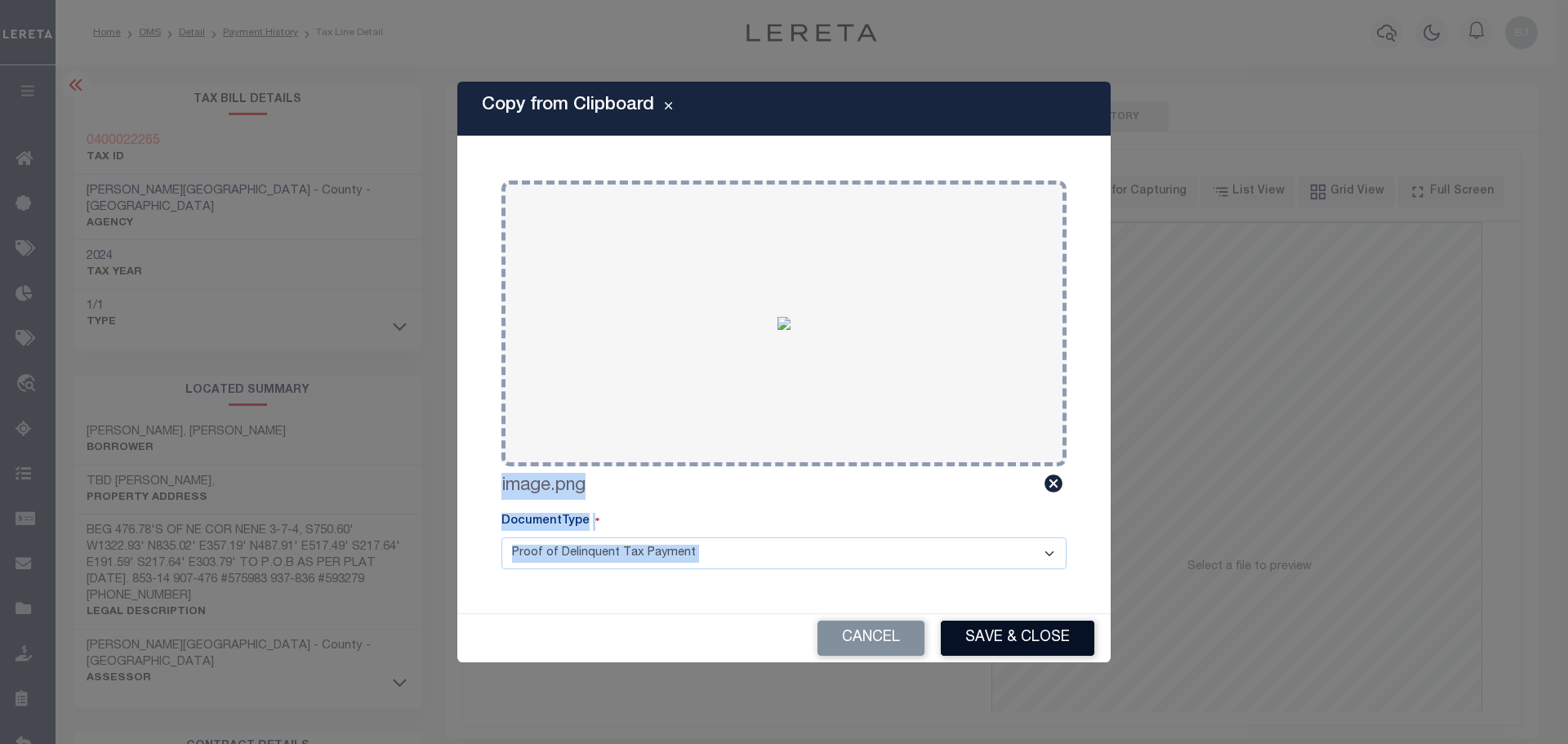
click at [1037, 630] on button "Save & Close" at bounding box center [1017, 638] width 153 height 35
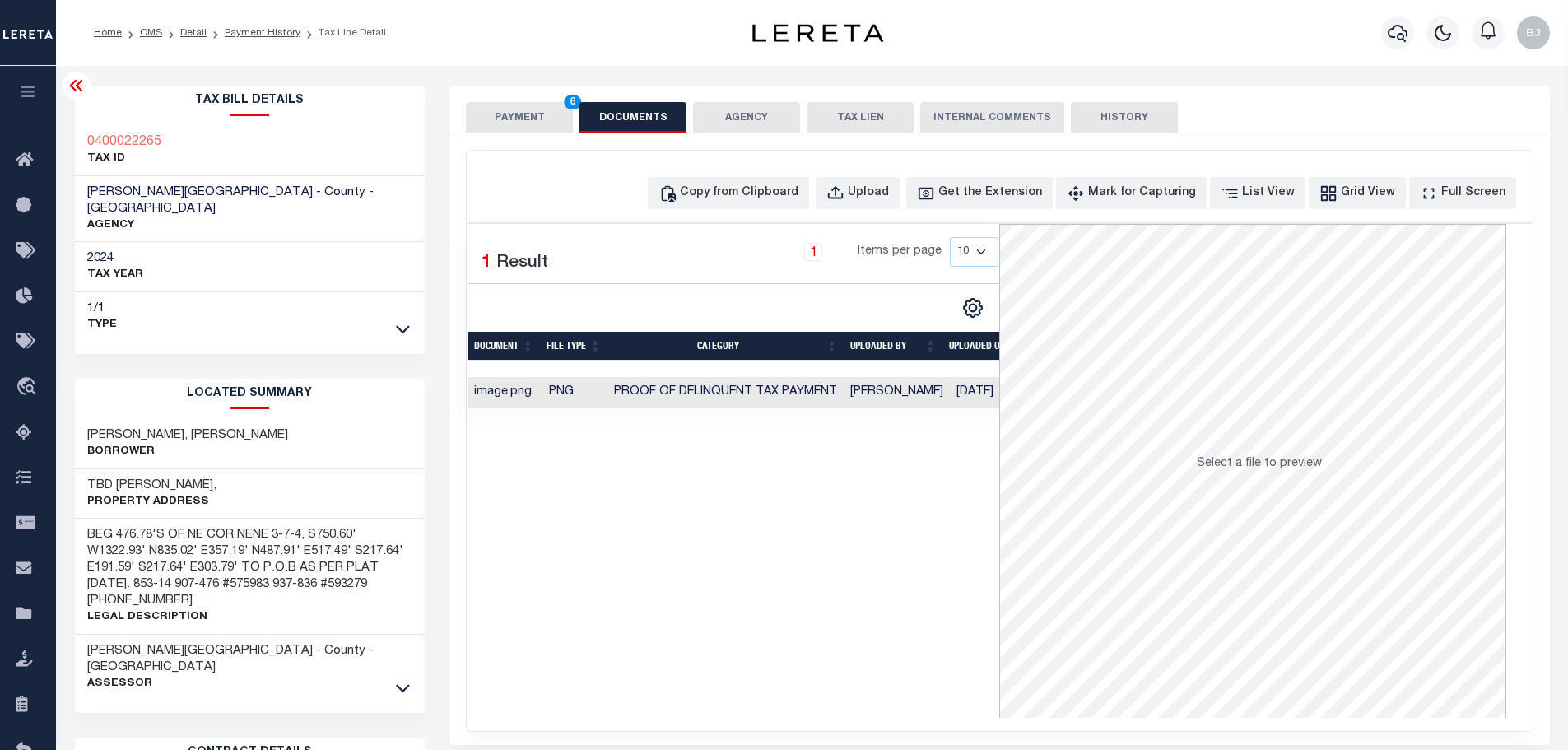
click at [568, 103] on span "6" at bounding box center [573, 101] width 18 height 15
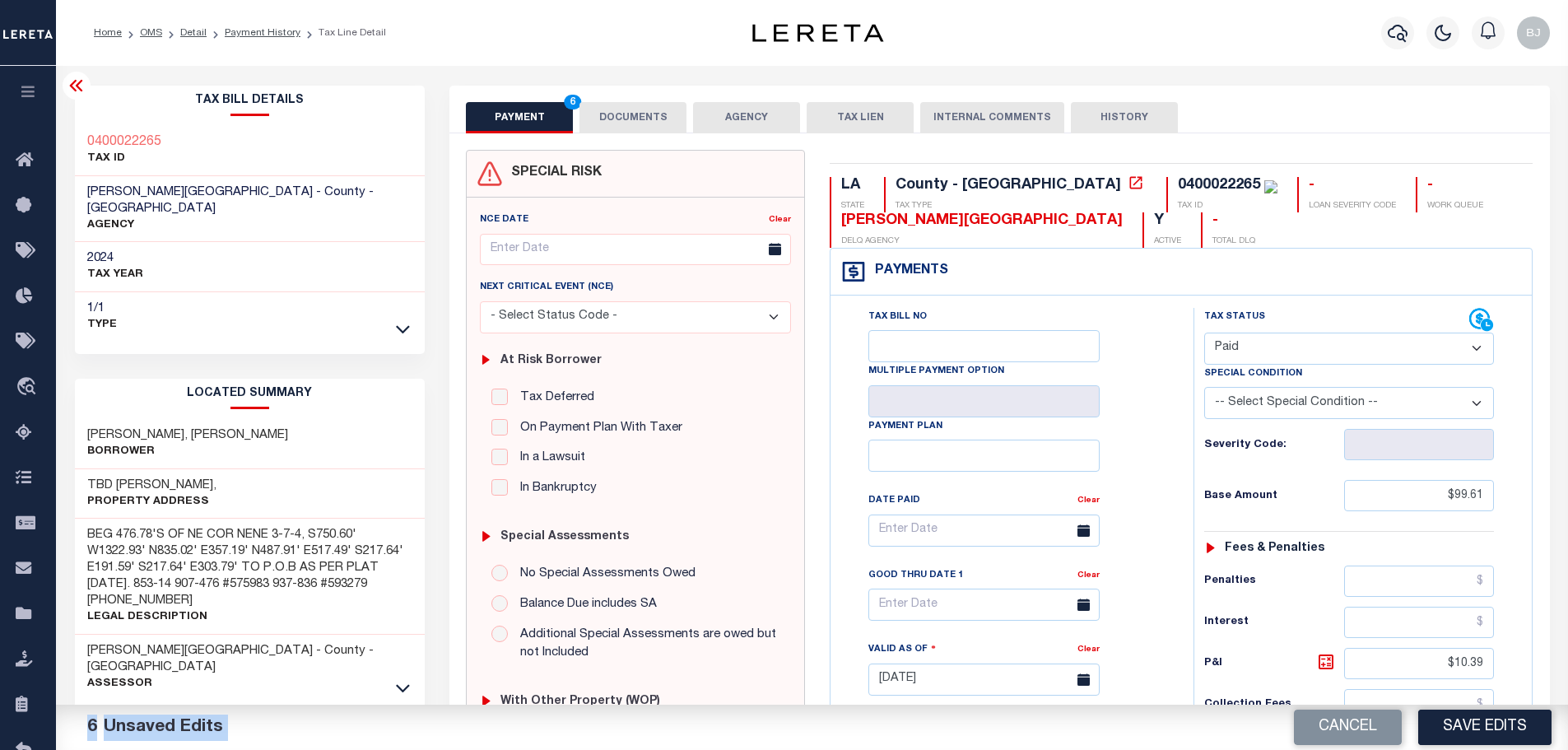
click at [1464, 716] on button "Save Edits" at bounding box center [1485, 727] width 134 height 35
checkbox input "false"
type input "$99.61"
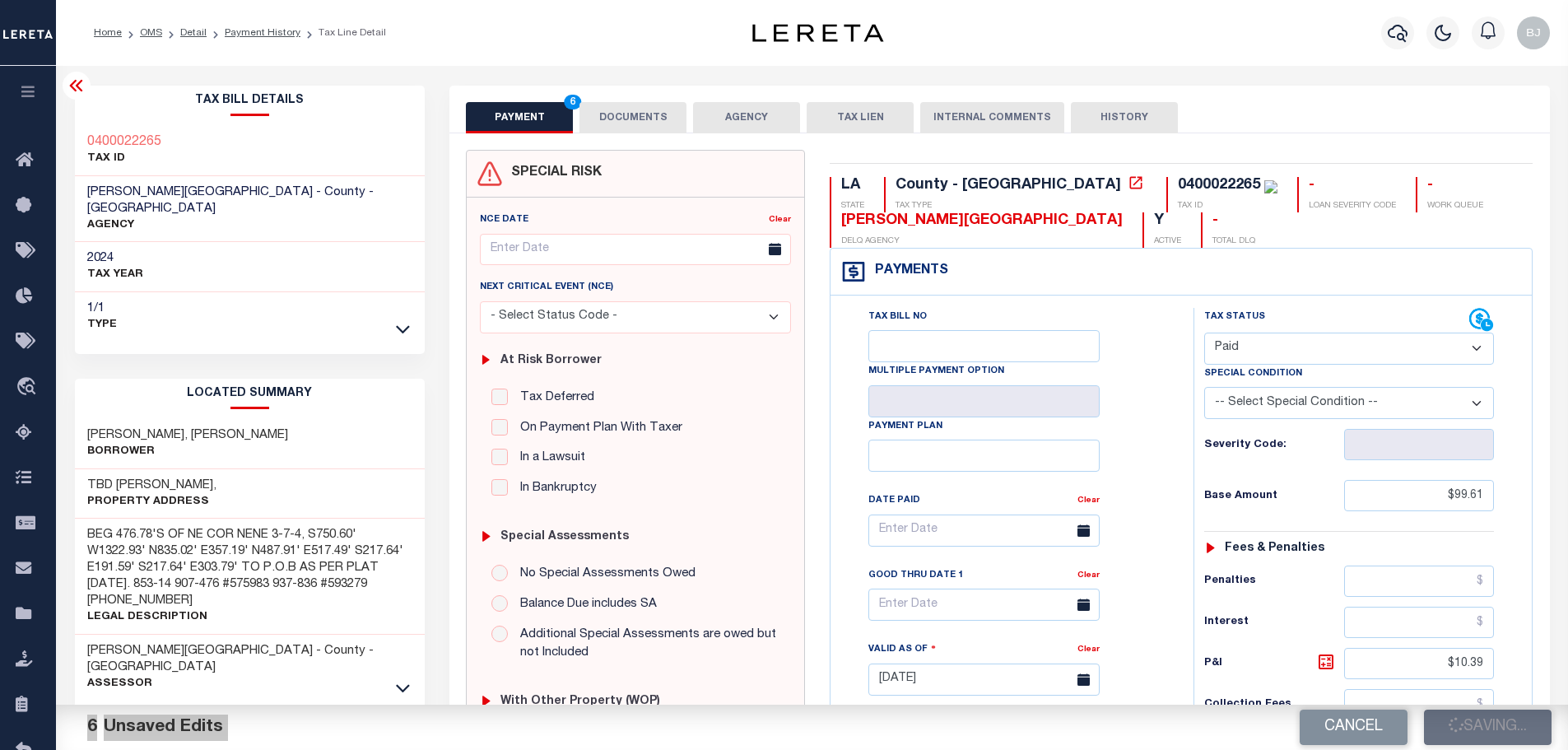
type input "$10.39"
type input "$110"
type input "$0"
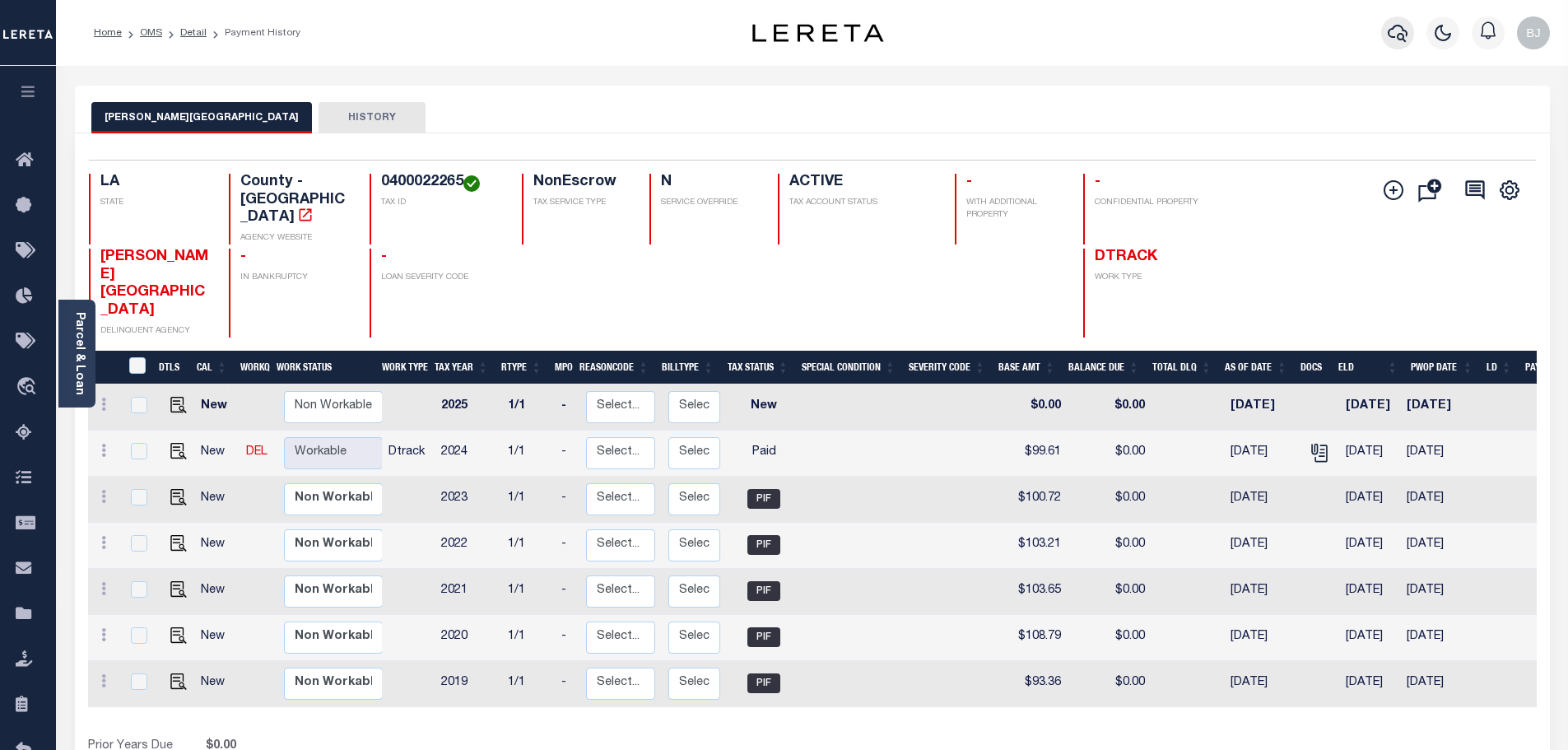
click at [1397, 43] on icon "button" at bounding box center [1398, 32] width 20 height 20
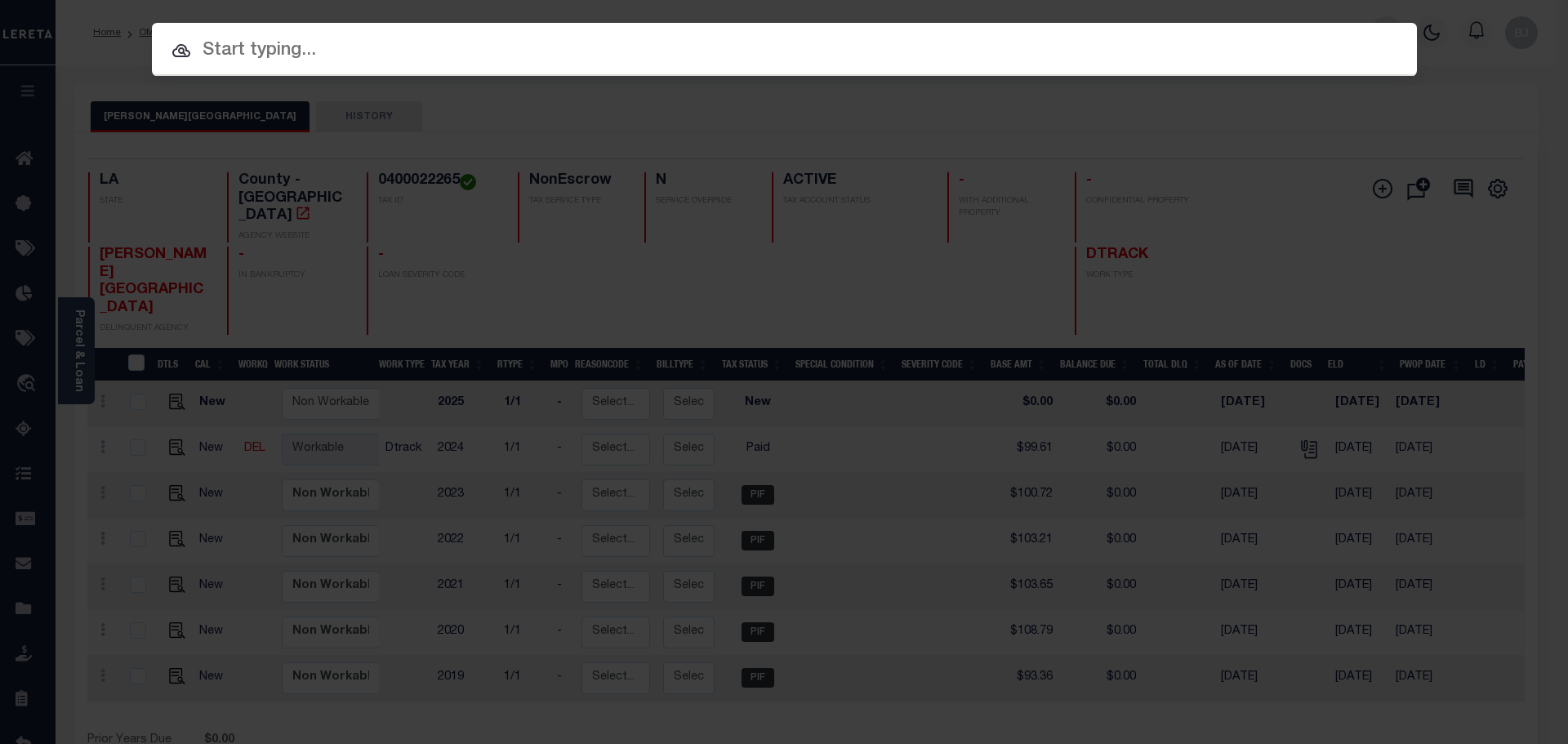
paste input "2202060305"
type input "2202060305"
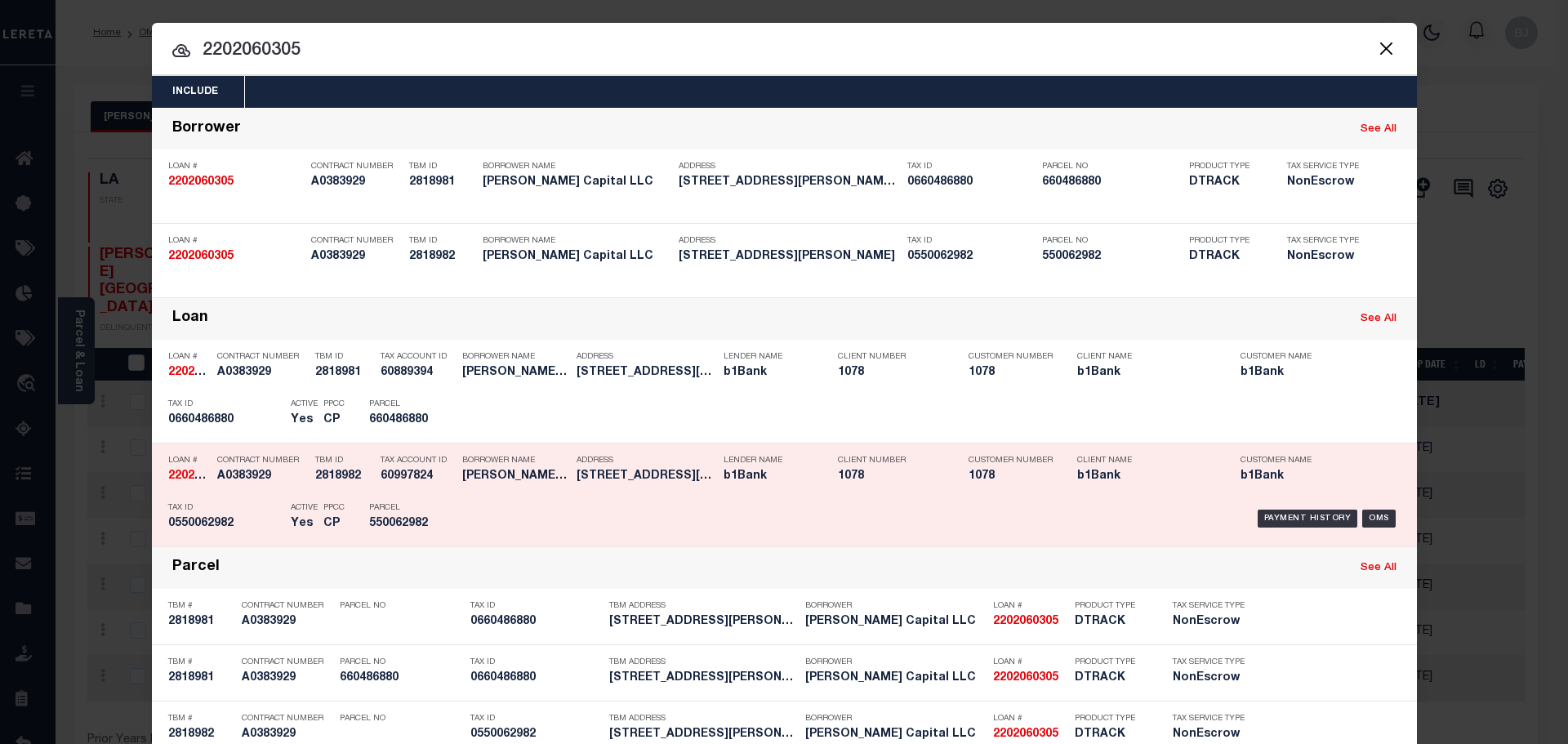
click at [369, 480] on div "Tax Account ID 60997824" at bounding box center [410, 471] width 82 height 48
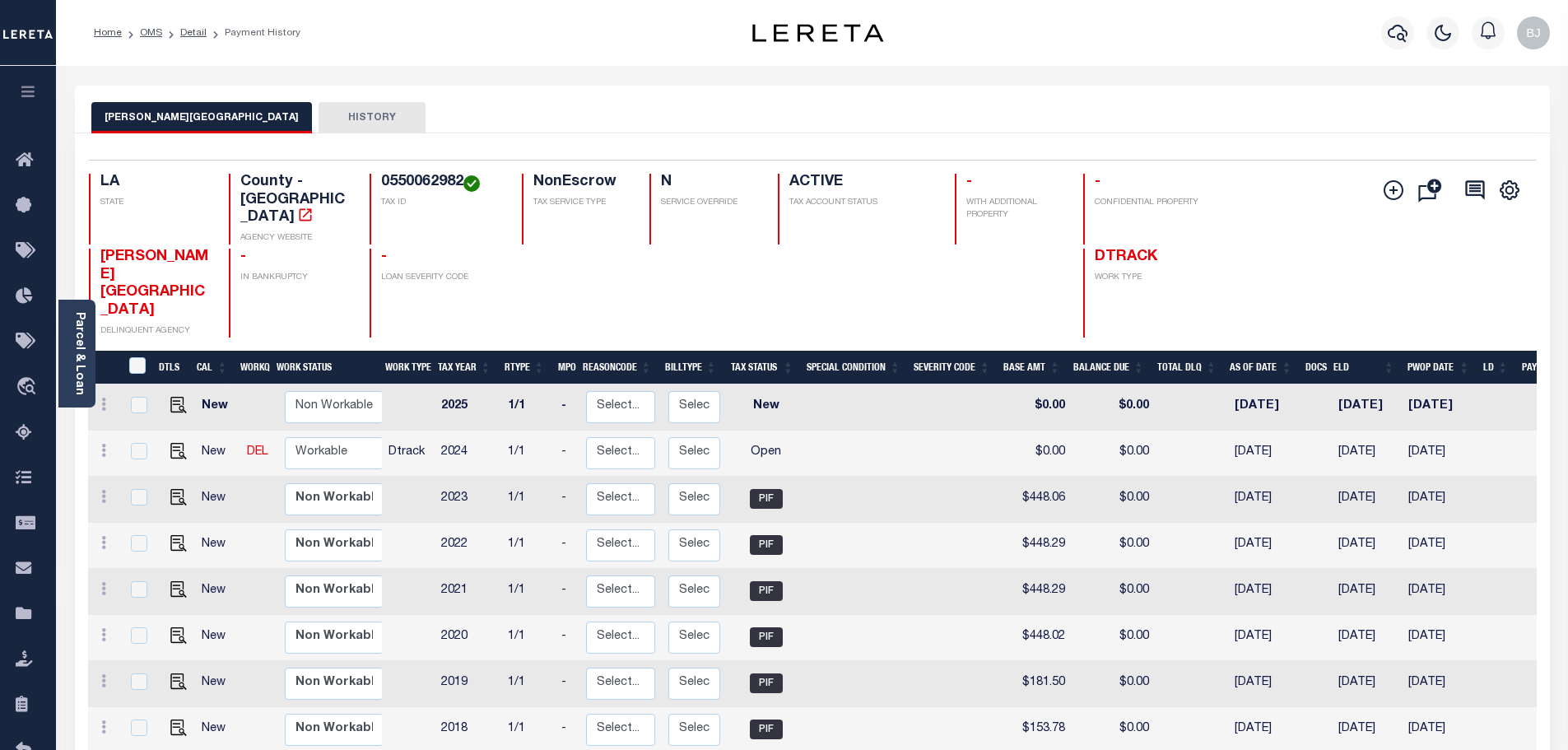
click at [407, 174] on h4 "0550062982" at bounding box center [441, 183] width 121 height 18
copy h4 "0550062982"
click at [180, 442] on img "" at bounding box center [178, 450] width 17 height 17
checkbox input "true"
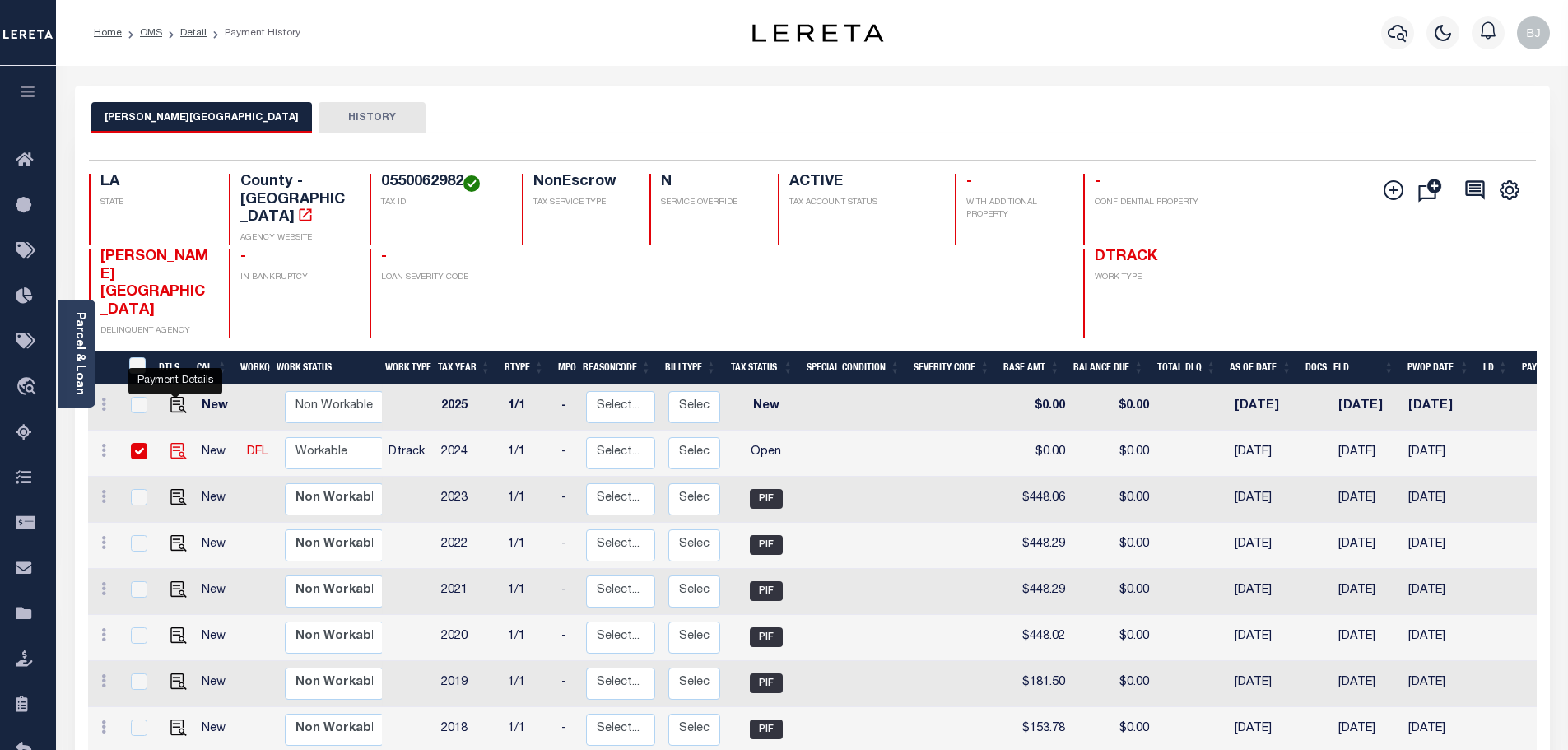
checkbox input "true"
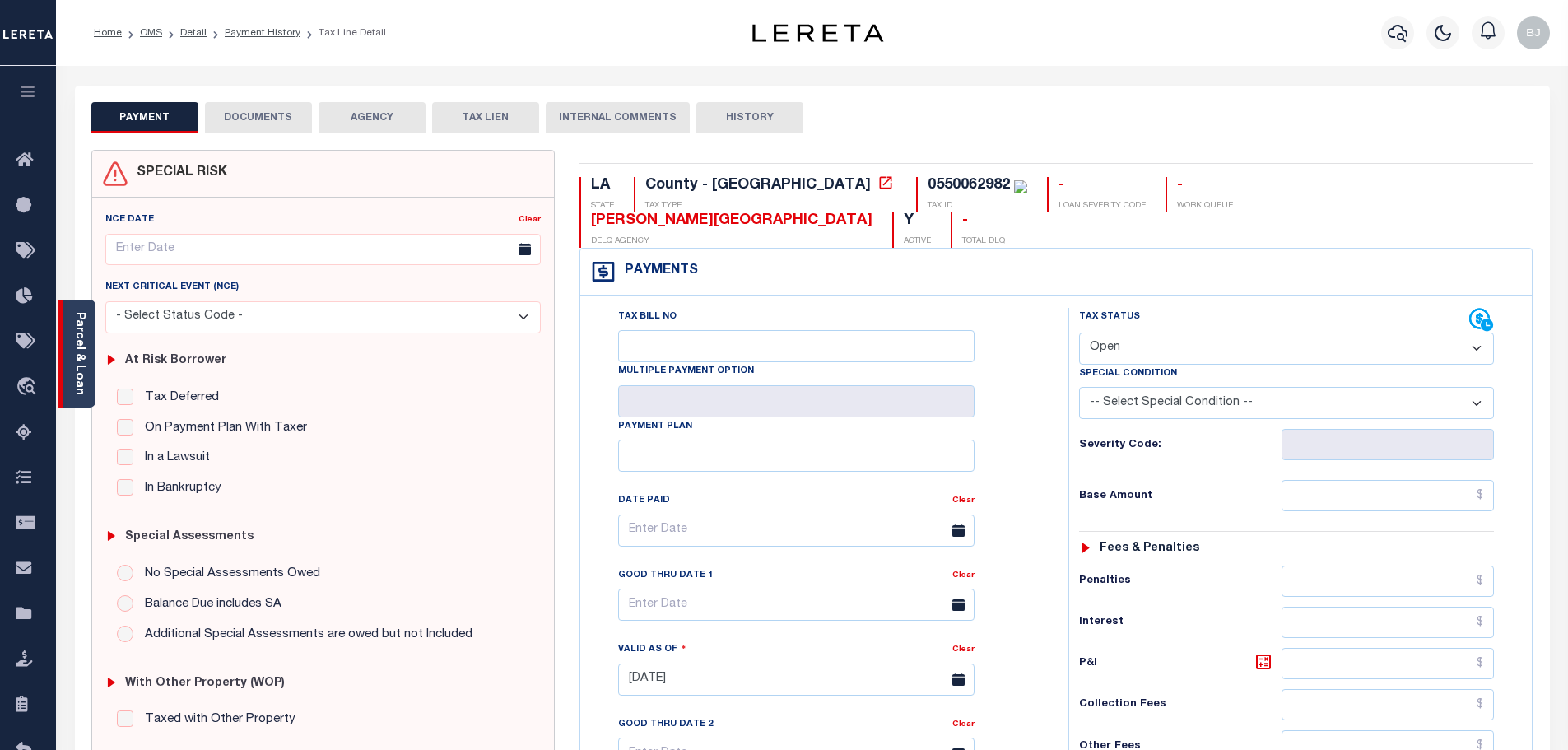
click at [74, 307] on div "Parcel & Loan" at bounding box center [77, 354] width 37 height 108
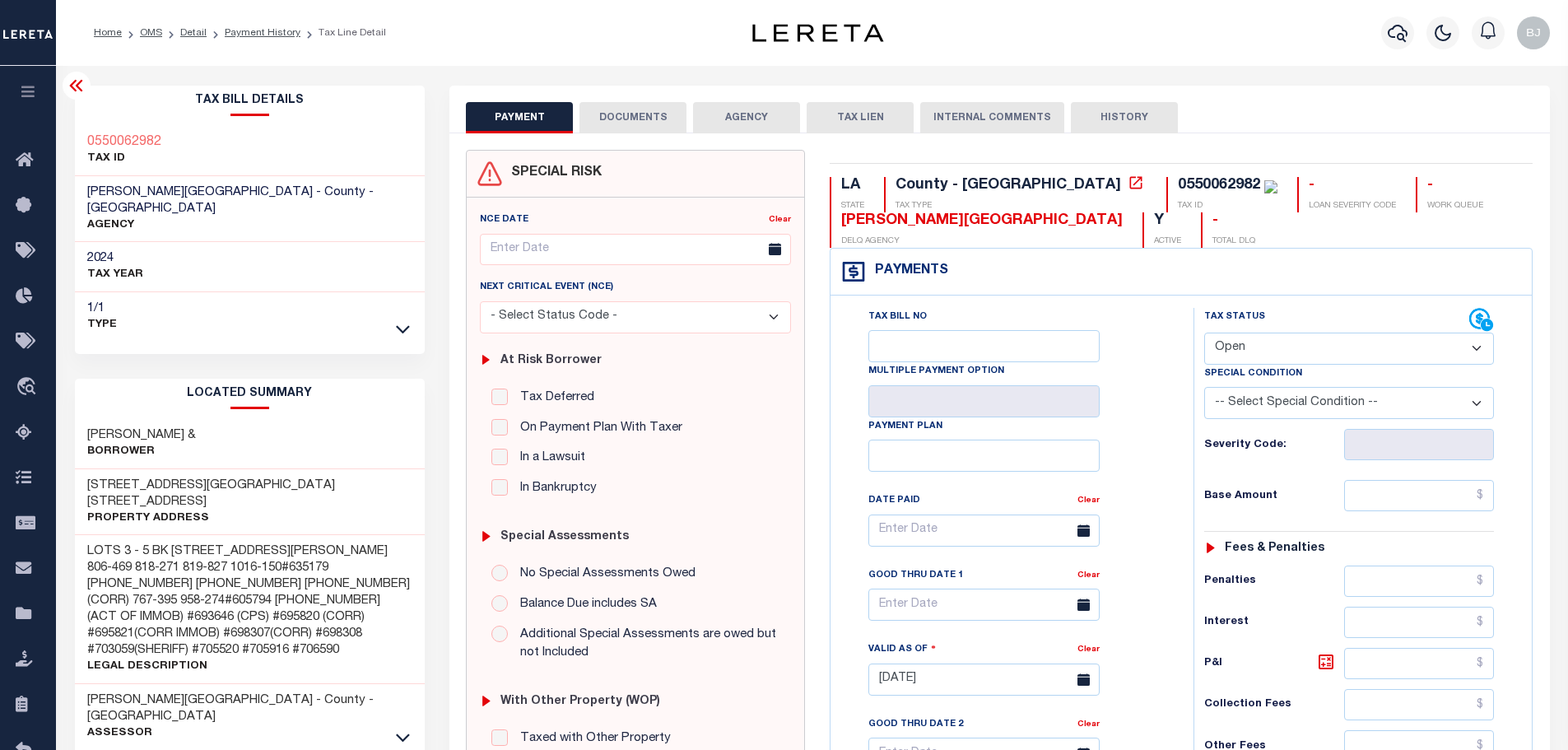
click at [1348, 358] on select "- Select Status Code - Open Due/Unpaid Paid Incomplete No Tax Due Internal Refu…" at bounding box center [1349, 348] width 290 height 32
select select "PYD"
click at [1204, 333] on select "- Select Status Code - Open Due/Unpaid Paid Incomplete No Tax Due Internal Refu…" at bounding box center [1349, 348] width 290 height 32
type input "[DATE]"
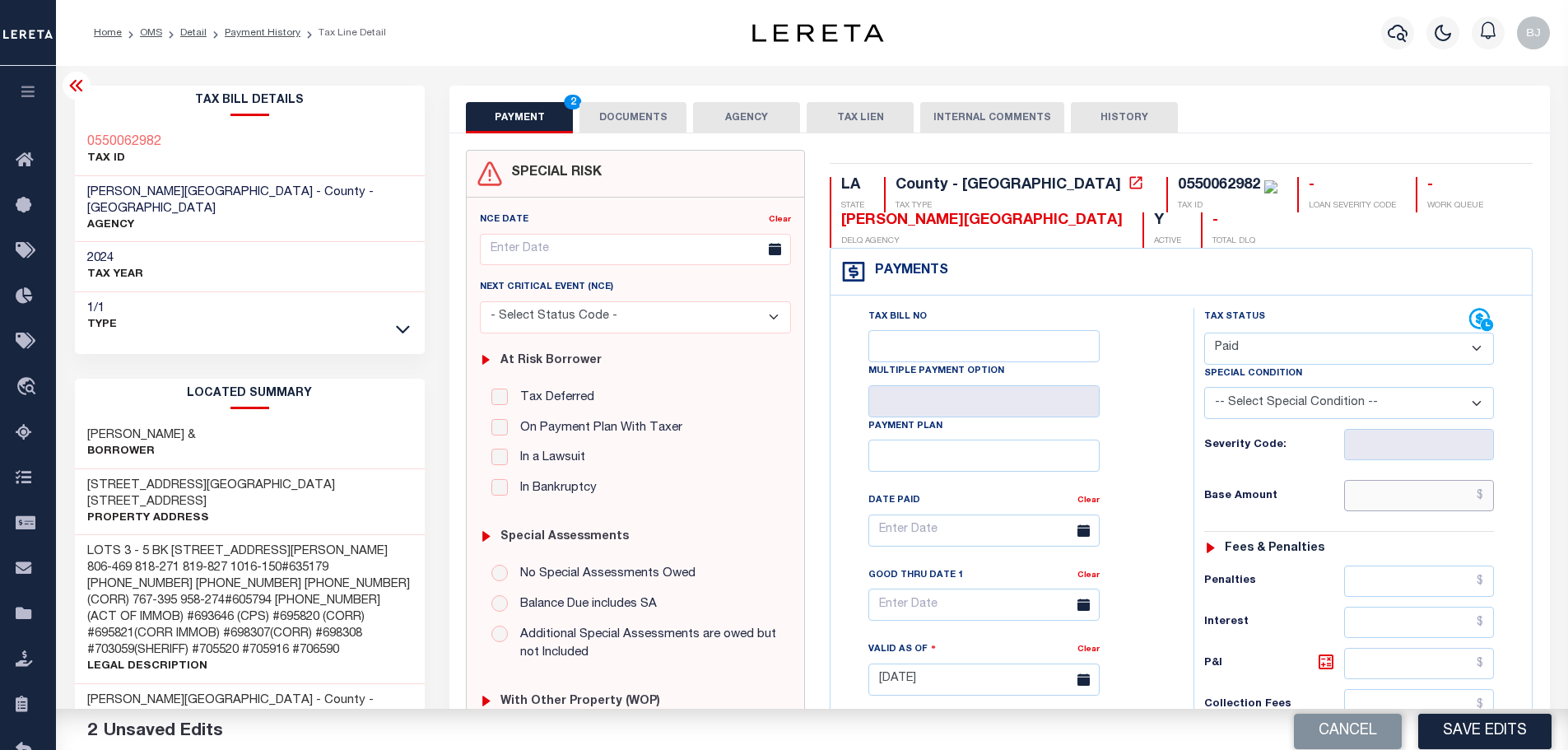
click at [1394, 498] on input "text" at bounding box center [1419, 495] width 150 height 31
paste input "440.82"
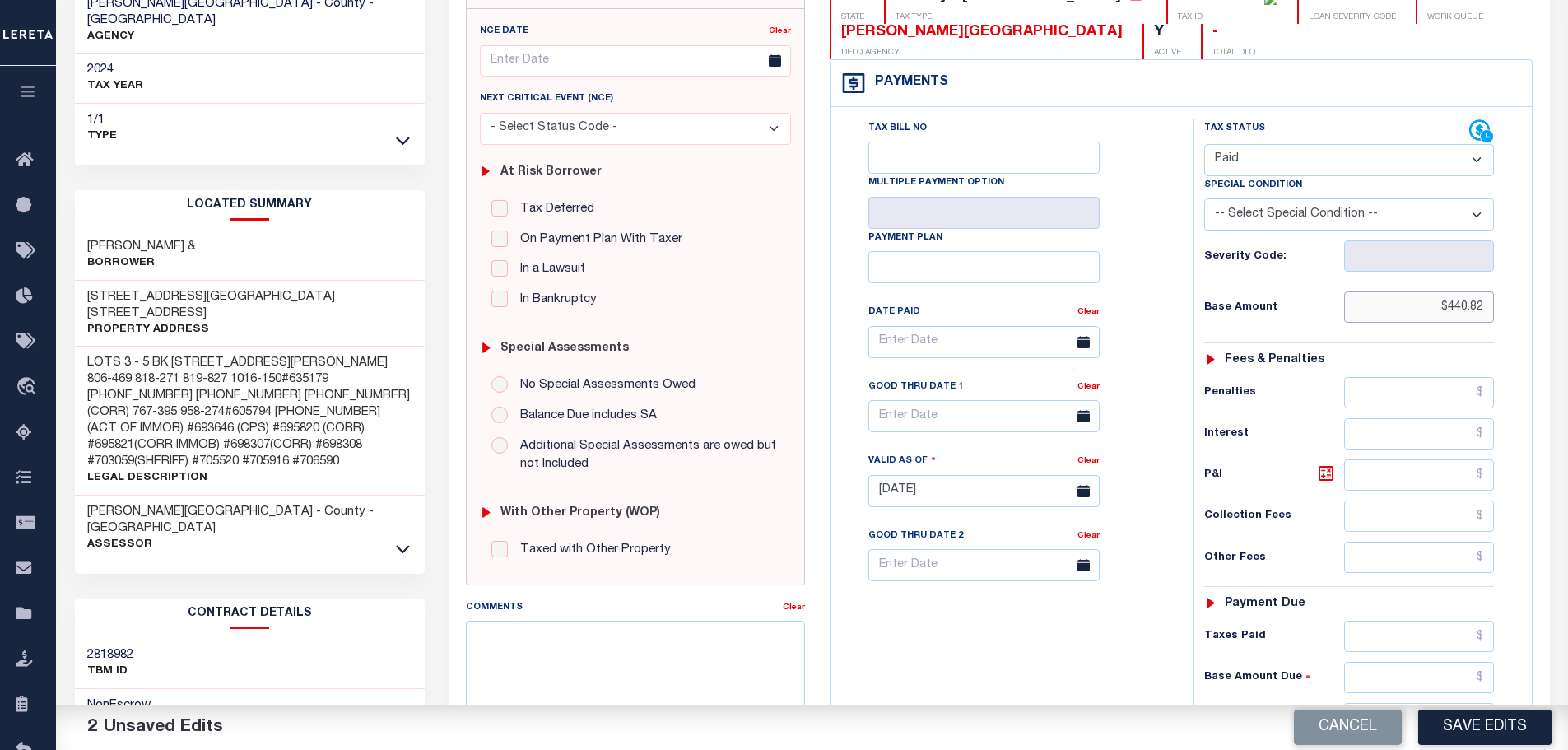
scroll to position [247, 0]
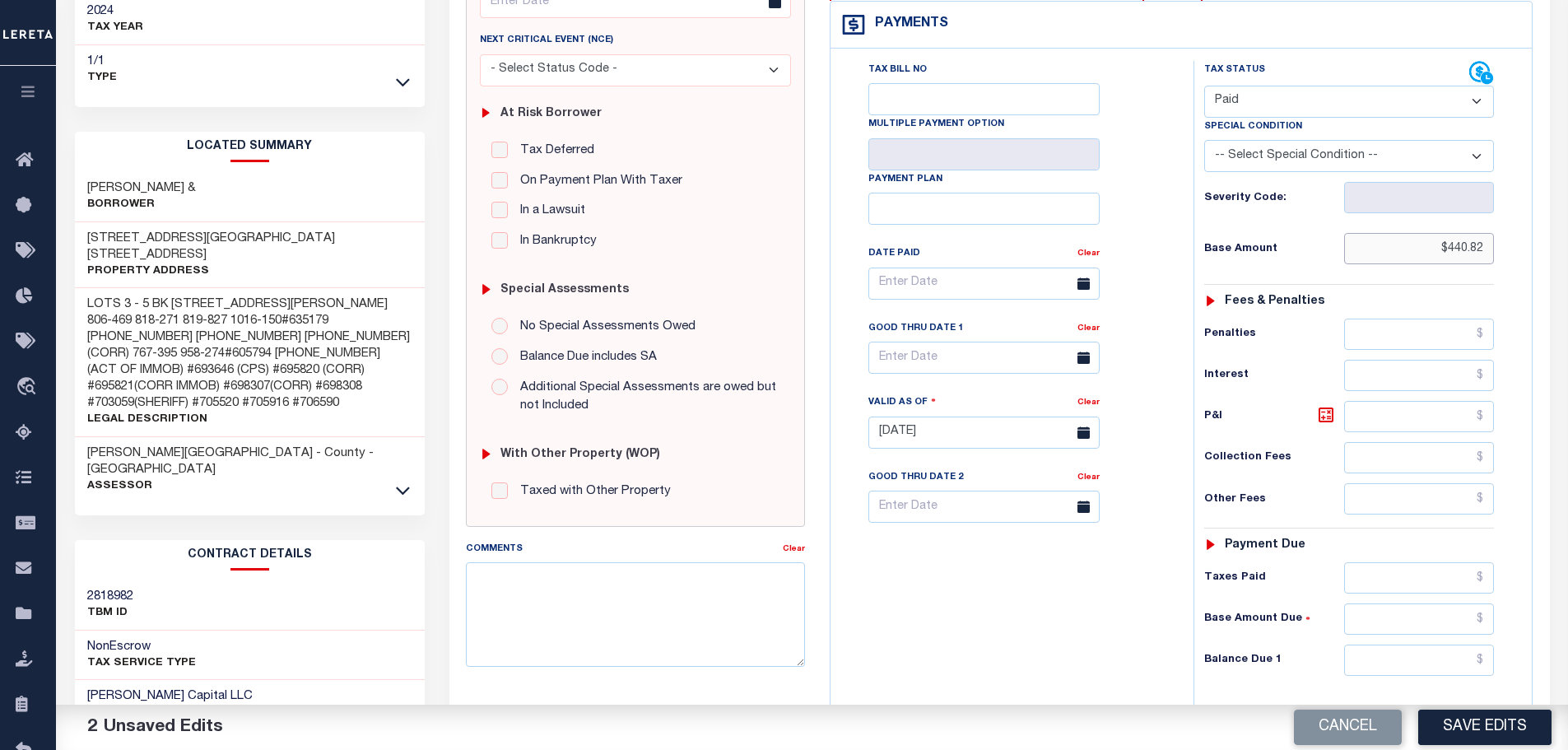
type input "$440.82"
click at [1401, 575] on input "text" at bounding box center [1419, 578] width 150 height 31
paste input "440.82"
type input "$440.82"
click at [1410, 654] on input "text" at bounding box center [1419, 661] width 150 height 31
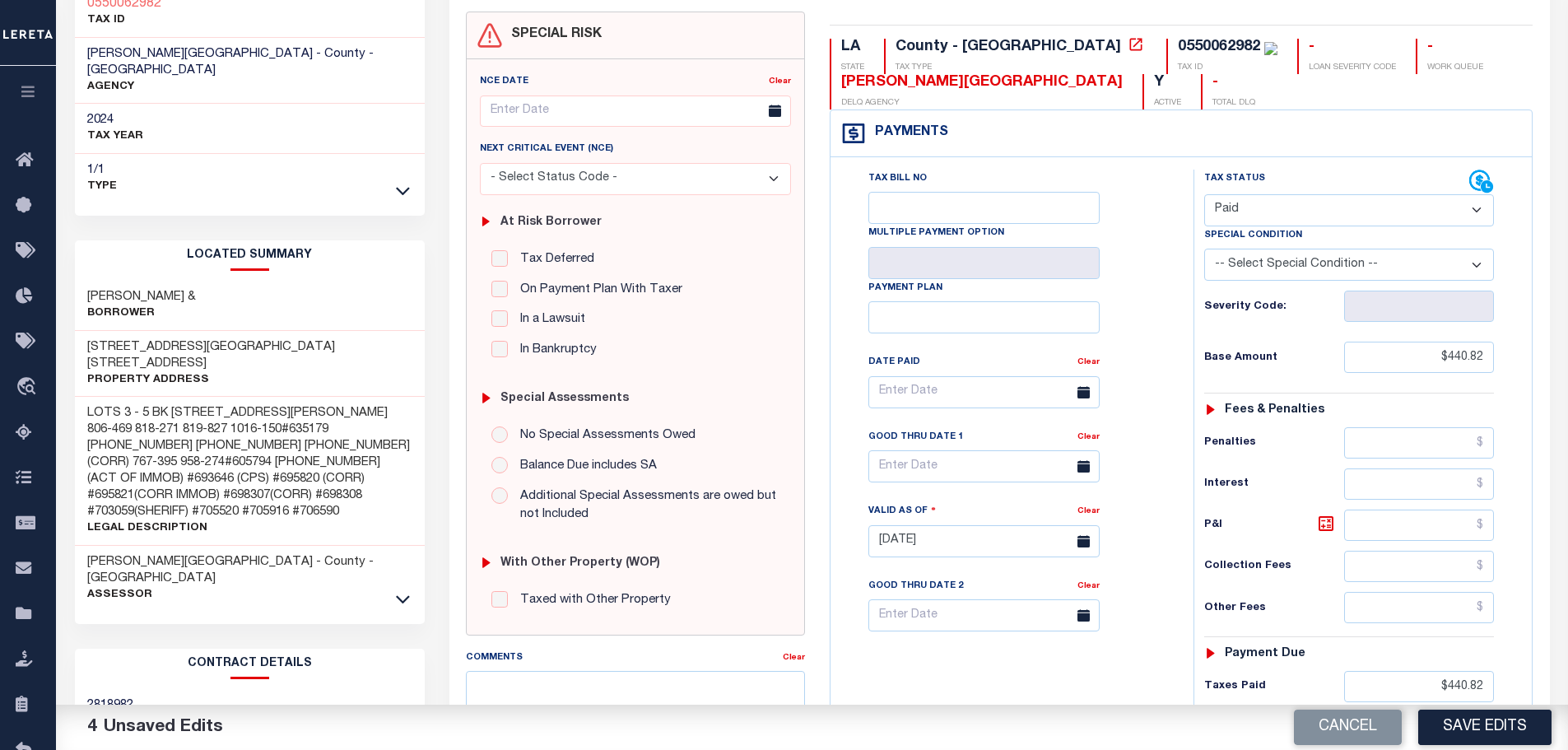
scroll to position [0, 0]
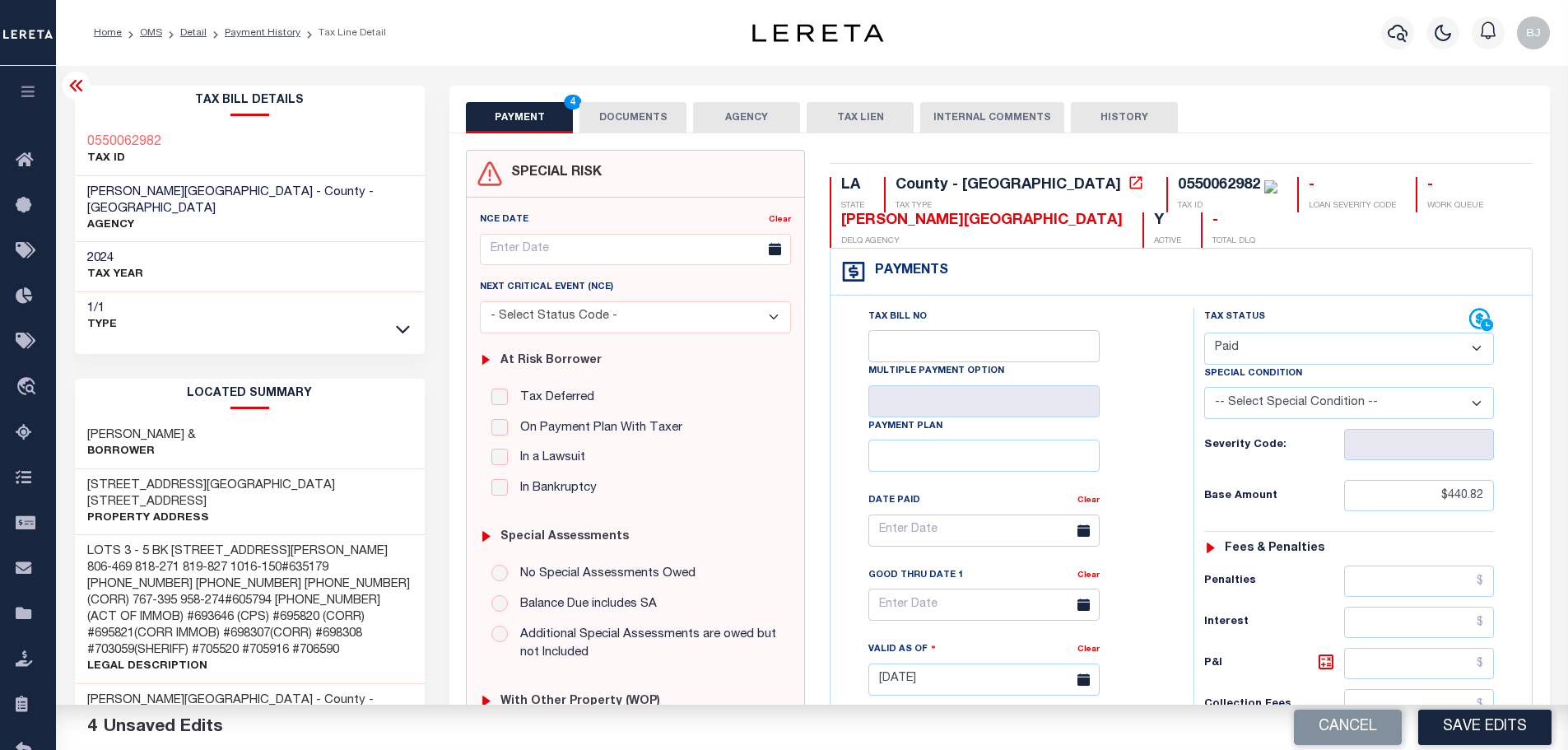
type input "$0.00"
click at [607, 129] on button "DOCUMENTS" at bounding box center [632, 118] width 107 height 31
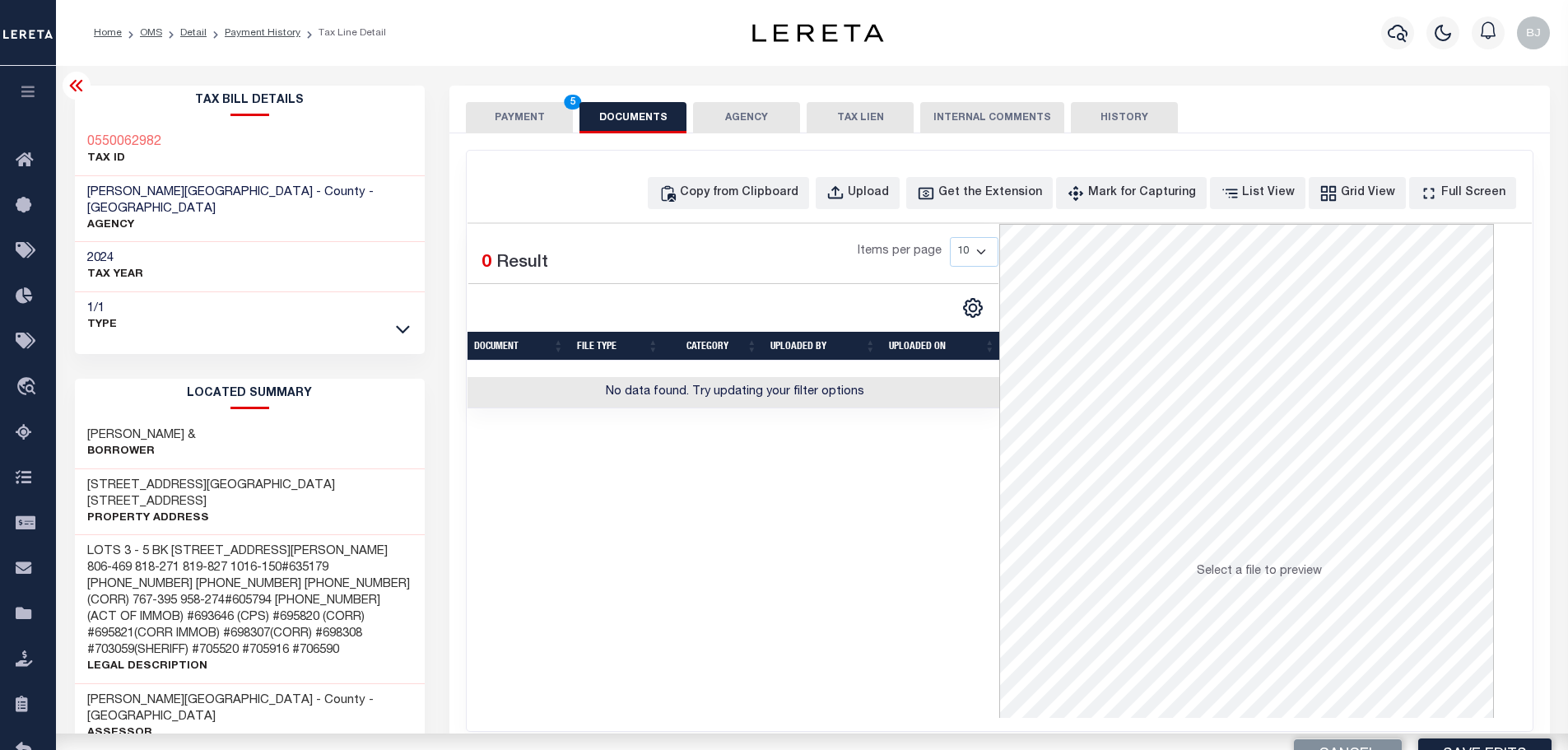
click at [769, 174] on div "Copy from Clipboard Upload Get the Extension Mark for Capturing Got it List Vie…" at bounding box center [1000, 440] width 1066 height 580
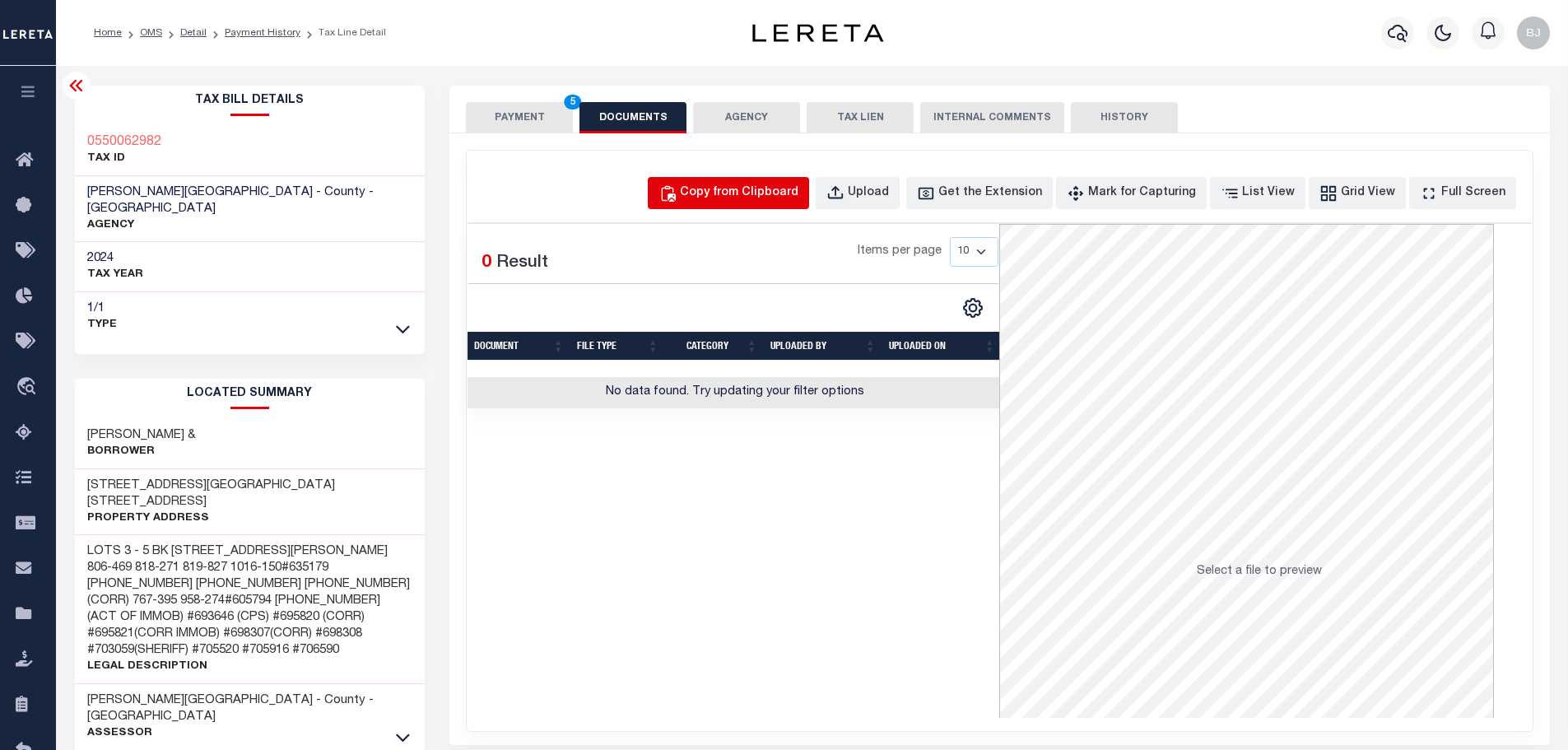
click at [781, 209] on button "Copy from Clipboard" at bounding box center [728, 193] width 161 height 32
select select "POP"
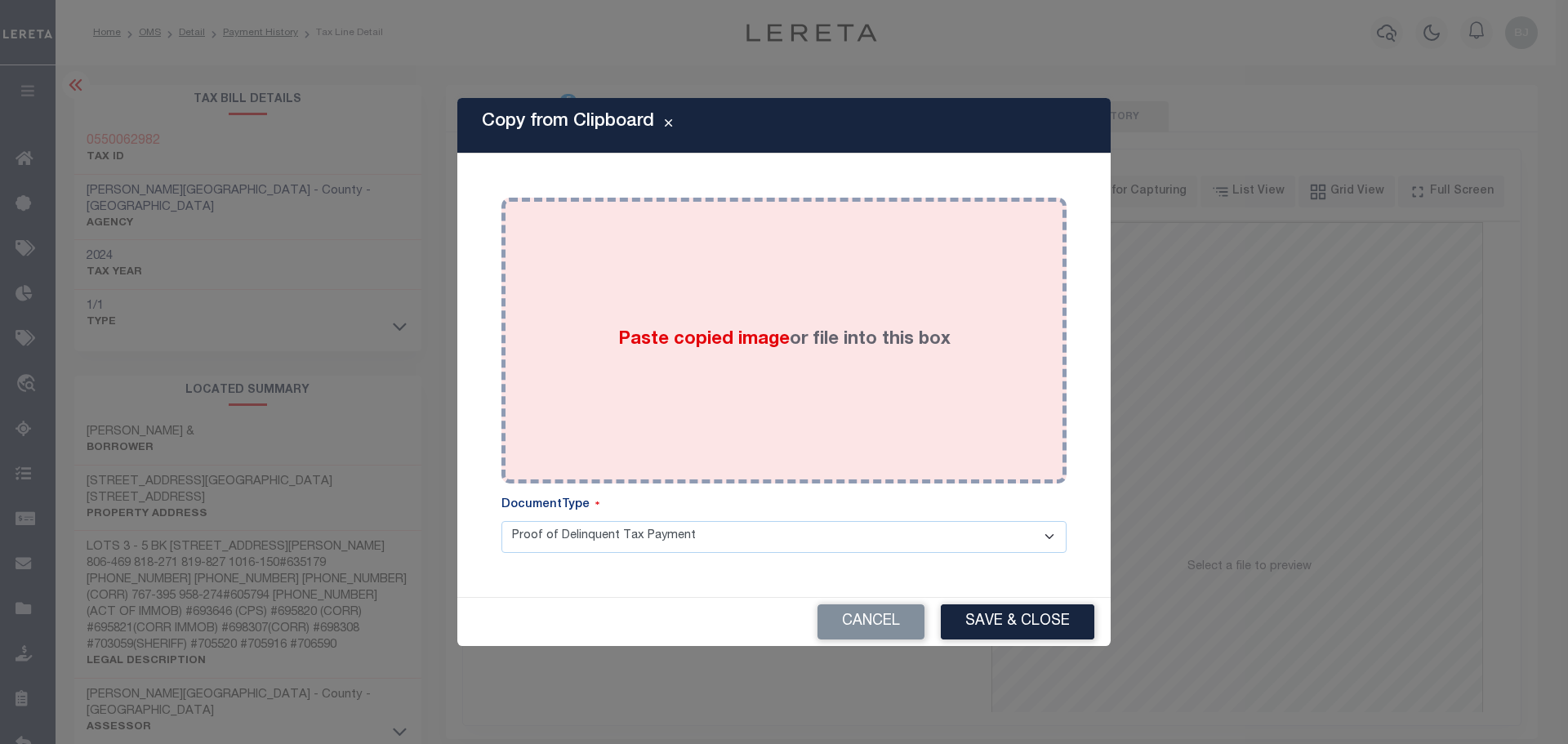
click at [844, 364] on div "Paste copied image or file into this box" at bounding box center [784, 340] width 541 height 261
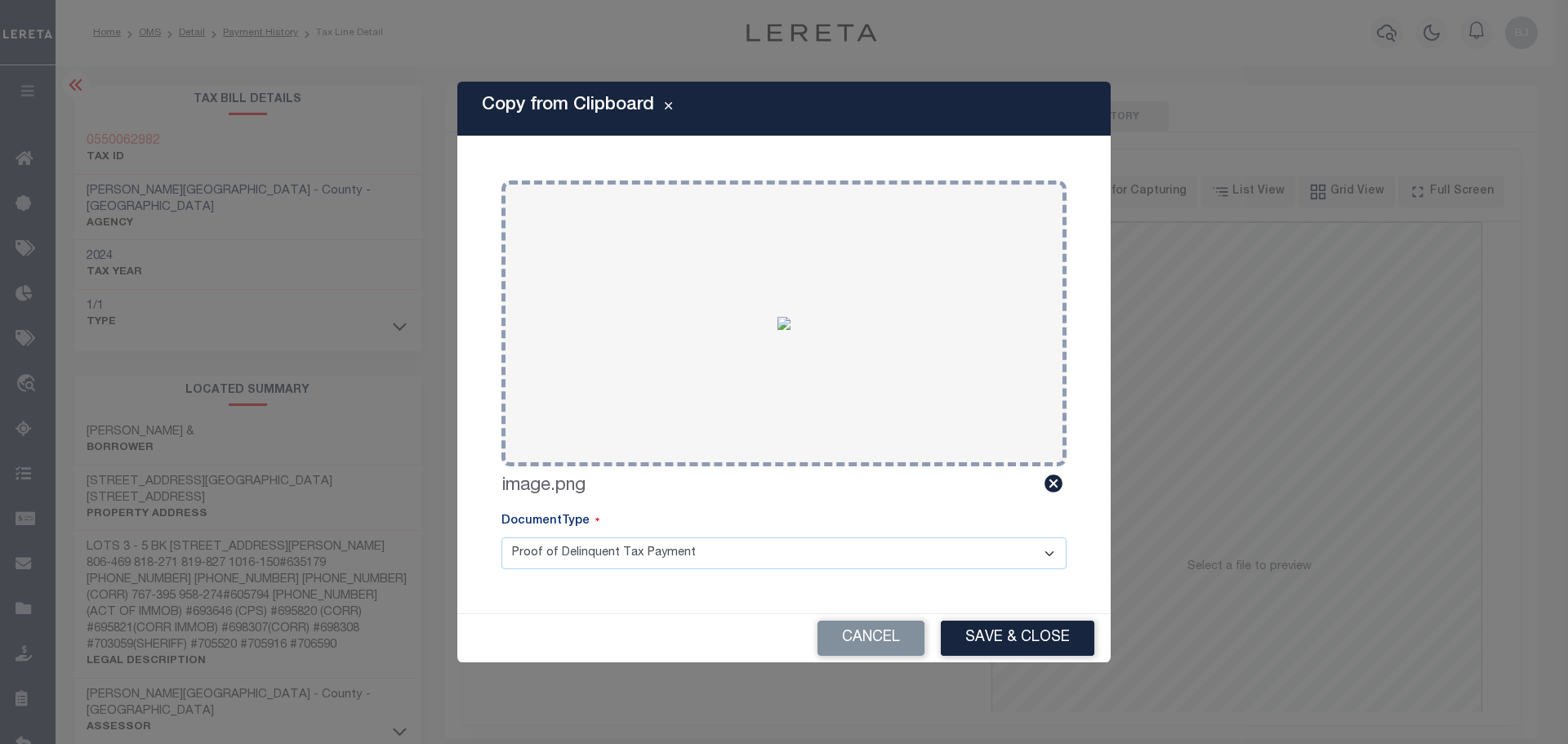
click at [972, 606] on div "Copy from Clipboard Paste copied image or file into this box Select file or dra…" at bounding box center [784, 372] width 654 height 580
click at [1002, 635] on button "Save & Close" at bounding box center [1017, 638] width 153 height 35
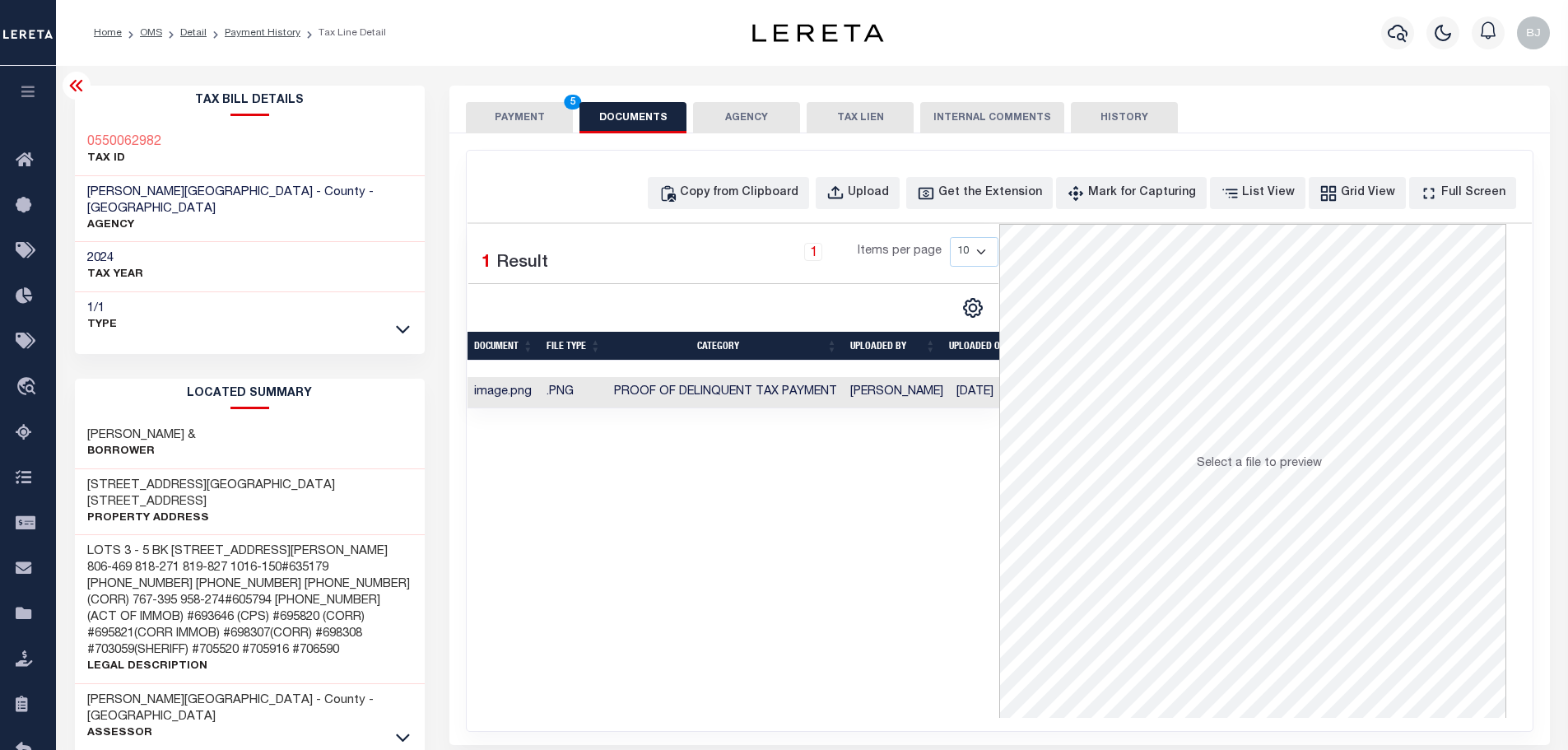
drag, startPoint x: 532, startPoint y: 109, endPoint x: 569, endPoint y: 151, distance: 56.0
click at [532, 109] on button "PAYMENT 5" at bounding box center [519, 118] width 107 height 31
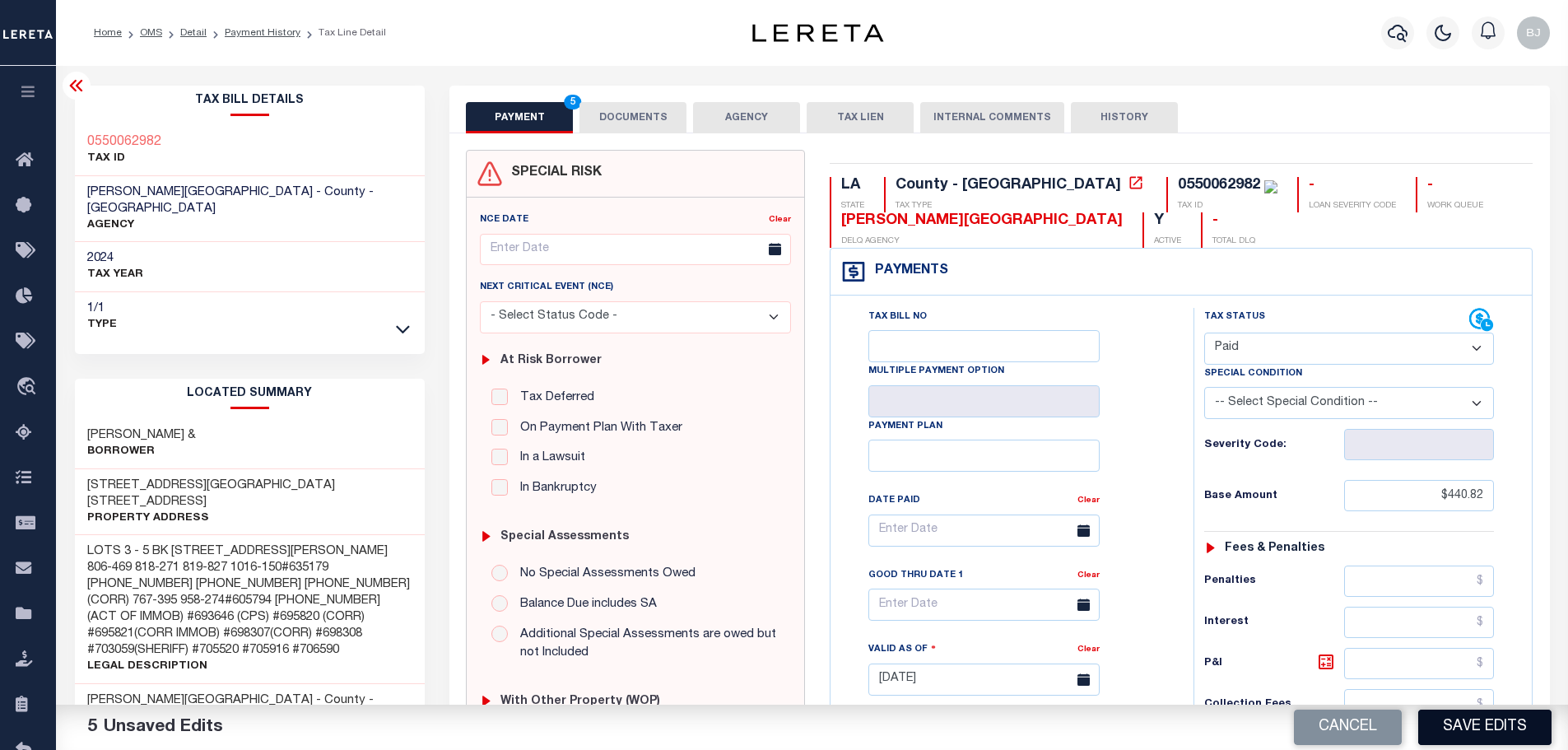
click at [1504, 722] on button "Save Edits" at bounding box center [1485, 727] width 134 height 35
checkbox input "false"
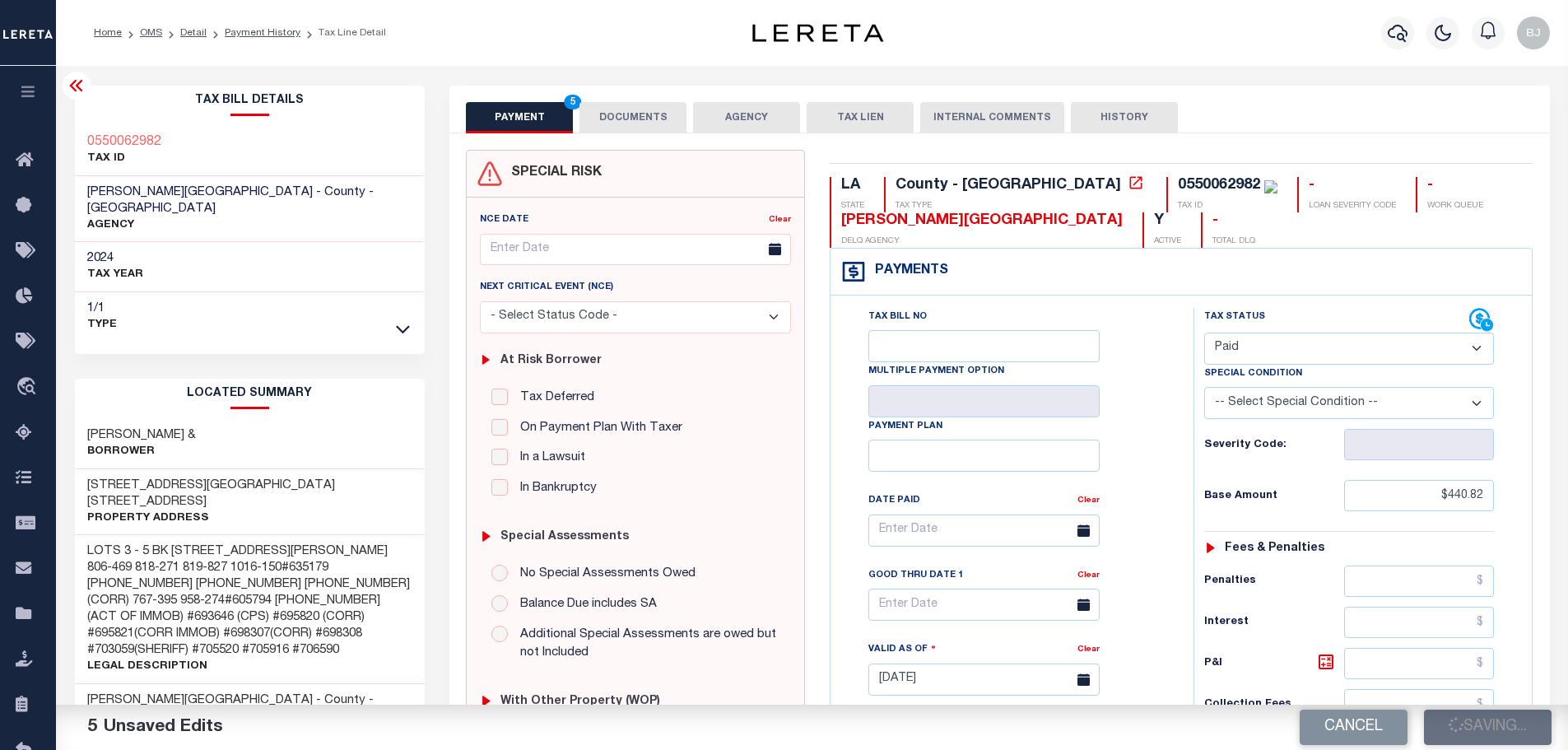
type input "$440.82"
type input "$0"
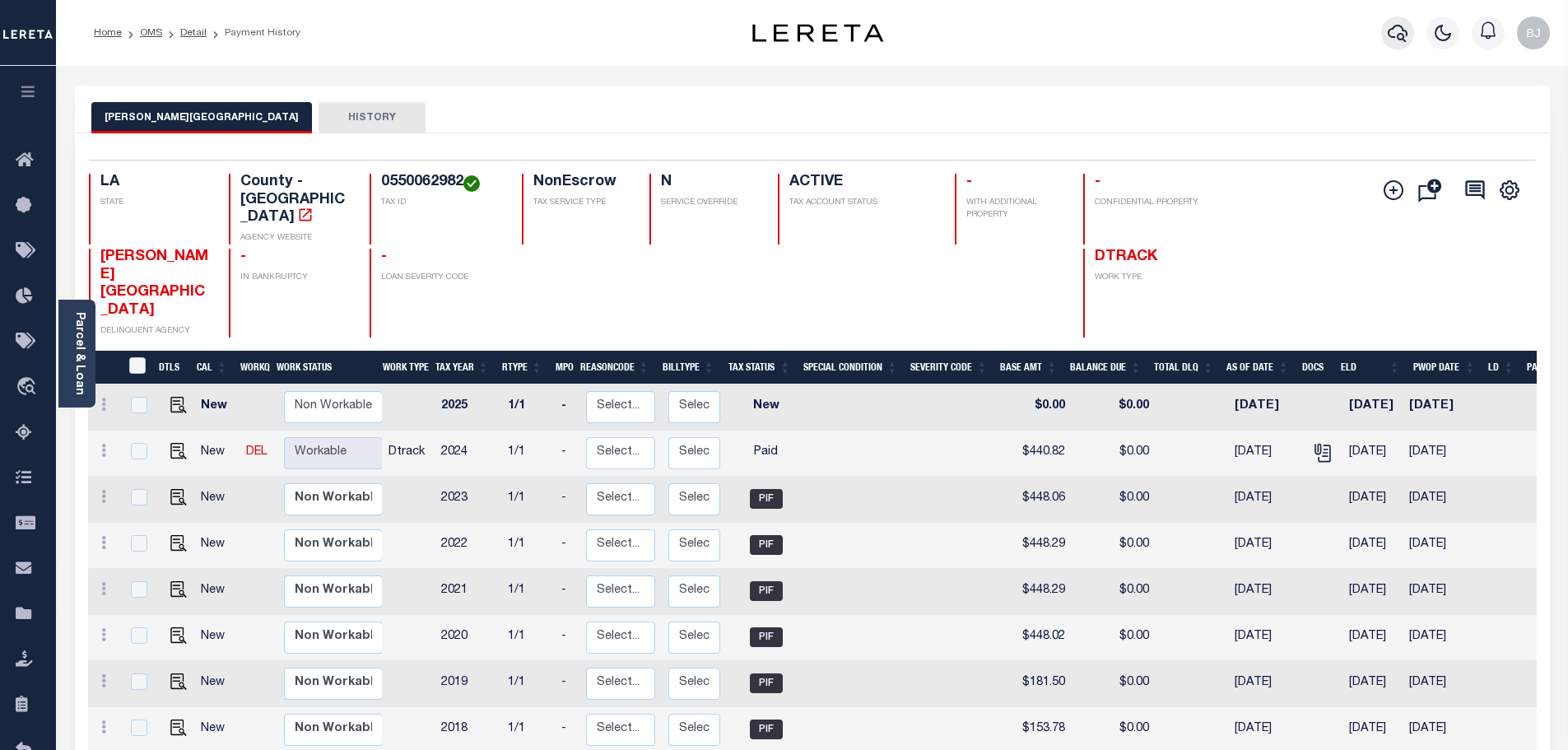
click at [1393, 42] on icon "button" at bounding box center [1398, 32] width 20 height 20
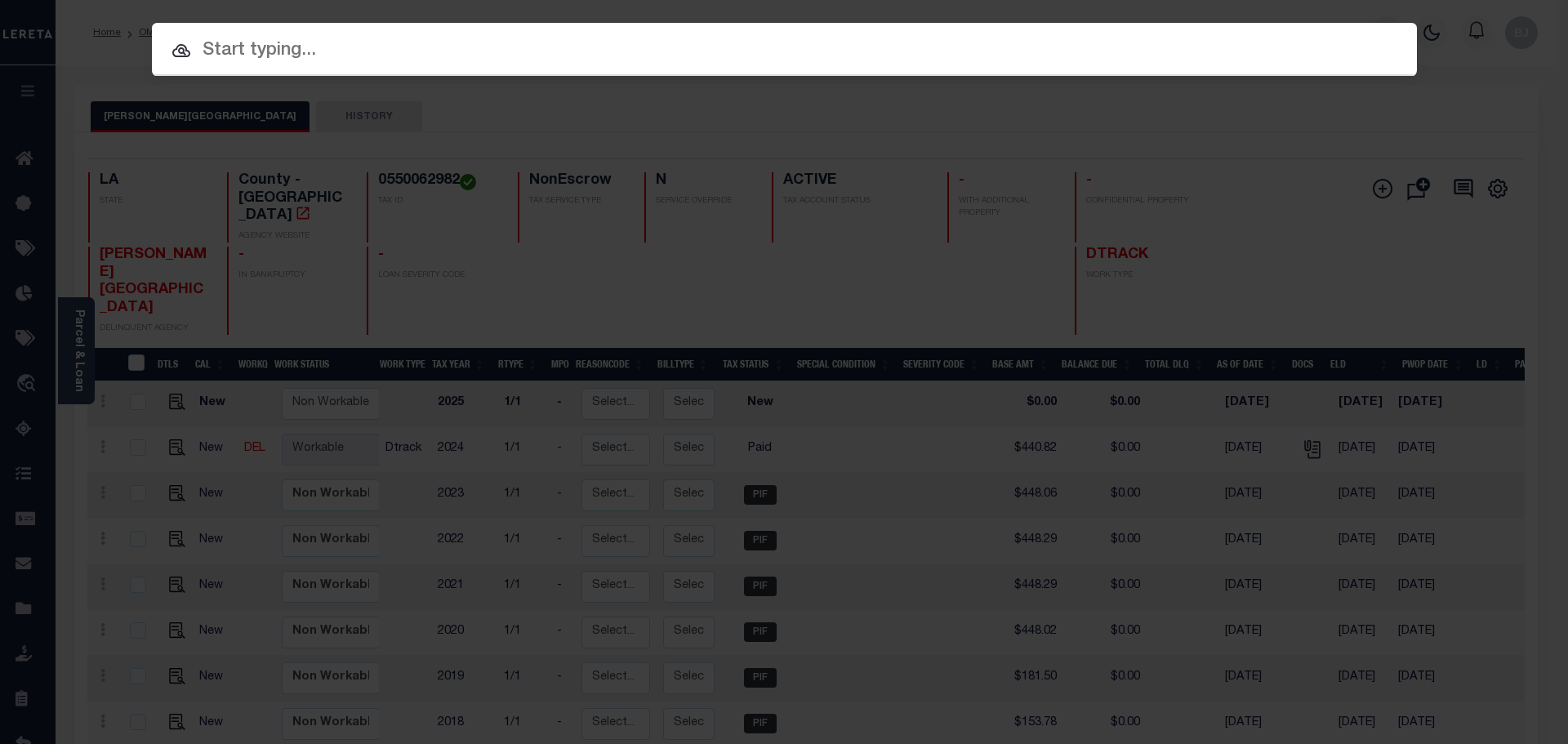
paste input "942200021536"
type input "942200021536"
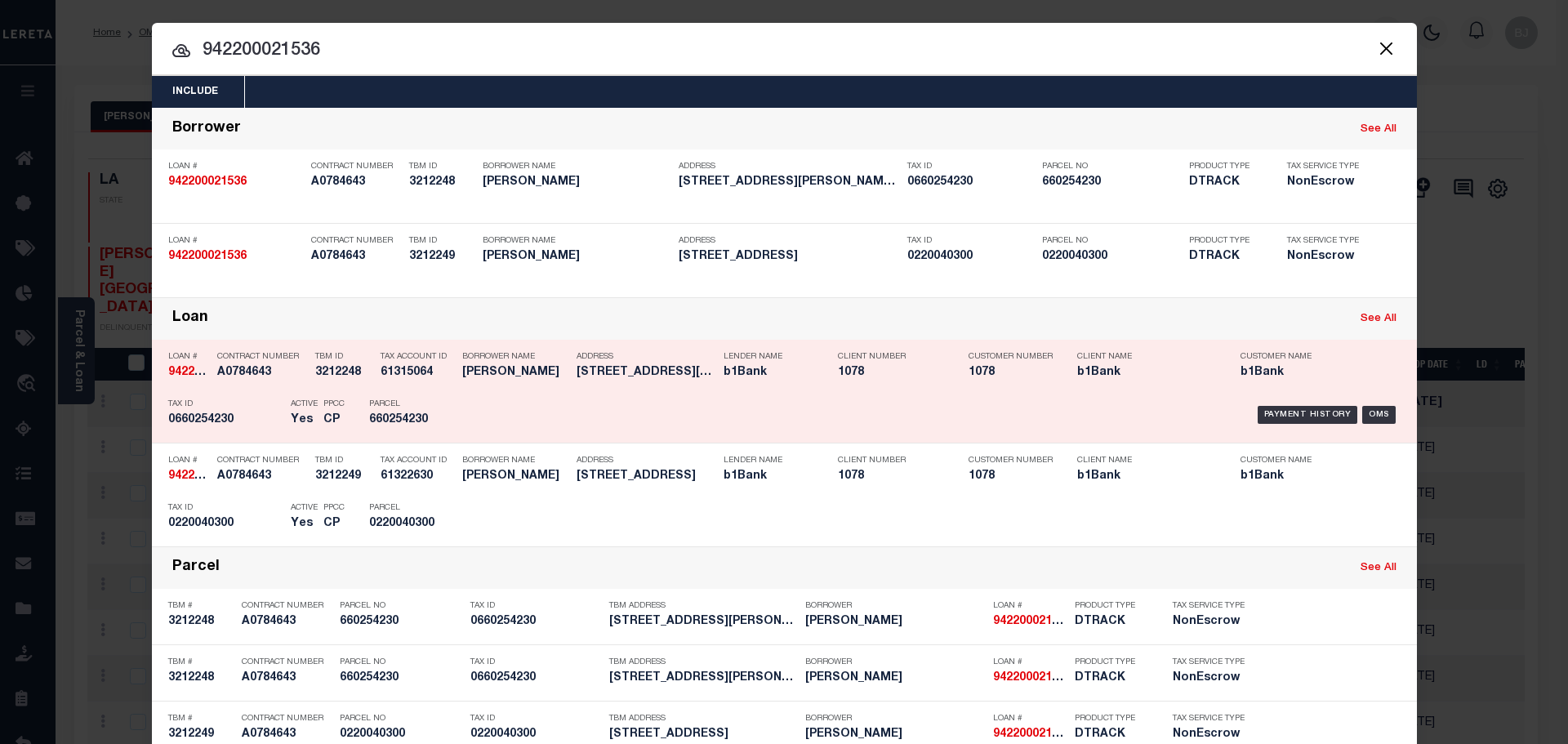
click at [628, 400] on div "Payment History OMS" at bounding box center [934, 414] width 934 height 48
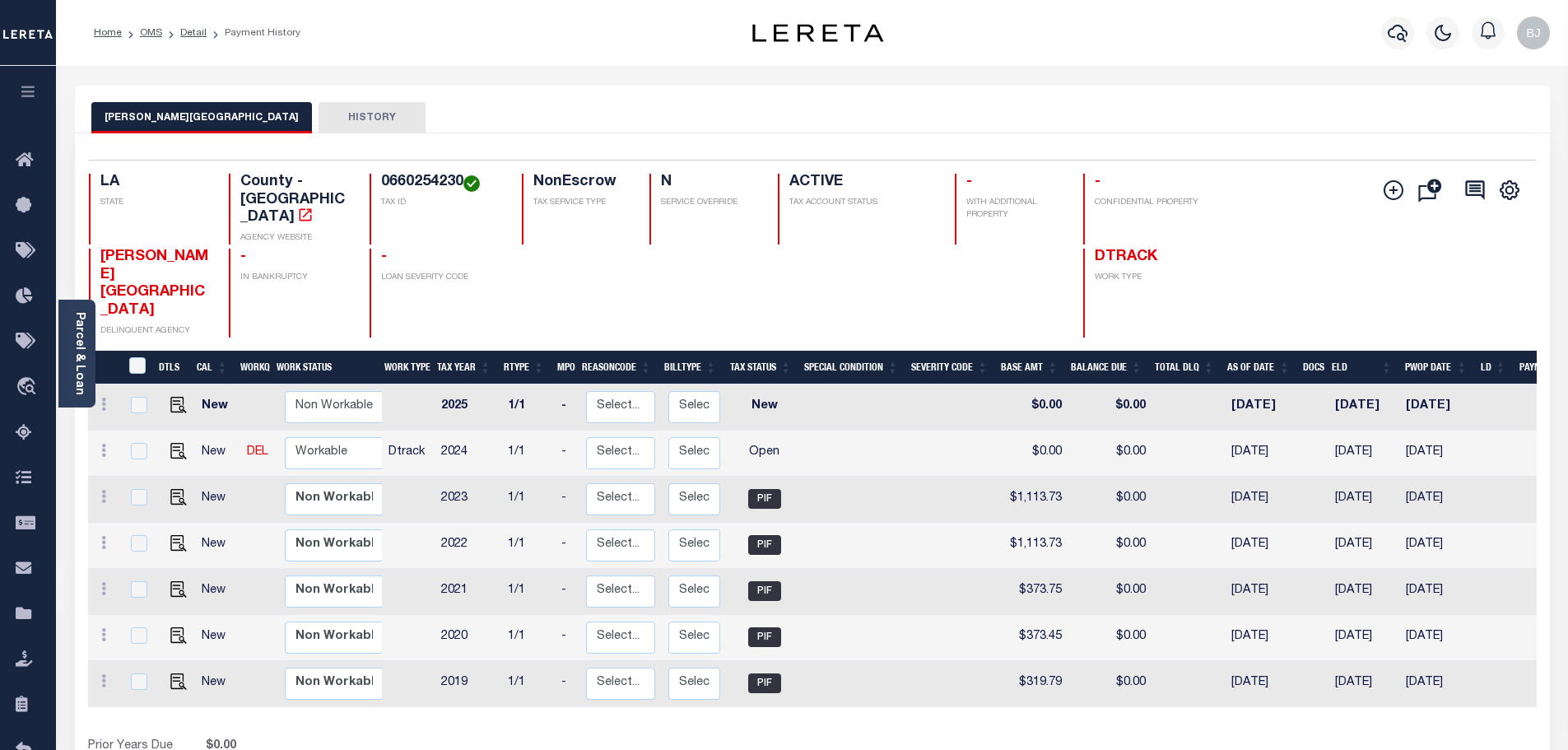
click at [428, 215] on div "0660254230 TAX ID" at bounding box center [436, 209] width 133 height 71
click at [428, 168] on div "Selected 7 Results 1 Items per page 25 50 100 LA STATE County - LA AGENCY WEBSI…" at bounding box center [812, 248] width 1474 height 178
click at [430, 187] on h4 "0660254230" at bounding box center [441, 183] width 121 height 18
copy h4 "0660254230"
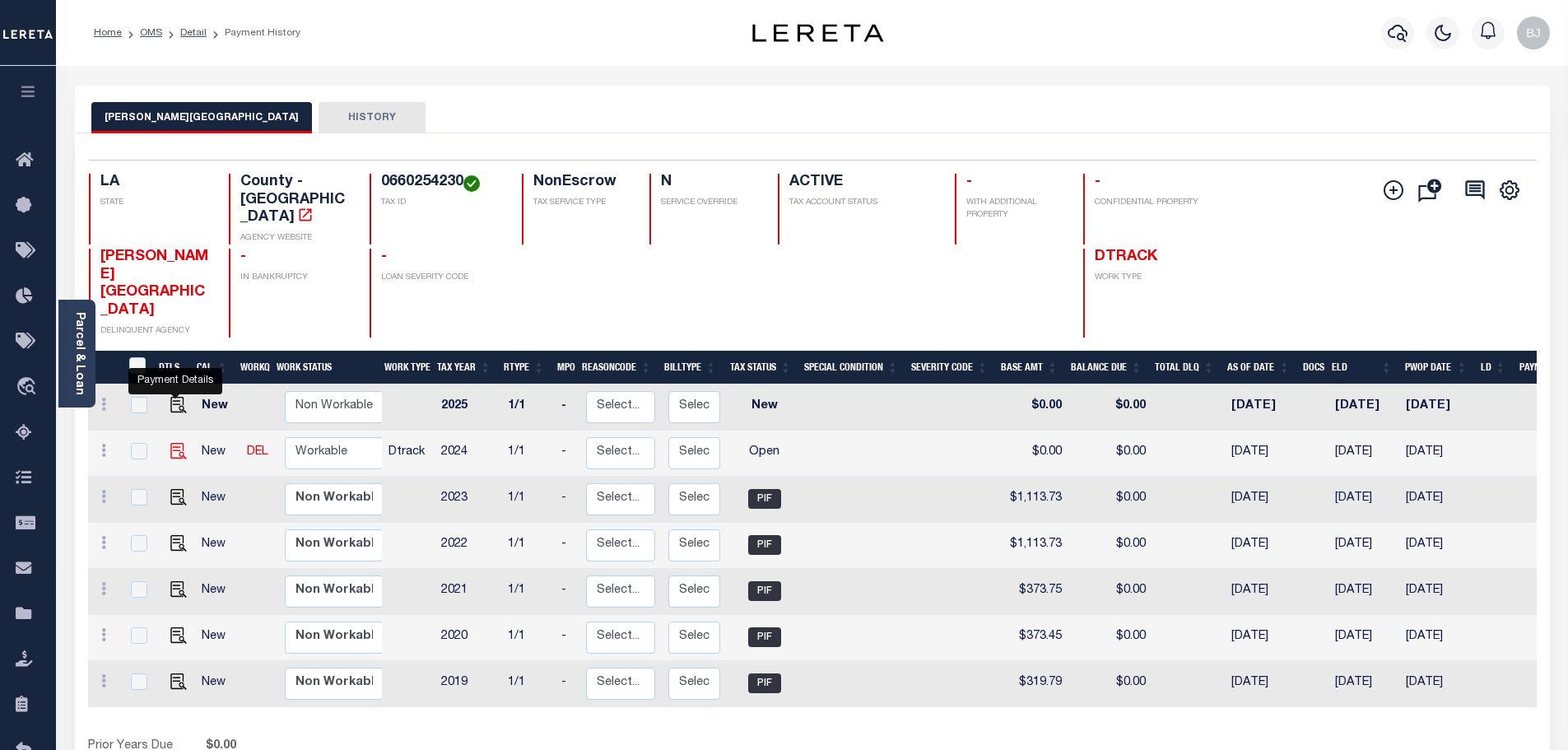
click at [172, 442] on img "" at bounding box center [178, 450] width 17 height 17
checkbox input "true"
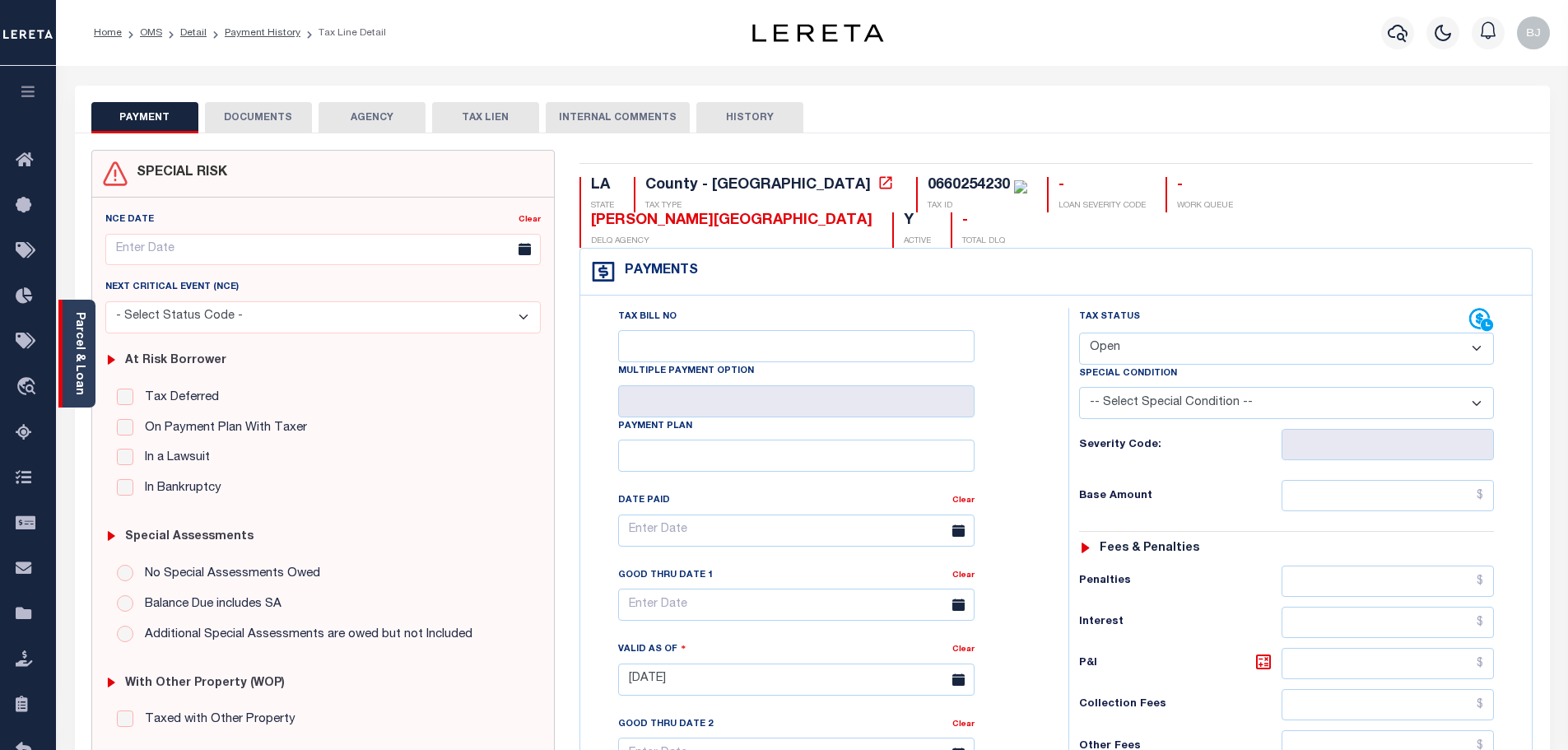
click at [81, 351] on link "Parcel & Loan" at bounding box center [80, 353] width 12 height 84
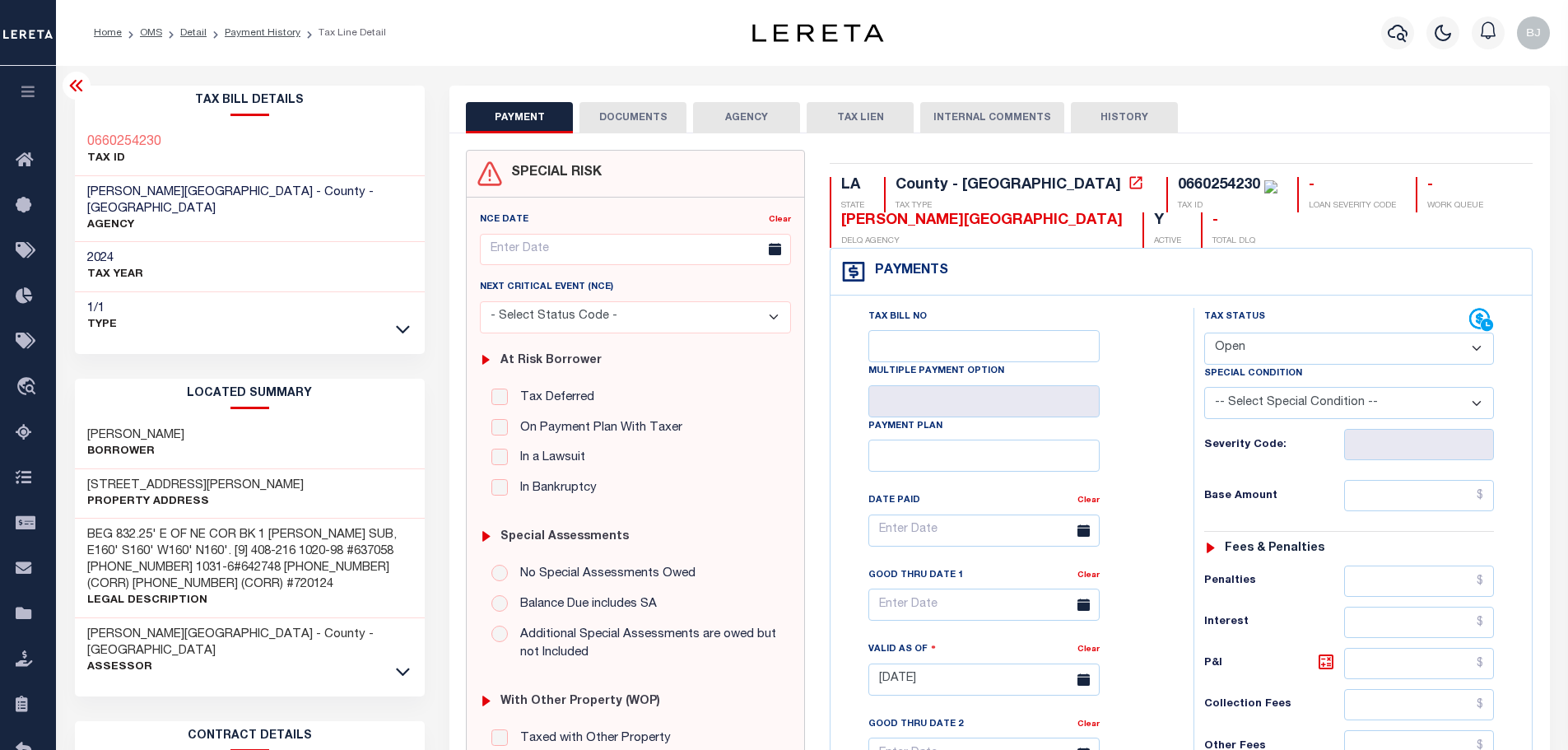
click at [87, 428] on h3 "TRAHAN, SHAYLA PAXSON" at bounding box center [136, 435] width 97 height 17
copy h3 "TRAHAN"
drag, startPoint x: 1303, startPoint y: 356, endPoint x: 1298, endPoint y: 365, distance: 10.3
click at [1303, 356] on select "- Select Status Code - Open Due/Unpaid Paid Incomplete No Tax Due Internal Refu…" at bounding box center [1349, 348] width 290 height 32
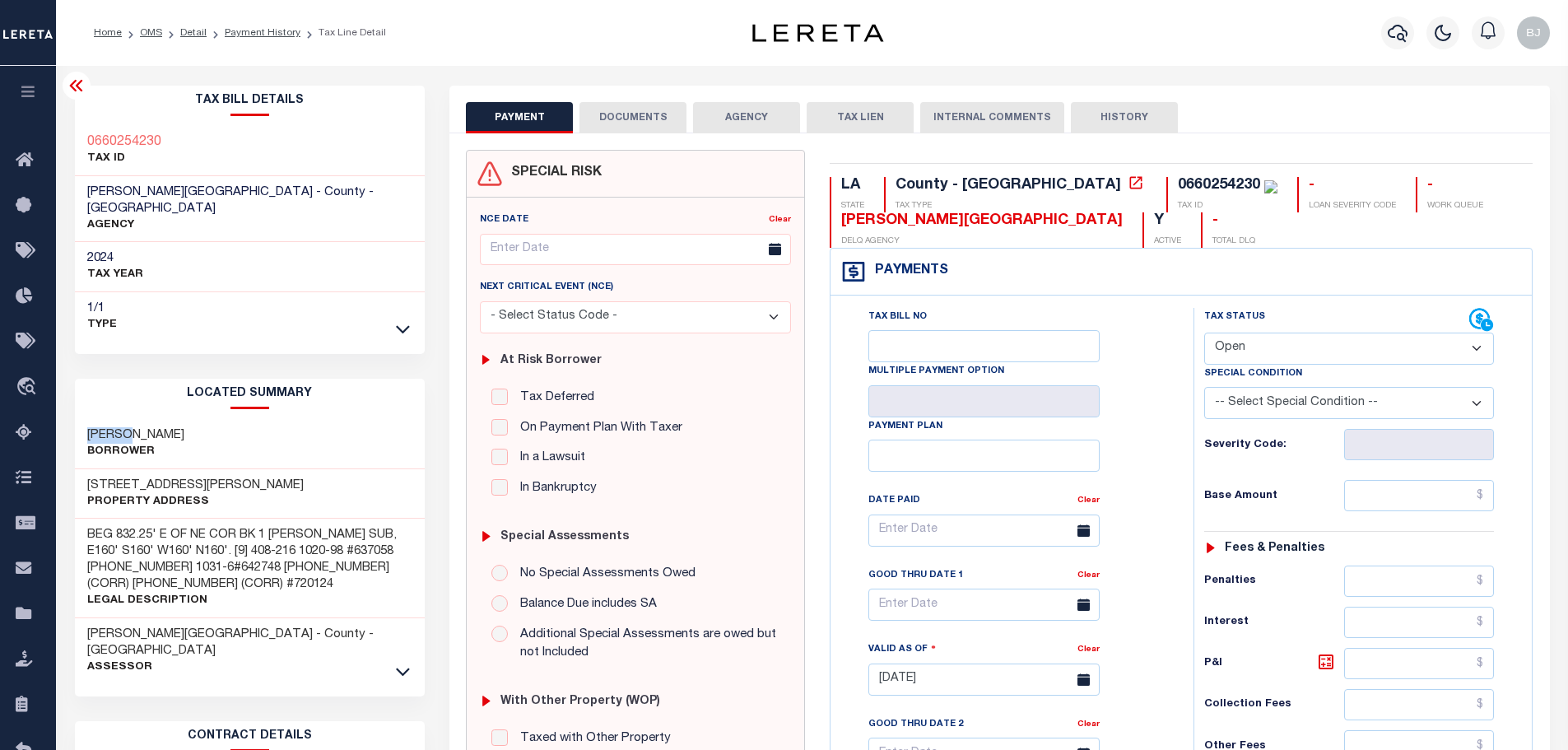
select select "PYD"
click at [1204, 333] on select "- Select Status Code - Open Due/Unpaid Paid Incomplete No Tax Due Internal Refu…" at bounding box center [1349, 348] width 290 height 32
type input "[DATE]"
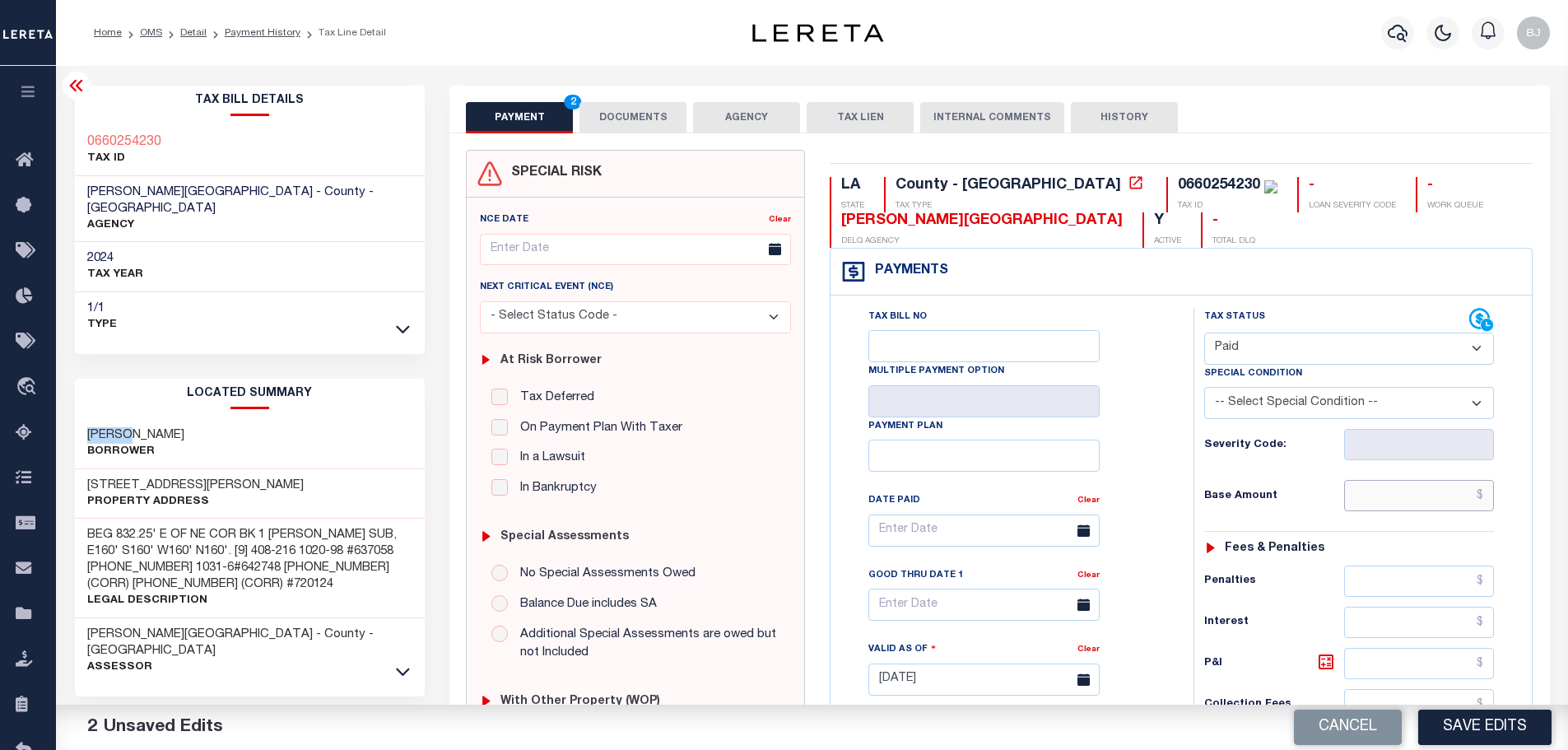
click at [1384, 502] on input "text" at bounding box center [1419, 495] width 150 height 31
paste input "1,441.80"
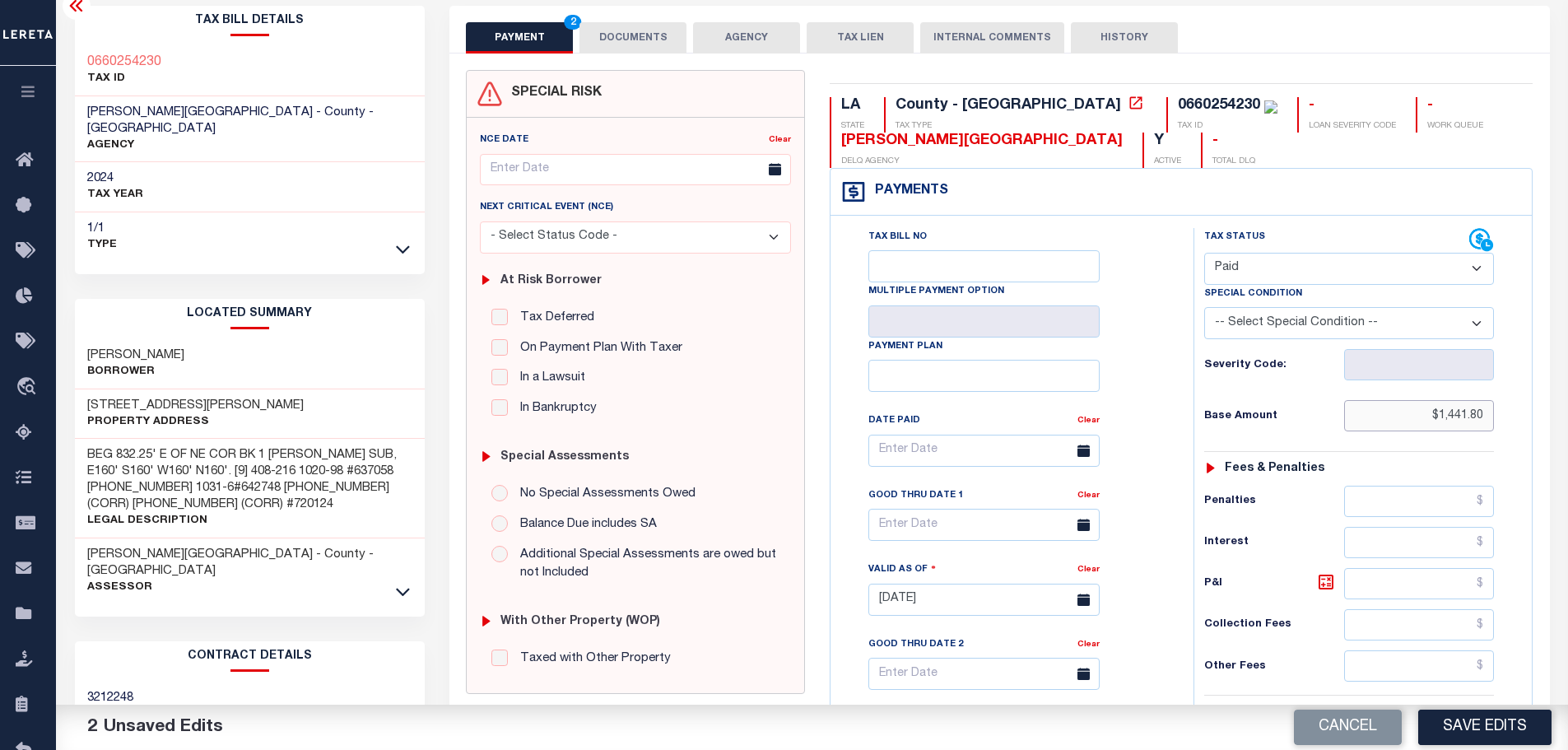
scroll to position [83, 0]
type input "$1,441.80"
click at [1404, 575] on input "text" at bounding box center [1419, 581] width 150 height 31
type input "$14.42"
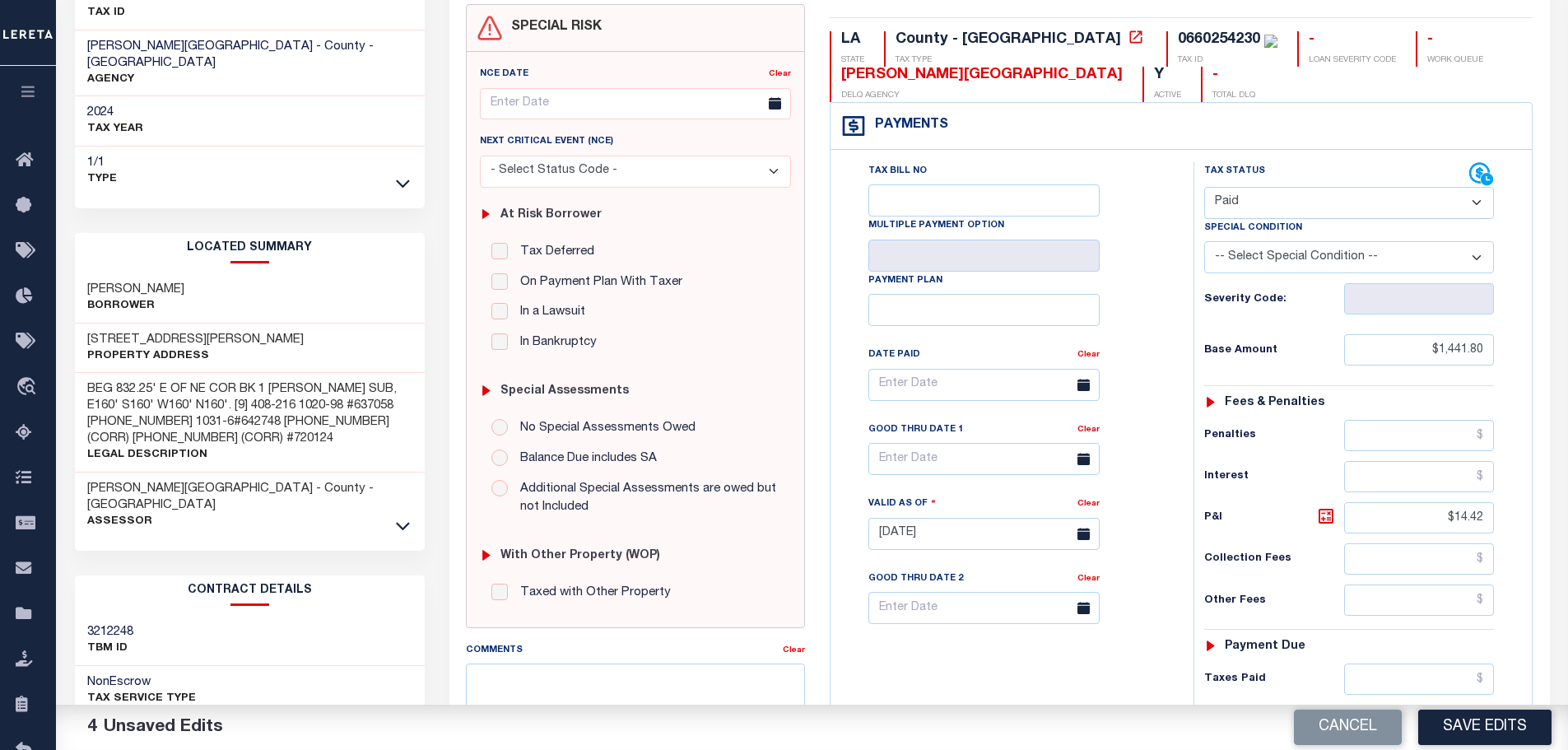
scroll to position [412, 0]
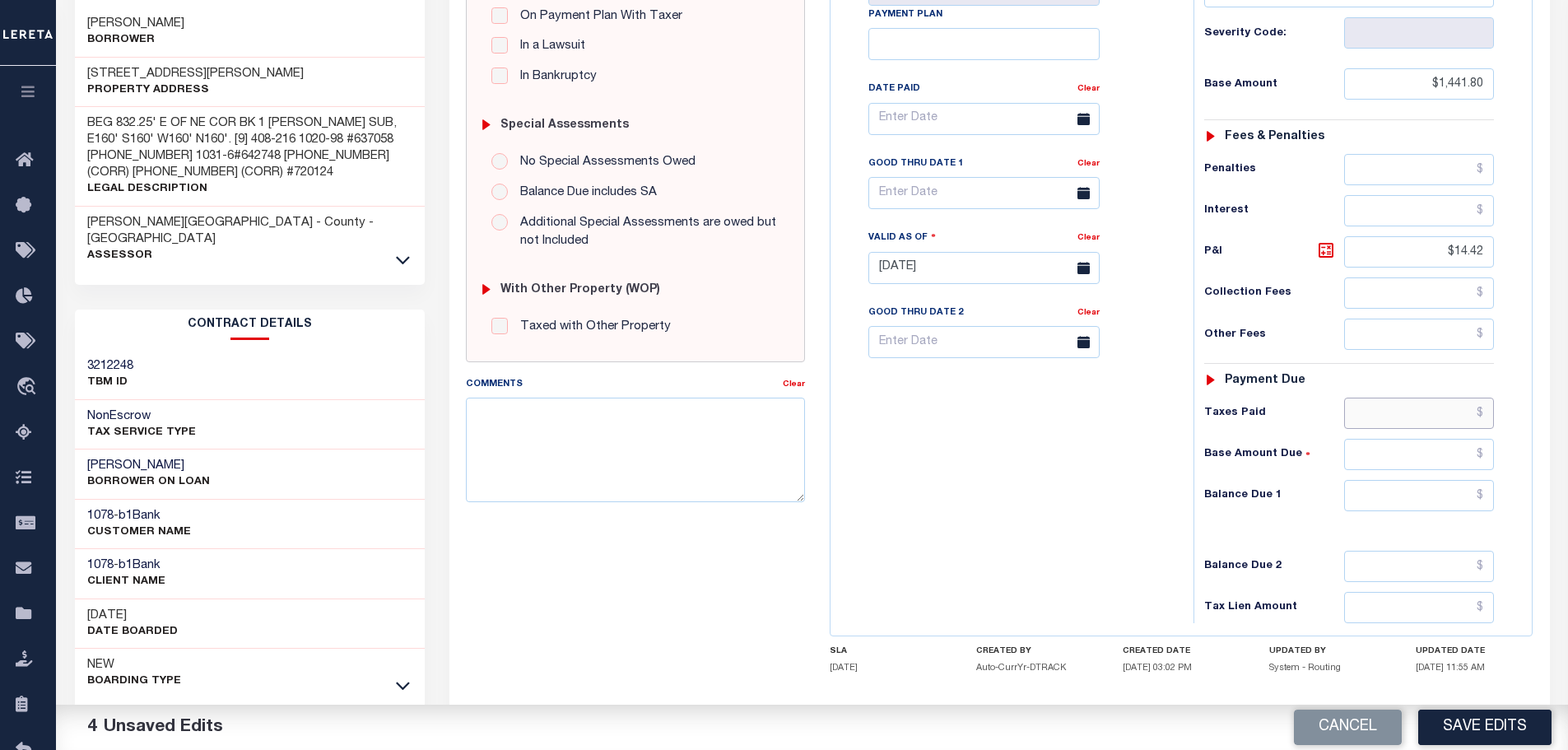
click at [1430, 417] on input "text" at bounding box center [1419, 413] width 150 height 31
paste input "1,456.22"
type input "$1,456.22"
click at [1430, 502] on input "text" at bounding box center [1419, 495] width 150 height 31
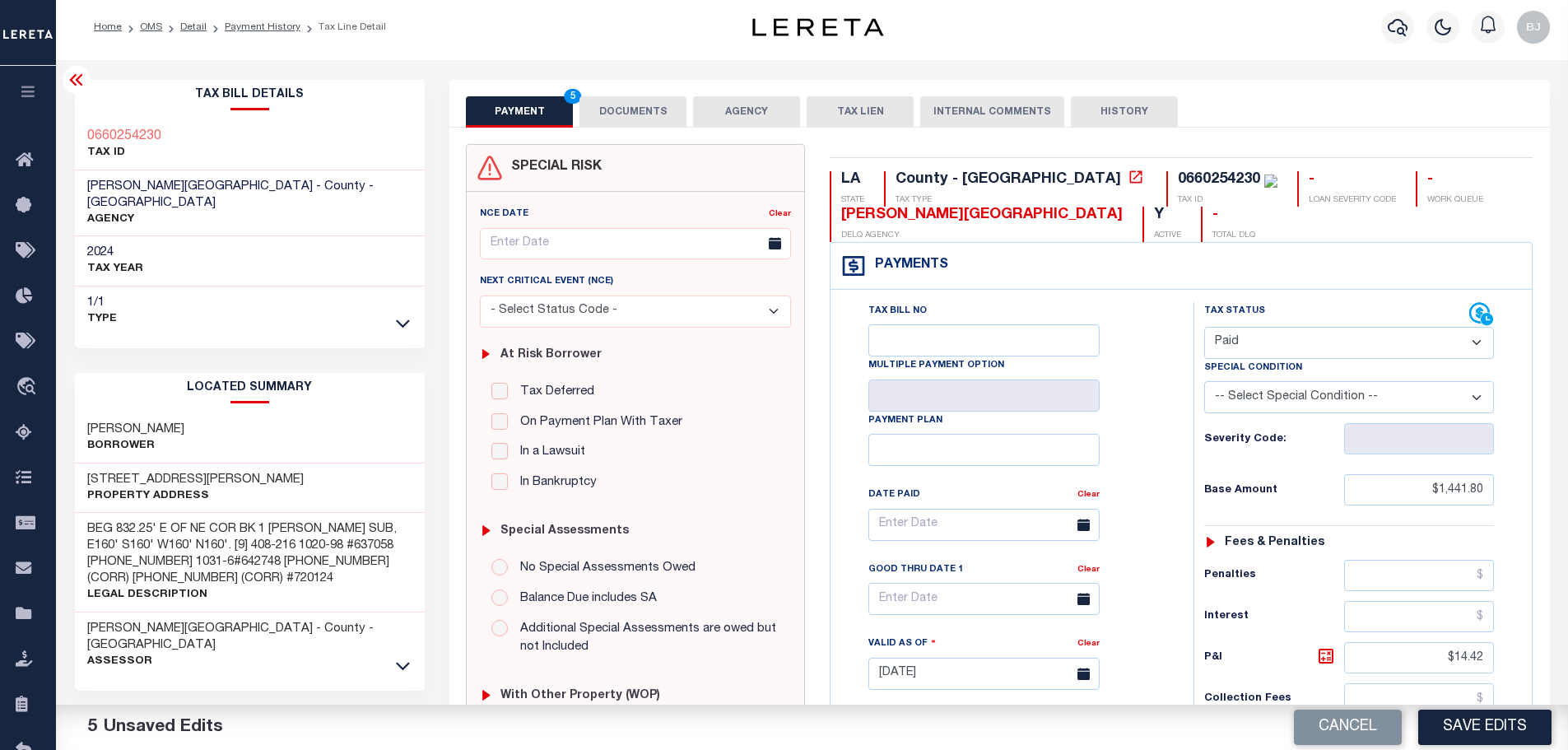
scroll to position [0, 0]
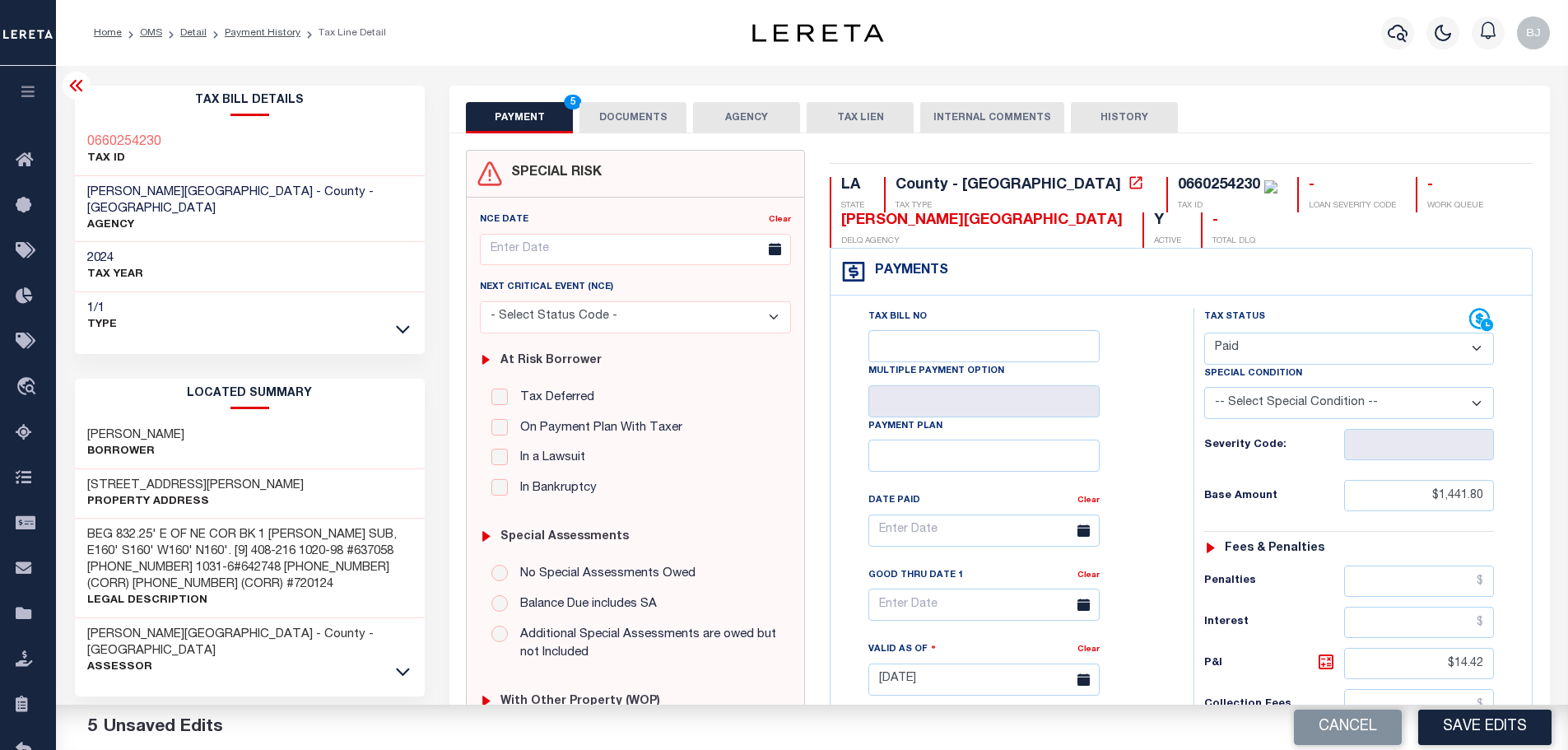
type input "$0.00"
click at [668, 125] on button "DOCUMENTS" at bounding box center [632, 118] width 107 height 31
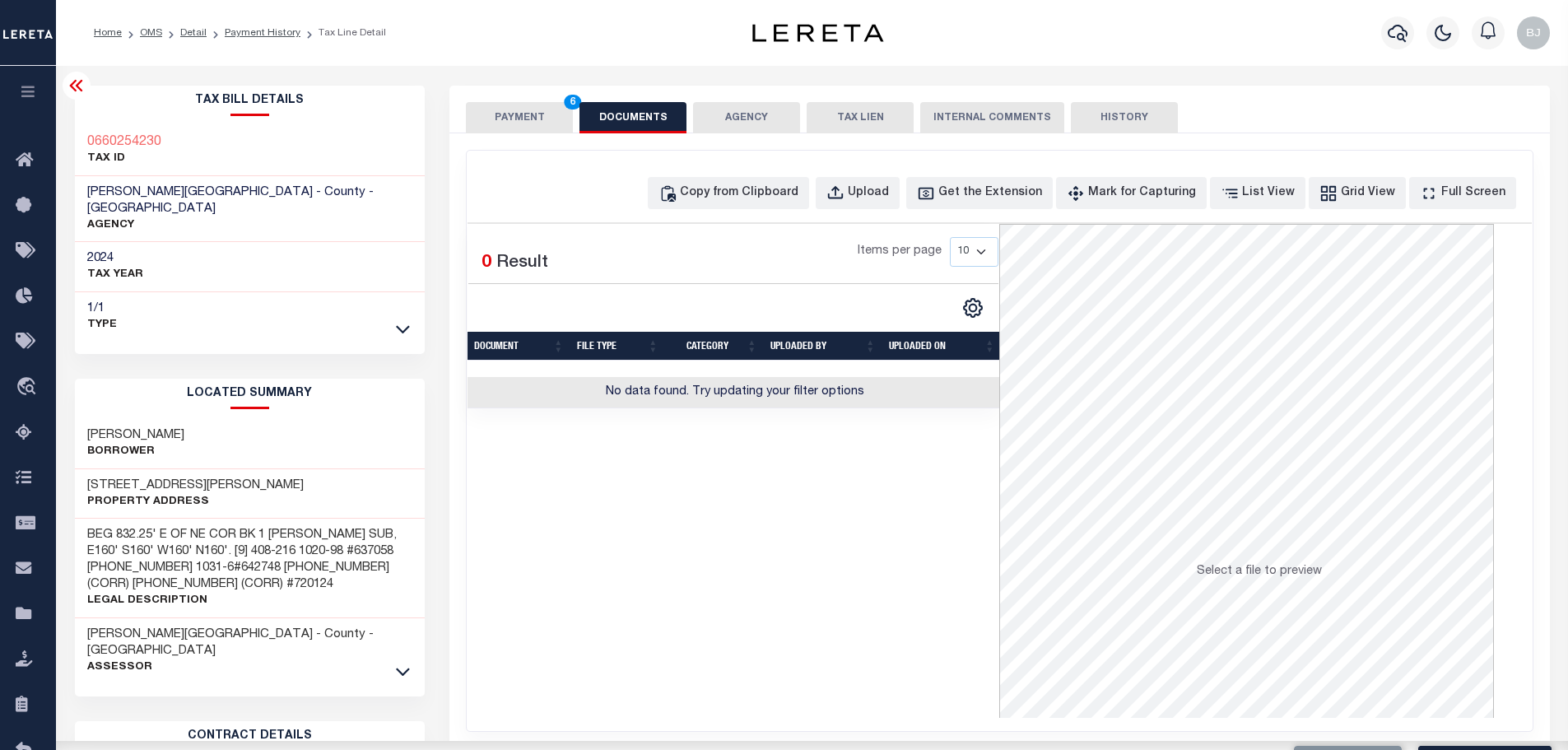
click at [684, 192] on div "Copy from Clipboard Upload Get the Extension Mark for Capturing Got it List Vie…" at bounding box center [1000, 193] width 1065 height 32
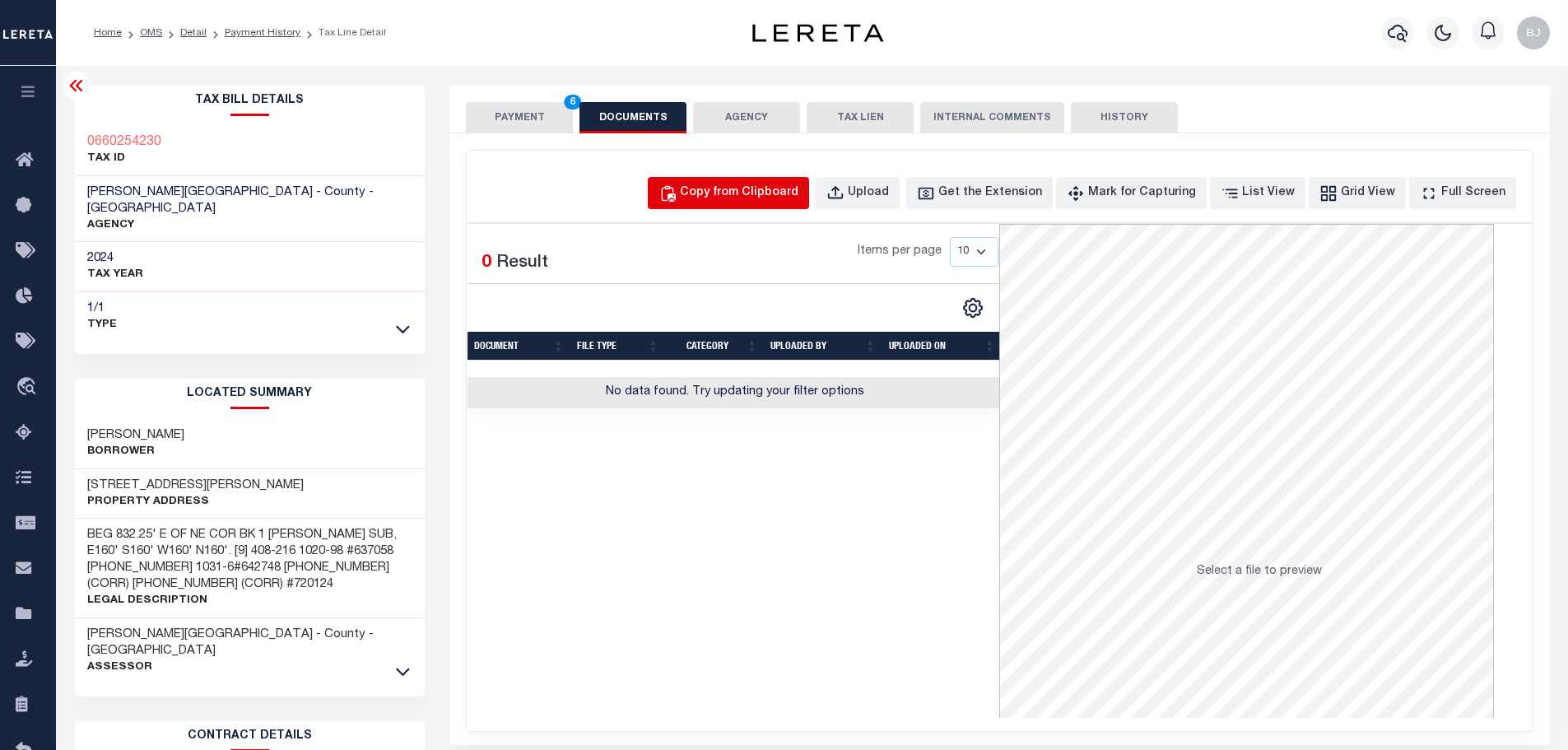
click at [726, 209] on button "Copy from Clipboard" at bounding box center [728, 193] width 161 height 32
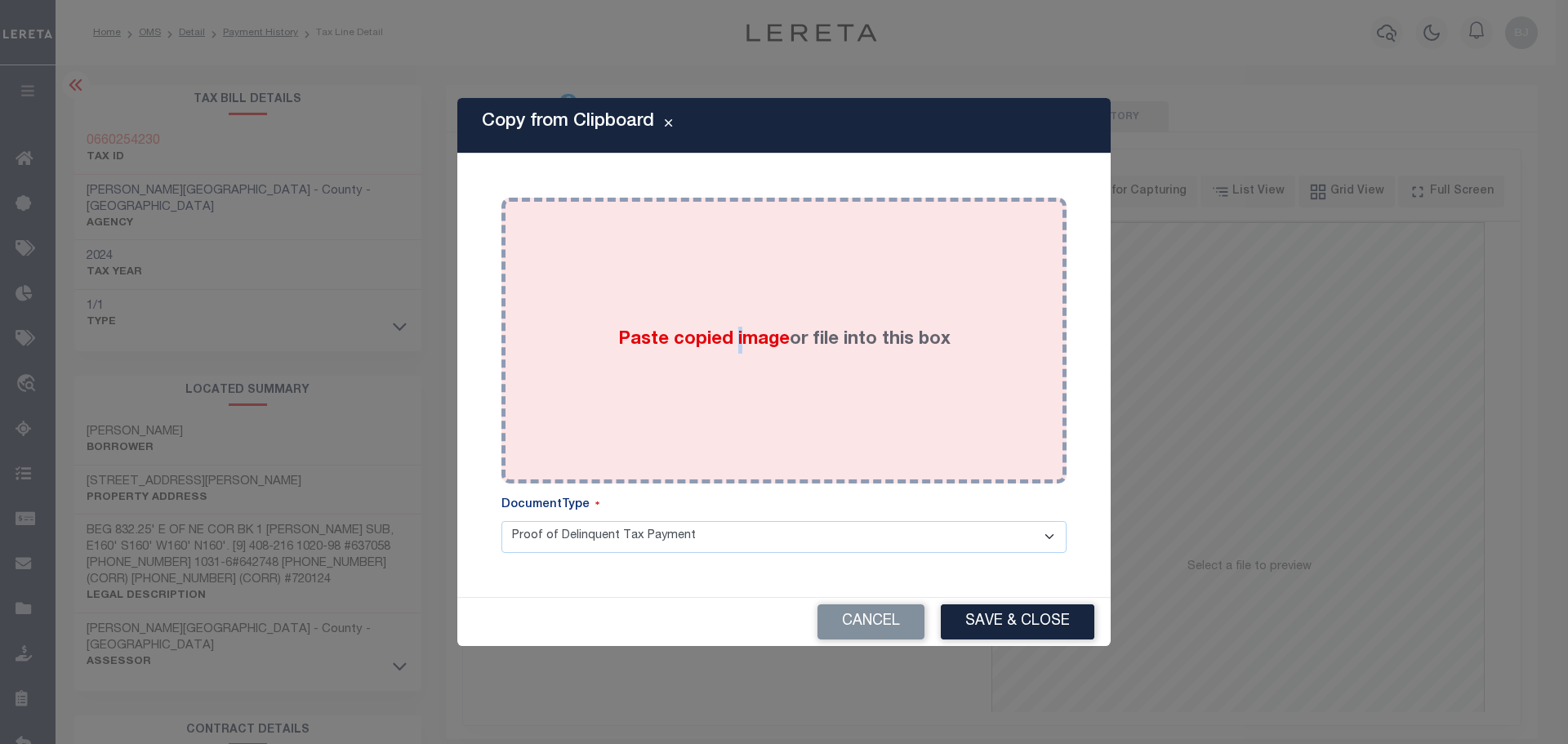
click at [741, 244] on div "Paste copied image or file into this box" at bounding box center [784, 340] width 541 height 261
click at [898, 376] on div "Paste copied image or file into this box" at bounding box center [784, 340] width 541 height 261
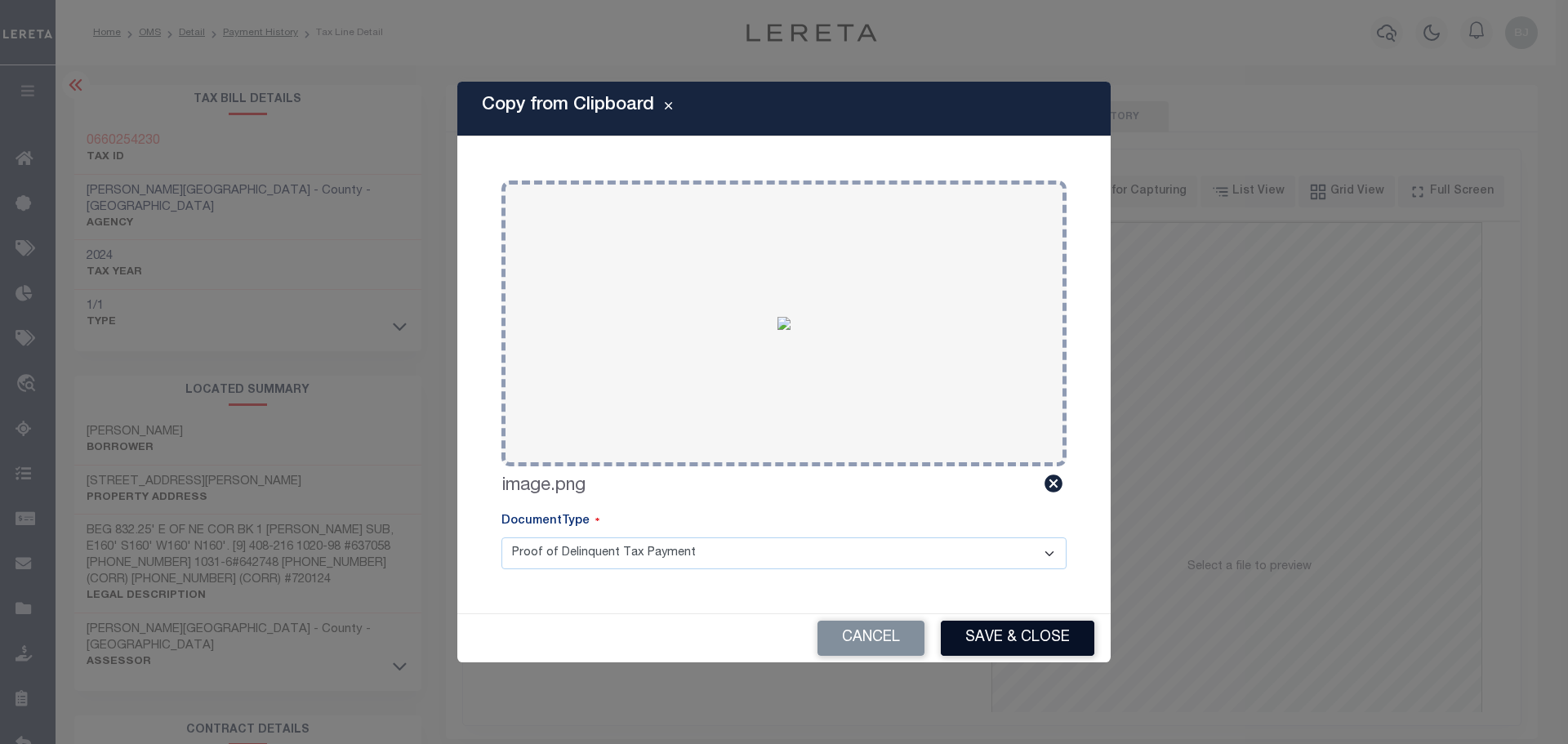
click at [1024, 630] on button "Save & Close" at bounding box center [1017, 638] width 153 height 35
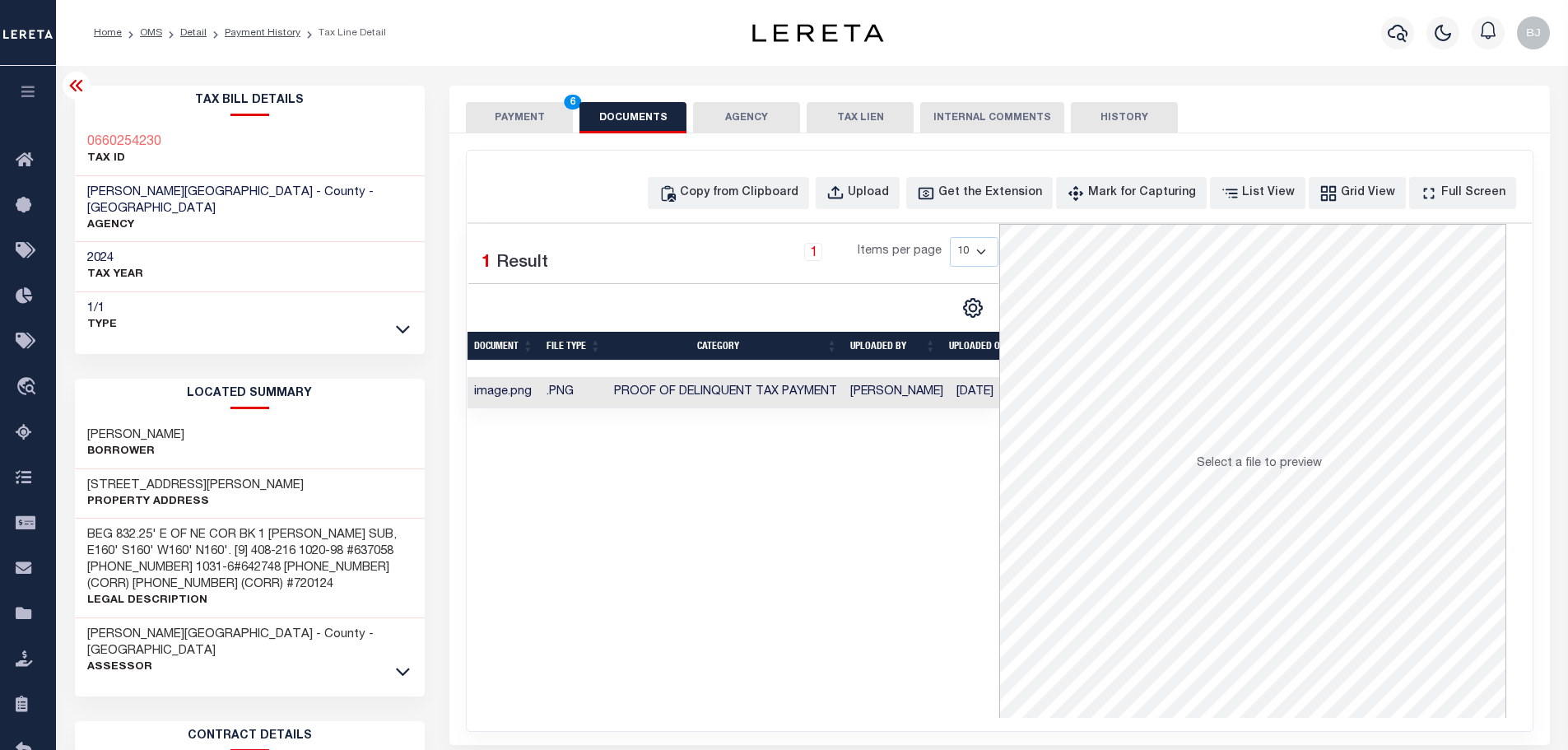
click at [528, 118] on button "PAYMENT 6" at bounding box center [519, 118] width 107 height 31
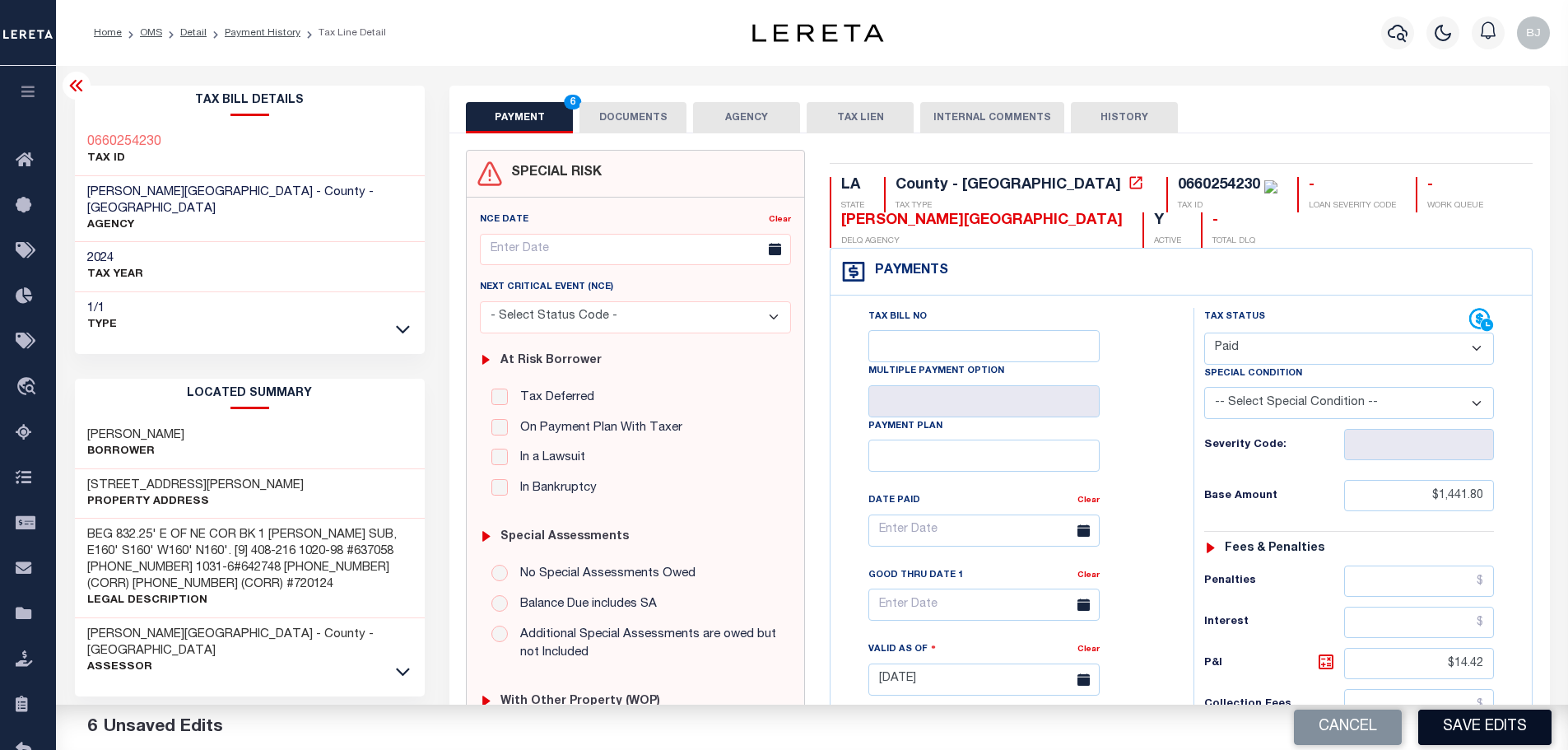
click at [1464, 727] on button "Save Edits" at bounding box center [1485, 727] width 134 height 35
checkbox input "false"
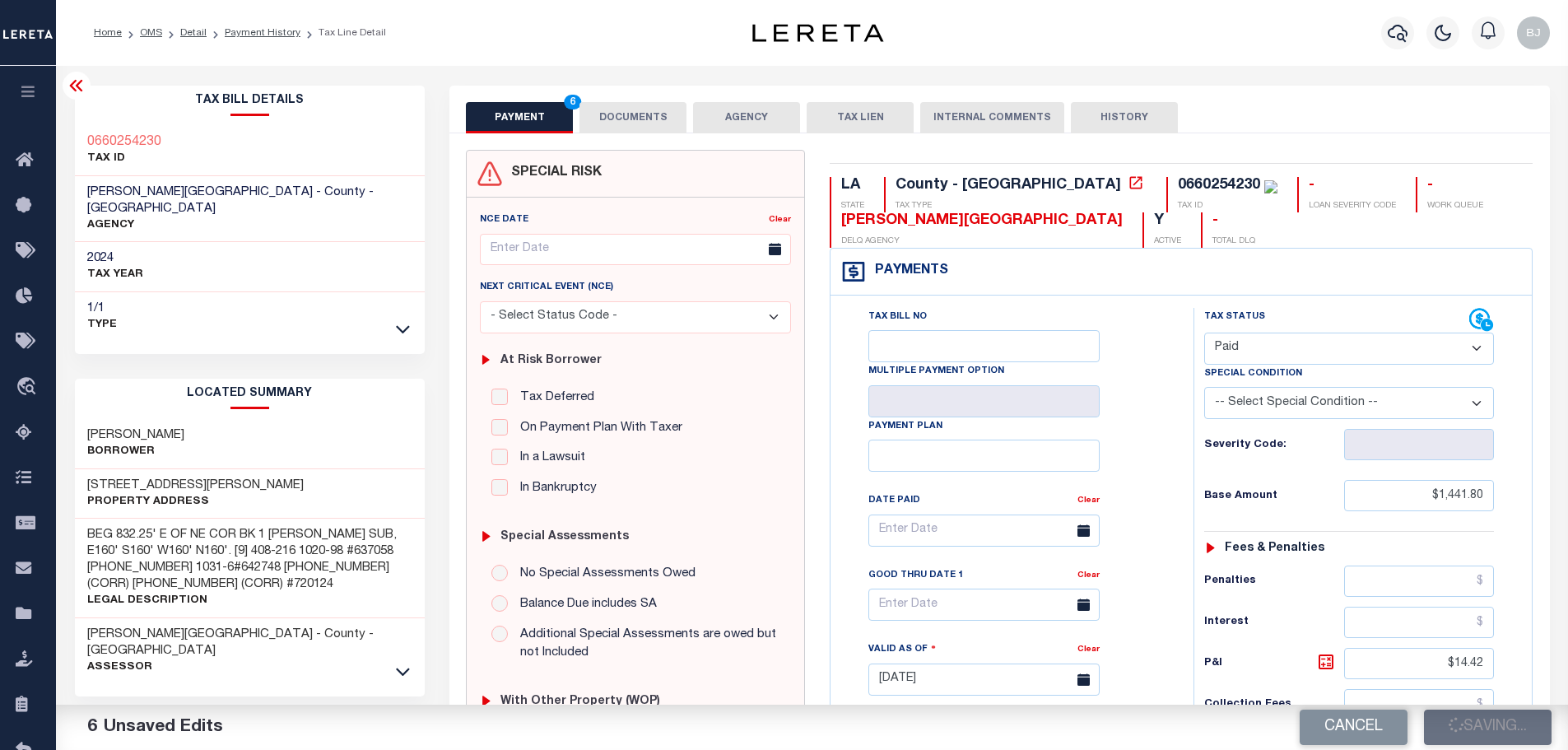
type input "$1,441.8"
type input "$14.42"
type input "$1,456.22"
type input "$0"
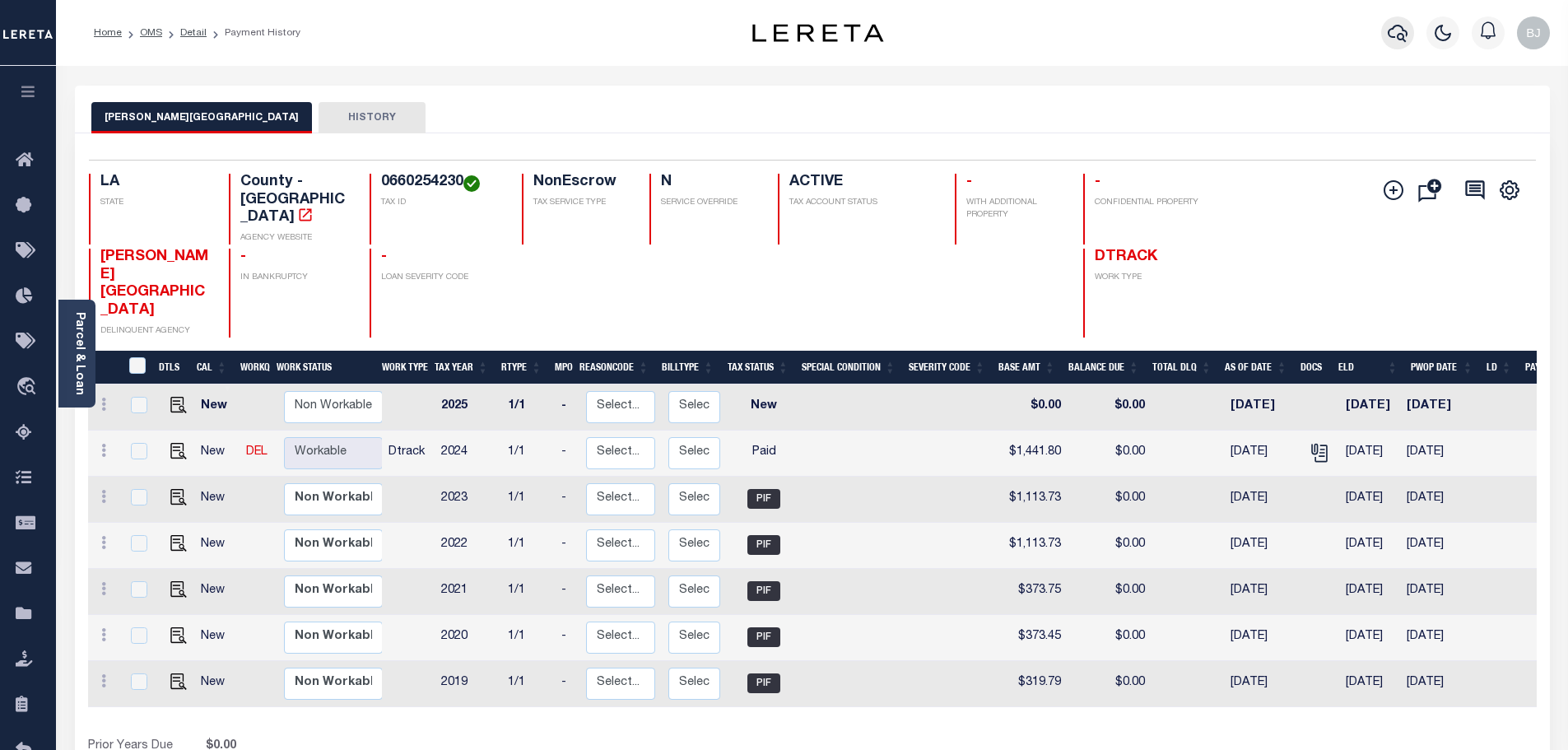
click at [1393, 28] on icon "button" at bounding box center [1398, 33] width 20 height 18
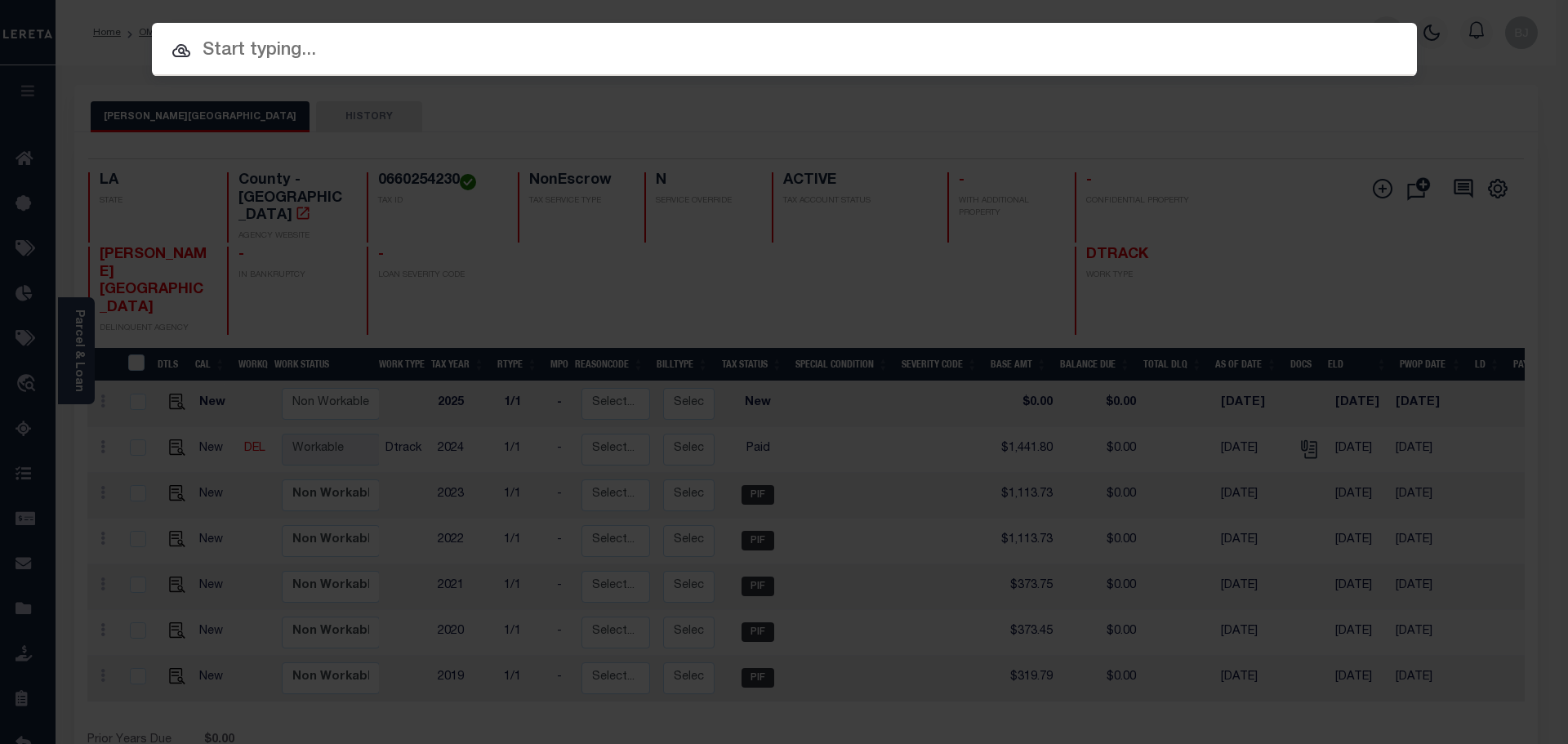
paste input "942100016883"
type input "942100016883"
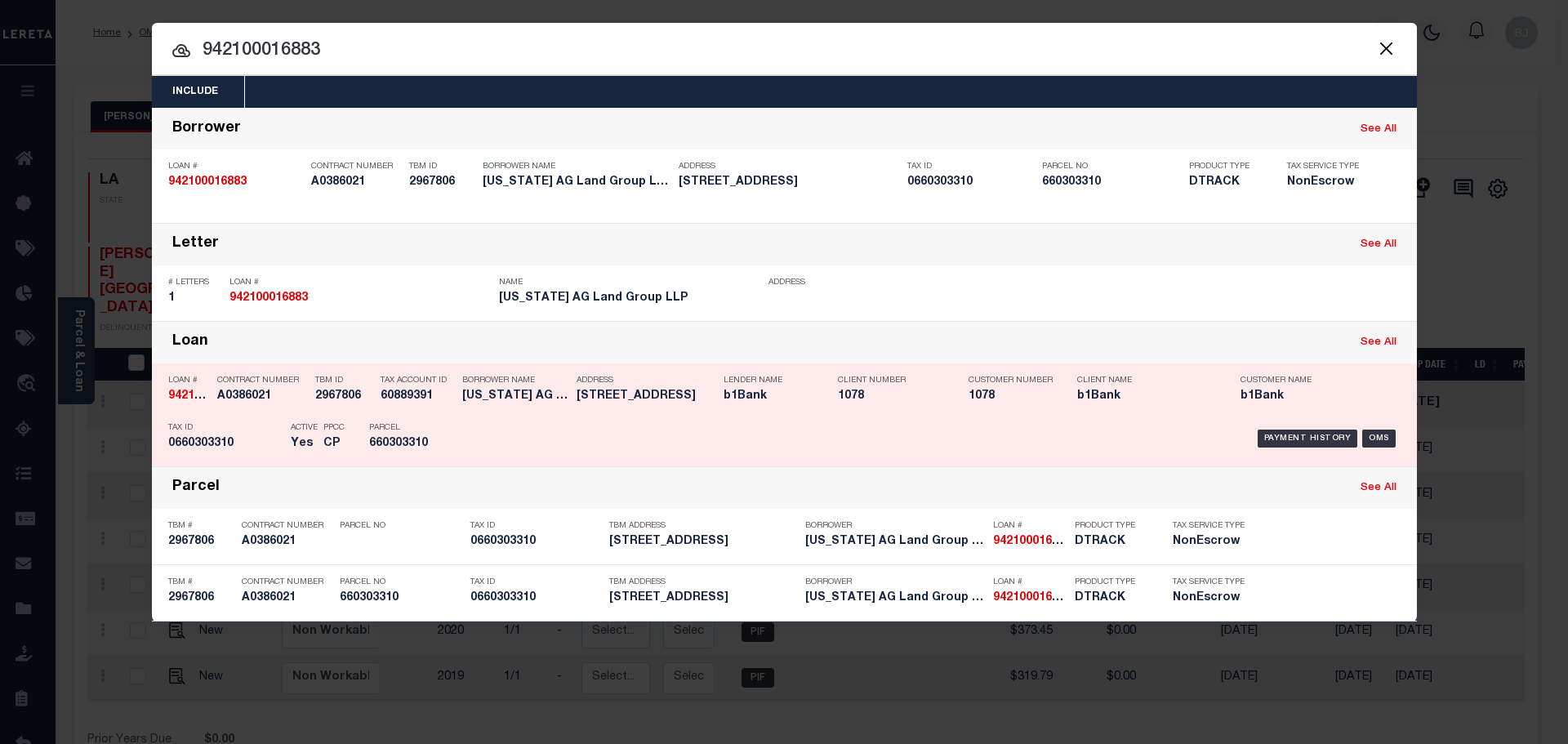
click at [860, 410] on div "Client Number 1078" at bounding box center [891, 391] width 106 height 48
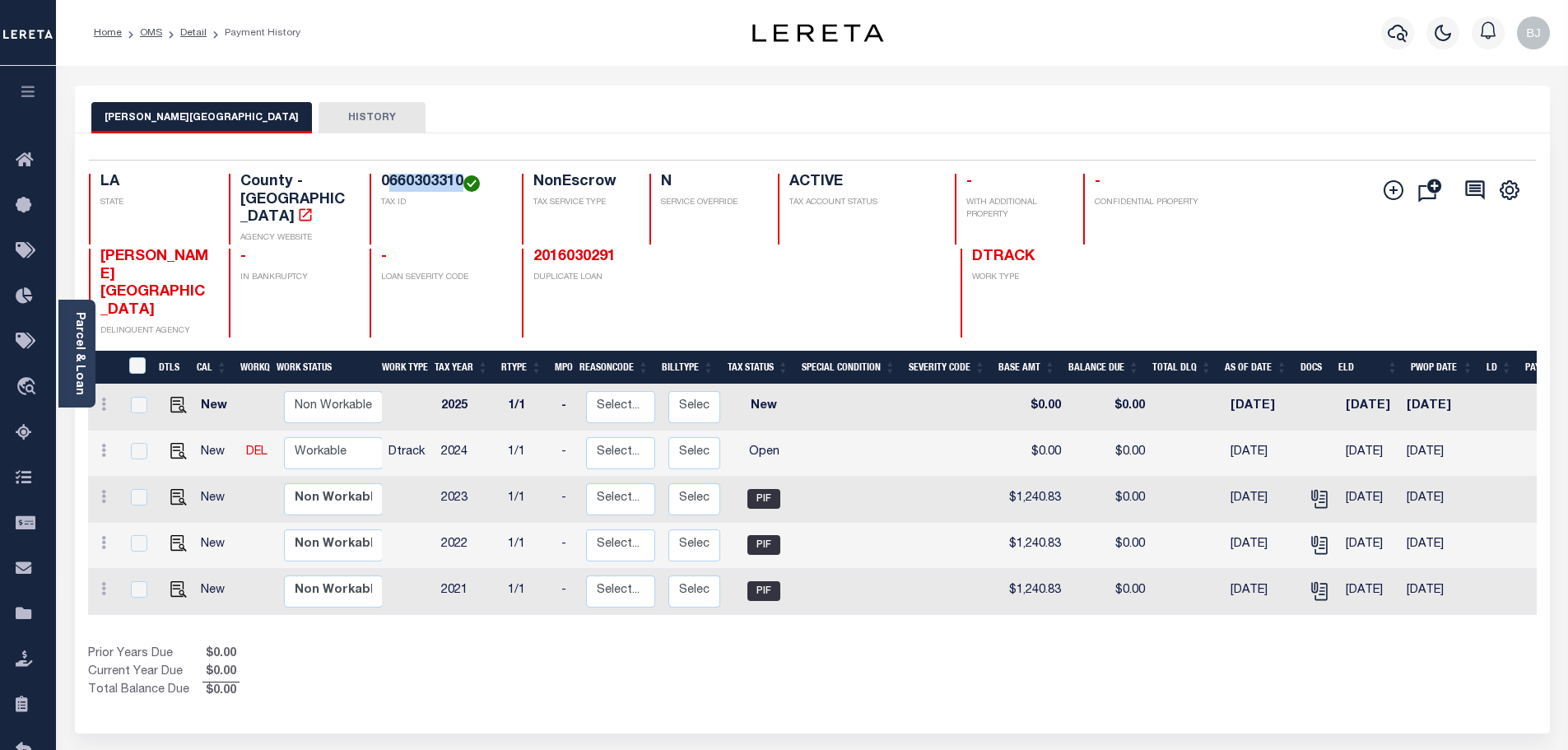
drag, startPoint x: 388, startPoint y: 186, endPoint x: 460, endPoint y: 182, distance: 72.1
click at [460, 182] on h4 "0660303310" at bounding box center [441, 183] width 121 height 18
copy h4 "660303310"
click at [174, 442] on img "" at bounding box center [178, 450] width 17 height 17
checkbox input "true"
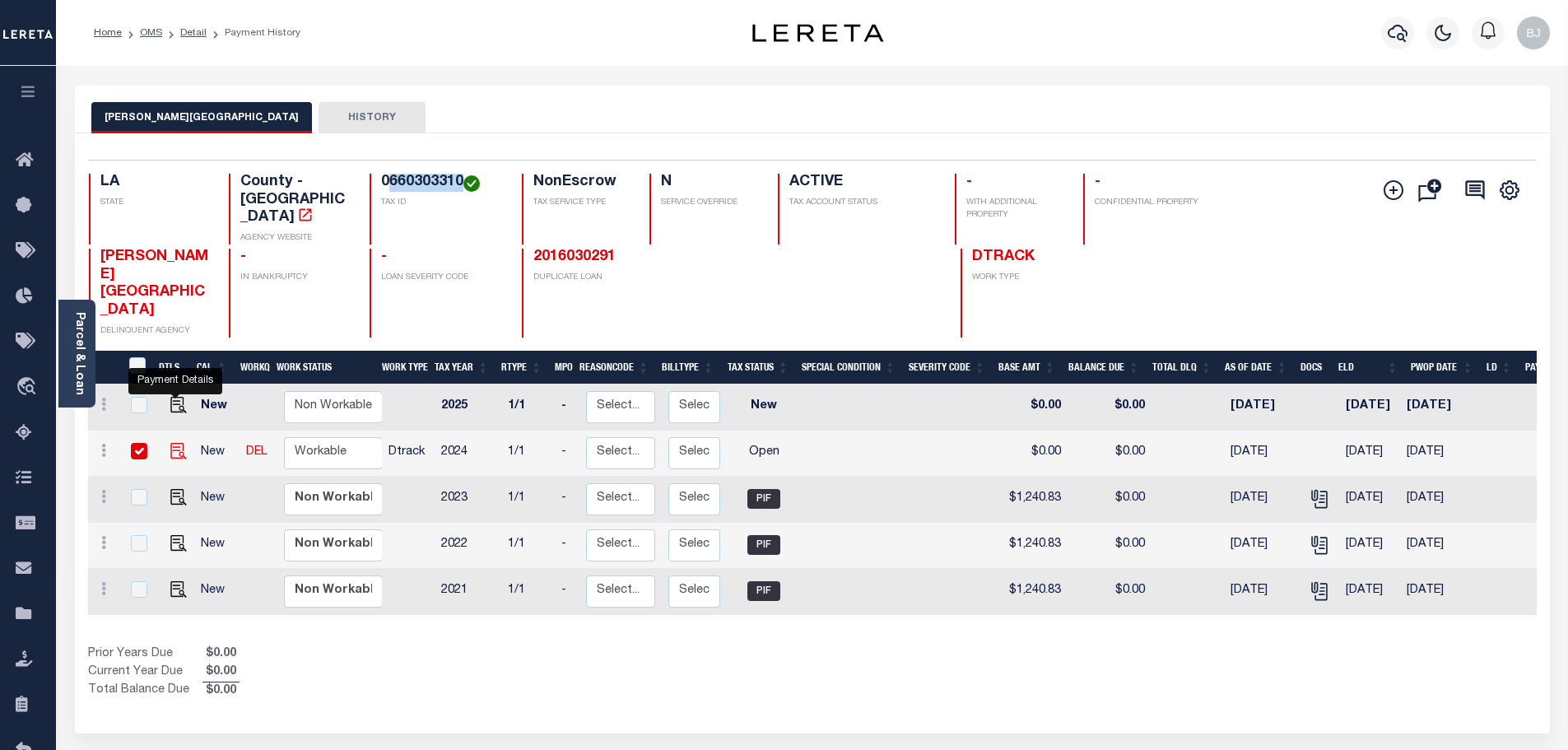
checkbox input "true"
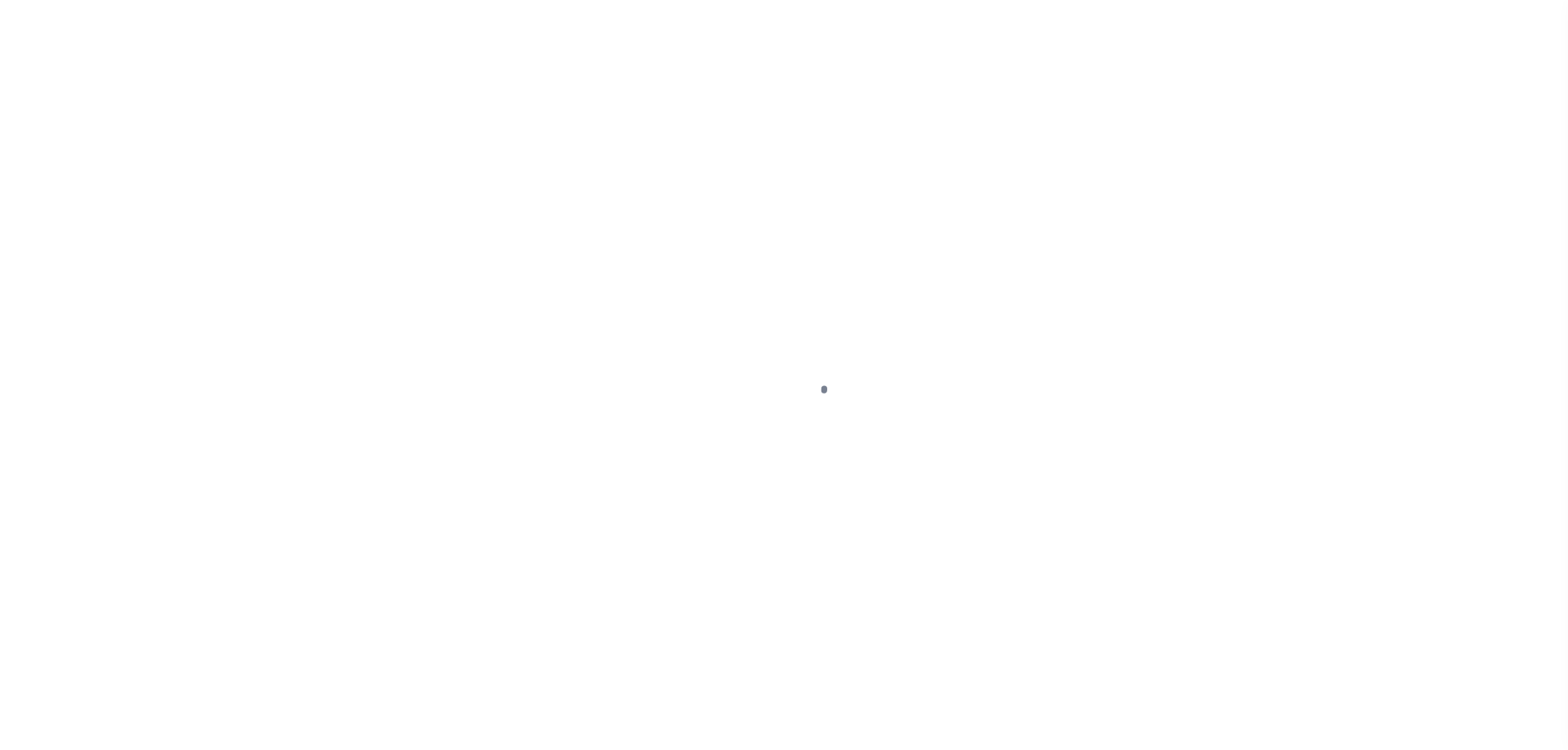
select select "OP2"
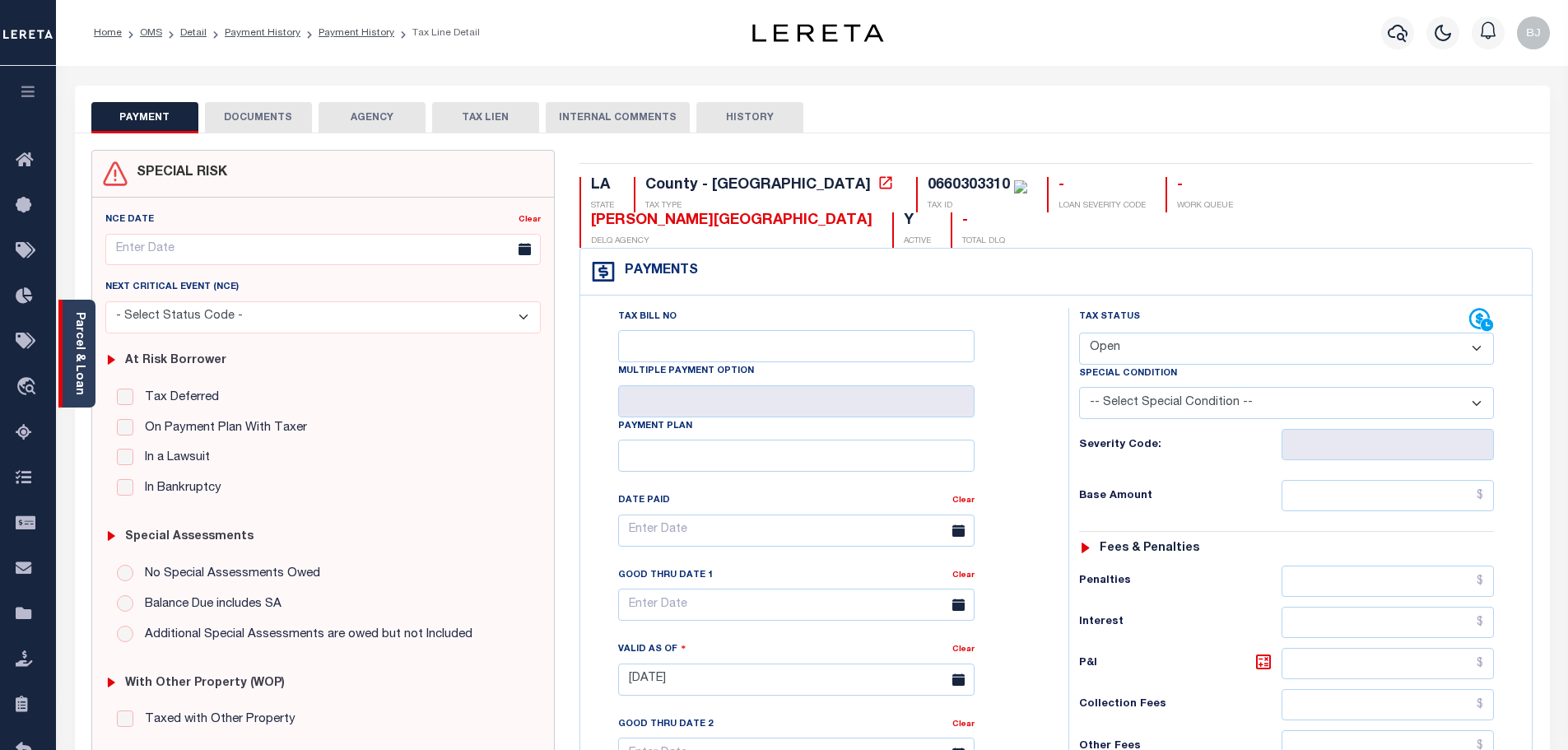
click at [77, 375] on link "Parcel & Loan" at bounding box center [80, 353] width 12 height 84
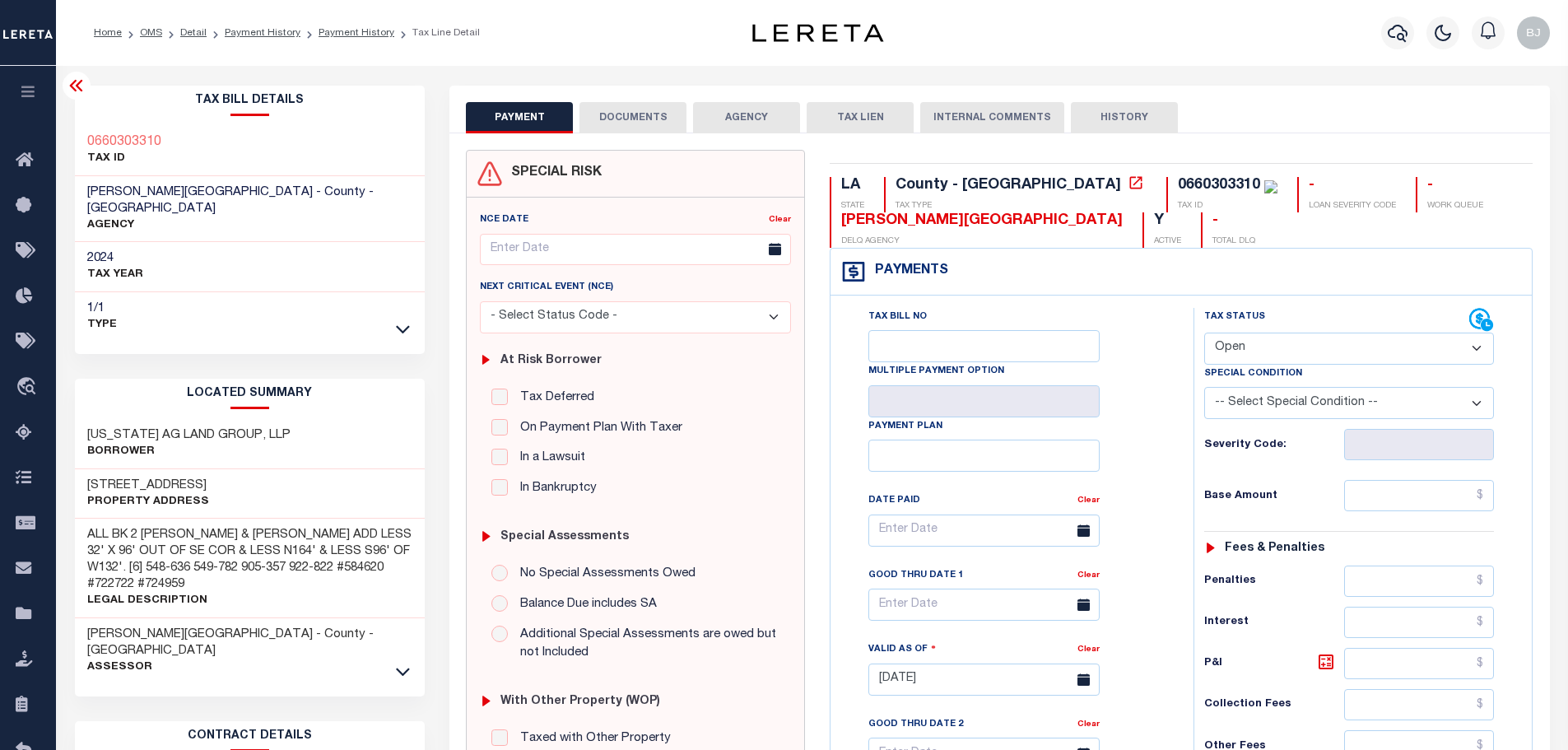
click at [87, 419] on div "LOUISIANA AG LAND GROUP, LLP Borrower" at bounding box center [250, 443] width 351 height 50
copy h3 "LOUISIANA"
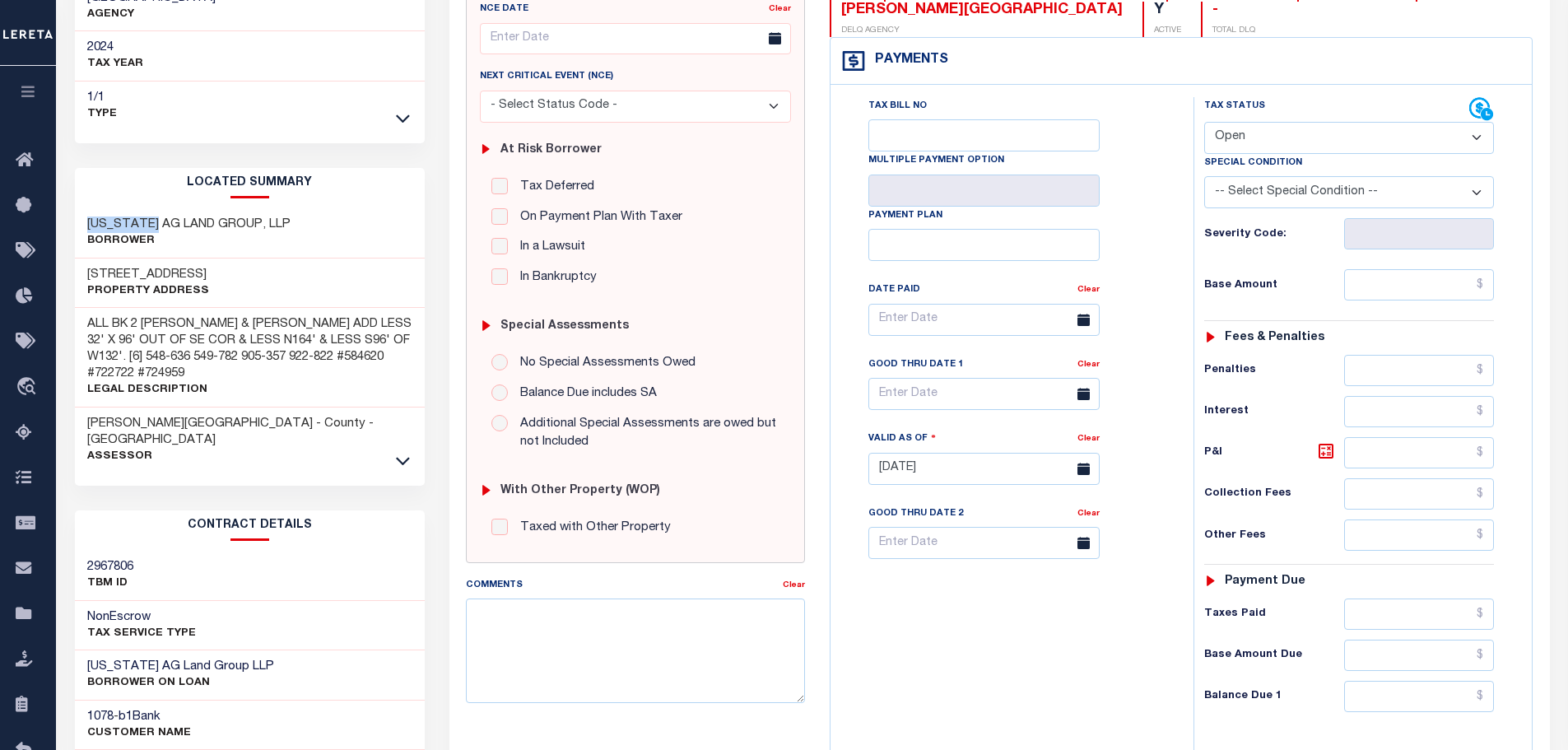
scroll to position [412, 0]
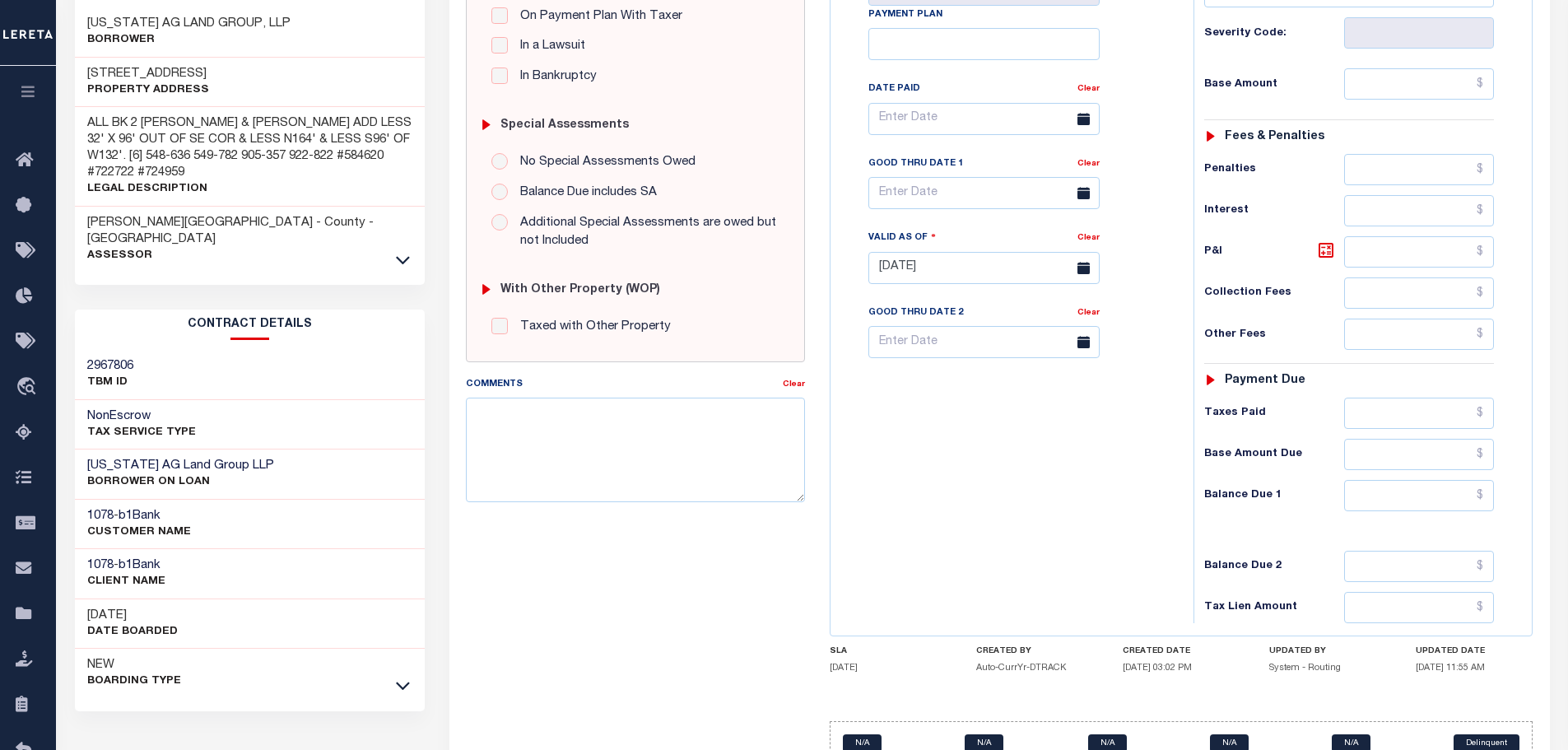
click at [291, 449] on div "Louisiana AG Land Group LLP BORROWER ON LOAN" at bounding box center [250, 474] width 351 height 50
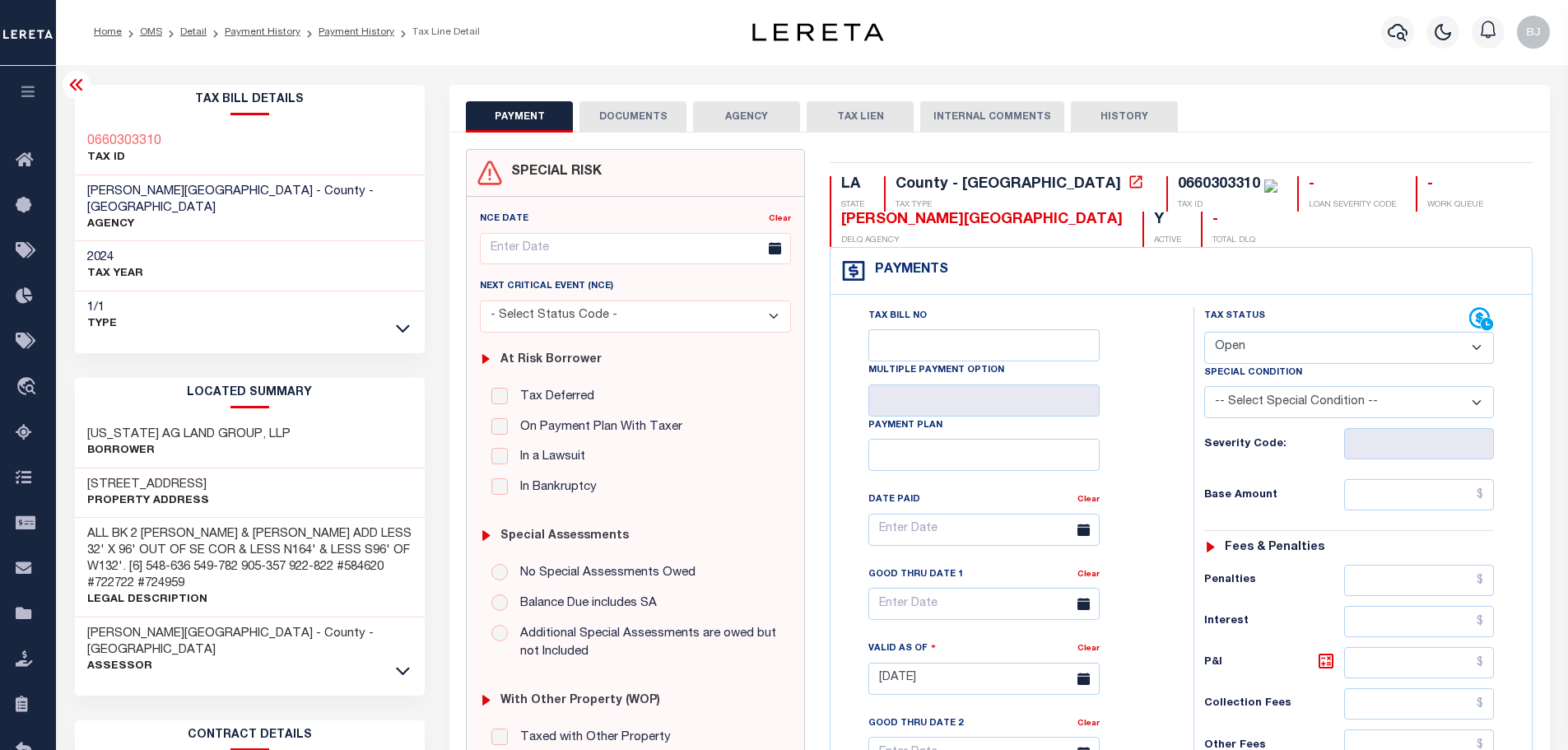
scroll to position [0, 0]
click at [1390, 483] on input "text" at bounding box center [1419, 495] width 150 height 31
paste input "1,608.36"
type input "$1,608.36"
type input "[DATE]"
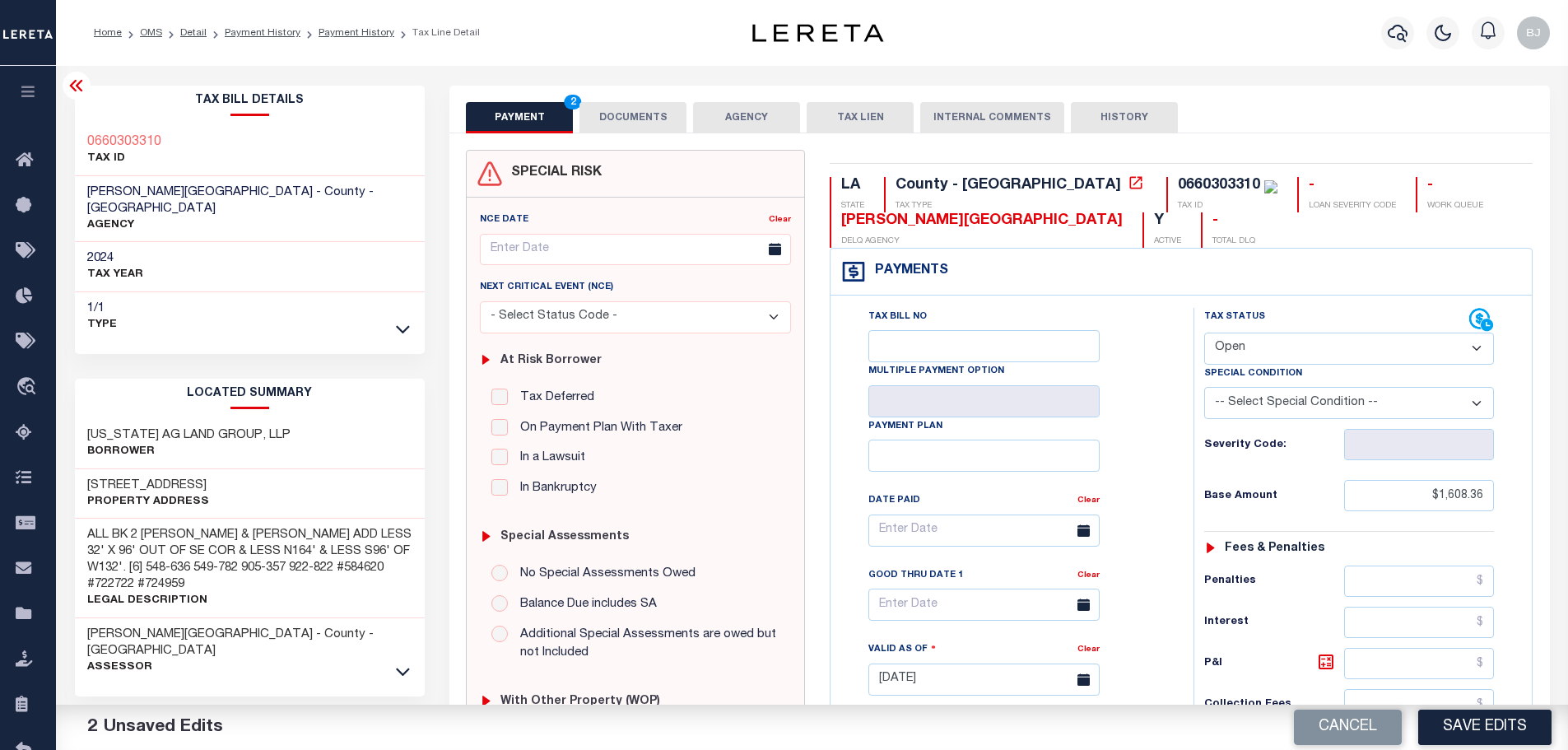
drag, startPoint x: 1272, startPoint y: 354, endPoint x: 1275, endPoint y: 364, distance: 10.4
click at [1272, 354] on select "- Select Status Code - Open Due/Unpaid Paid Incomplete No Tax Due Internal Refu…" at bounding box center [1349, 348] width 290 height 32
select select "PYD"
click at [1204, 333] on select "- Select Status Code - Open Due/Unpaid Paid Incomplete No Tax Due Internal Refu…" at bounding box center [1349, 348] width 290 height 32
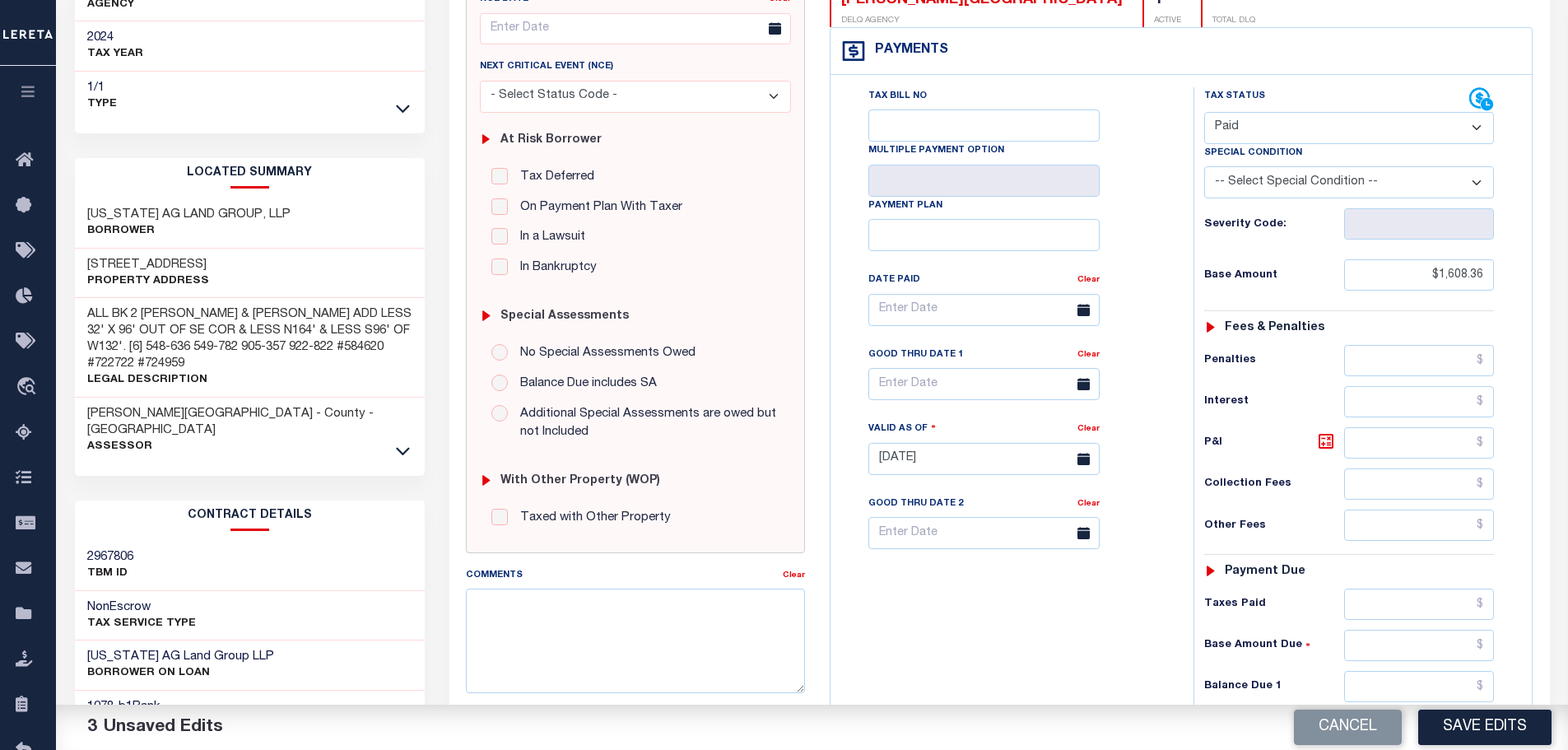
scroll to position [247, 0]
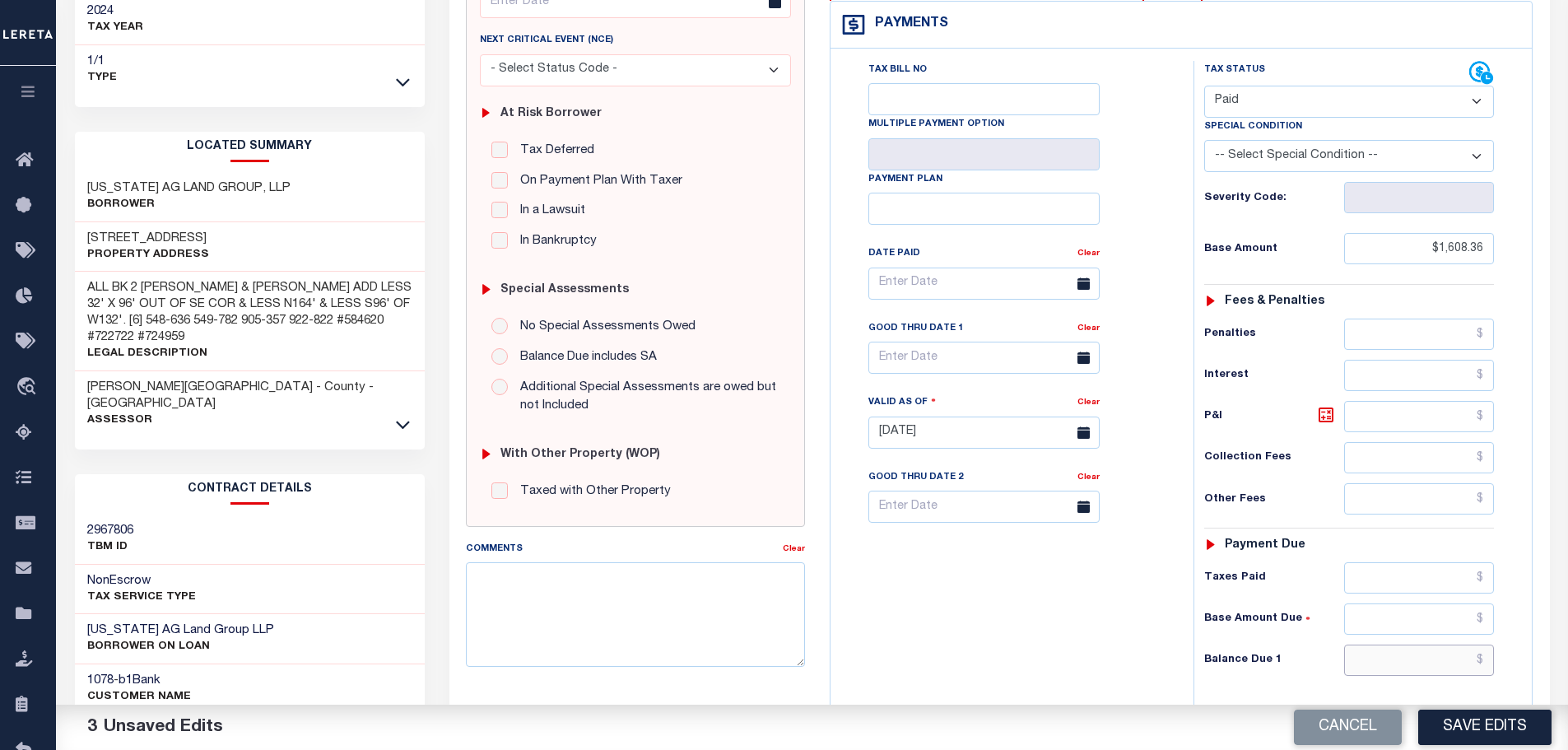
click at [1454, 661] on input "text" at bounding box center [1419, 661] width 150 height 31
paste input "1,884.86"
type input "$1,884.86"
drag, startPoint x: 1471, startPoint y: 573, endPoint x: 1444, endPoint y: 548, distance: 36.8
click at [1471, 573] on input "text" at bounding box center [1419, 578] width 150 height 31
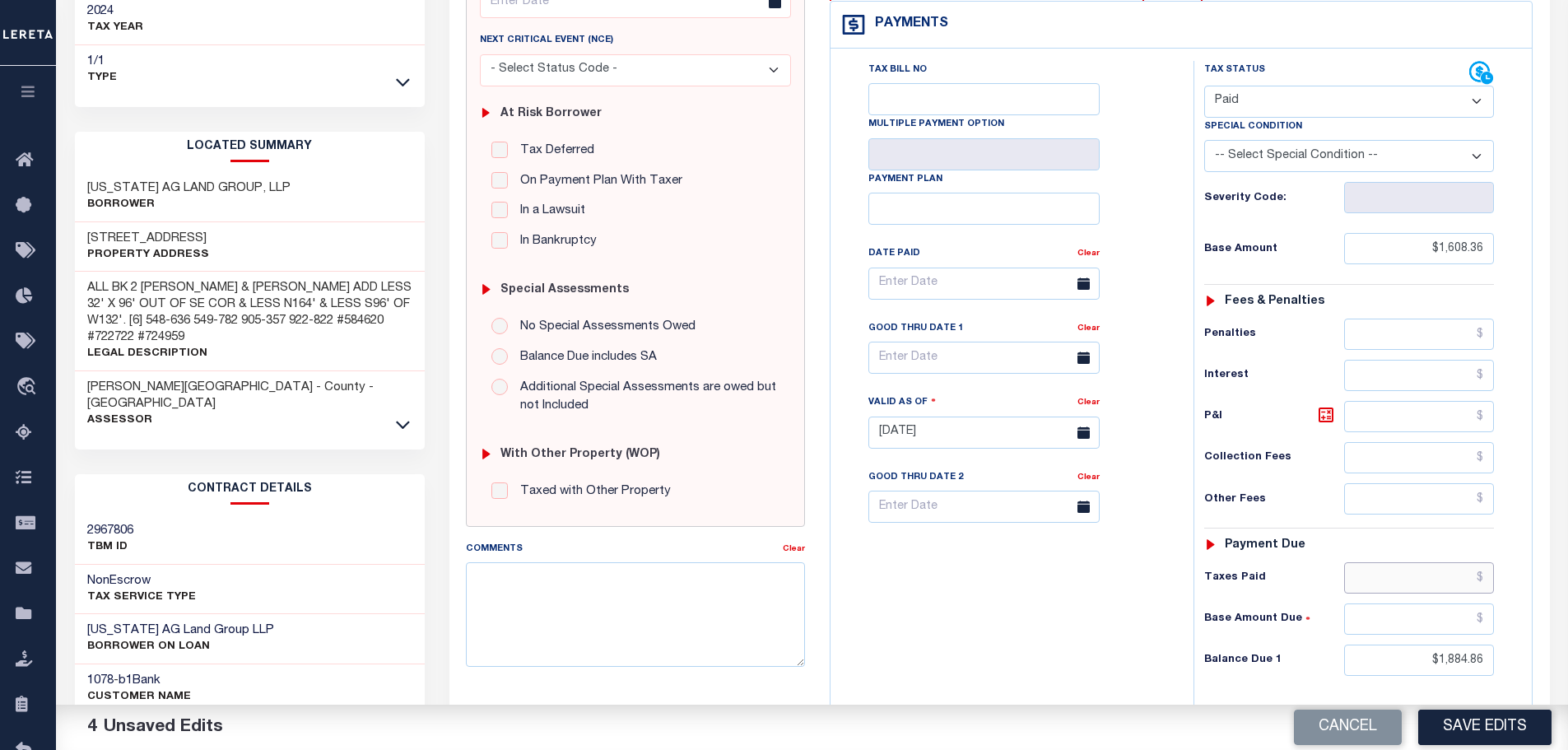
paste input "1,884.86"
type input "$1,884.86"
click at [1332, 418] on icon at bounding box center [1325, 414] width 15 height 15
type input "$276.50"
drag, startPoint x: 1409, startPoint y: 653, endPoint x: 1520, endPoint y: 655, distance: 111.0
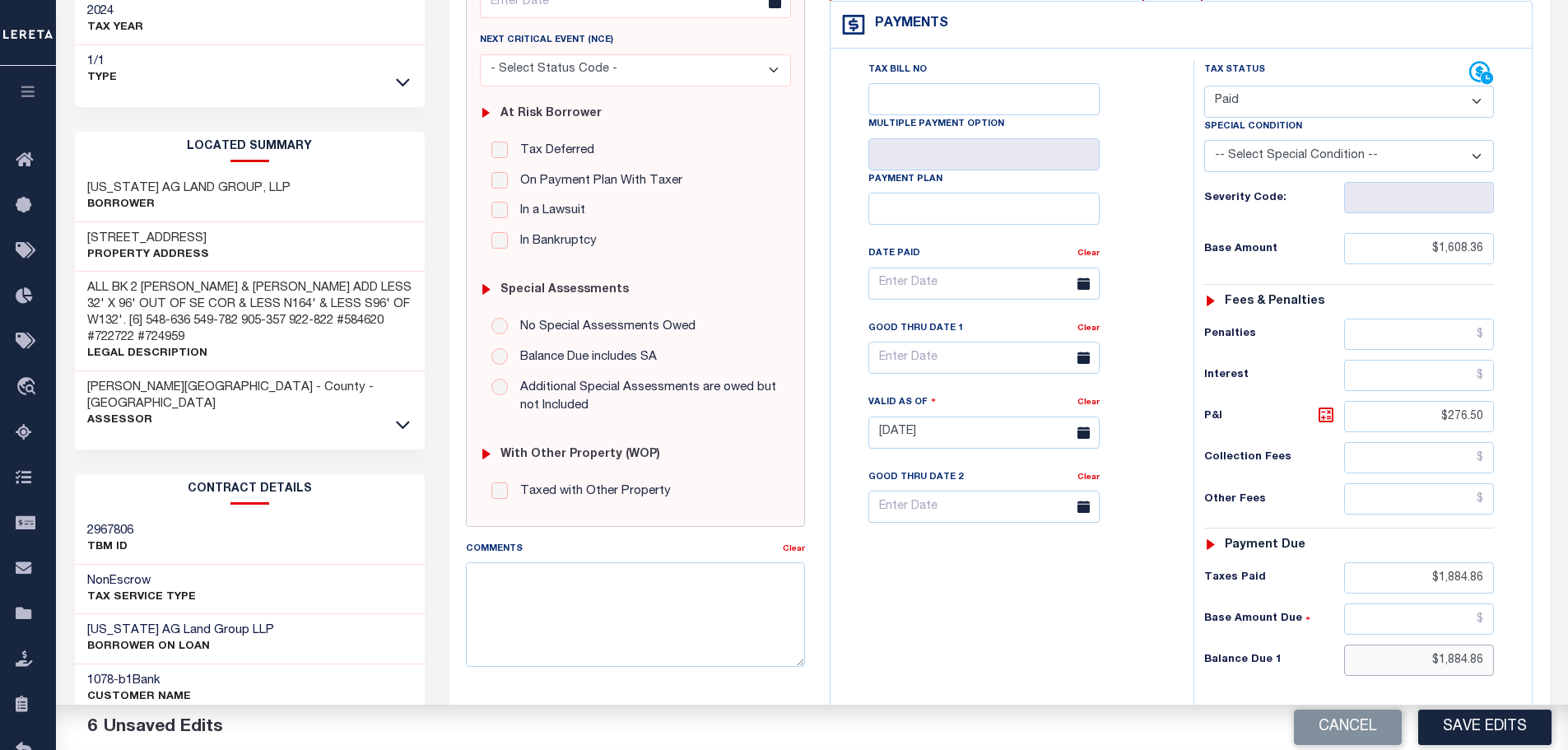
click at [1522, 655] on div "Tax Status Status" at bounding box center [1354, 424] width 346 height 726
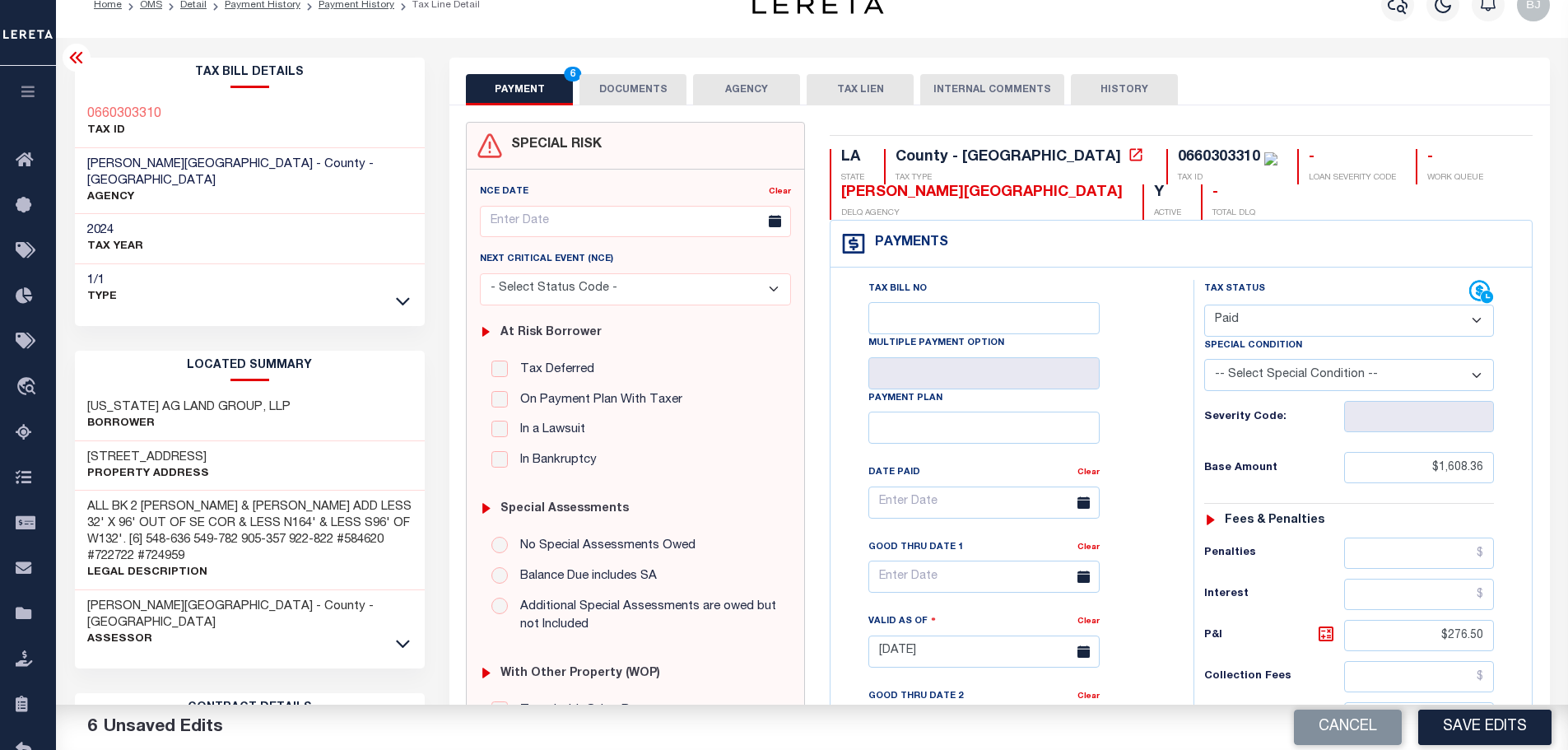
scroll to position [0, 0]
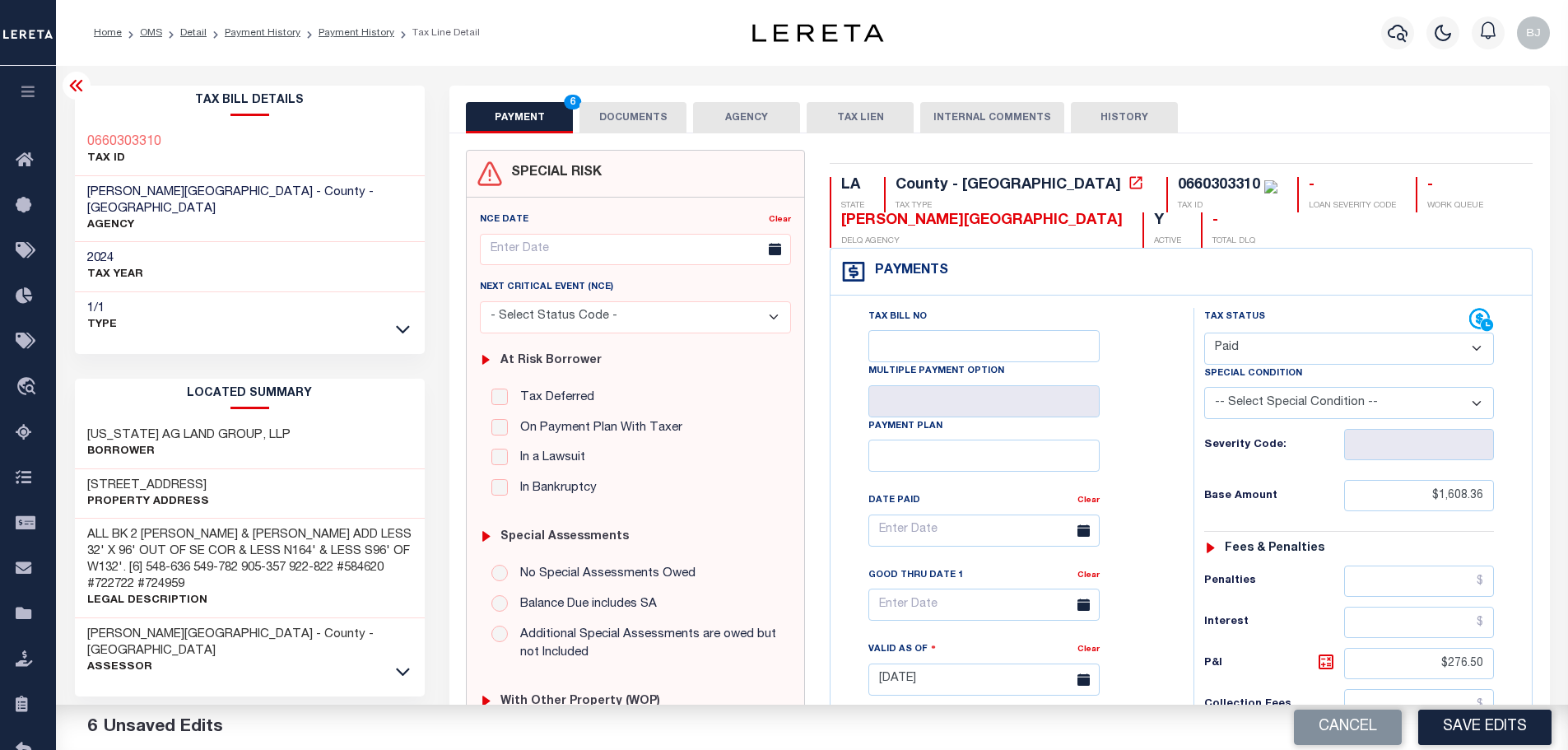
type input "$0.00"
drag, startPoint x: 629, startPoint y: 109, endPoint x: 637, endPoint y: 116, distance: 10.6
click at [629, 109] on button "DOCUMENTS" at bounding box center [632, 118] width 107 height 31
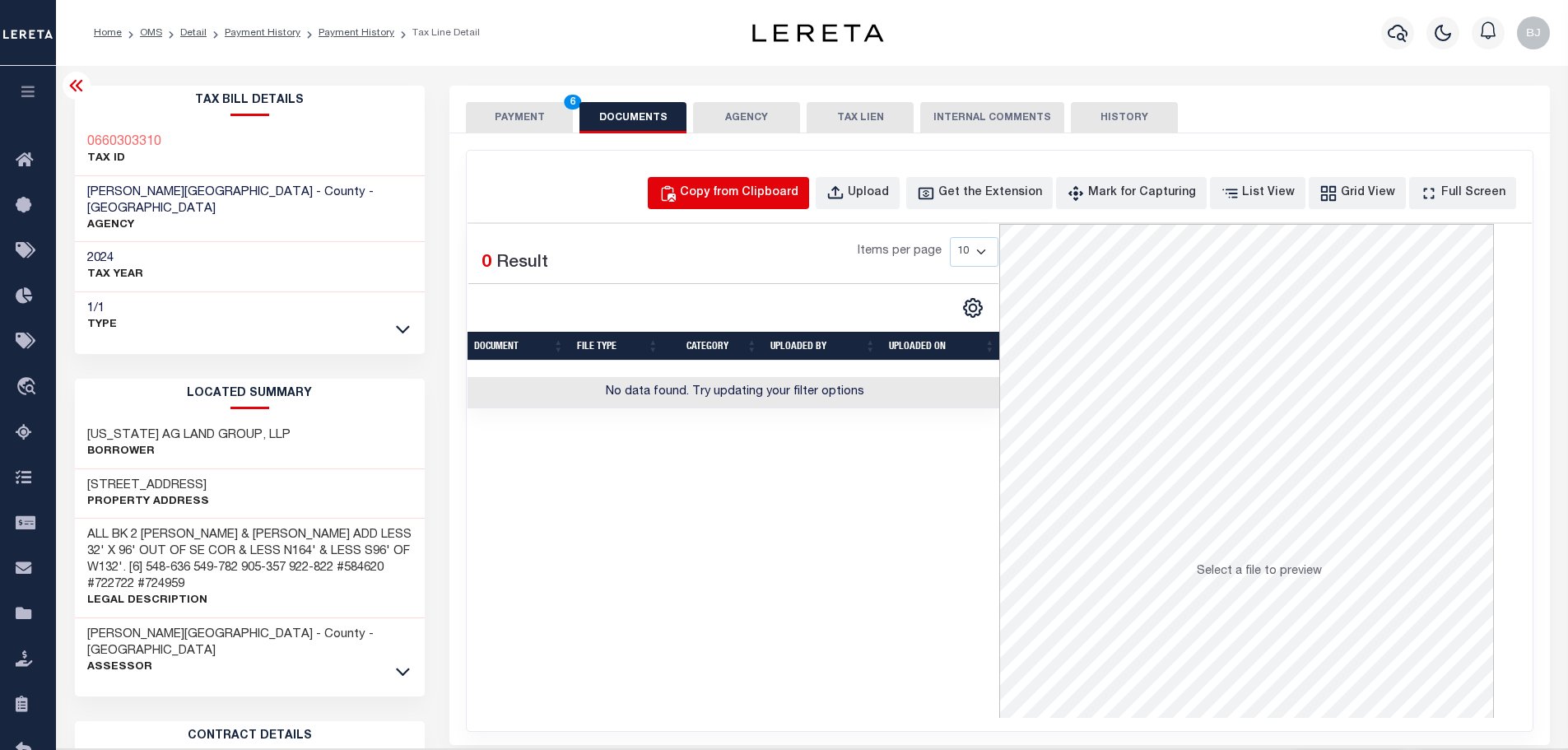
click at [734, 195] on div "Copy from Clipboard" at bounding box center [739, 194] width 119 height 18
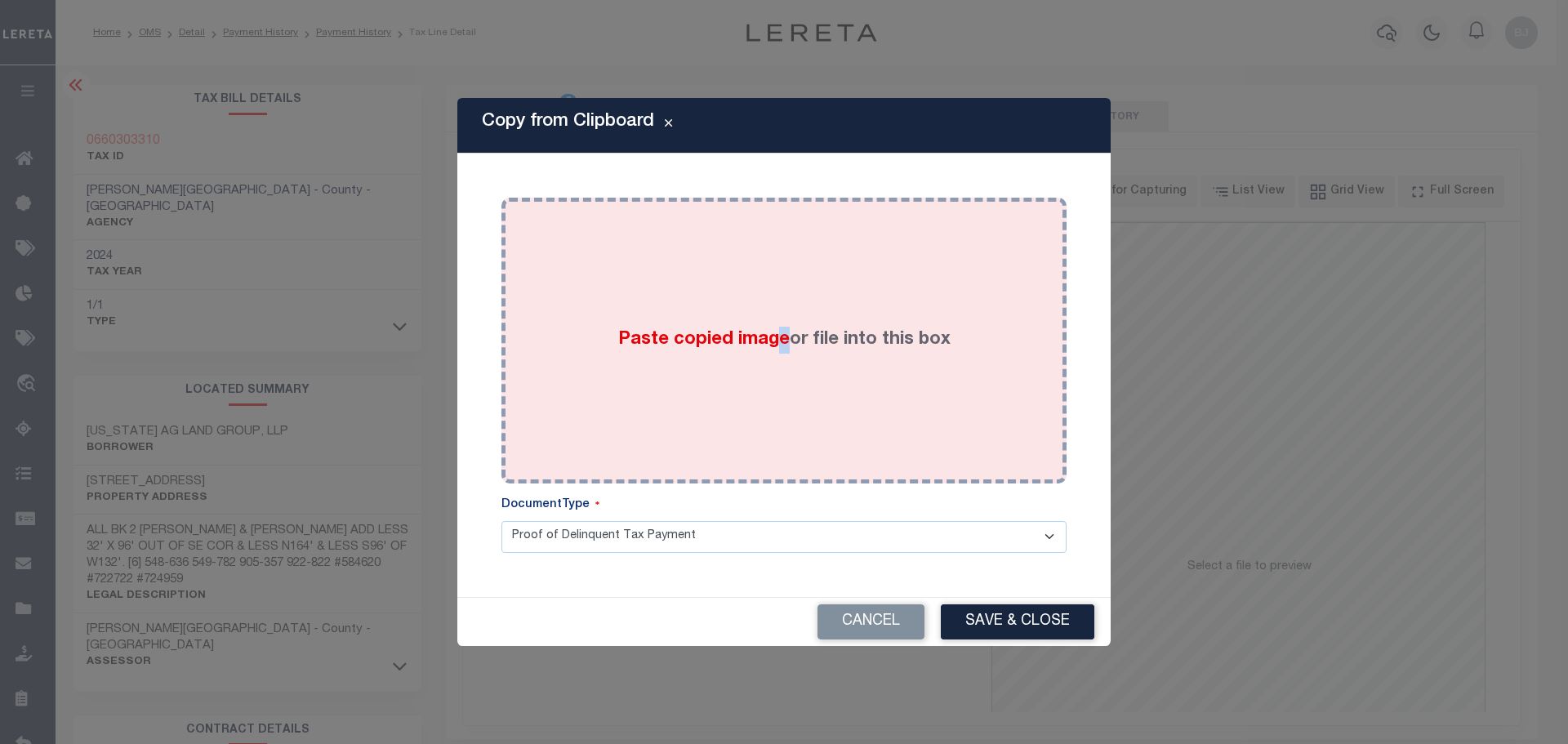
click at [790, 339] on div "Paste copied image or file into this box" at bounding box center [784, 340] width 541 height 261
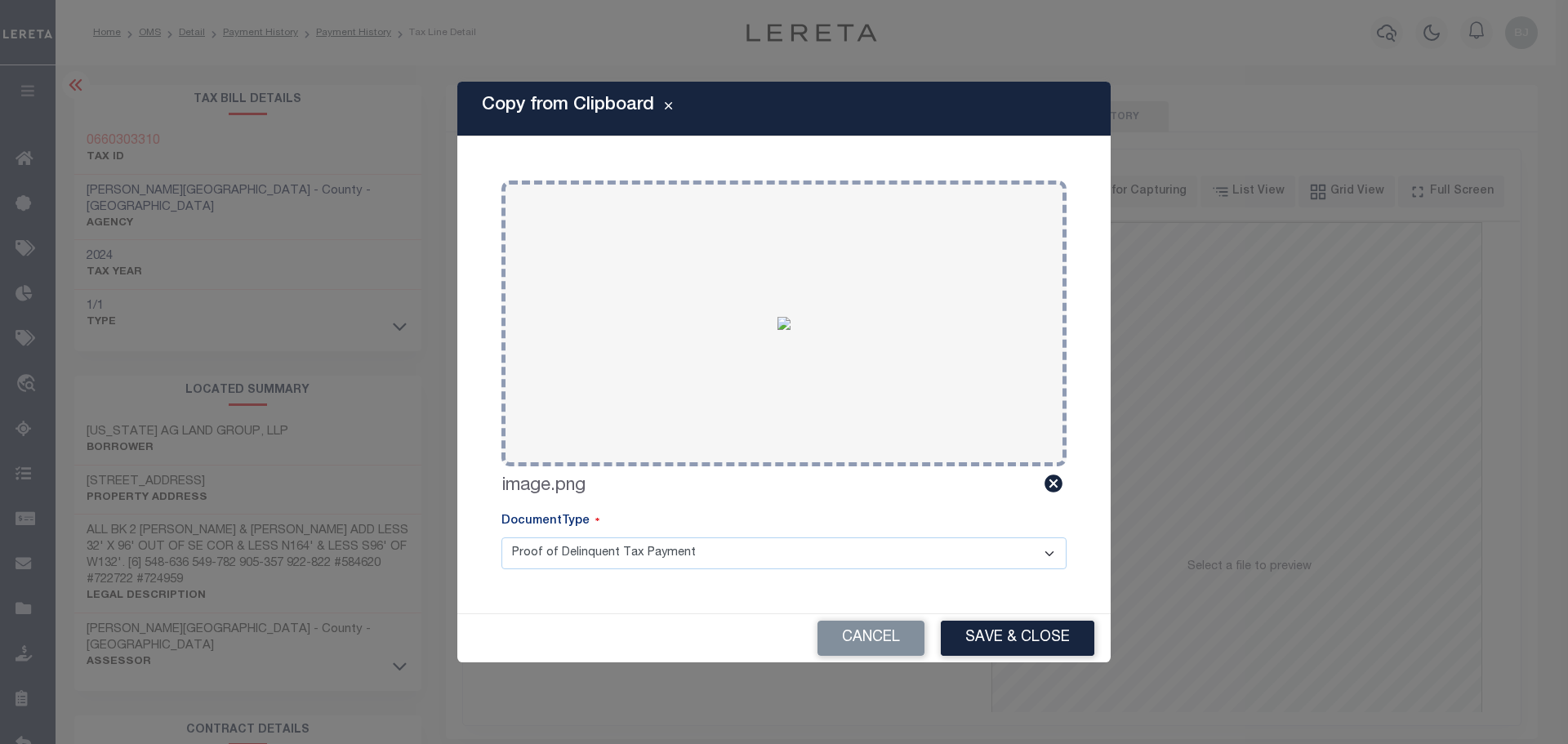
click at [1035, 658] on div "Cancel Save & Close" at bounding box center [784, 638] width 654 height 48
click at [1041, 637] on button "Save & Close" at bounding box center [1017, 638] width 153 height 35
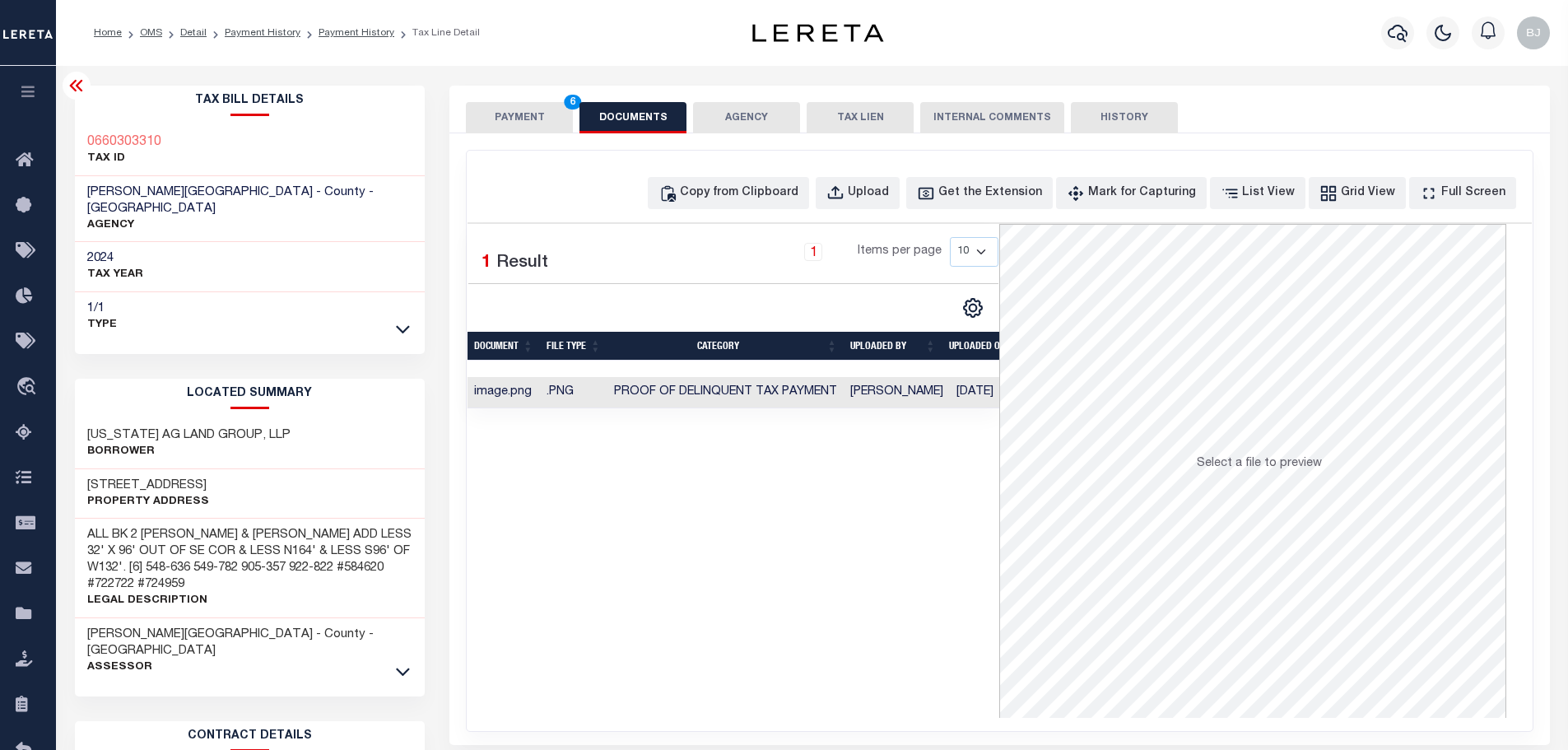
click at [496, 115] on button "PAYMENT 6" at bounding box center [519, 118] width 107 height 31
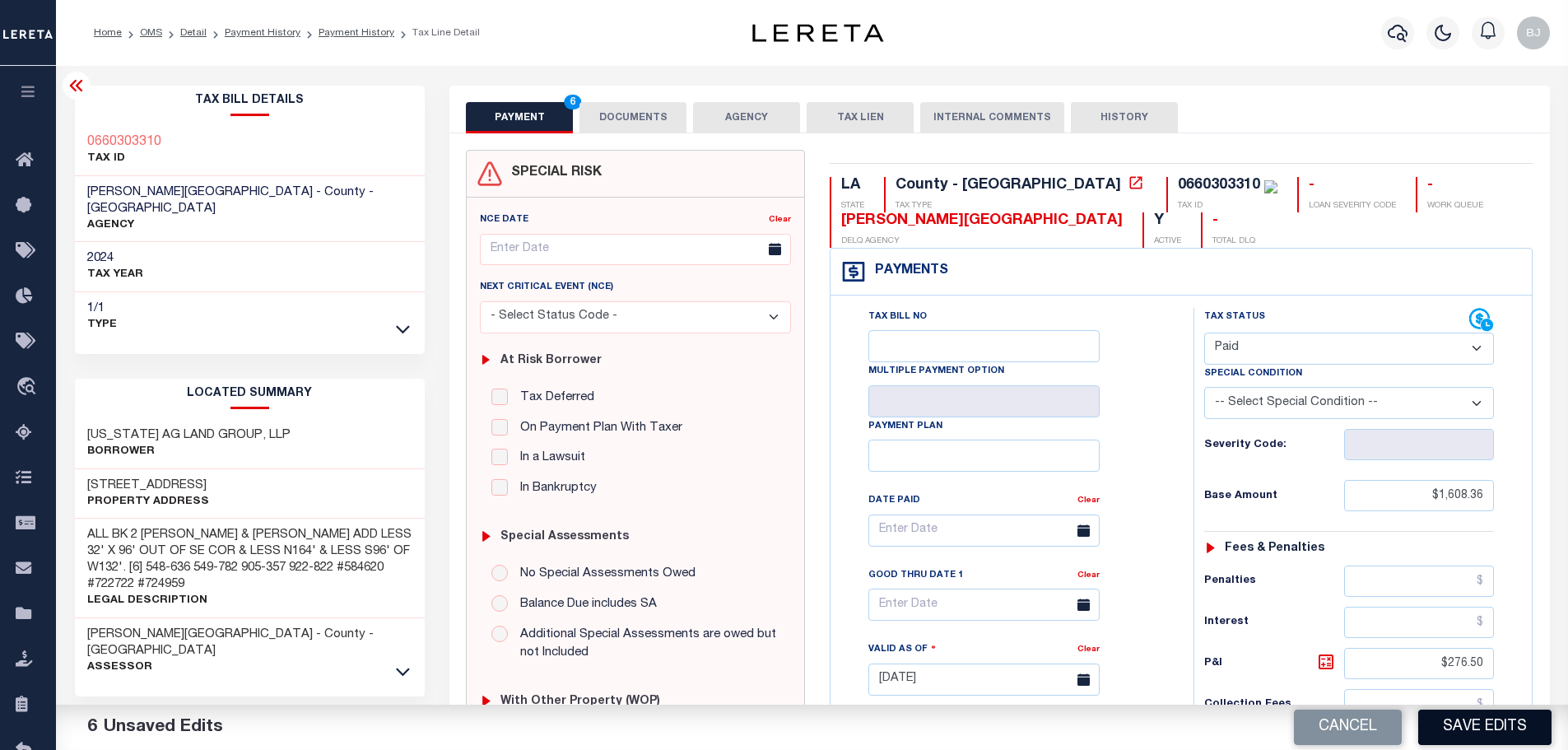
click at [1486, 724] on button "Save Edits" at bounding box center [1485, 727] width 134 height 35
checkbox input "false"
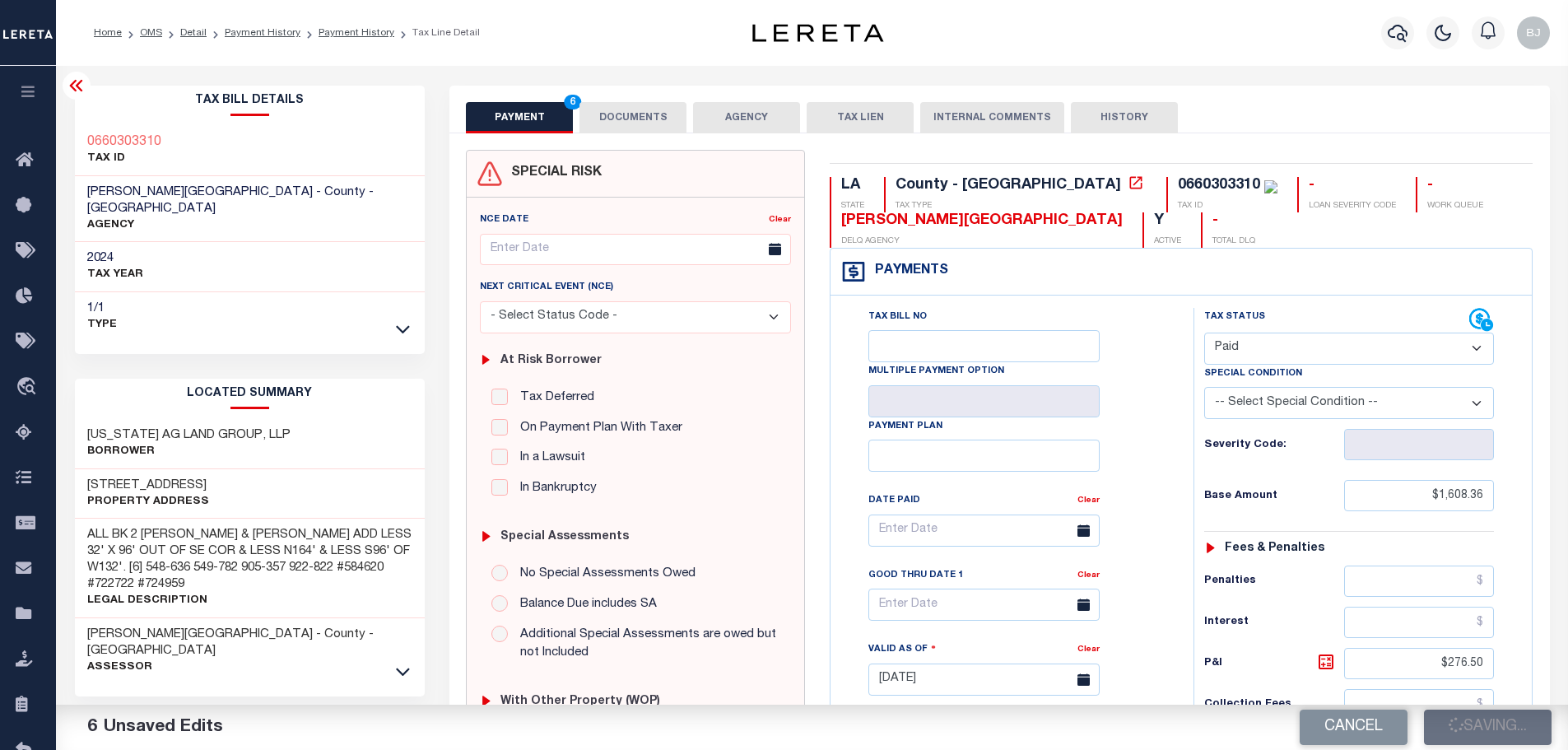
type input "$1,608.36"
type input "$276.5"
type input "$1,884.86"
type input "$0"
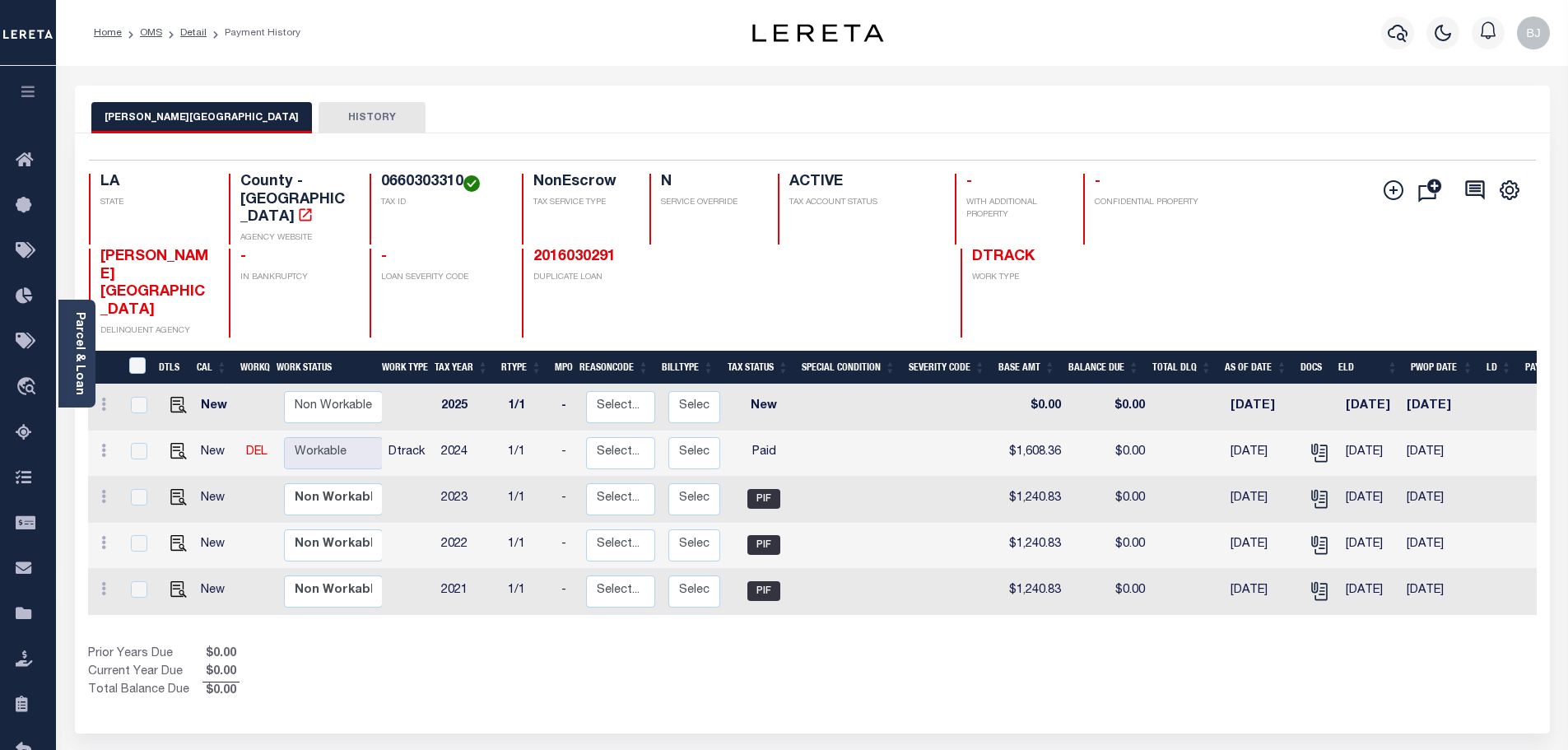
click at [1378, 31] on div at bounding box center [1397, 32] width 45 height 58
click at [1382, 29] on button "button" at bounding box center [1397, 32] width 32 height 32
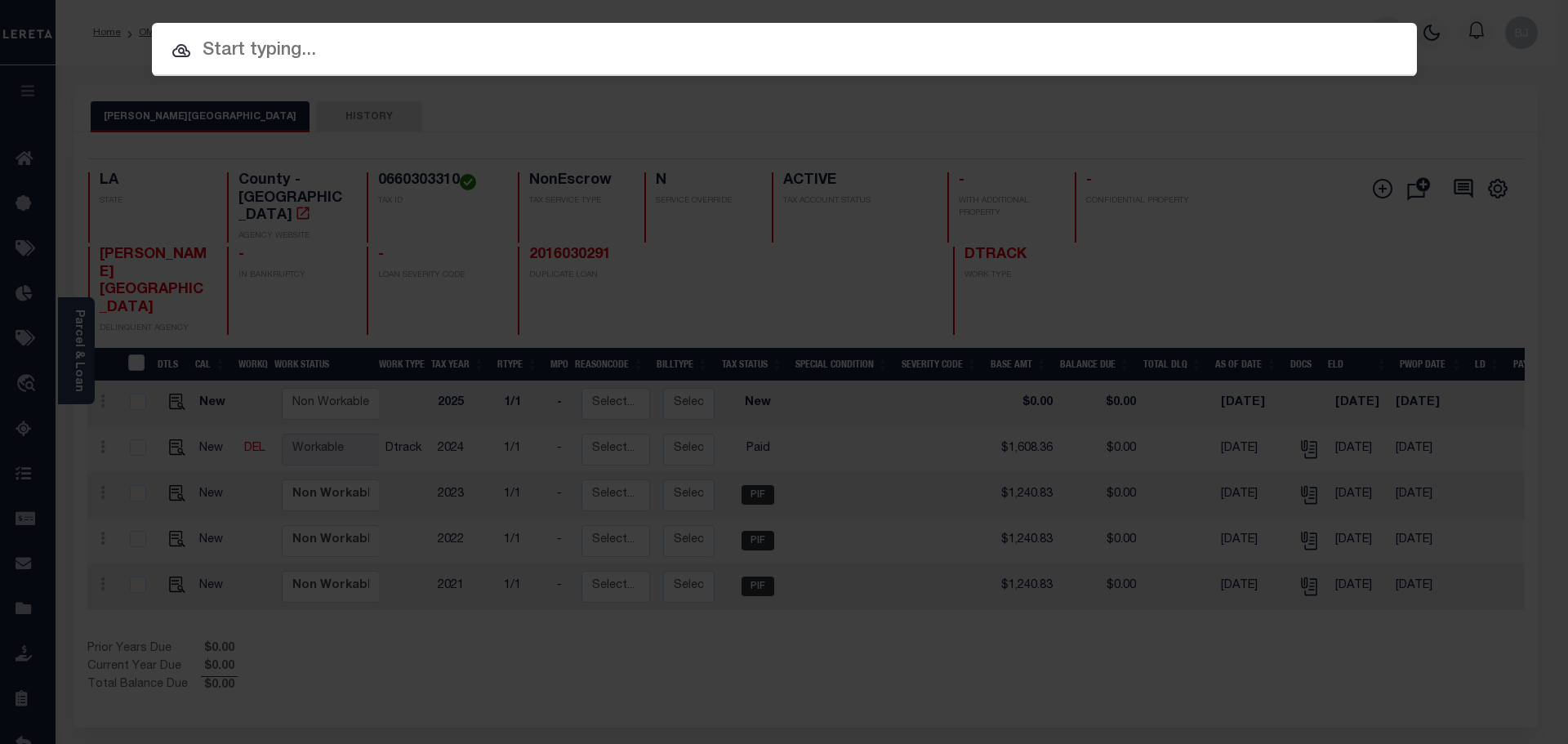
paste input "2202060305"
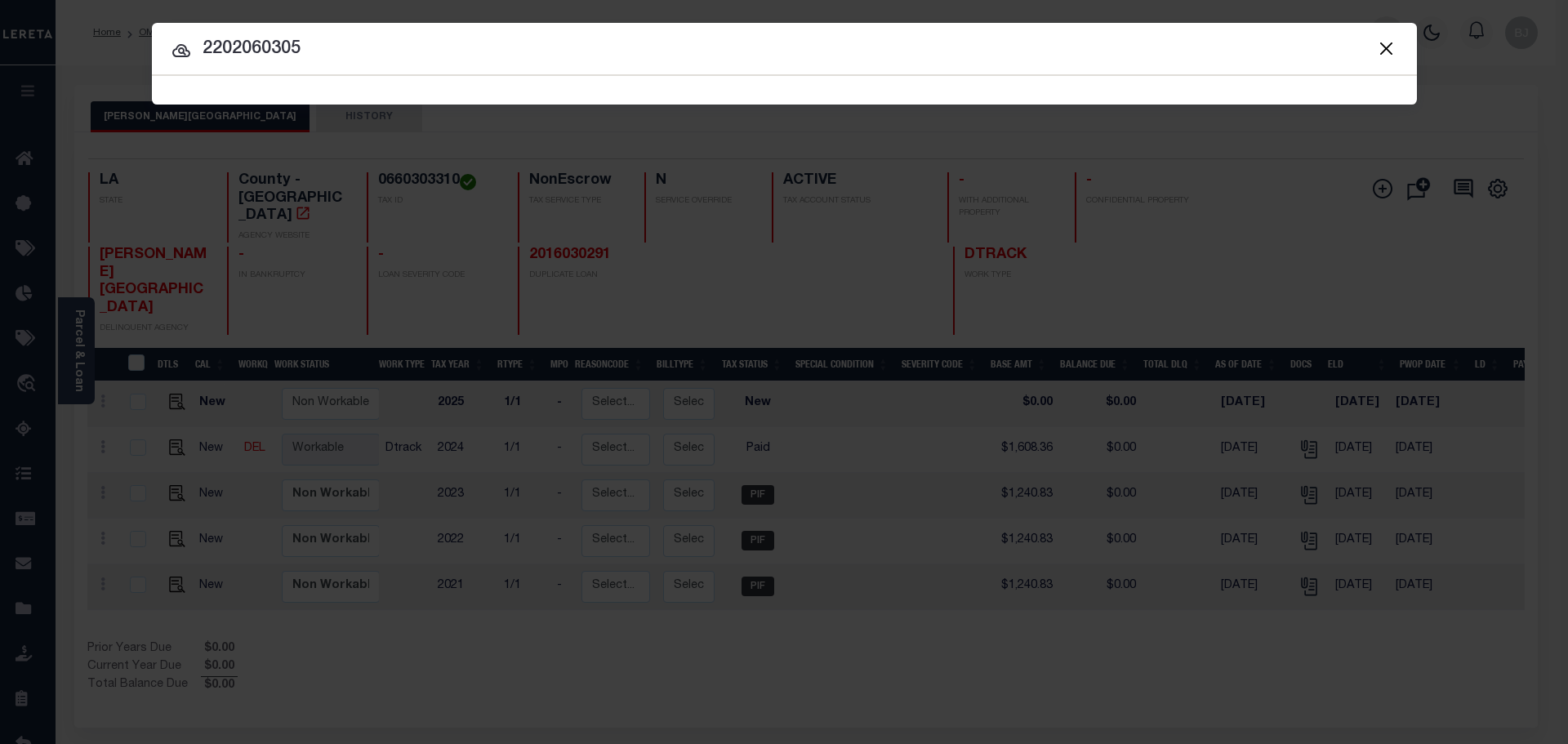
type input "2202060305"
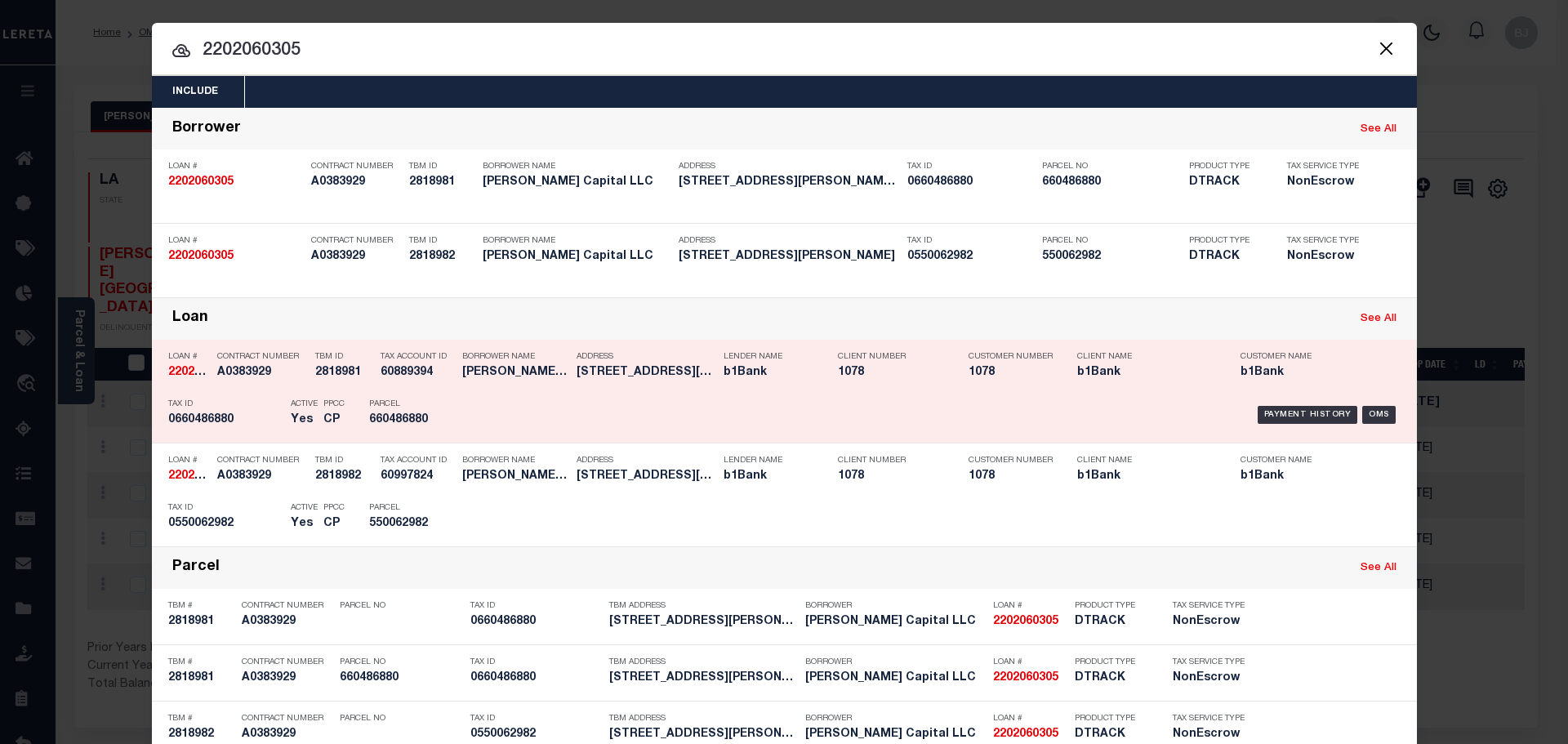
click at [484, 400] on div "Payment History OMS" at bounding box center [934, 414] width 934 height 48
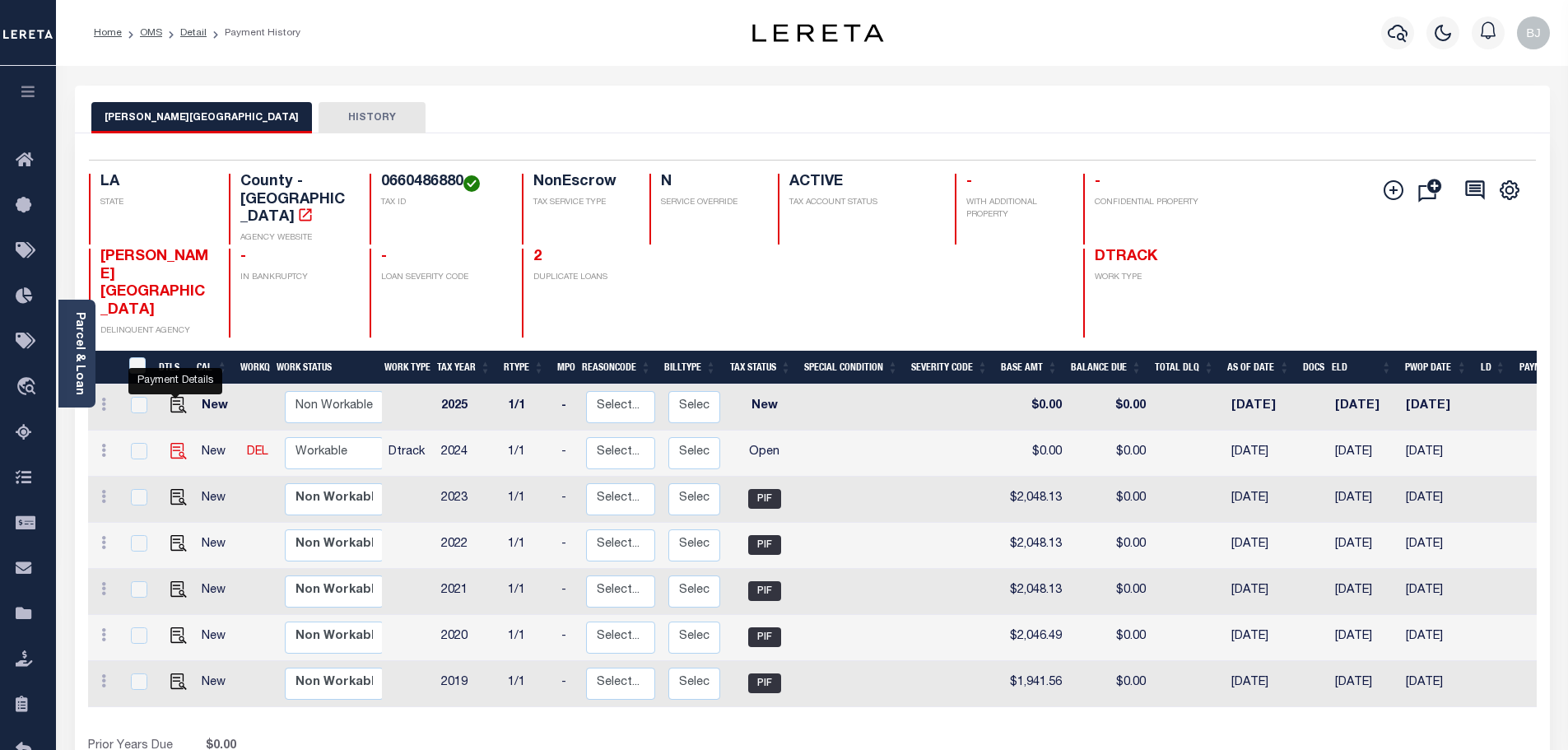
click at [174, 442] on img "" at bounding box center [178, 450] width 17 height 17
checkbox input "true"
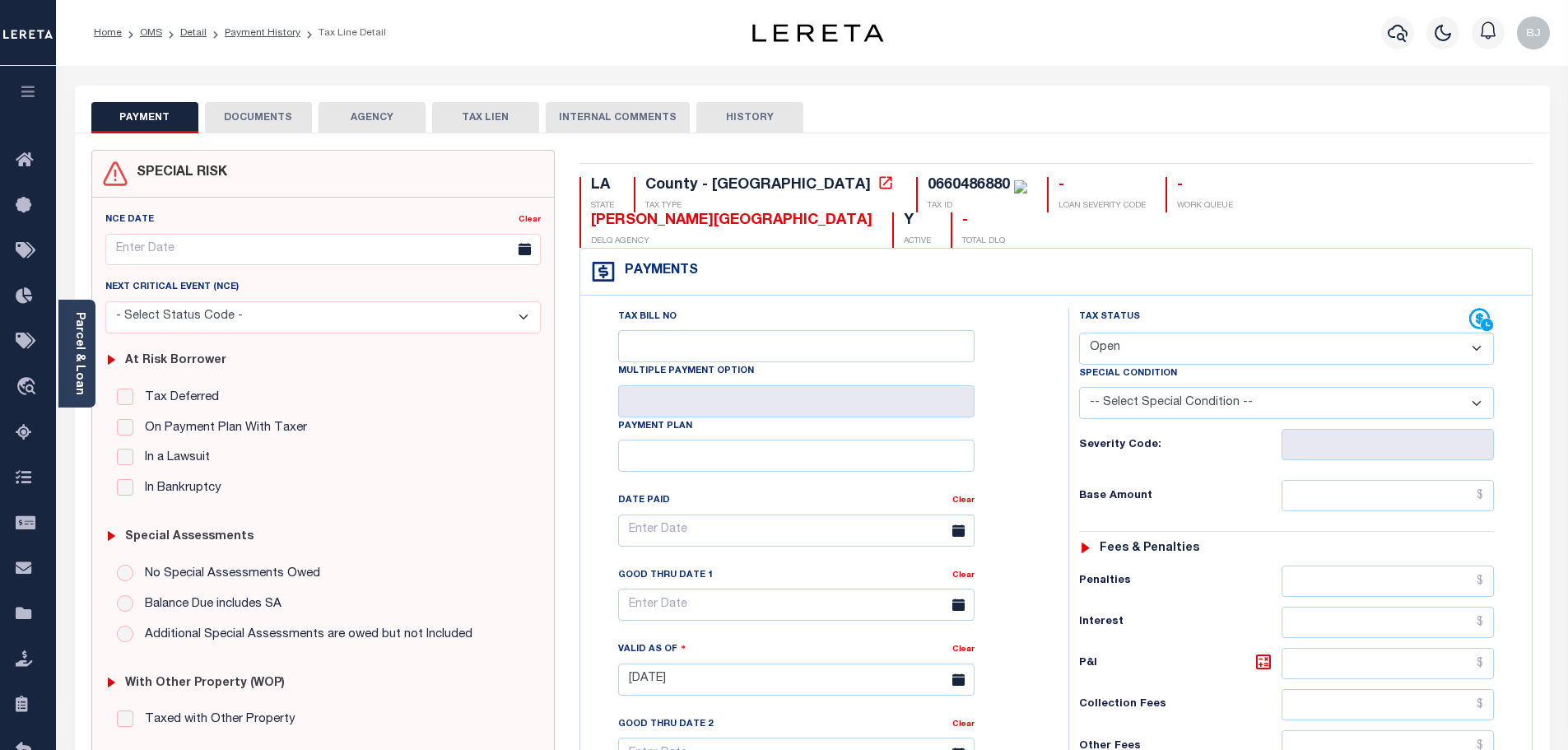
click at [1135, 332] on select "- Select Status Code - Open Due/Unpaid Paid Incomplete No Tax Due Internal Refu…" at bounding box center [1287, 348] width 415 height 32
select select "PYD"
click at [1079, 332] on select "- Select Status Code - Open Due/Unpaid Paid Incomplete No Tax Due Internal Refu…" at bounding box center [1287, 348] width 415 height 32
type input "[DATE]"
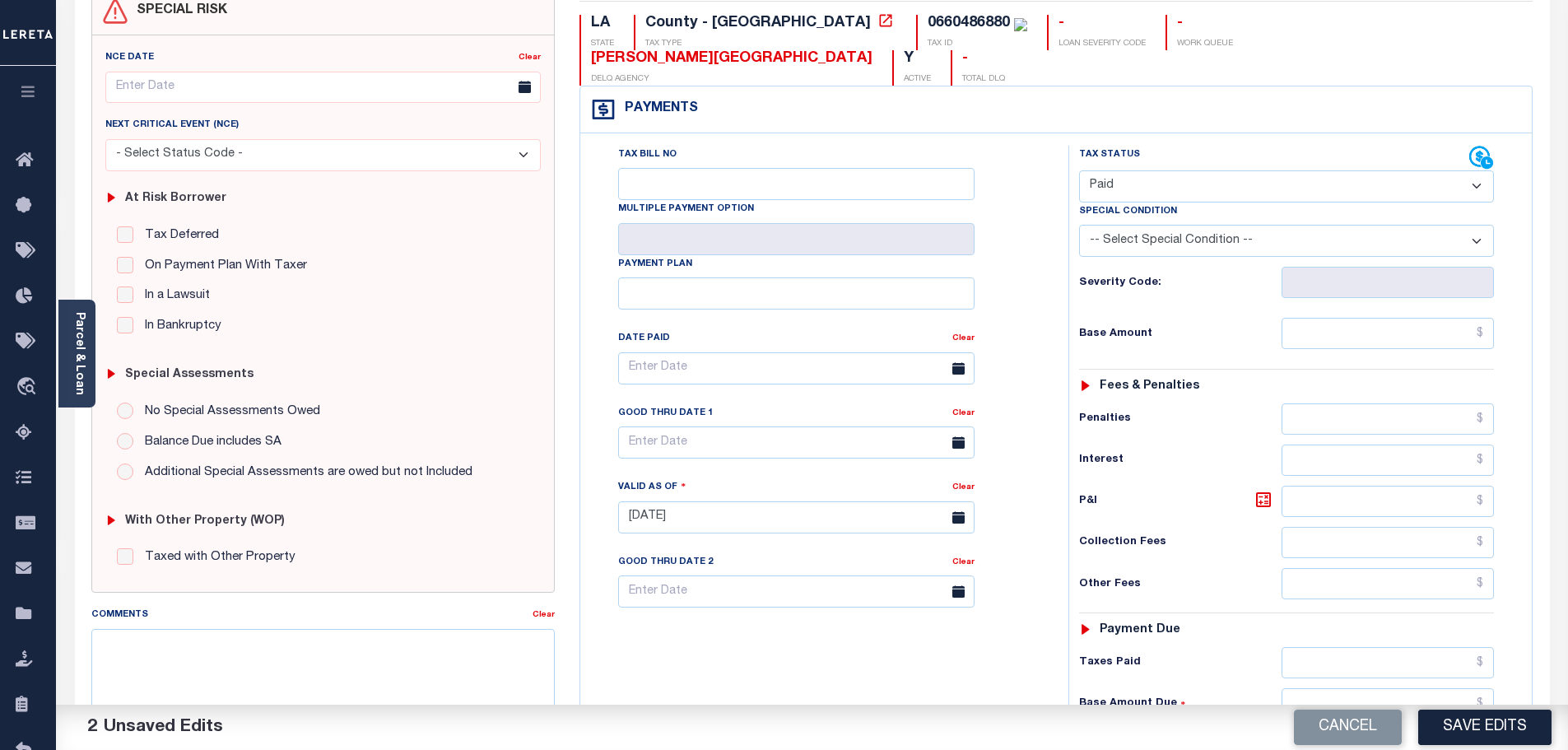
scroll to position [329, 0]
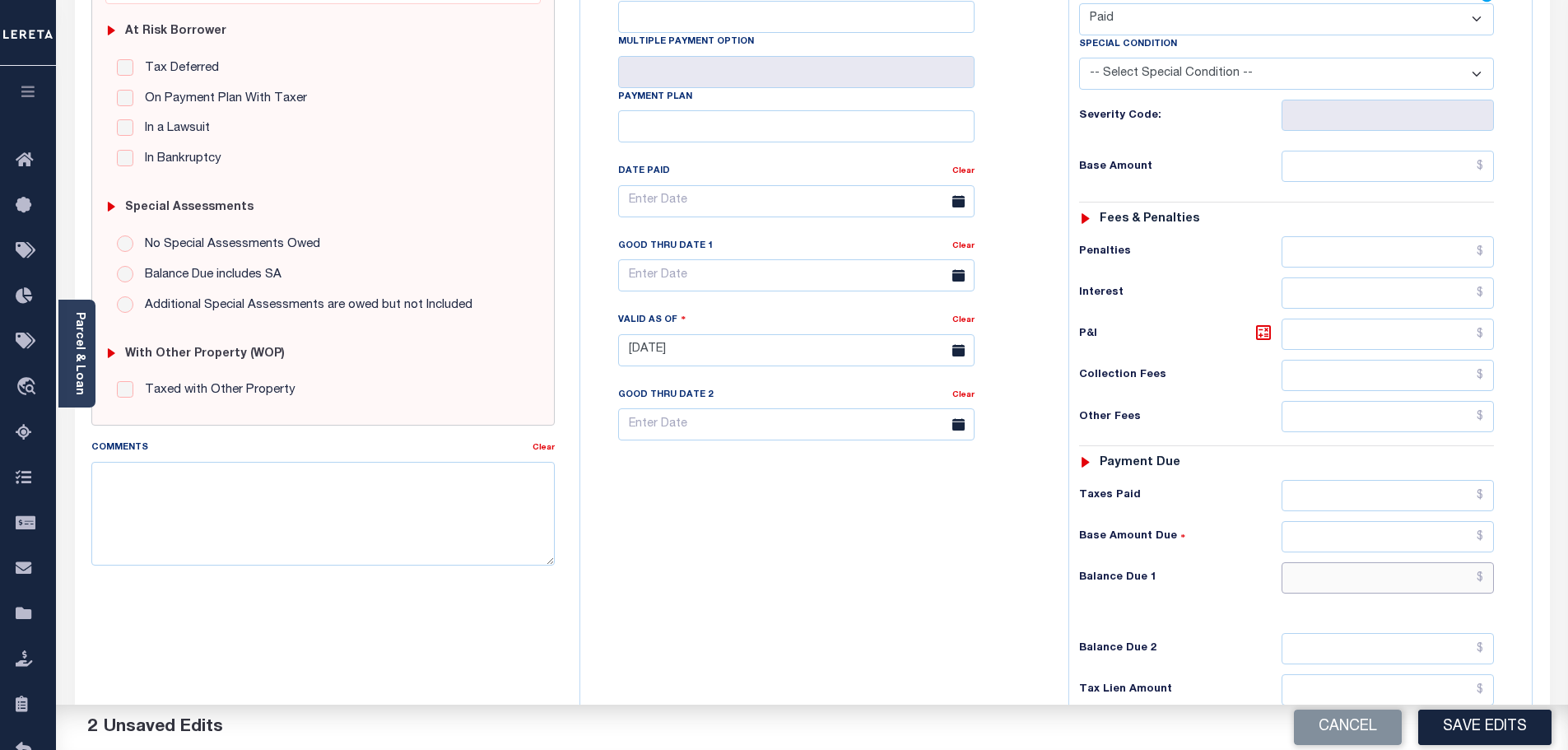
click at [1409, 562] on input "text" at bounding box center [1388, 578] width 213 height 31
type input "$0.00"
click at [324, 472] on textarea "Comments" at bounding box center [323, 513] width 464 height 103
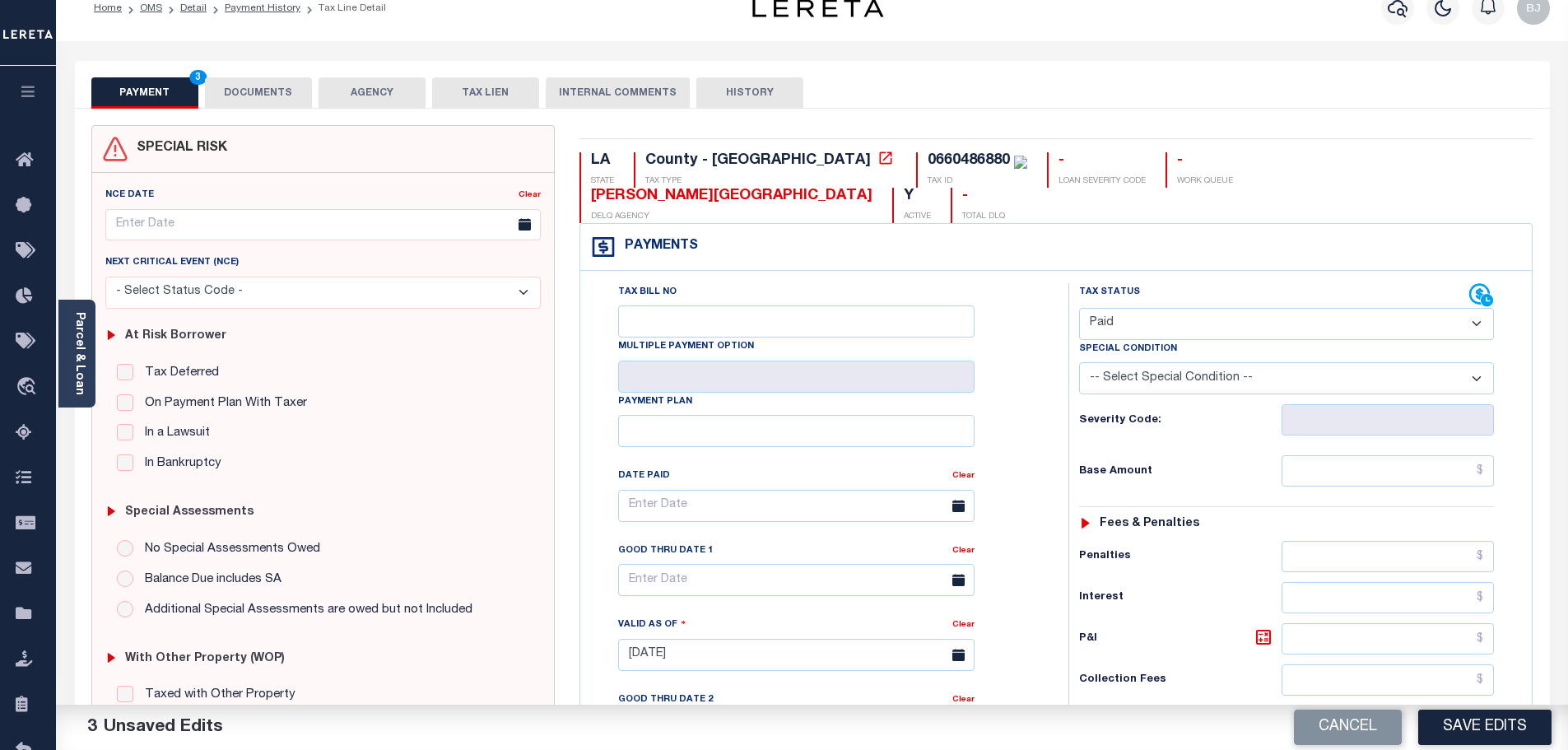
scroll to position [0, 0]
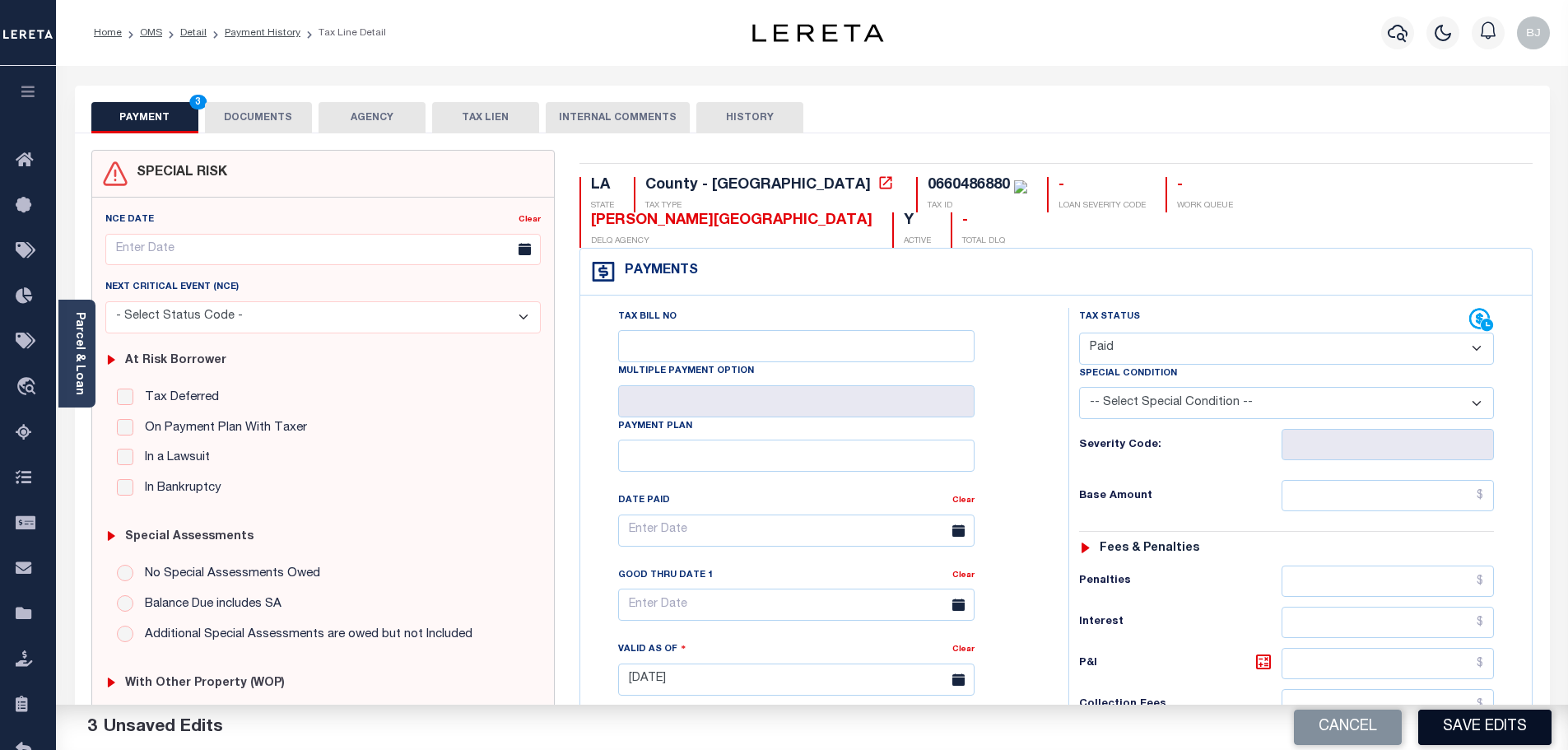
type textarea "Paid per file from tax office -bj"
click at [1449, 721] on button "Save Edits" at bounding box center [1485, 727] width 134 height 35
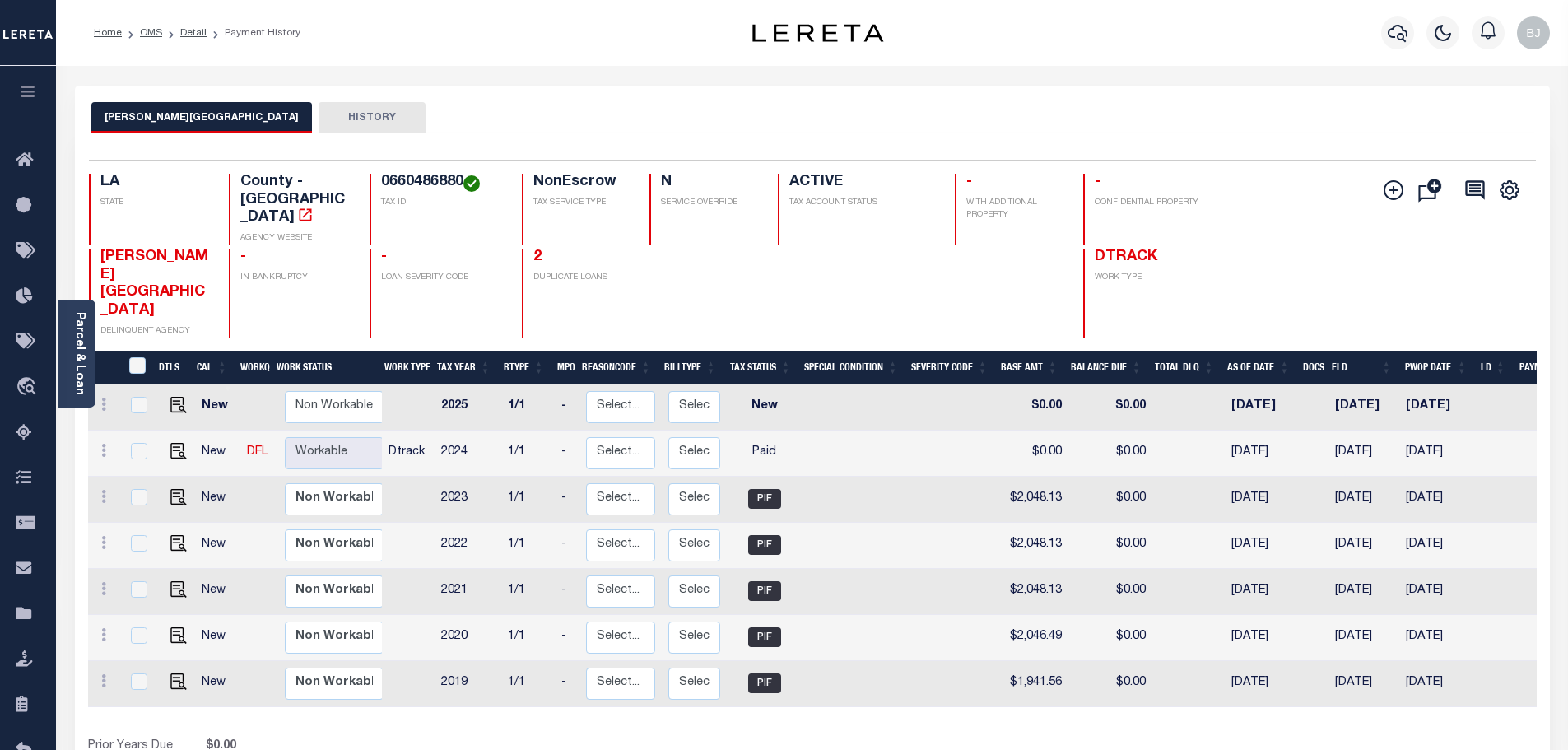
click at [1409, 12] on div at bounding box center [1397, 32] width 45 height 58
click at [1403, 32] on icon "button" at bounding box center [1398, 33] width 20 height 18
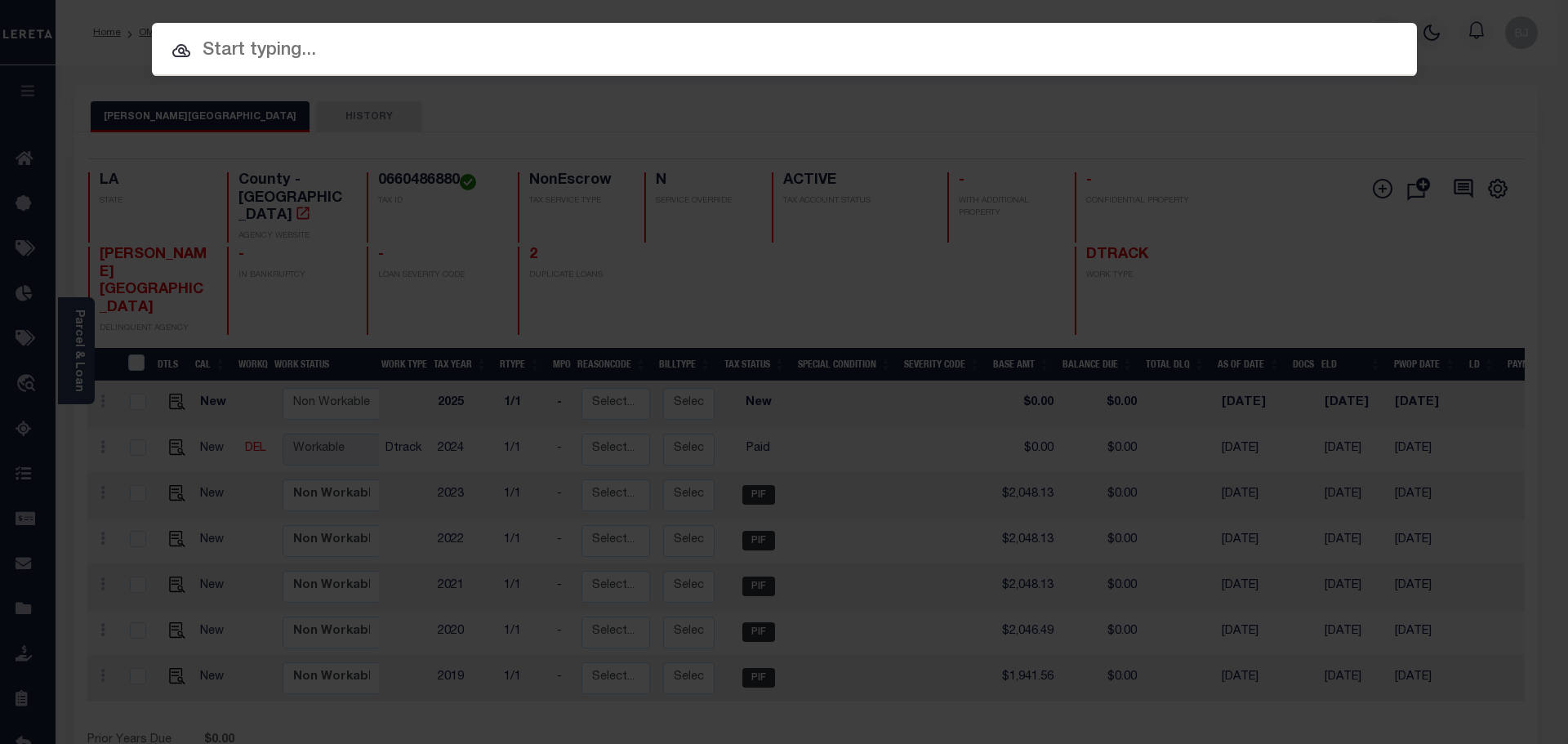
paste input "27022917"
type input "27022917"
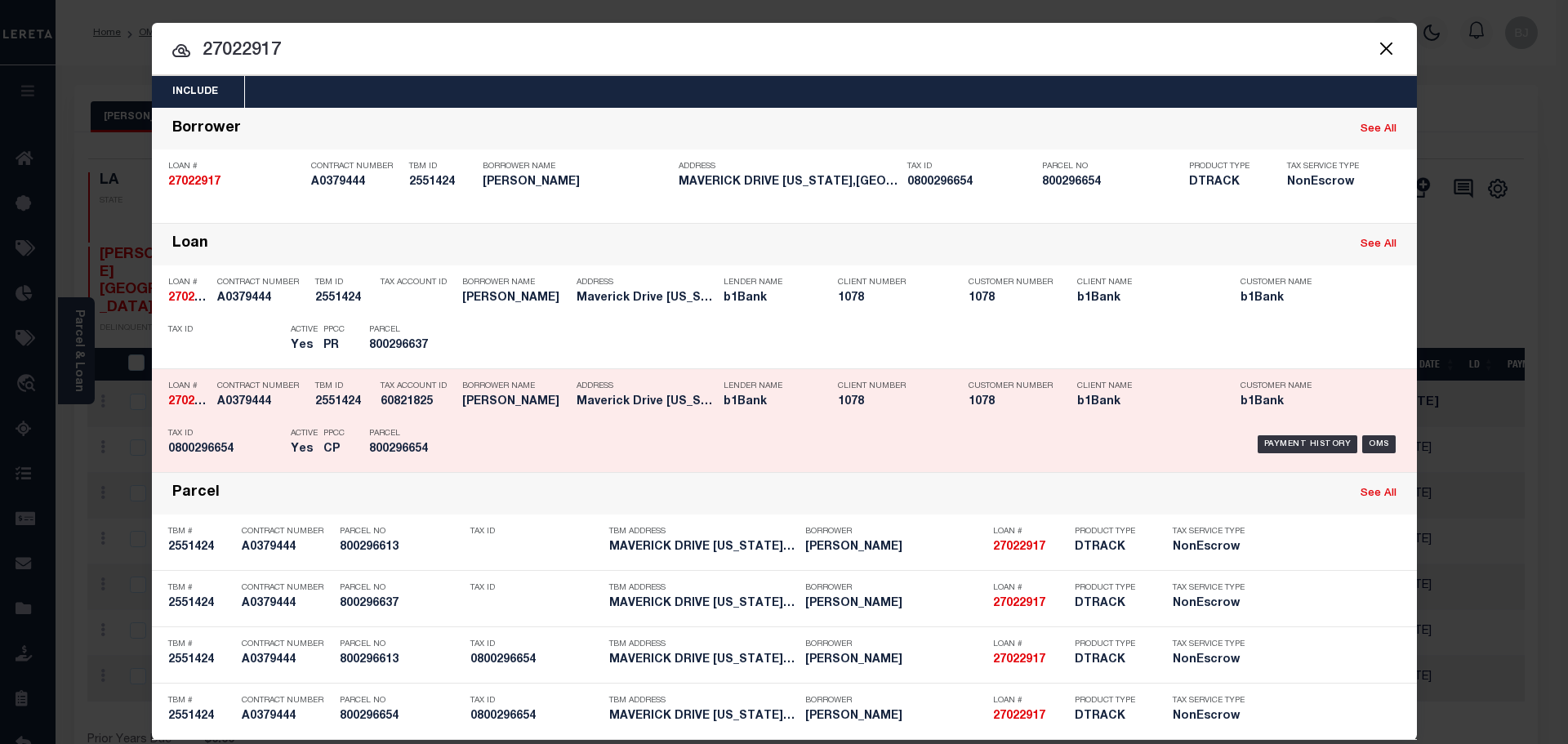
click at [467, 451] on div "Payment History OMS" at bounding box center [934, 444] width 934 height 48
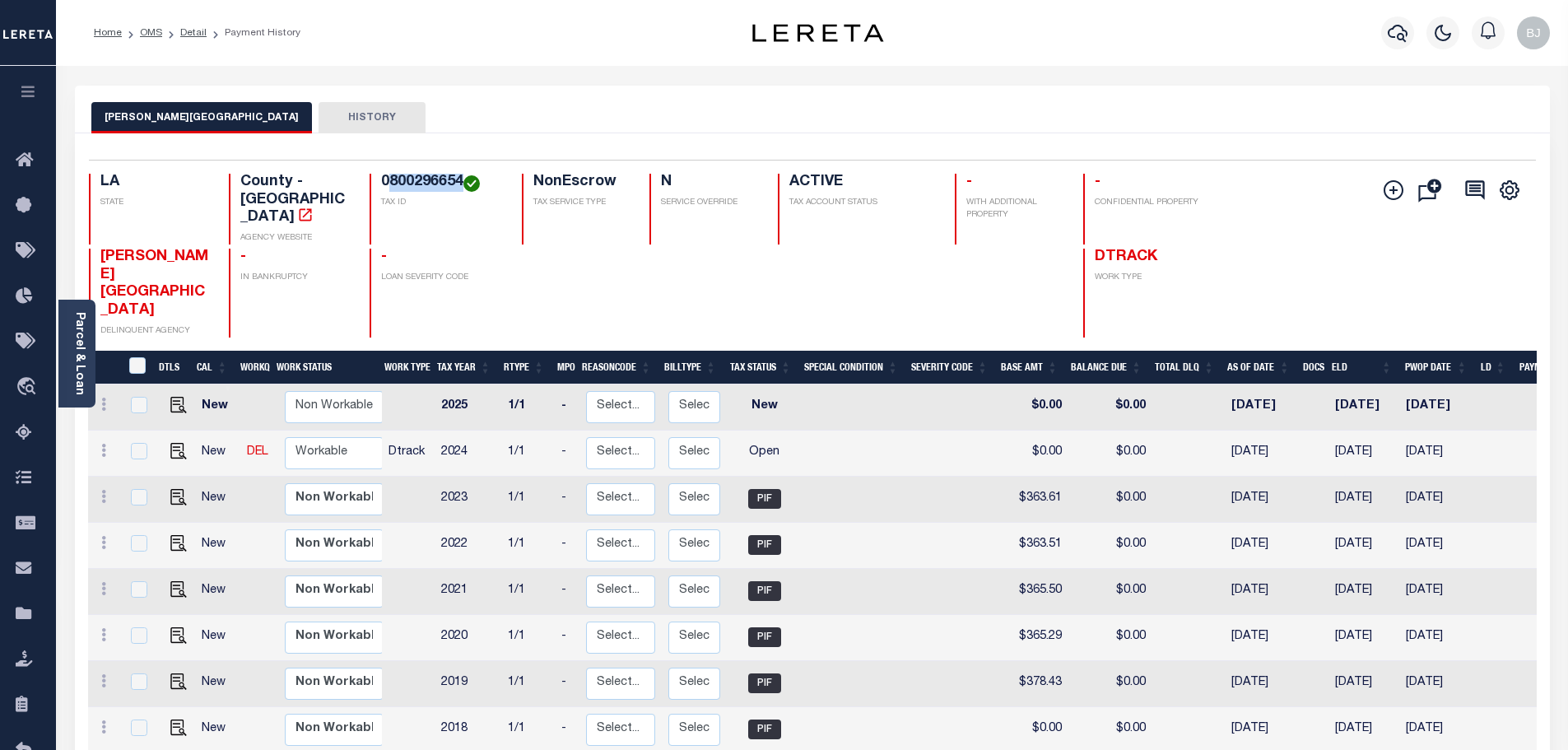
drag, startPoint x: 392, startPoint y: 185, endPoint x: 459, endPoint y: 189, distance: 67.1
click at [459, 189] on h4 "0800296654" at bounding box center [441, 183] width 121 height 18
copy h4 "800296654"
click at [170, 442] on img "" at bounding box center [178, 450] width 17 height 17
checkbox input "true"
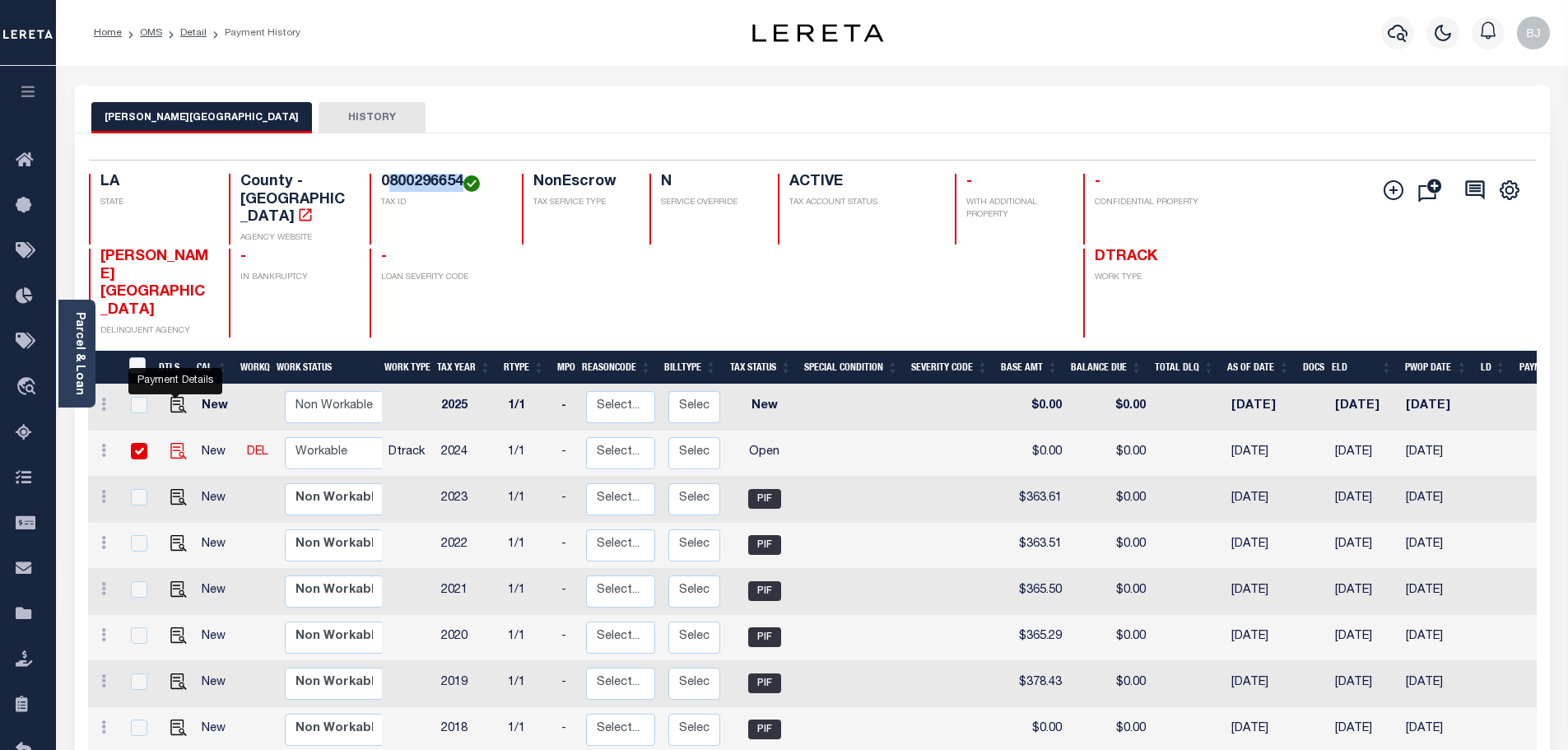
checkbox input "true"
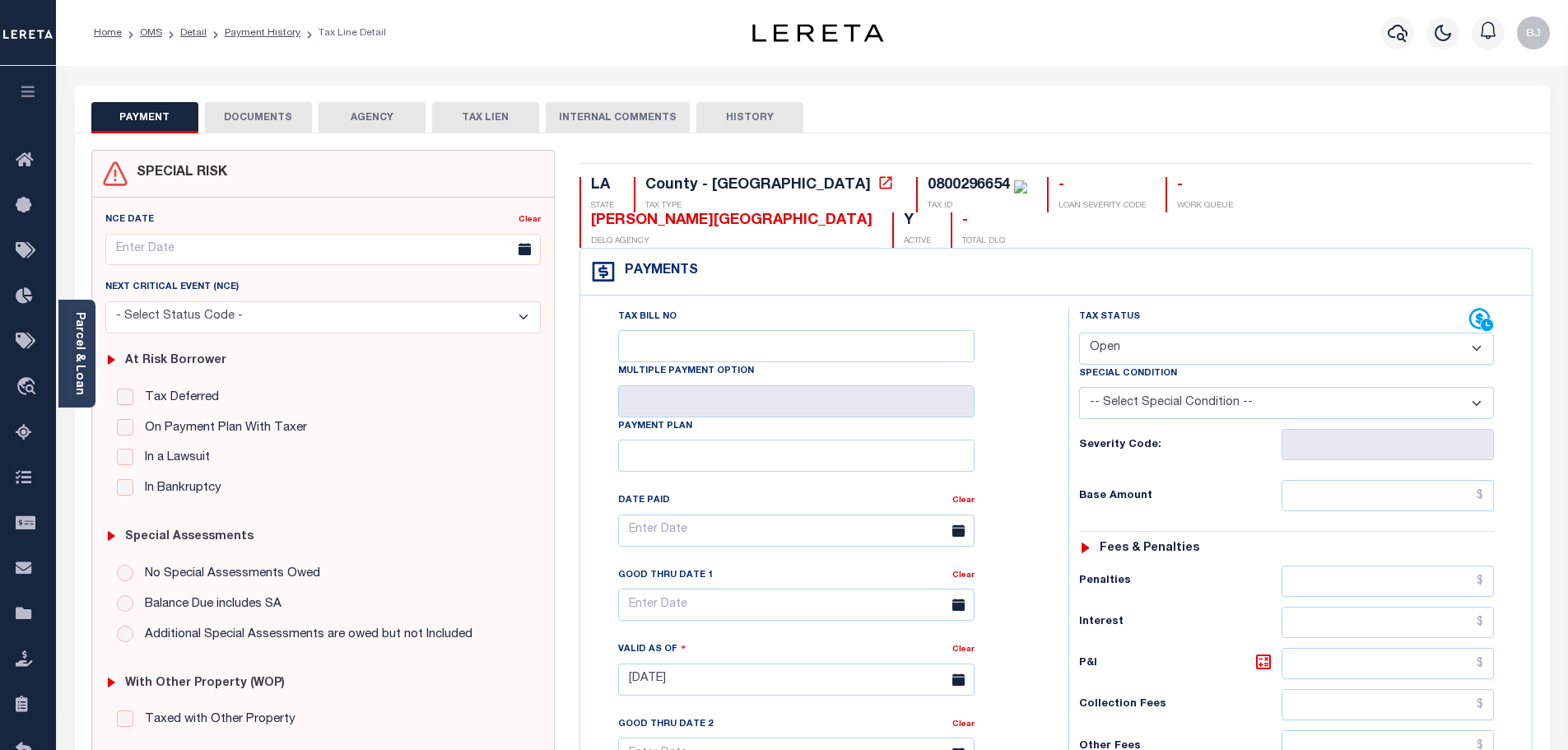
click at [78, 382] on link "Parcel & Loan" at bounding box center [80, 353] width 12 height 84
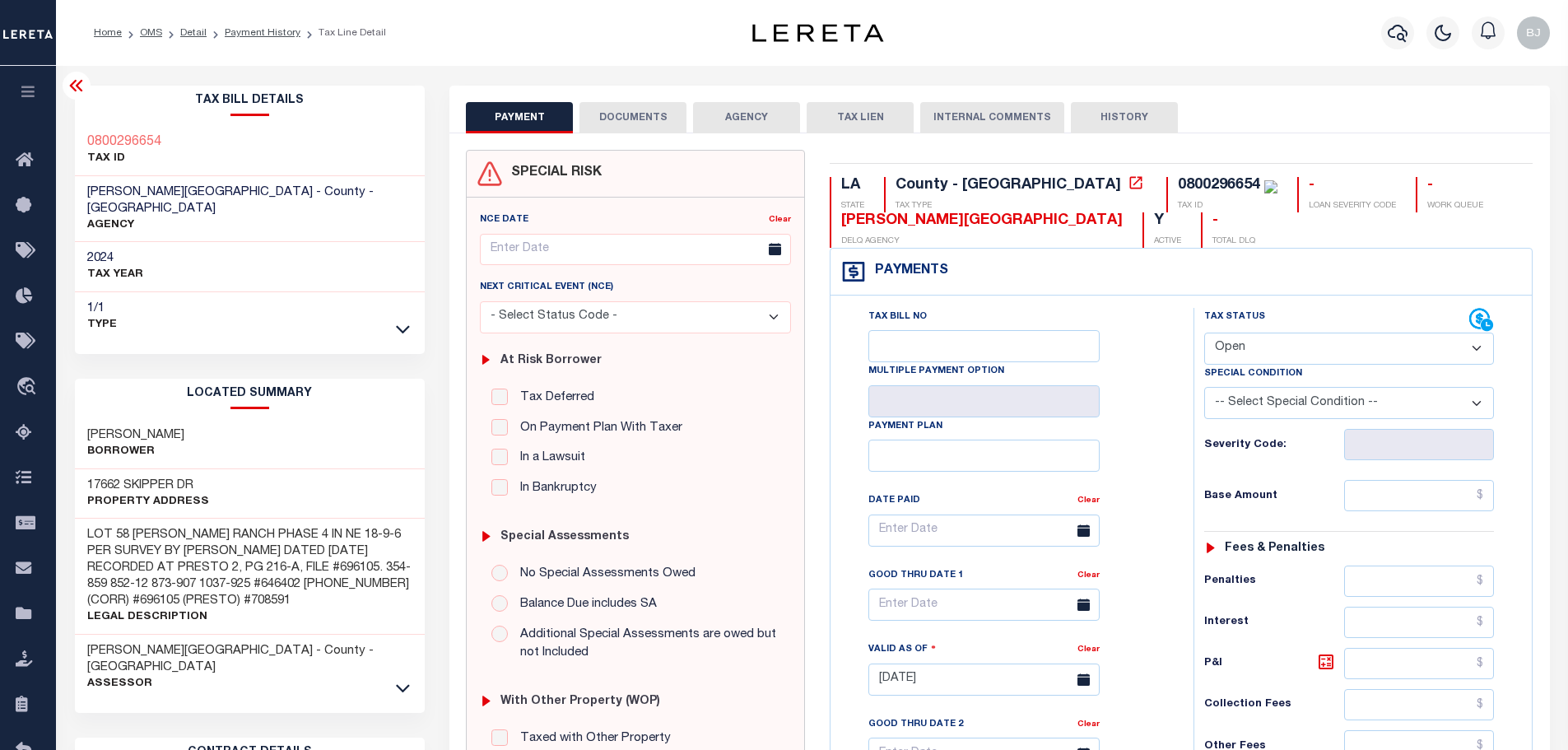
click at [109, 428] on h3 "[PERSON_NAME]" at bounding box center [136, 435] width 97 height 17
click at [1335, 351] on select "- Select Status Code - Open Due/Unpaid Paid Incomplete No Tax Due Internal Refu…" at bounding box center [1349, 348] width 290 height 32
select select "PYD"
click at [1204, 333] on select "- Select Status Code - Open Due/Unpaid Paid Incomplete No Tax Due Internal Refu…" at bounding box center [1349, 348] width 290 height 32
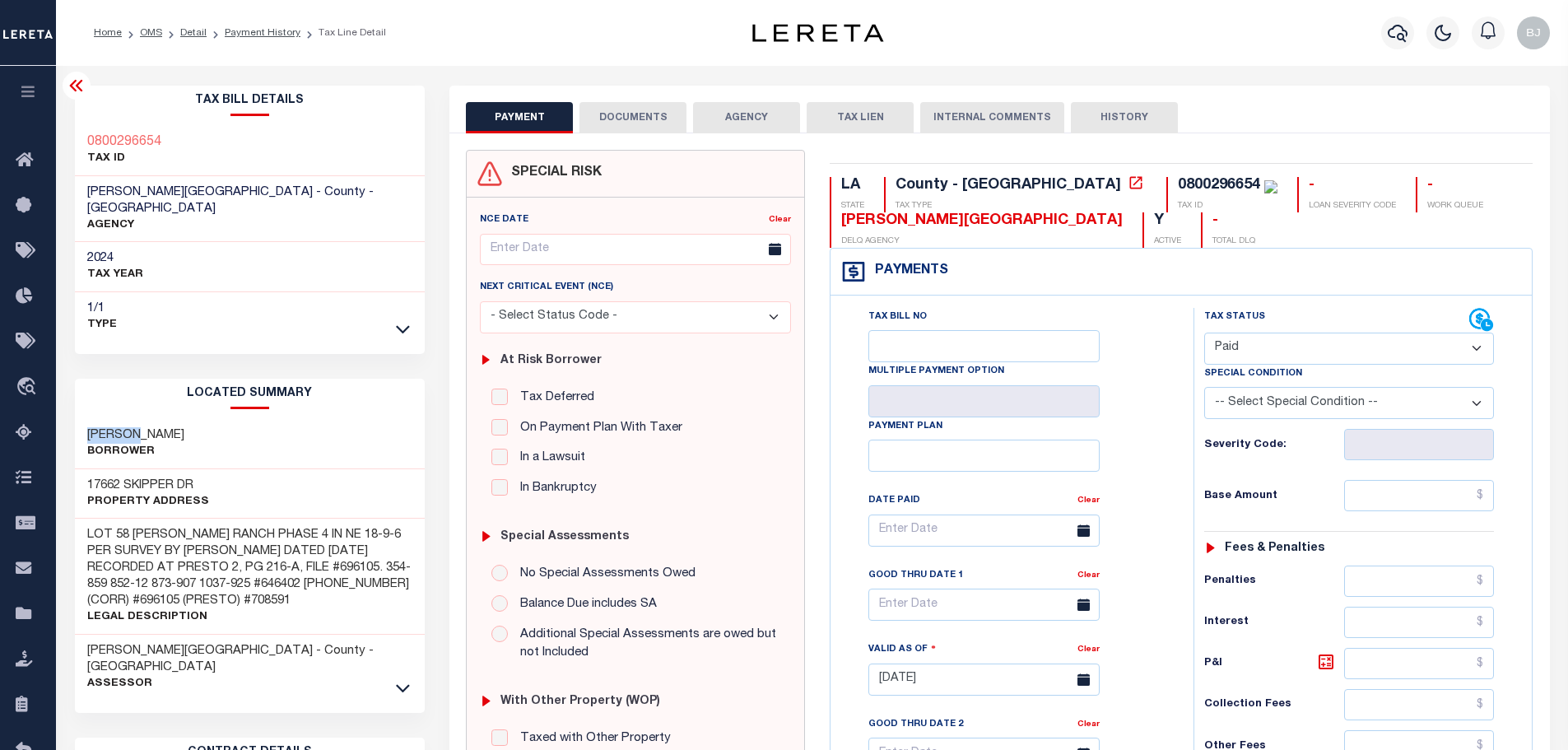
type input "[DATE]"
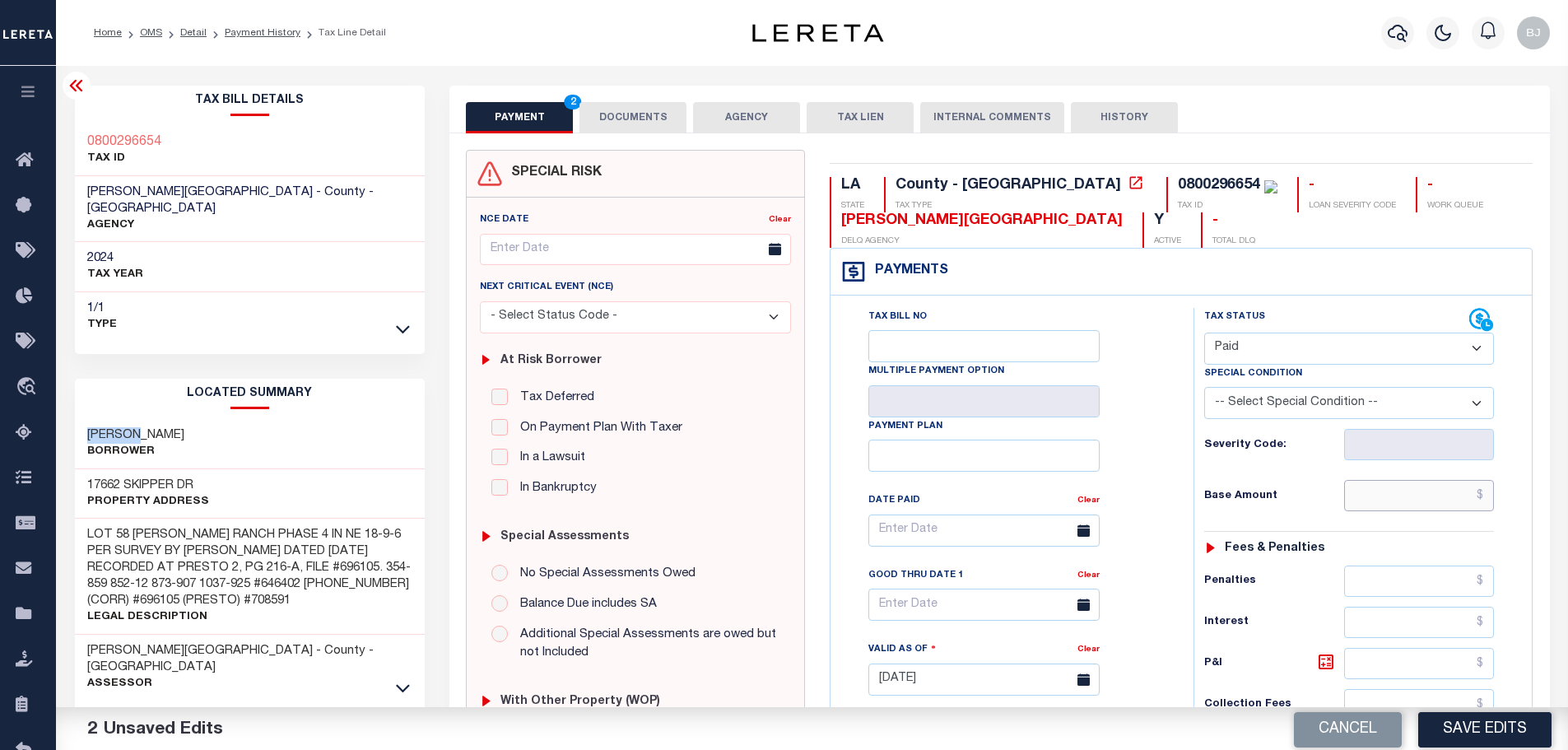
click at [1402, 485] on input "text" at bounding box center [1419, 495] width 150 height 31
paste input "355.76"
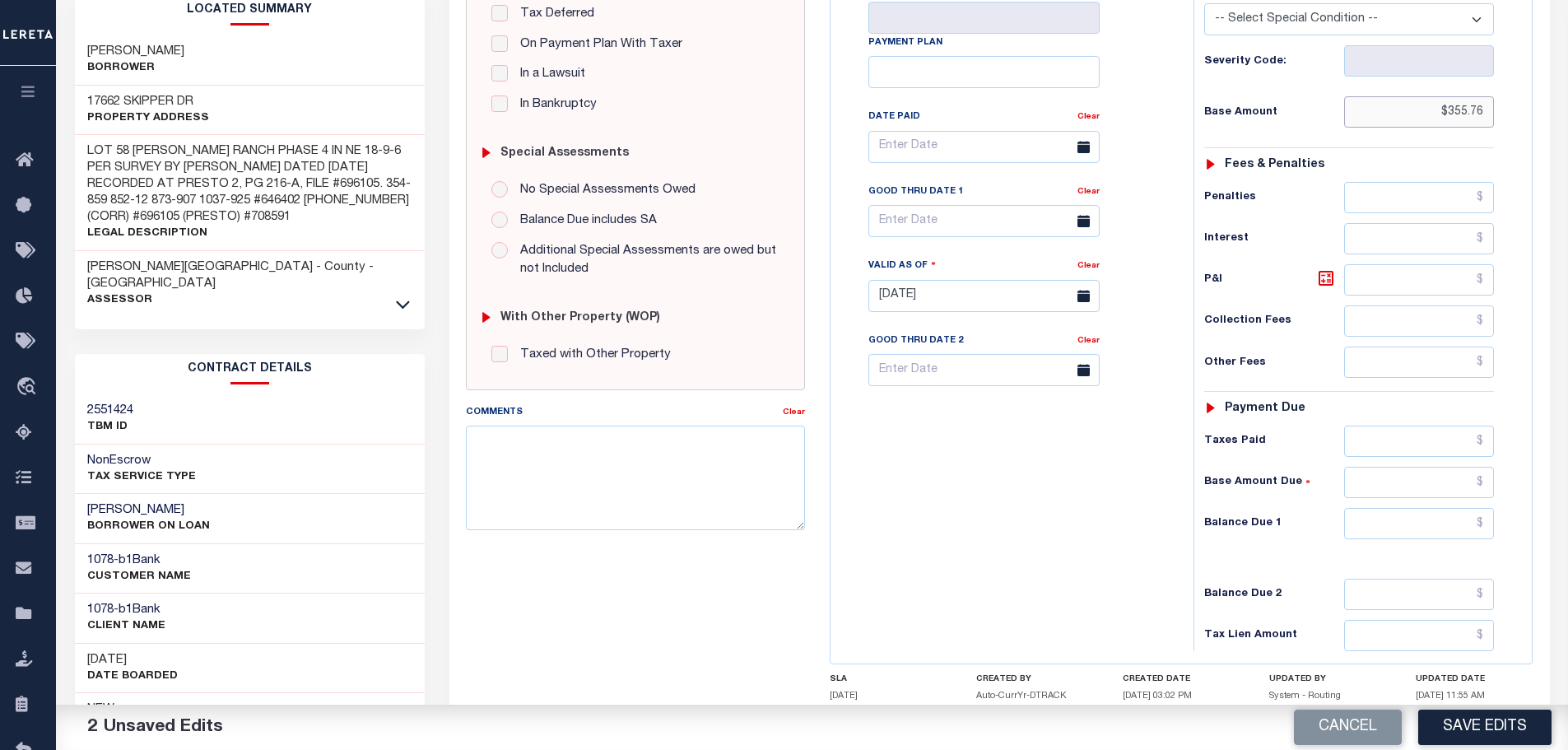
scroll to position [412, 0]
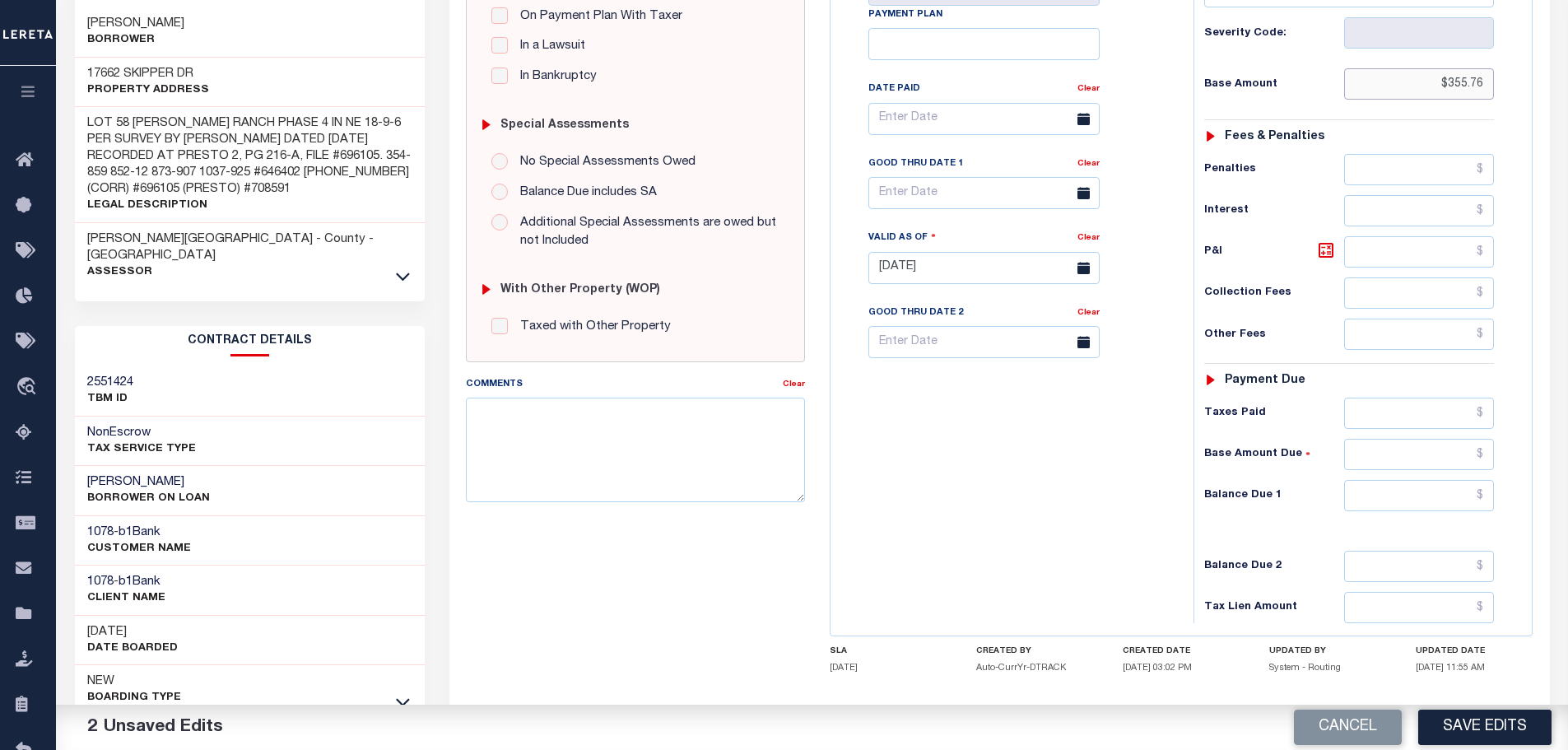
type input "$355.76"
click at [1411, 402] on input "text" at bounding box center [1419, 413] width 150 height 31
paste input "355.76"
type input "$355.76"
click at [1452, 489] on input "text" at bounding box center [1419, 495] width 150 height 31
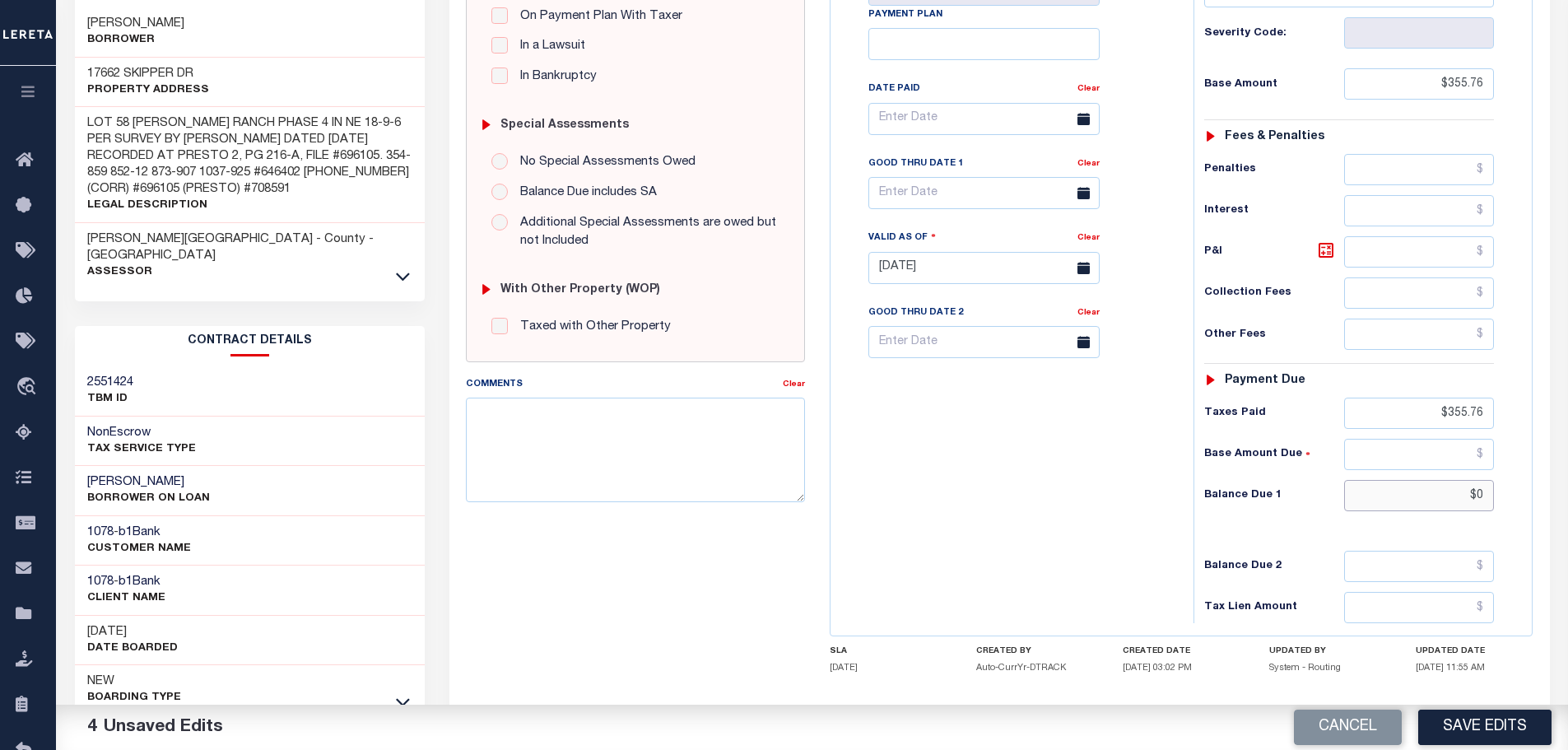
scroll to position [0, 0]
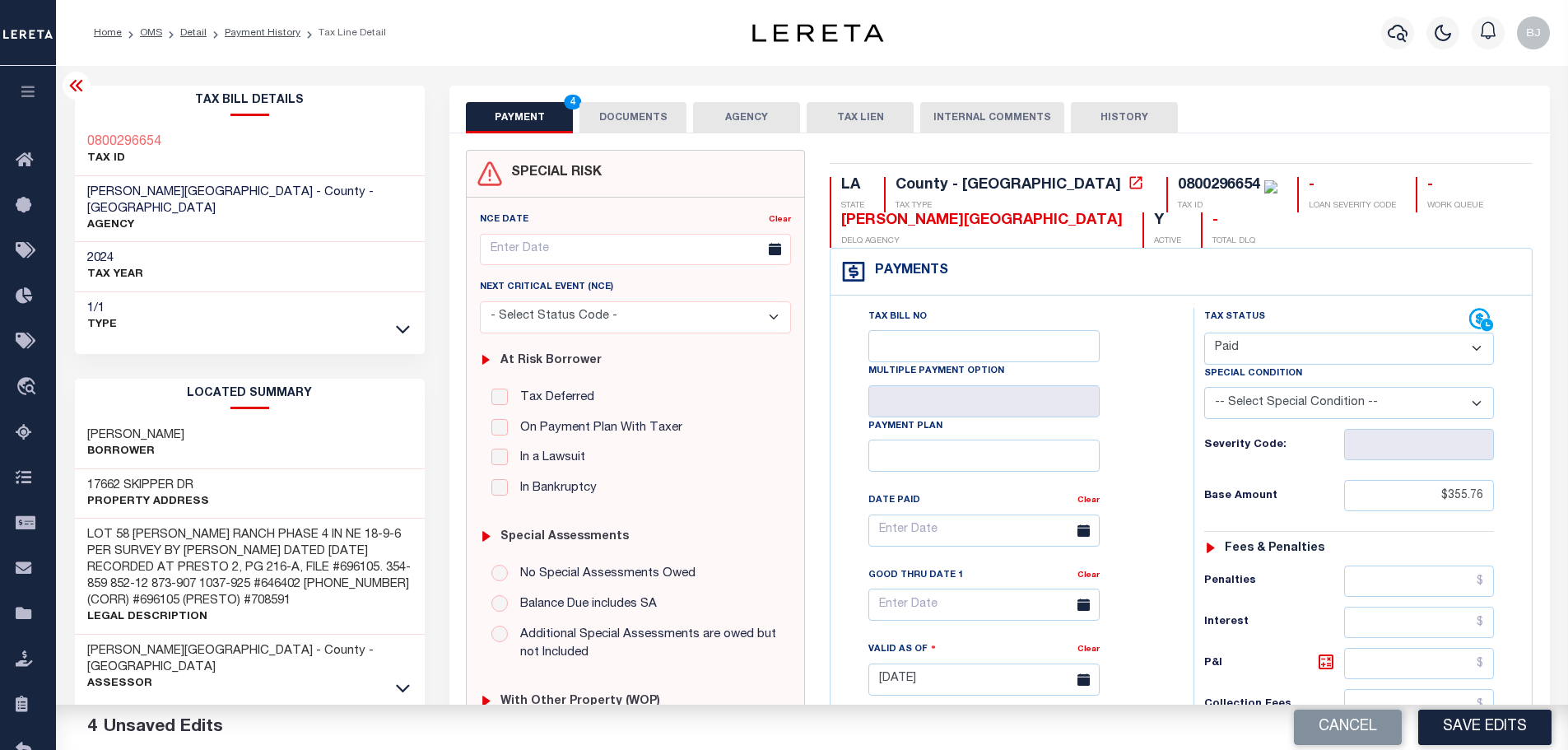
type input "$0.00"
click at [634, 119] on button "DOCUMENTS" at bounding box center [632, 118] width 107 height 31
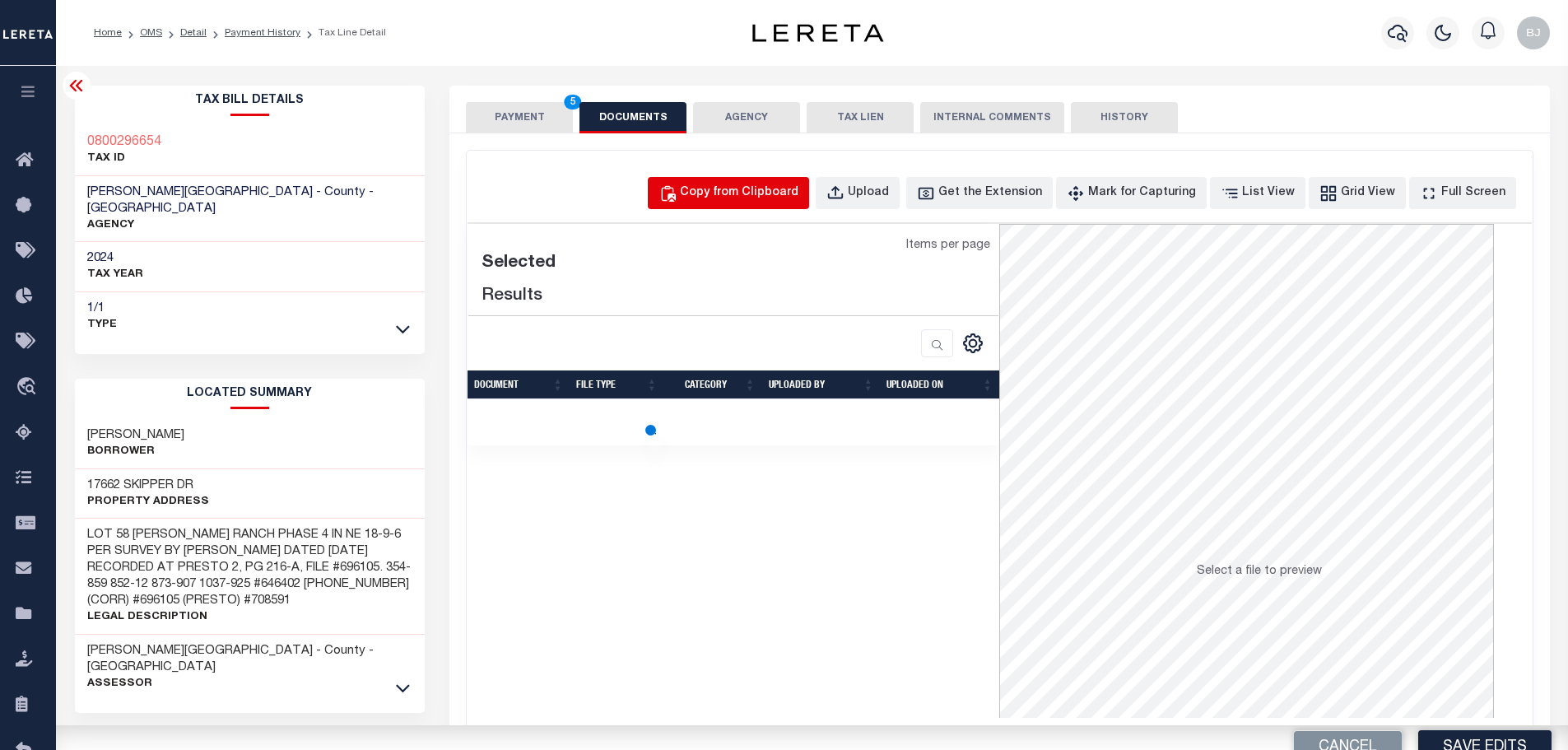
click at [756, 180] on button "Copy from Clipboard" at bounding box center [728, 193] width 161 height 32
select select "POP"
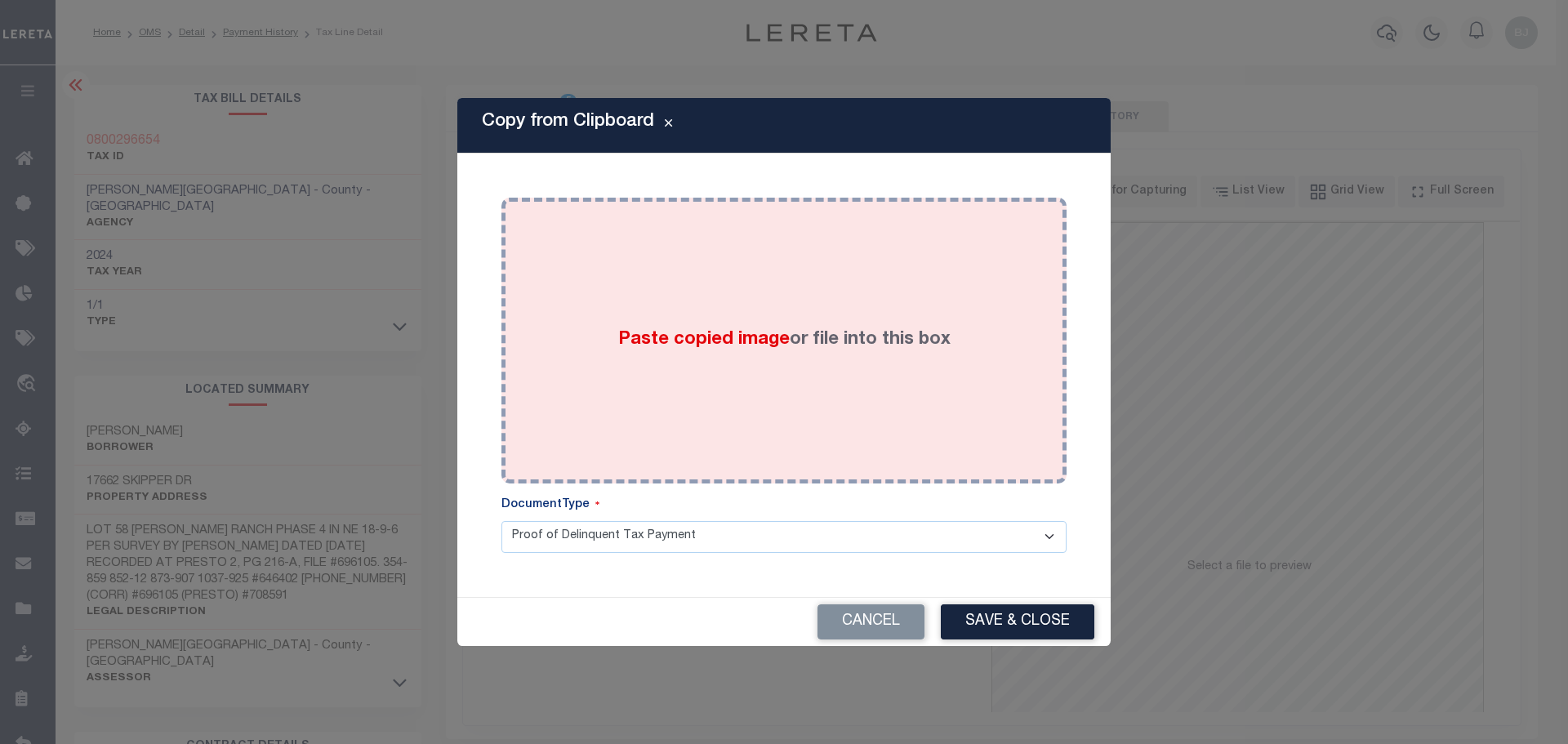
drag, startPoint x: 797, startPoint y: 233, endPoint x: 843, endPoint y: 378, distance: 152.1
click at [802, 261] on div "Paste copied image or file into this box" at bounding box center [784, 340] width 541 height 261
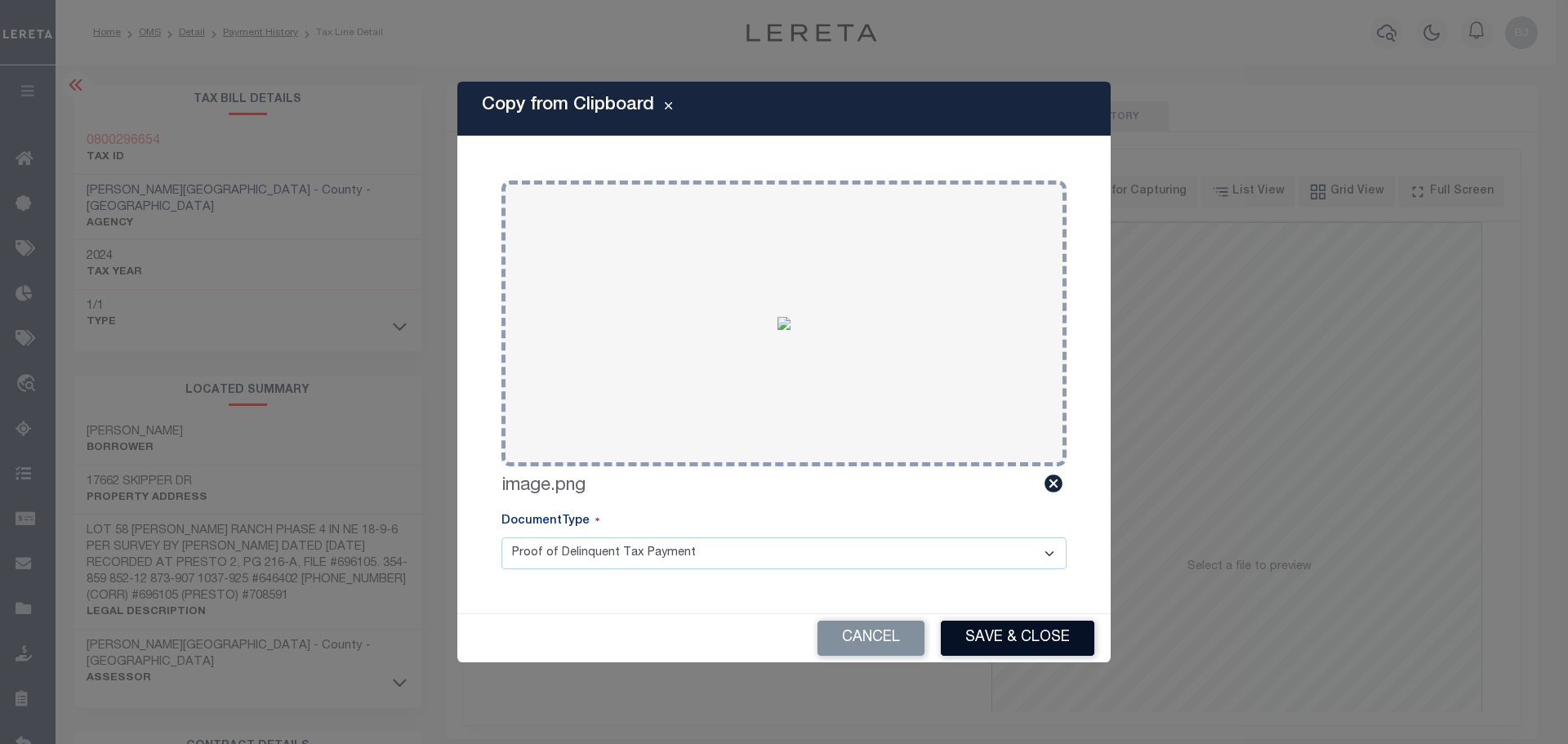
click at [995, 630] on button "Save & Close" at bounding box center [1017, 638] width 153 height 35
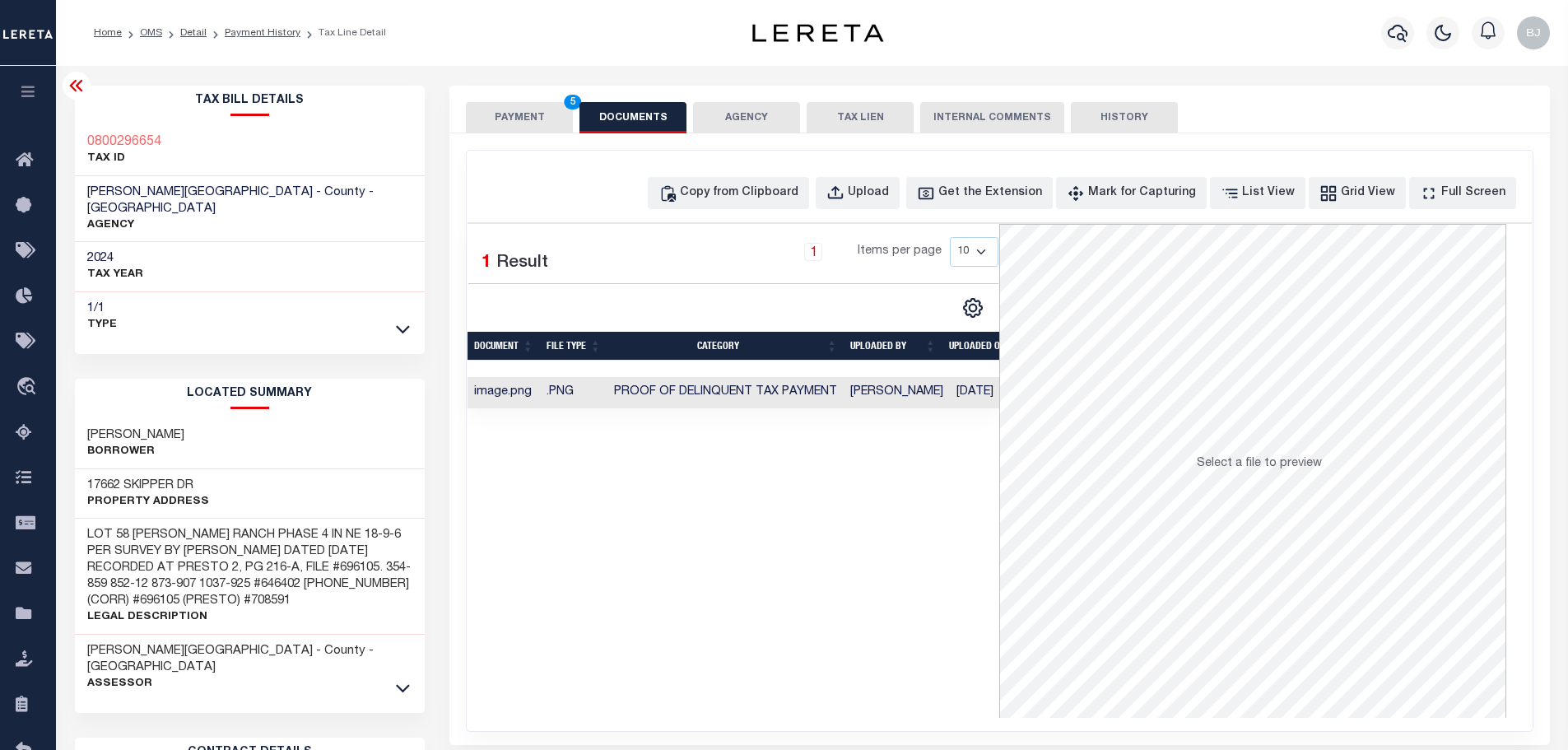
click at [430, 42] on div "Home OMS Detail Payment History Tax Line Detail" at bounding box center [387, 32] width 614 height 34
click at [491, 109] on button "PAYMENT 5" at bounding box center [519, 118] width 107 height 31
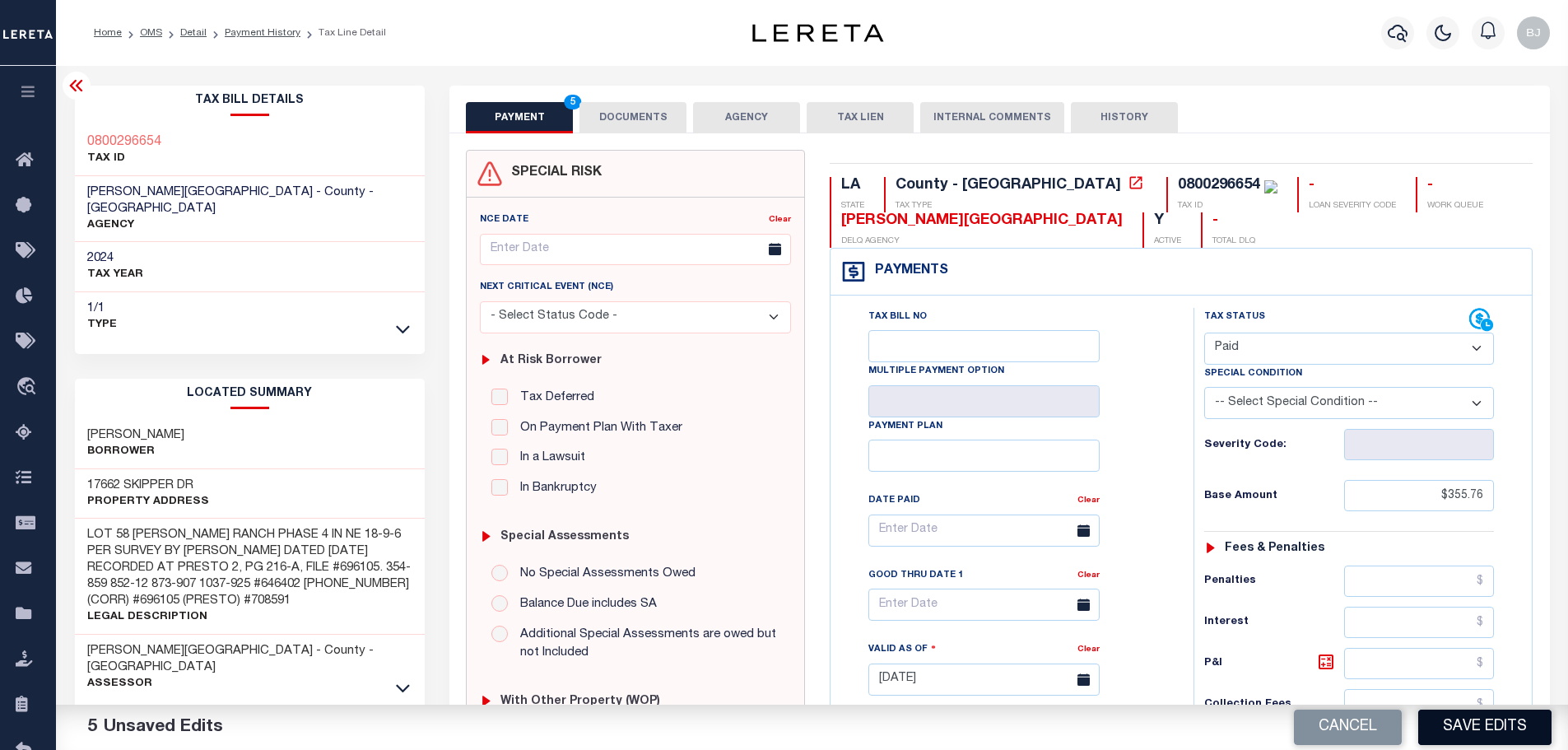
click at [1535, 730] on button "Save Edits" at bounding box center [1485, 727] width 134 height 35
checkbox input "false"
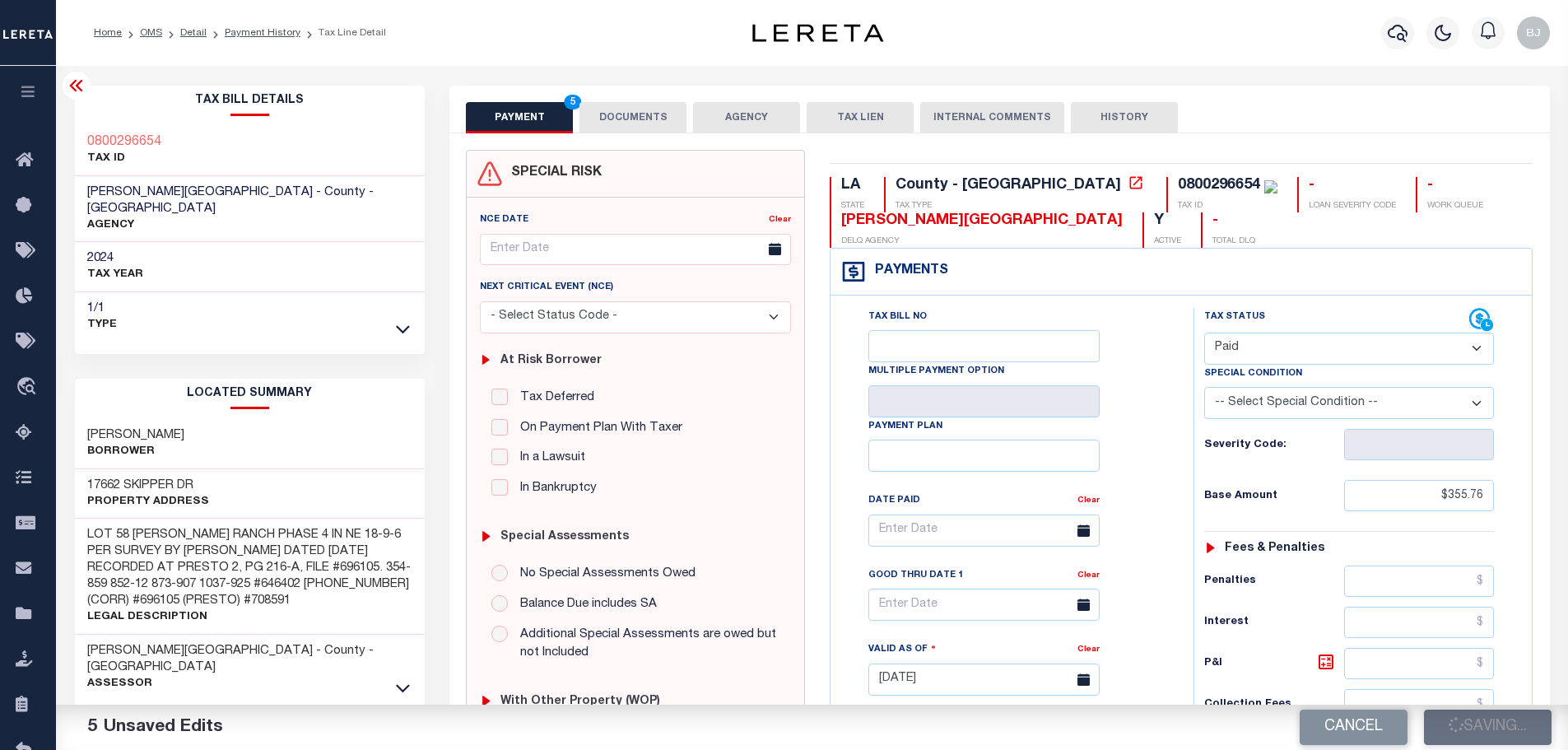
type input "$355.76"
type input "$0"
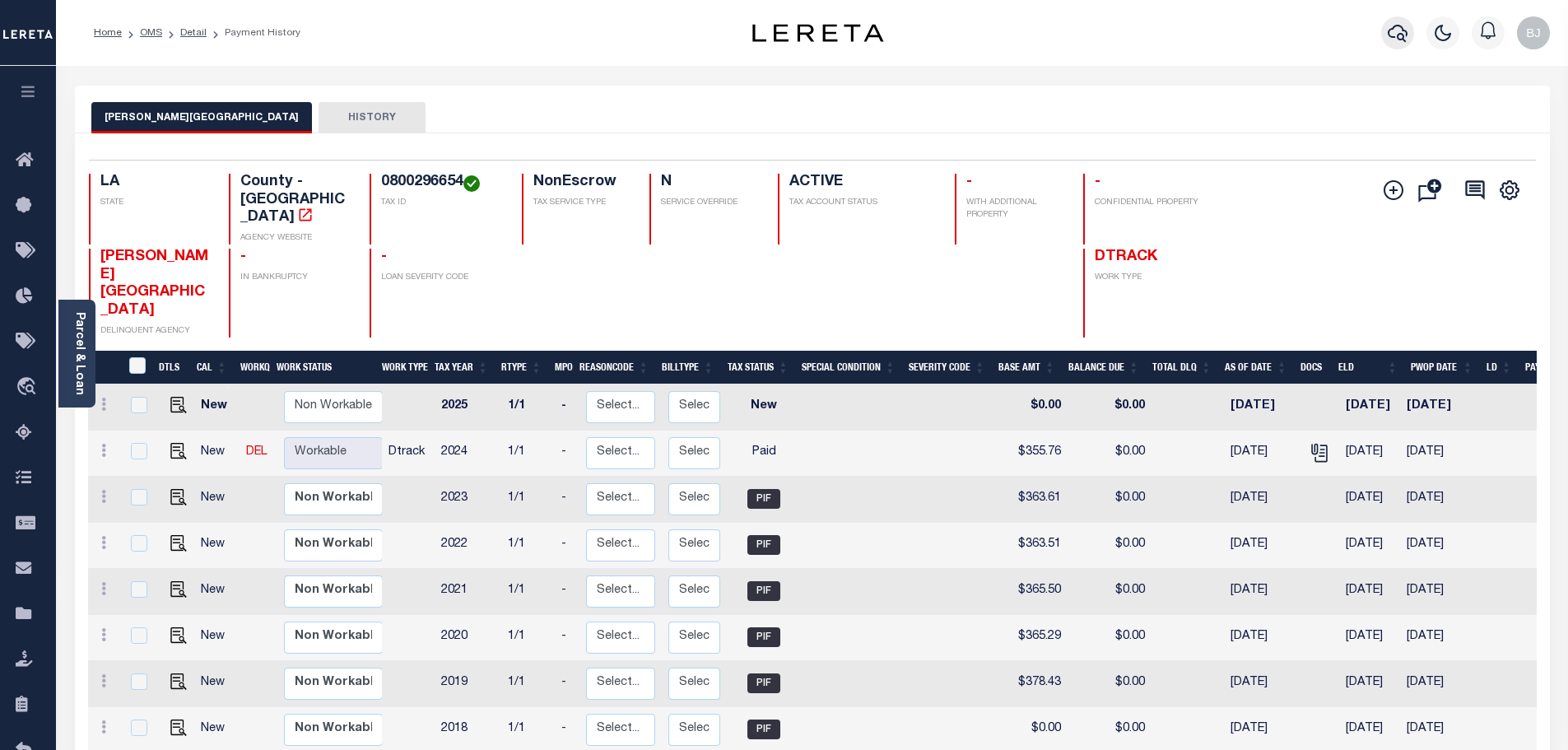
click at [1398, 32] on icon "button" at bounding box center [1398, 32] width 20 height 20
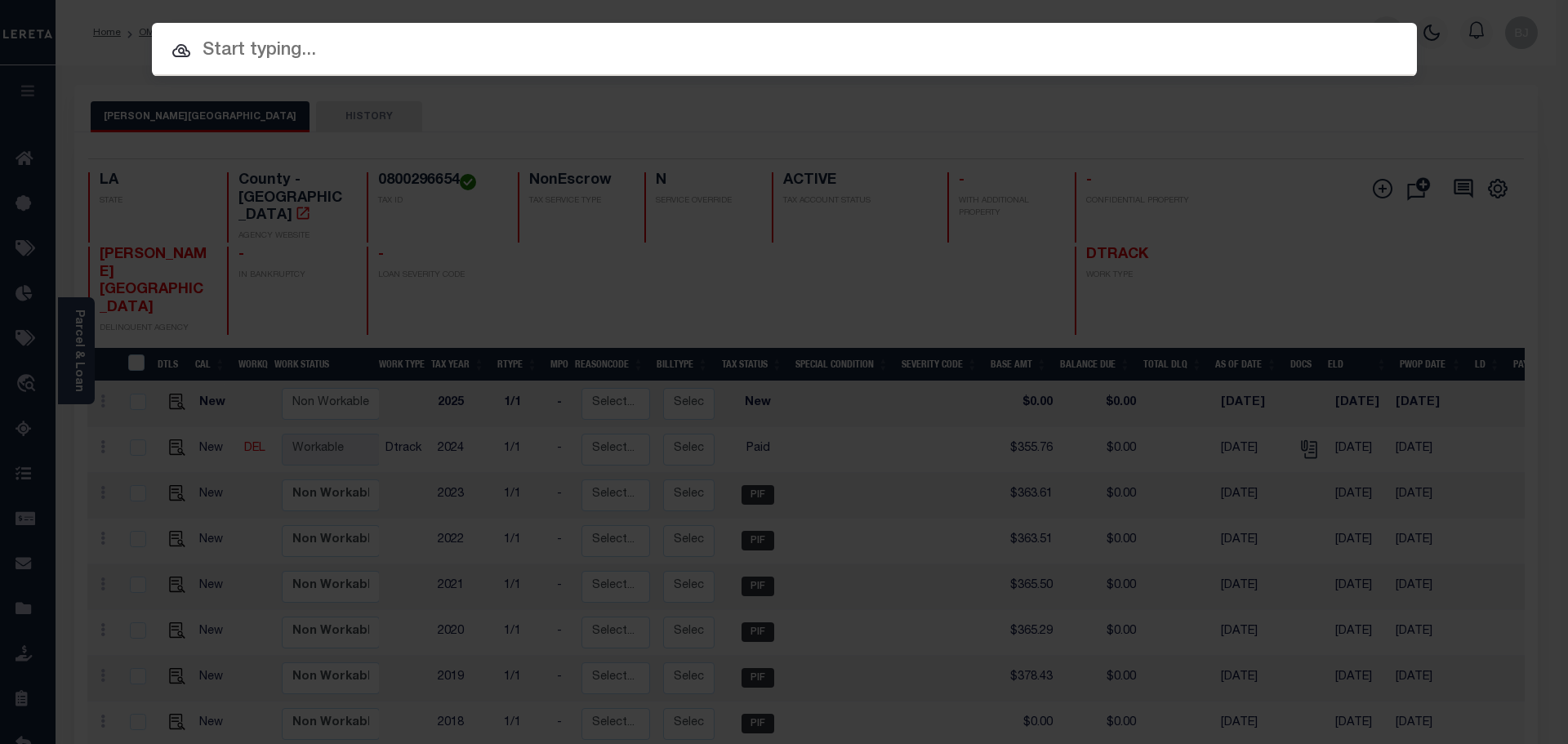
paste input "17032706"
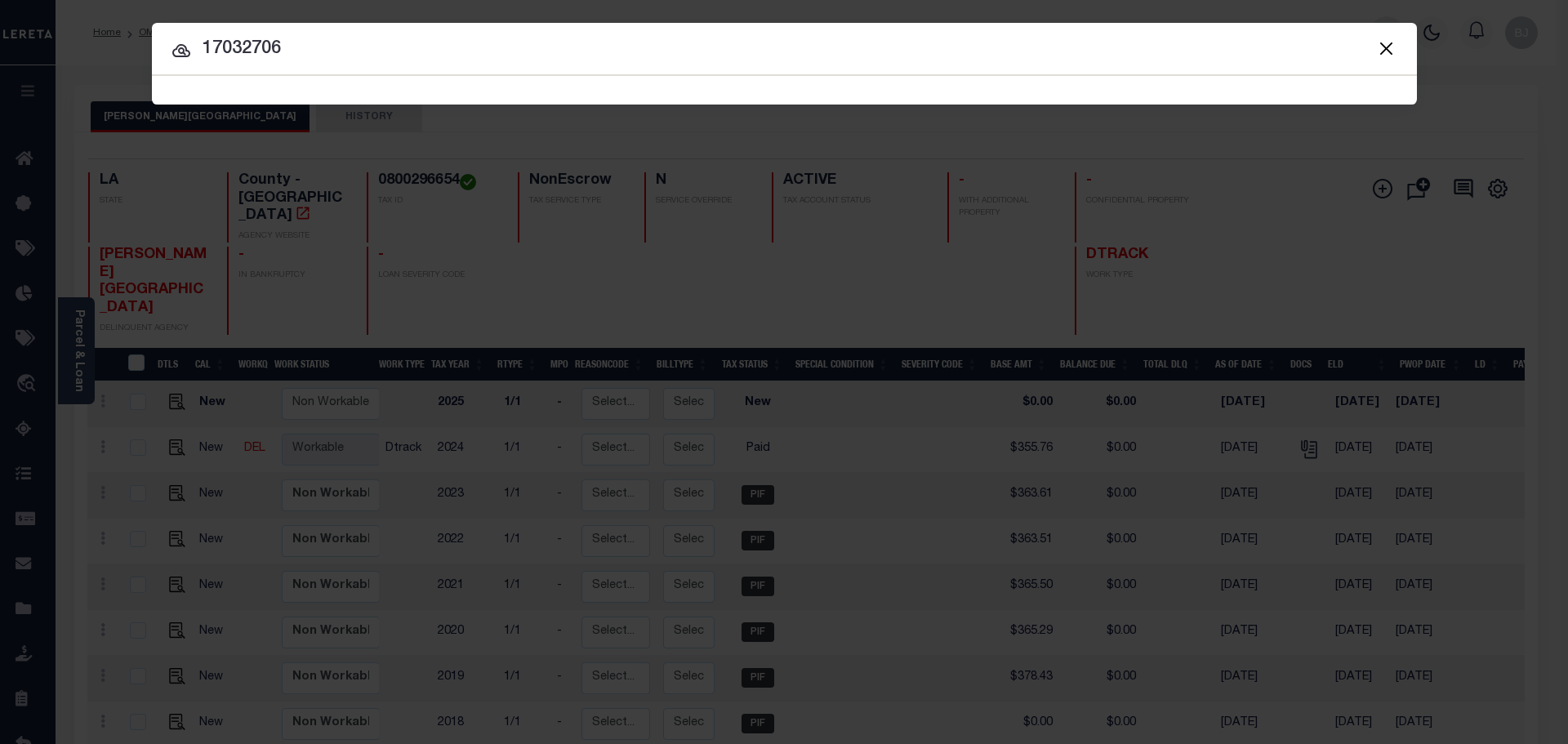
type input "17032706"
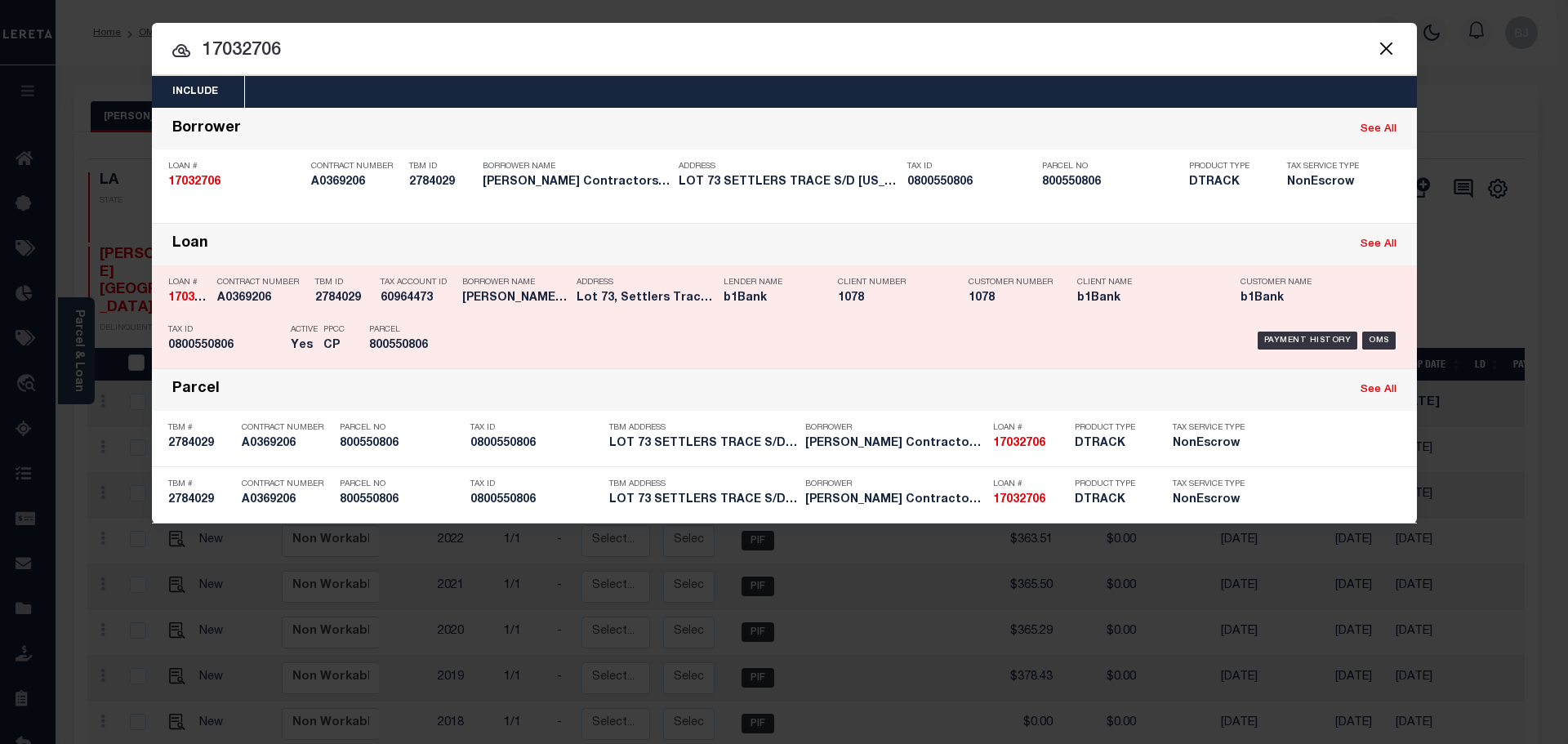
click at [440, 305] on h5 "60964473" at bounding box center [417, 298] width 73 height 14
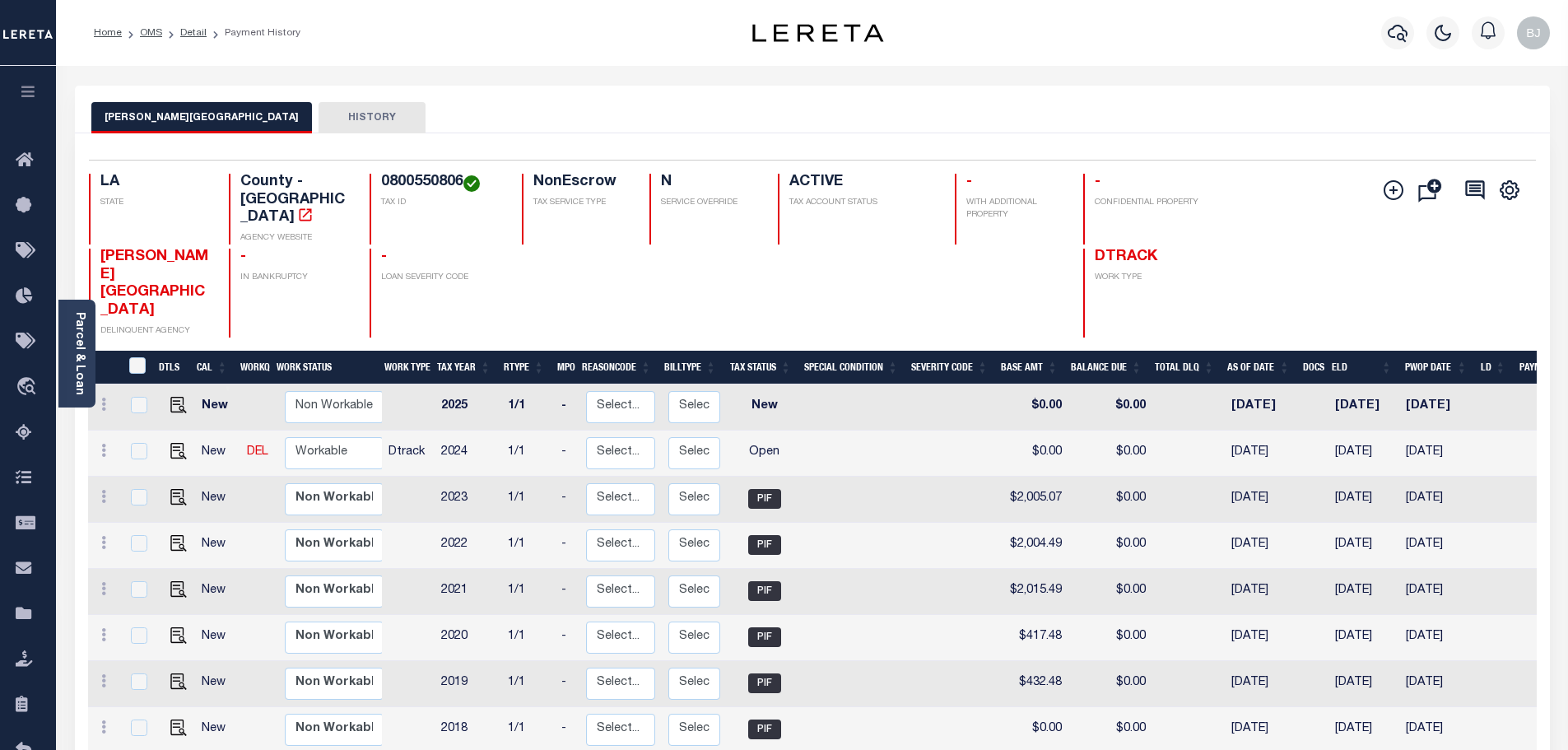
click at [411, 177] on h4 "0800550806" at bounding box center [441, 183] width 121 height 18
drag, startPoint x: 392, startPoint y: 182, endPoint x: 459, endPoint y: 181, distance: 67.0
click at [459, 181] on h4 "0800550806" at bounding box center [441, 183] width 121 height 18
copy h4 "800550806"
drag, startPoint x: 176, startPoint y: 393, endPoint x: 362, endPoint y: 368, distance: 187.7
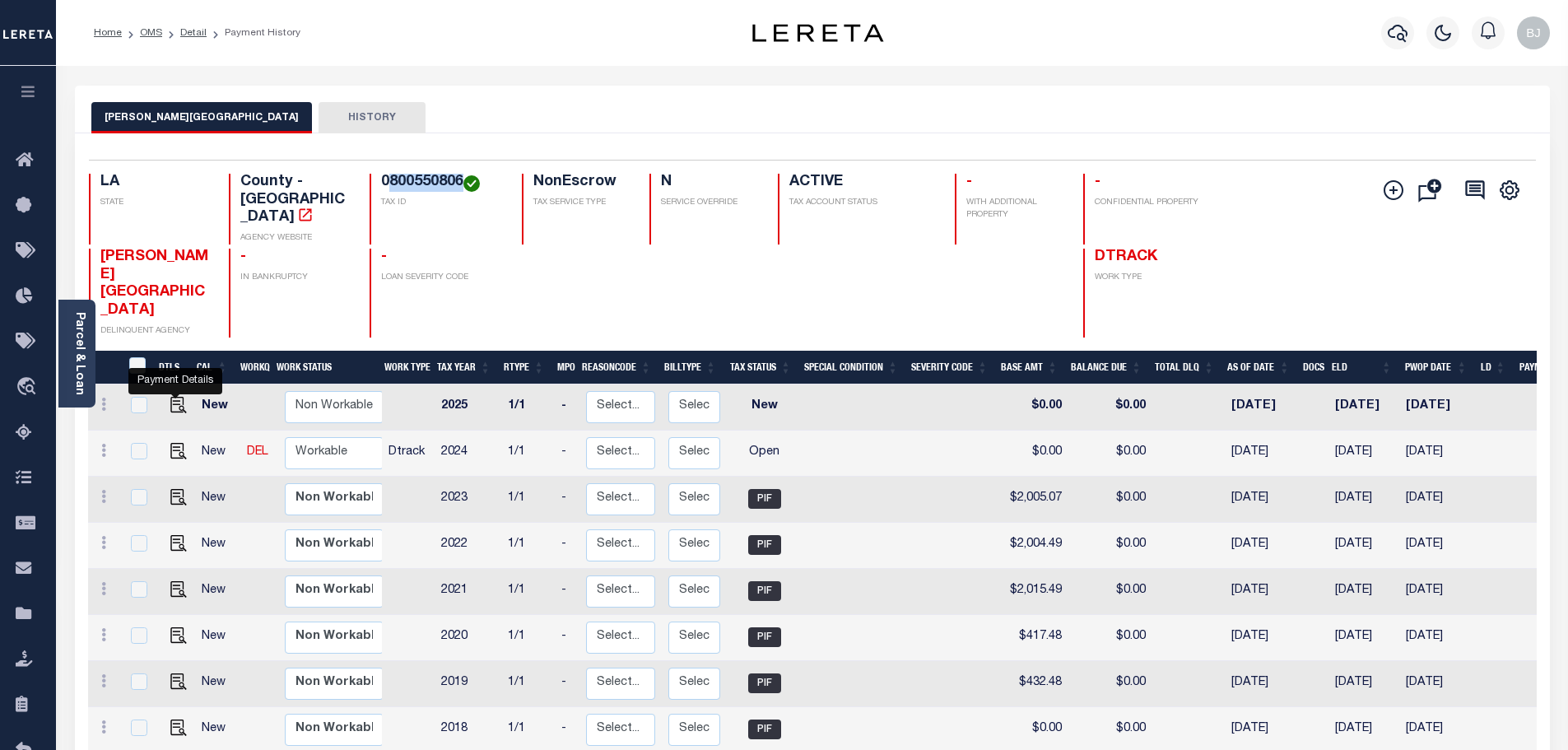
click at [176, 442] on img "" at bounding box center [178, 450] width 17 height 17
checkbox input "true"
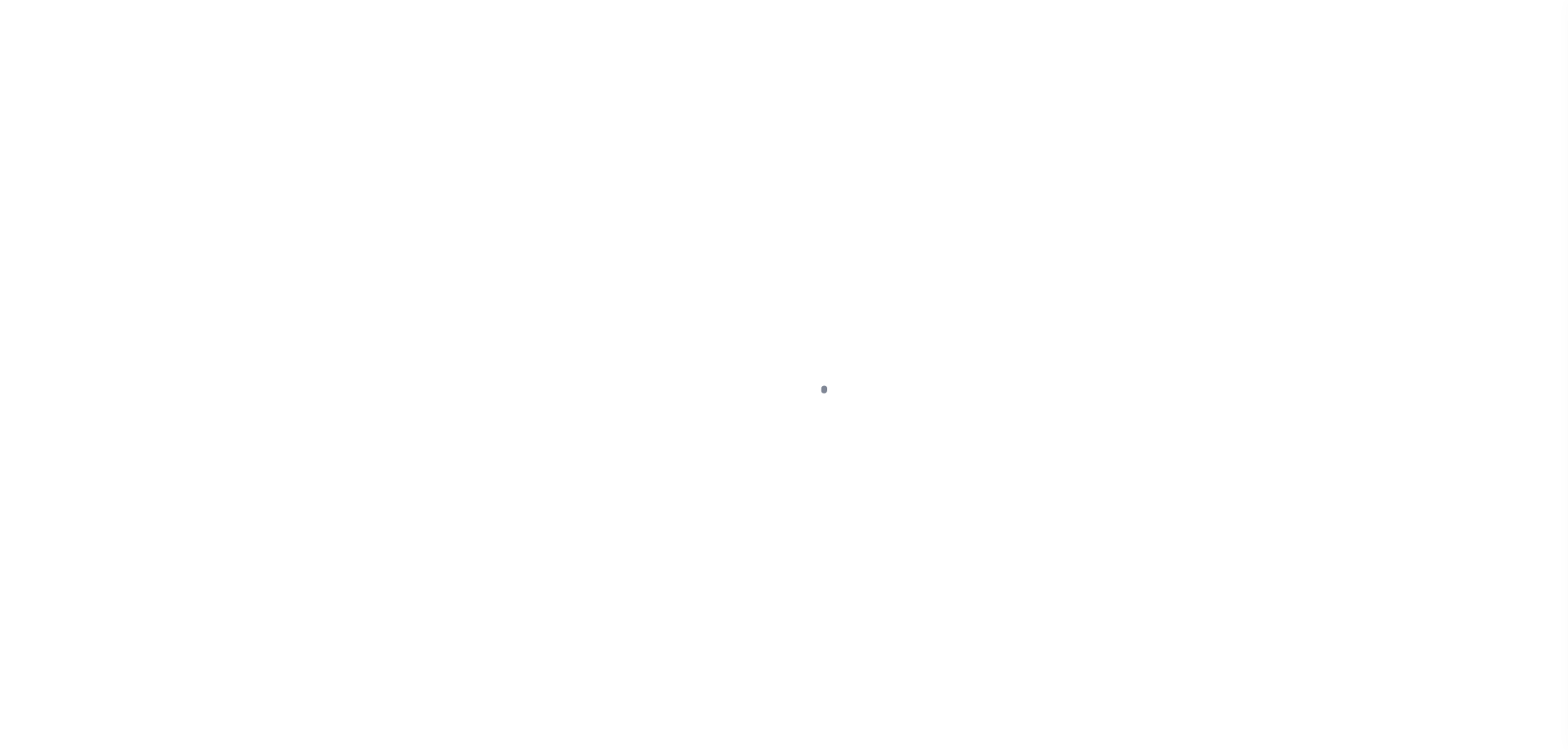
select select "OP2"
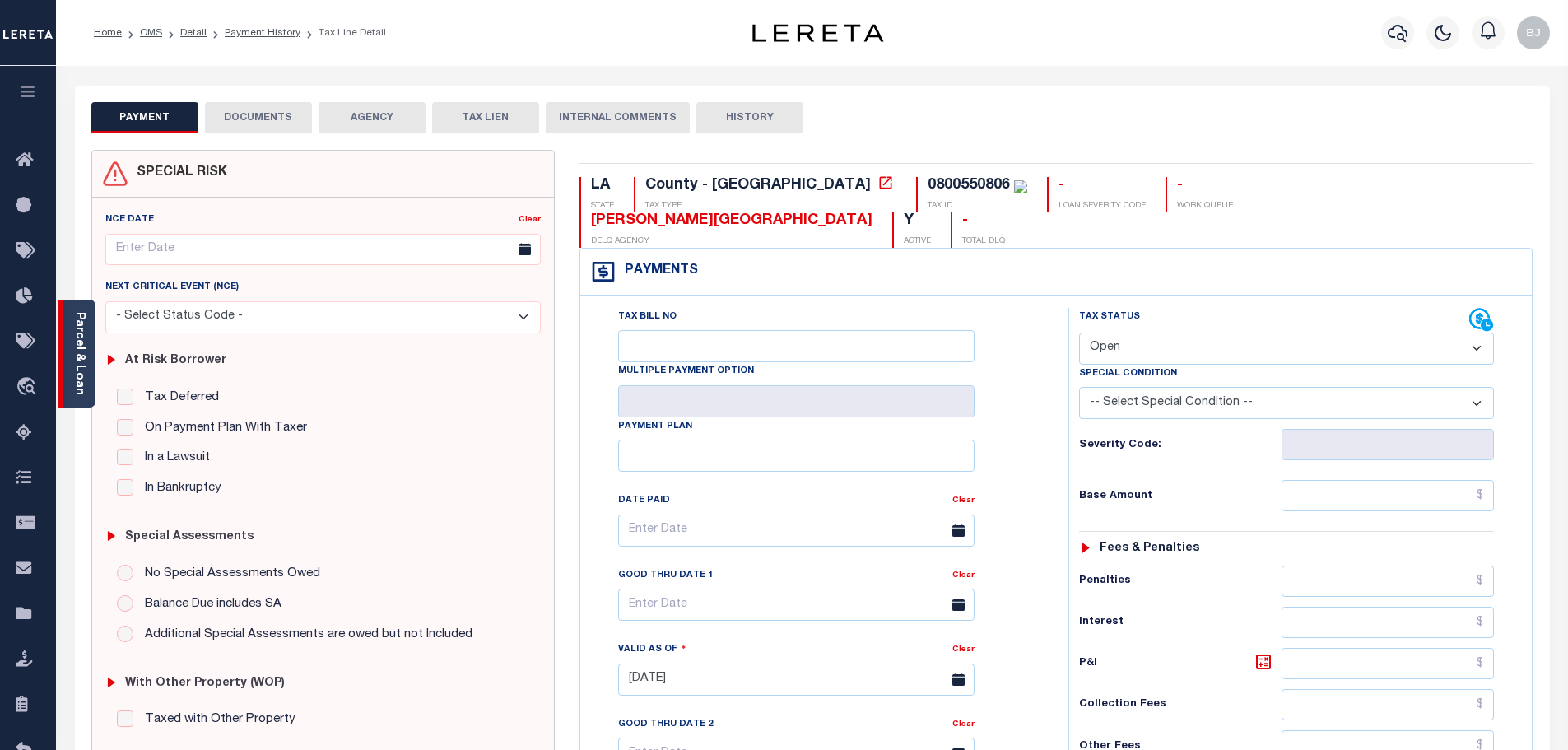
click at [83, 375] on link "Parcel & Loan" at bounding box center [80, 353] width 12 height 84
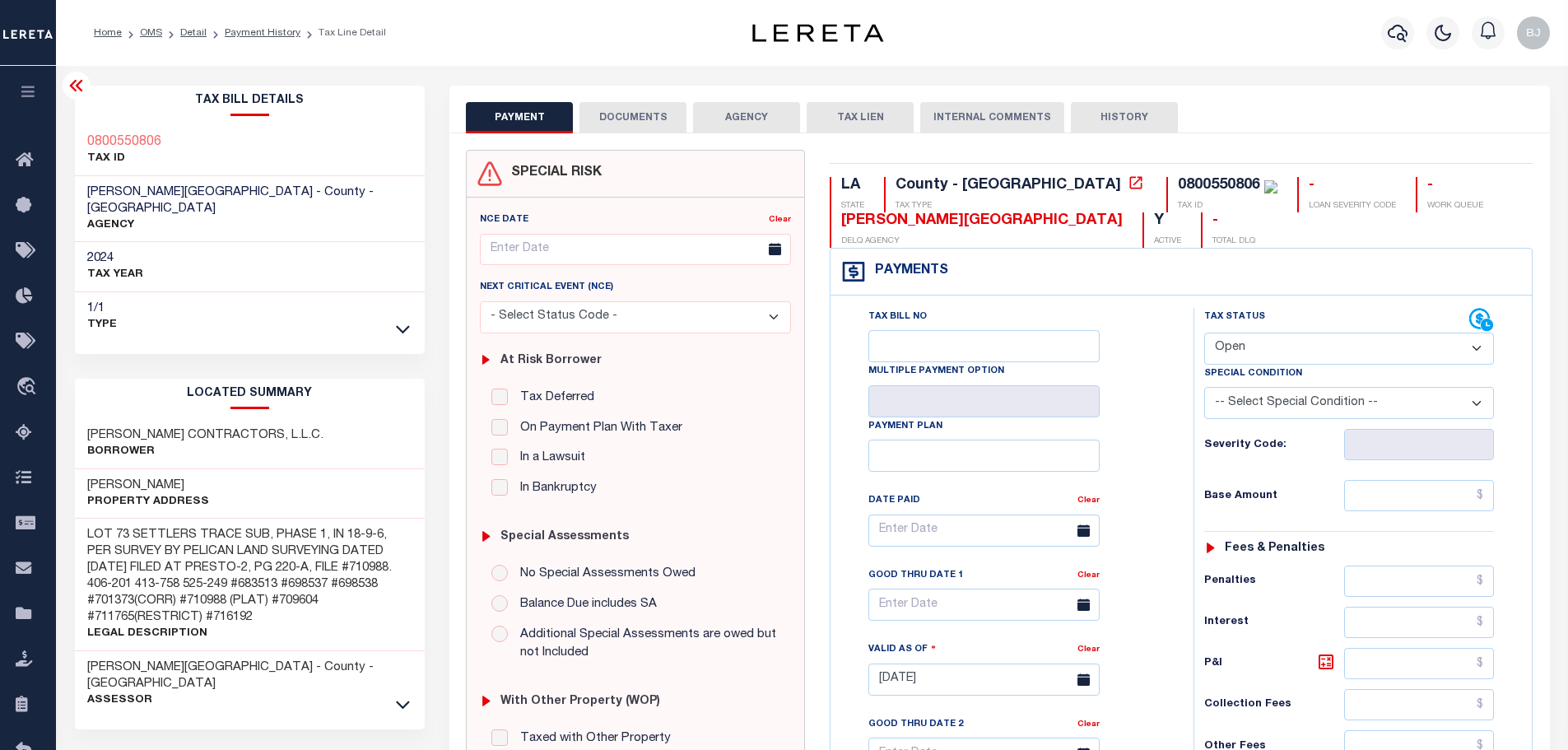
click at [105, 428] on h3 "[PERSON_NAME] CONTRACTORS, L.L.C." at bounding box center [205, 435] width 236 height 17
copy h3 "BLALOCK"
click at [190, 428] on h3 "BLALOCK CONTRACTORS, L.L.C." at bounding box center [205, 435] width 236 height 17
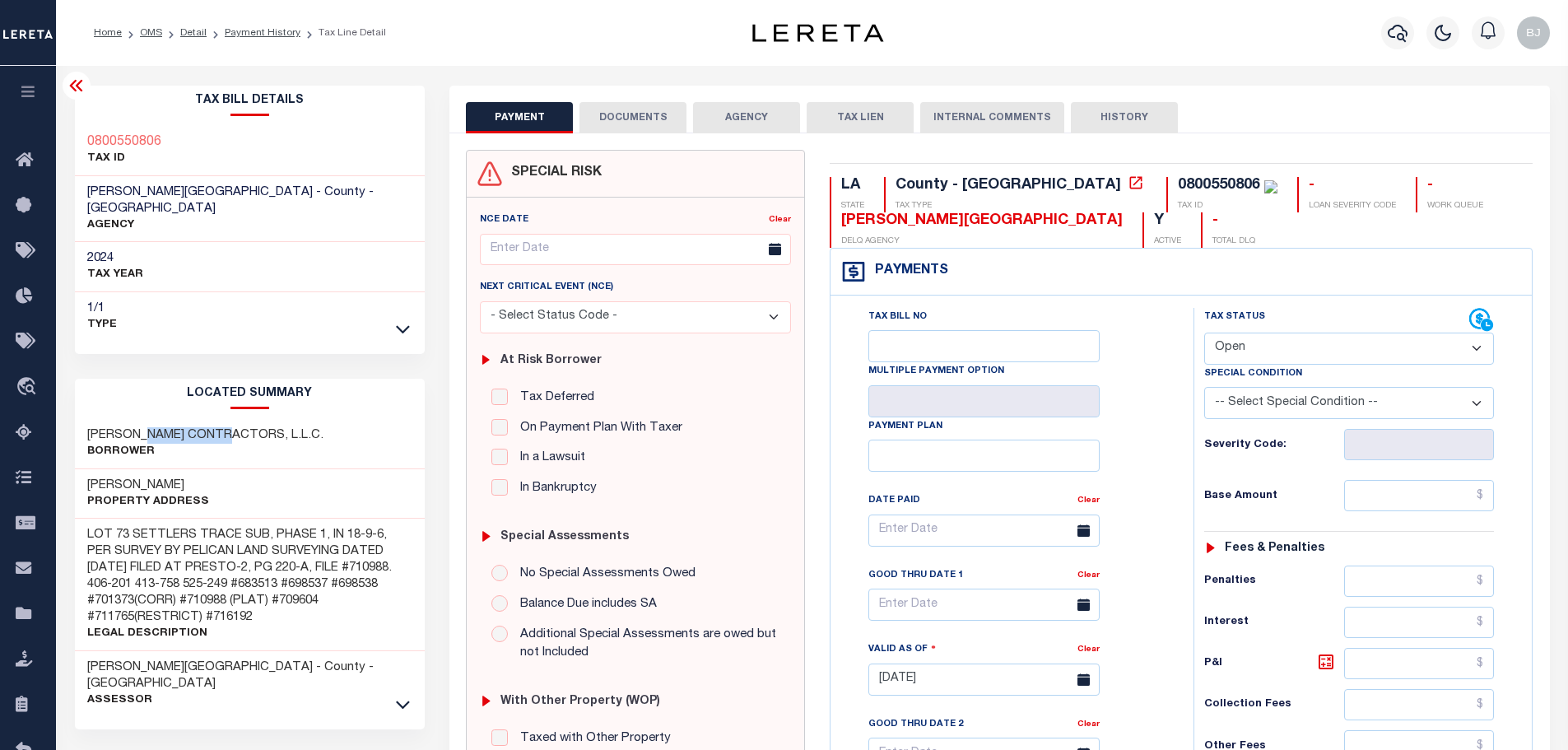
copy h3 "CONTRACTORS"
click at [1382, 503] on input "text" at bounding box center [1419, 495] width 150 height 31
paste input "800550806"
type input "$800,550,806"
type input "[DATE]"
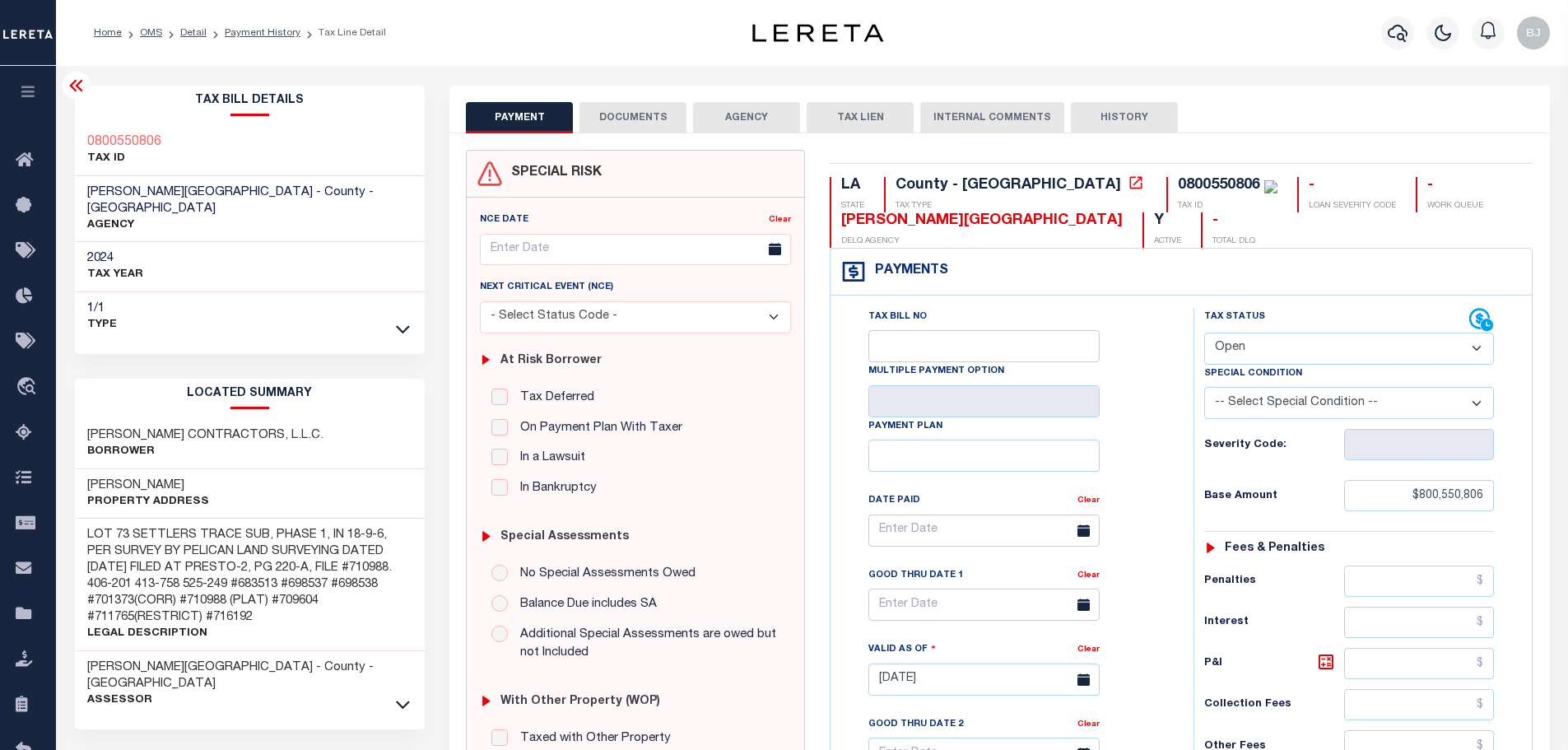
type input "$800,550,806.00"
click at [1295, 364] on select "- Select Status Code - Open Due/Unpaid Paid Incomplete No Tax Due Internal Refu…" at bounding box center [1349, 348] width 290 height 32
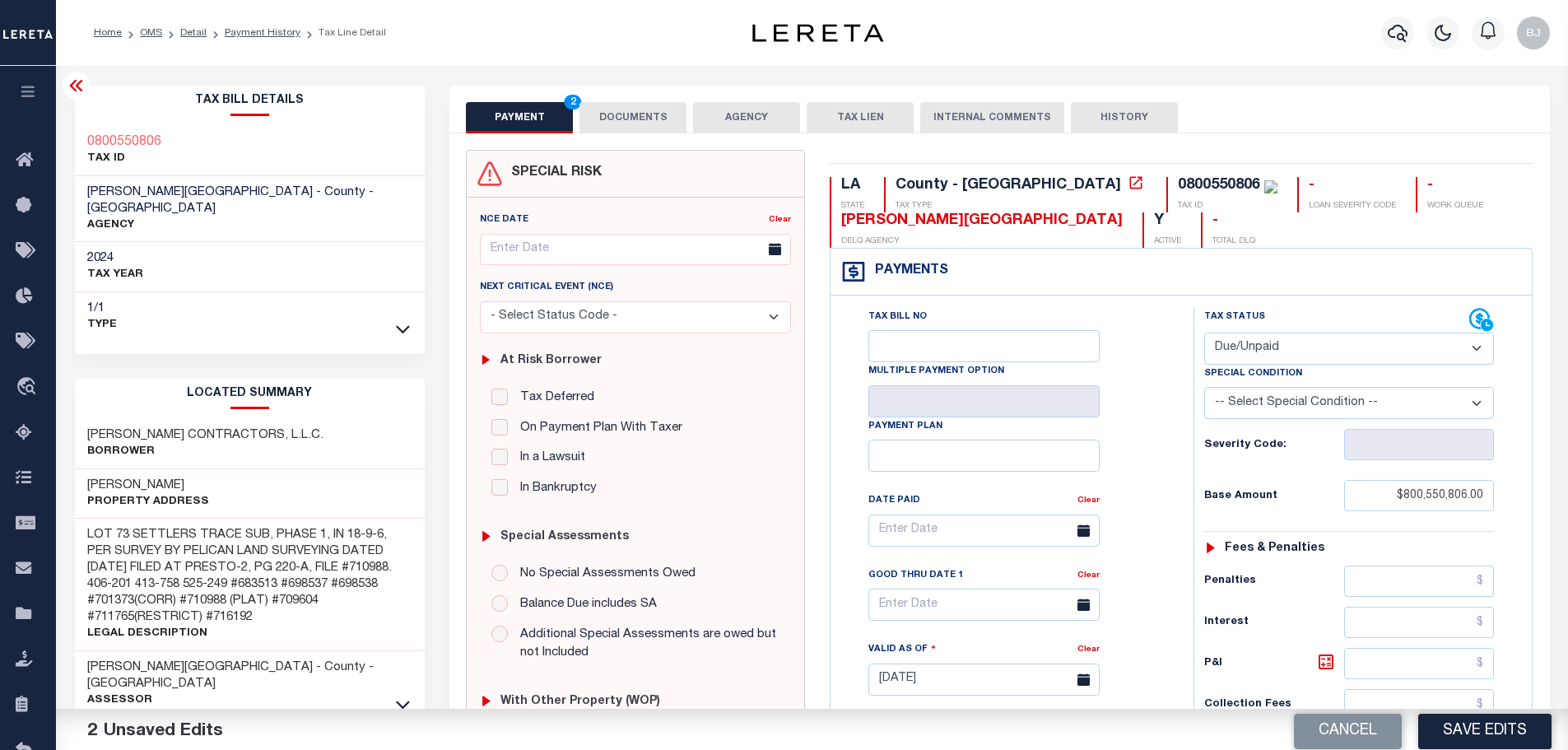
click at [1204, 333] on select "- Select Status Code - Open Due/Unpaid Paid Incomplete No Tax Due Internal Refu…" at bounding box center [1349, 348] width 290 height 32
select select "PYD"
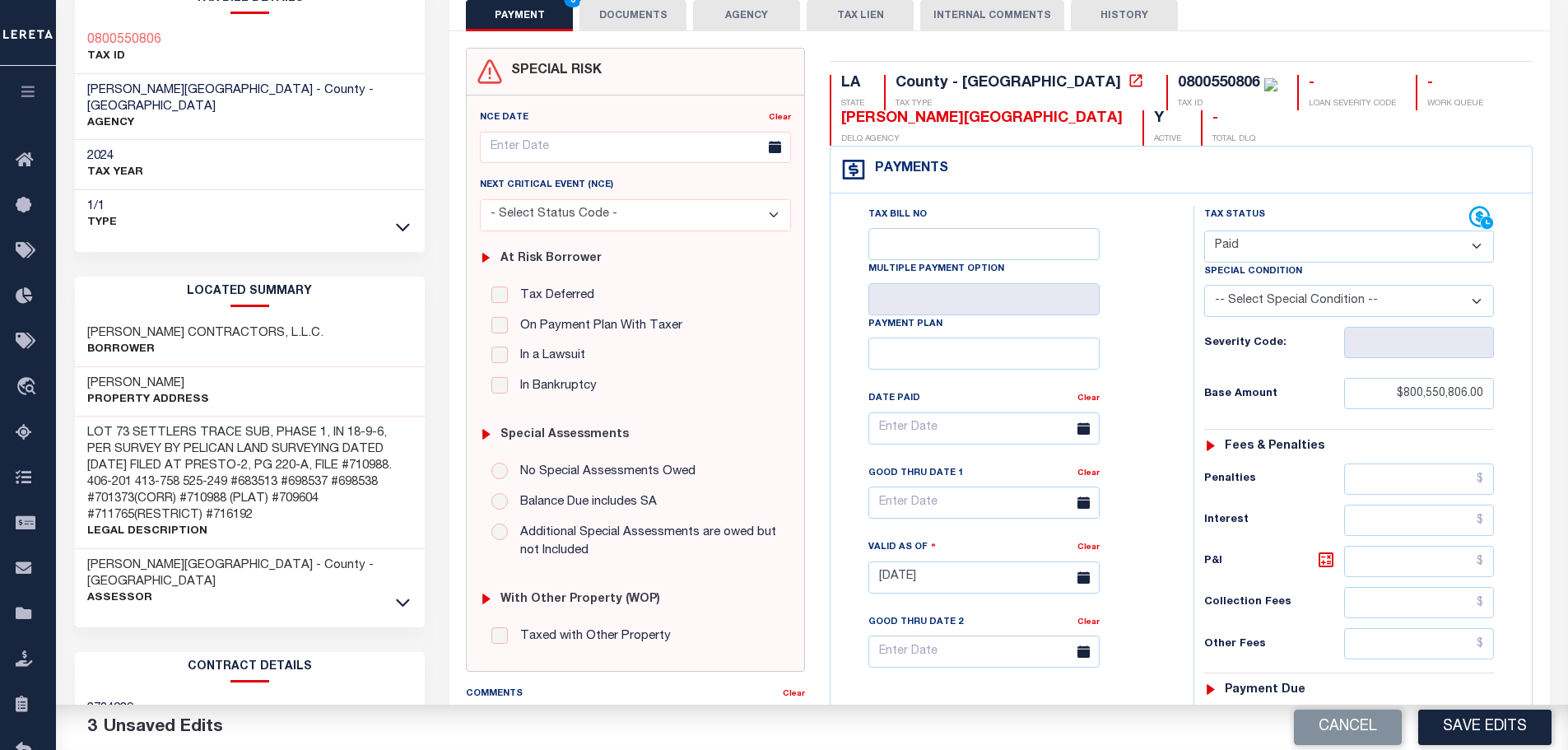
scroll to position [247, 0]
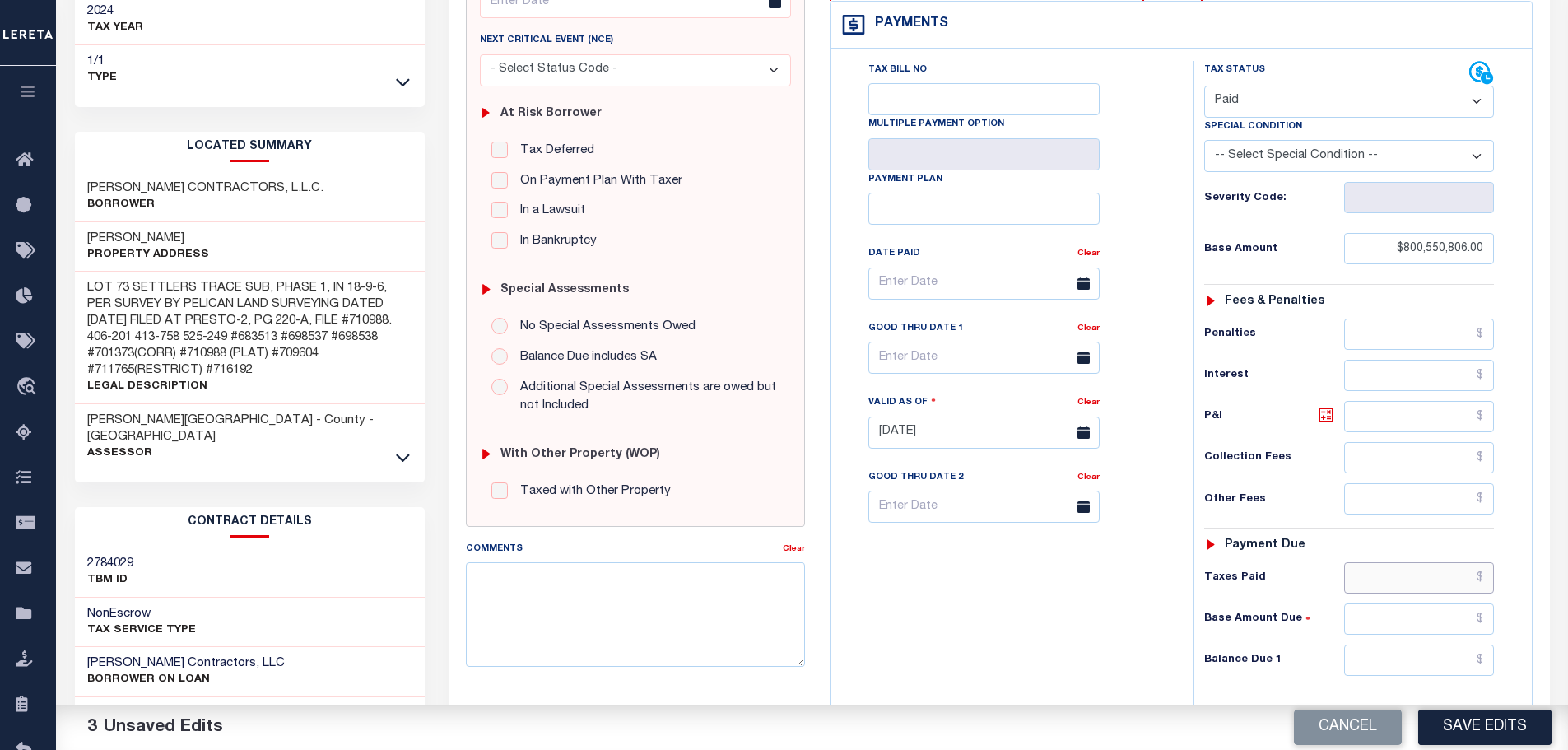
drag, startPoint x: 1432, startPoint y: 576, endPoint x: 1427, endPoint y: 605, distance: 29.4
click at [1432, 576] on input "text" at bounding box center [1419, 578] width 150 height 31
paste input "800550806"
type input "$800,550,806.00"
click at [1434, 680] on div "Tax Status Status - Select Status Code -" at bounding box center [1354, 424] width 321 height 726
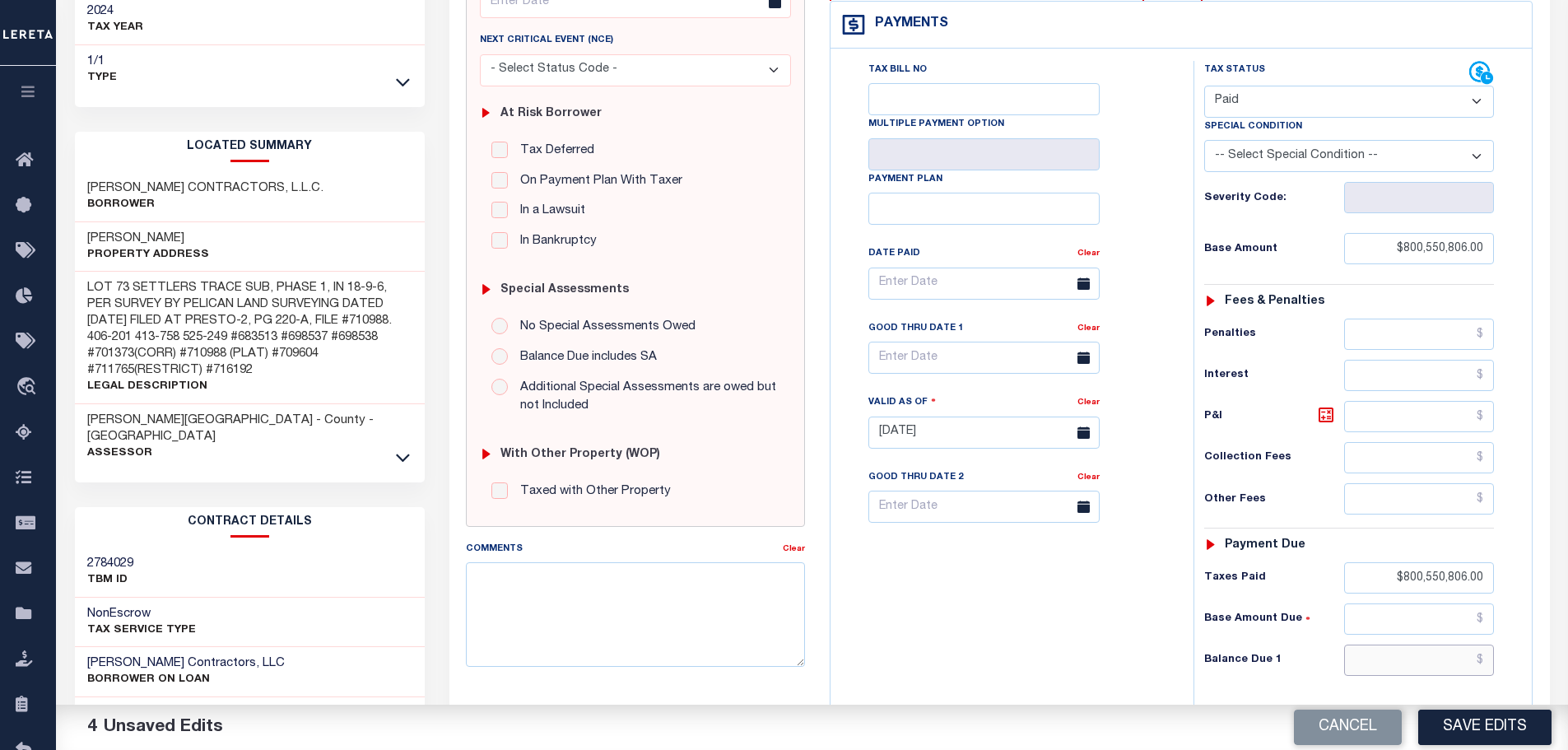
click at [1444, 652] on input "text" at bounding box center [1419, 661] width 150 height 31
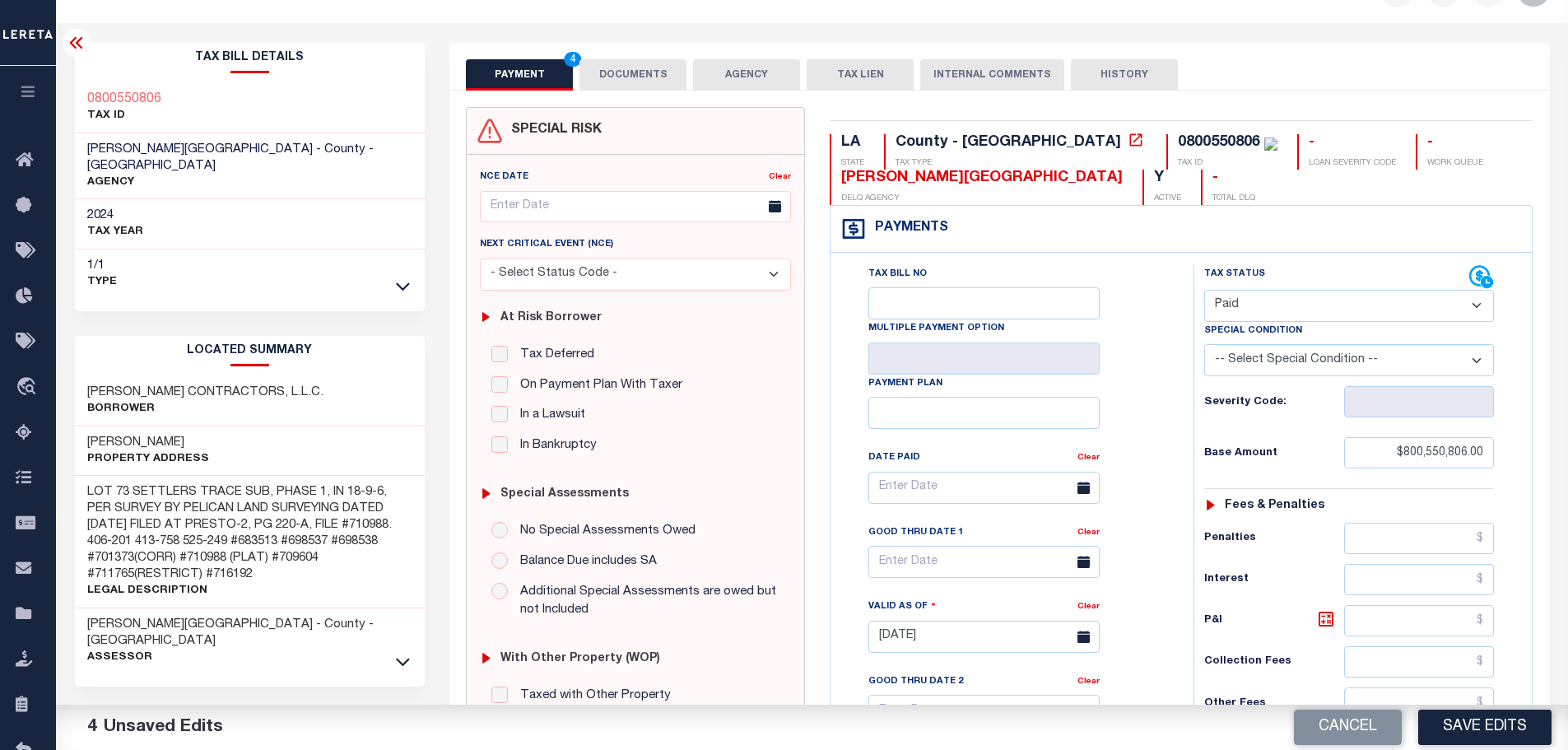
type input "$0.00"
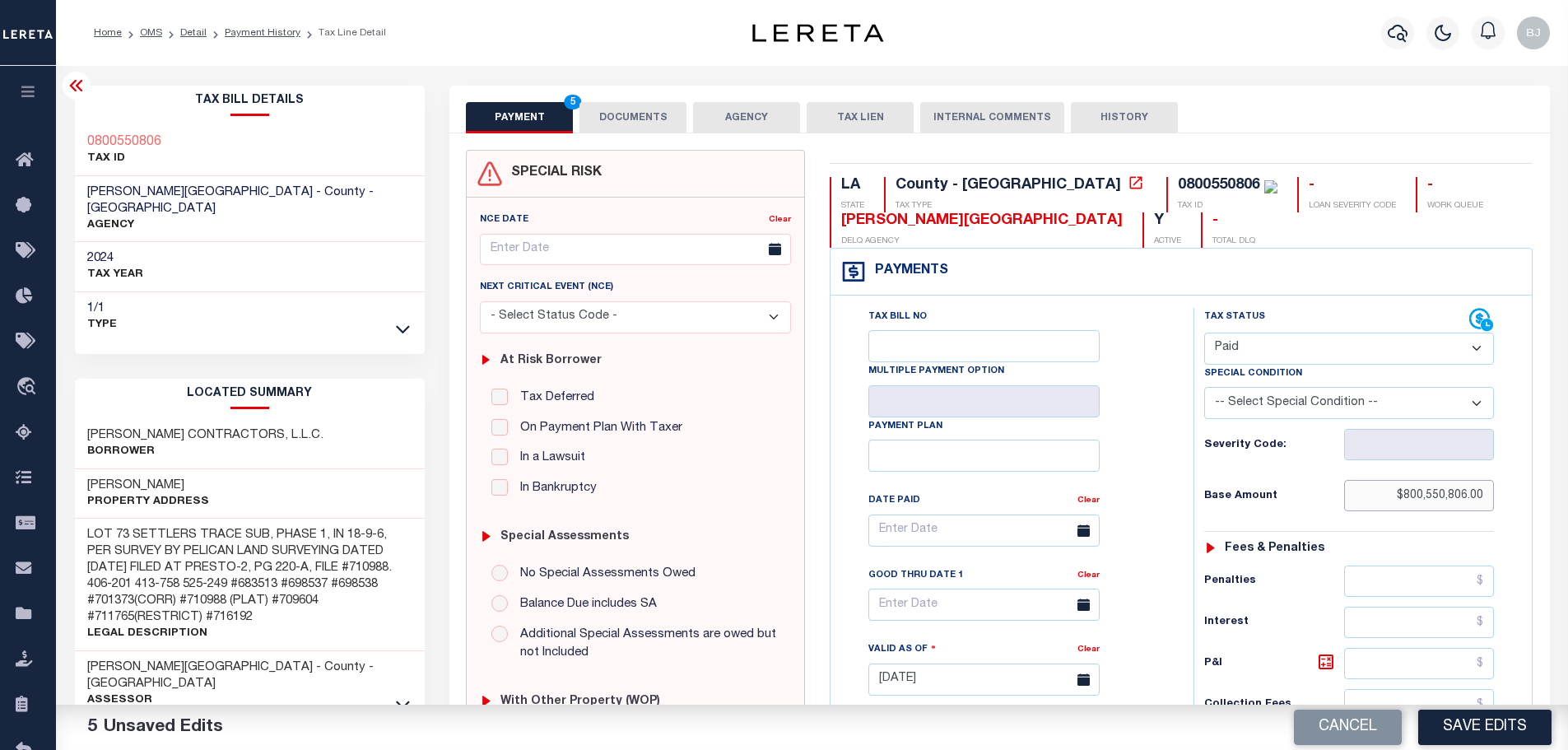
drag, startPoint x: 1380, startPoint y: 497, endPoint x: 1704, endPoint y: 484, distance: 324.3
click at [1567, 484] on html "Home OMS Detail Payment History Tax Line Detail" at bounding box center [784, 622] width 1568 height 1244
paste input "2,309.48"
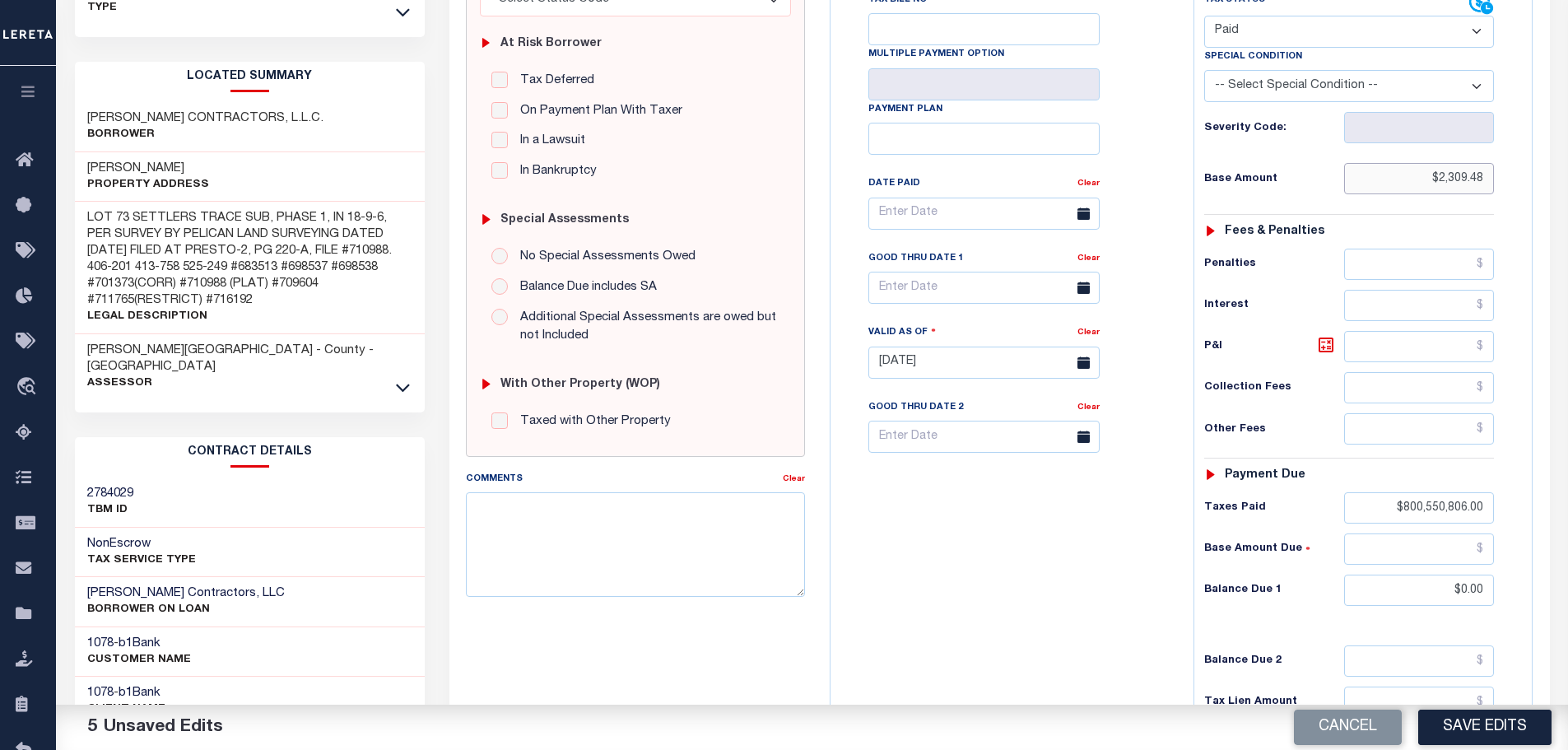
scroll to position [329, 0]
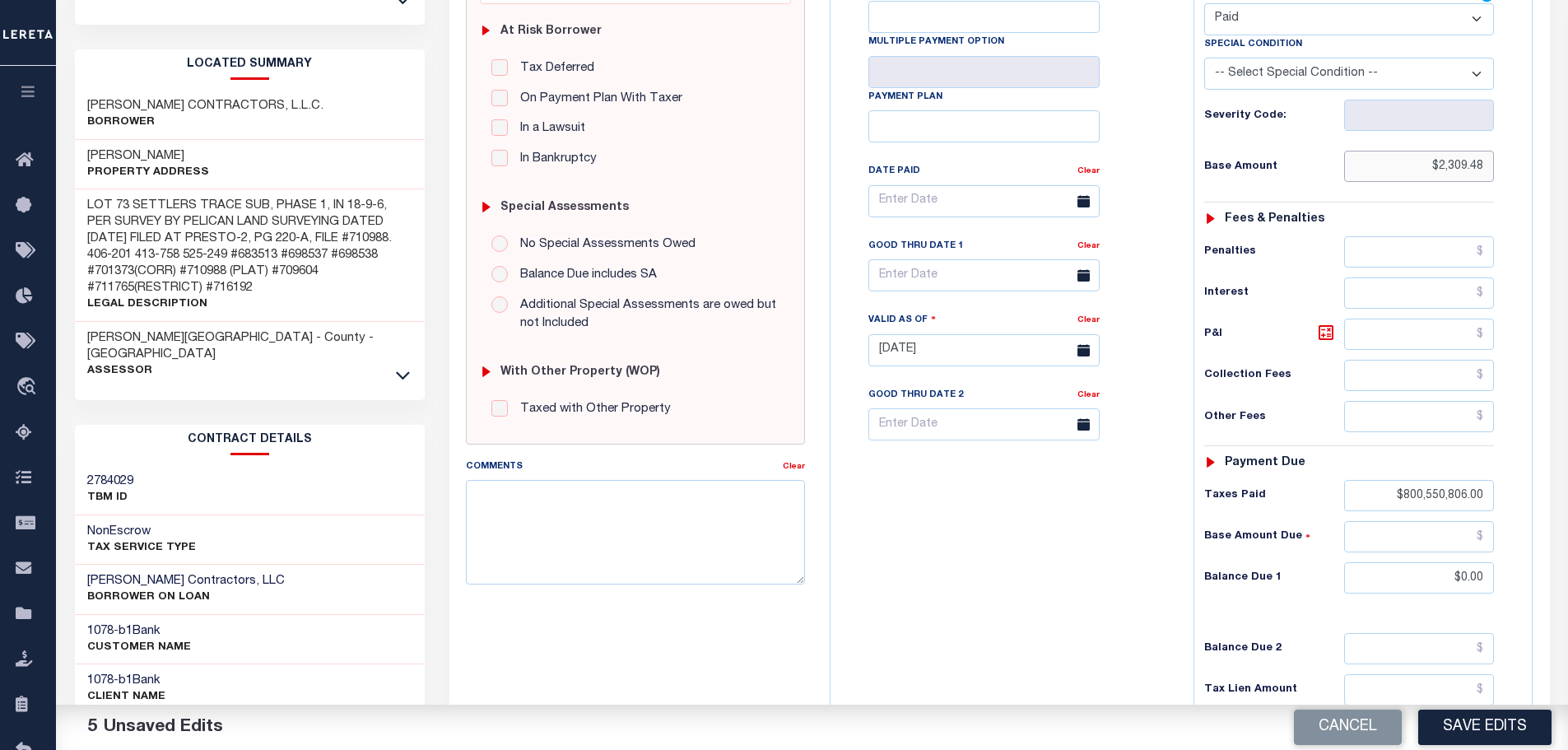
type input "$2,309.48"
click at [1419, 506] on input "$800,550,806.00" at bounding box center [1419, 495] width 150 height 31
drag, startPoint x: 1391, startPoint y: 500, endPoint x: 1551, endPoint y: 503, distance: 160.0
click at [1567, 500] on html "Home OMS Detail Payment History Tax Line Detail" at bounding box center [784, 293] width 1568 height 1244
paste input "2,309.48"
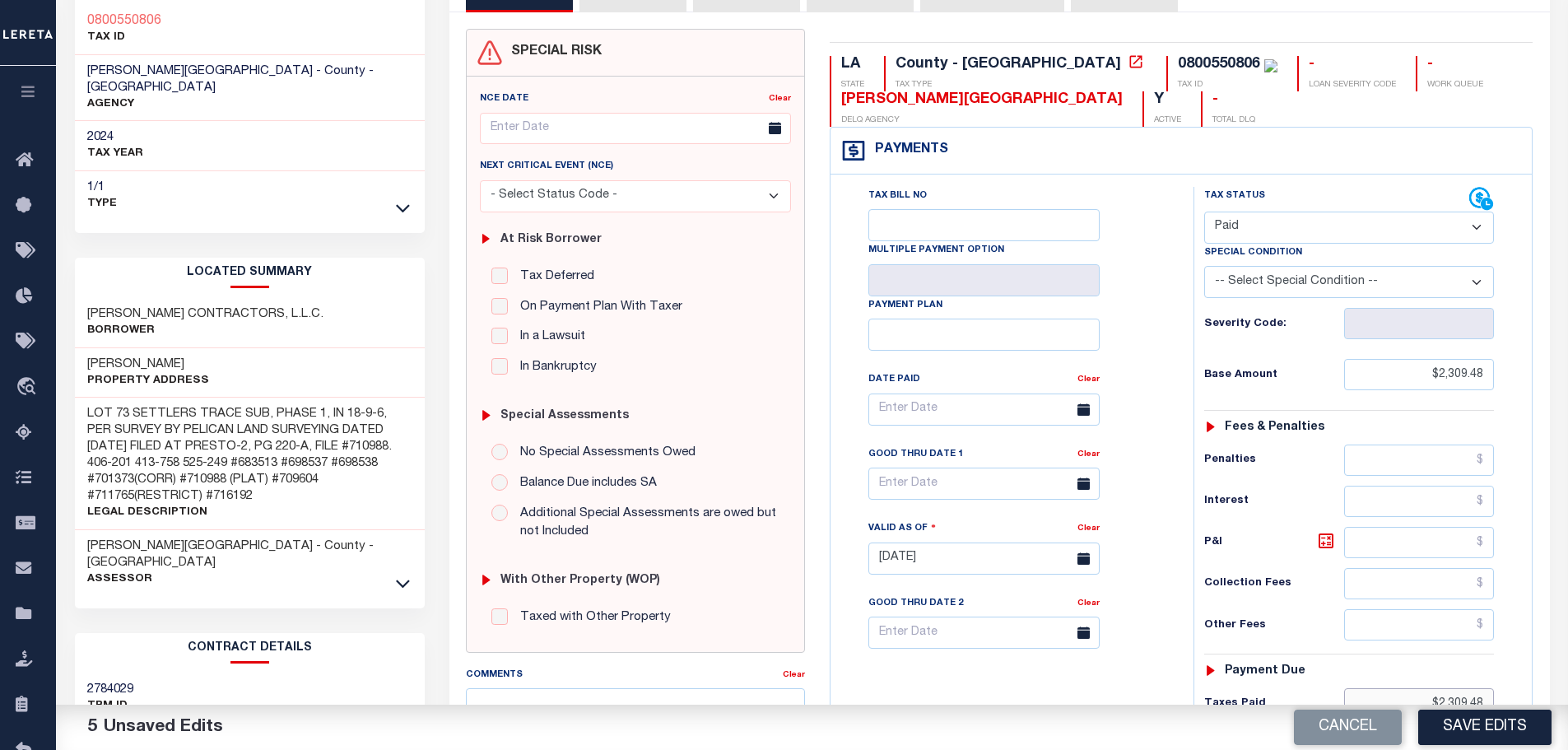
scroll to position [0, 0]
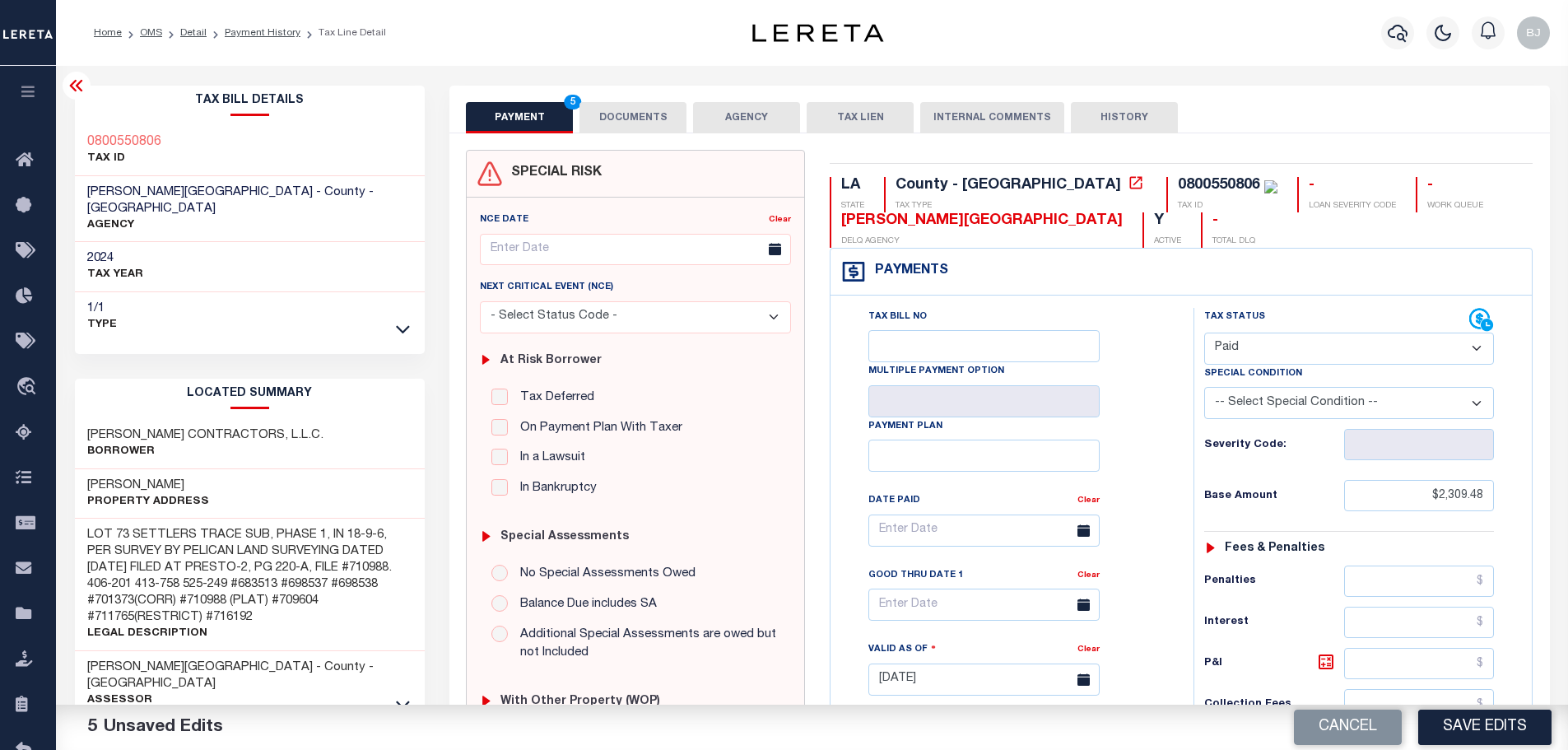
type input "$2,309.48"
click at [596, 124] on button "DOCUMENTS" at bounding box center [632, 118] width 107 height 31
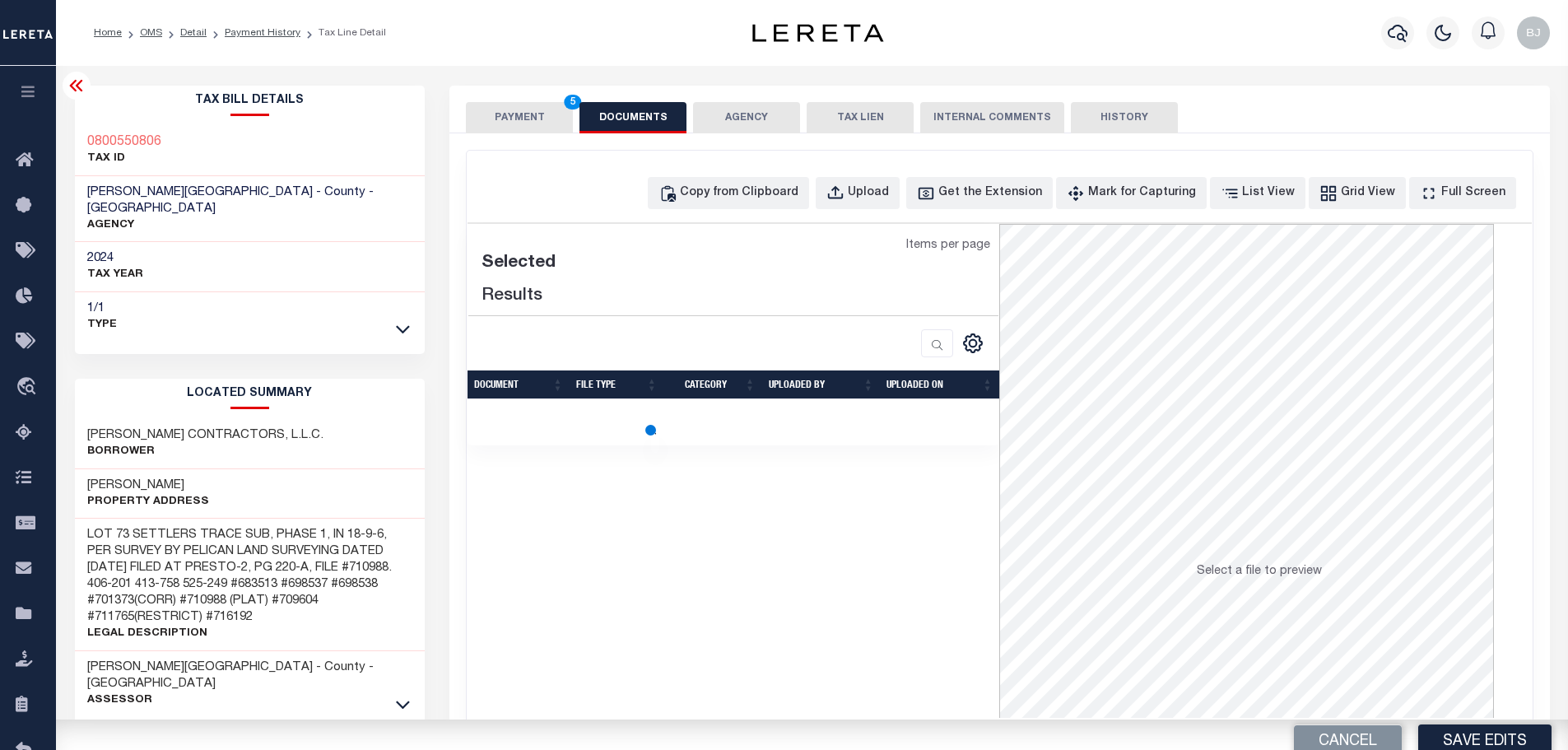
click at [663, 213] on div "Copy from Clipboard Upload Get the Extension Mark for Capturing Got it List Vie…" at bounding box center [1000, 440] width 1066 height 580
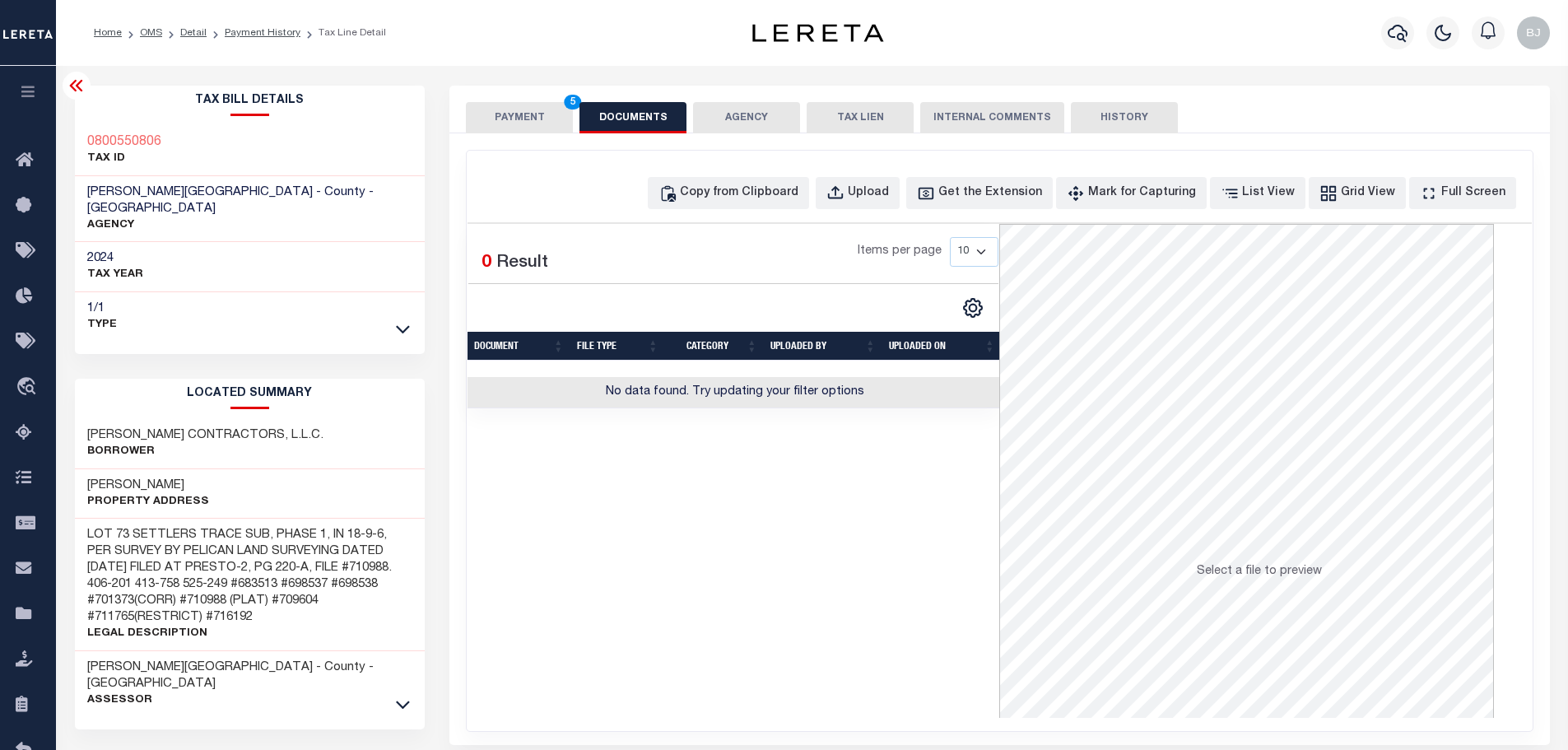
click at [680, 192] on div "Copy from Clipboard Upload Get the Extension Mark for Capturing Got it List Vie…" at bounding box center [1000, 193] width 1065 height 32
click at [726, 187] on div "Copy from Clipboard" at bounding box center [739, 194] width 119 height 18
select select "POP"
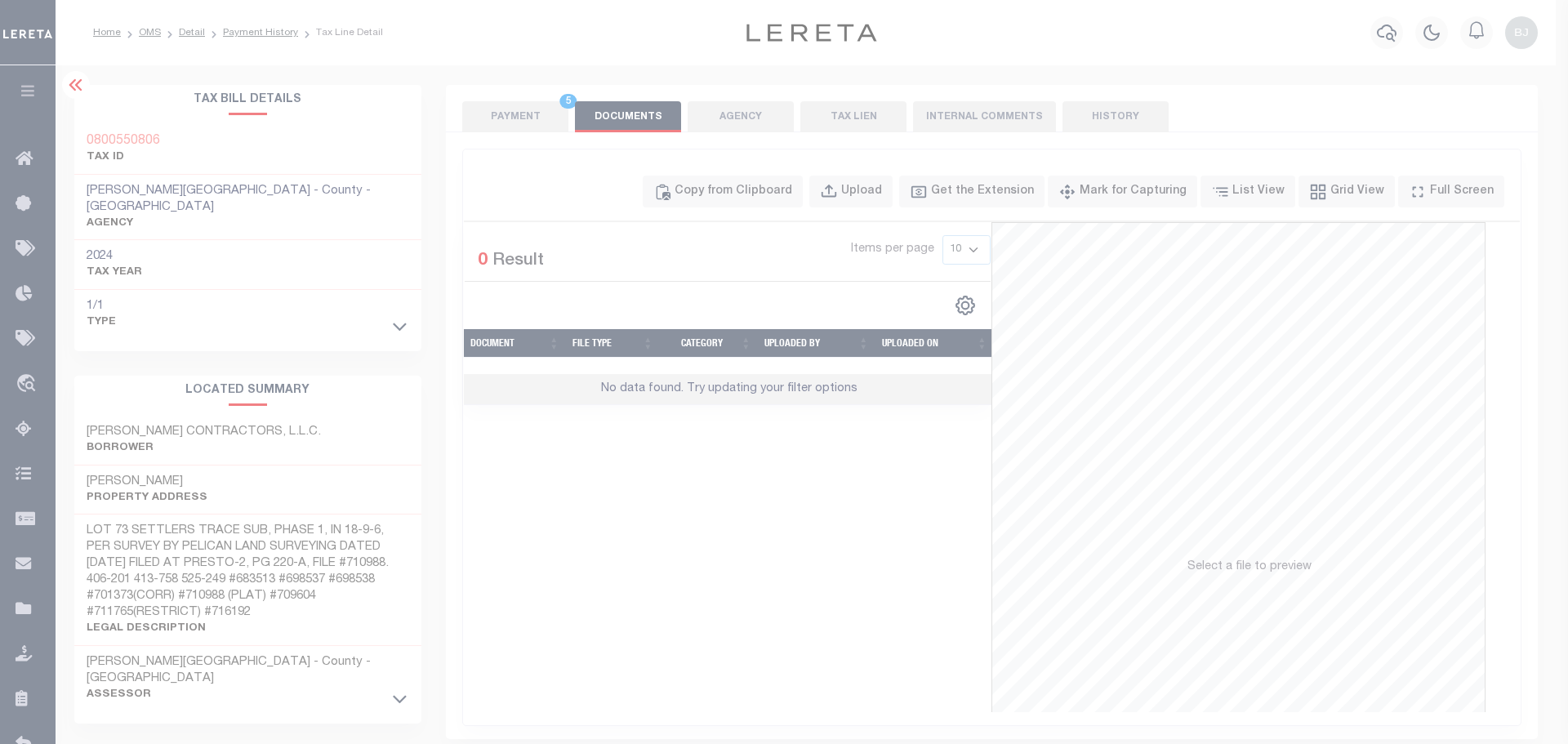
click at [0, 0] on div "Paste copied image or file into this box" at bounding box center [0, 0] width 0 height 0
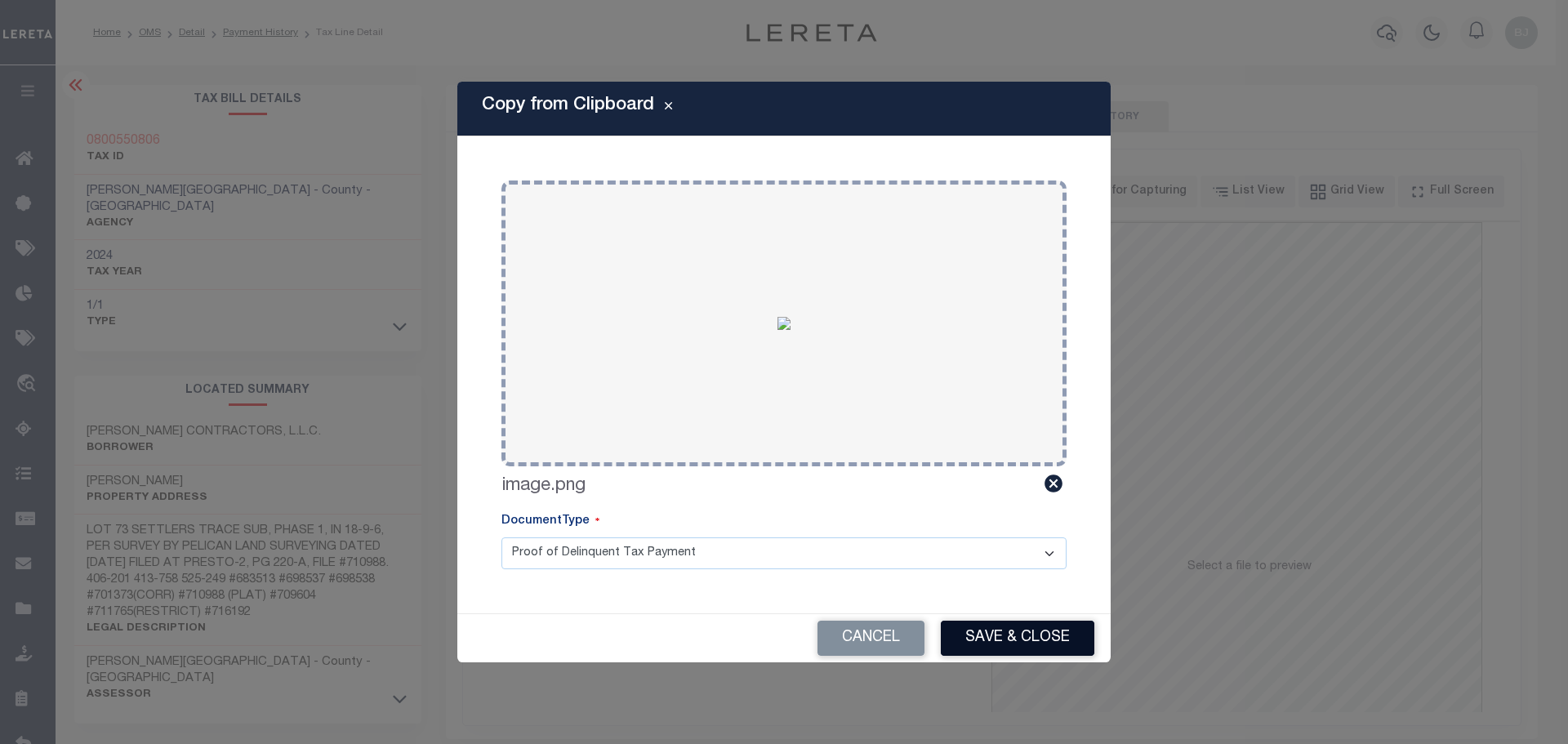
click at [991, 629] on button "Save & Close" at bounding box center [1017, 638] width 153 height 35
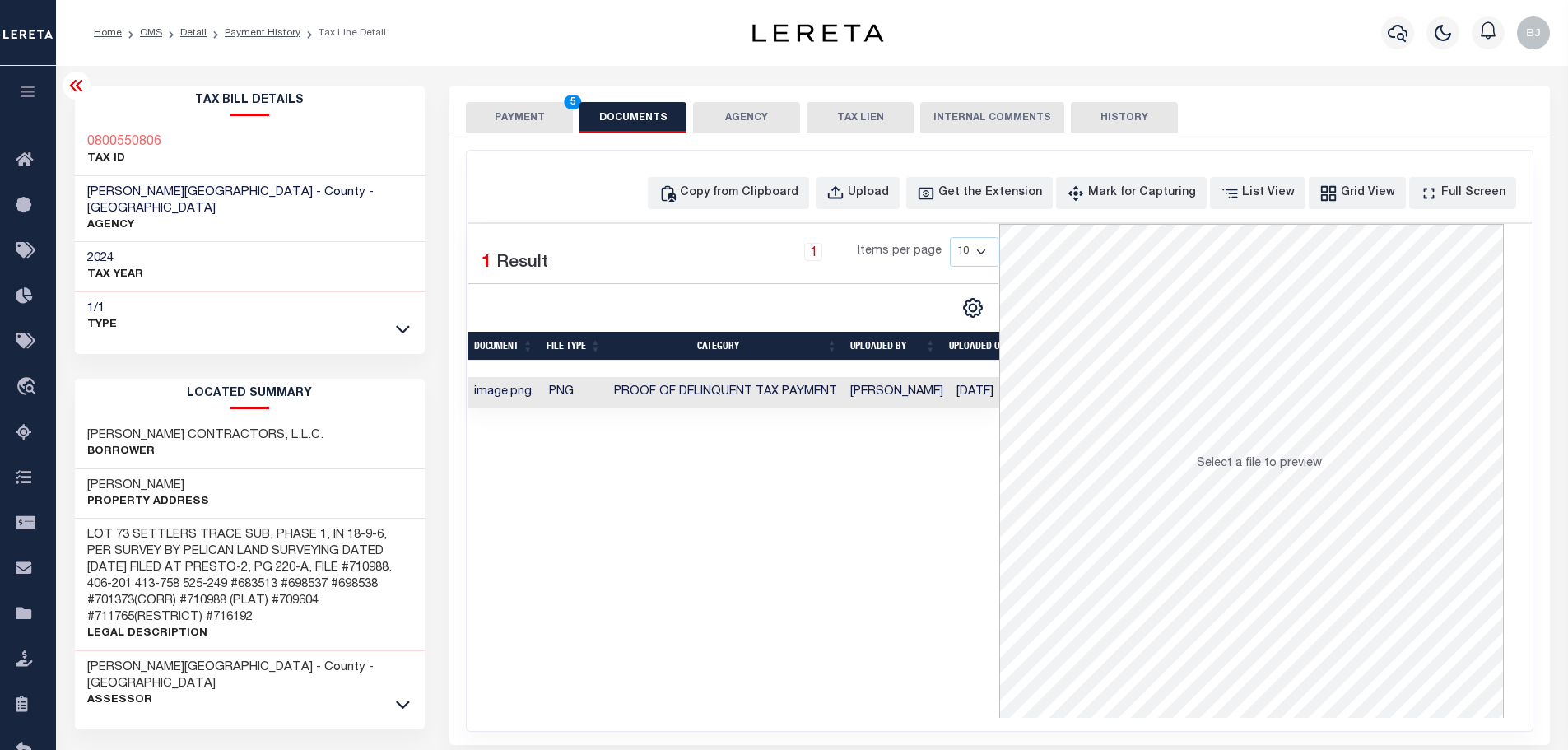
click at [575, 107] on span "5" at bounding box center [573, 101] width 18 height 15
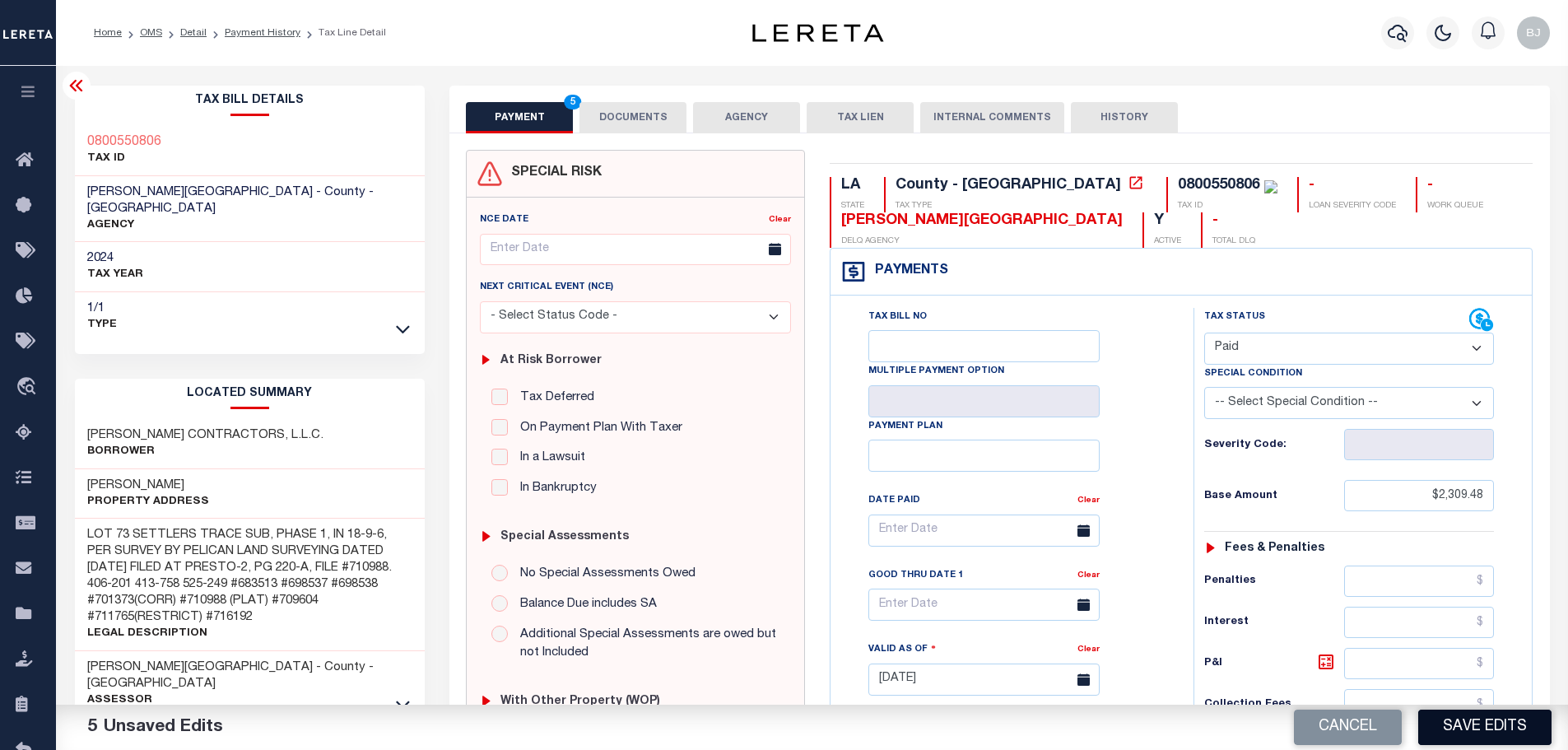
click at [1477, 724] on button "Save Edits" at bounding box center [1485, 727] width 134 height 35
type input "$2,309.48"
type input "$0"
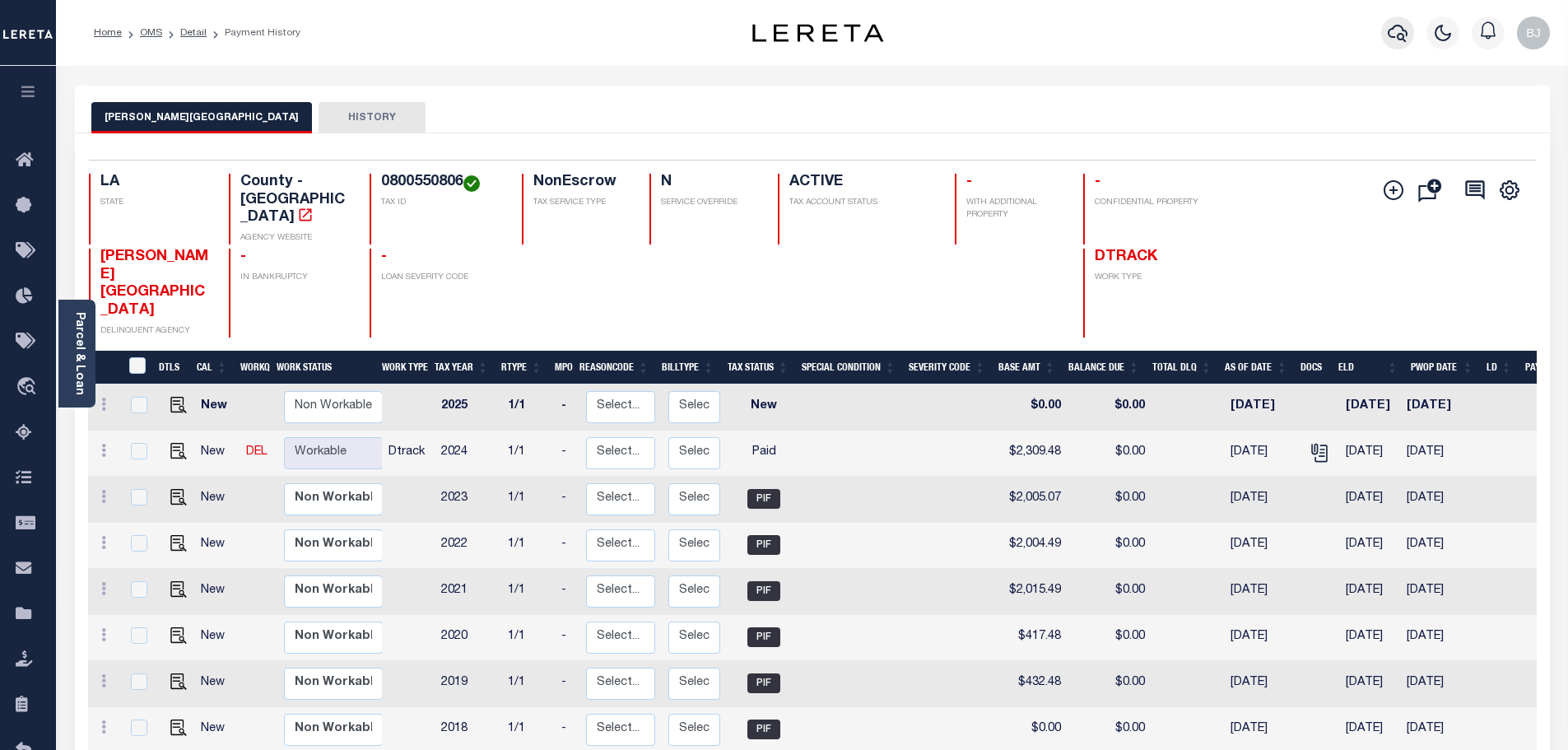
click at [1408, 30] on button "button" at bounding box center [1397, 32] width 32 height 32
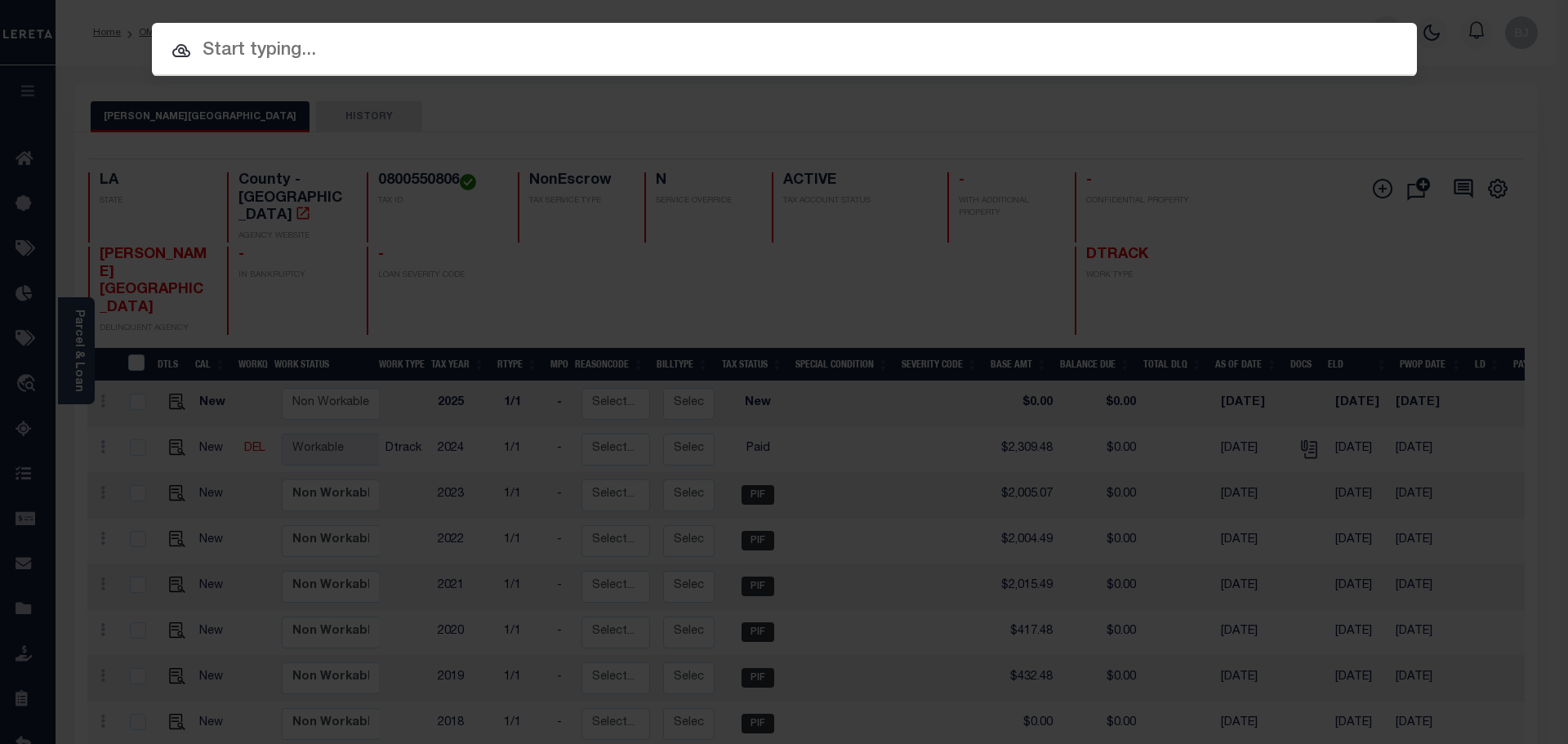
paste input "962200002153"
type input "962200002153"
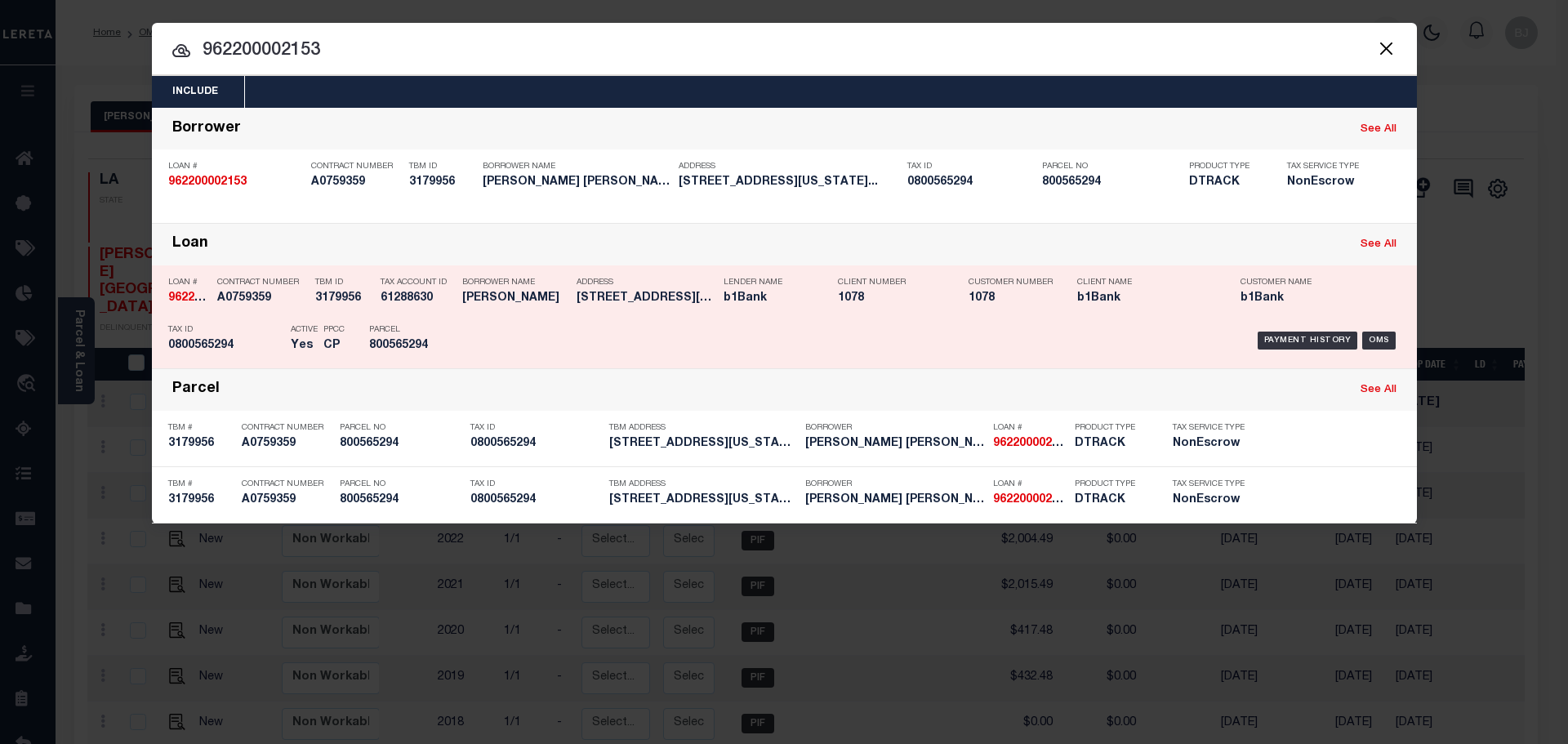
click at [324, 319] on div "PPCC CP" at bounding box center [335, 340] width 21 height 48
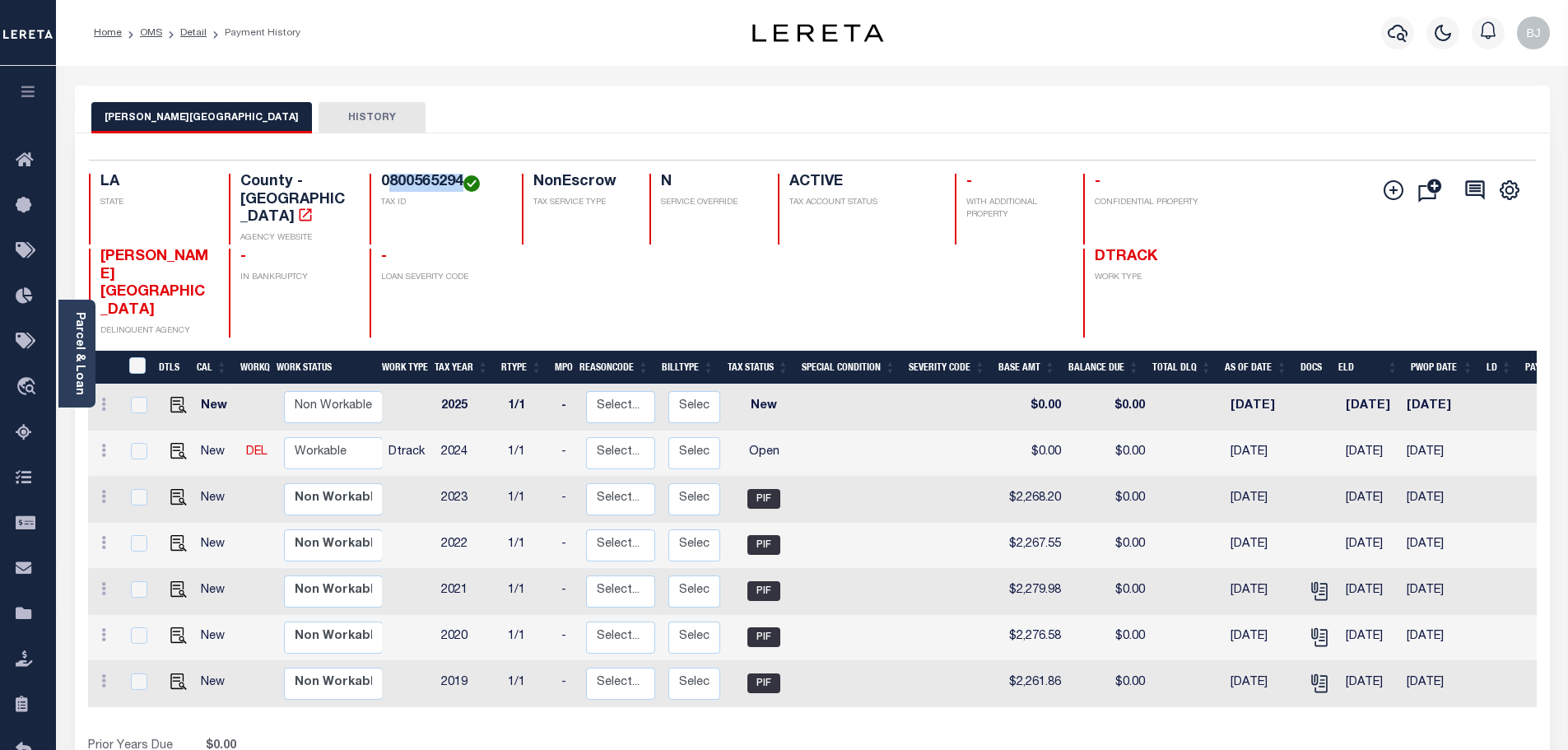
drag, startPoint x: 392, startPoint y: 183, endPoint x: 460, endPoint y: 183, distance: 68.0
click at [460, 183] on h4 "0800565294" at bounding box center [441, 183] width 121 height 18
copy h4 "800565294"
click at [171, 442] on img "" at bounding box center [178, 450] width 17 height 17
checkbox input "true"
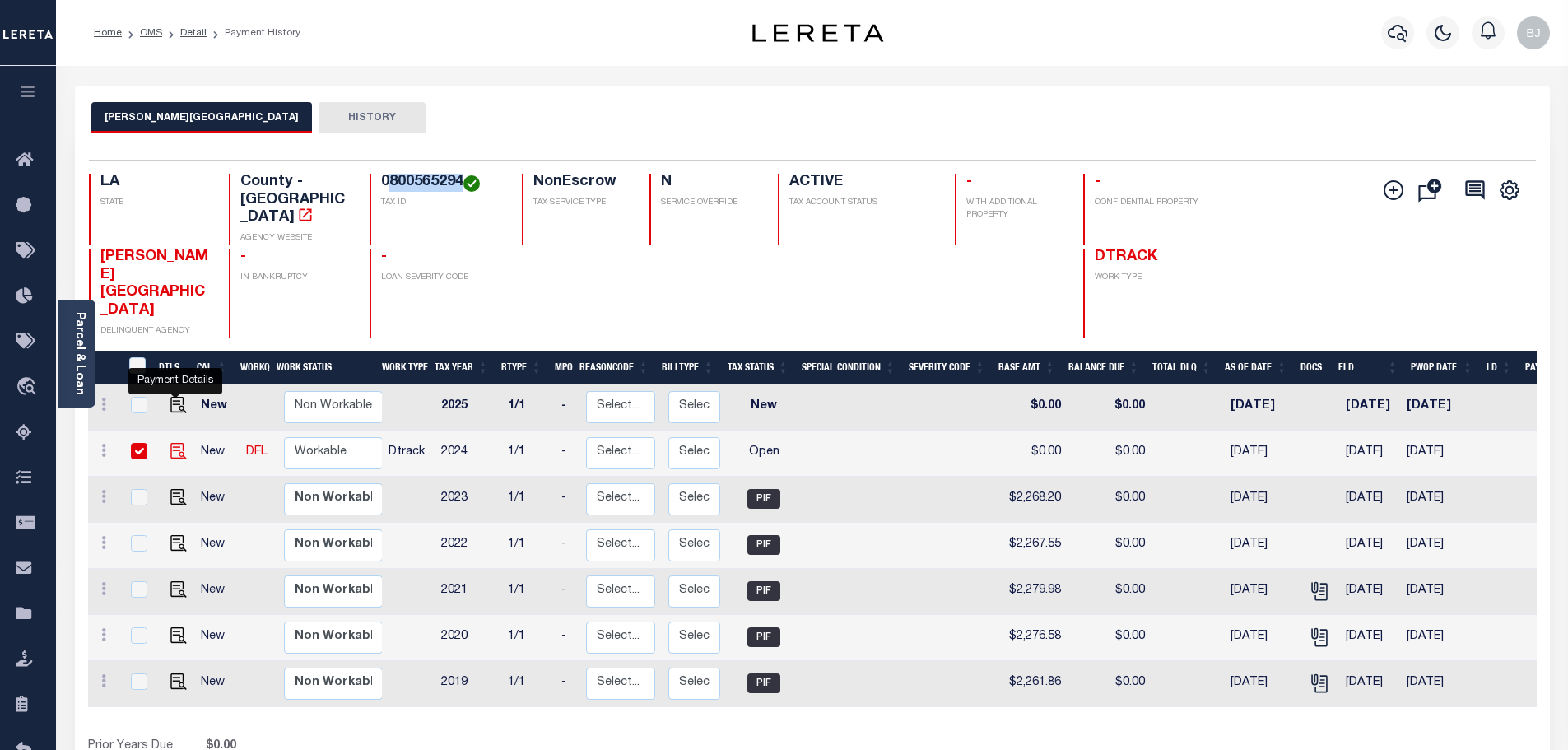
checkbox input "true"
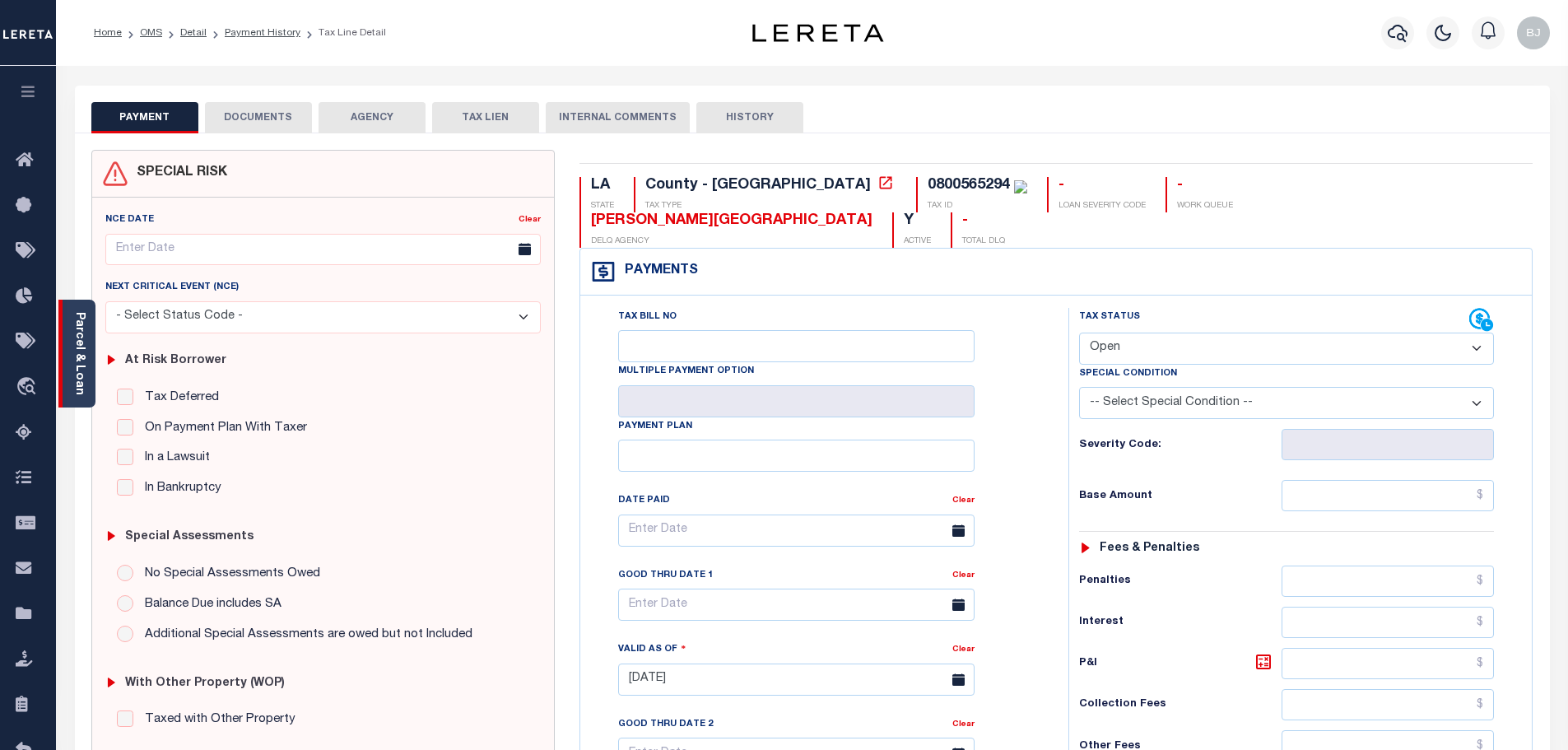
click at [87, 372] on div "Parcel & Loan" at bounding box center [77, 354] width 37 height 108
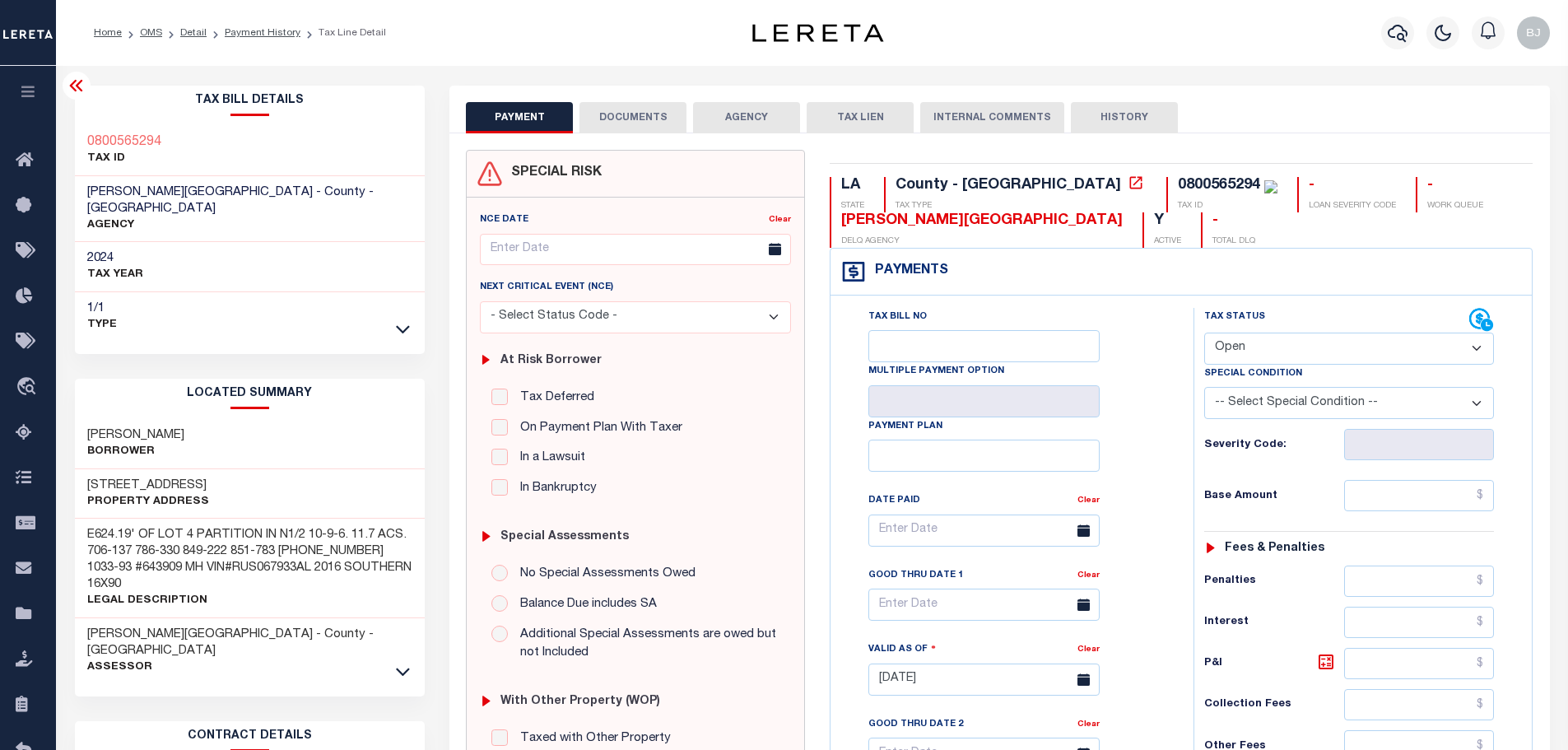
click at [93, 428] on h3 "RUTLEDGE, BRADY C." at bounding box center [136, 435] width 97 height 17
copy h3 "RUTLEDGE"
drag, startPoint x: 1328, startPoint y: 345, endPoint x: 1318, endPoint y: 350, distance: 11.2
click at [1327, 345] on select "- Select Status Code - Open Due/Unpaid Paid Incomplete No Tax Due Internal Refu…" at bounding box center [1349, 348] width 290 height 32
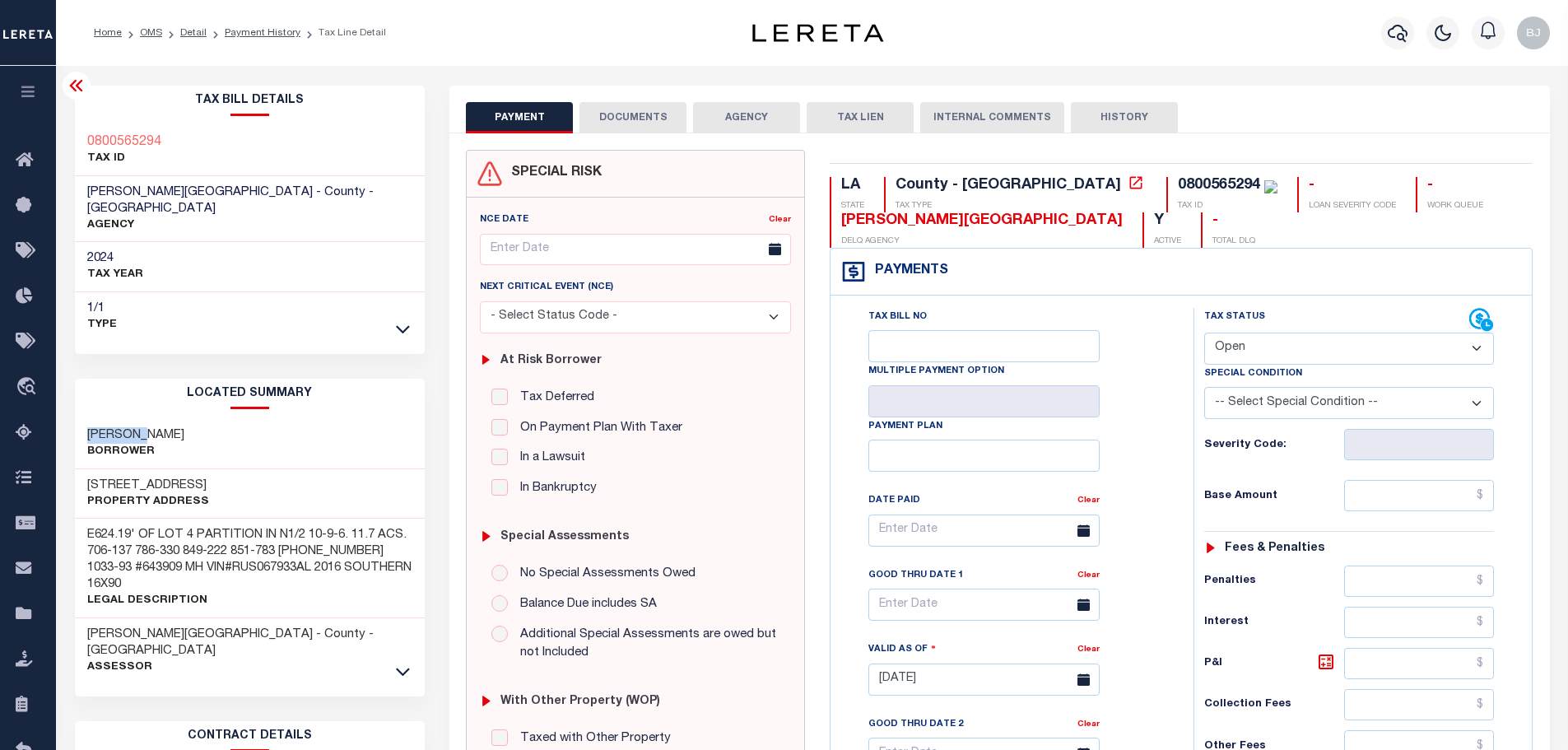
select select "DUE"
click at [1204, 333] on select "- Select Status Code - Open Due/Unpaid Paid Incomplete No Tax Due Internal Refu…" at bounding box center [1349, 348] width 290 height 32
type input "10/13/2025"
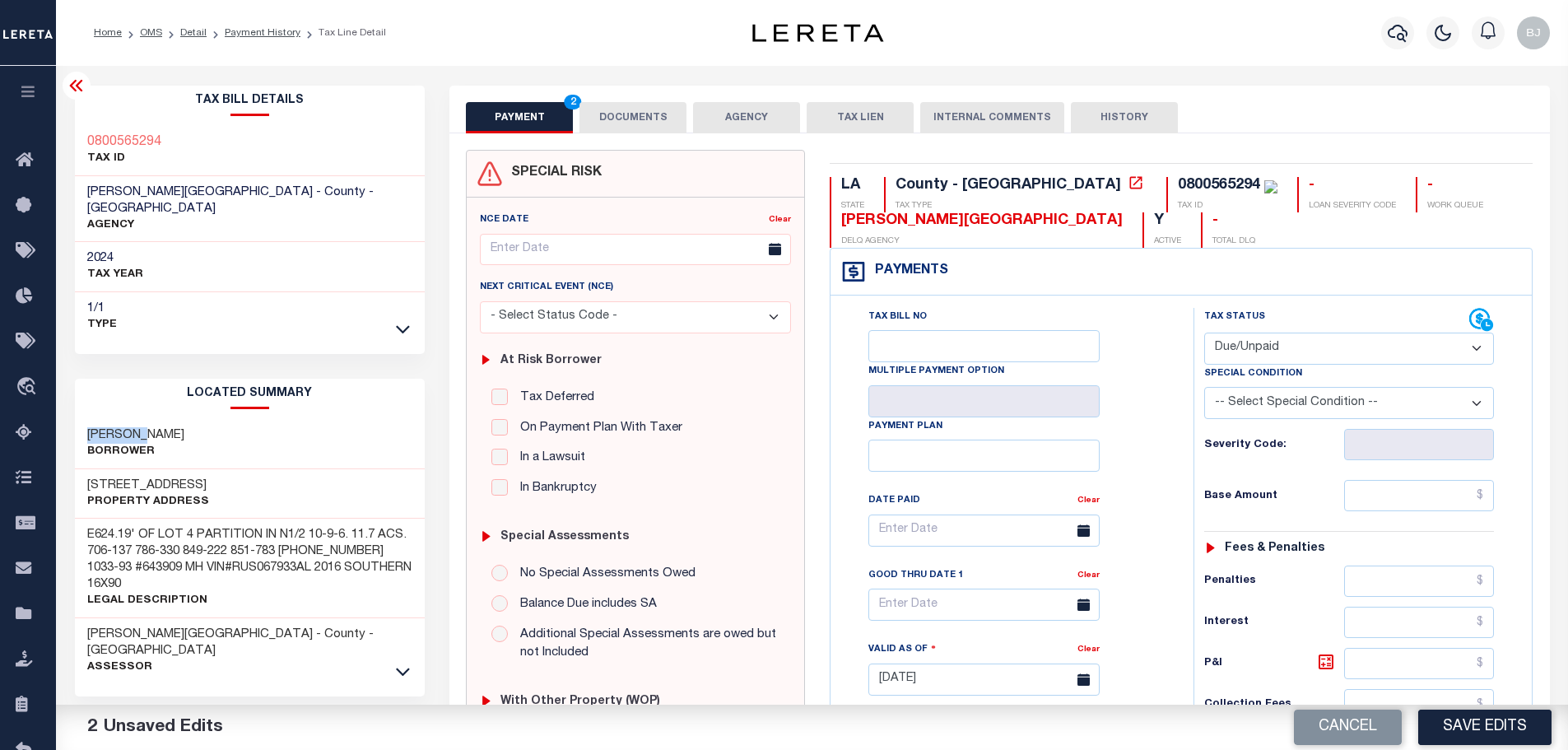
select select "PYD"
paste input "2,569.89"
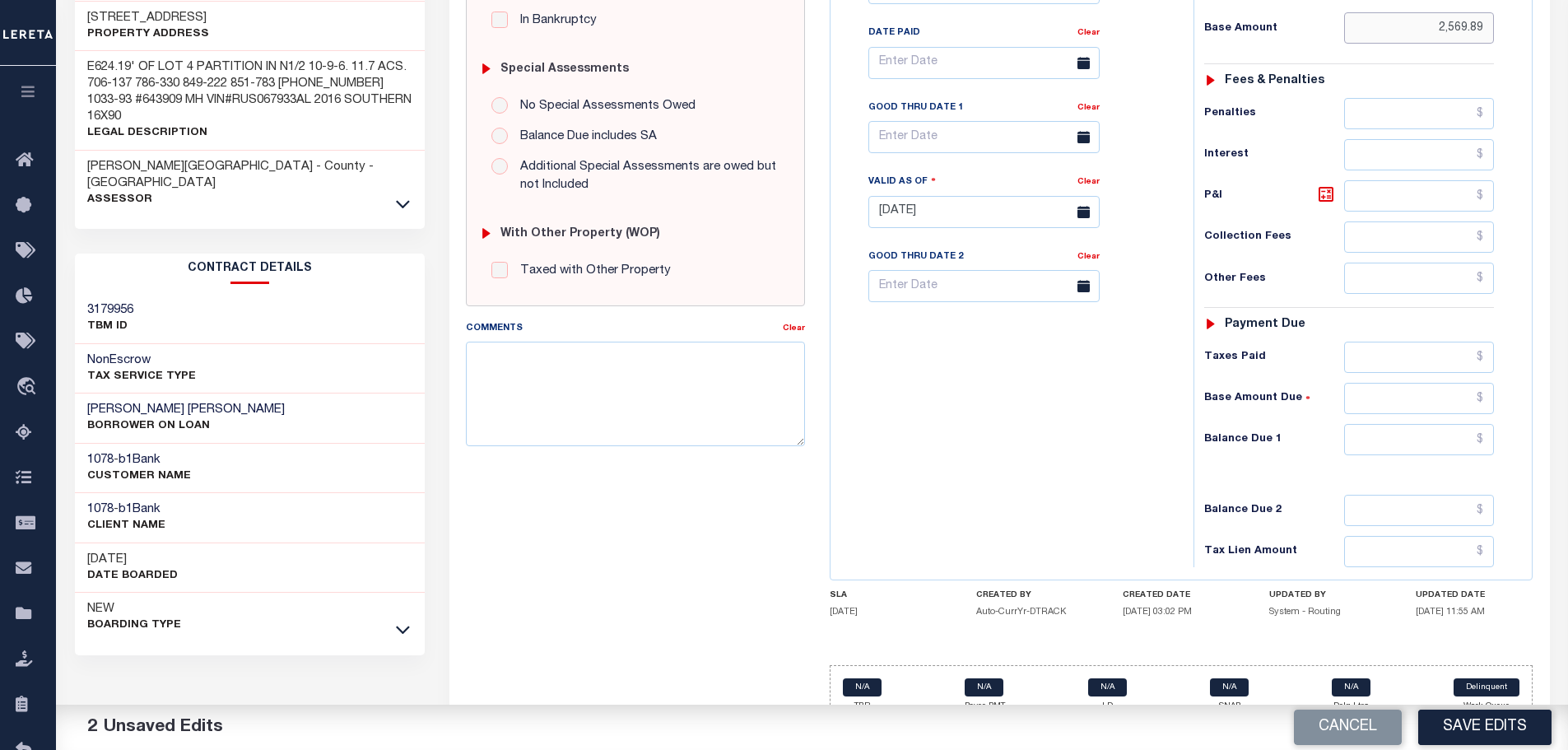
scroll to position [493, 0]
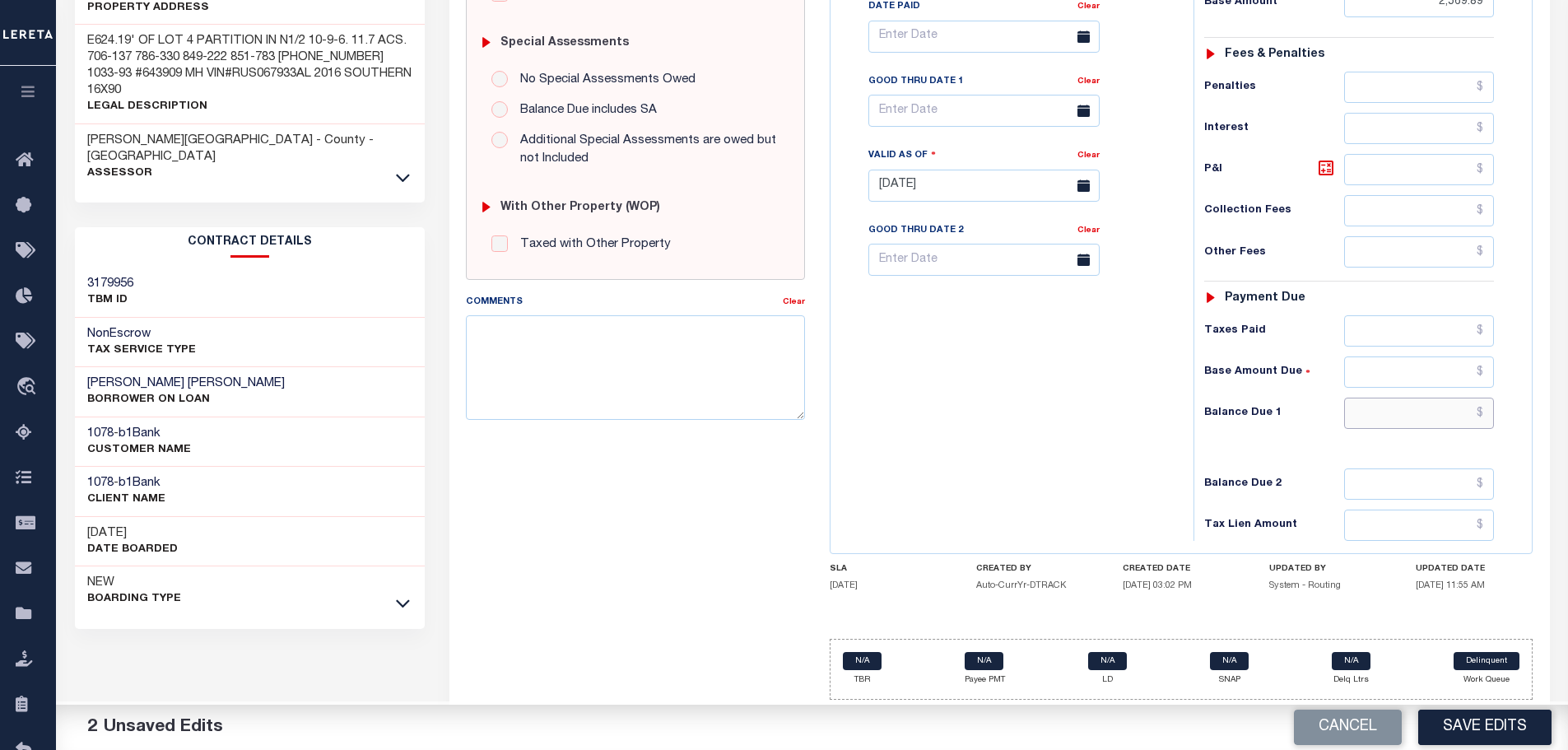
type input "$2,569.89"
click at [1424, 408] on input "text" at bounding box center [1419, 413] width 150 height 31
type input "$0.00"
paste input "2,569.89"
type input "$2,569.89"
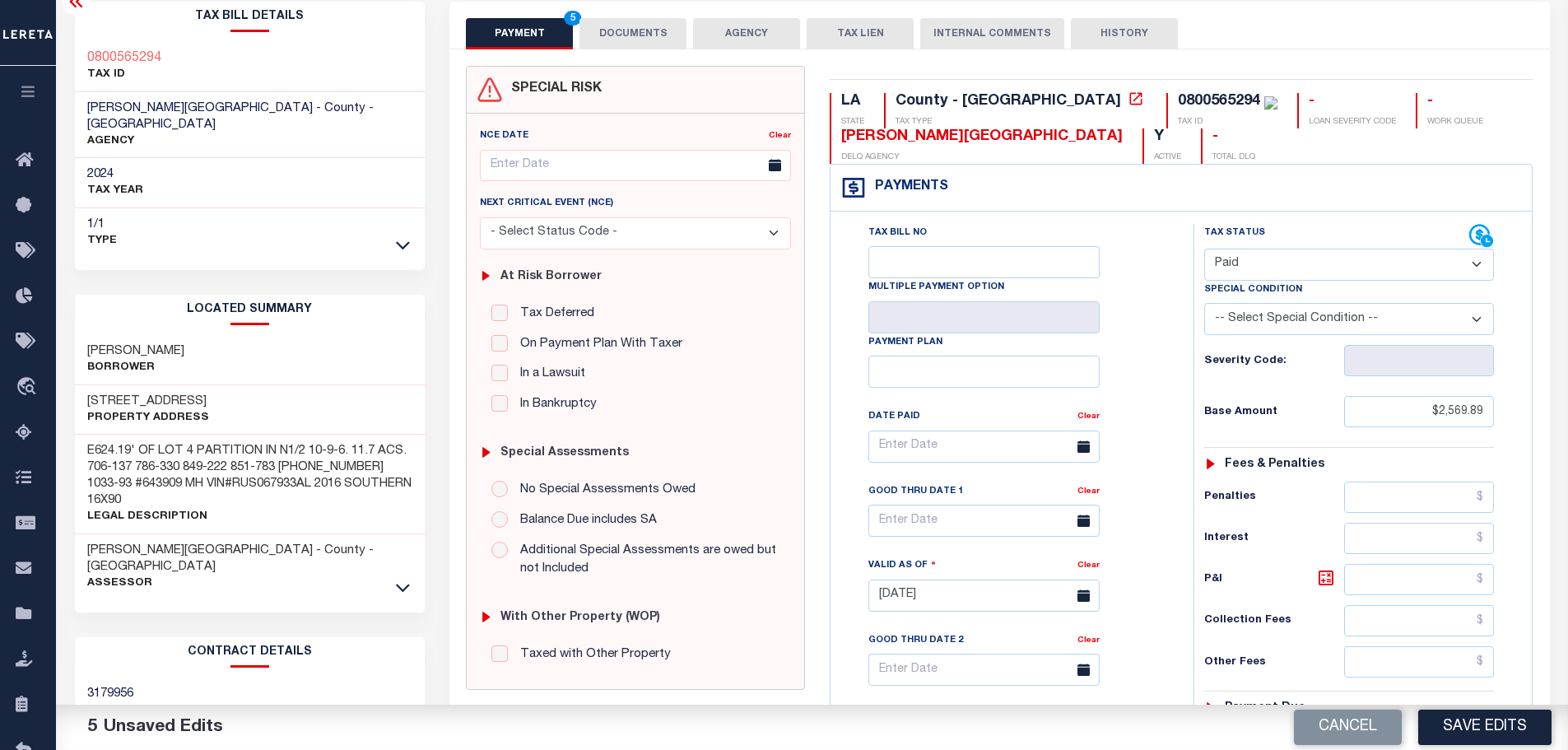
scroll to position [83, 0]
click at [635, 41] on button "DOCUMENTS" at bounding box center [632, 35] width 107 height 31
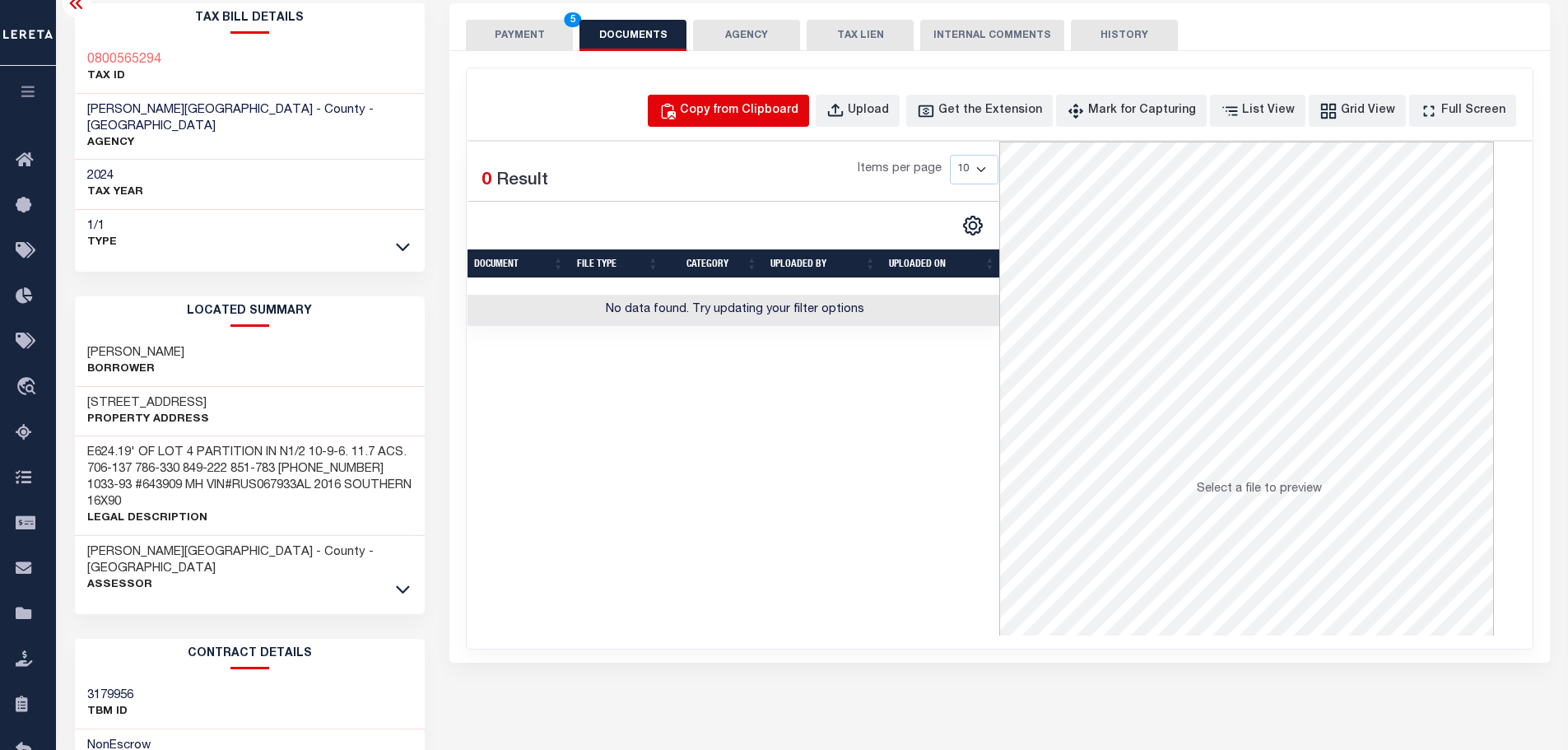
click at [798, 115] on div "Copy from Clipboard" at bounding box center [739, 111] width 119 height 18
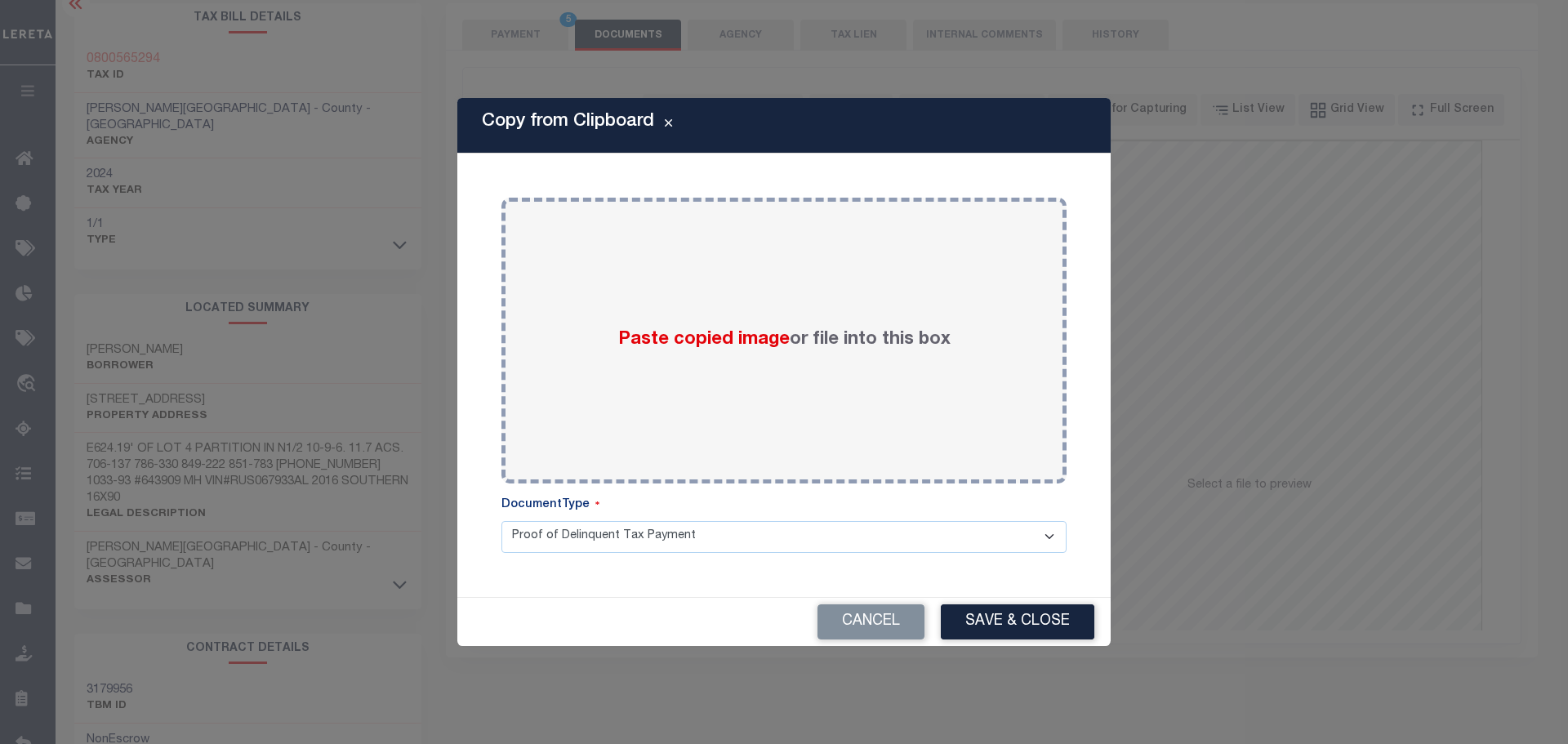
click at [868, 183] on div "Paste copied image or file into this box Select file or drag into this box Plea…" at bounding box center [784, 374] width 615 height 404
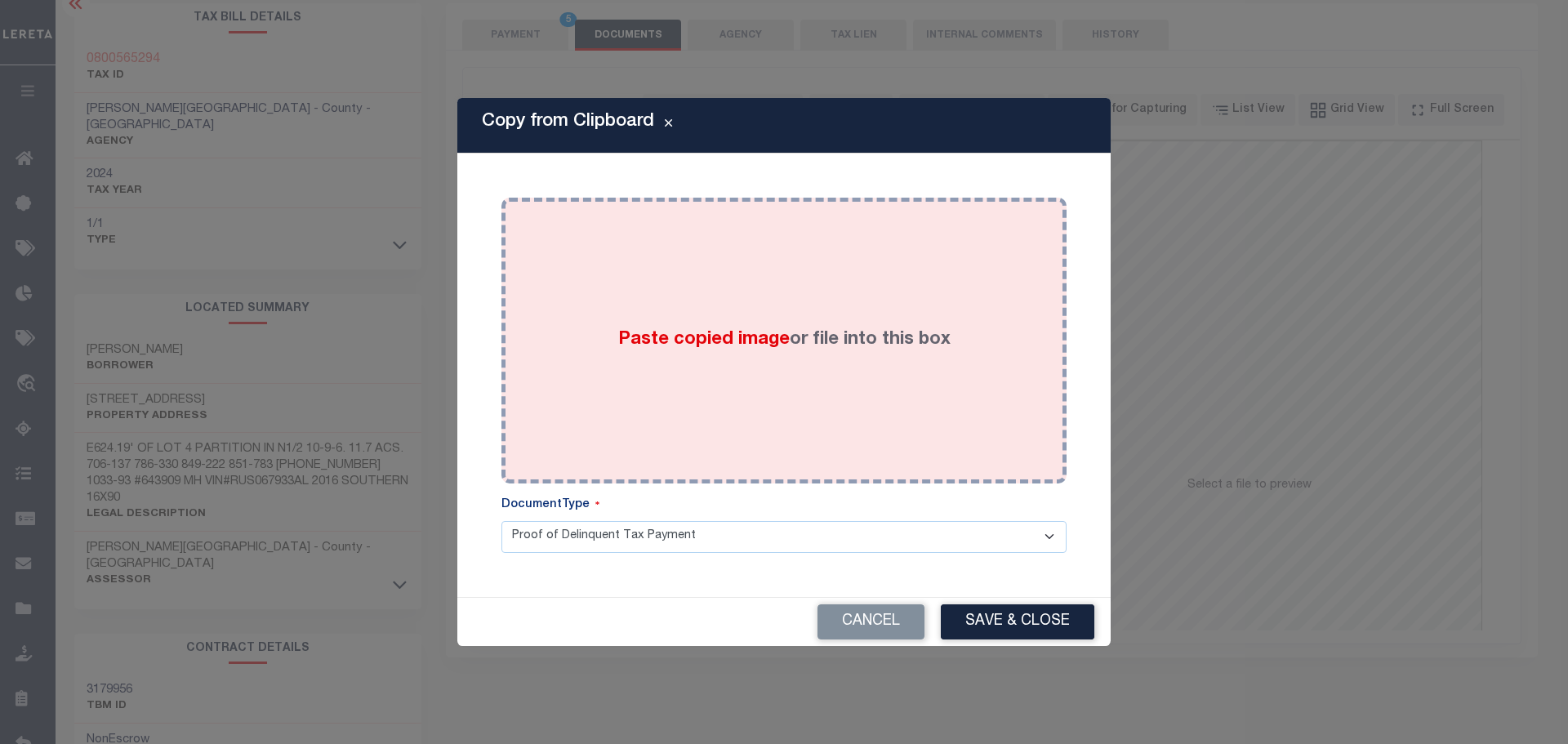
click at [891, 343] on label "Paste copied image or file into this box" at bounding box center [784, 340] width 333 height 27
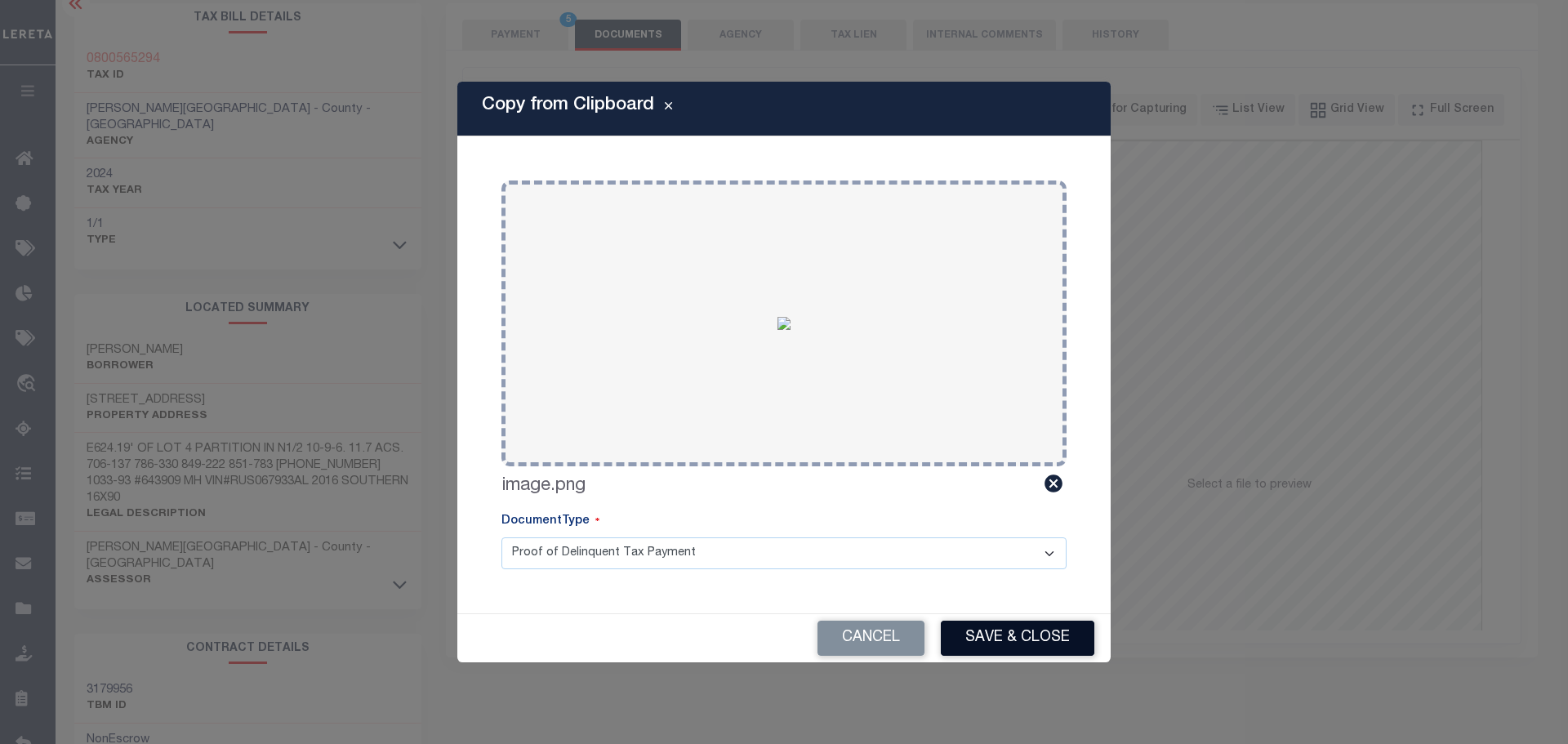
click at [1001, 650] on button "Save & Close" at bounding box center [1017, 638] width 153 height 35
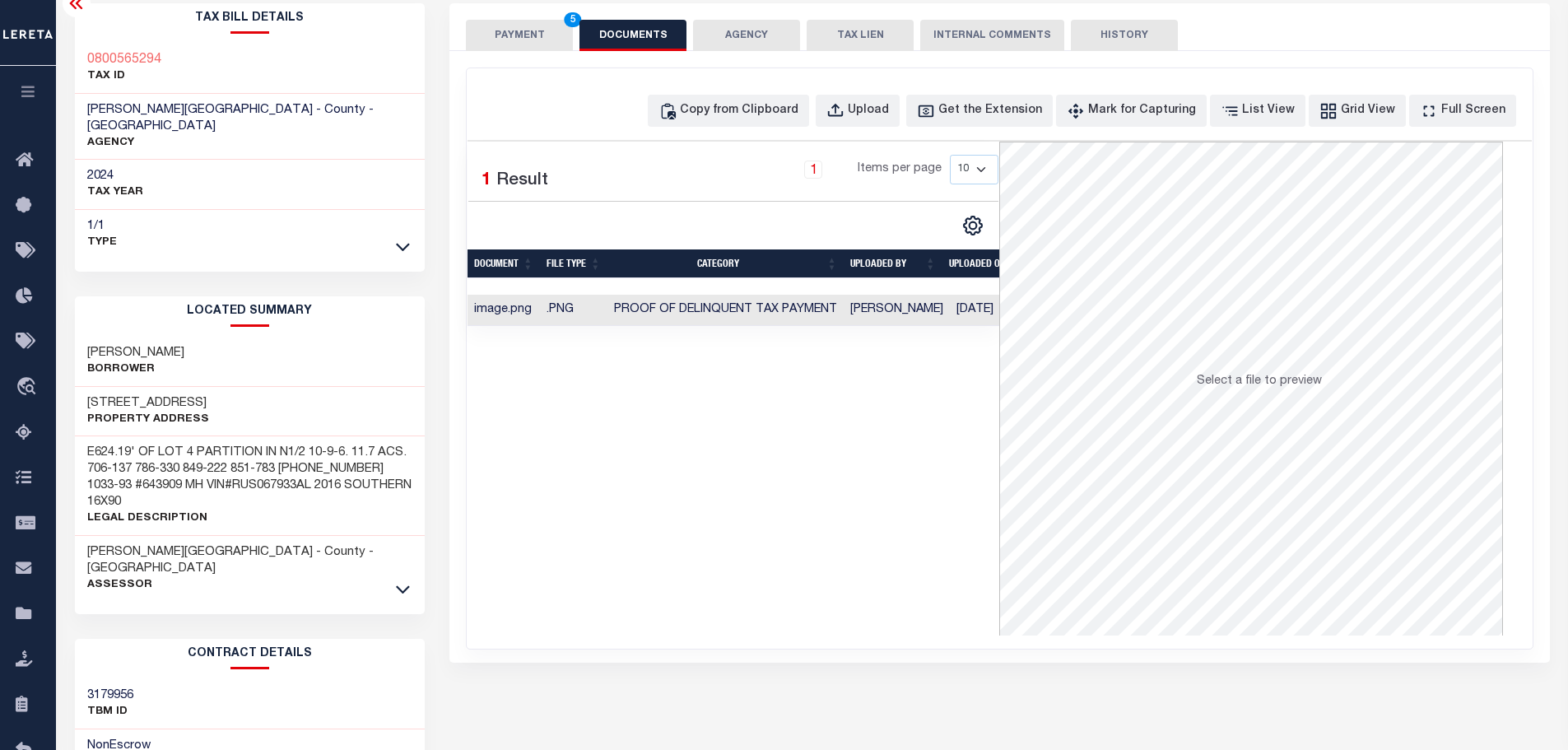
click at [512, 26] on button "PAYMENT 5" at bounding box center [519, 35] width 107 height 31
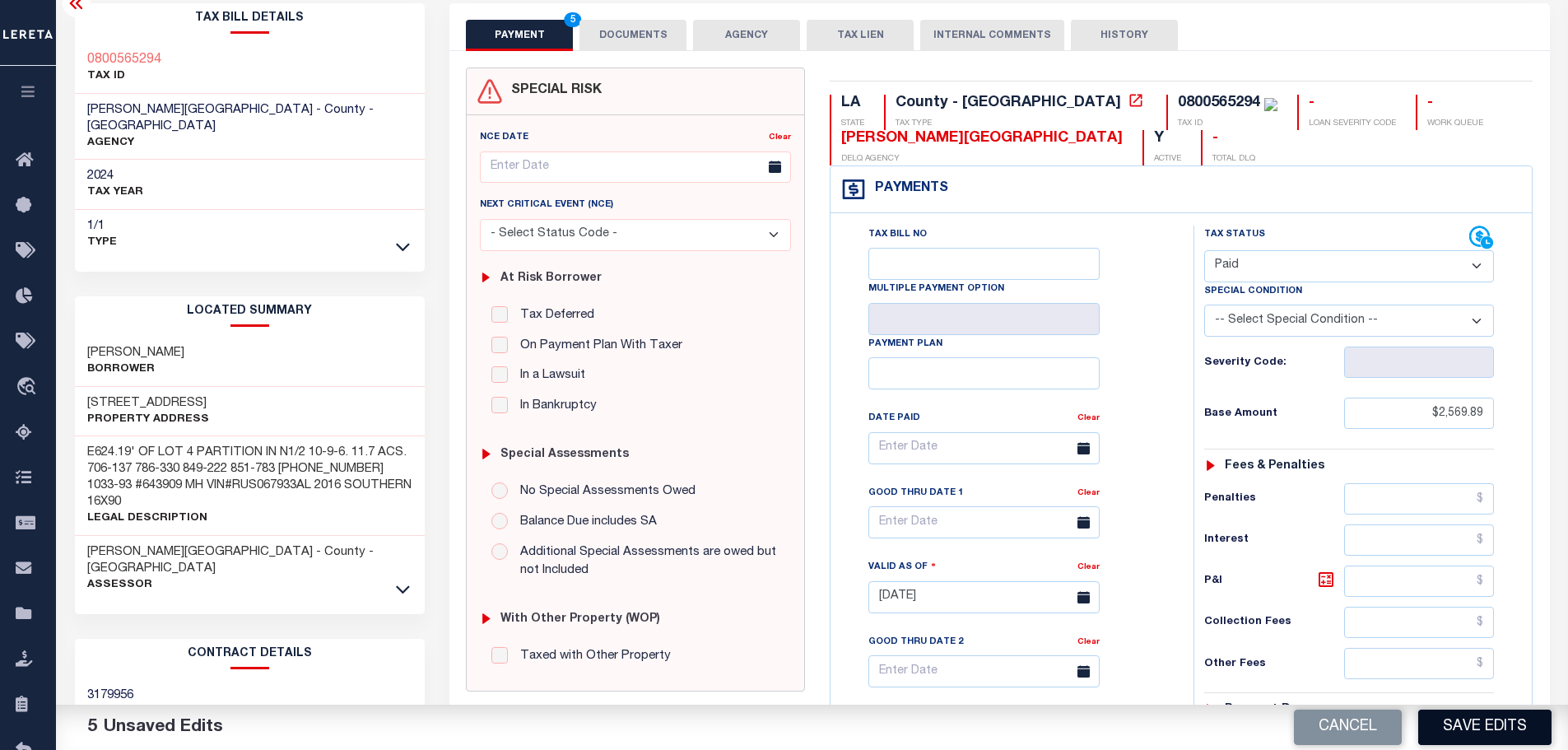
click at [1515, 725] on button "Save Edits" at bounding box center [1485, 727] width 134 height 35
checkbox input "false"
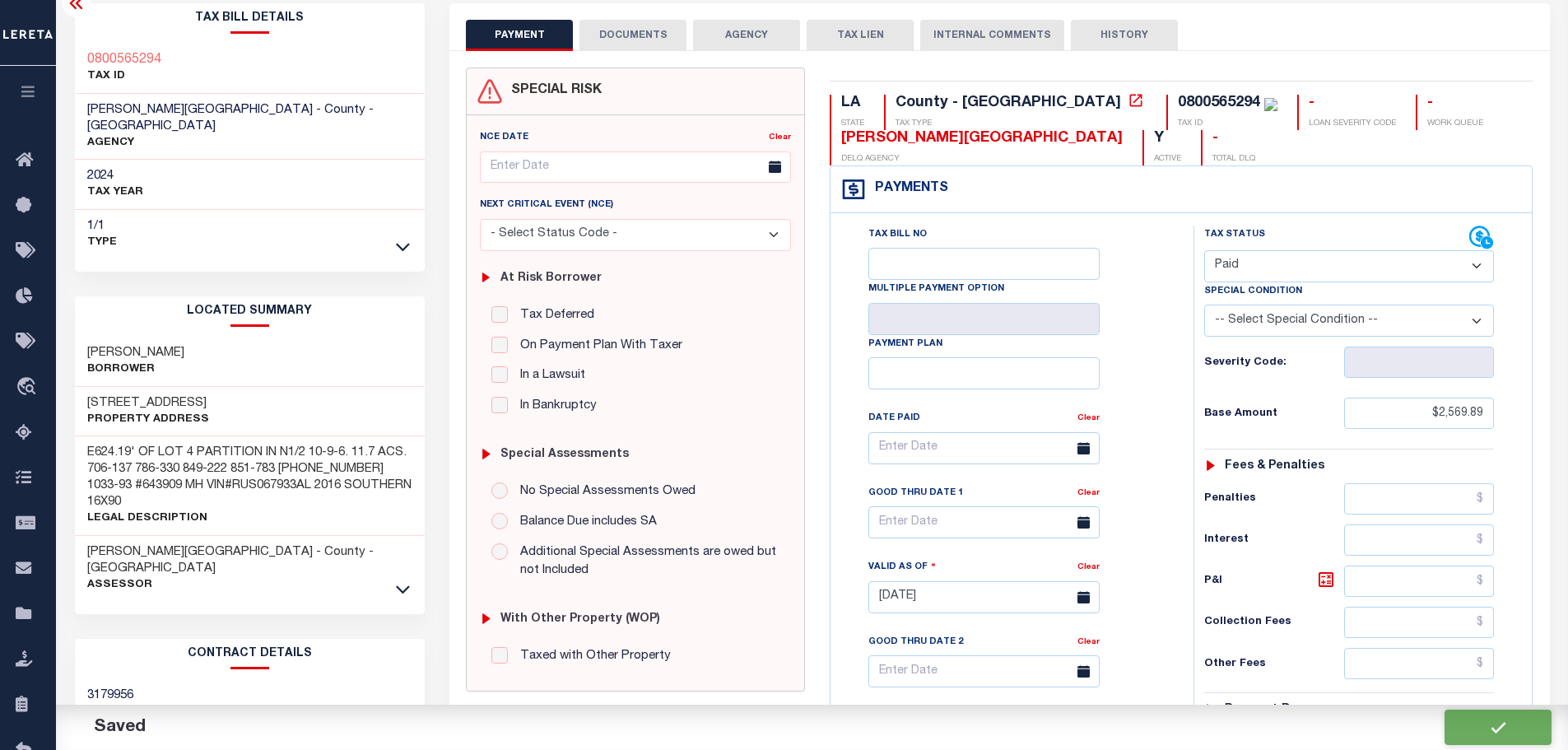
type input "$2,569.89"
type input "$0"
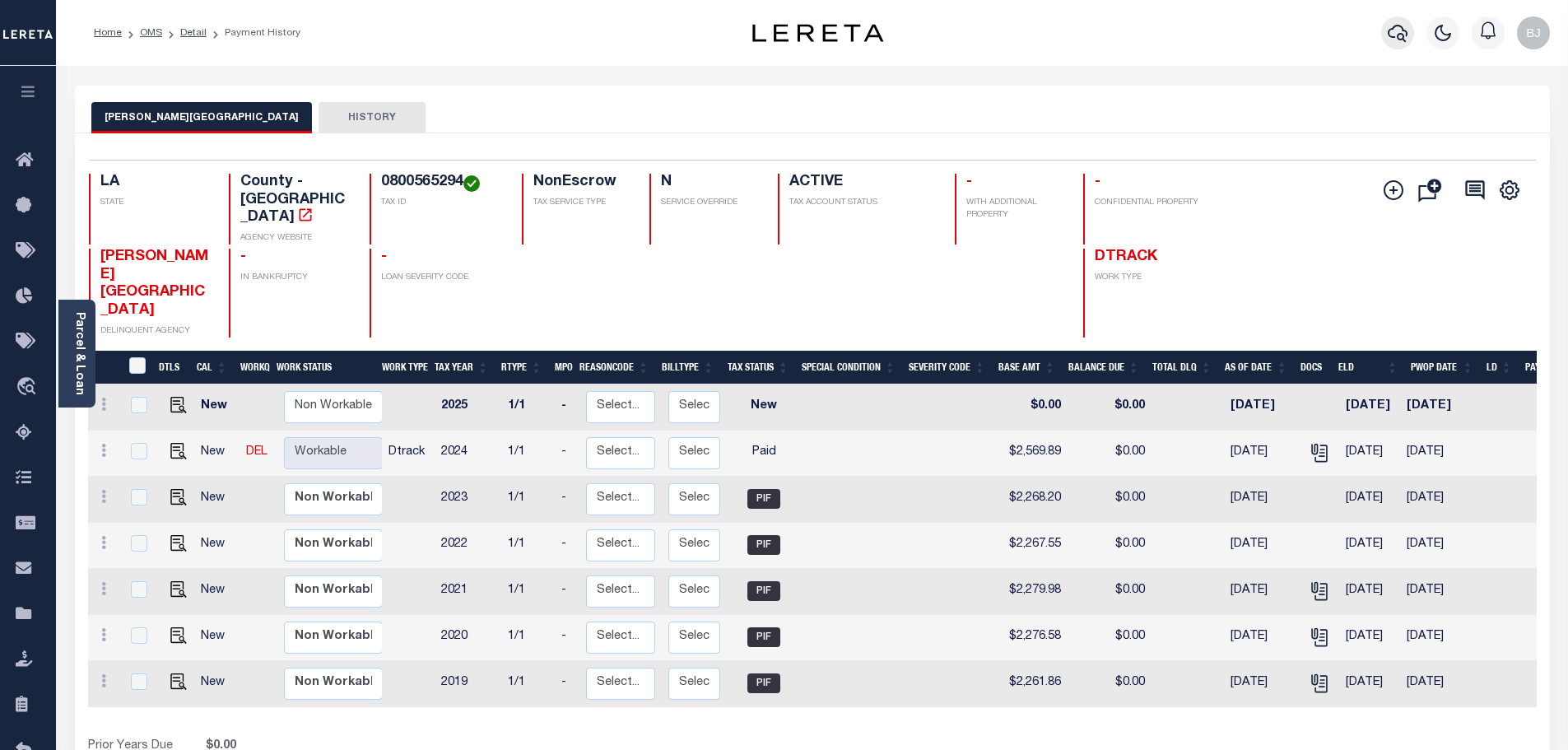
click at [1400, 44] on button "button" at bounding box center [1397, 32] width 32 height 32
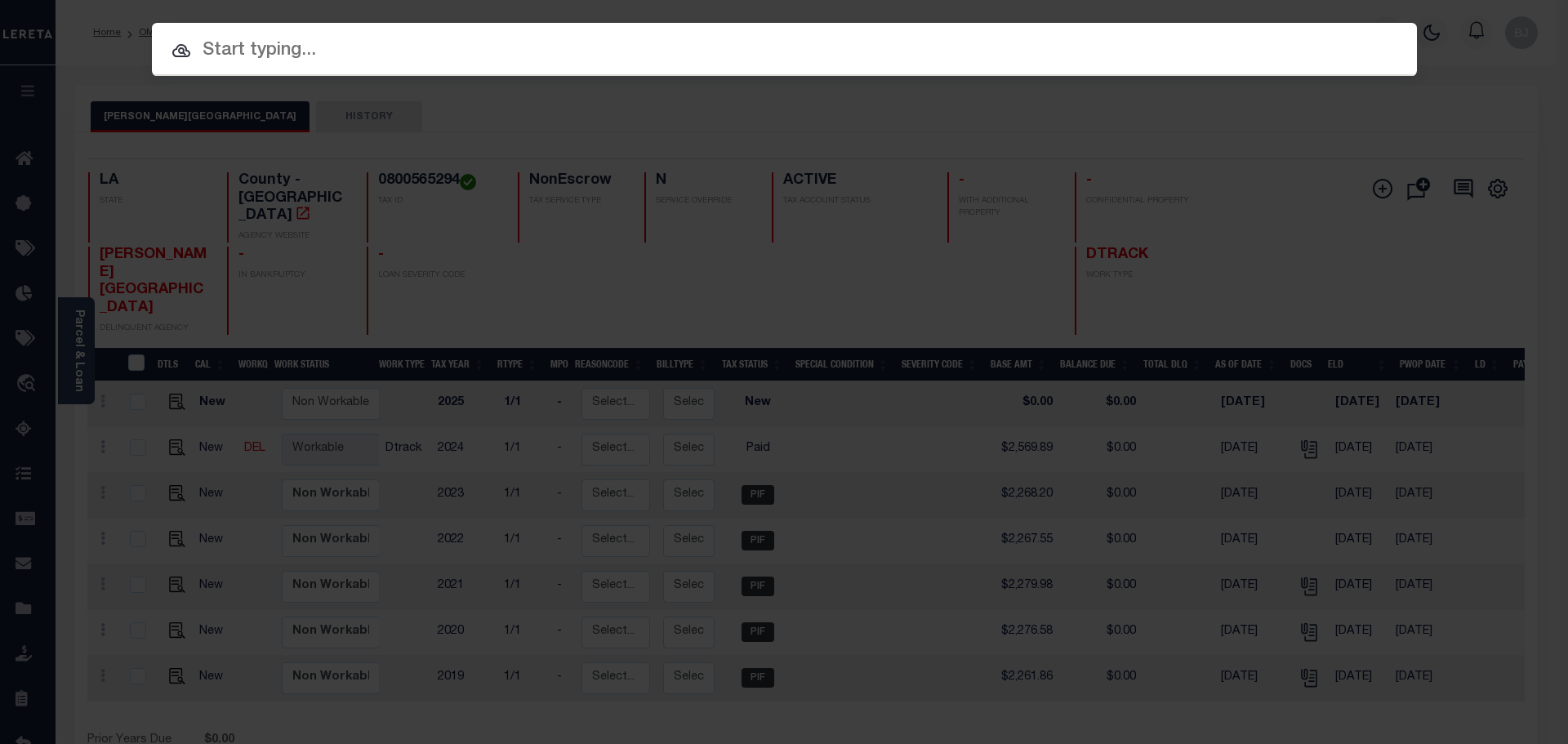
paste input "942300018762"
type input "942300018762"
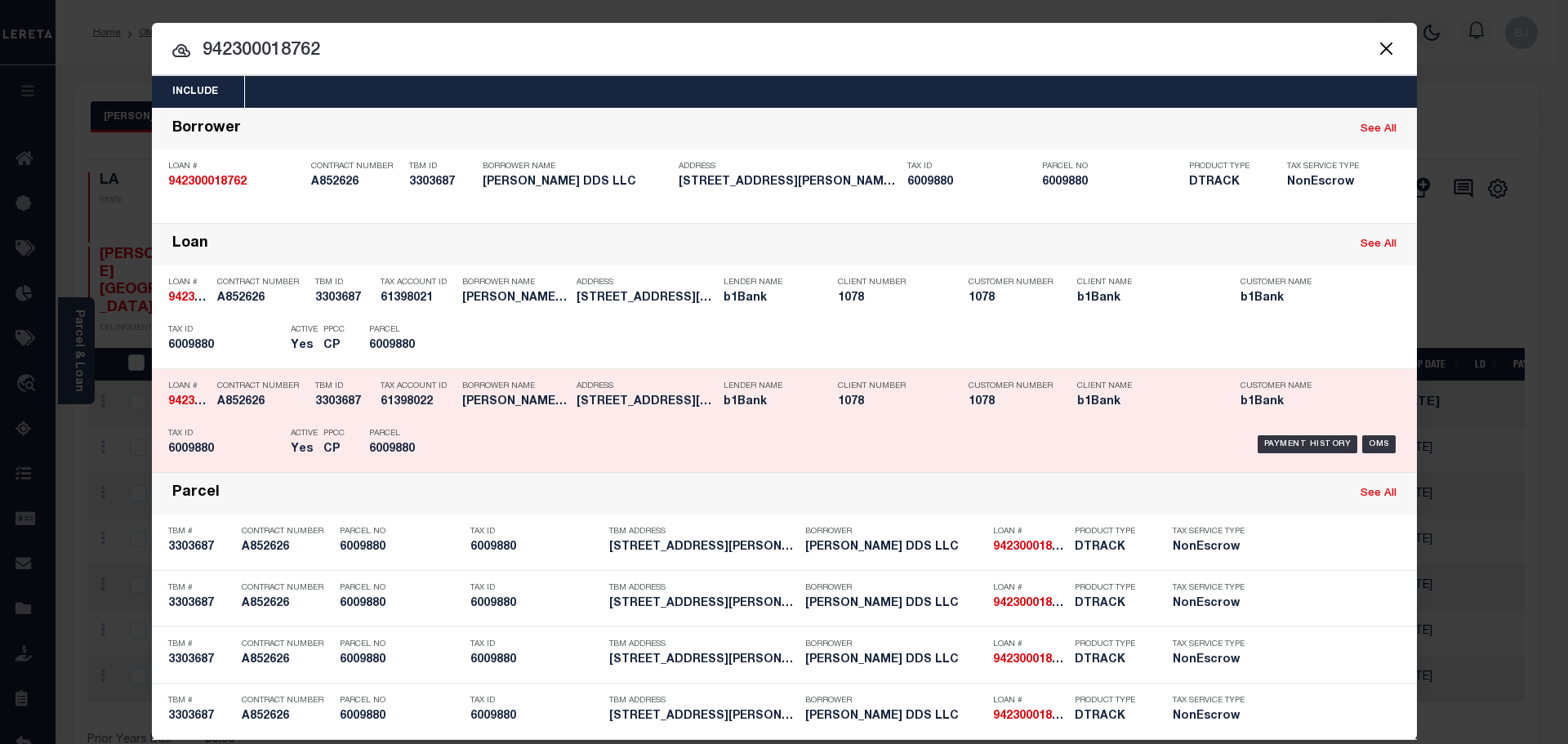
click at [509, 416] on div "Borrower Name KELLY J BOUILLION DDS LLC" at bounding box center [515, 397] width 106 height 48
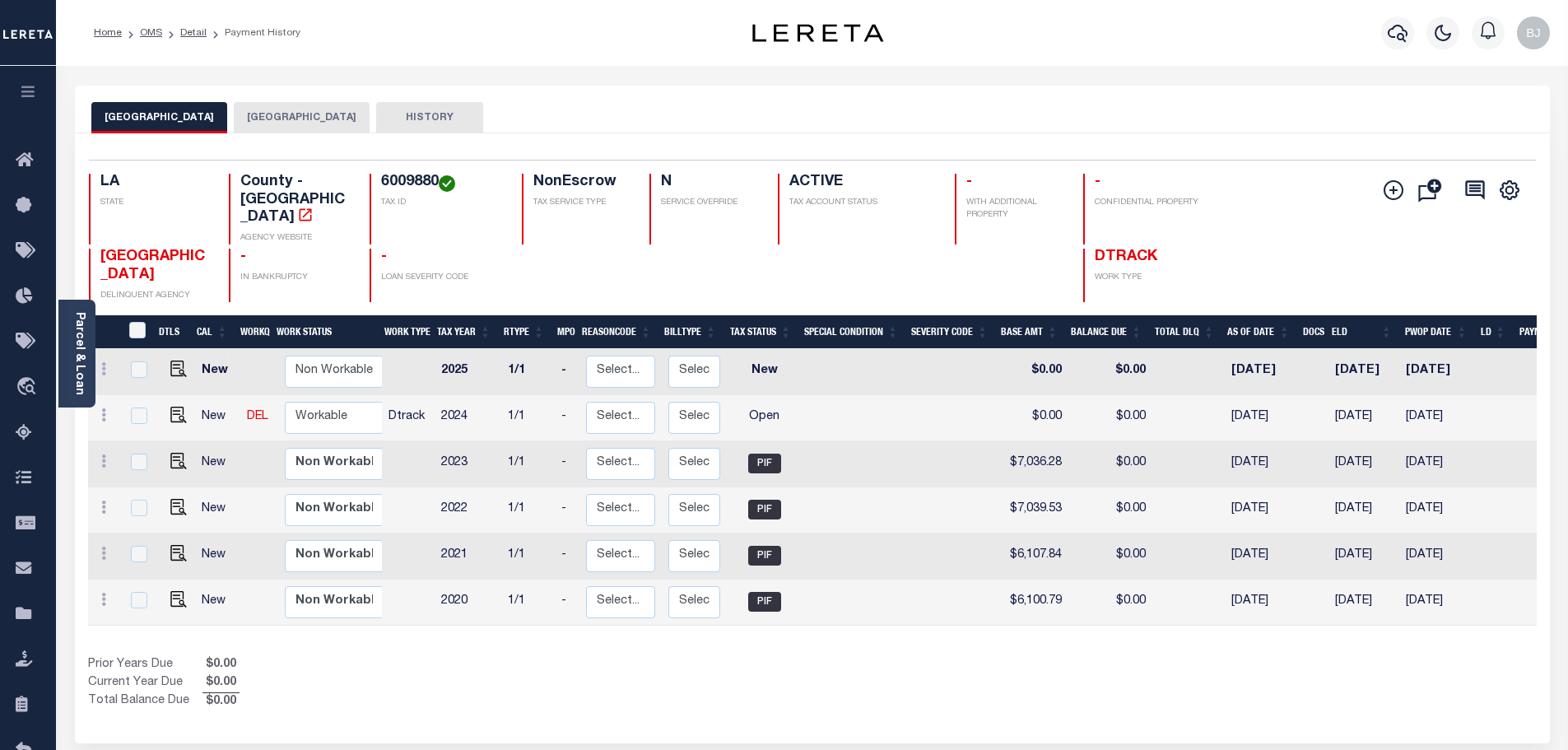
click at [401, 183] on h4 "6009880" at bounding box center [441, 183] width 121 height 18
copy h4 "6009880"
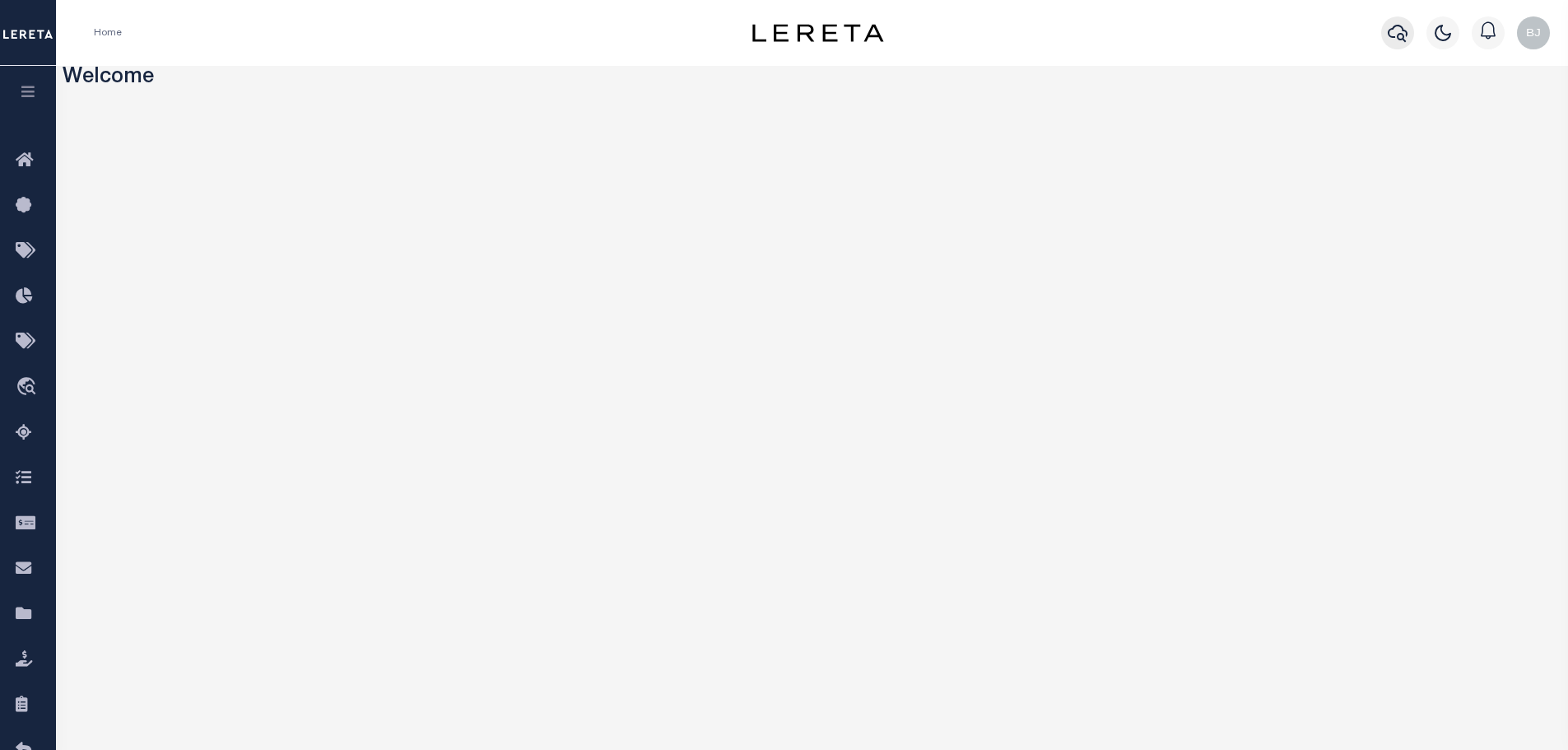
click at [1401, 48] on button "button" at bounding box center [1397, 32] width 32 height 32
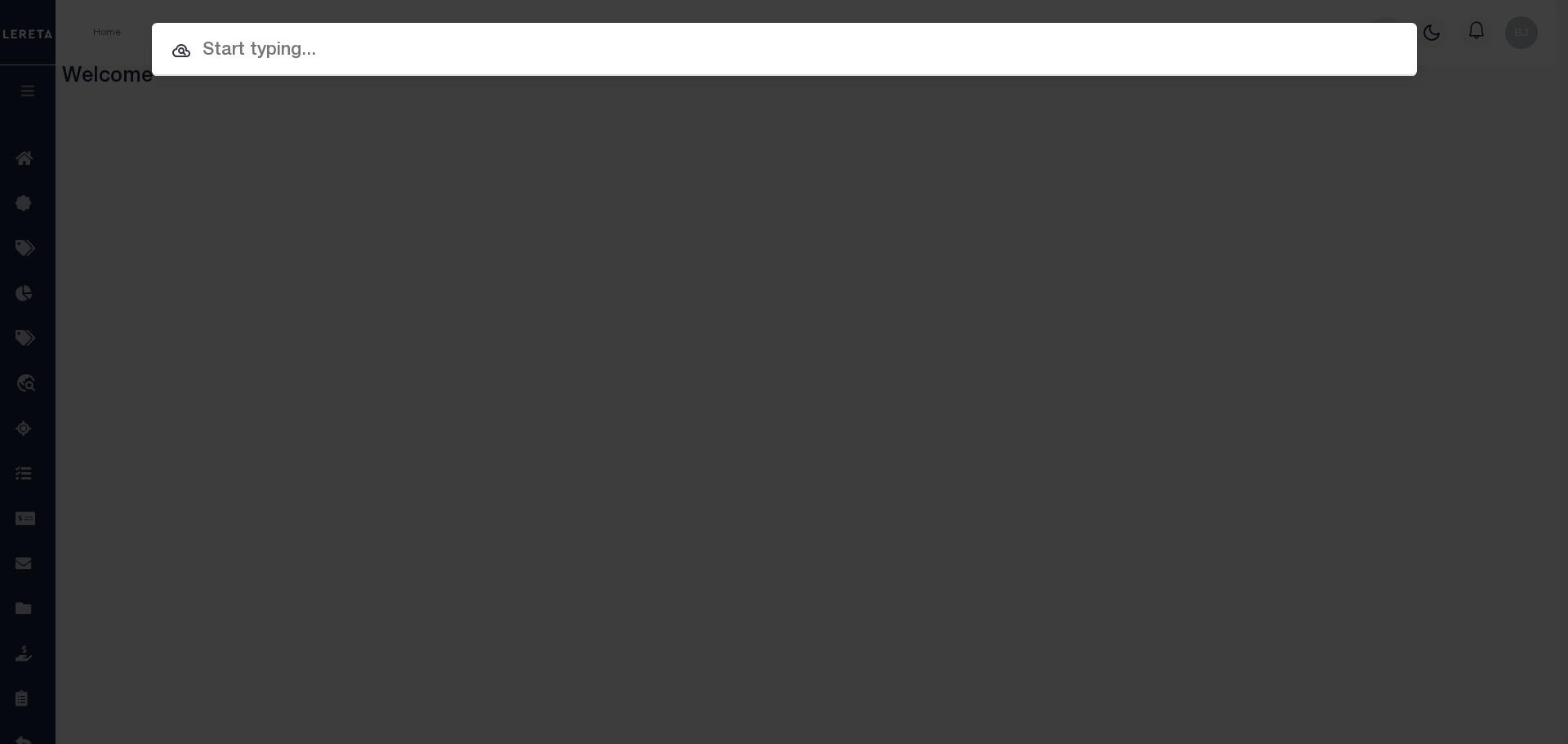
paste input "6009880"
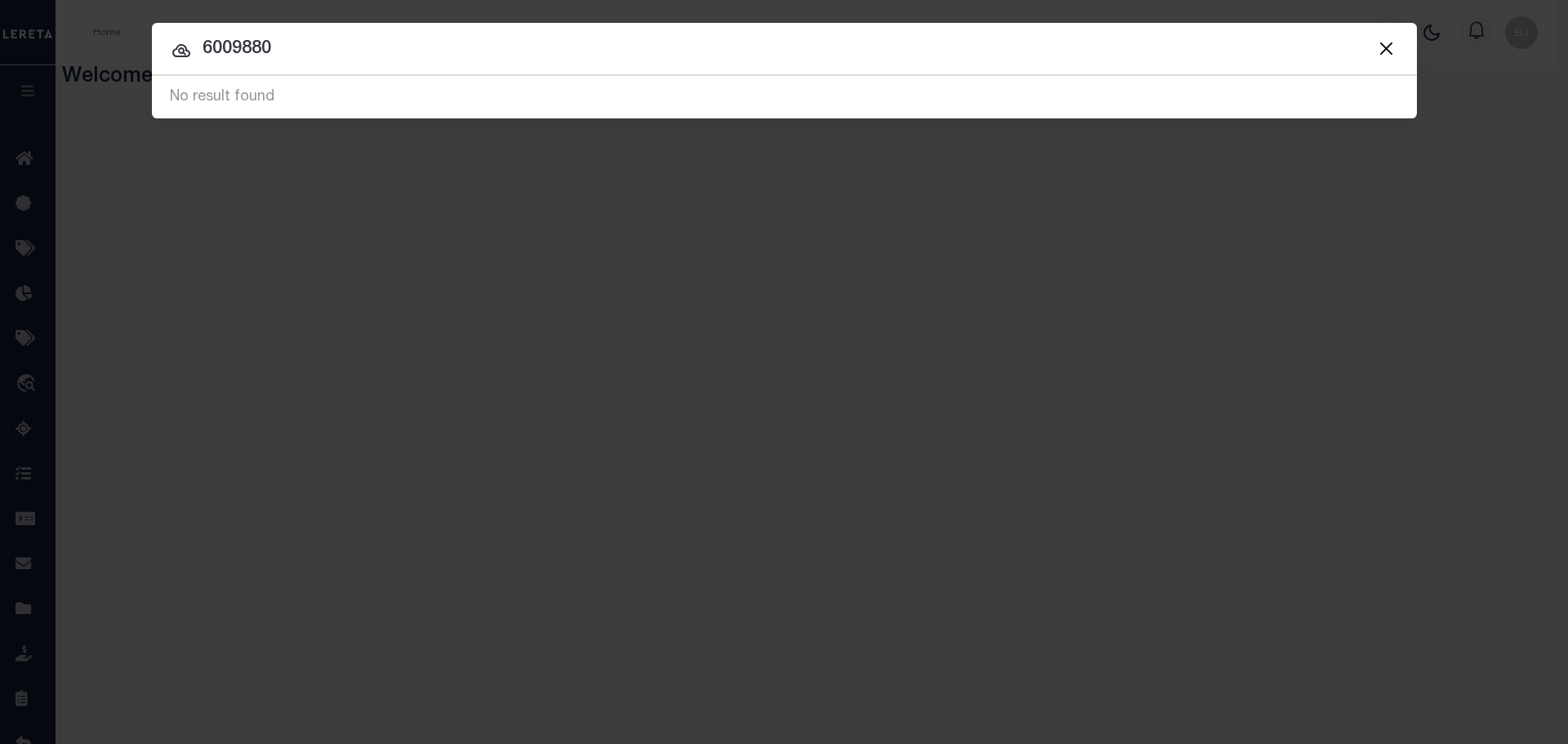
drag, startPoint x: 299, startPoint y: 53, endPoint x: 172, endPoint y: 21, distance: 131.0
click at [175, 24] on div "Include Loans TBM Customers Borrowers Payments (Lender Non-Disb) Payments (Lend…" at bounding box center [784, 70] width 1266 height 96
paste input "942300018762"
type input "942300018762"
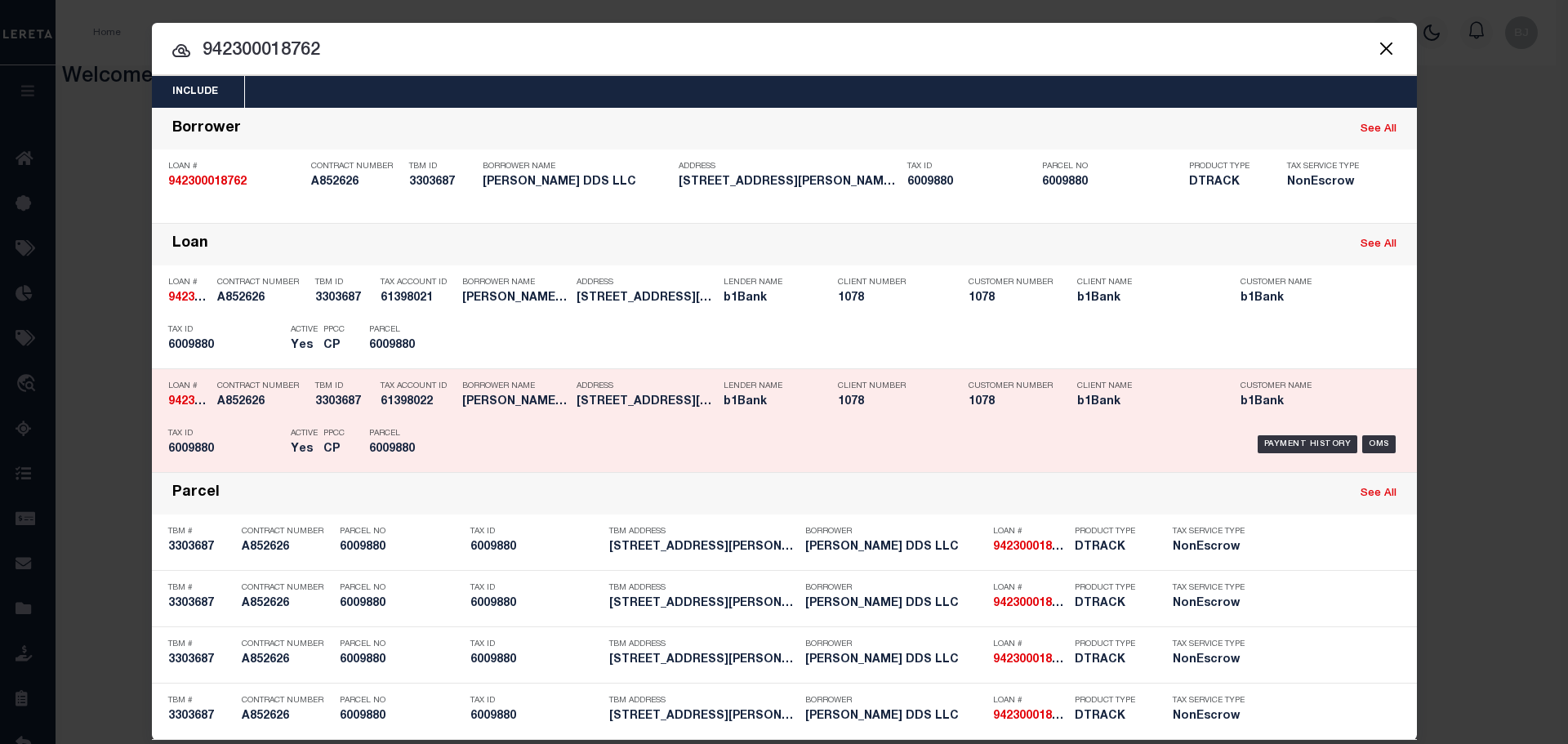
click at [704, 394] on div "Address 3233 Ambassador Caffery Parkway..." at bounding box center [646, 397] width 139 height 48
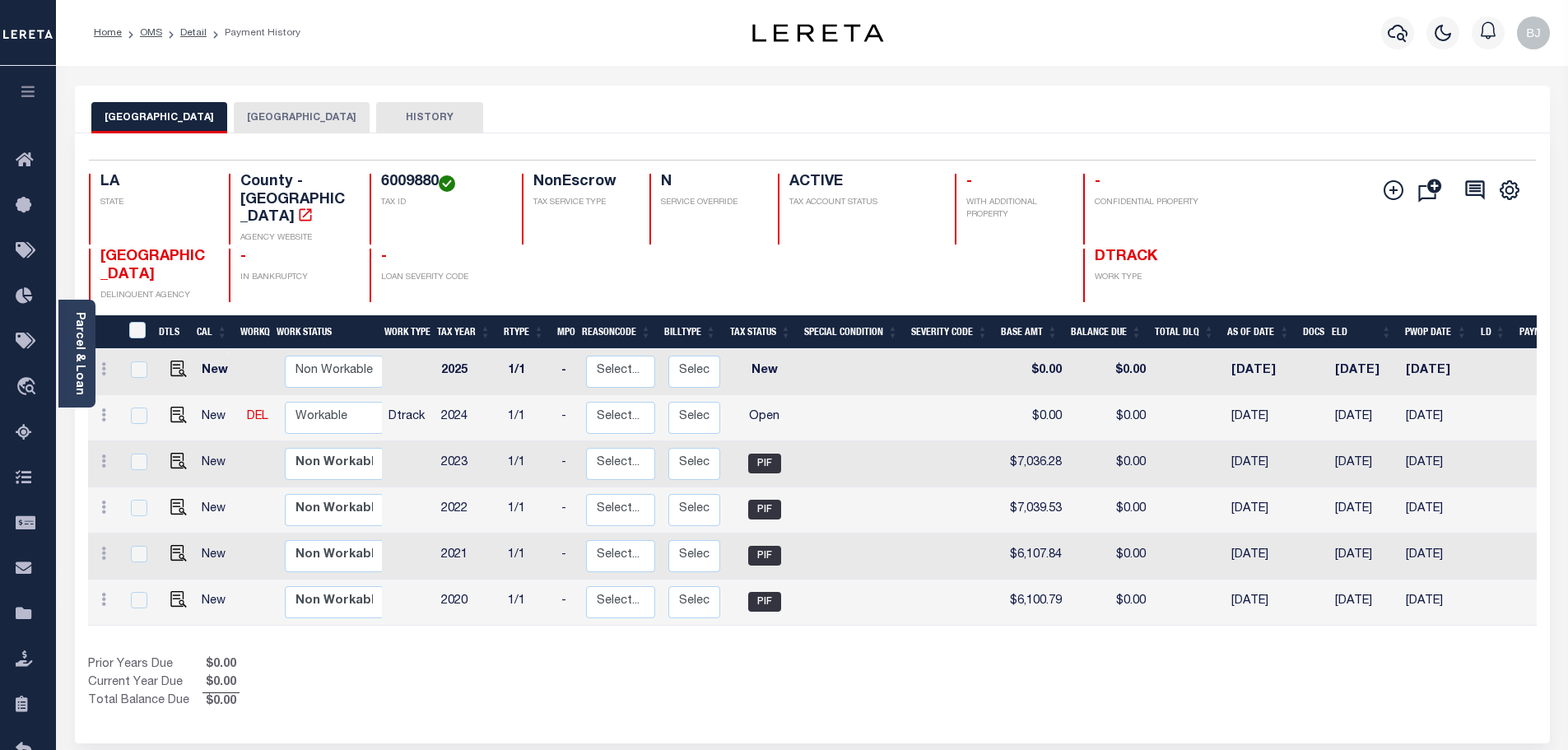
click at [387, 174] on h4 "6009880" at bounding box center [441, 183] width 121 height 18
copy h4 "6009880"
click at [170, 407] on img "" at bounding box center [178, 415] width 17 height 17
checkbox input "true"
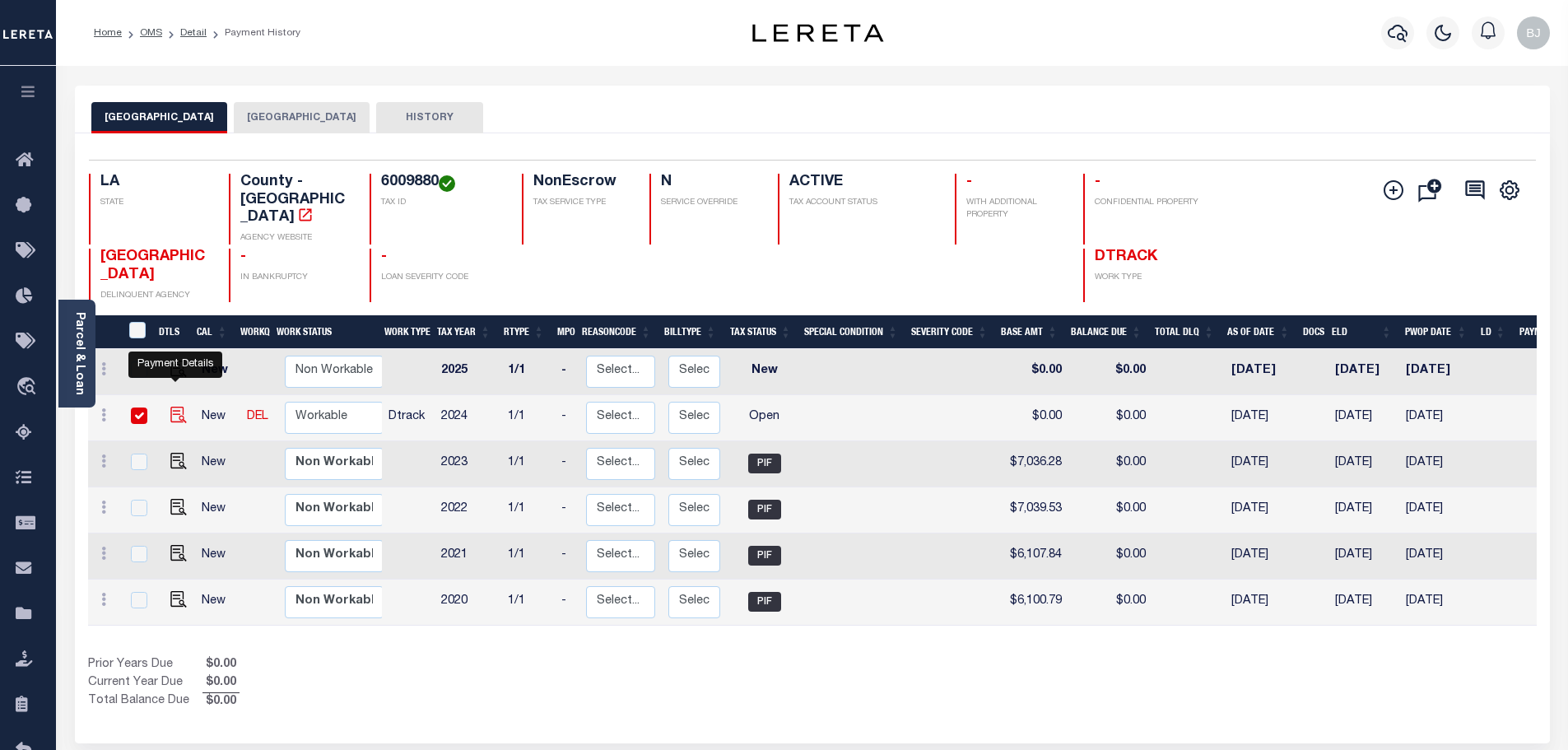
checkbox input "true"
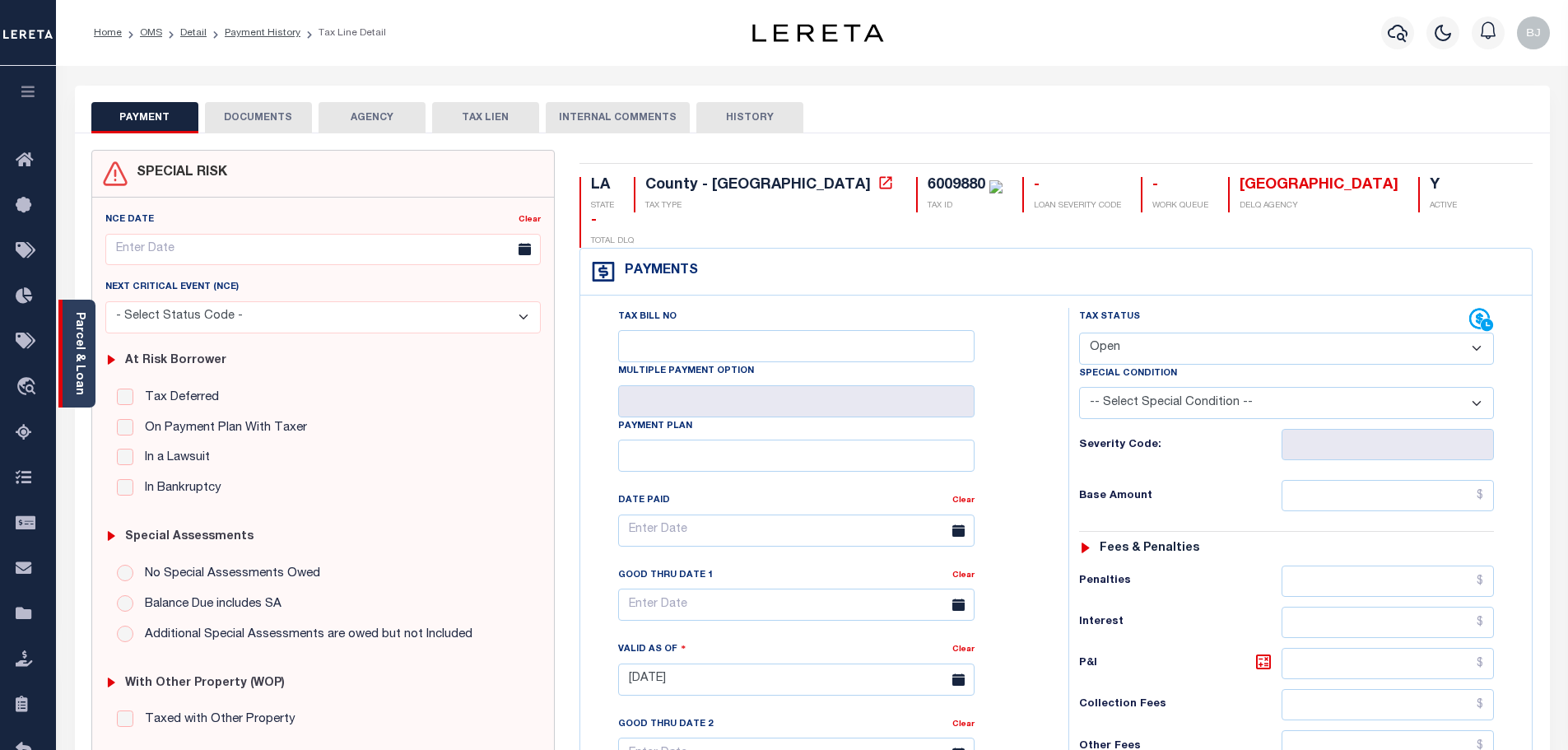
click at [78, 360] on link "Parcel & Loan" at bounding box center [80, 353] width 12 height 84
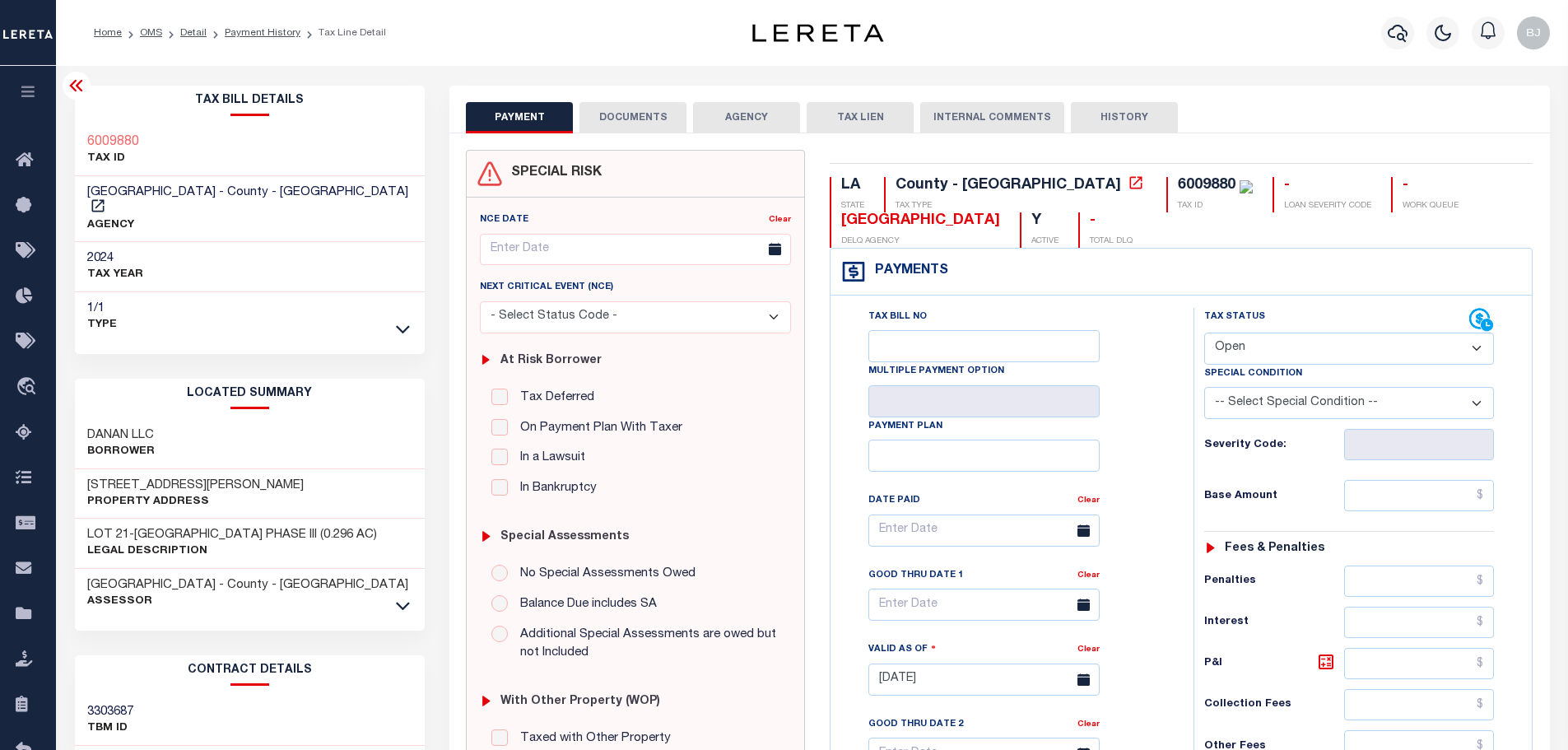
click at [98, 443] on p "Borrower" at bounding box center [121, 451] width 68 height 17
click at [103, 428] on h3 "DANAN LLC" at bounding box center [121, 435] width 68 height 17
copy h3 "DANAN"
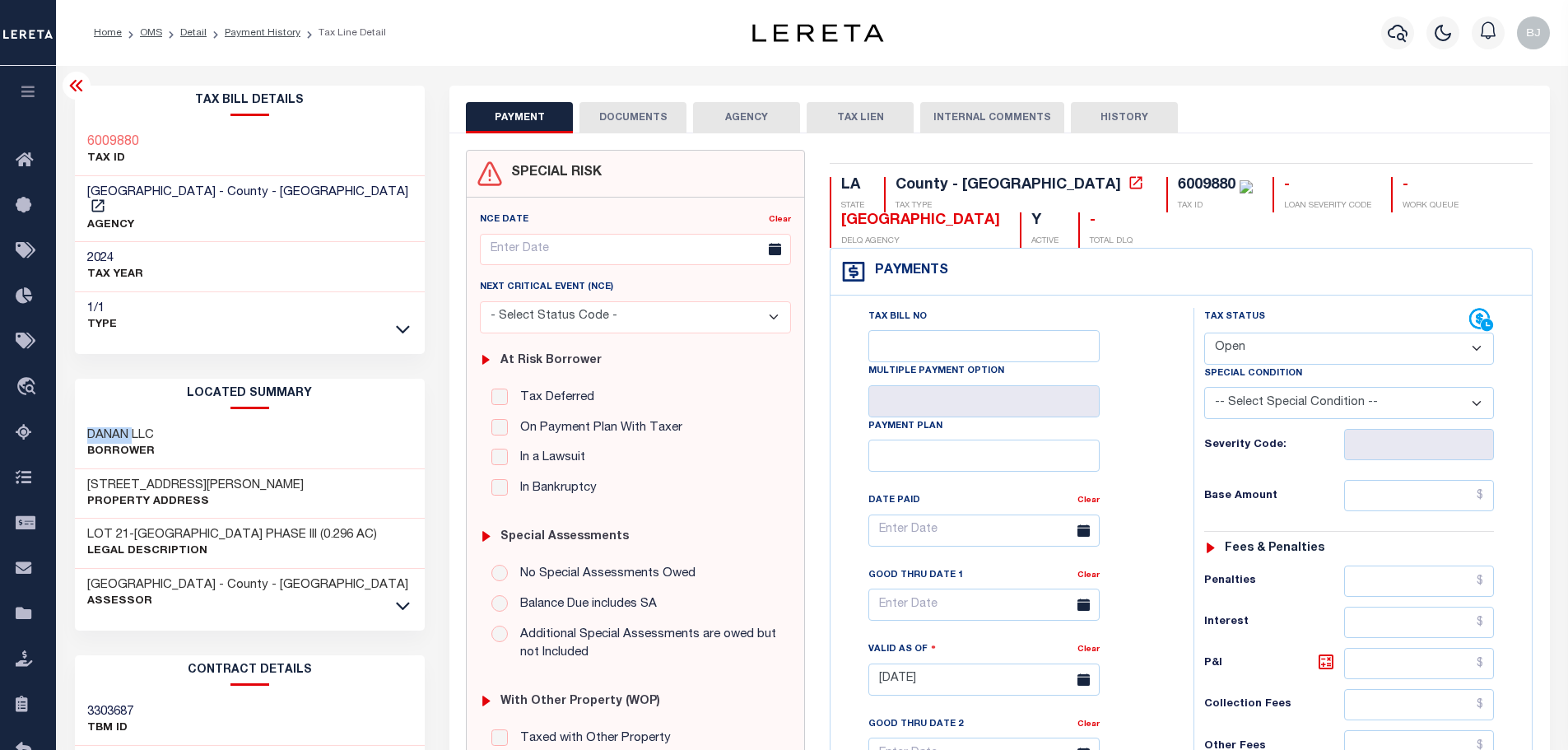
click at [1288, 352] on select "- Select Status Code - Open Due/Unpaid Paid Incomplete No Tax Due Internal Refu…" at bounding box center [1349, 348] width 290 height 32
select select "PYD"
click at [1204, 333] on select "- Select Status Code - Open Due/Unpaid Paid Incomplete No Tax Due Internal Refu…" at bounding box center [1349, 348] width 290 height 32
type input "[DATE]"
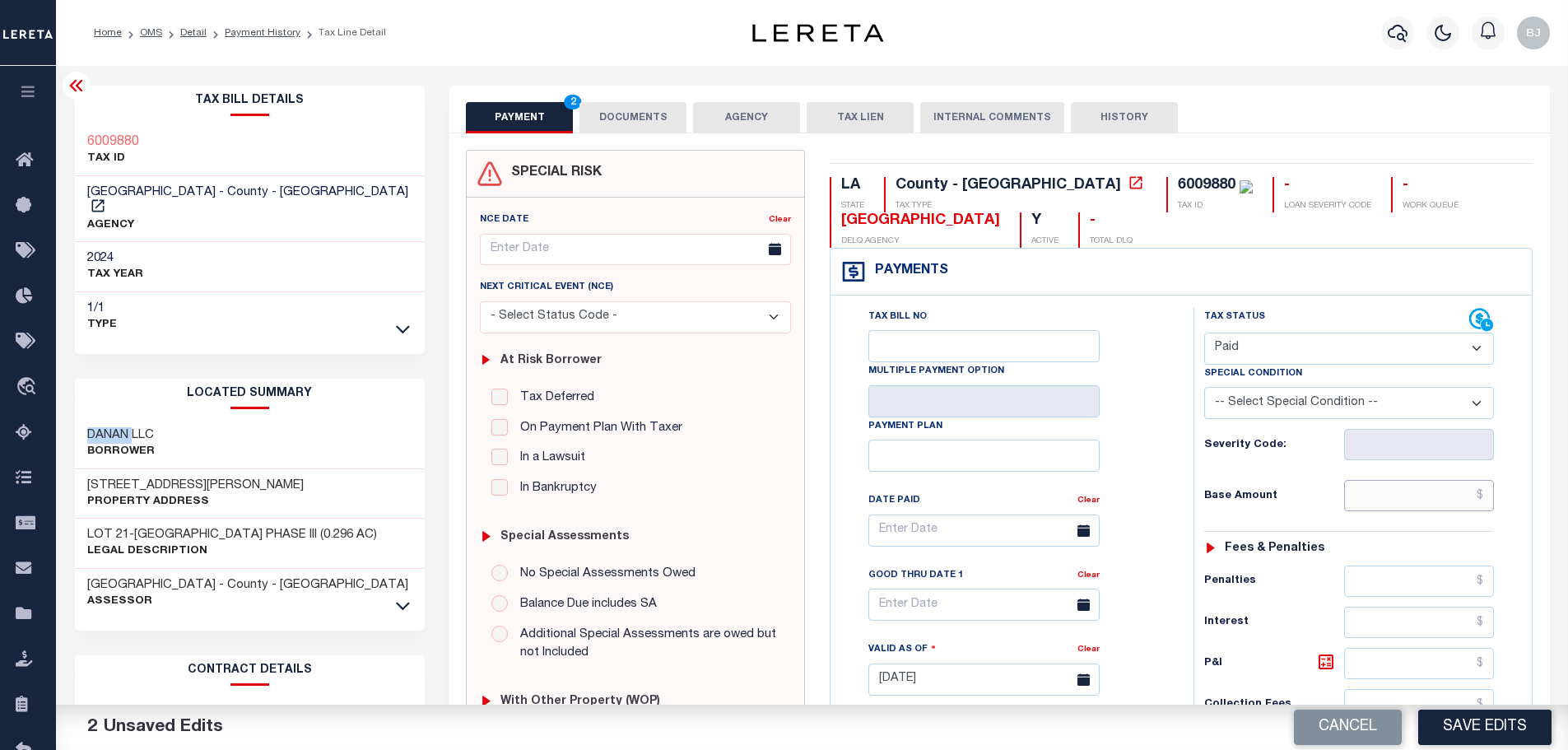
click at [1414, 493] on input "text" at bounding box center [1419, 495] width 150 height 31
paste input "7,057.46"
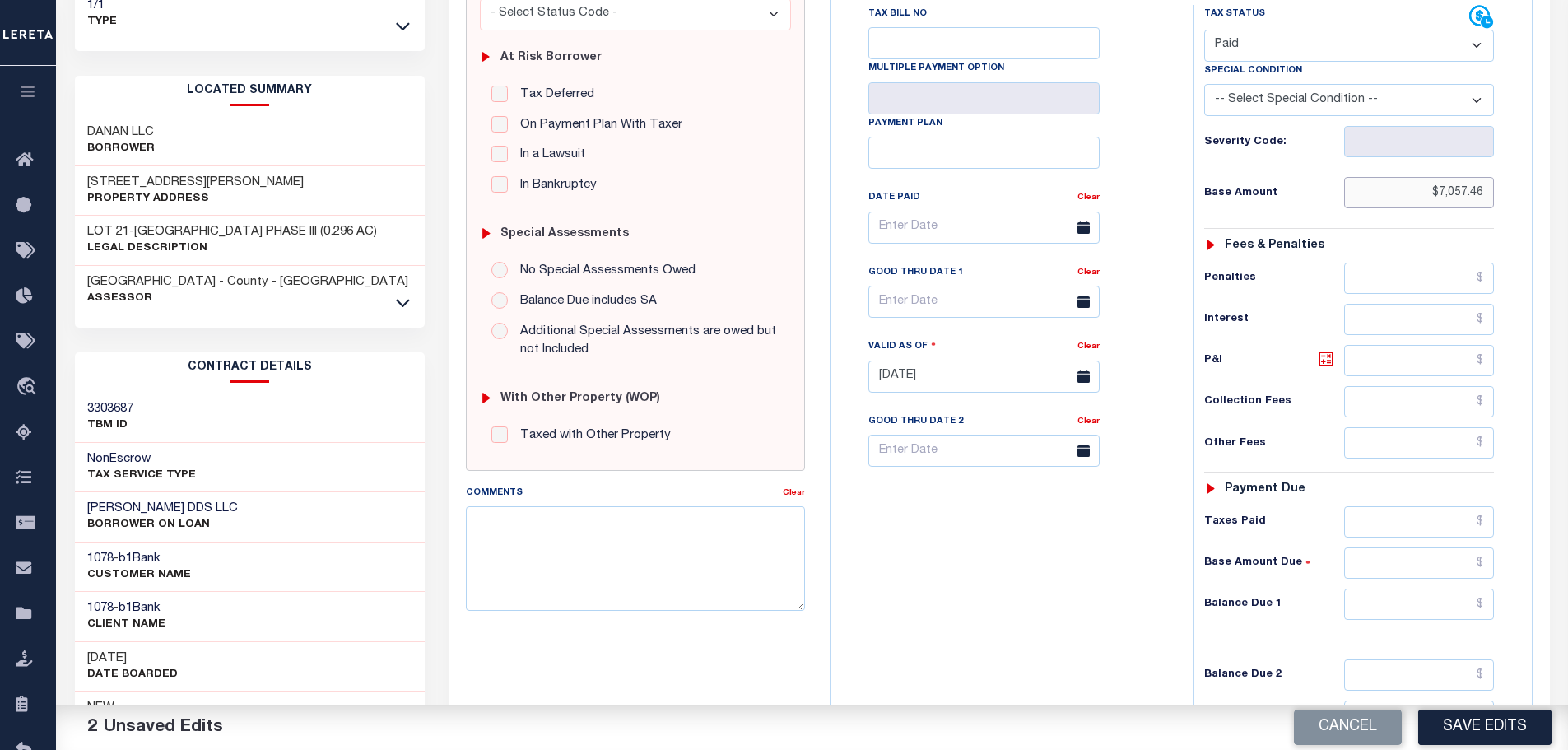
scroll to position [329, 0]
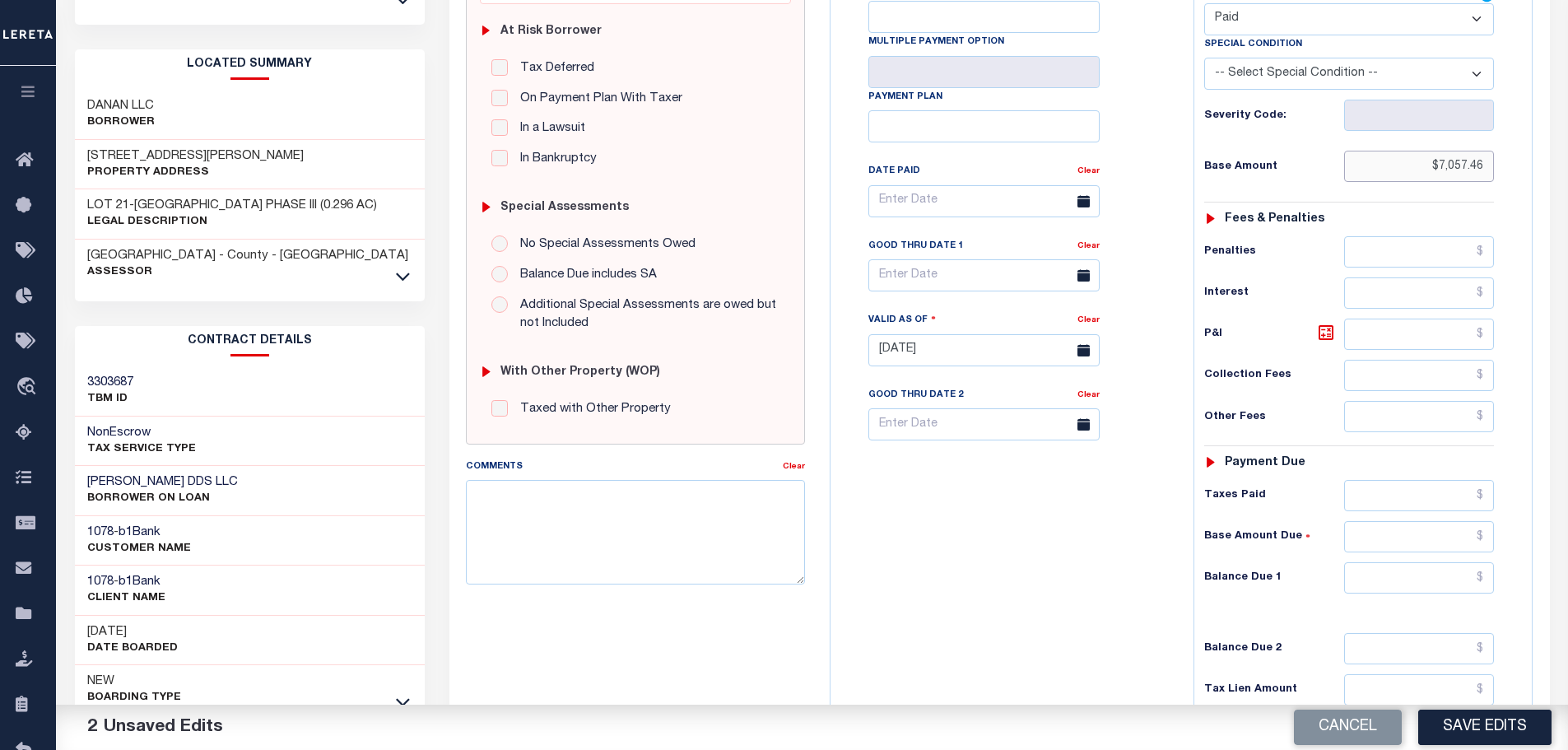
type input "$7,057.46"
click at [1411, 498] on input "text" at bounding box center [1419, 495] width 150 height 31
paste input "7,057.46"
type input "$7,057.46"
click at [1449, 579] on input "text" at bounding box center [1419, 578] width 150 height 31
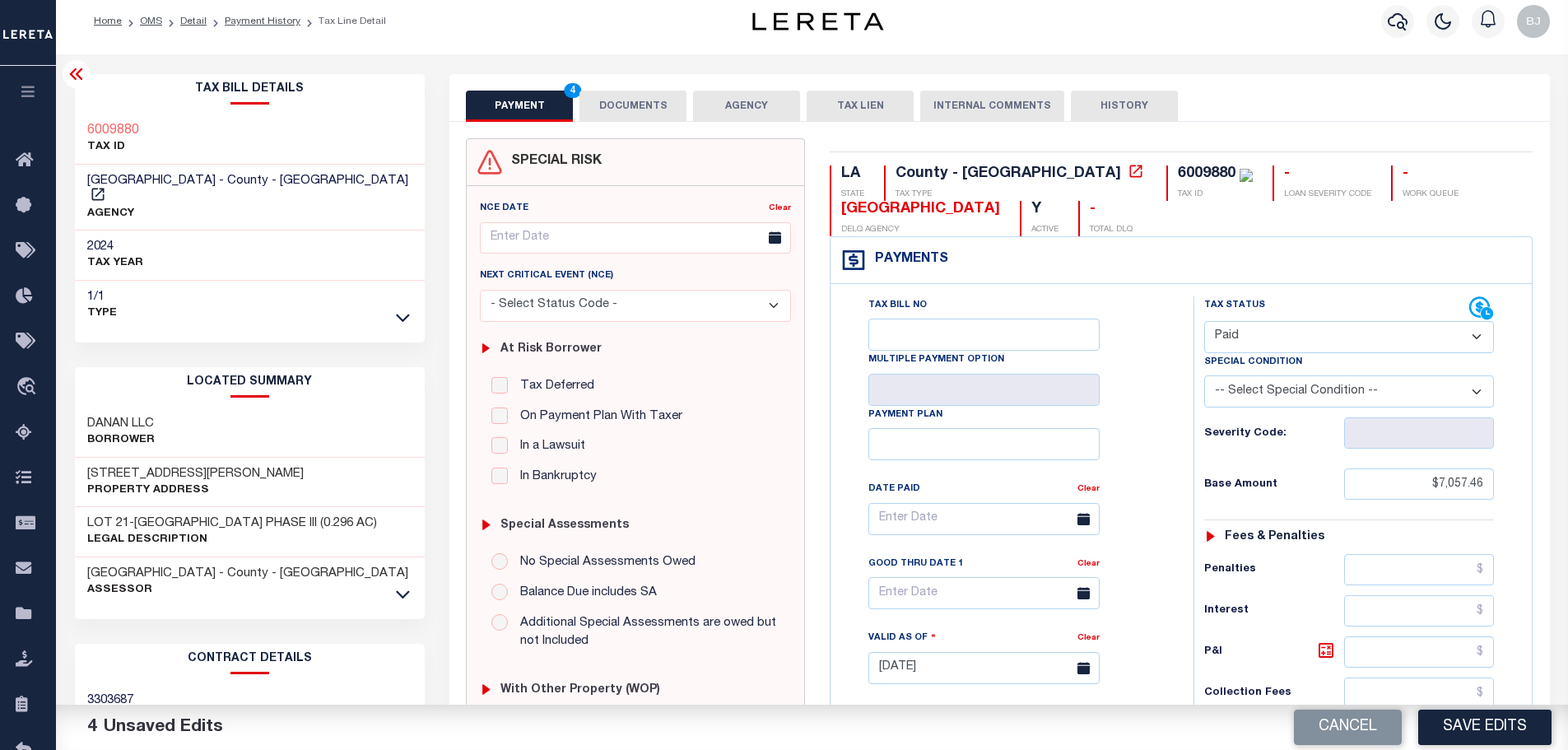
scroll to position [0, 0]
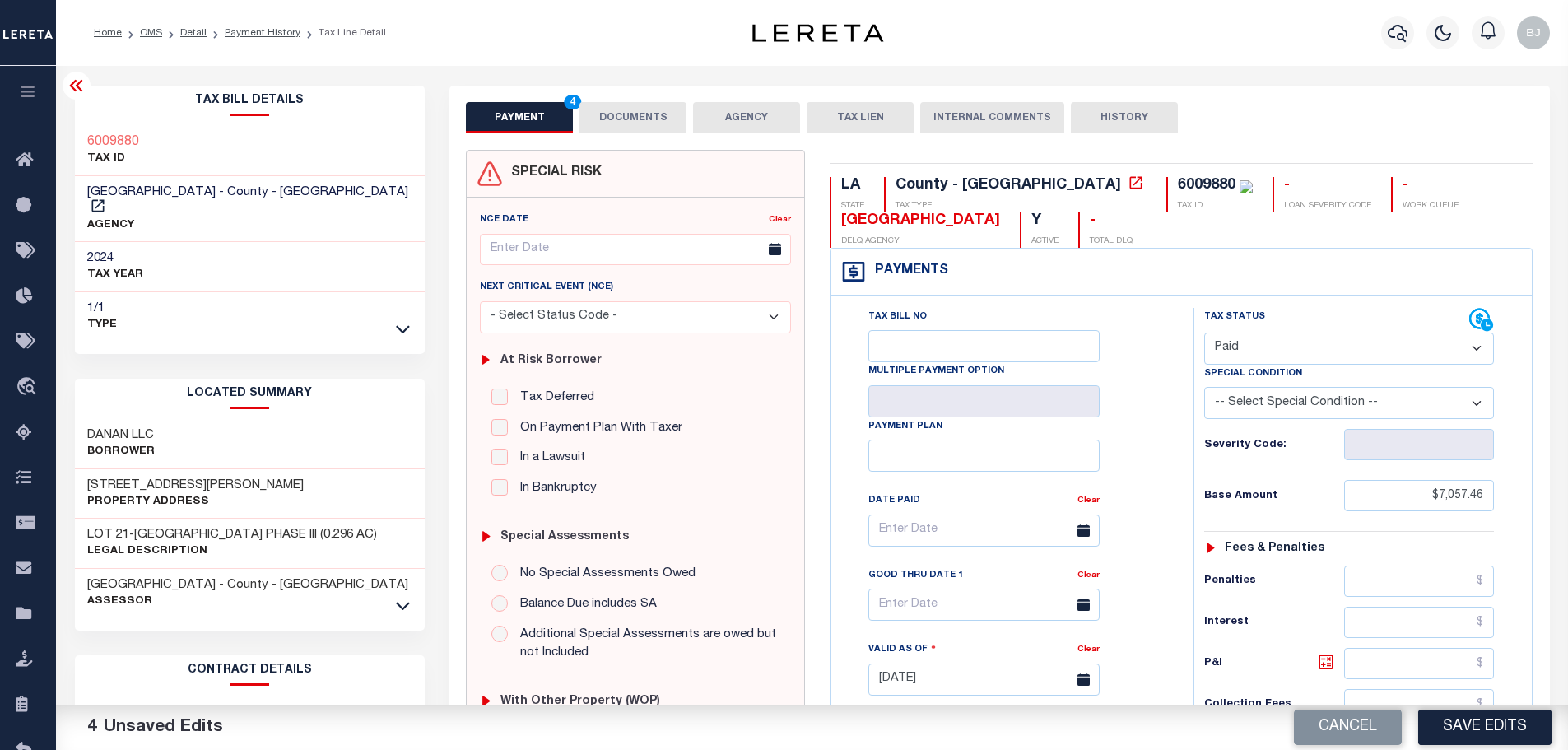
type input "$0.00"
click at [603, 111] on button "DOCUMENTS" at bounding box center [632, 118] width 107 height 31
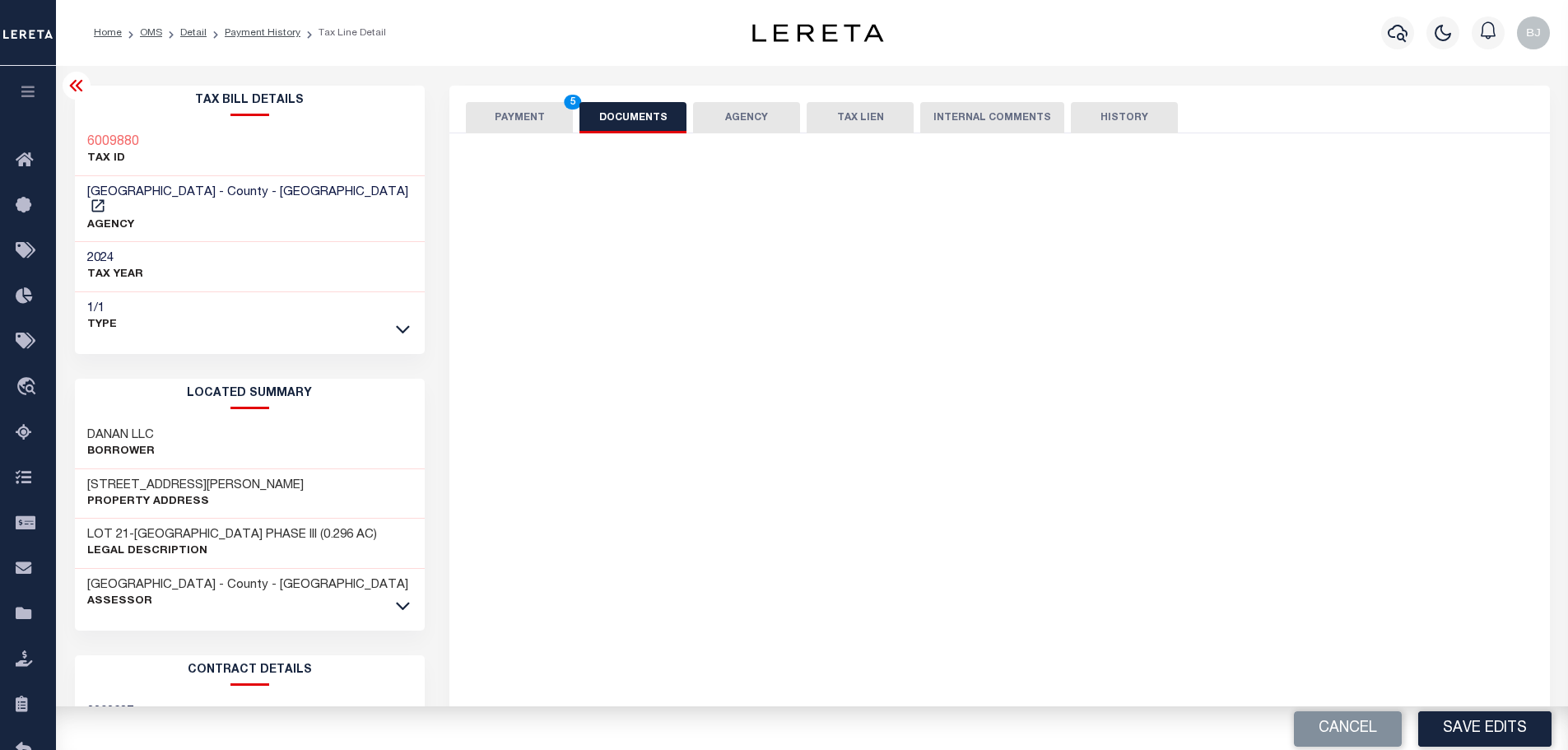
click at [796, 182] on button "Copy from Clipboard" at bounding box center [728, 193] width 161 height 32
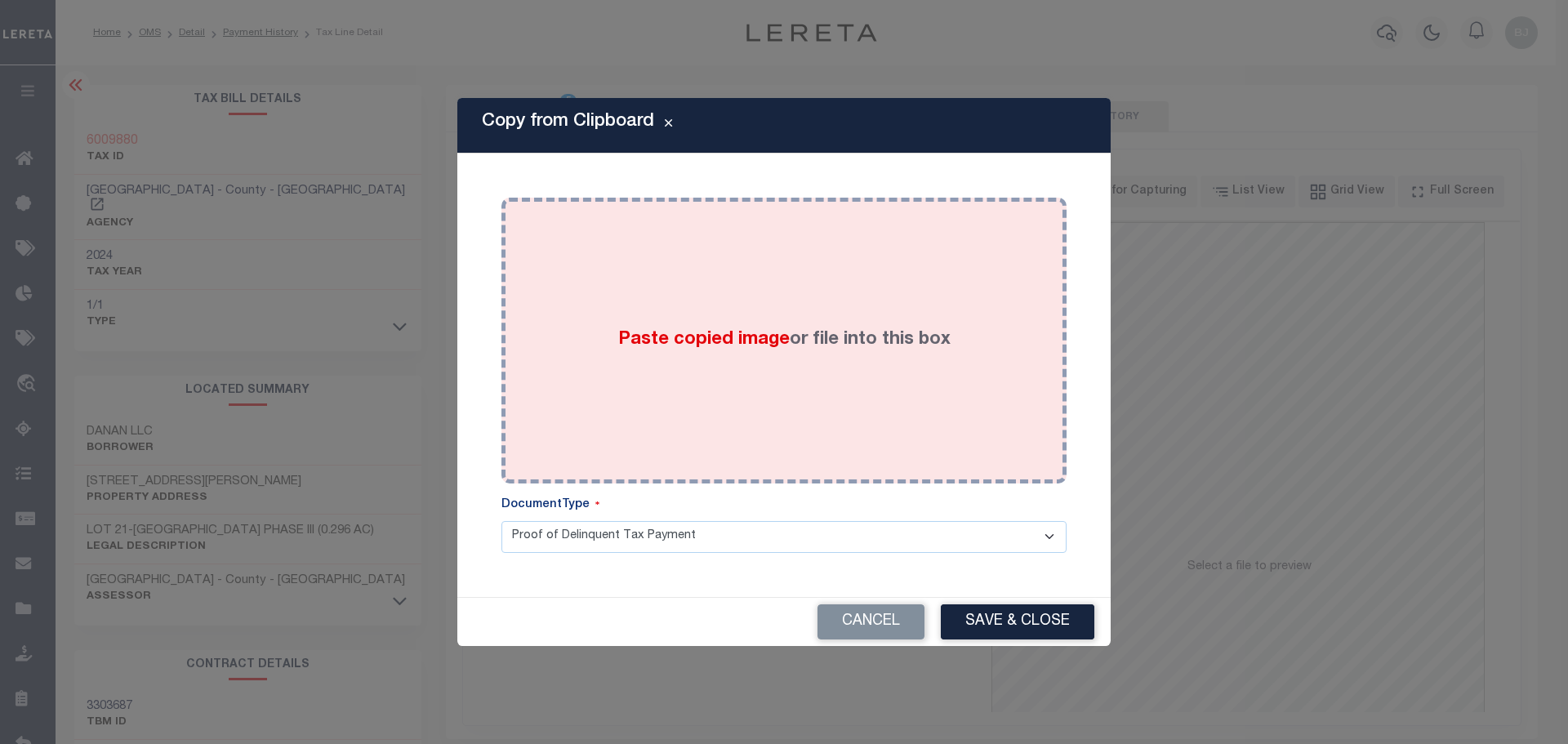
click at [901, 316] on div "Paste copied image or file into this box" at bounding box center [784, 340] width 541 height 261
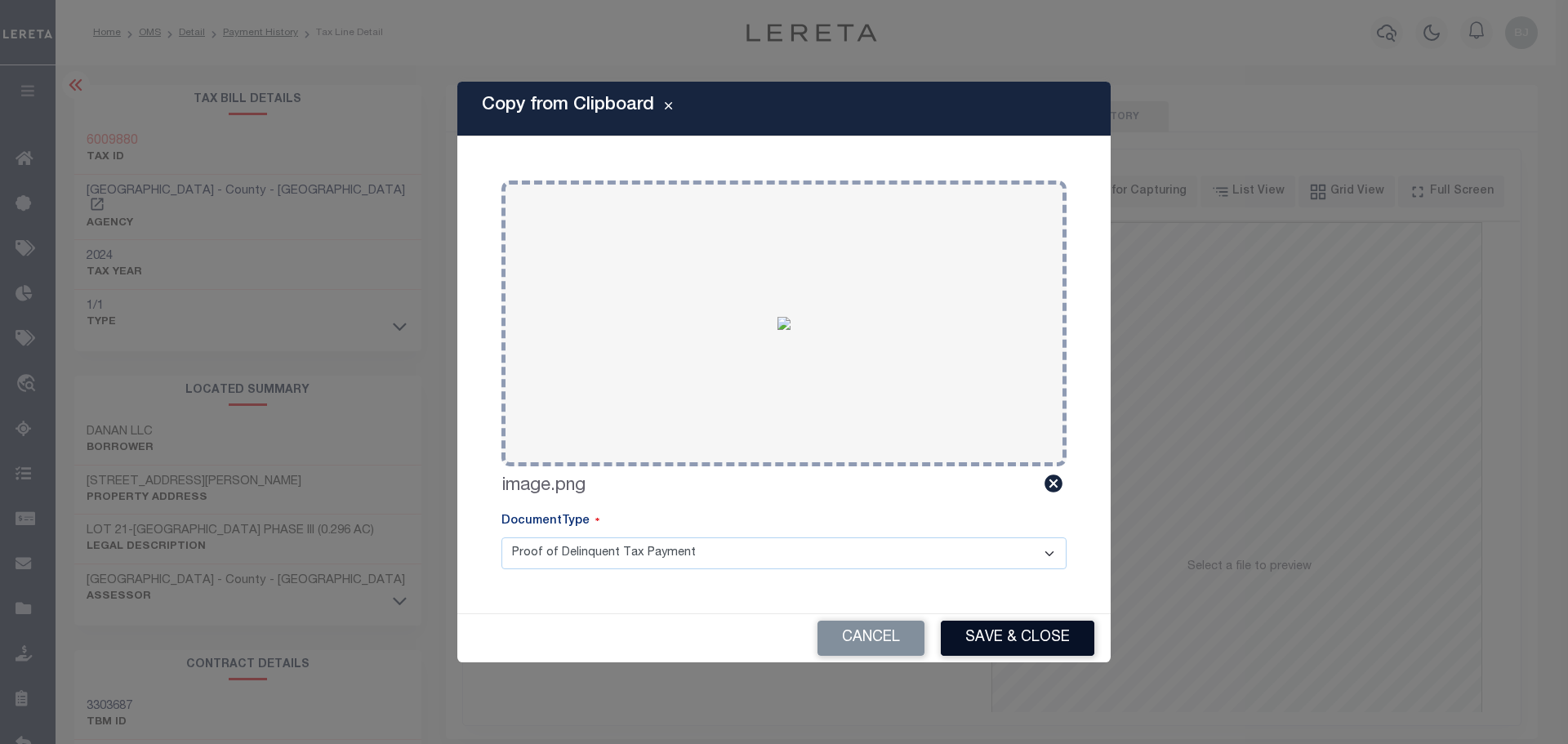
click at [1047, 649] on button "Save & Close" at bounding box center [1017, 638] width 153 height 35
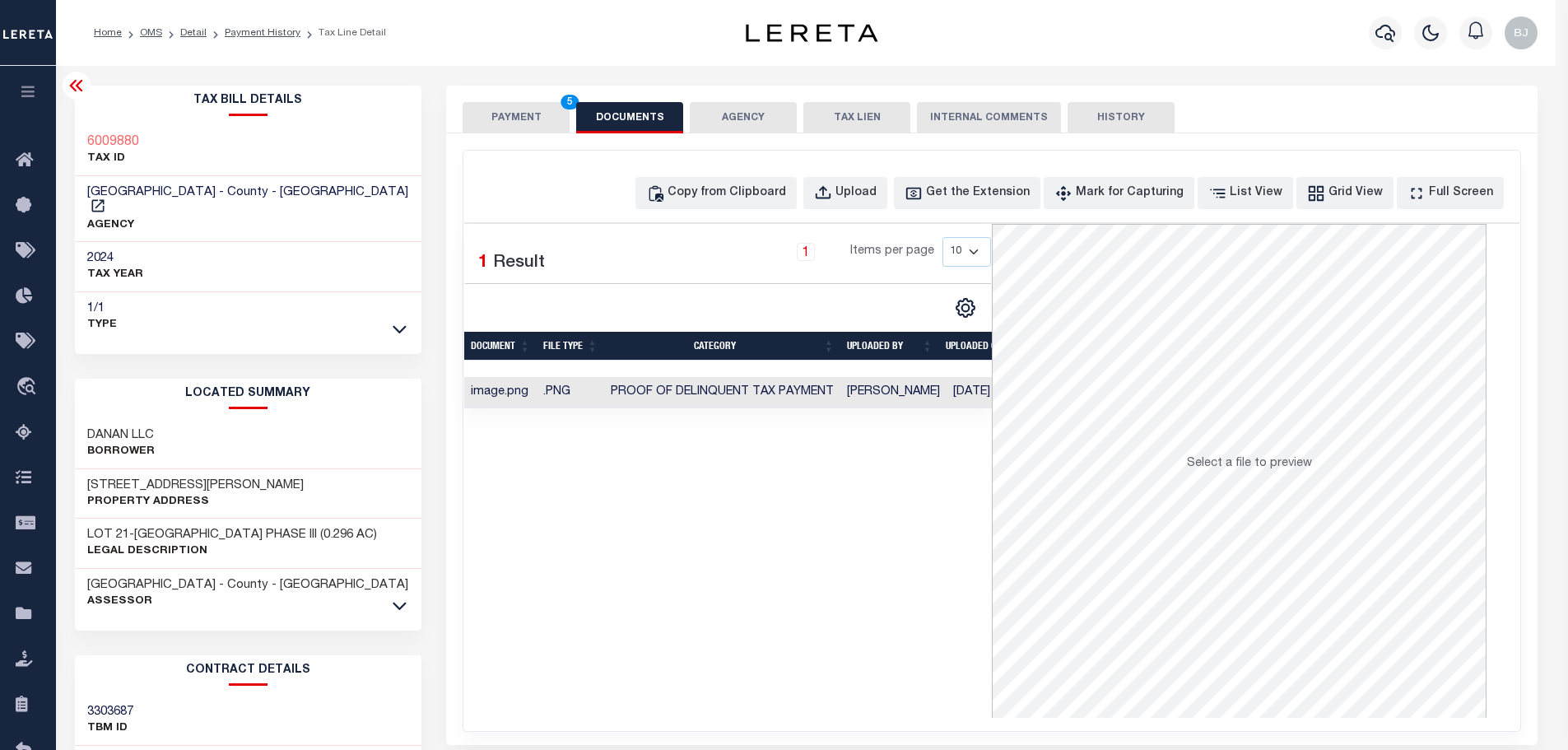
click at [508, 113] on button "PAYMENT 5" at bounding box center [516, 118] width 107 height 31
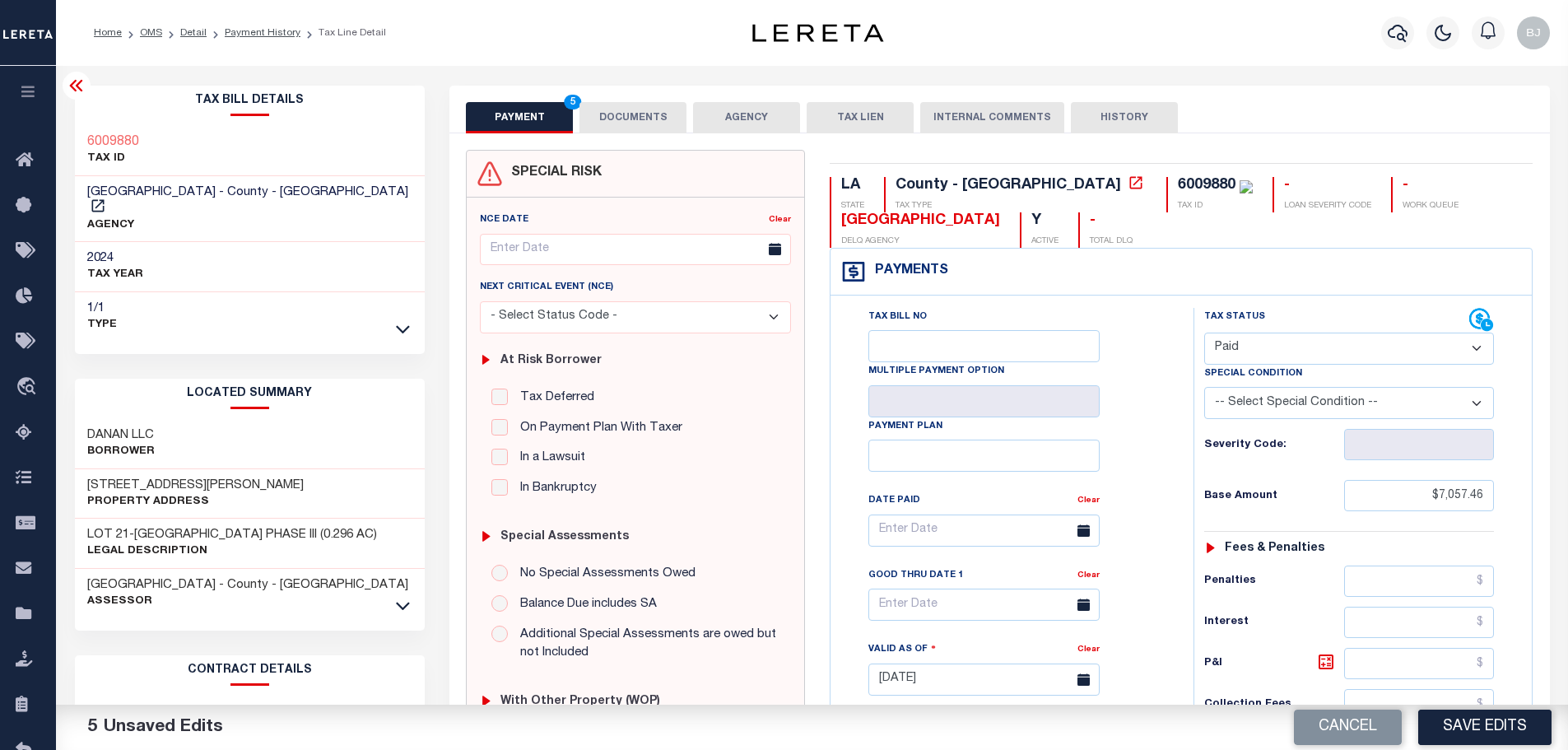
click at [1468, 721] on button "Save Edits" at bounding box center [1485, 727] width 134 height 35
checkbox input "false"
type input "$7,057.46"
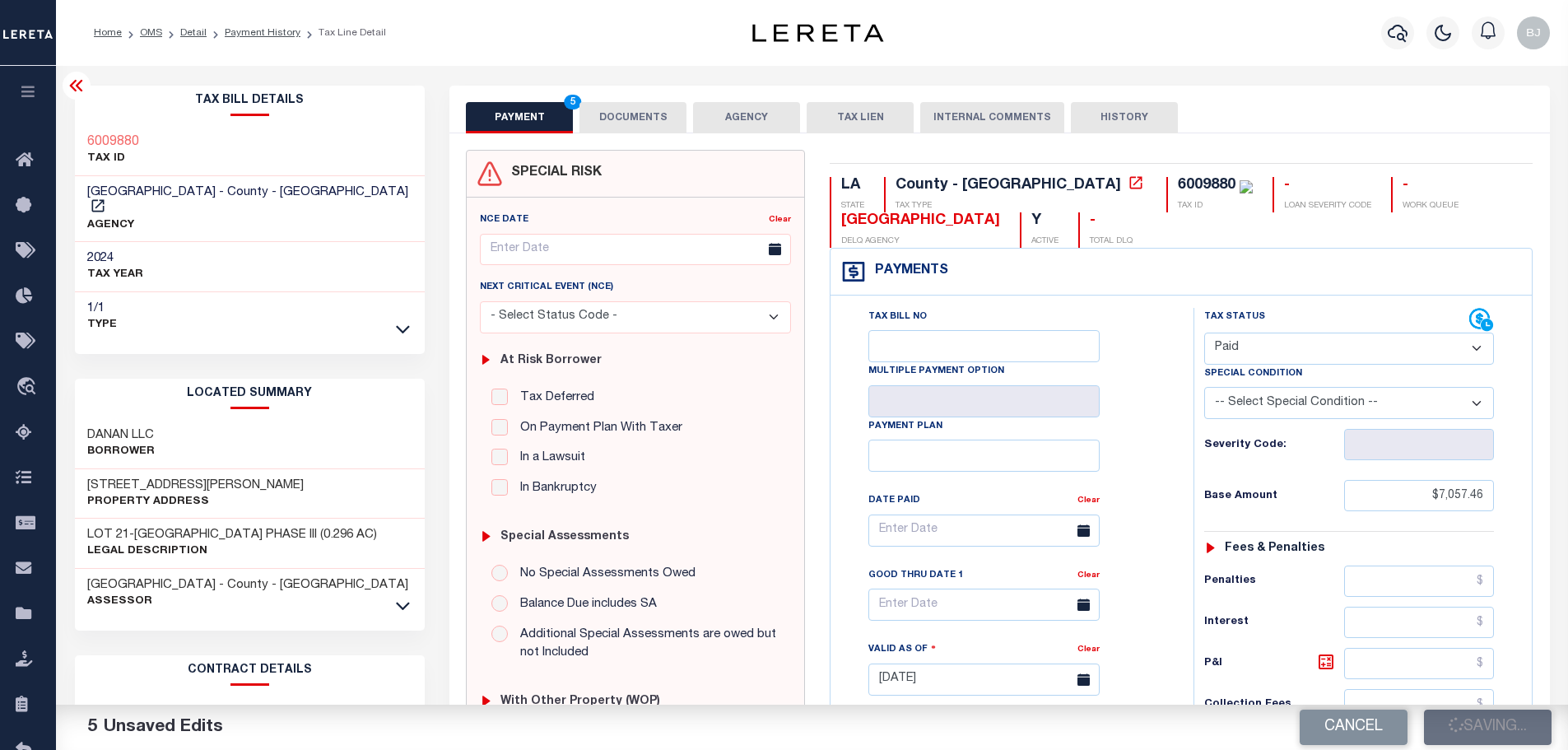
type input "$7,057.46"
type input "$0"
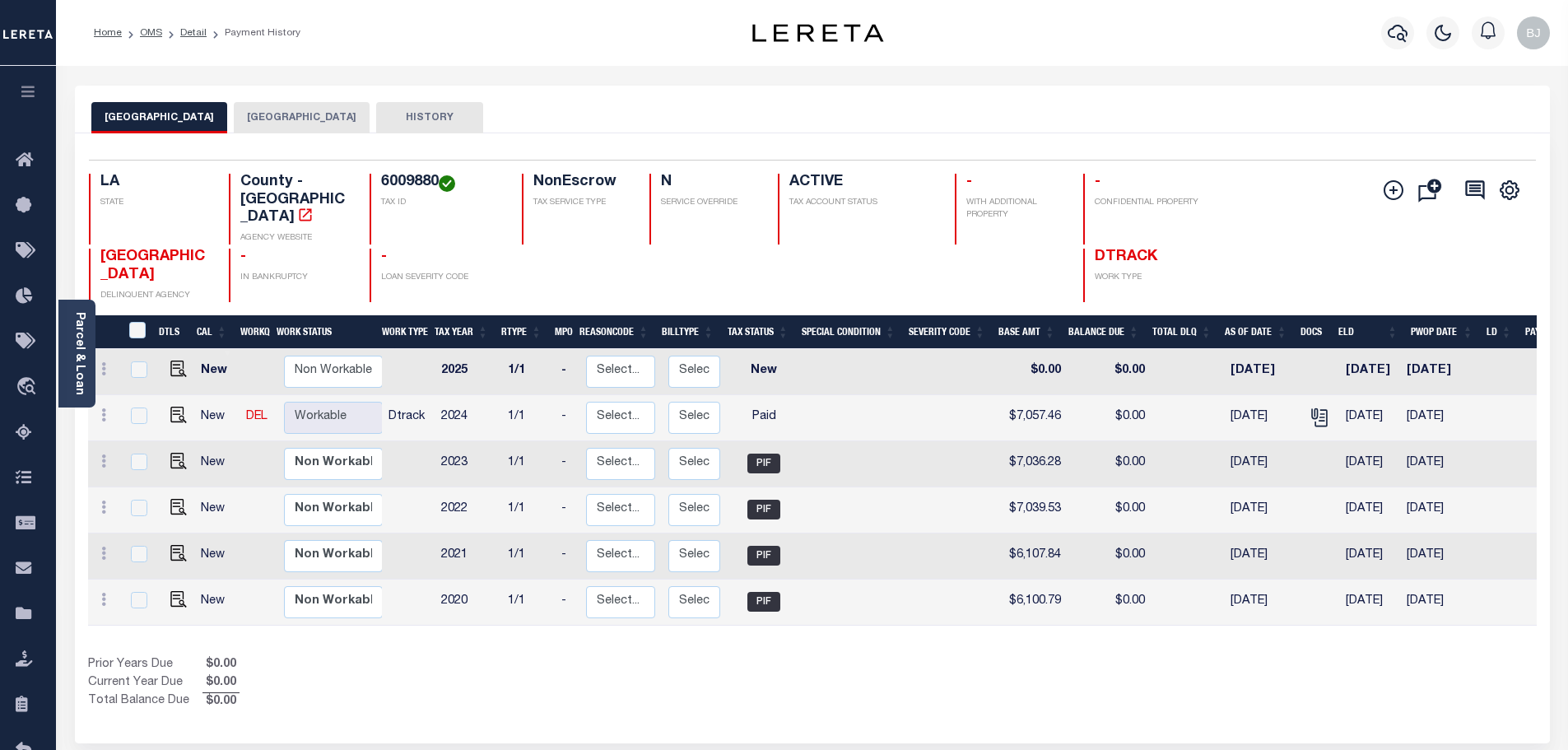
drag, startPoint x: 264, startPoint y: 104, endPoint x: 278, endPoint y: 109, distance: 14.9
click at [264, 104] on button "[GEOGRAPHIC_DATA]" at bounding box center [302, 118] width 136 height 31
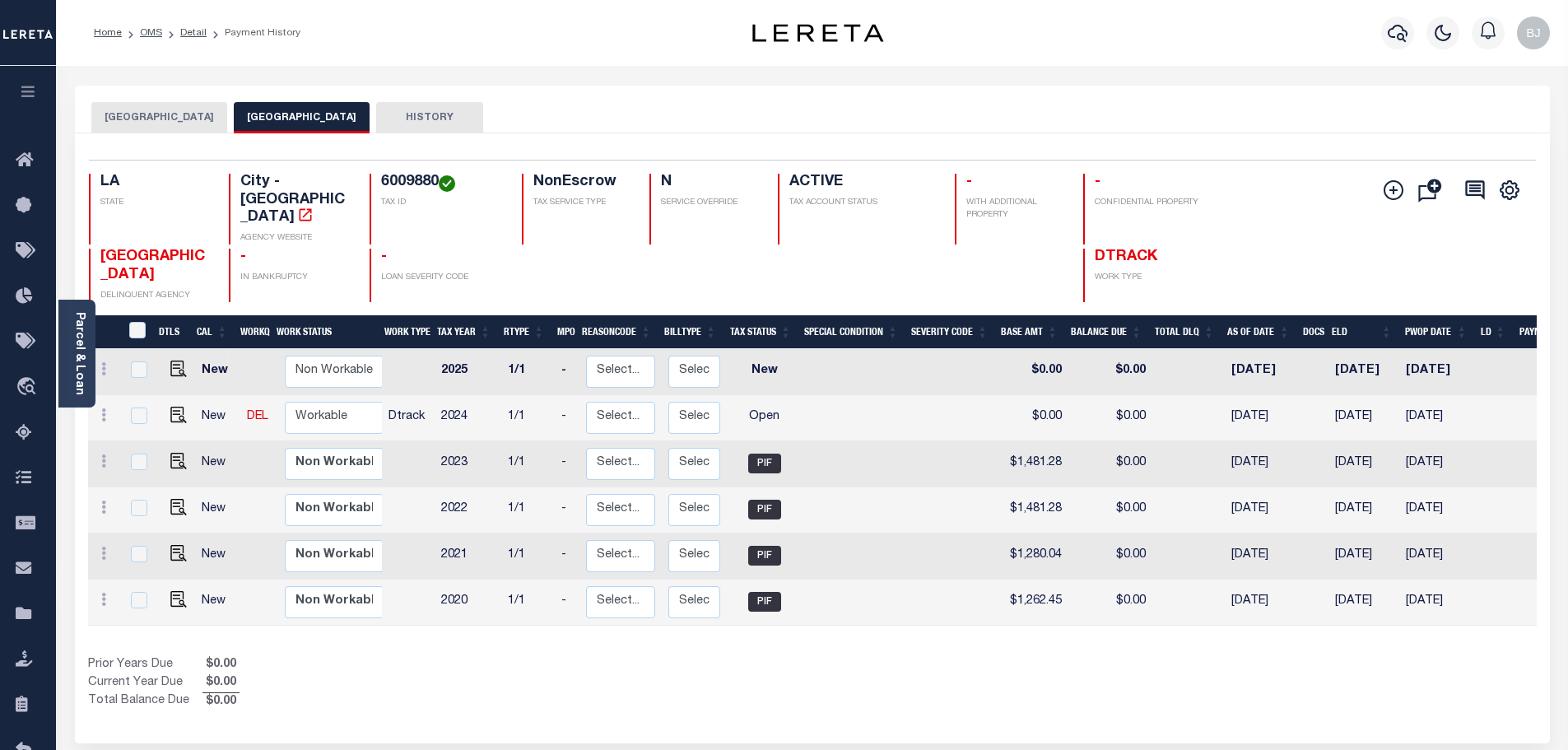
click at [418, 185] on h4 "6009880" at bounding box center [441, 183] width 121 height 18
copy h4 "6009880"
click at [174, 407] on img "" at bounding box center [178, 415] width 17 height 17
checkbox input "true"
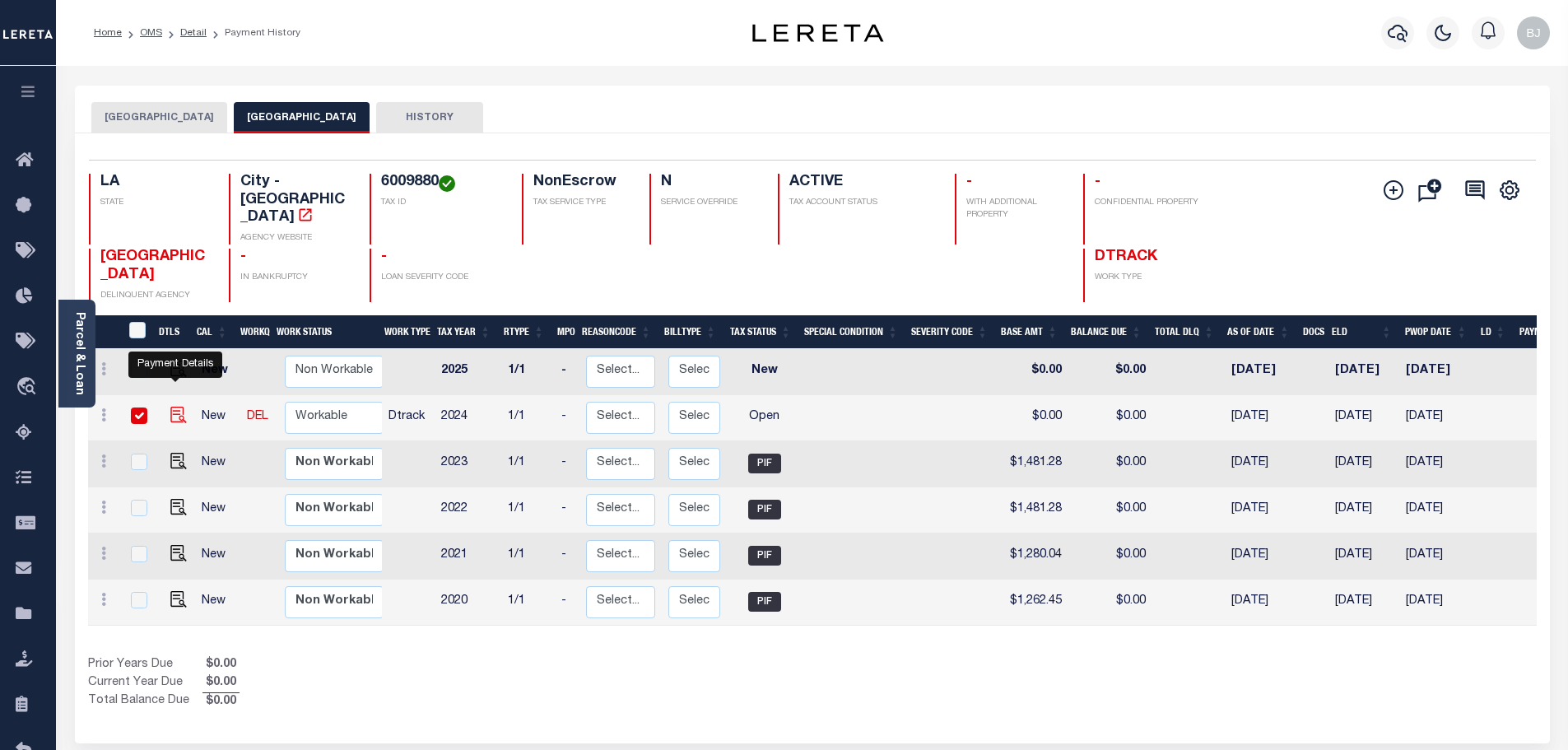
checkbox input "true"
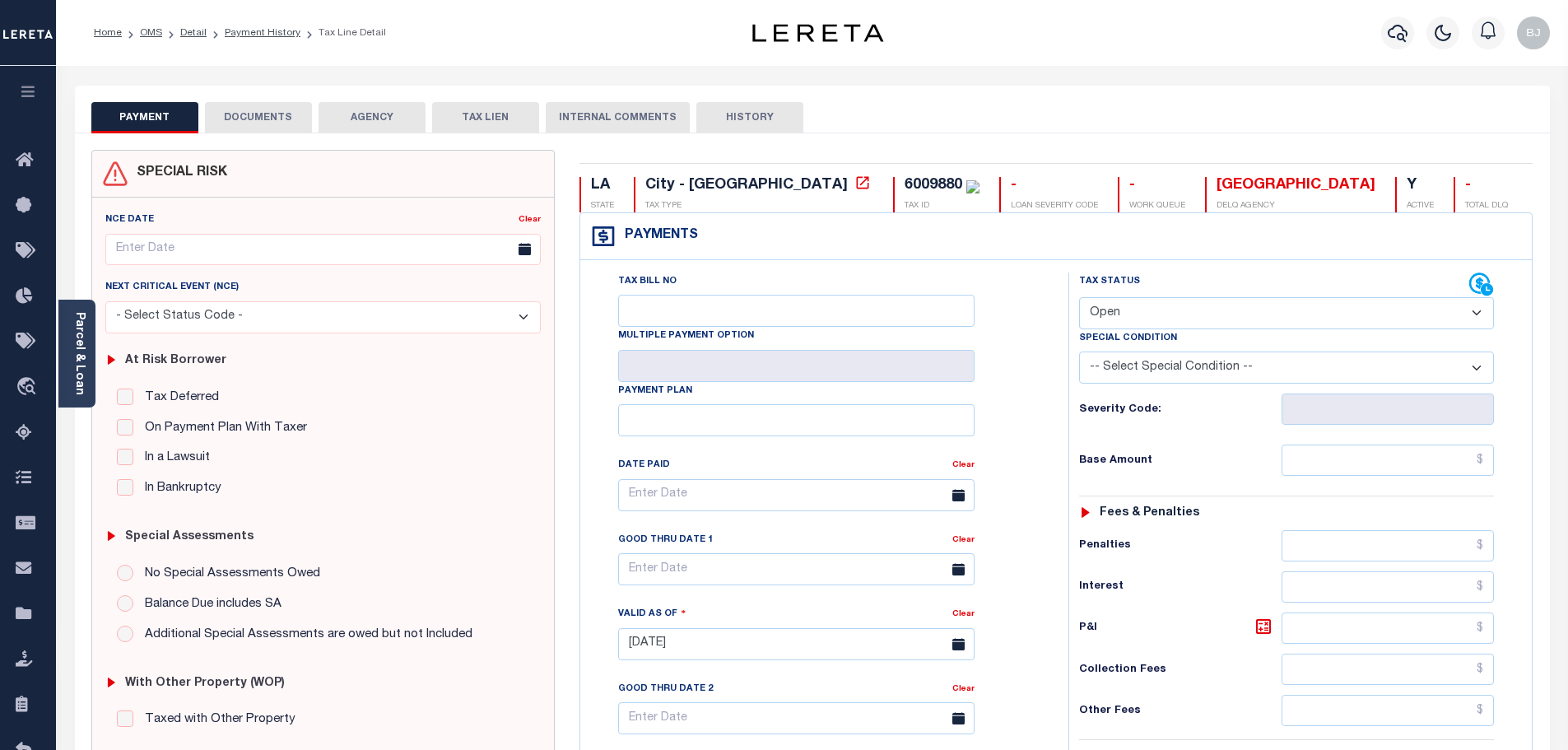
click at [1243, 299] on div "Tax Status Status Open Paid" at bounding box center [1287, 301] width 415 height 57
drag, startPoint x: 1078, startPoint y: 297, endPoint x: 1100, endPoint y: 309, distance: 25.1
click at [1082, 300] on div "Tax Status Status - Select Status Code - Open" at bounding box center [1286, 301] width 439 height 57
click at [1145, 331] on div "Special Condition" at bounding box center [1287, 340] width 415 height 23
click at [1140, 322] on select "- Select Status Code - Open Due/Unpaid Paid Incomplete No Tax Due Internal Refu…" at bounding box center [1287, 313] width 415 height 32
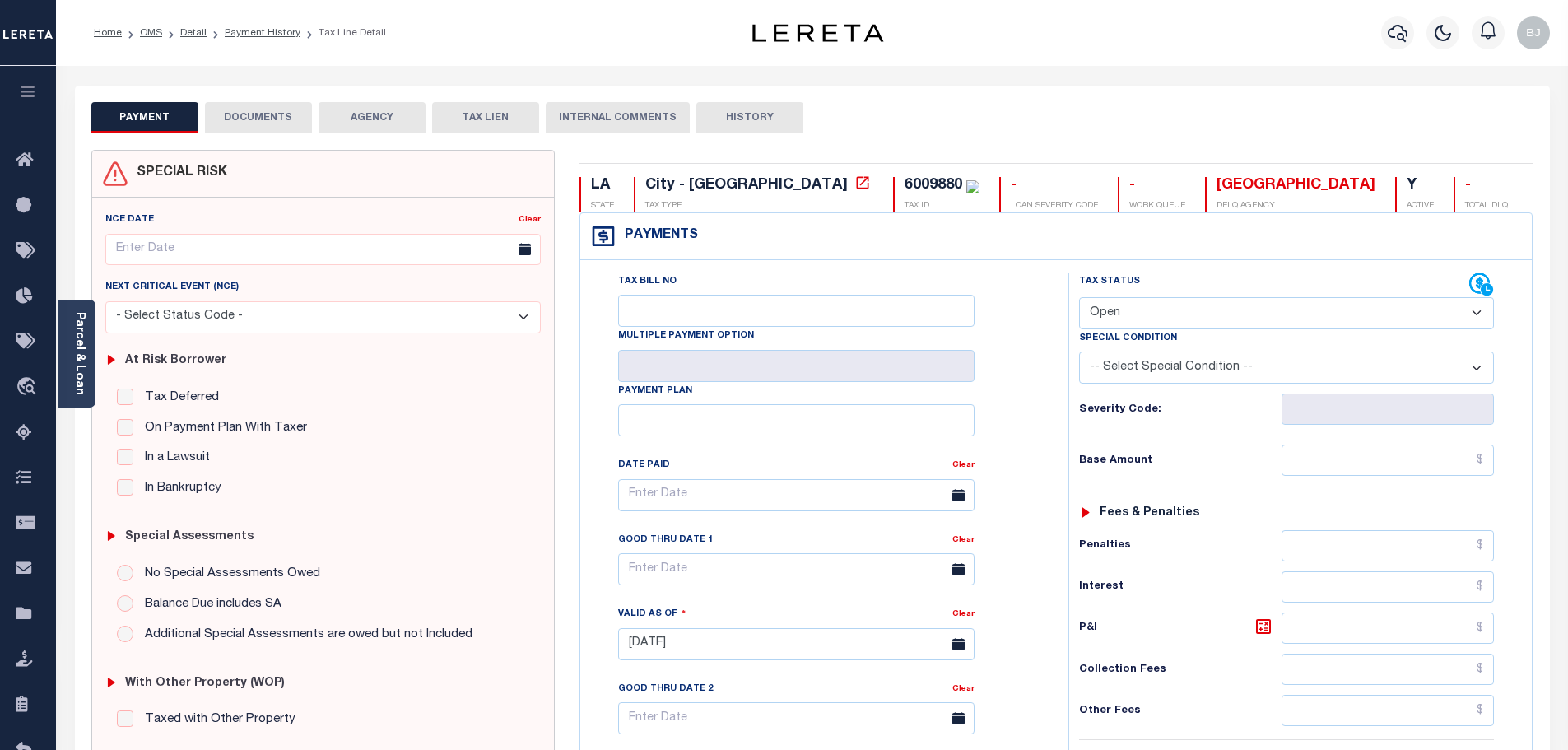
select select "PYD"
click at [1079, 298] on select "- Select Status Code - Open Due/Unpaid Paid Incomplete No Tax Due Internal Refu…" at bounding box center [1287, 313] width 415 height 32
type input "[DATE]"
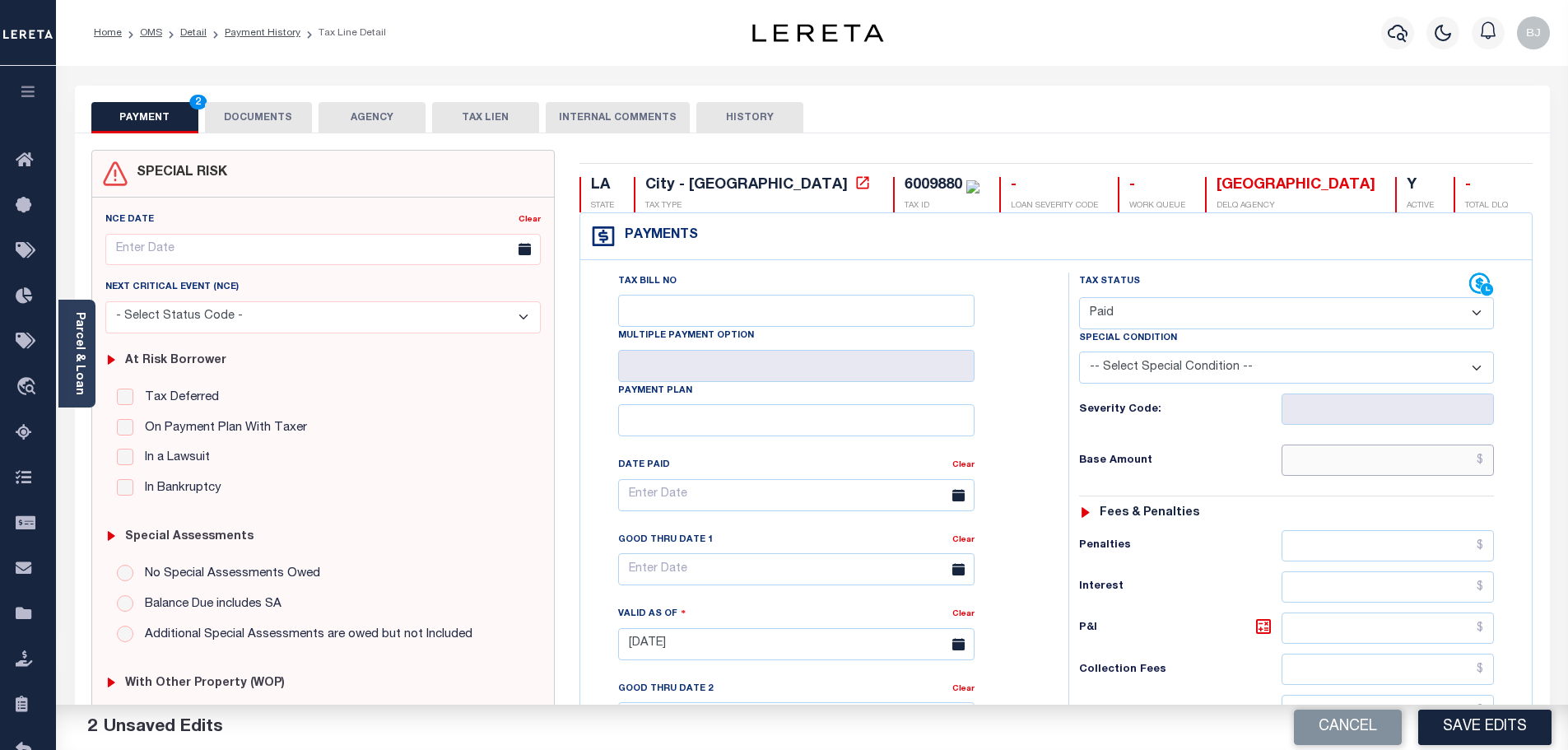
click at [1354, 473] on input "text" at bounding box center [1388, 460] width 213 height 31
paste input "1,509.79"
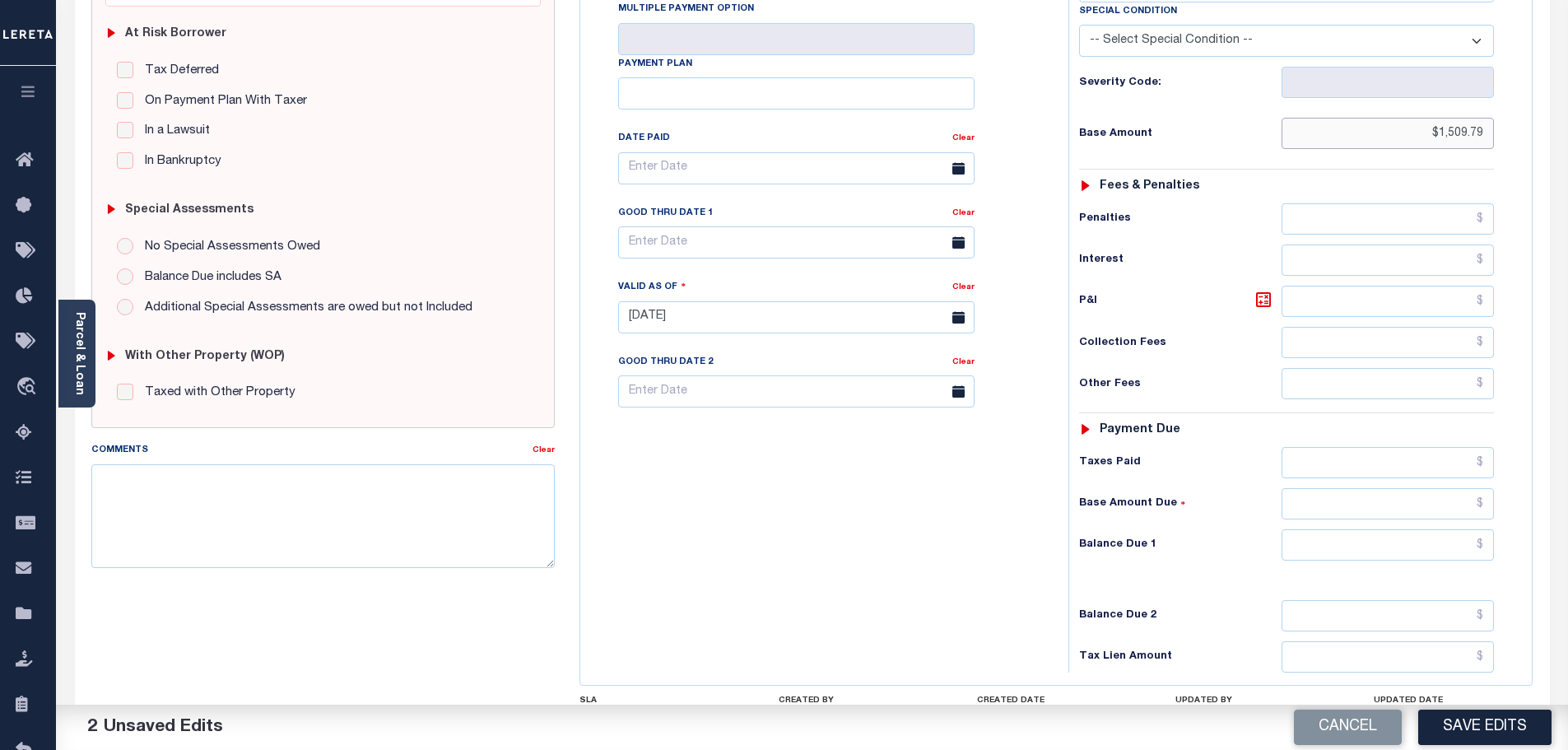
scroll to position [329, 0]
type input "$1,509.79"
click at [1354, 468] on input "text" at bounding box center [1388, 460] width 213 height 31
paste input "1,509.79"
type input "$1,509.79"
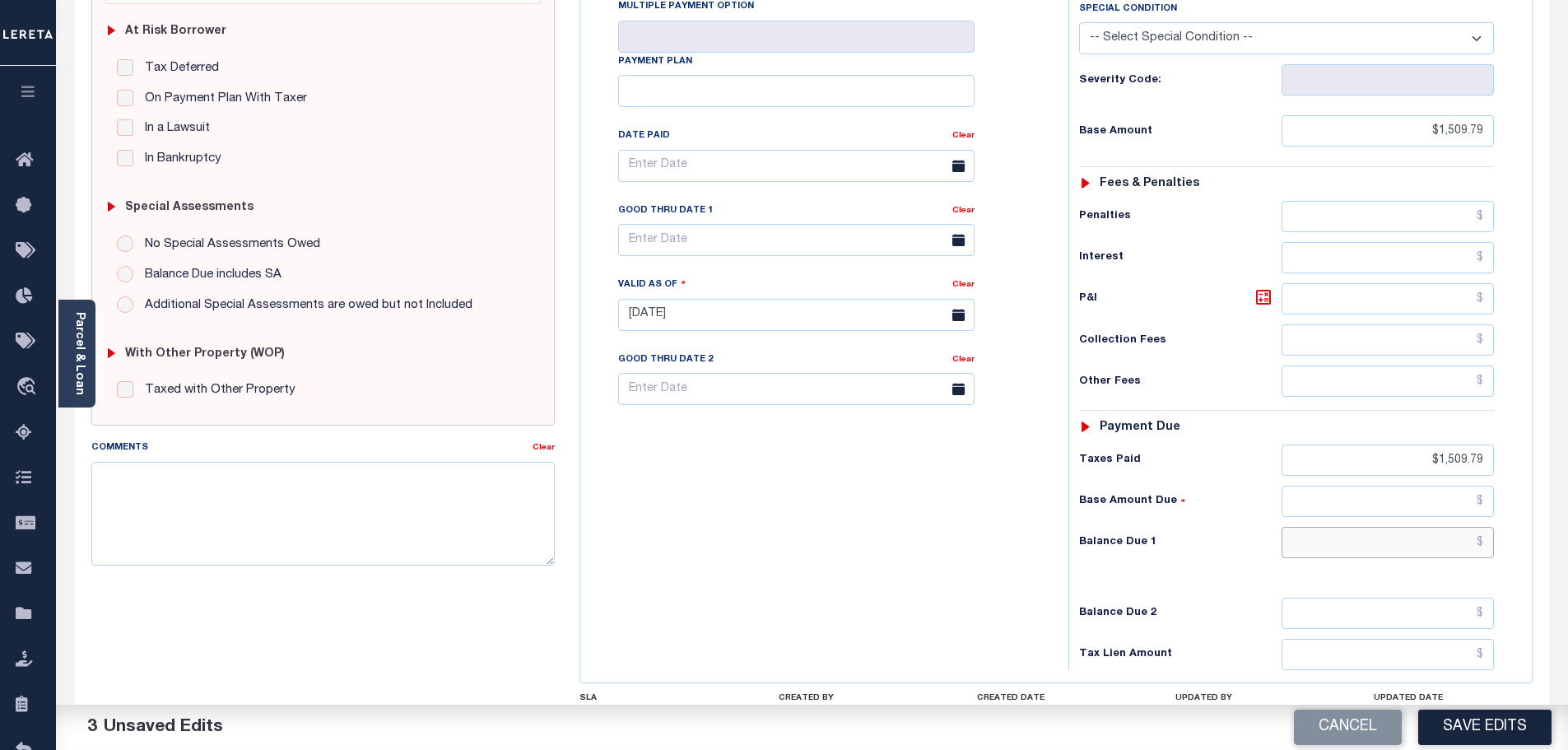
click at [1428, 543] on input "text" at bounding box center [1388, 543] width 213 height 31
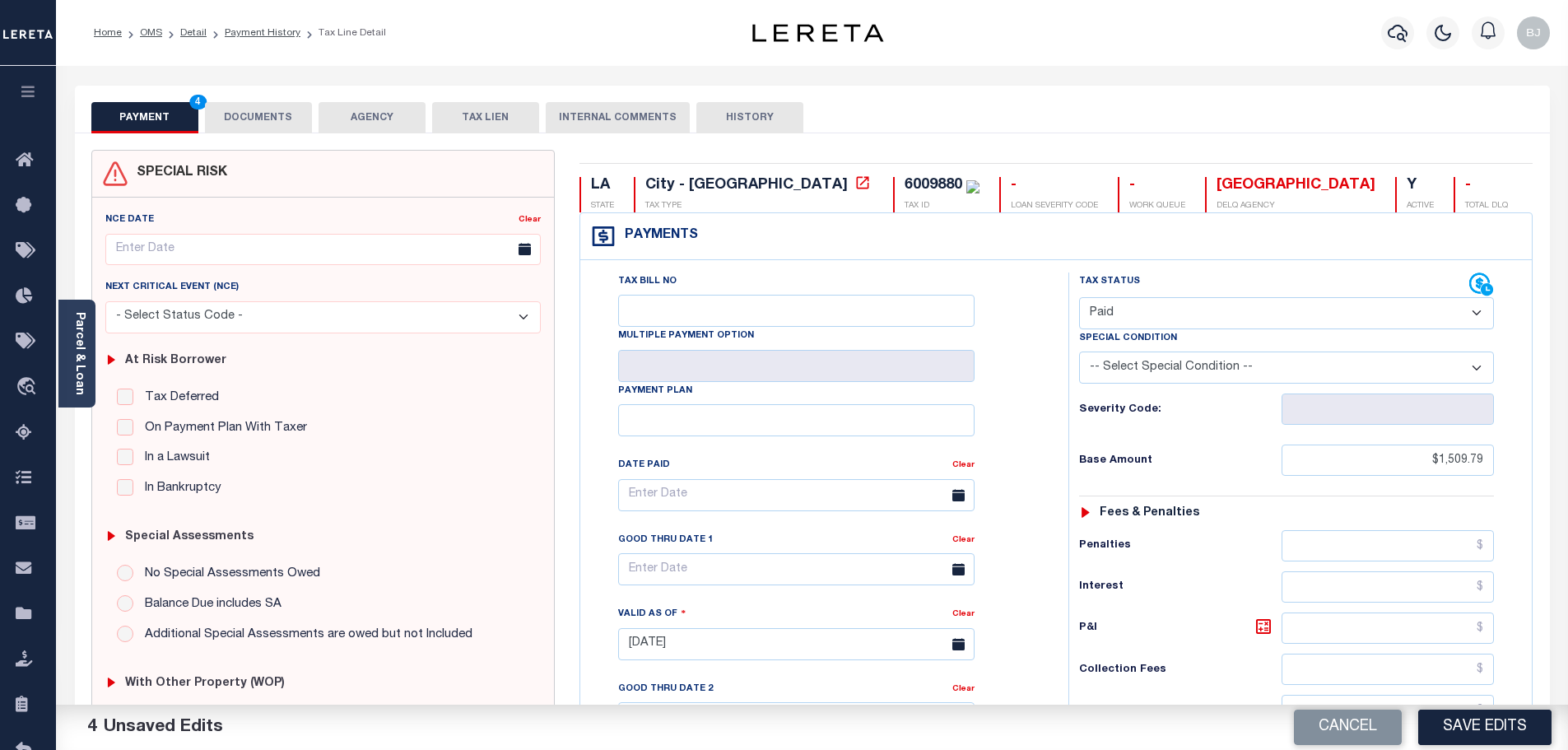
type input "$0.00"
click at [265, 107] on button "DOCUMENTS" at bounding box center [258, 118] width 107 height 31
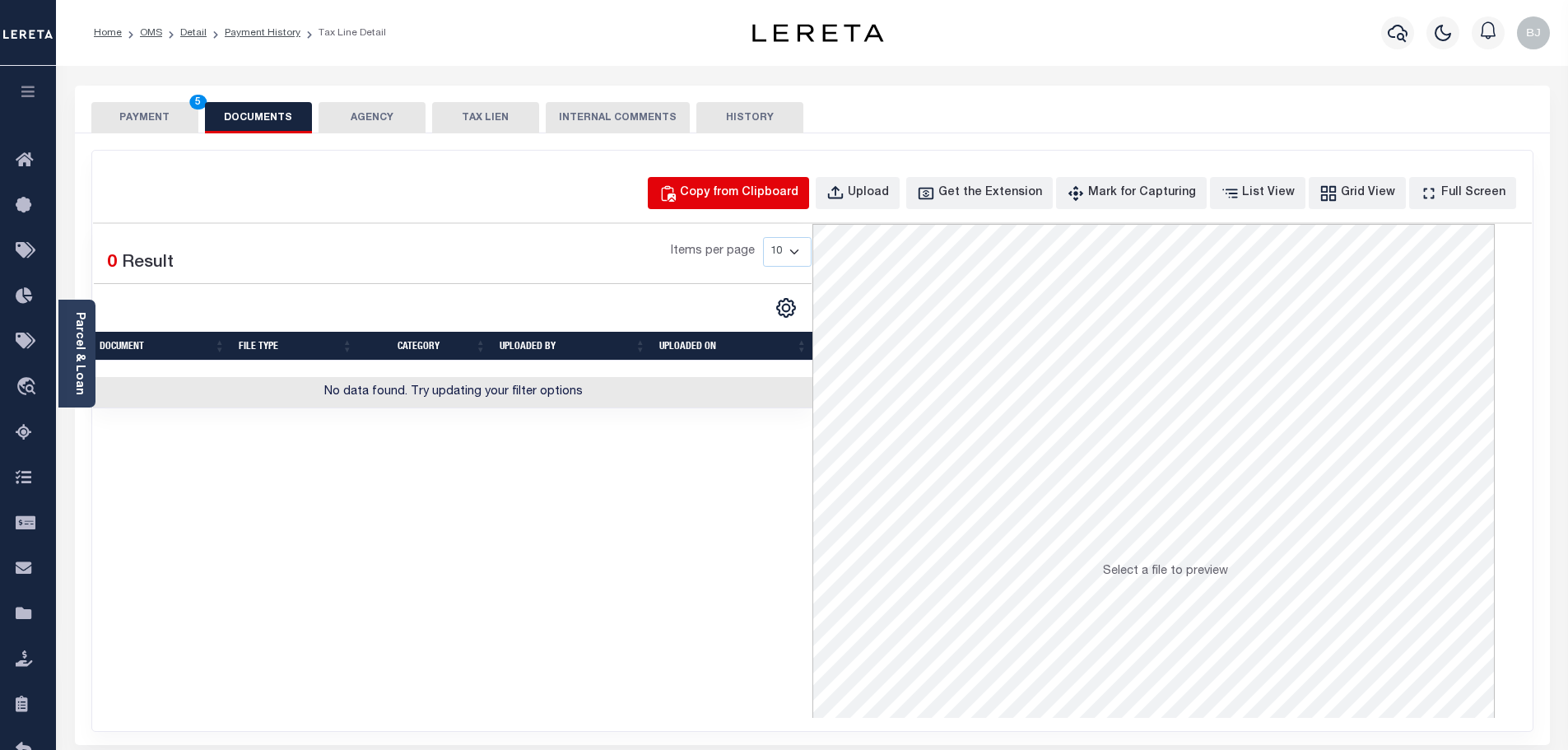
click at [709, 182] on button "Copy from Clipboard" at bounding box center [728, 193] width 161 height 32
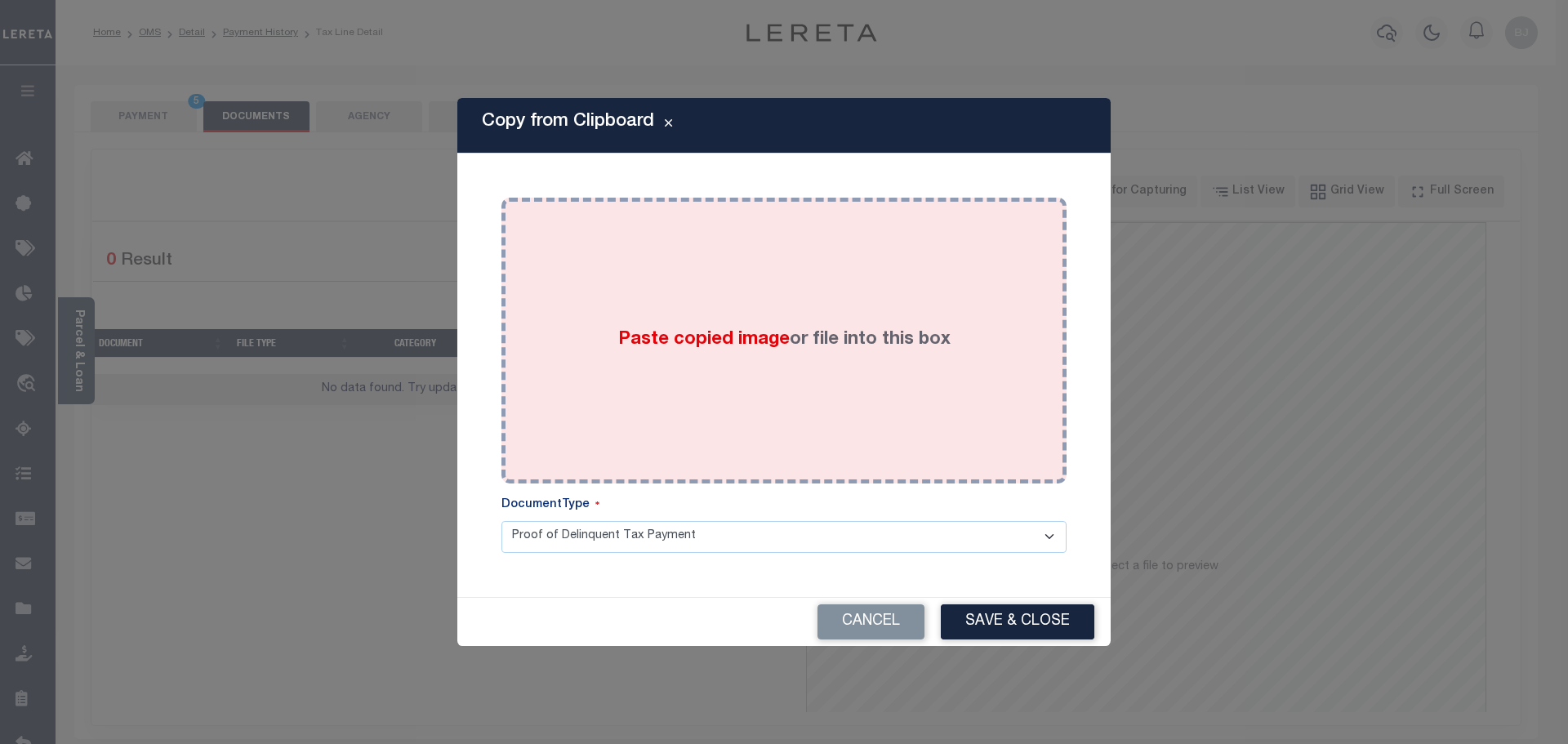
click at [816, 343] on div "Paste copied image or file into this box" at bounding box center [784, 340] width 541 height 261
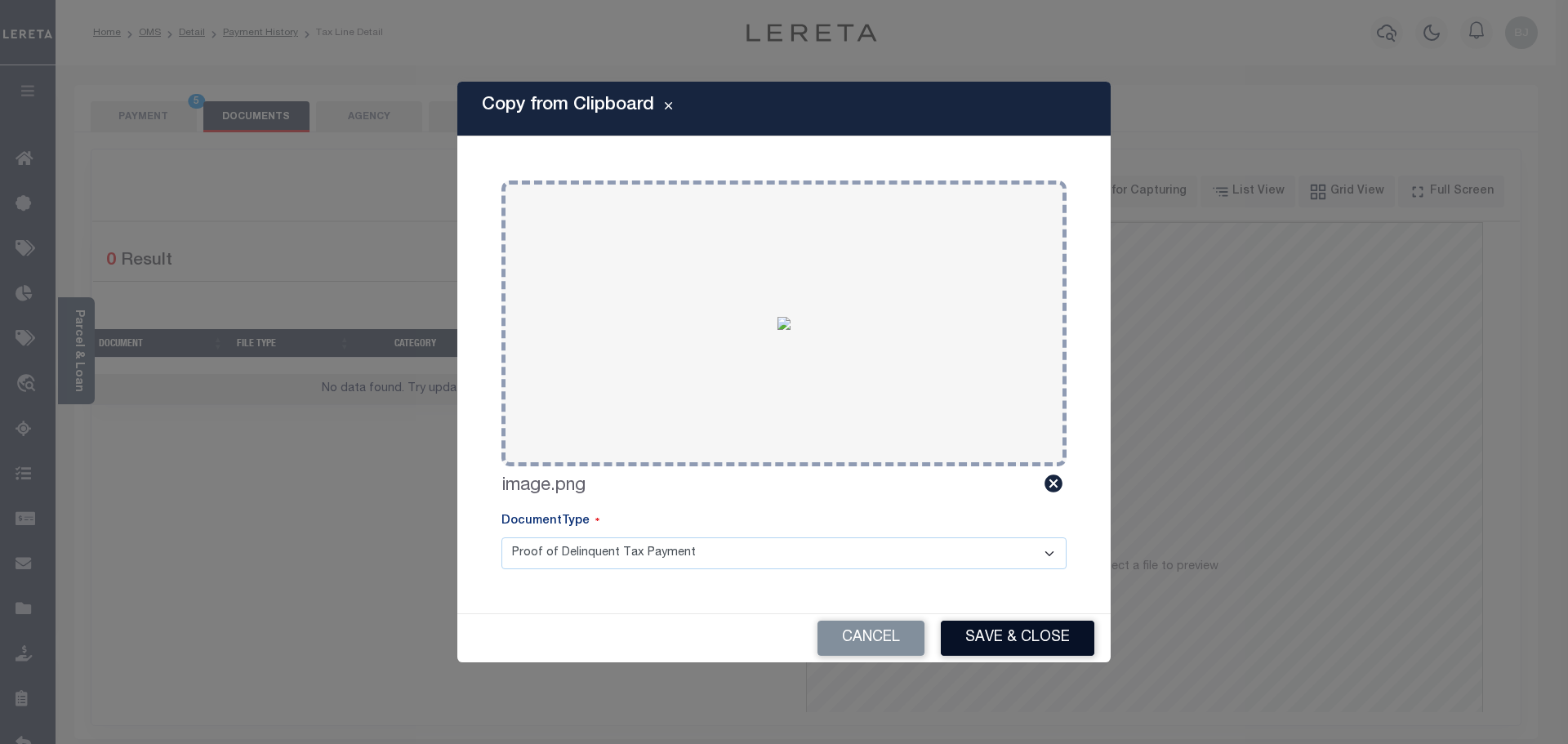
click at [1000, 636] on button "Save & Close" at bounding box center [1017, 638] width 153 height 35
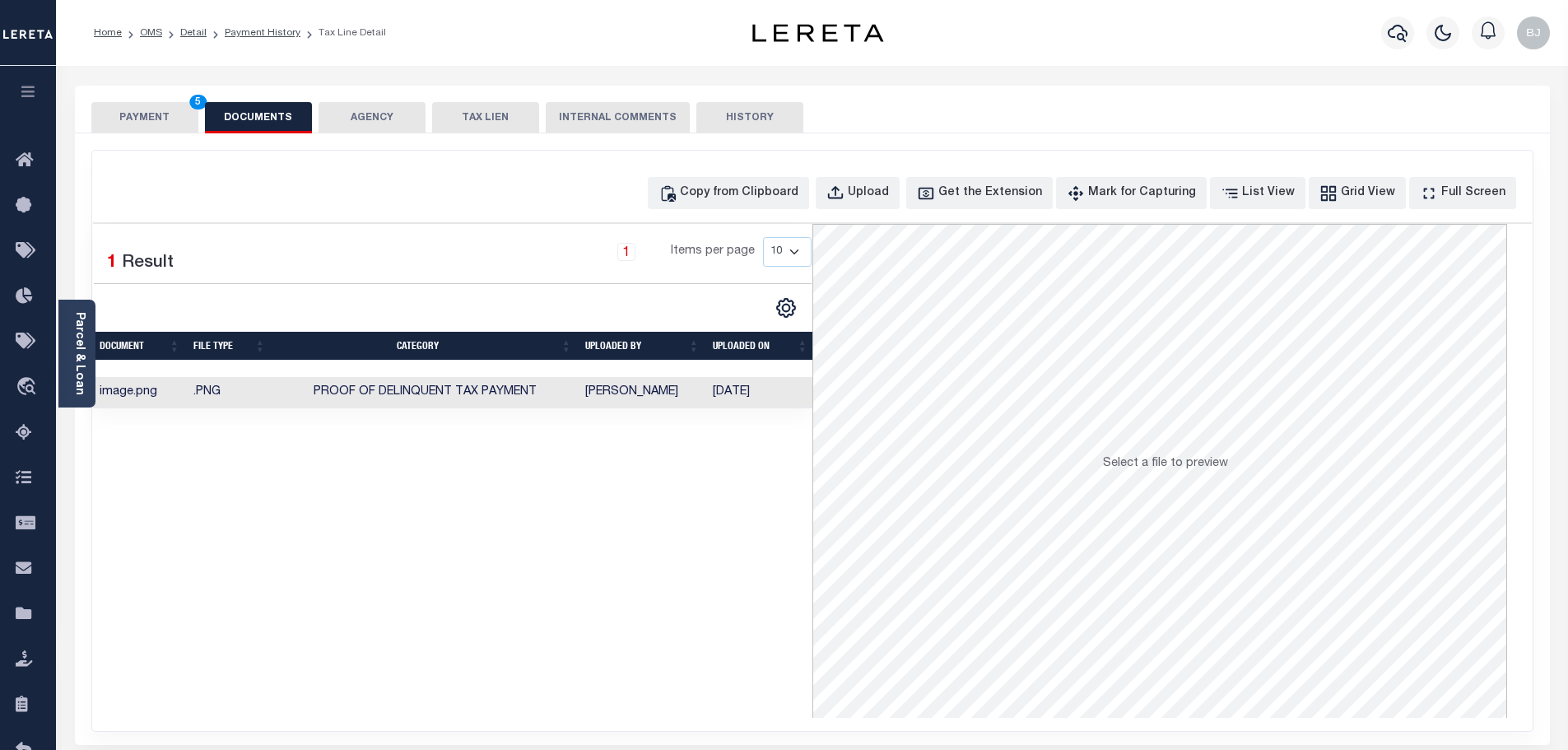
click at [174, 129] on button "PAYMENT 5" at bounding box center [145, 118] width 107 height 31
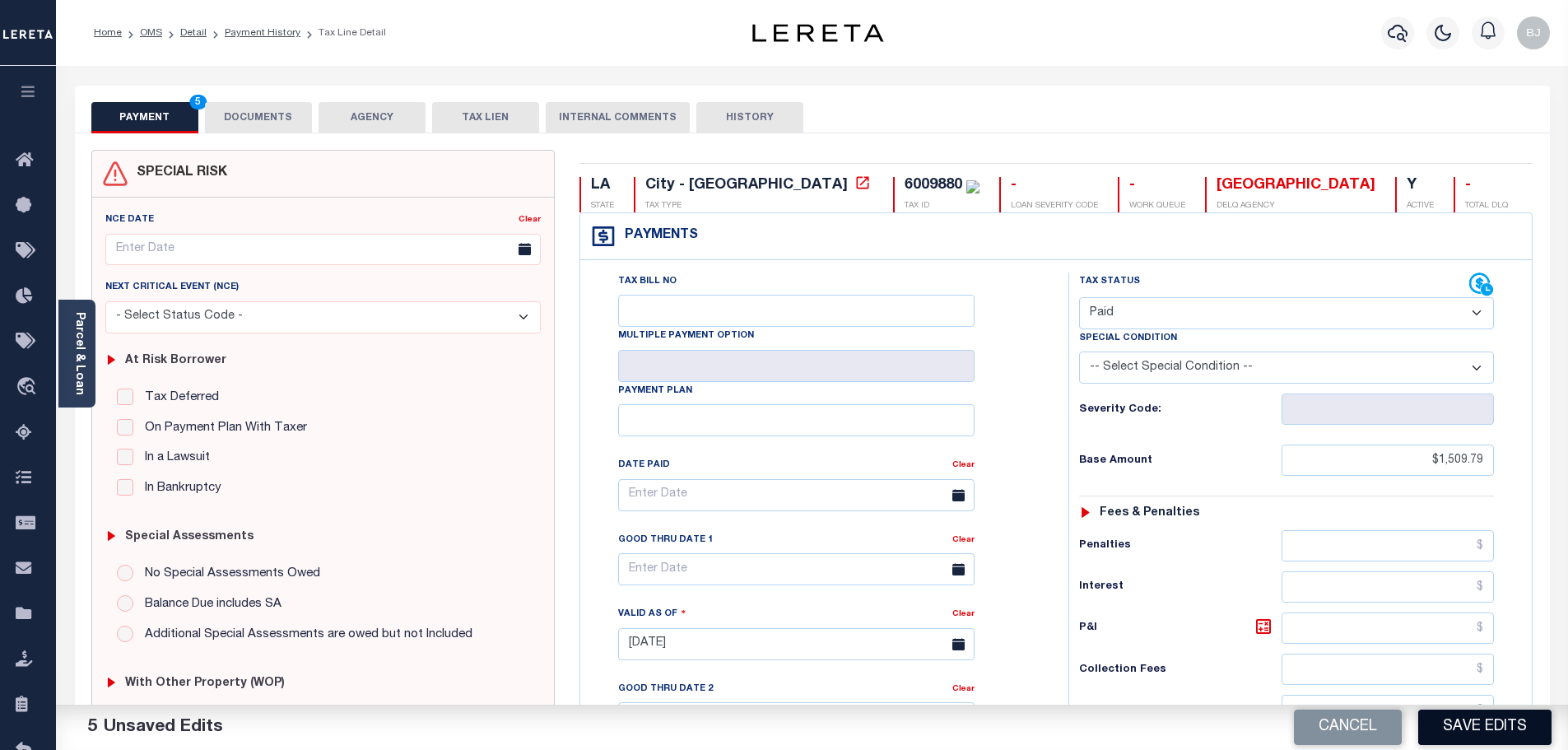
click at [1465, 730] on button "Save Edits" at bounding box center [1485, 727] width 134 height 35
checkbox input "false"
type input "$1,509.79"
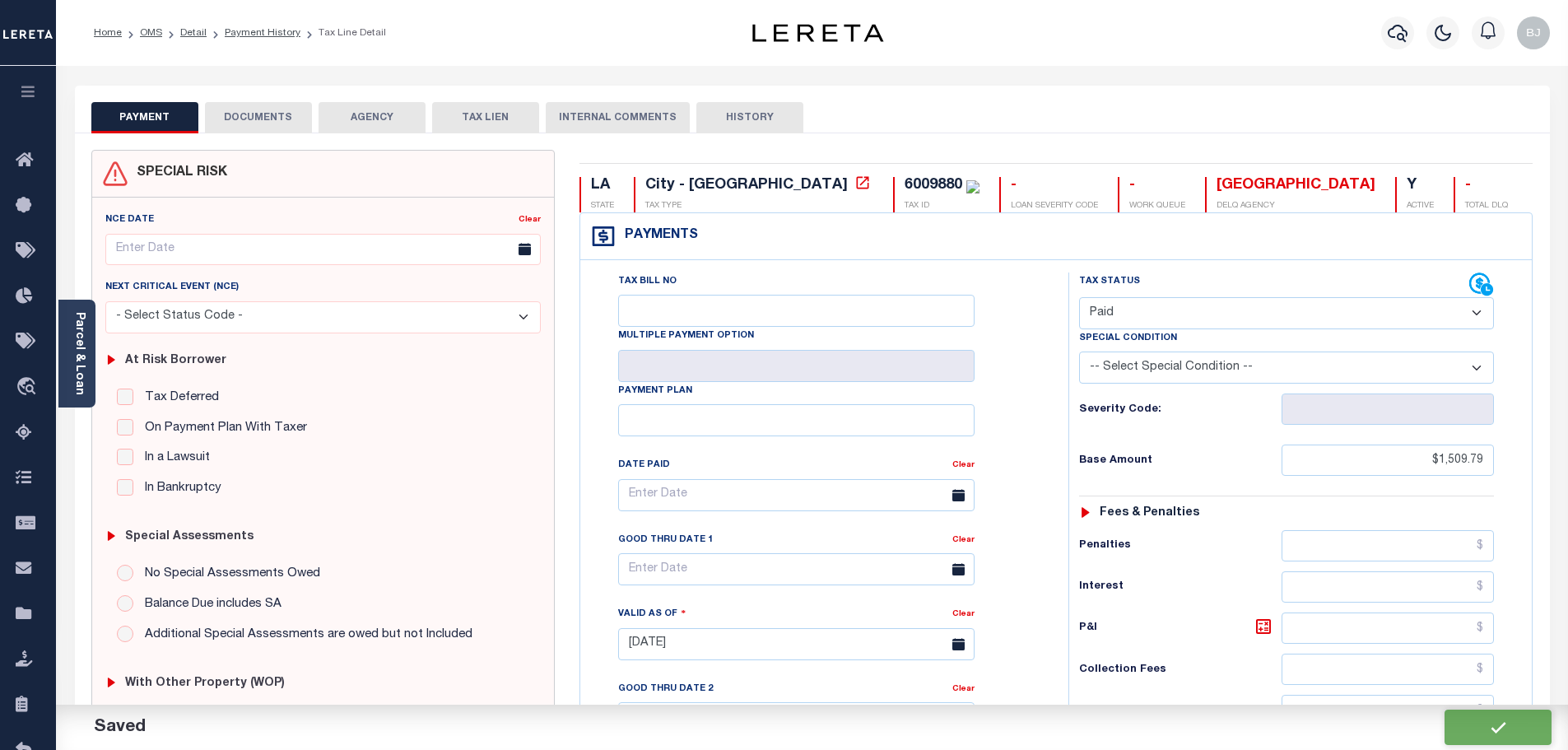
type input "$1,509.79"
type input "$0"
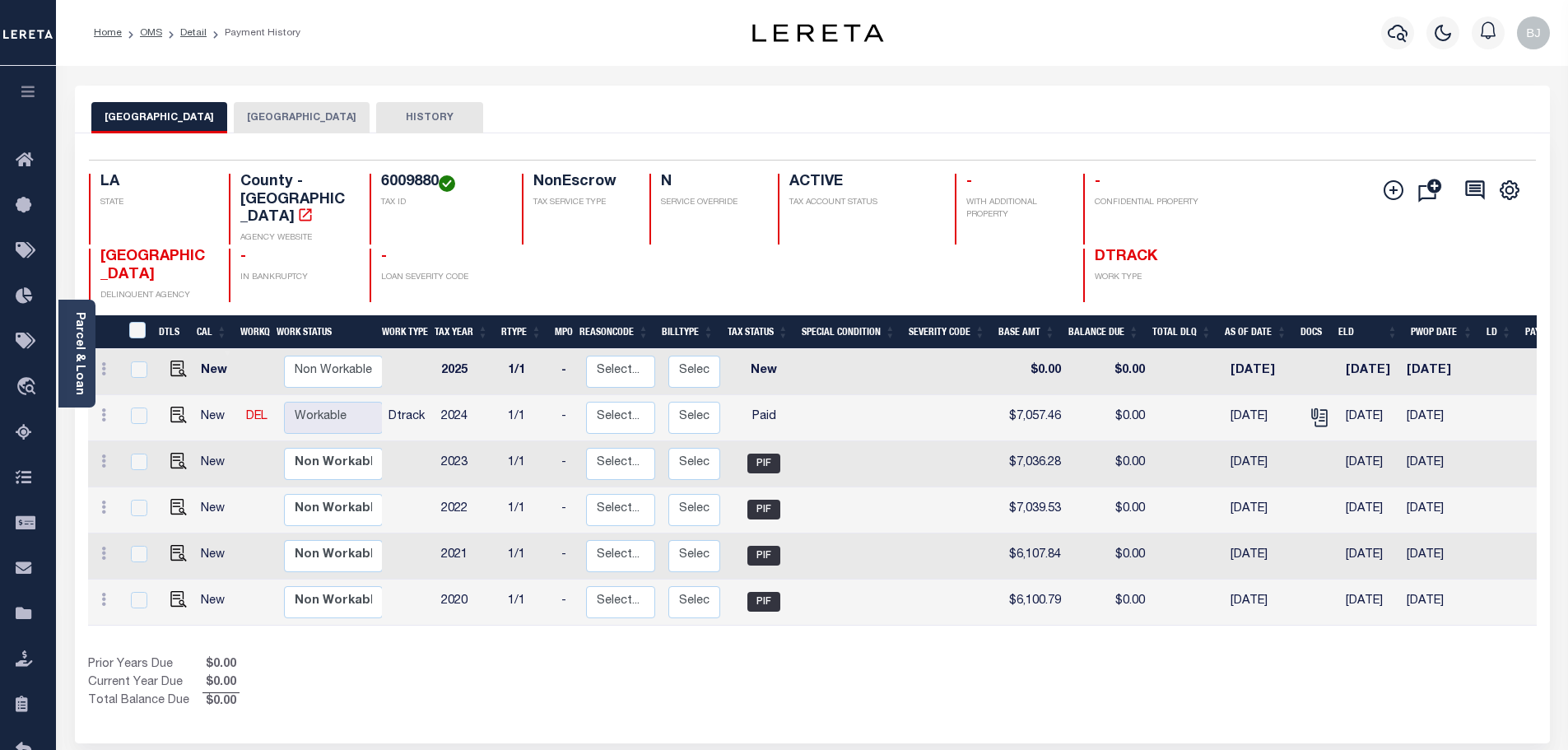
click at [270, 107] on button "[GEOGRAPHIC_DATA]" at bounding box center [302, 118] width 136 height 31
click at [1386, 48] on div at bounding box center [1397, 32] width 45 height 58
click at [1397, 27] on icon "button" at bounding box center [1398, 33] width 20 height 18
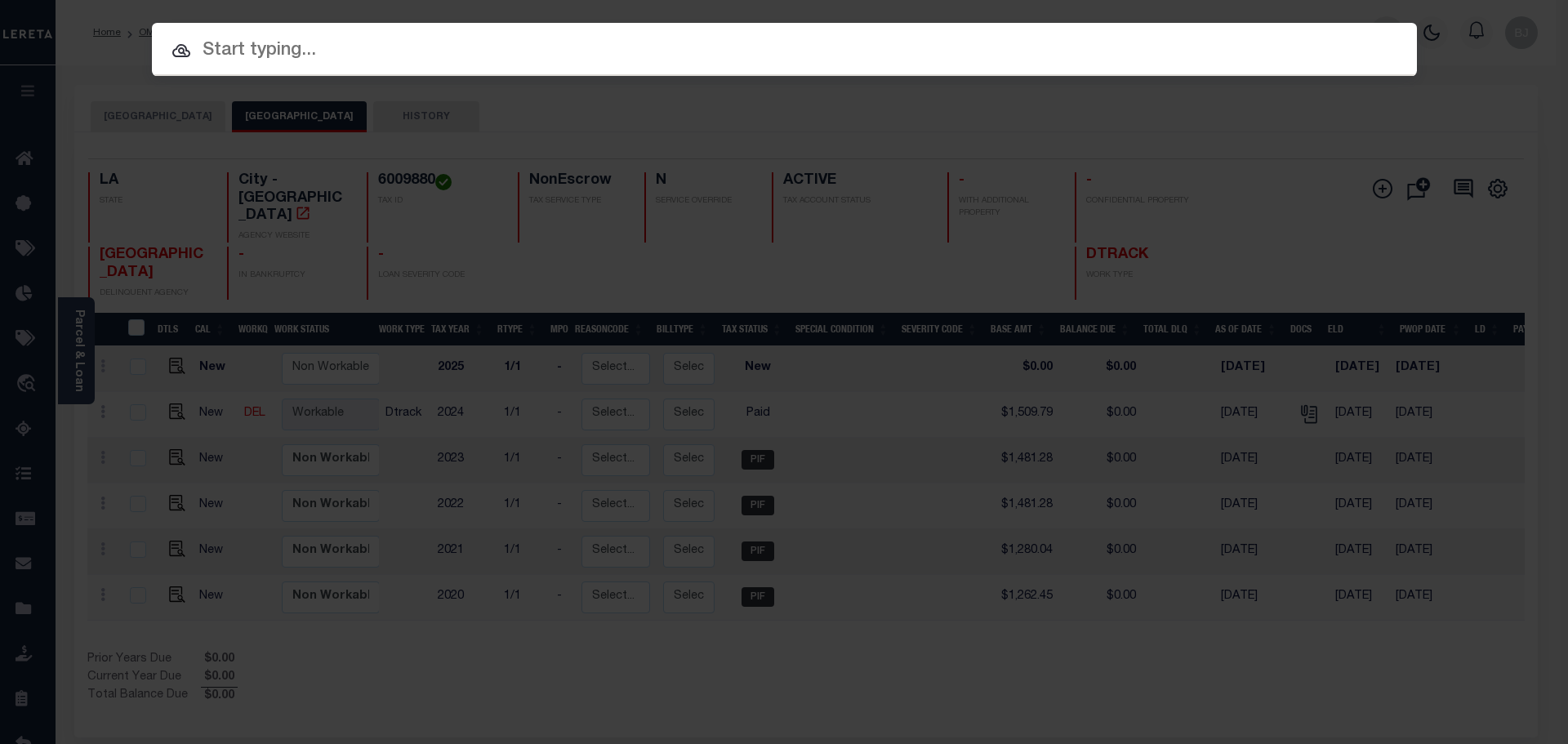
paste input "17185124"
type input "17185124"
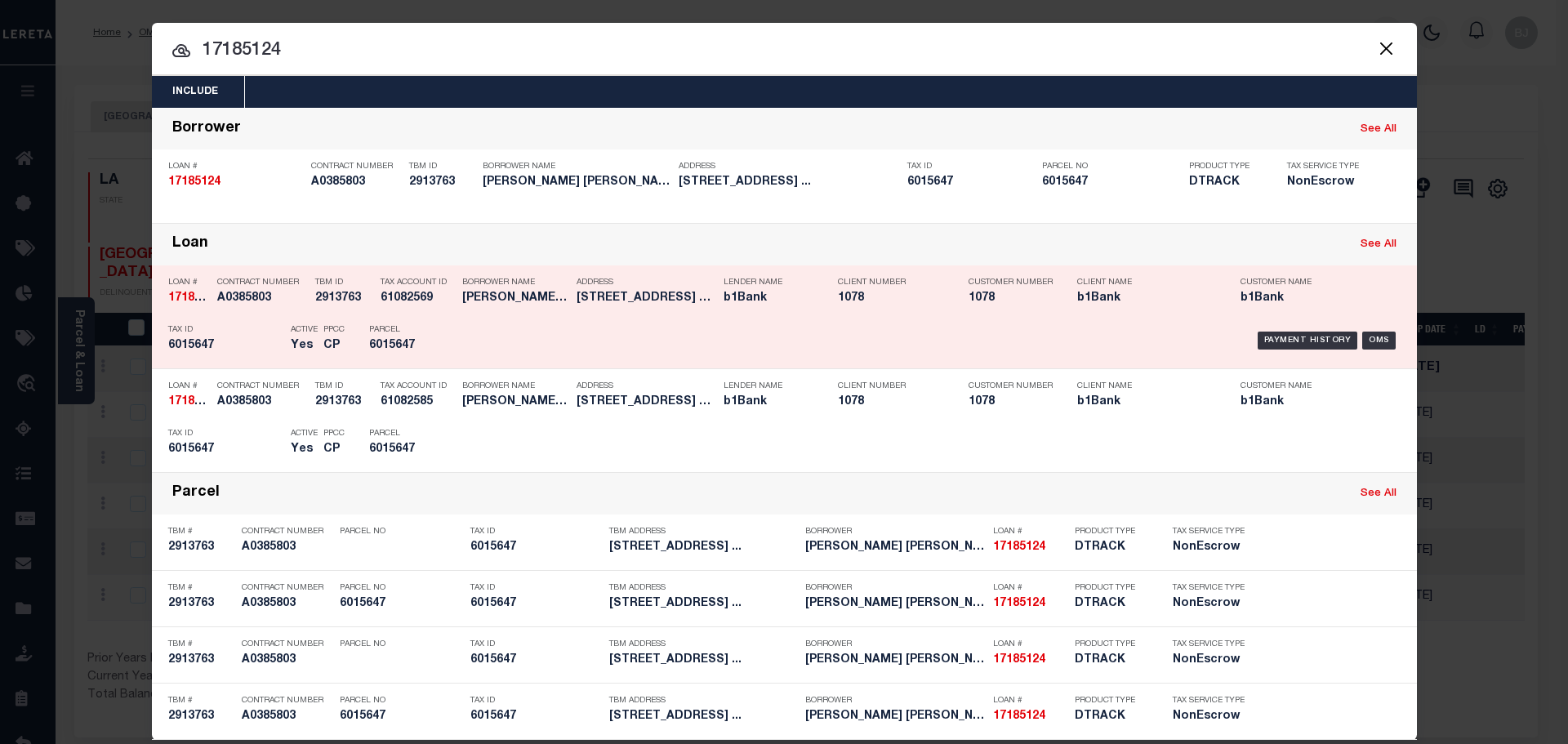
click at [602, 288] on p "Address" at bounding box center [646, 283] width 139 height 10
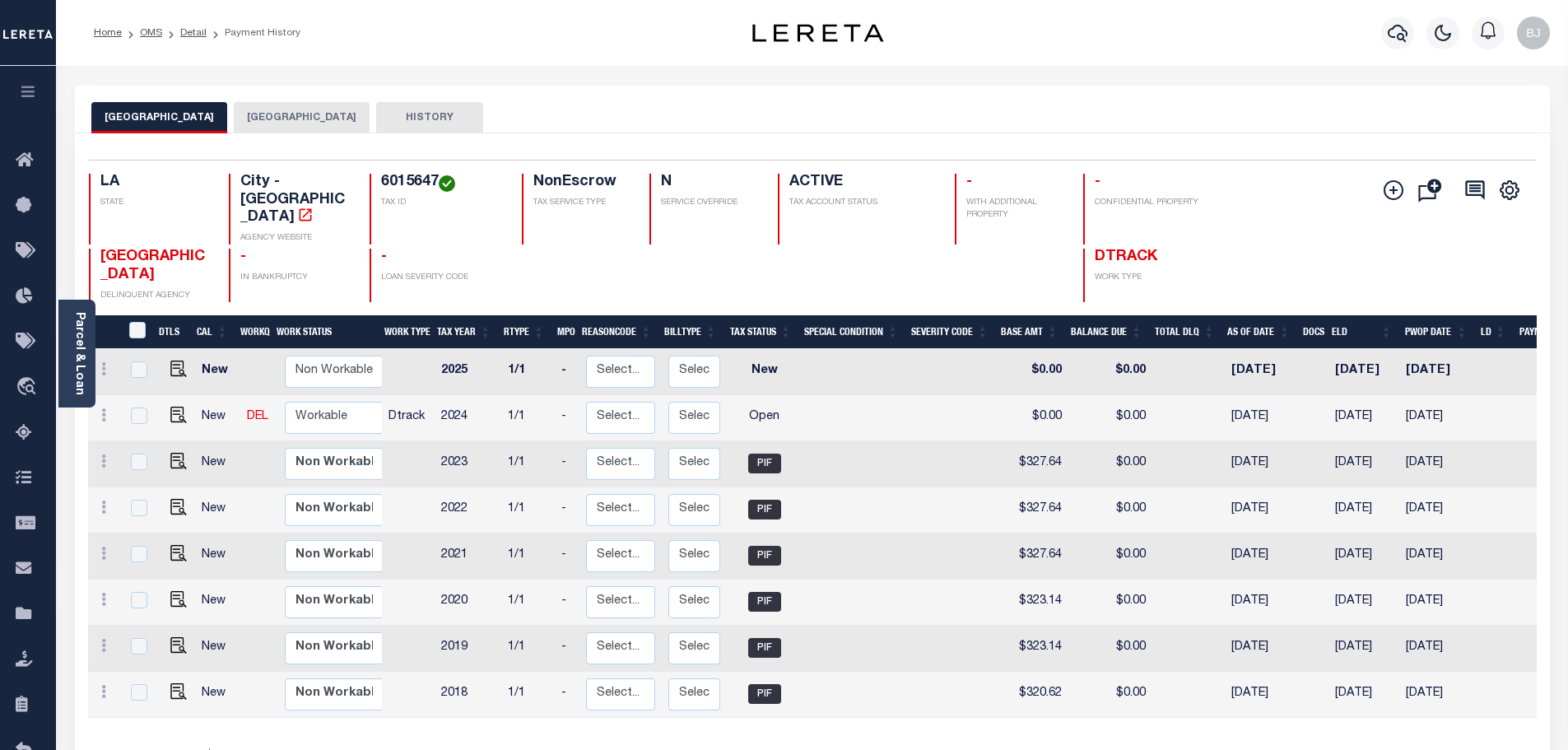
click at [185, 399] on td at bounding box center [175, 418] width 39 height 46
checkbox input "true"
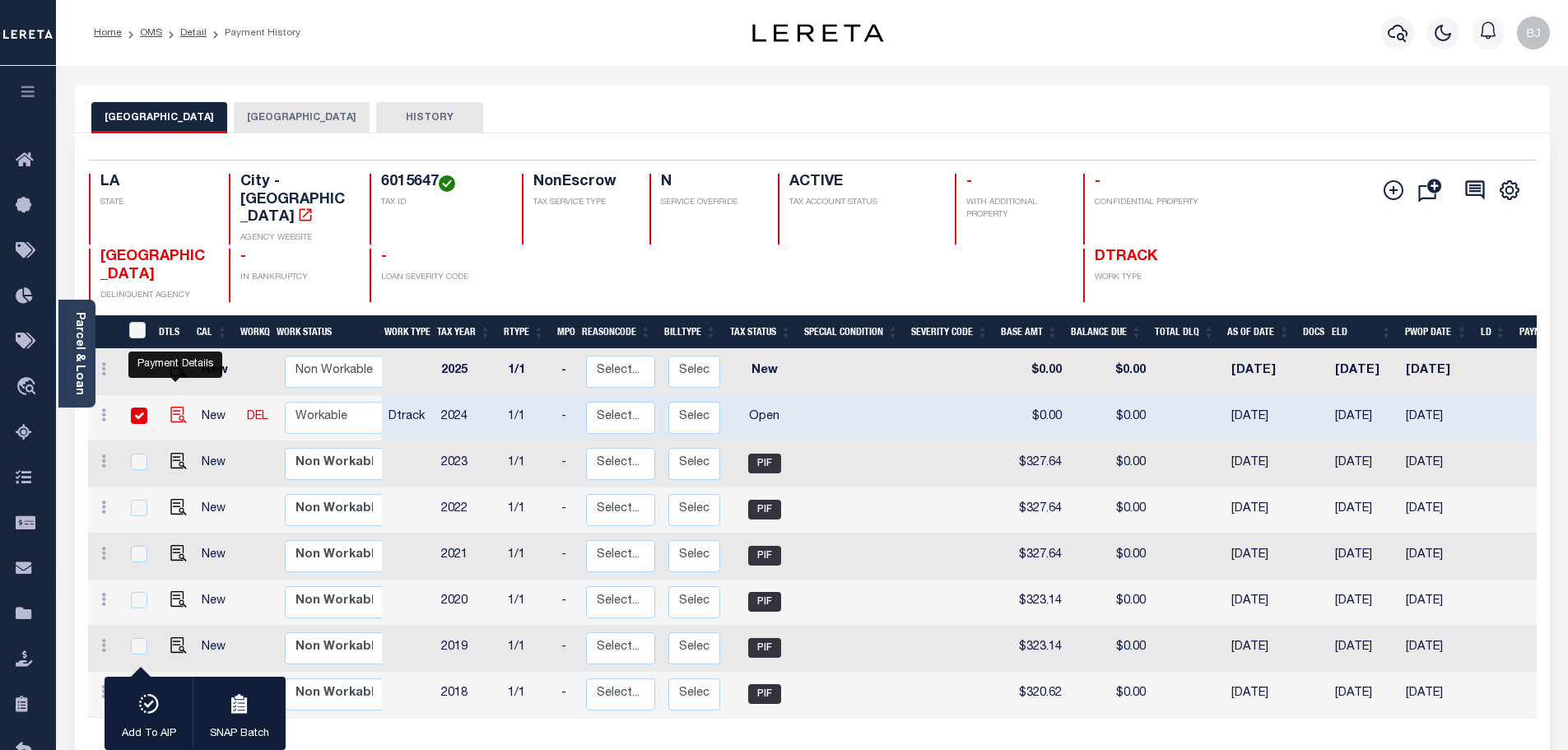
click at [182, 407] on img "" at bounding box center [178, 415] width 17 height 17
checkbox input "false"
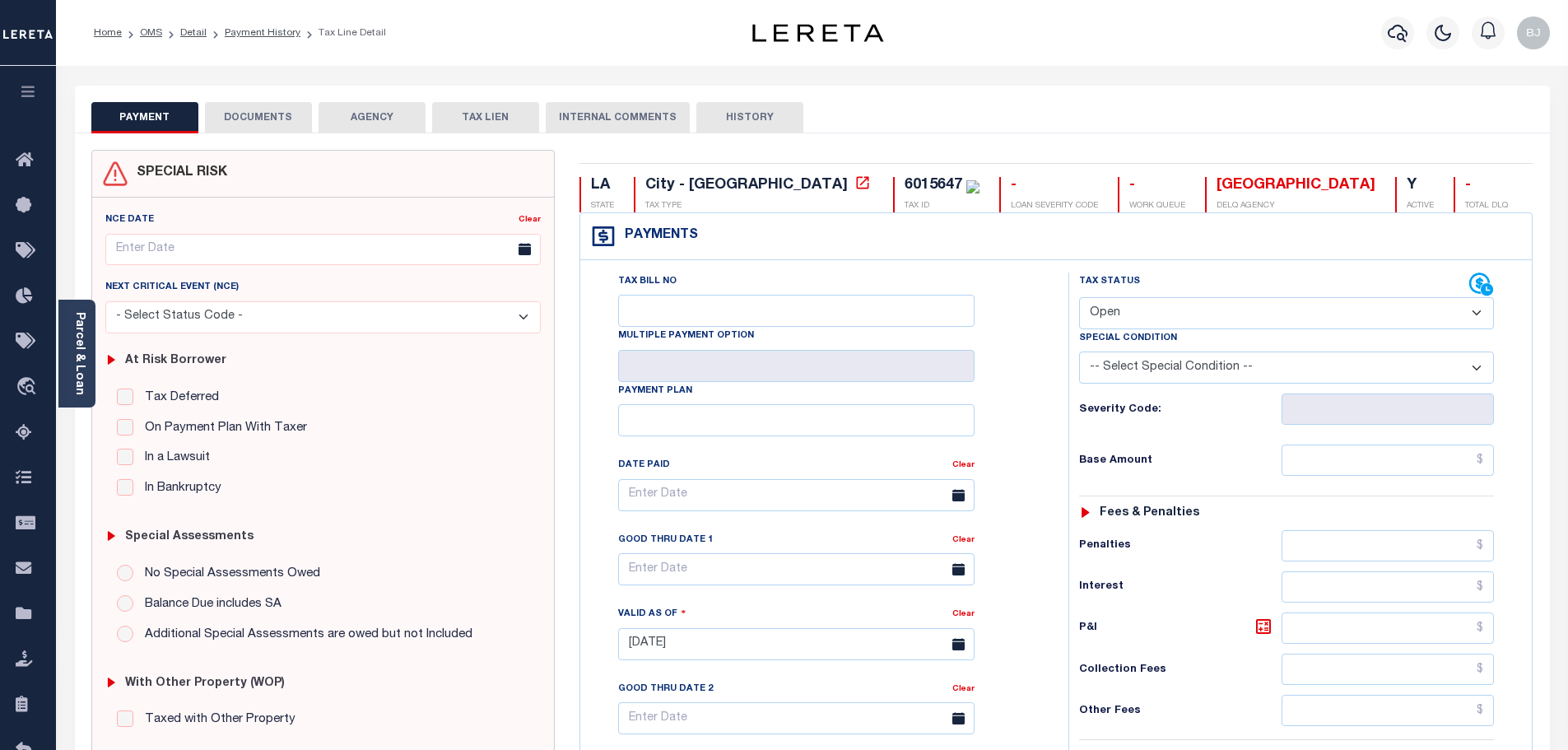
click at [1149, 314] on select "- Select Status Code - Open Due/Unpaid Paid Incomplete No Tax Due Internal Refu…" at bounding box center [1287, 313] width 415 height 32
select select "PYD"
click at [1079, 298] on select "- Select Status Code - Open Due/Unpaid Paid Incomplete No Tax Due Internal Refu…" at bounding box center [1287, 313] width 415 height 32
type input "[DATE]"
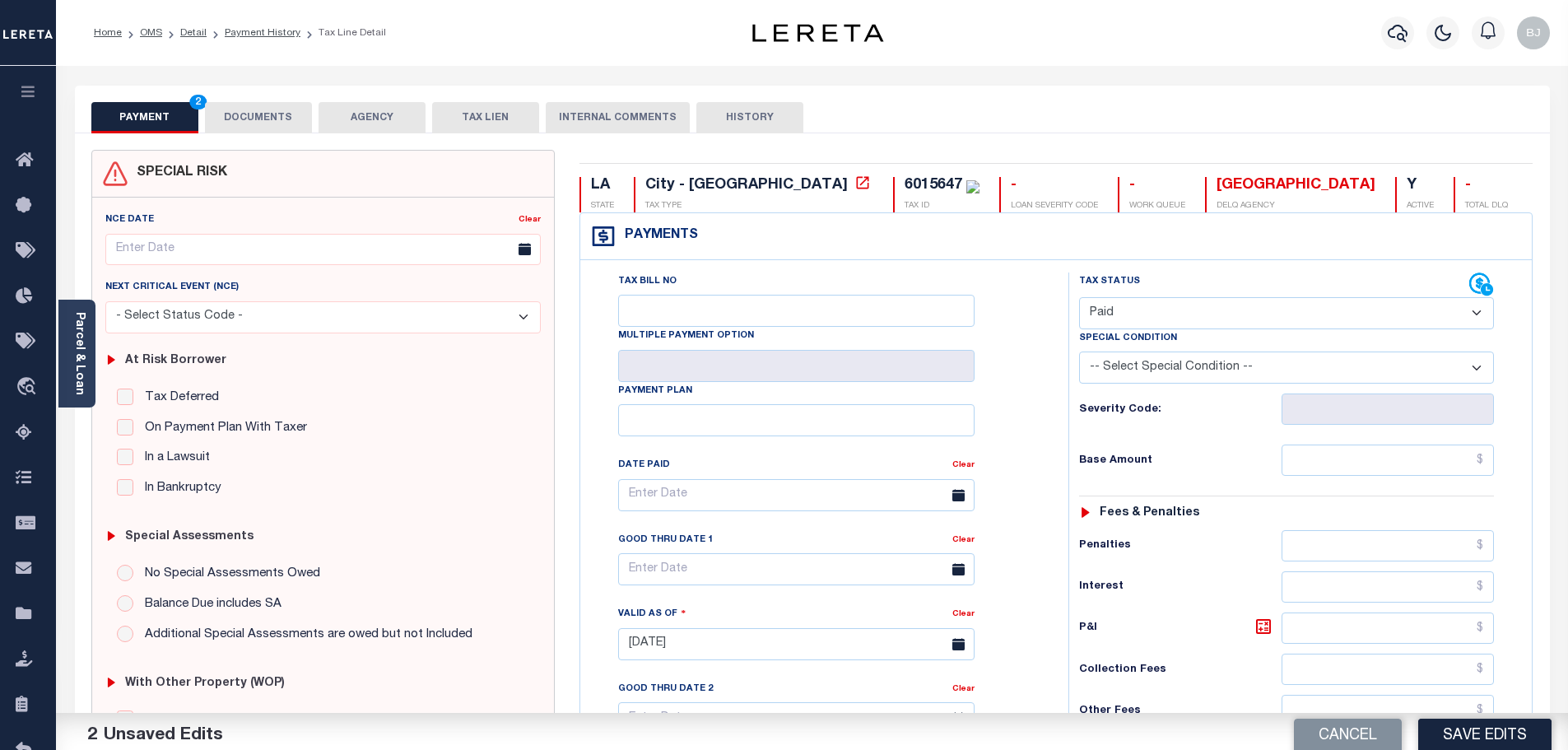
scroll to position [329, 0]
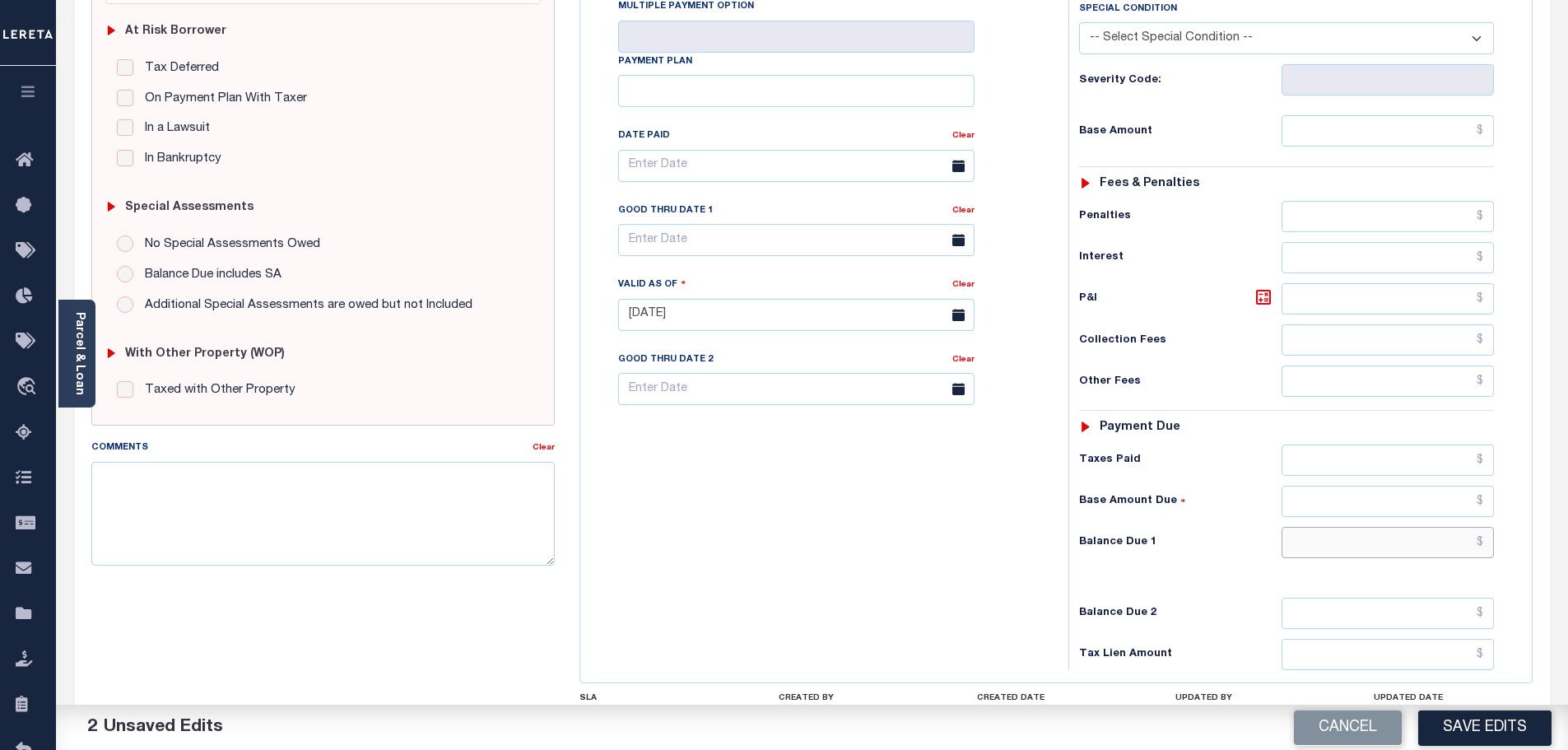
click at [1395, 539] on input "text" at bounding box center [1388, 543] width 213 height 31
type input "$0.00"
click at [442, 470] on textarea "Comments" at bounding box center [323, 513] width 464 height 103
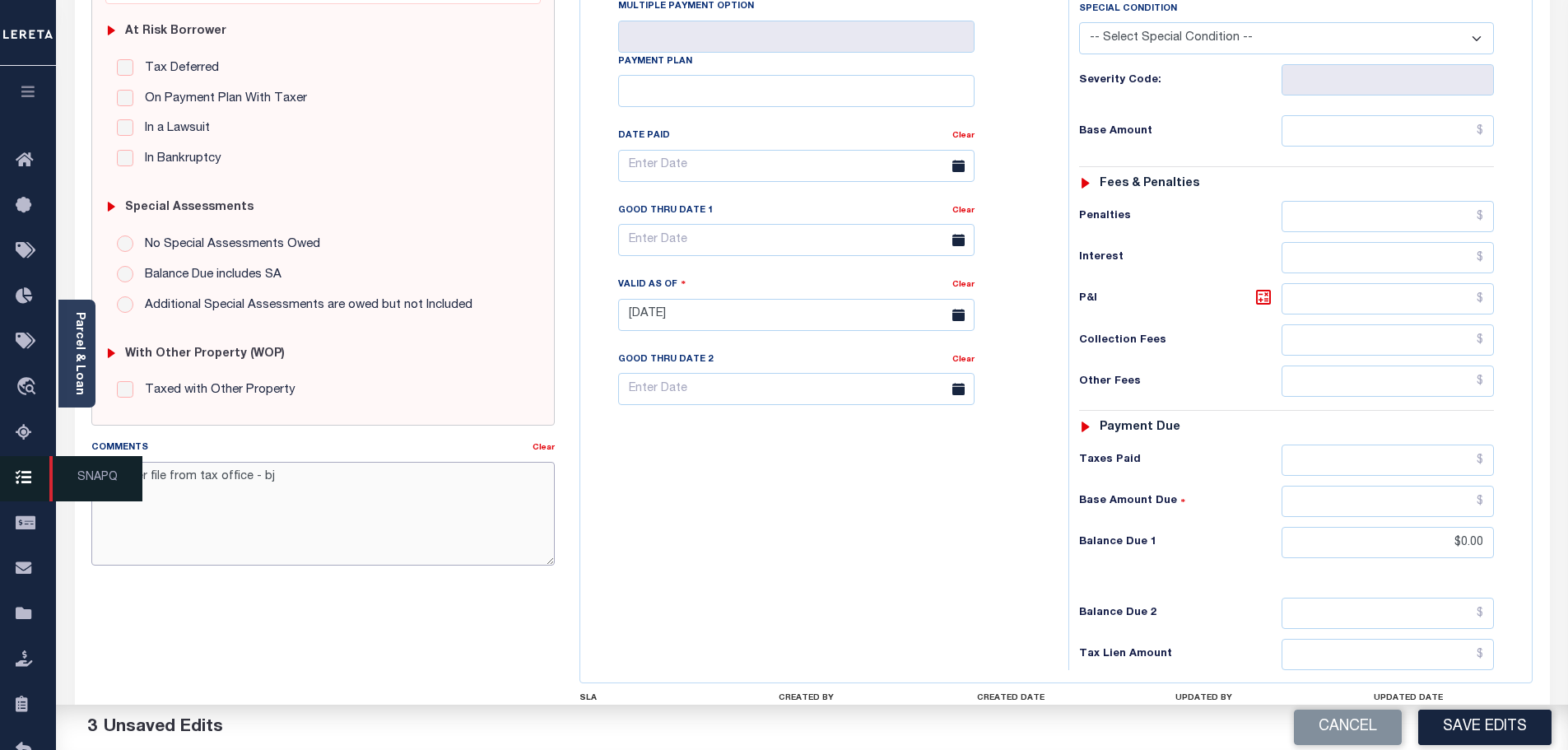
drag, startPoint x: 218, startPoint y: 493, endPoint x: 13, endPoint y: 490, distance: 205.0
click at [0, 493] on div "Home OMS Detail Payment History Tax Line Detail Profile" at bounding box center [784, 275] width 1568 height 1209
type textarea "Paid per file from tax office - bj"
click at [1468, 725] on button "Save Edits" at bounding box center [1485, 727] width 134 height 35
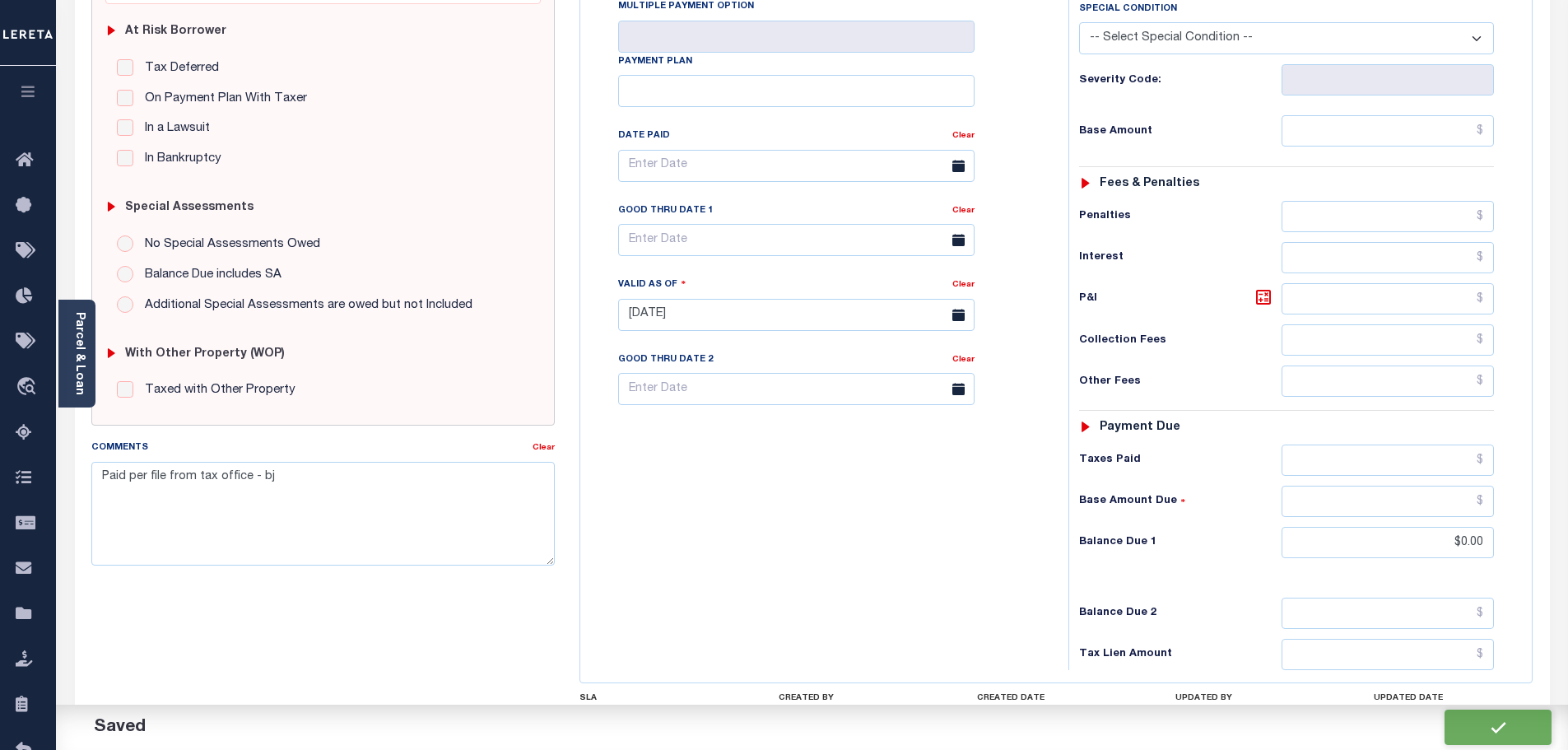
checkbox input "false"
type input "$0"
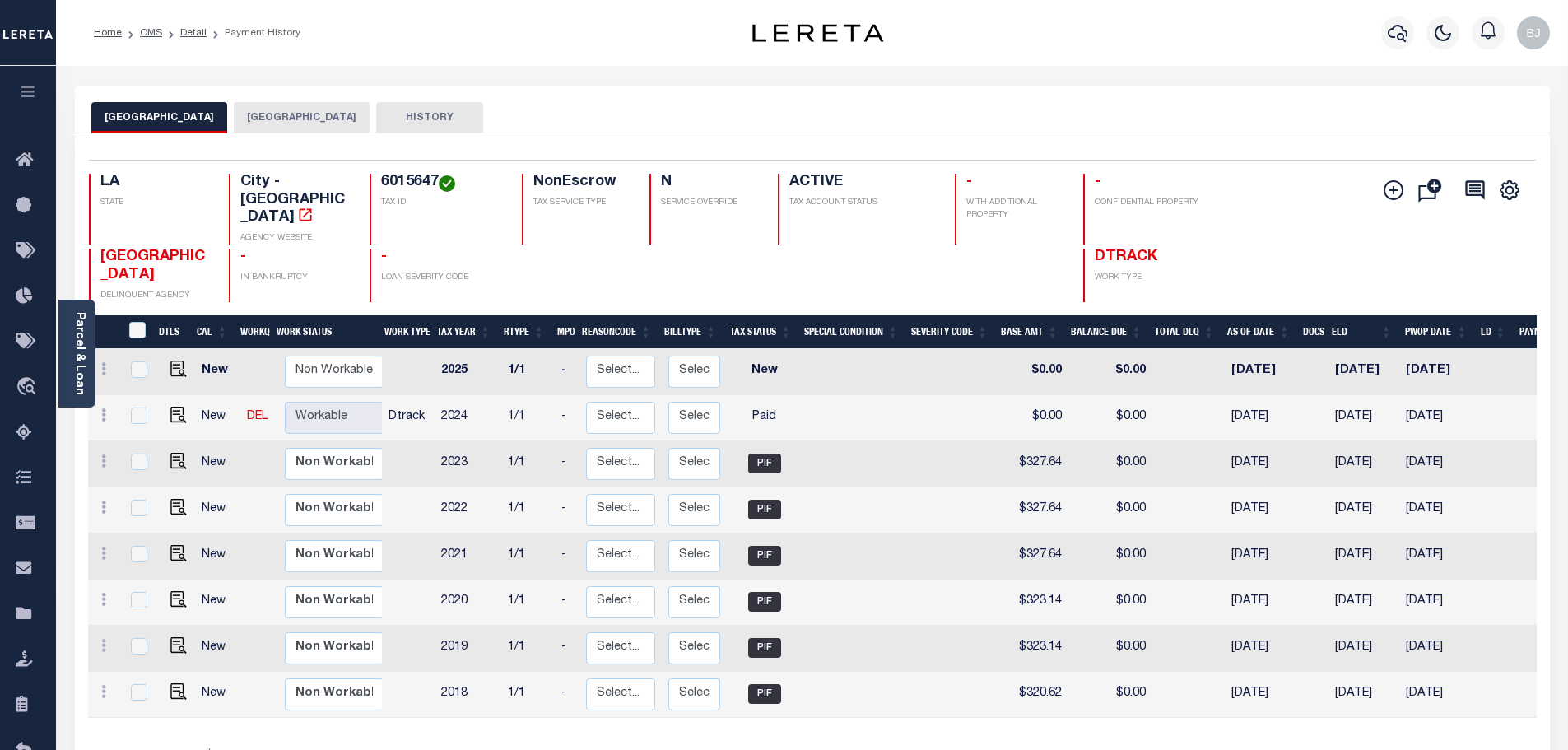
click at [394, 169] on div "Selected 8 Results 1 Items per page 25 50 100 LA STATE City - LA AGENCY WEBSITE…" at bounding box center [812, 230] width 1474 height 143
click at [415, 190] on h4 "6015647" at bounding box center [441, 183] width 121 height 18
copy h4 "6015647"
click at [178, 407] on img "" at bounding box center [178, 415] width 17 height 17
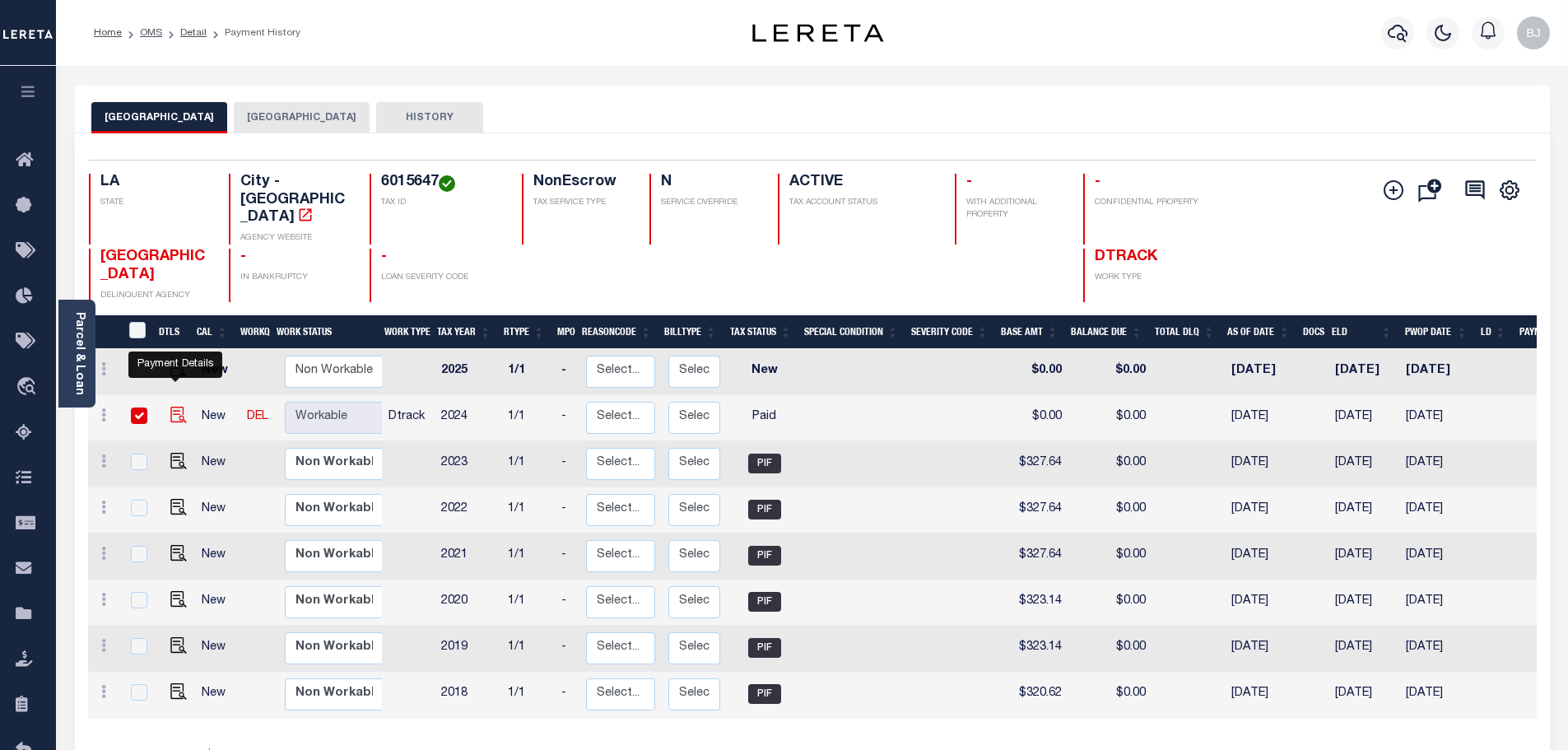
checkbox input "true"
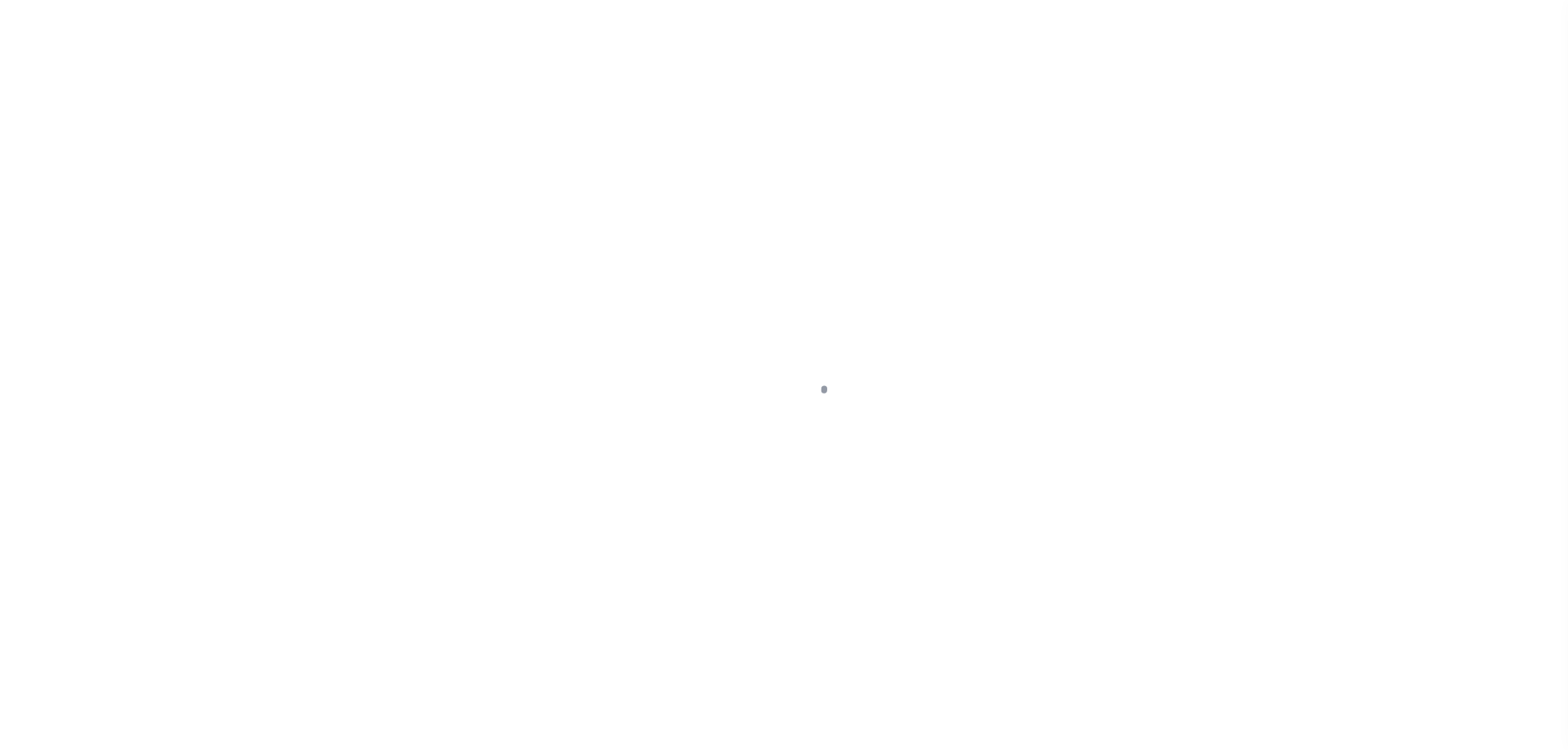
select select "PYD"
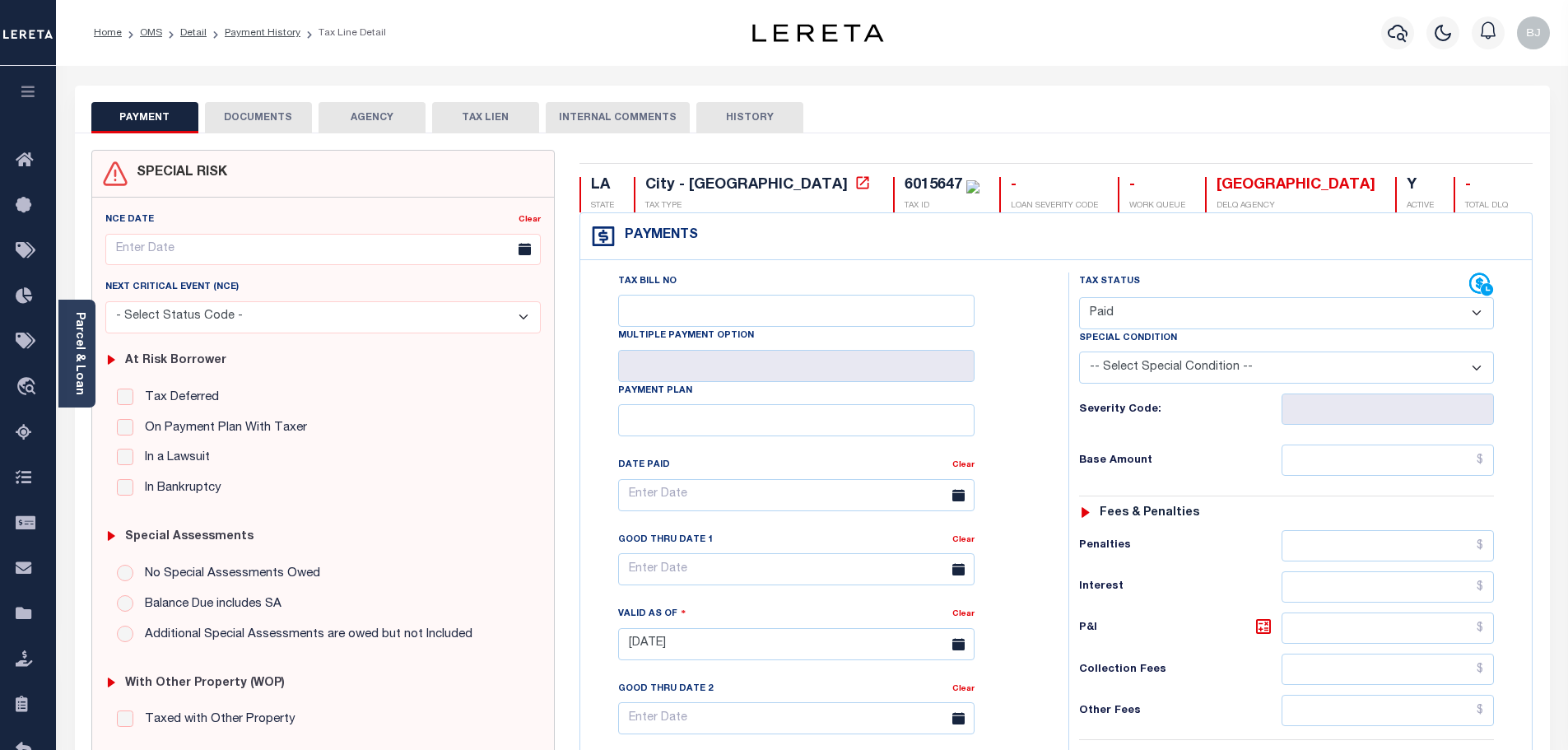
click at [77, 384] on link "Parcel & Loan" at bounding box center [80, 353] width 12 height 84
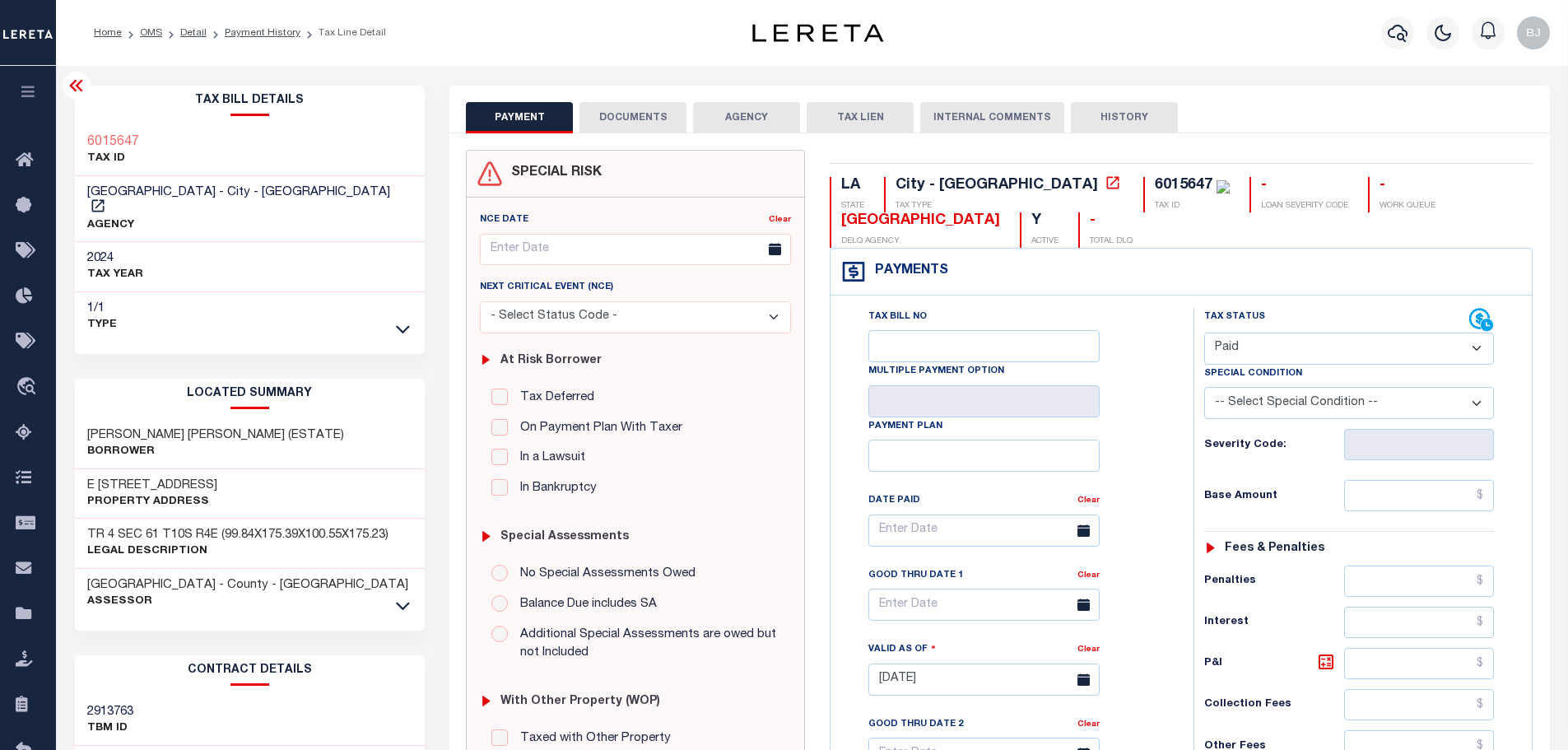
click at [98, 428] on h3 "PAUL LINDA SUSAN (ESTATE)" at bounding box center [215, 435] width 257 height 17
copy h3 "PAUL"
drag, startPoint x: 1422, startPoint y: 509, endPoint x: 1337, endPoint y: 458, distance: 99.1
click at [1421, 509] on input "text" at bounding box center [1419, 495] width 150 height 31
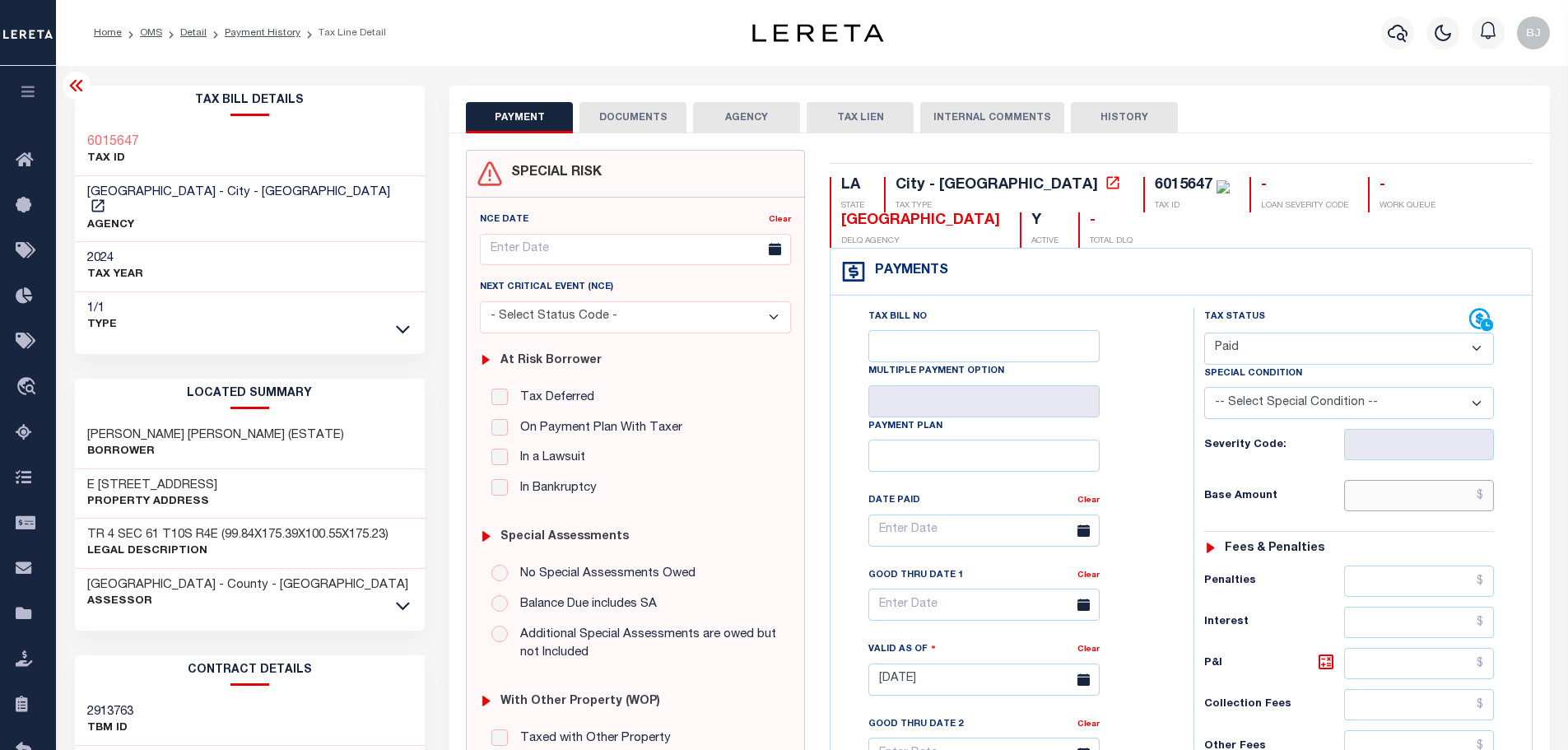
paste input "346.63"
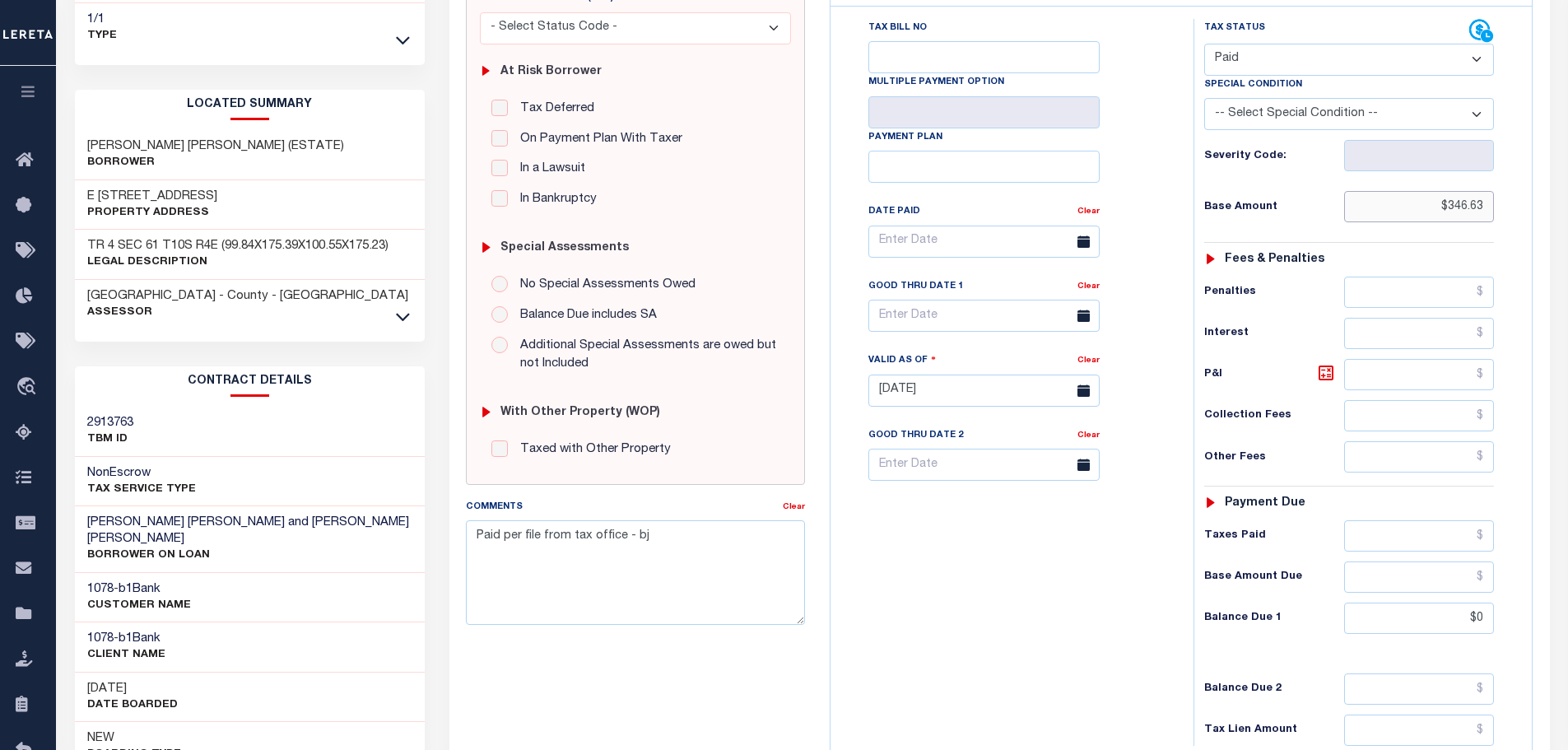
scroll to position [329, 0]
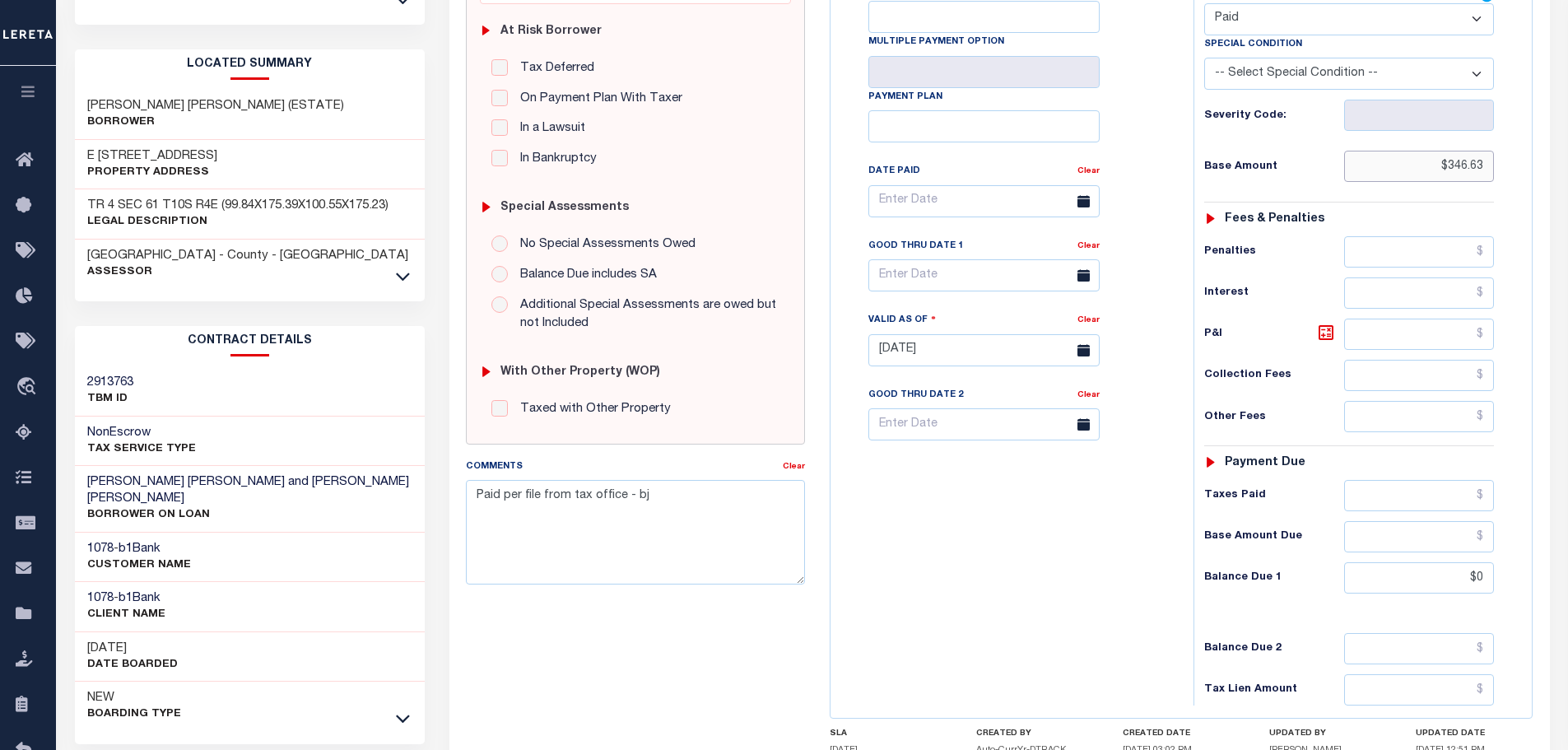
type input "$346.63"
click at [1448, 496] on input "text" at bounding box center [1419, 495] width 150 height 31
paste input "346.63"
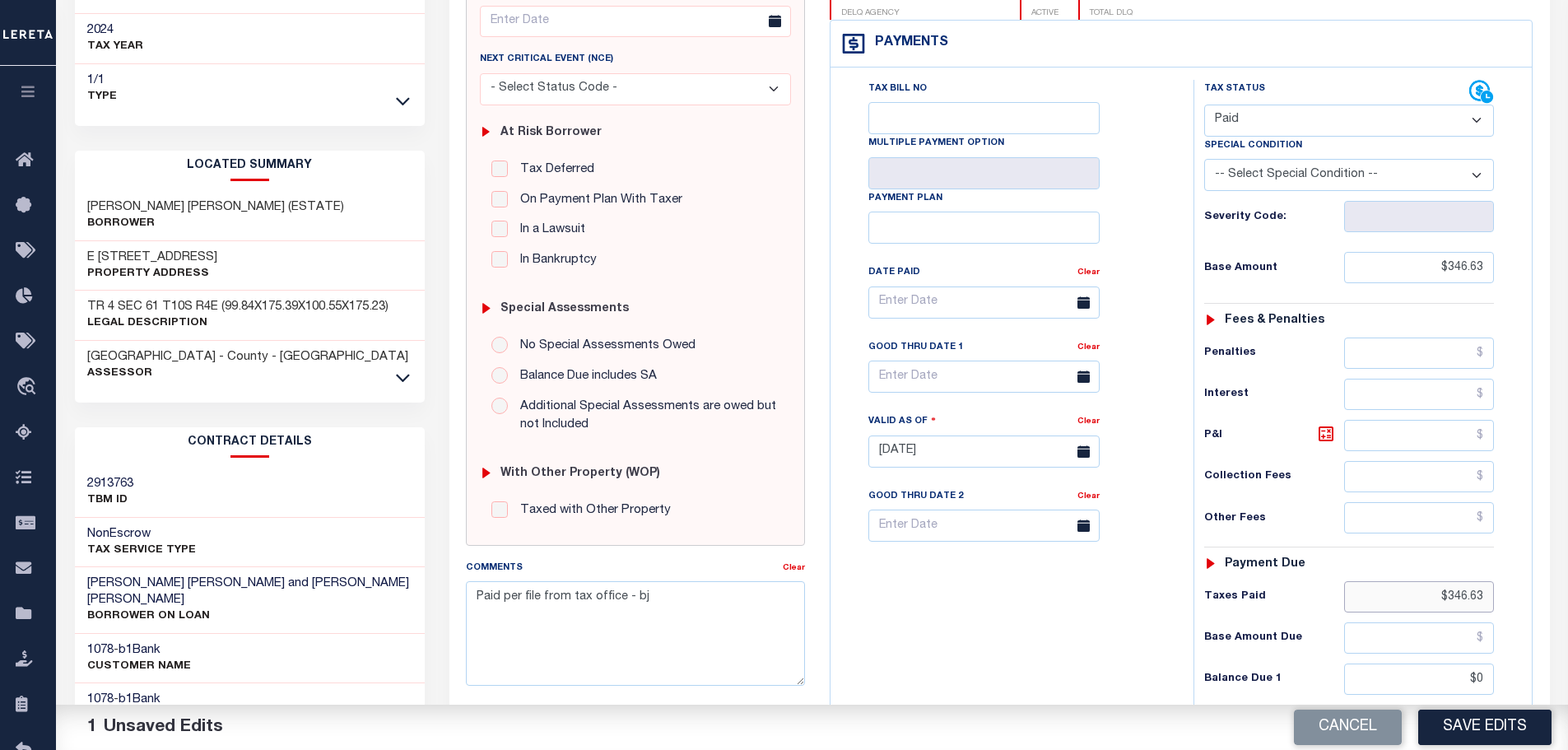
scroll to position [0, 0]
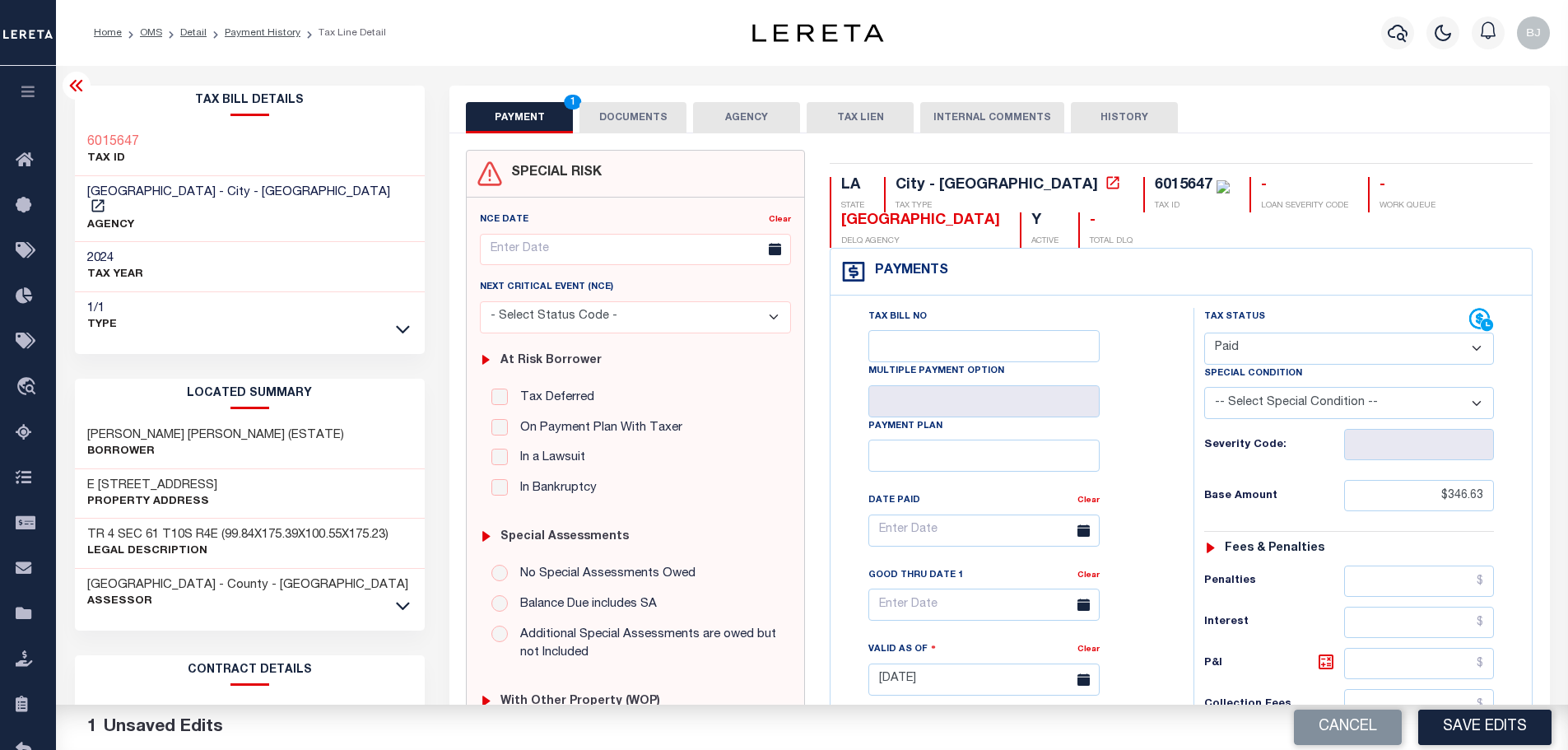
type input "$346.63"
click at [654, 134] on div "SPECIAL RISK NCE Date Clear" at bounding box center [999, 676] width 1100 height 1086
click at [645, 114] on button "DOCUMENTS" at bounding box center [632, 118] width 107 height 31
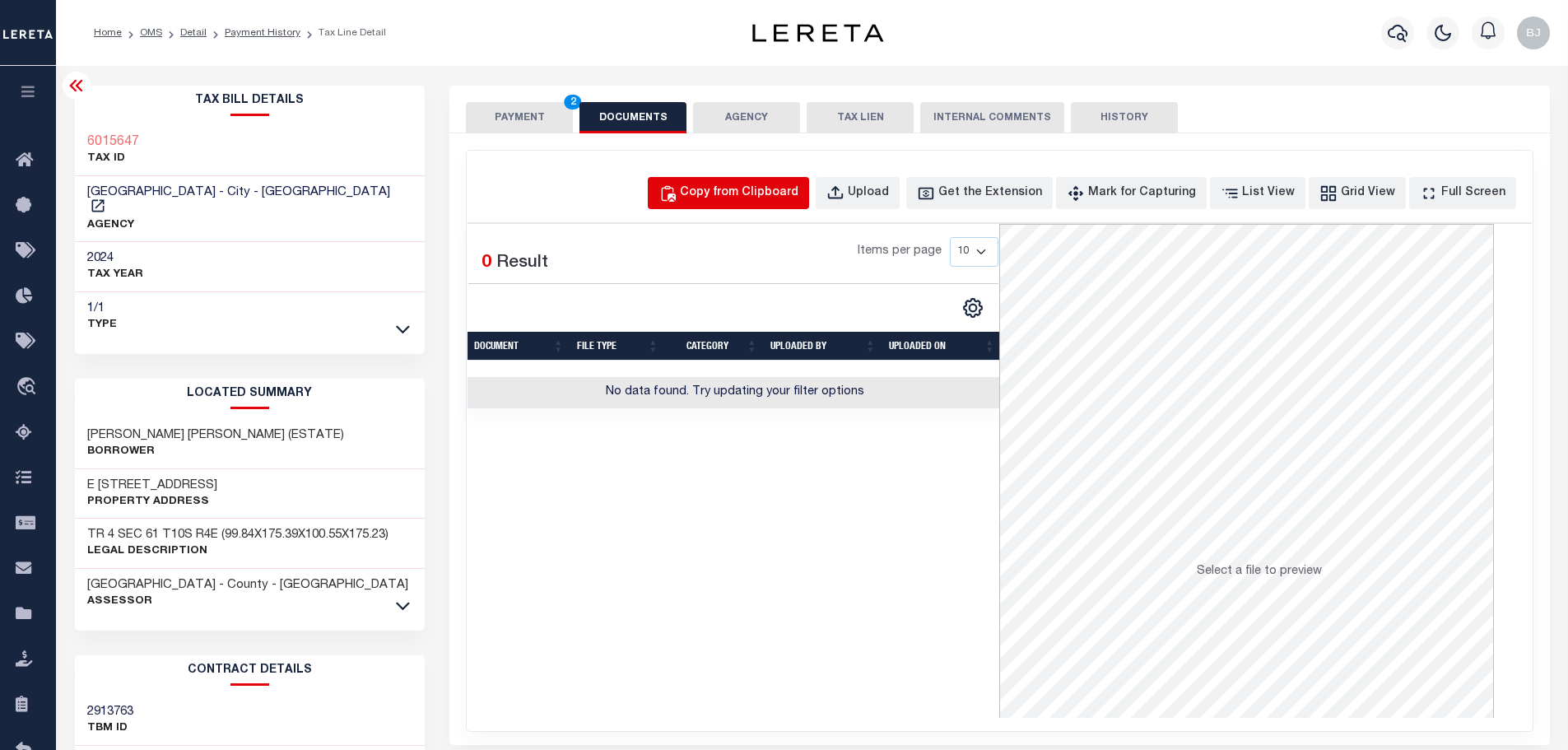
click at [798, 190] on div "Copy from Clipboard" at bounding box center [739, 194] width 119 height 18
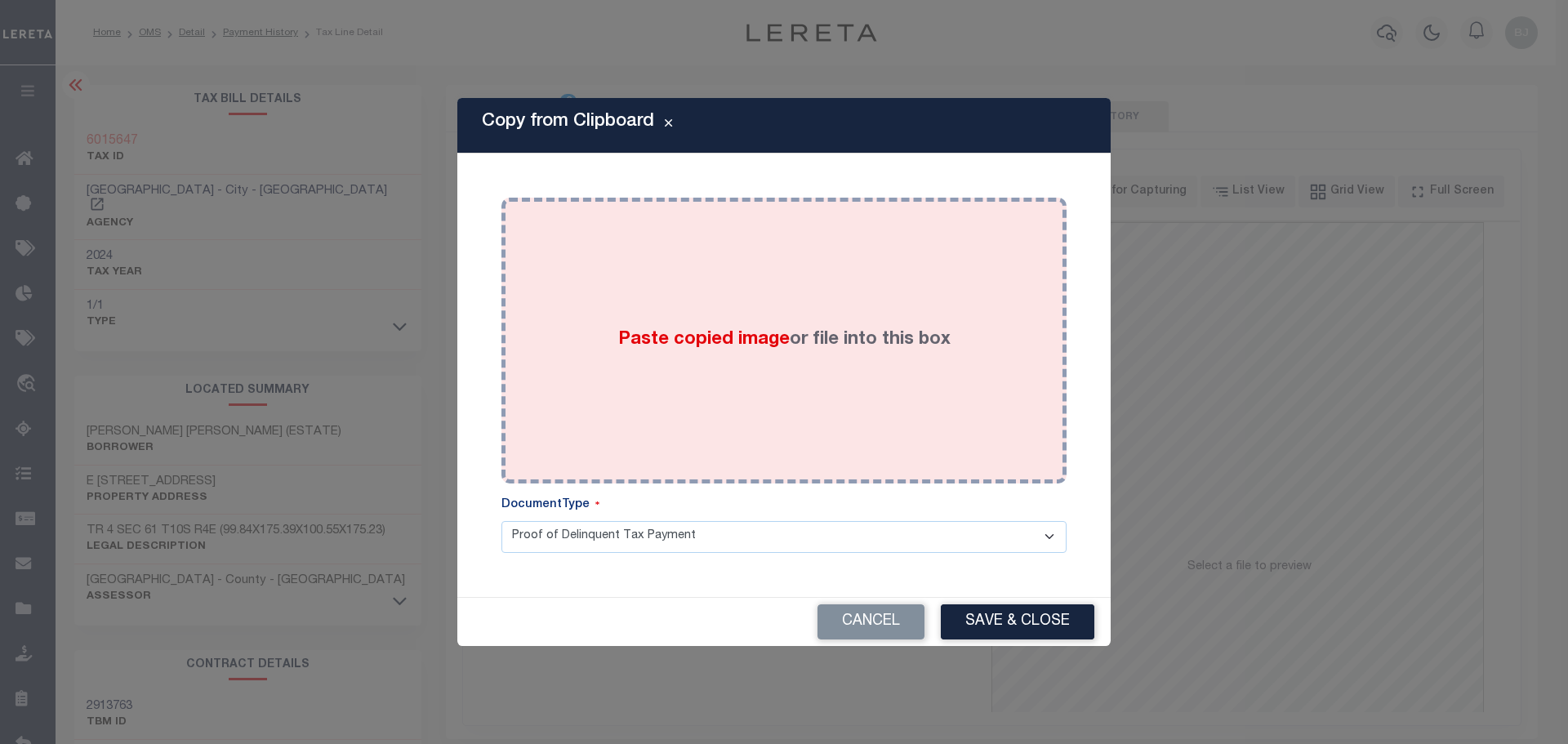
drag, startPoint x: 852, startPoint y: 270, endPoint x: 925, endPoint y: 417, distance: 164.1
click at [863, 297] on div "Paste copied image or file into this box" at bounding box center [784, 340] width 541 height 261
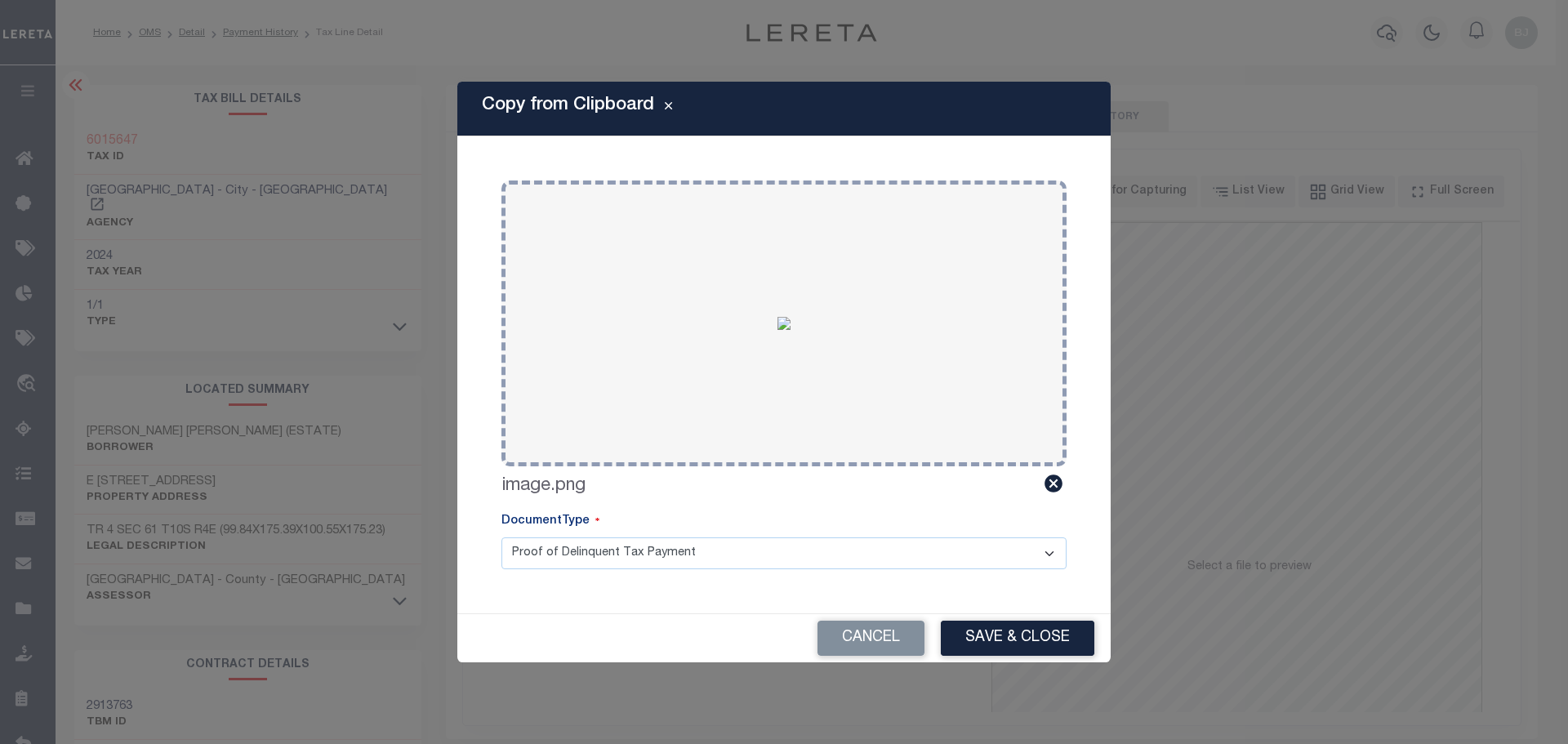
click at [1012, 614] on div "Cancel Save & Close" at bounding box center [784, 638] width 654 height 48
click at [1018, 635] on button "Save & Close" at bounding box center [1017, 638] width 153 height 35
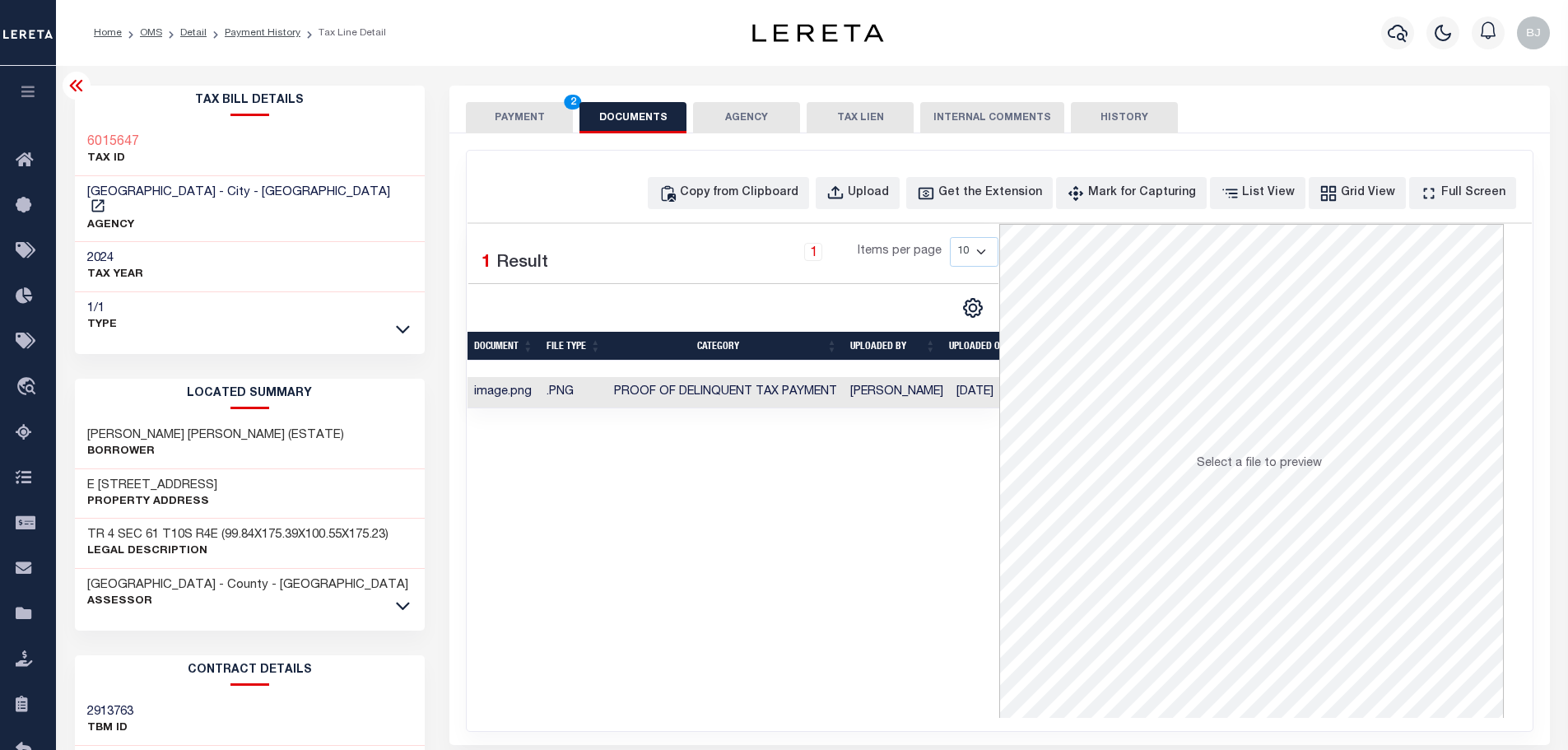
click at [540, 139] on div "SPECIAL RISK NCE Date Clear" at bounding box center [999, 439] width 1100 height 611
click at [529, 110] on button "PAYMENT 2" at bounding box center [519, 118] width 107 height 31
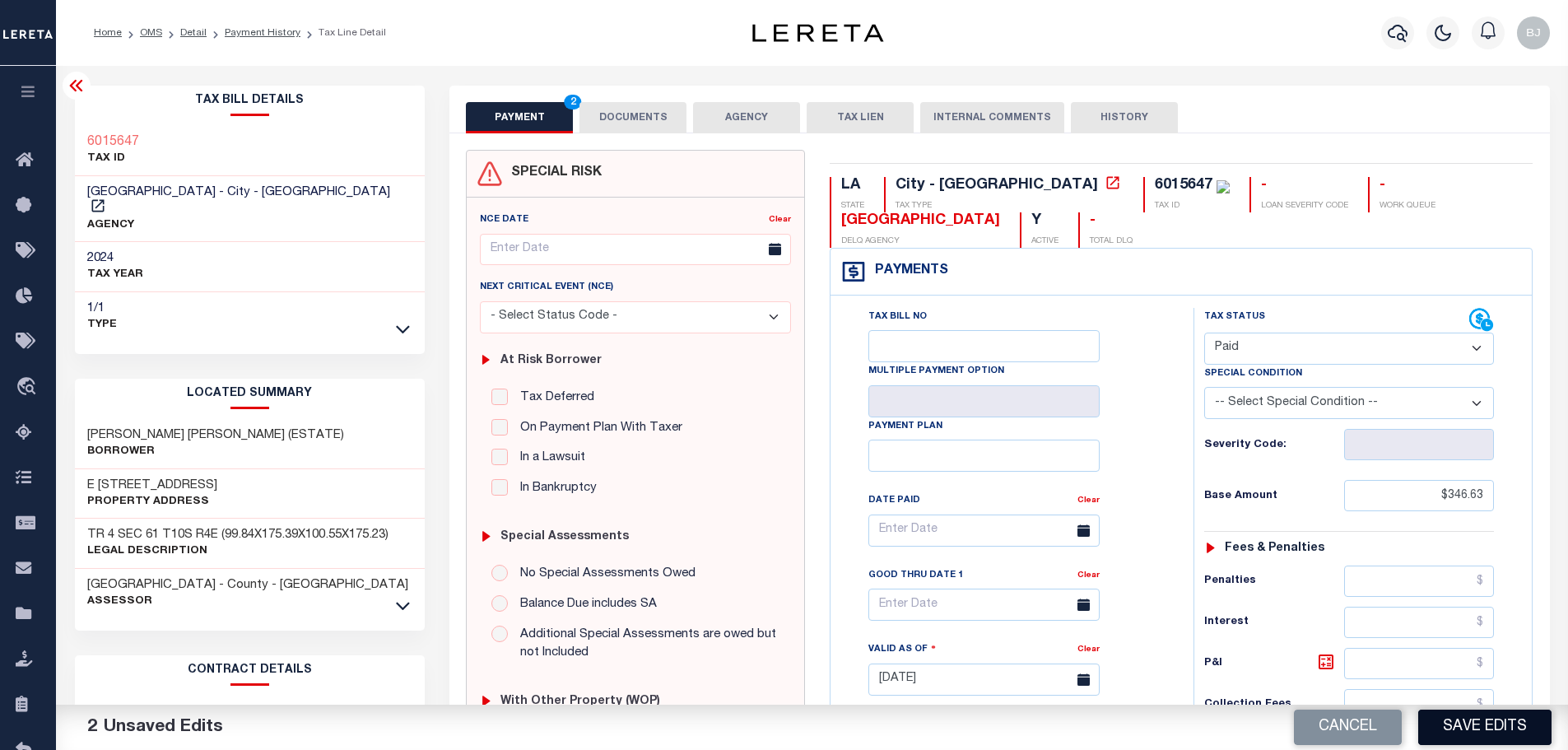
click at [1489, 732] on button "Save Edits" at bounding box center [1485, 727] width 134 height 35
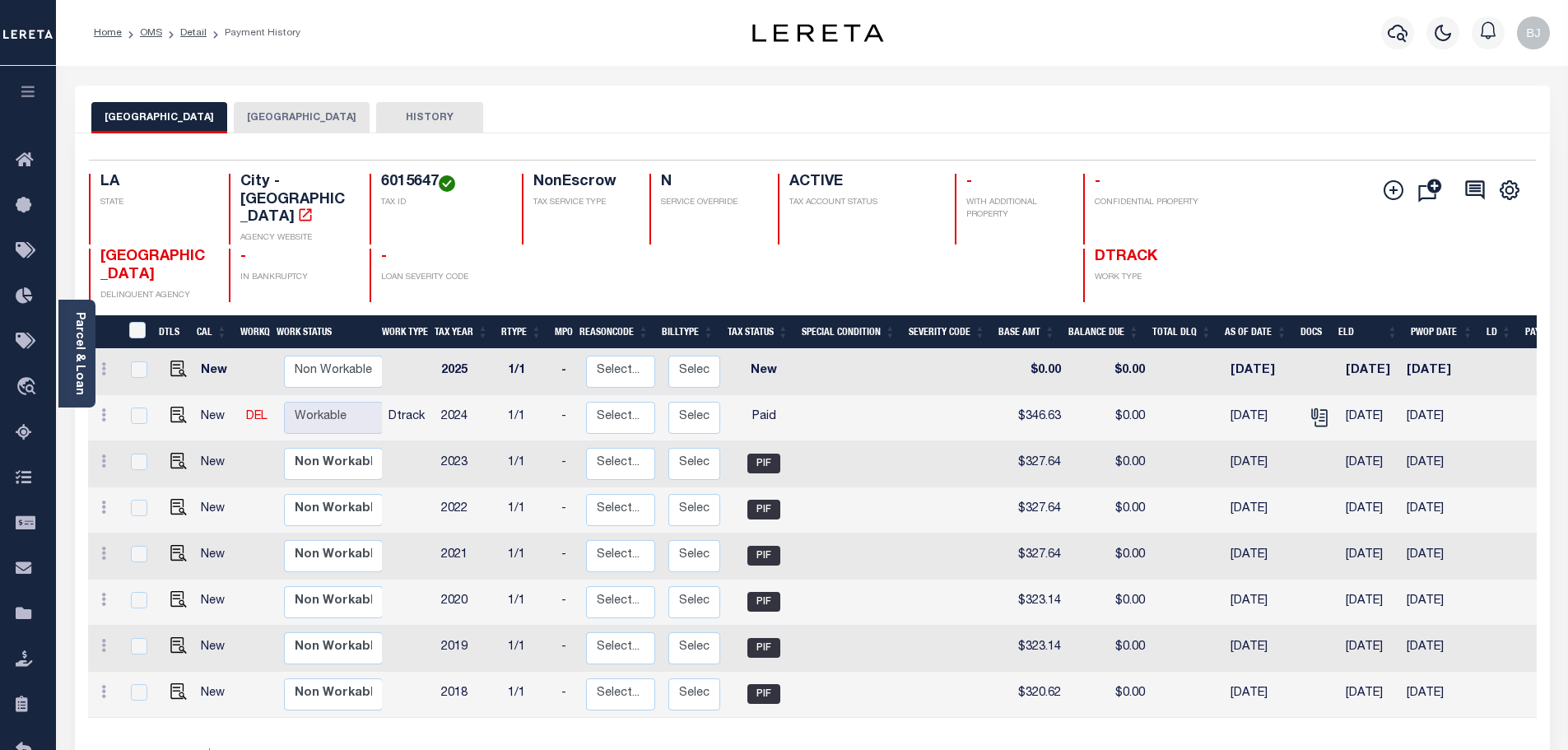
click at [255, 115] on button "[GEOGRAPHIC_DATA]" at bounding box center [302, 118] width 136 height 31
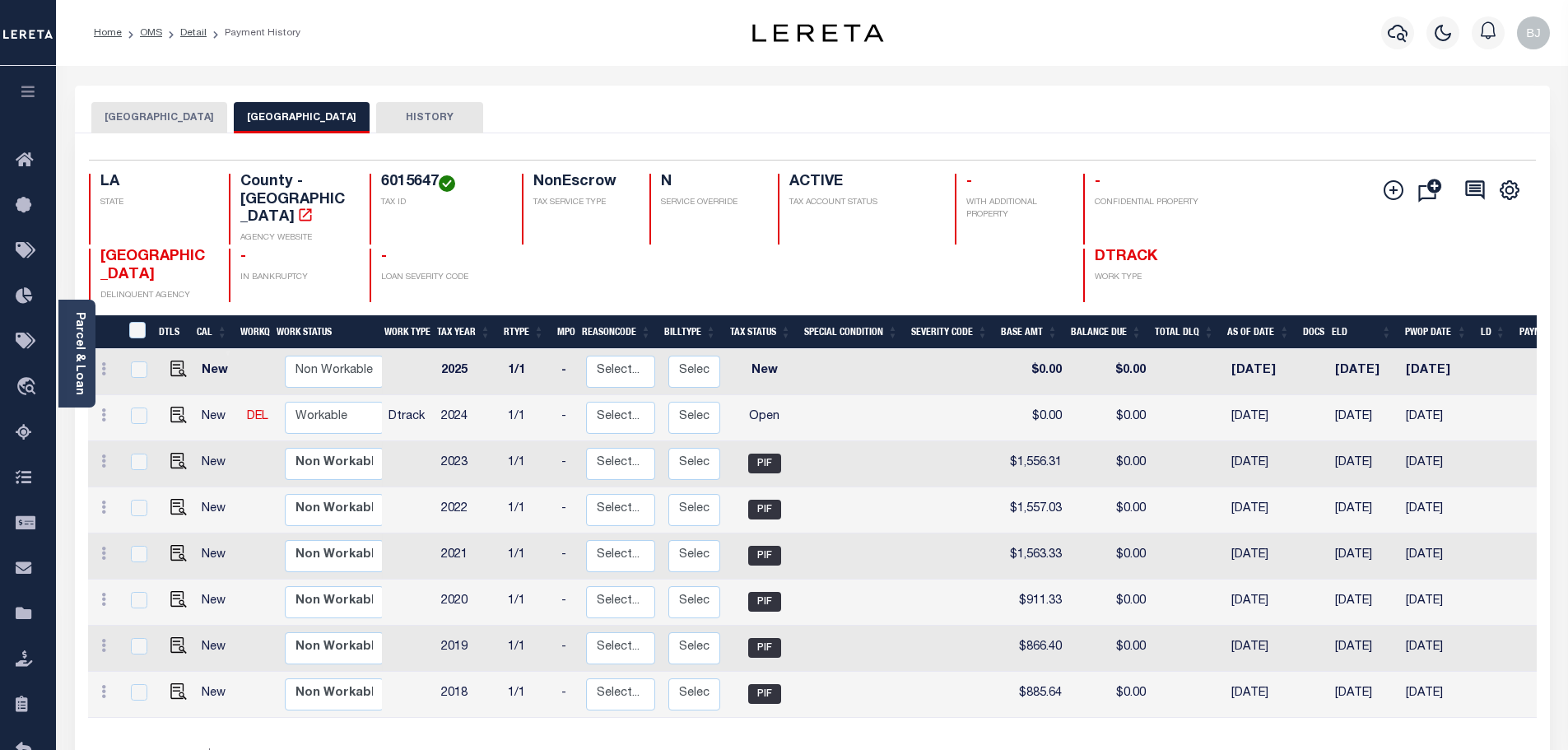
click at [393, 174] on h4 "6015647" at bounding box center [441, 183] width 121 height 18
copy h4 "6015647"
click at [180, 407] on img "" at bounding box center [178, 415] width 17 height 17
checkbox input "true"
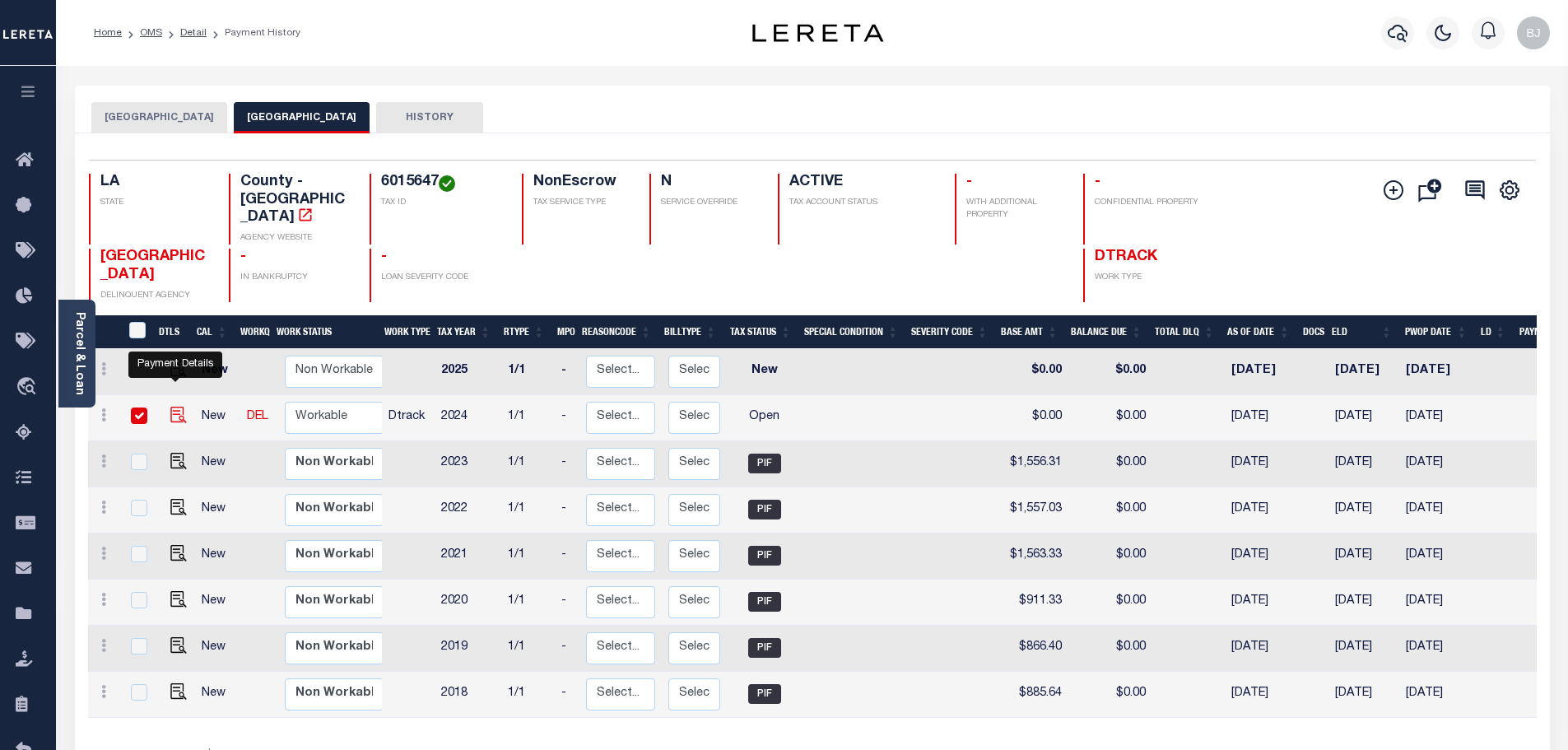
checkbox input "true"
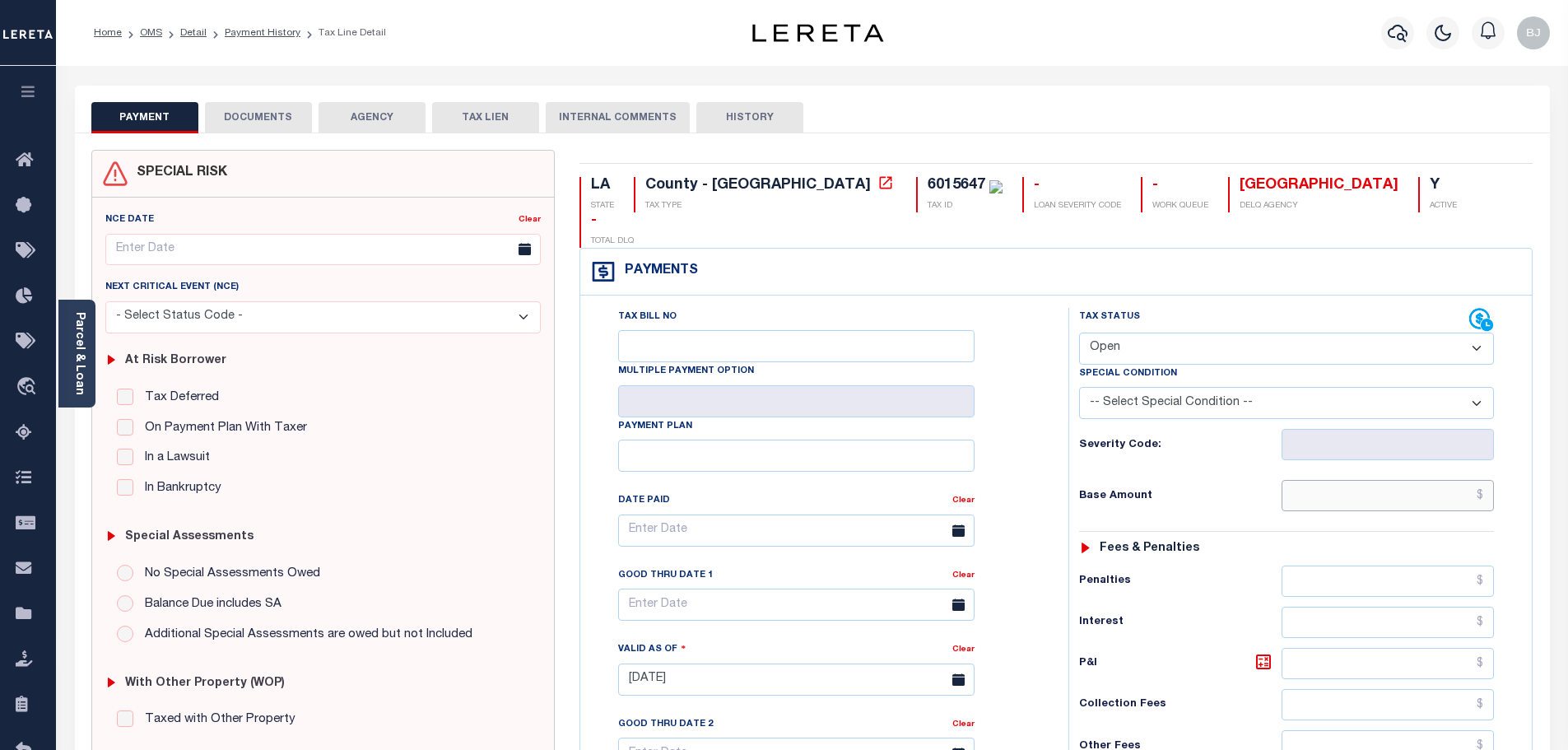
click at [1320, 480] on input "text" at bounding box center [1388, 495] width 213 height 31
click at [1212, 332] on select "- Select Status Code - Open Due/Unpaid Paid Incomplete No Tax Due Internal Refu…" at bounding box center [1287, 348] width 415 height 32
select select "PYD"
click at [1079, 332] on select "- Select Status Code - Open Due/Unpaid Paid Incomplete No Tax Due Internal Refu…" at bounding box center [1287, 348] width 415 height 32
type input "[DATE]"
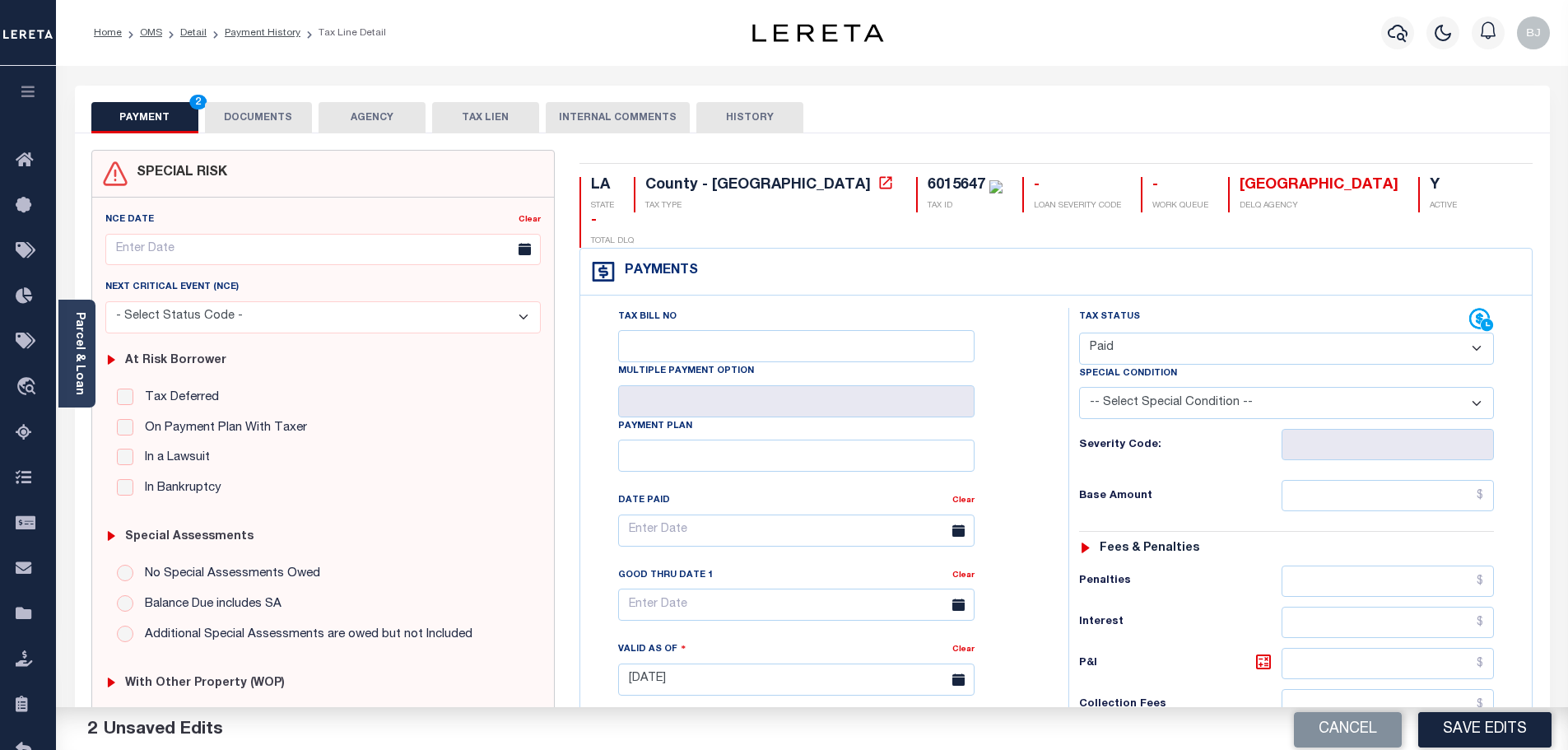
click at [1335, 443] on div "Tax Status Status - Select Status Code -" at bounding box center [1292, 670] width 447 height 726
click at [1351, 480] on input "text" at bounding box center [1388, 495] width 213 height 31
paste input "1,620.28"
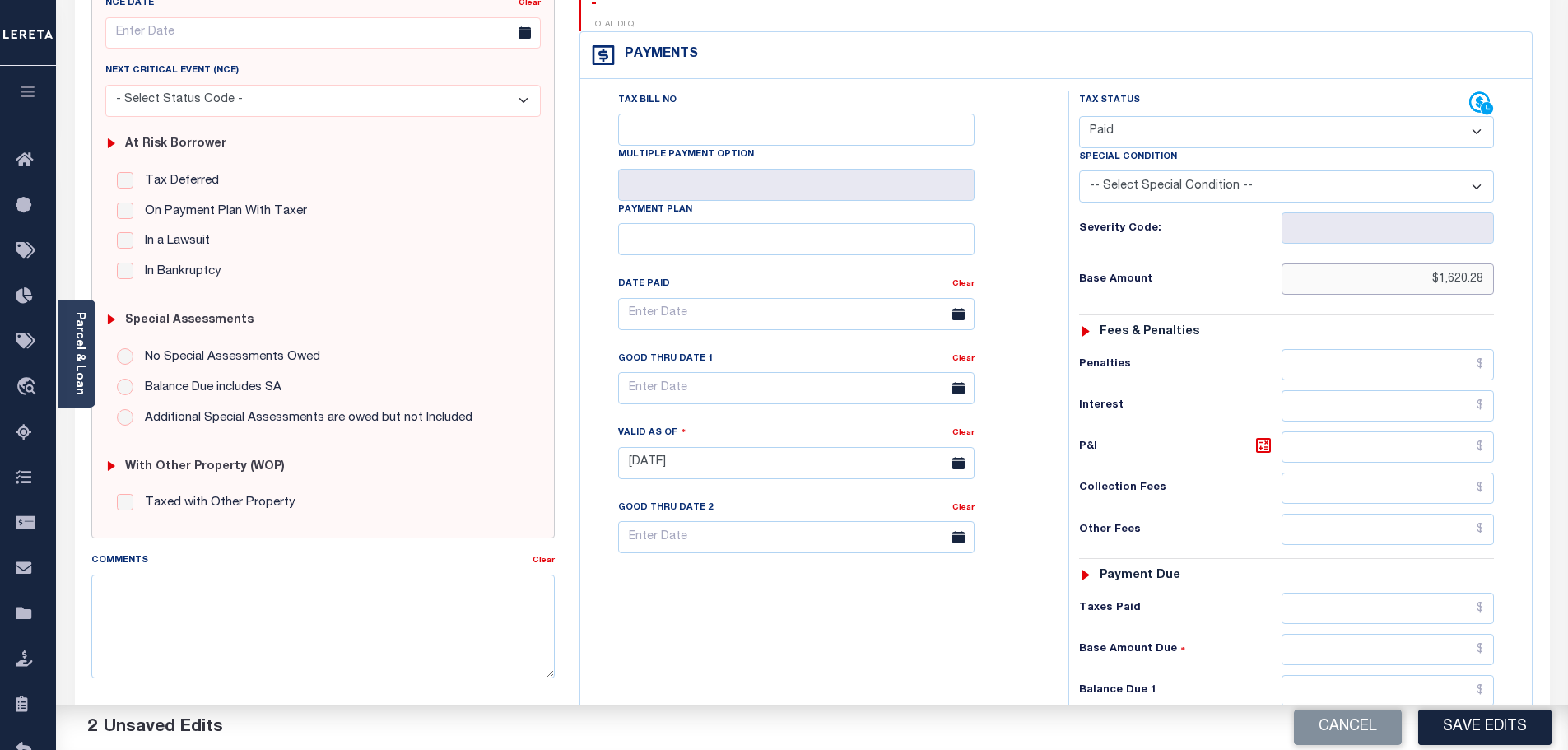
scroll to position [247, 0]
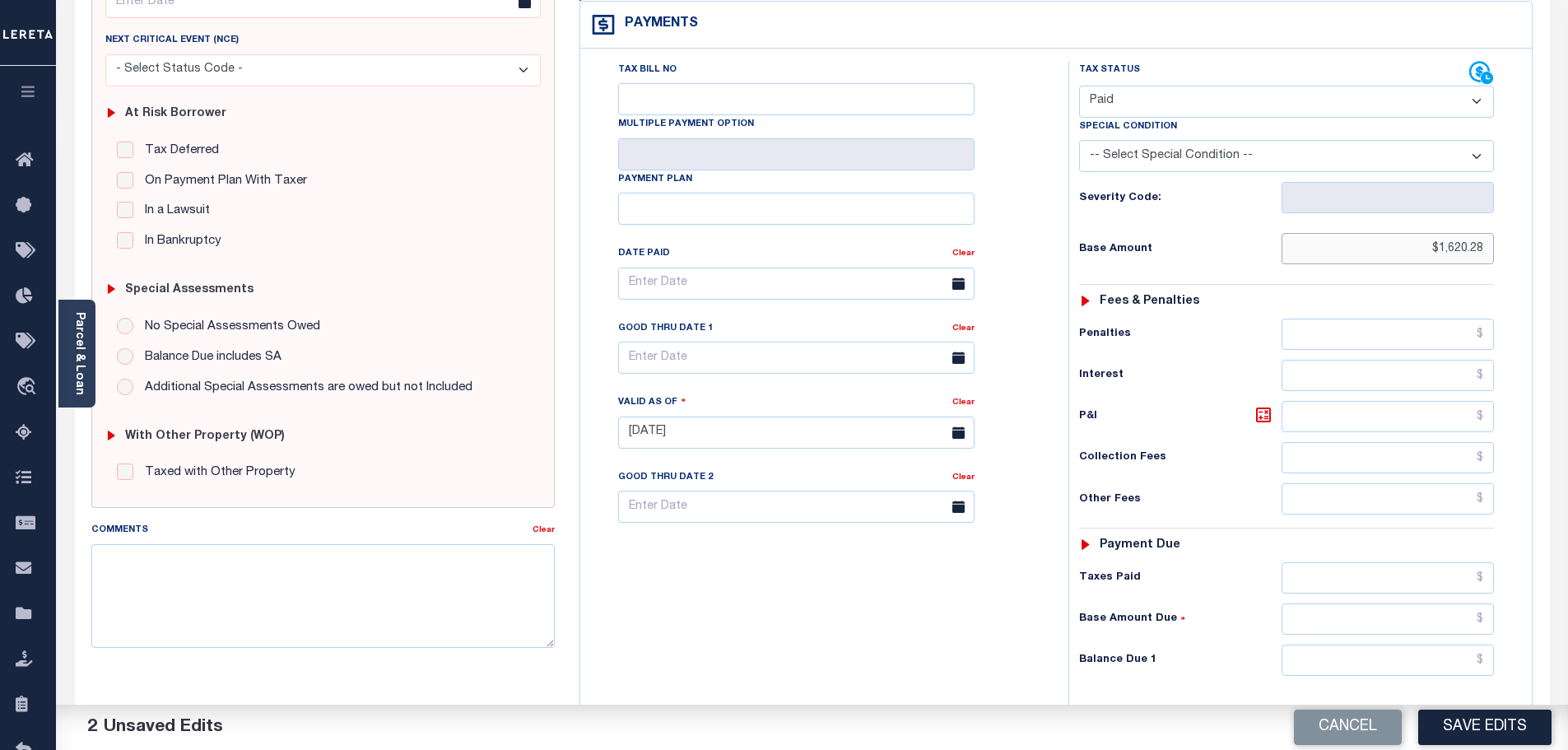
type input "$1,620.28"
drag, startPoint x: 1420, startPoint y: 539, endPoint x: 1416, endPoint y: 560, distance: 21.4
click at [1420, 562] on input "text" at bounding box center [1388, 578] width 213 height 31
paste input "1,620.28"
type input "$1,620.28"
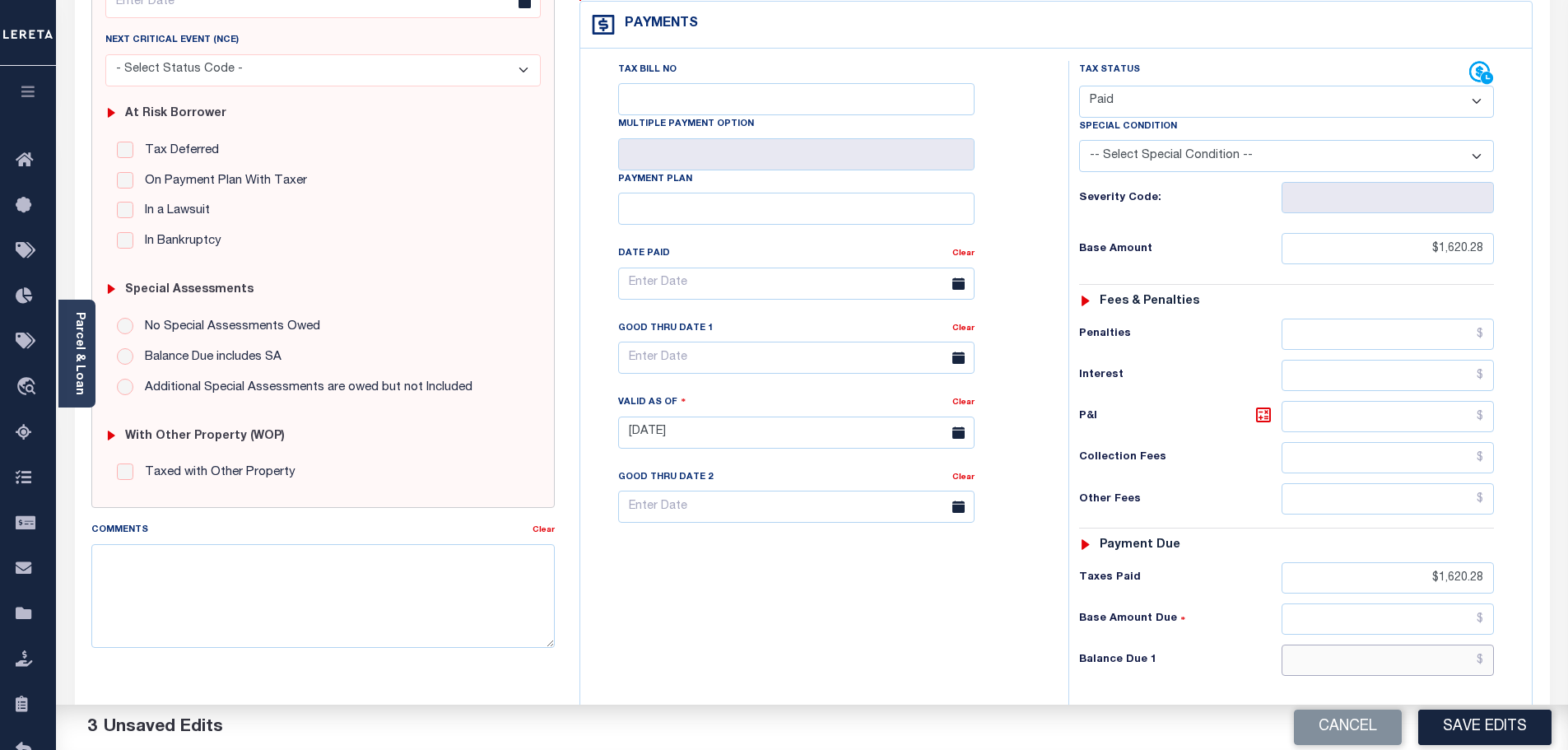
click at [1429, 645] on input "text" at bounding box center [1388, 661] width 213 height 31
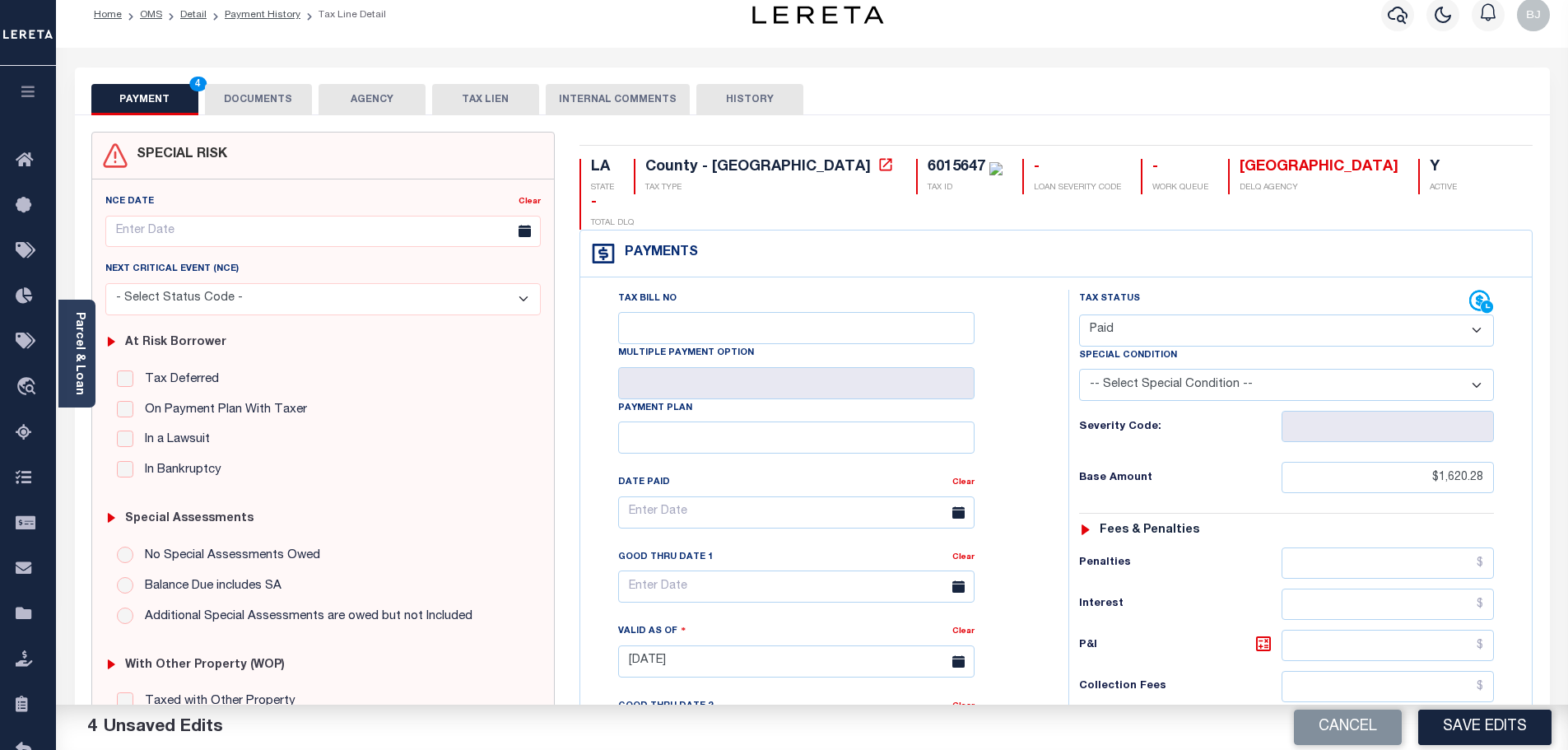
type input "$0.00"
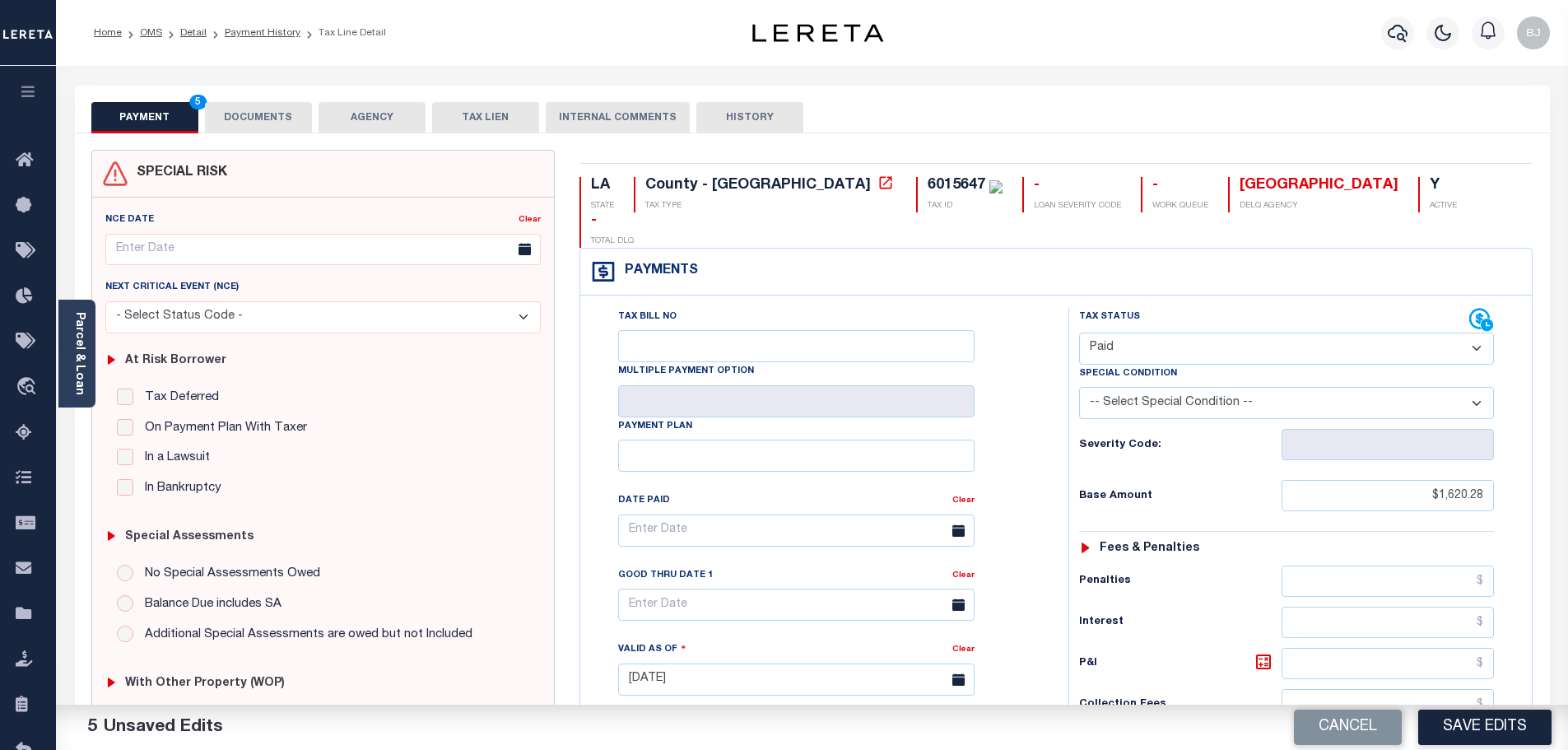
drag, startPoint x: 225, startPoint y: 119, endPoint x: 309, endPoint y: 138, distance: 86.1
click at [225, 119] on button "DOCUMENTS" at bounding box center [258, 118] width 107 height 31
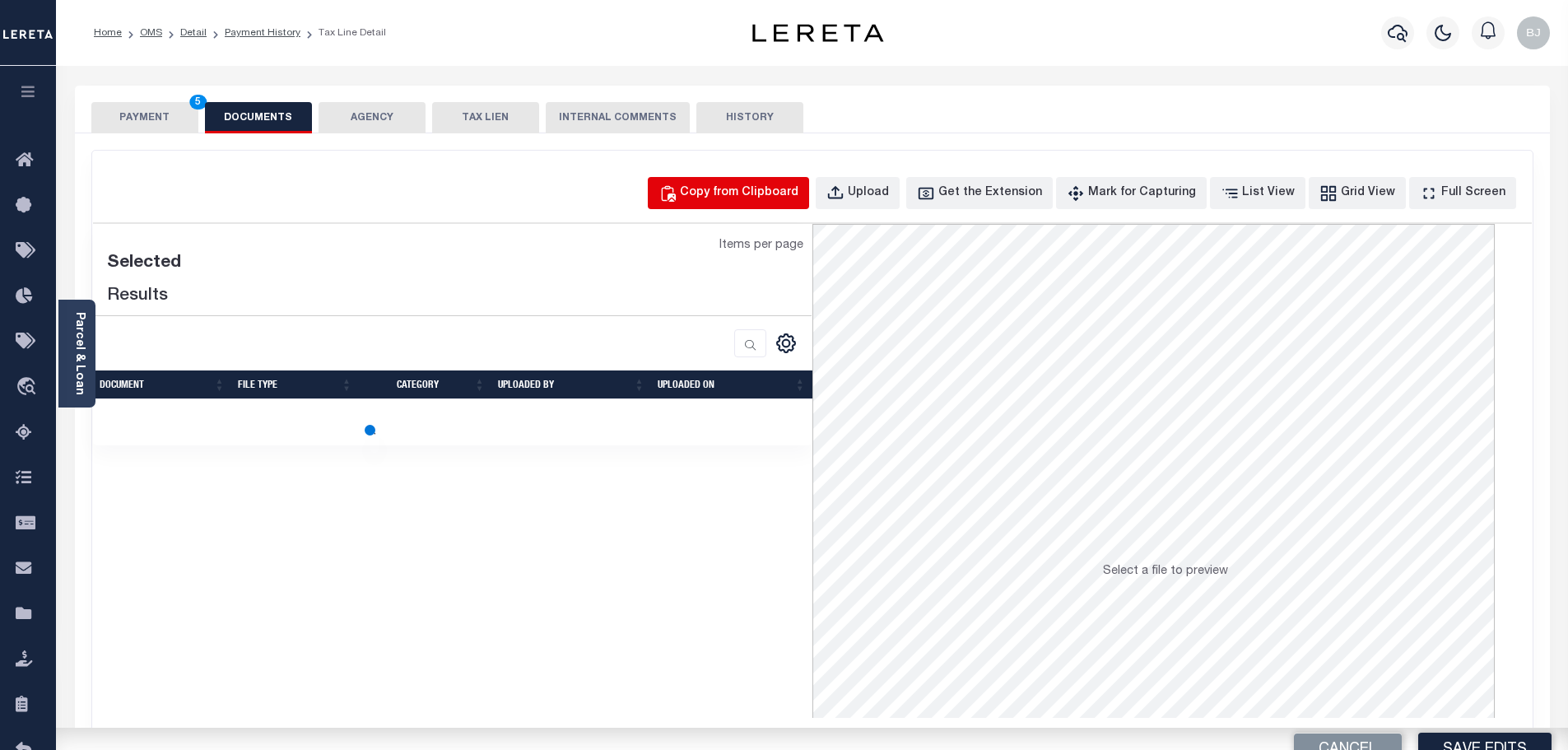
click at [695, 207] on button "Copy from Clipboard" at bounding box center [728, 193] width 161 height 32
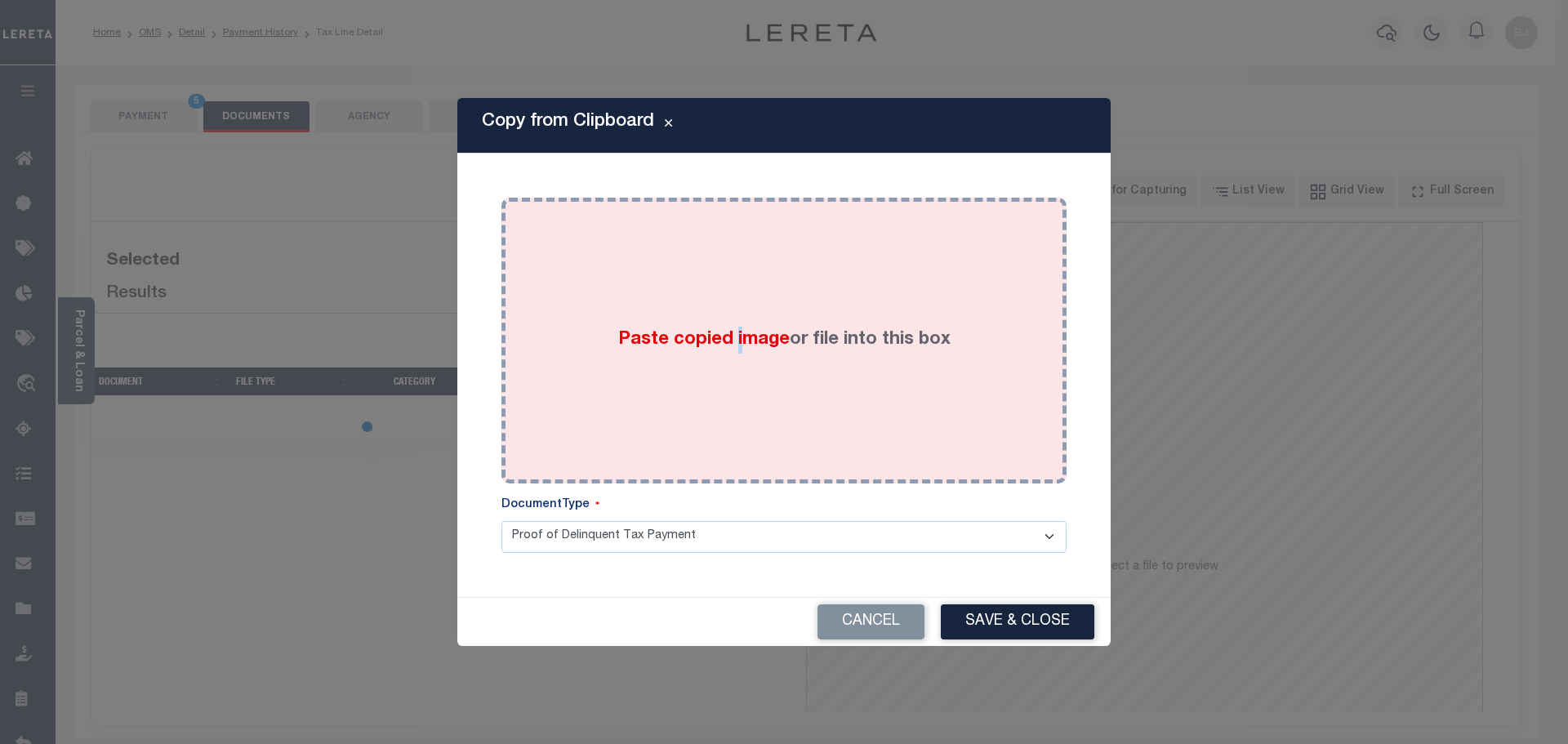
drag, startPoint x: 736, startPoint y: 282, endPoint x: 771, endPoint y: 339, distance: 66.9
click at [744, 290] on div "Paste copied image or file into this box" at bounding box center [784, 340] width 541 height 261
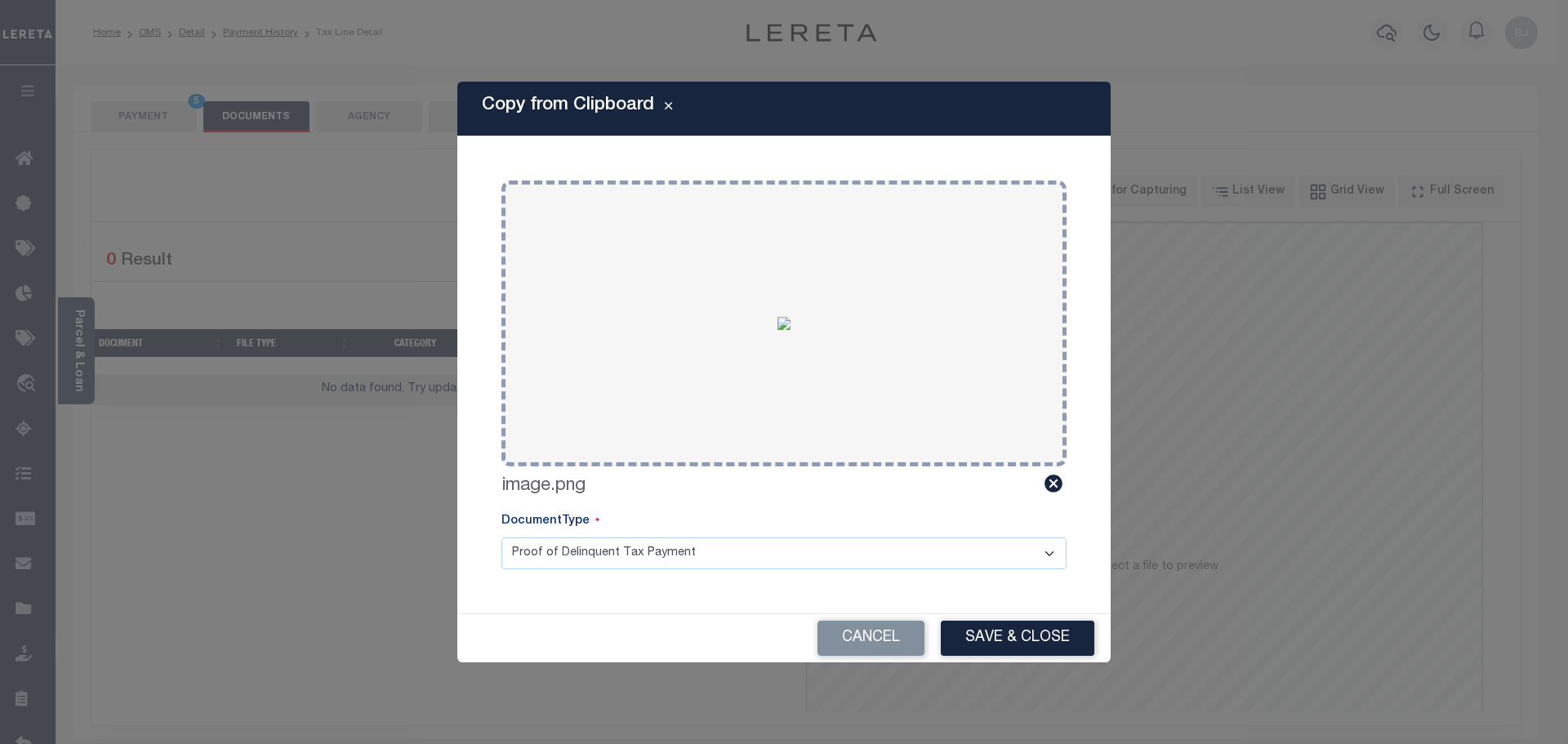
click at [1005, 640] on button "Save & Close" at bounding box center [1017, 638] width 153 height 35
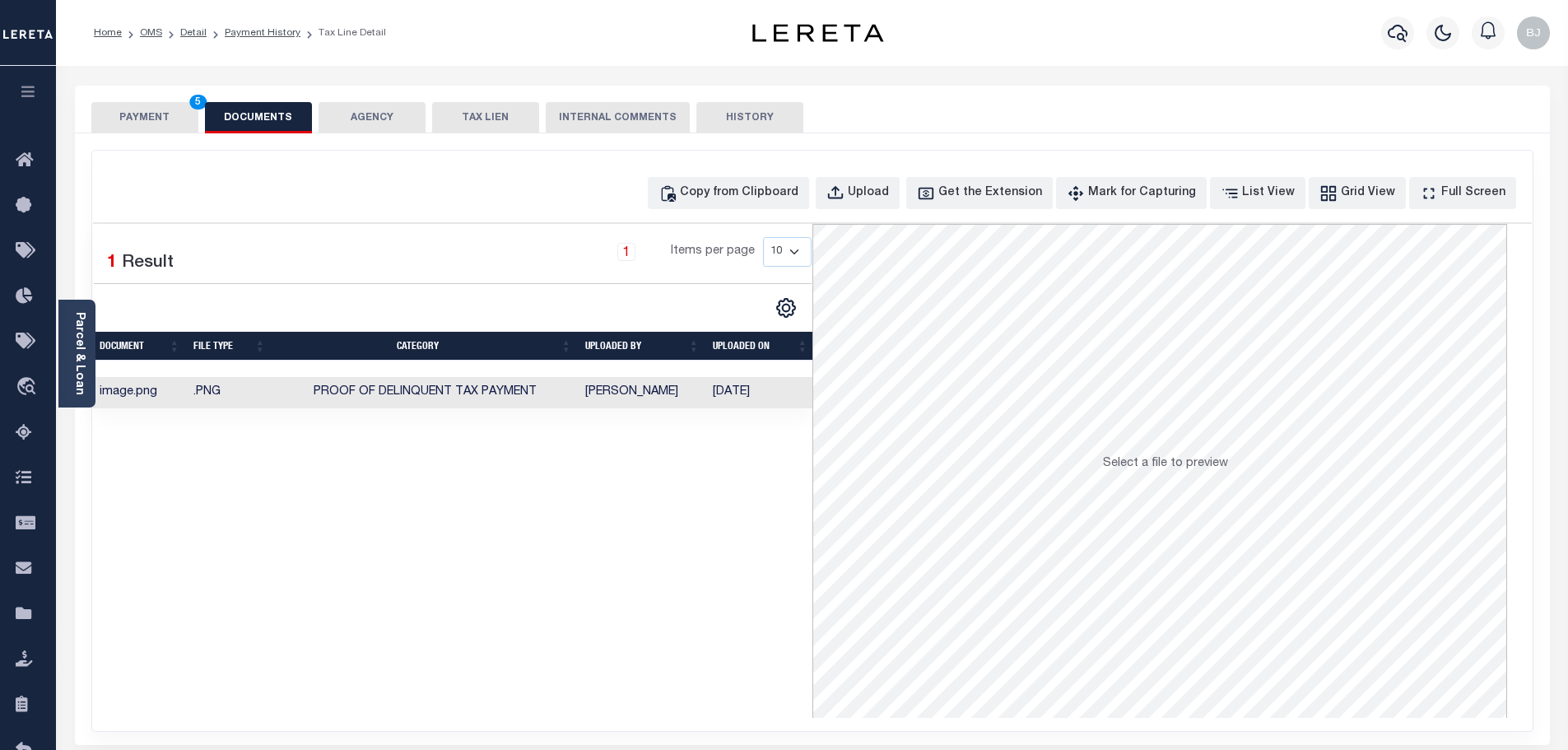
click at [126, 127] on button "PAYMENT 5" at bounding box center [145, 118] width 107 height 31
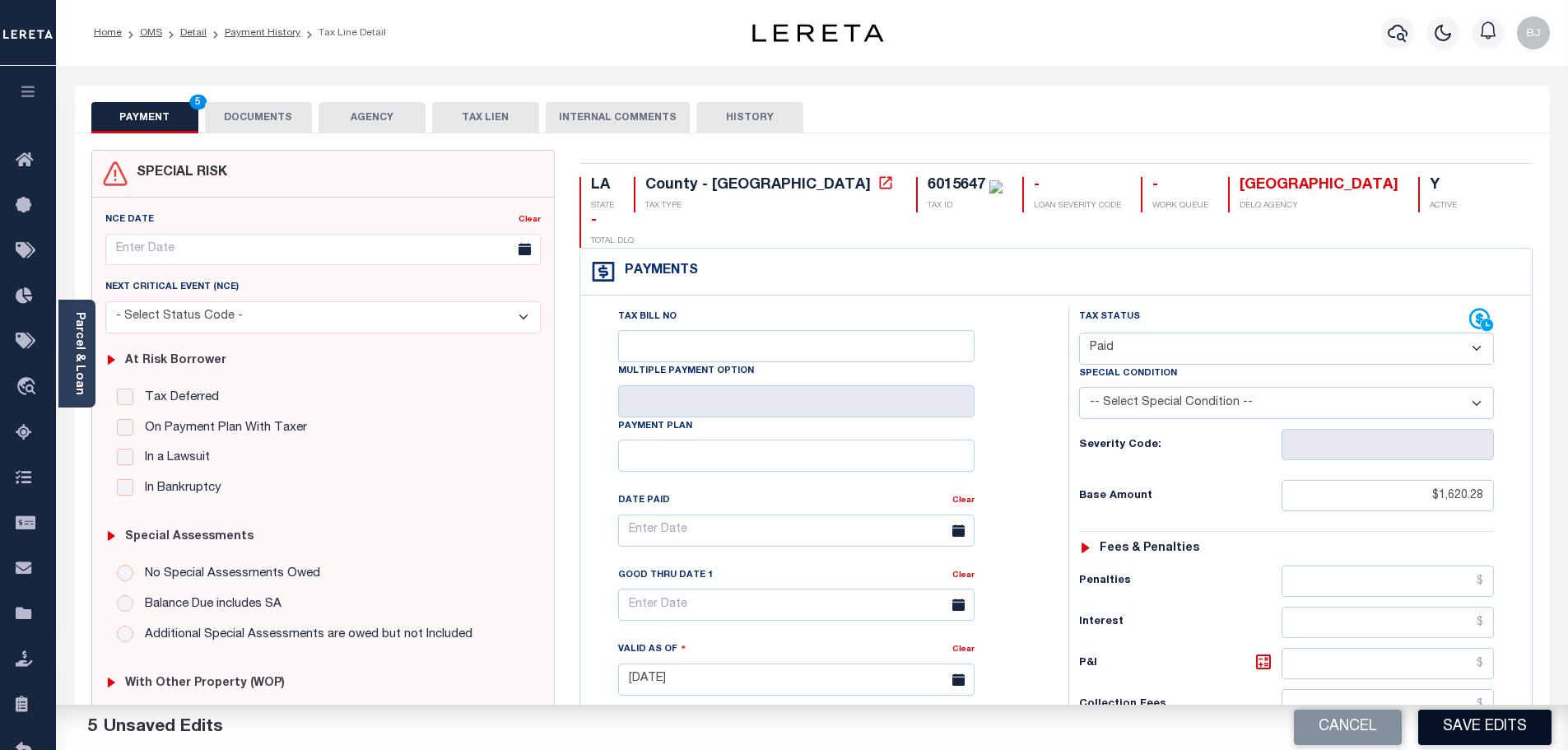
click at [1471, 725] on button "Save Edits" at bounding box center [1485, 727] width 134 height 35
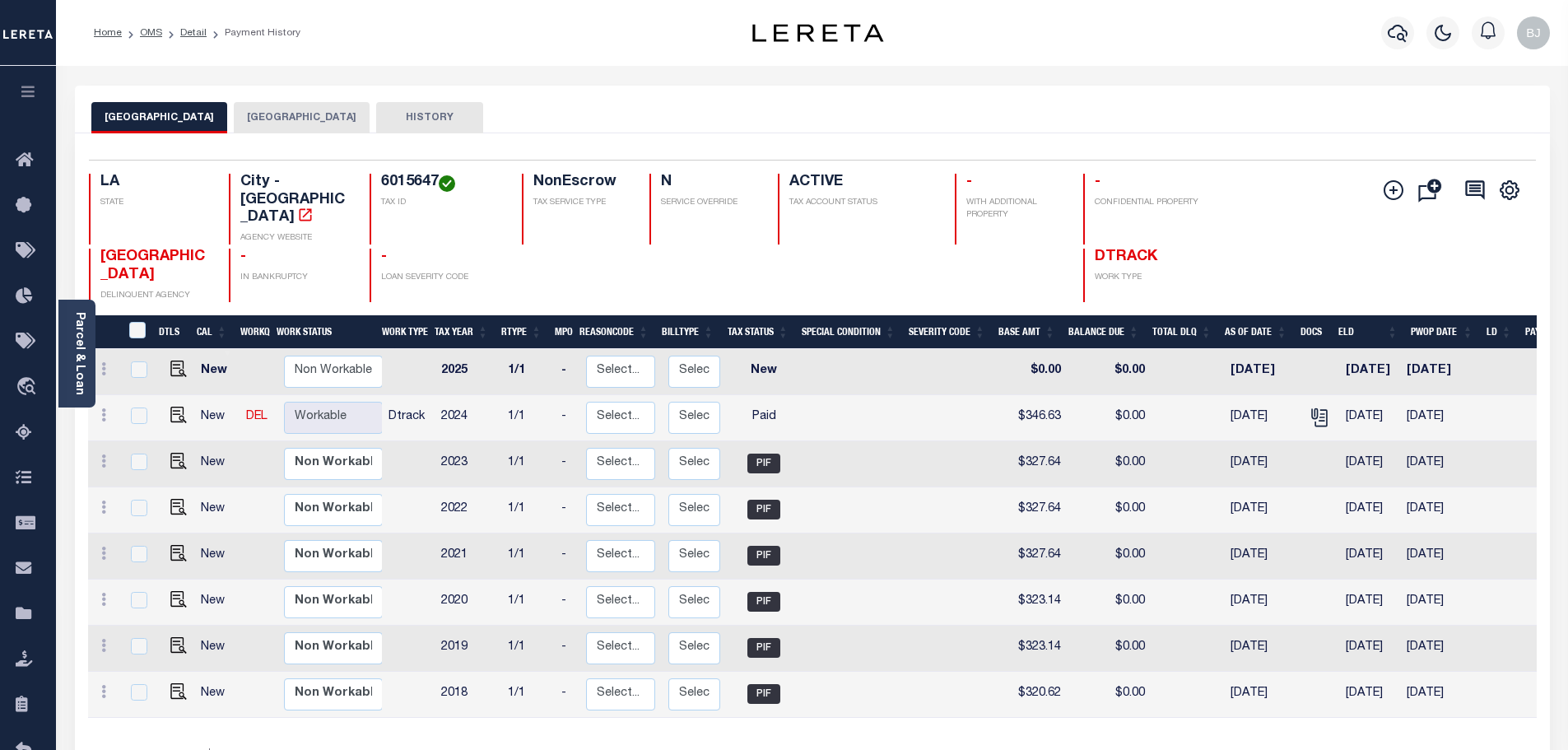
click at [251, 110] on button "[GEOGRAPHIC_DATA]" at bounding box center [302, 118] width 136 height 31
drag, startPoint x: 158, startPoint y: 108, endPoint x: 167, endPoint y: 133, distance: 26.6
click at [158, 108] on button "[GEOGRAPHIC_DATA]" at bounding box center [159, 118] width 136 height 31
